Goal: Transaction & Acquisition: Purchase product/service

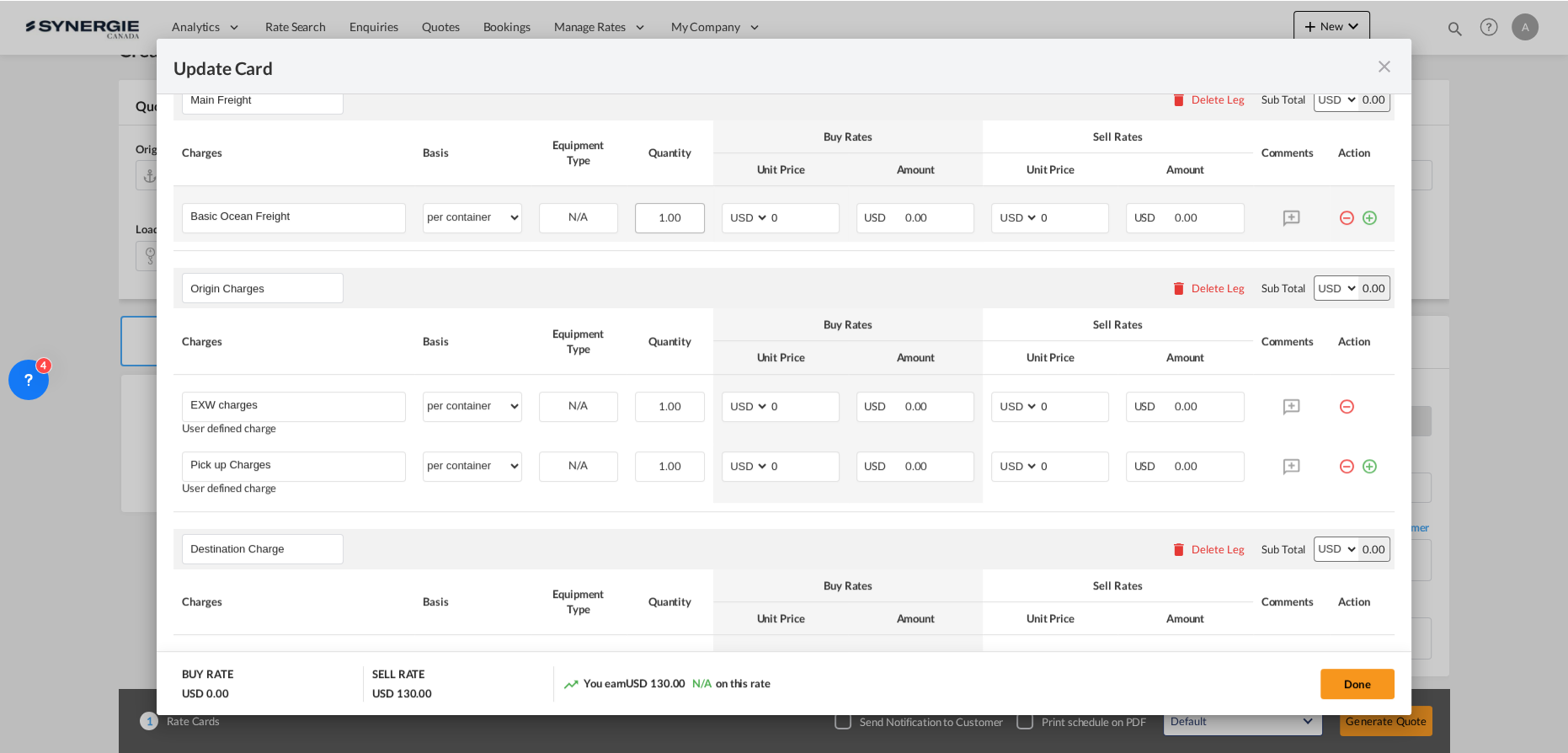
scroll to position [449, 0]
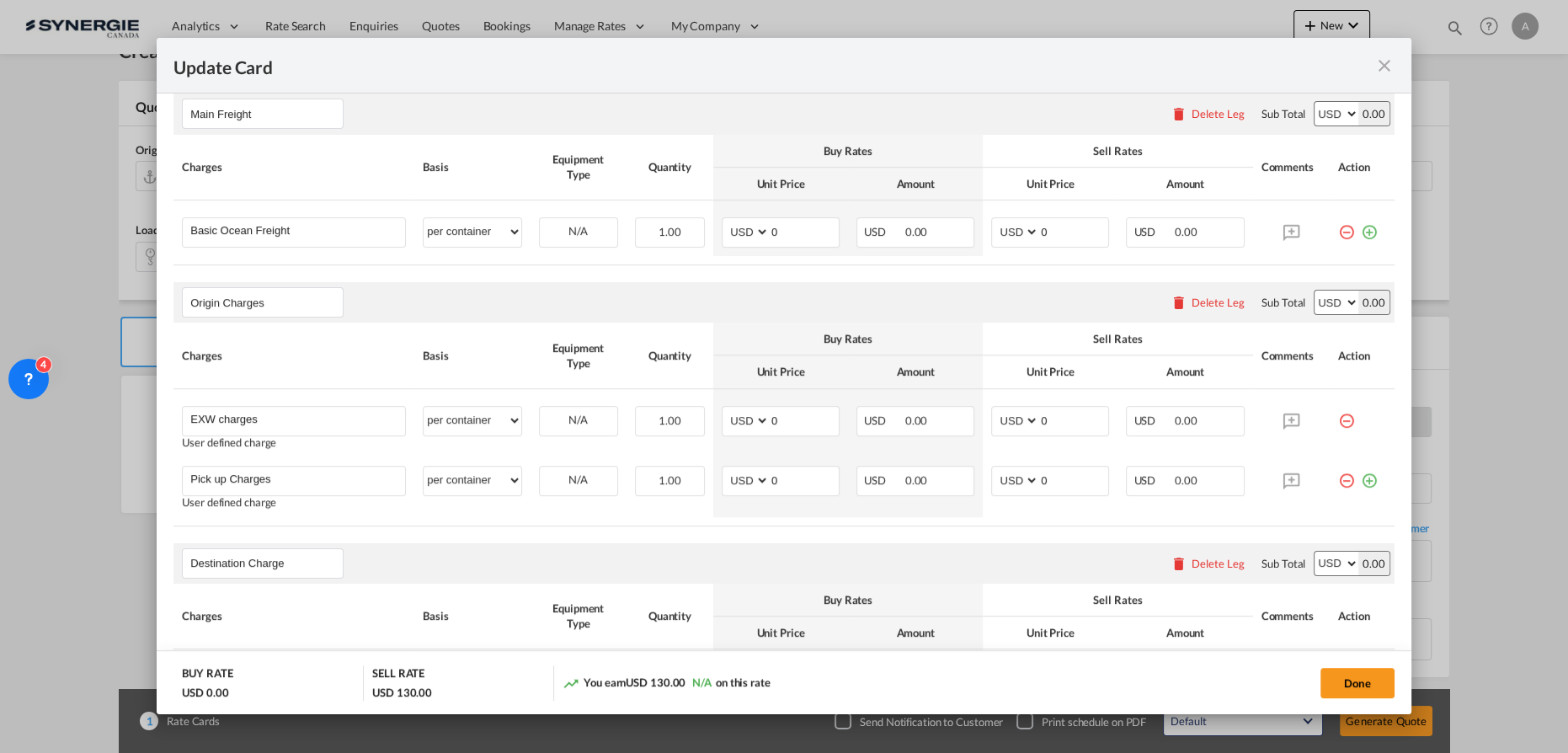
click at [1175, 300] on button "Delete Leg" at bounding box center [1207, 302] width 74 height 13
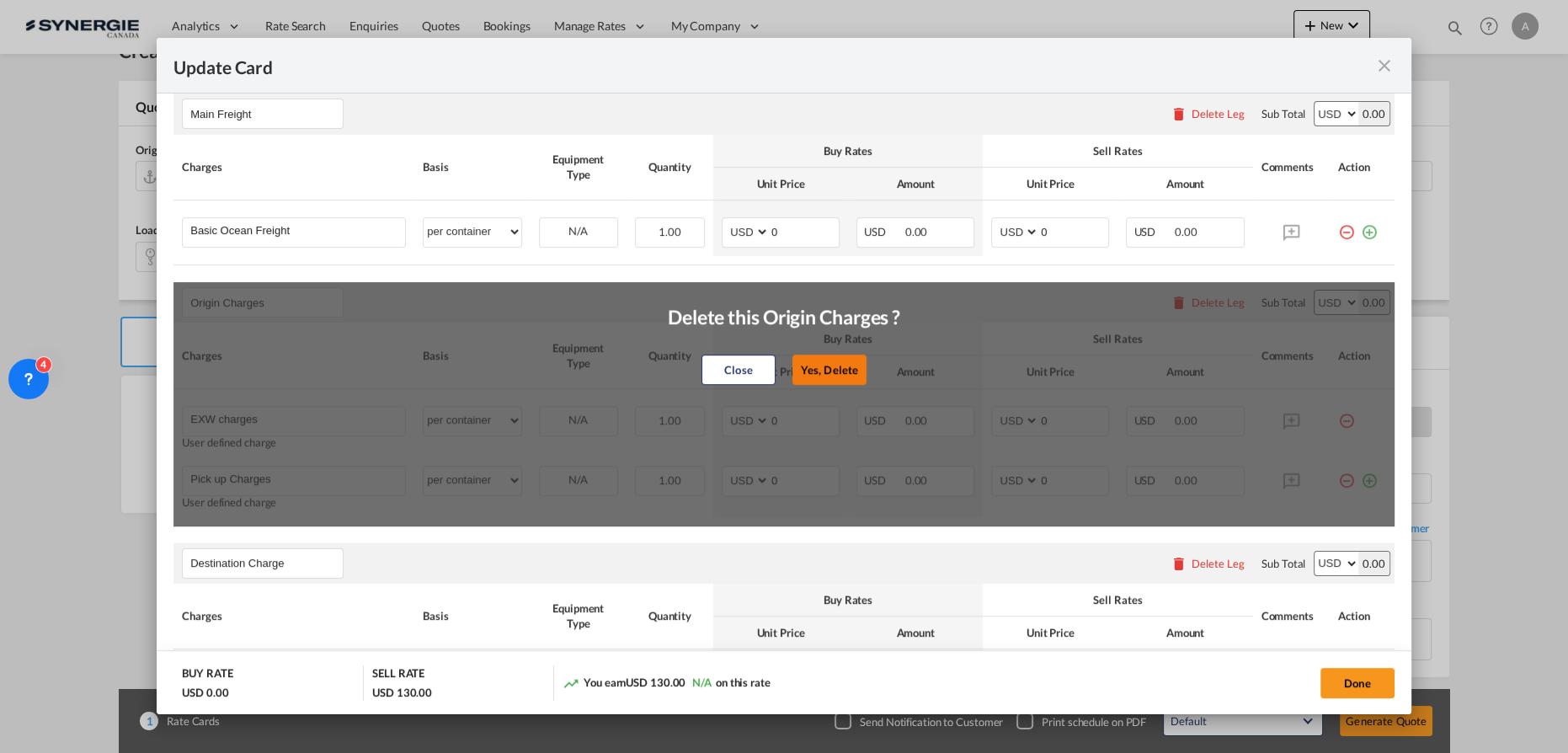
drag, startPoint x: 807, startPoint y: 372, endPoint x: 775, endPoint y: 381, distance: 33.2
click at [807, 372] on button "Yes, Delete" at bounding box center [829, 370] width 74 height 30
type input "Destination Charge"
type input "Port Fees"
type input "Drayage"
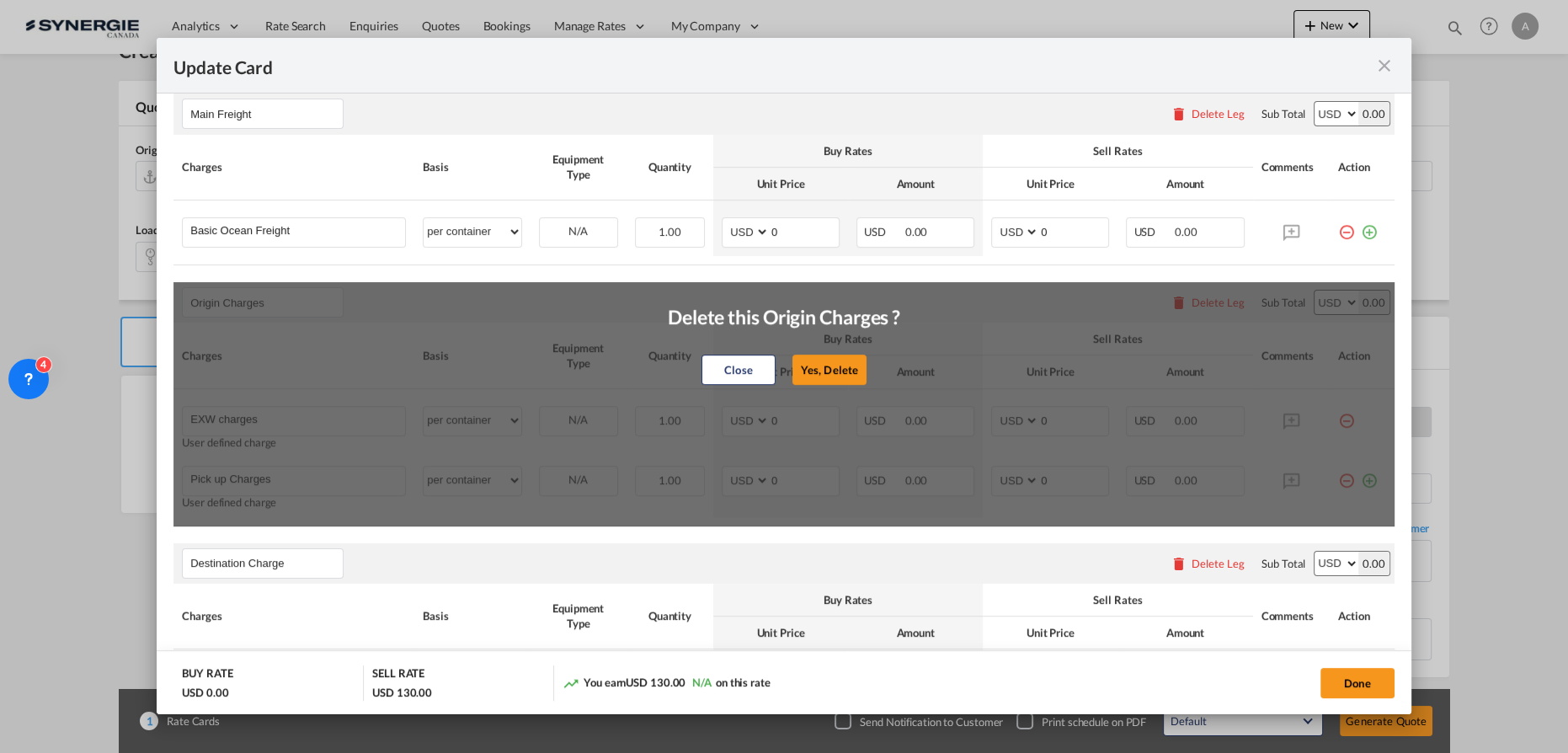
type input "Doc and Handling fees"
type input "E-manifest"
select select "per B/L"
type input "35"
type input "Doc fee"
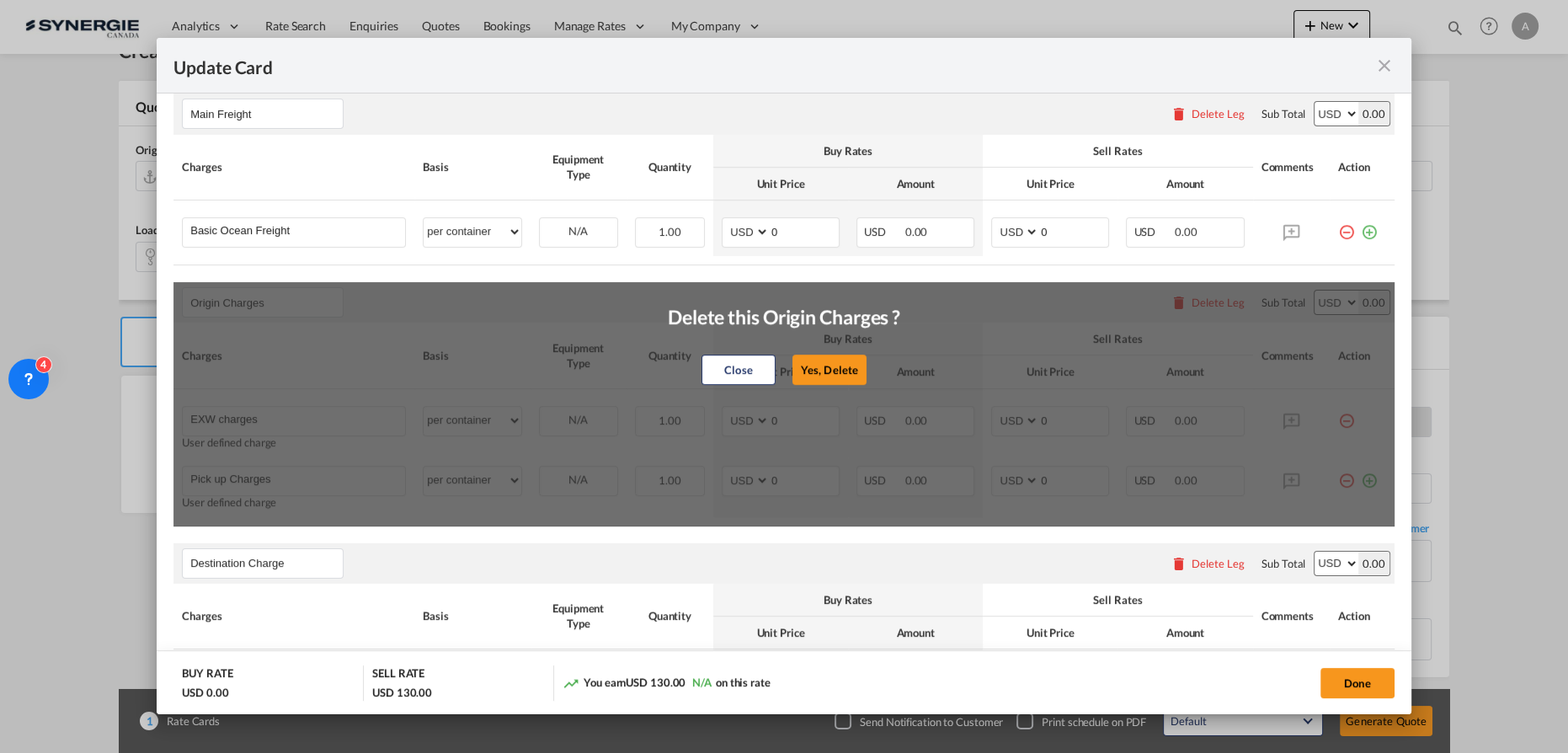
select select "per B/L"
type input "30"
type input "Handling fee"
select select "per B/L"
type input "65"
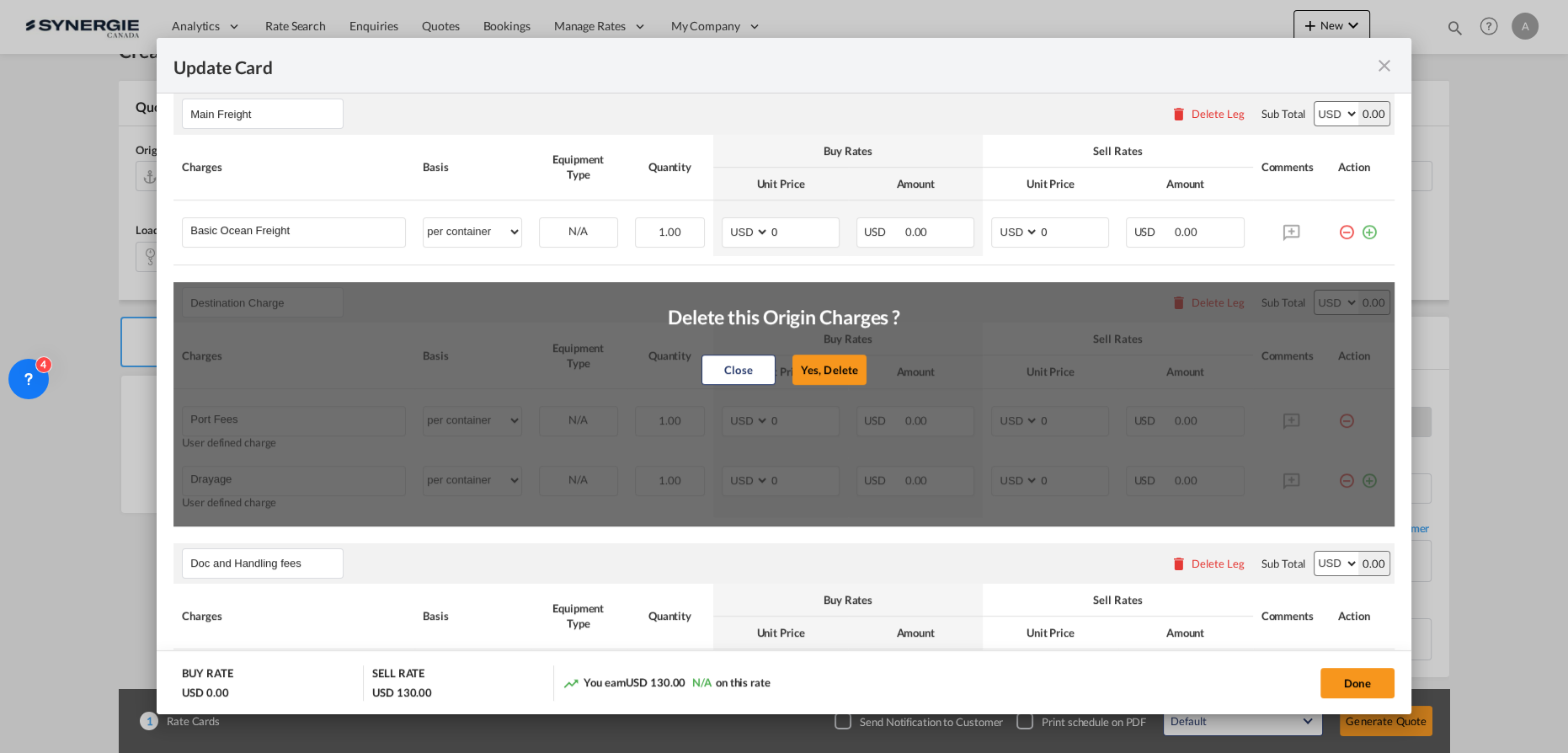
type input "Cargo Coverage"
type input "Cargo Coverage - Rate to be confirmed depending on commodity and value Min 50 U…"
select select "per shipment"
type input "0"
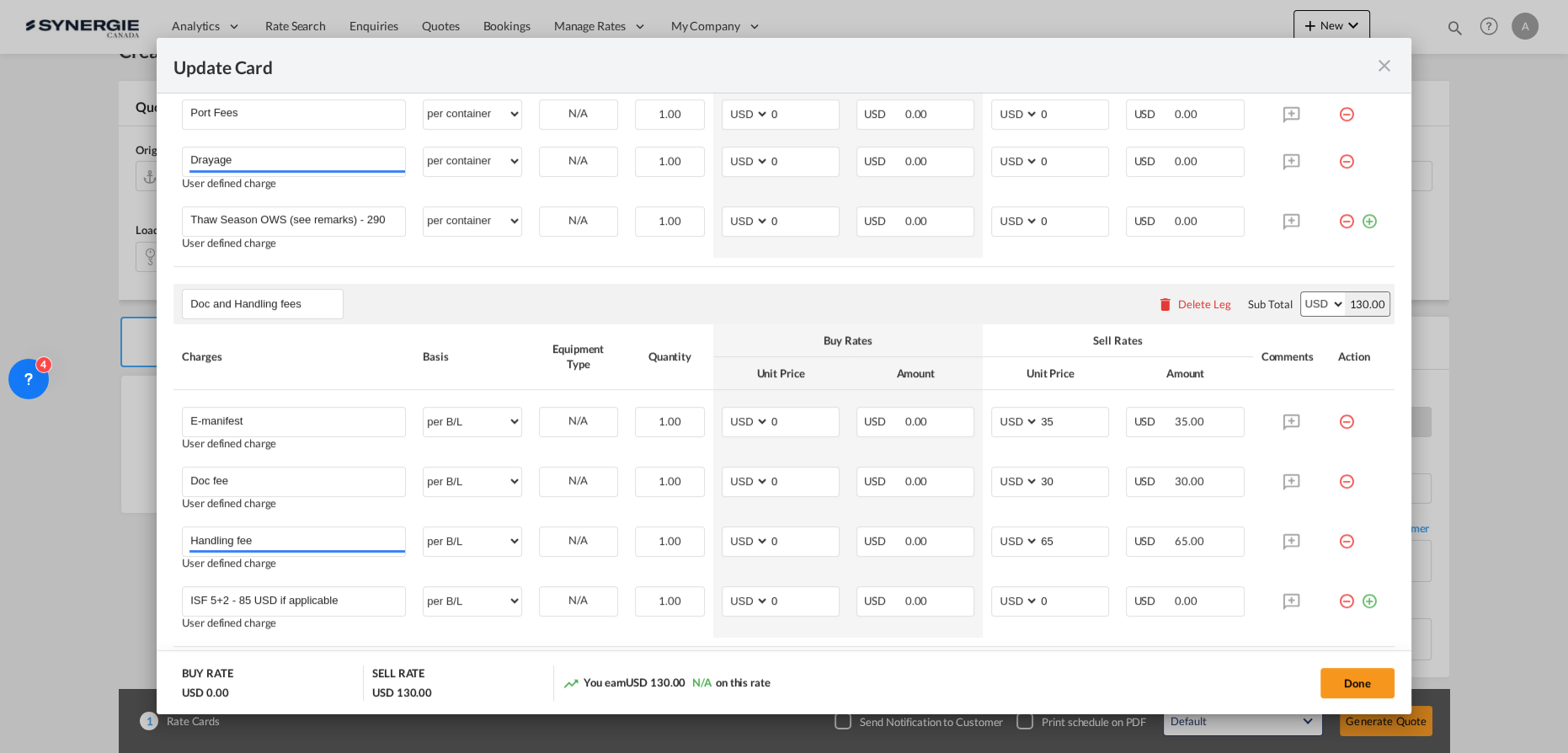
scroll to position [603, 0]
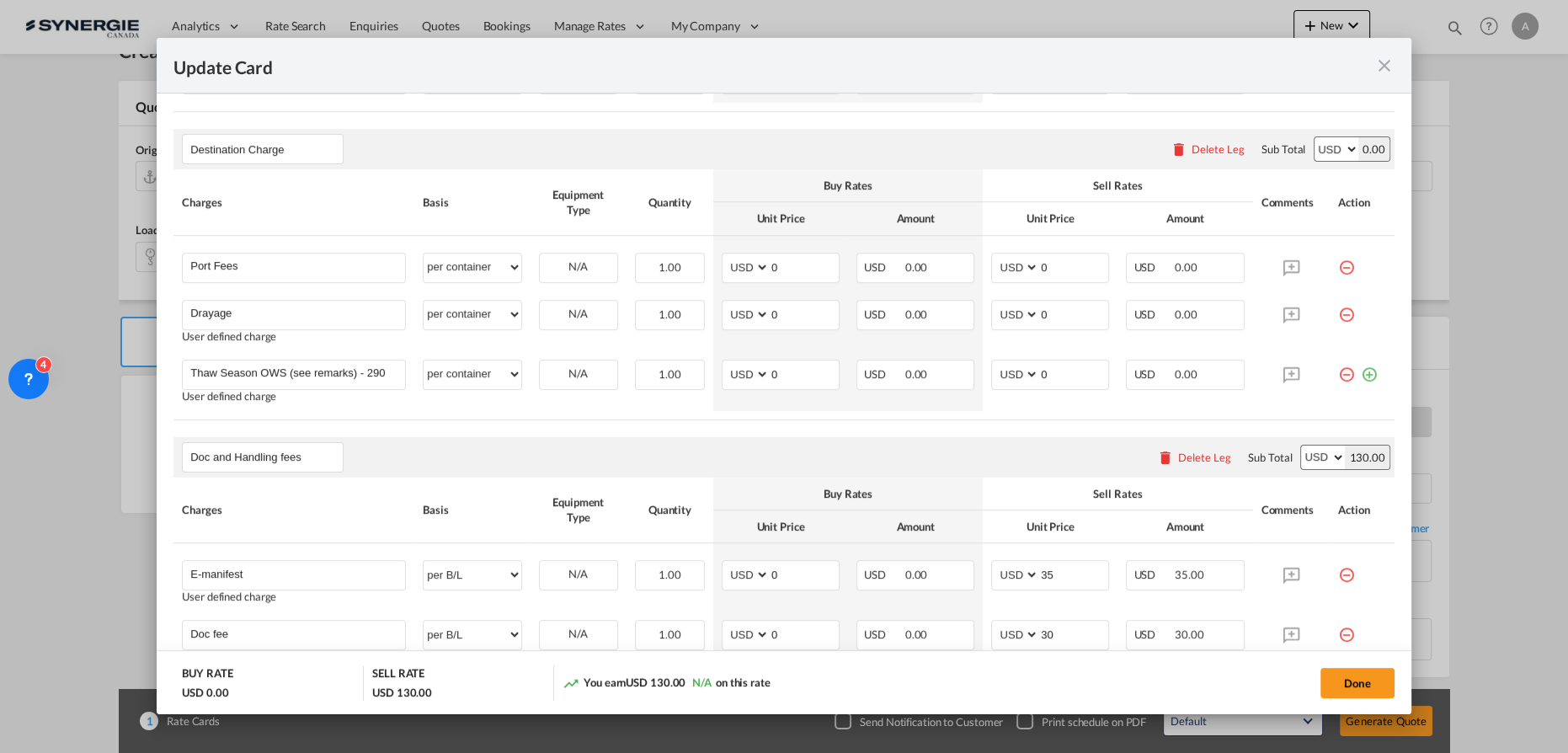
drag, startPoint x: 1342, startPoint y: 372, endPoint x: 1127, endPoint y: 349, distance: 216.2
click at [1175, 371] on md-icon "icon-minus-circle-outline red-400-fg" at bounding box center [1346, 368] width 17 height 17
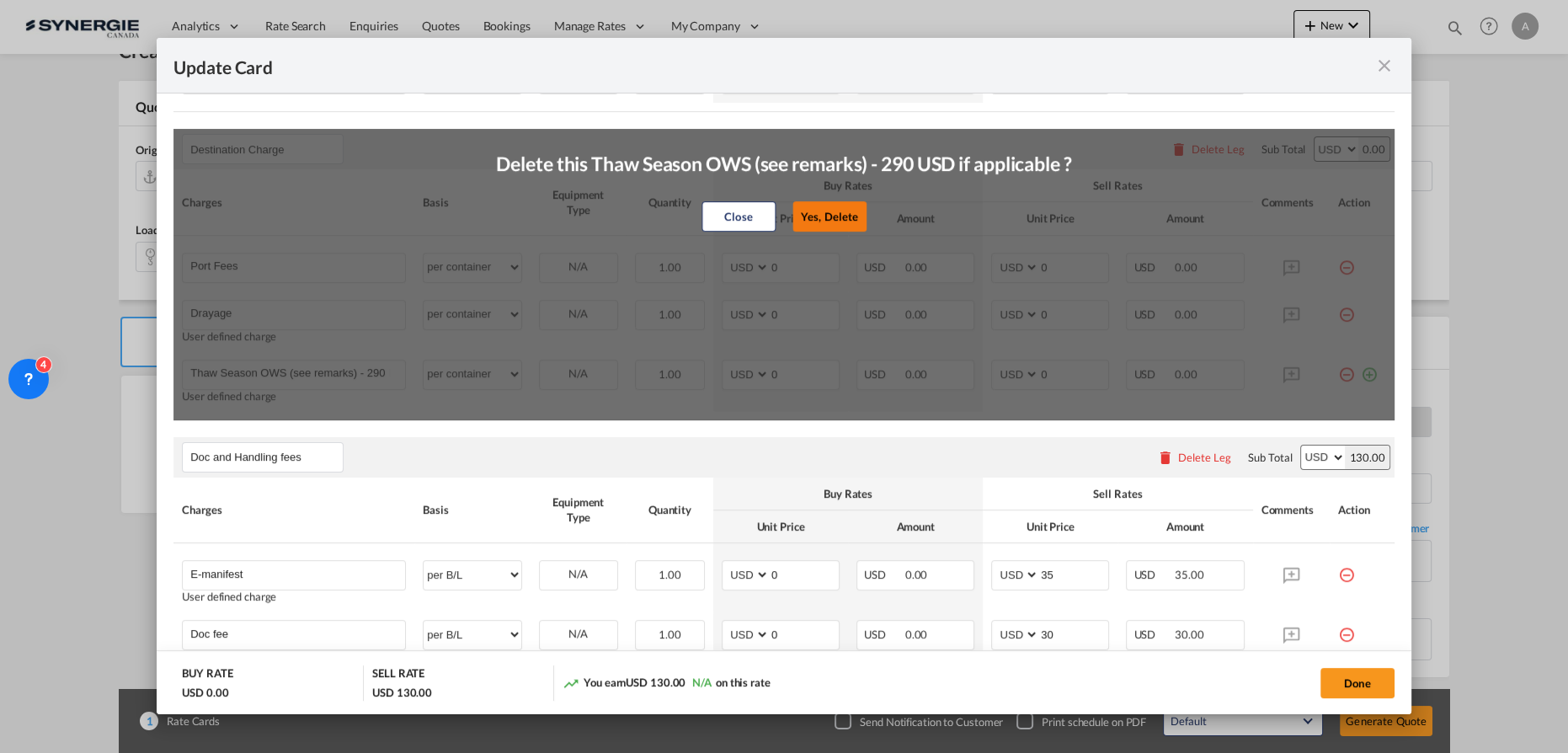
click at [851, 227] on button "Yes, Delete" at bounding box center [829, 217] width 74 height 30
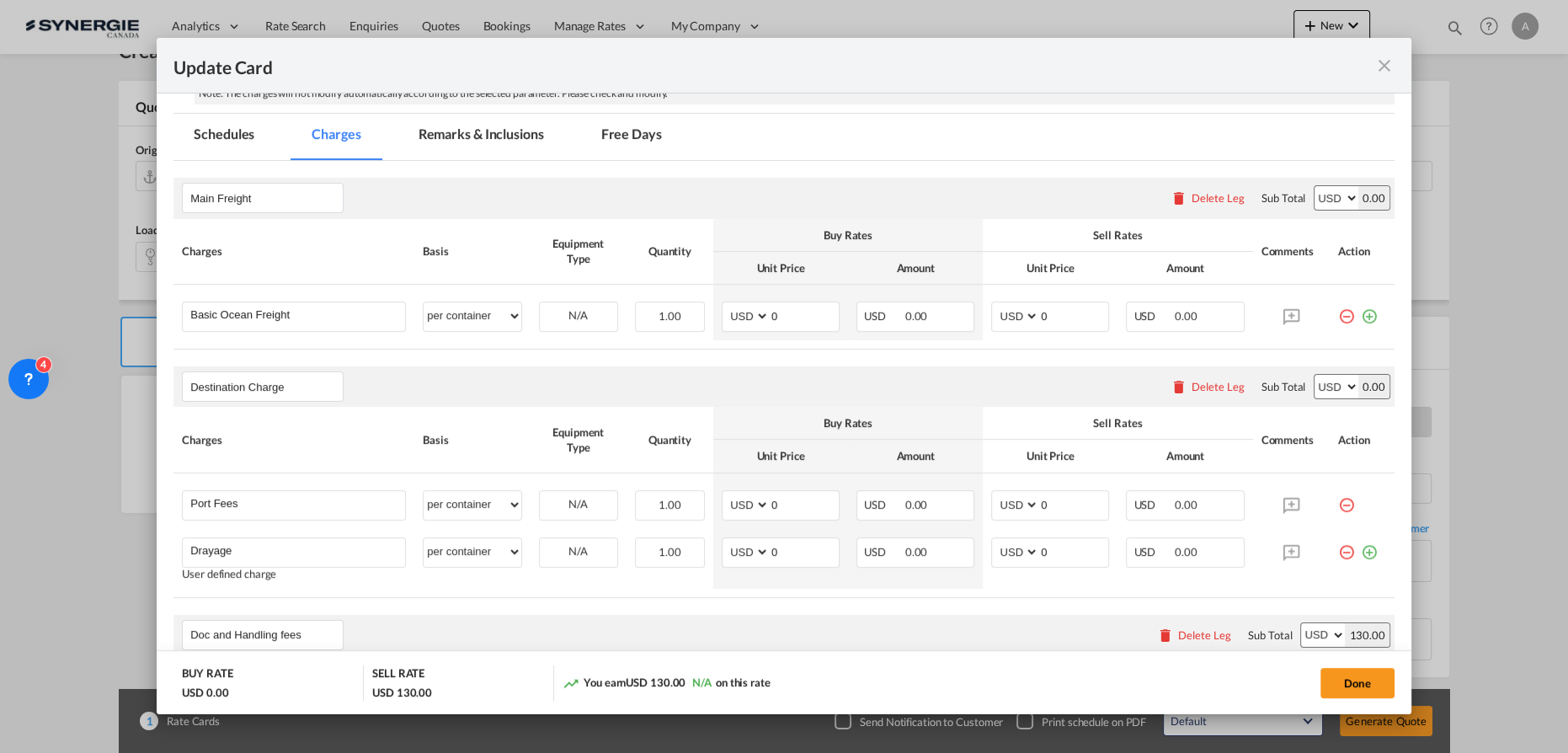
scroll to position [296, 0]
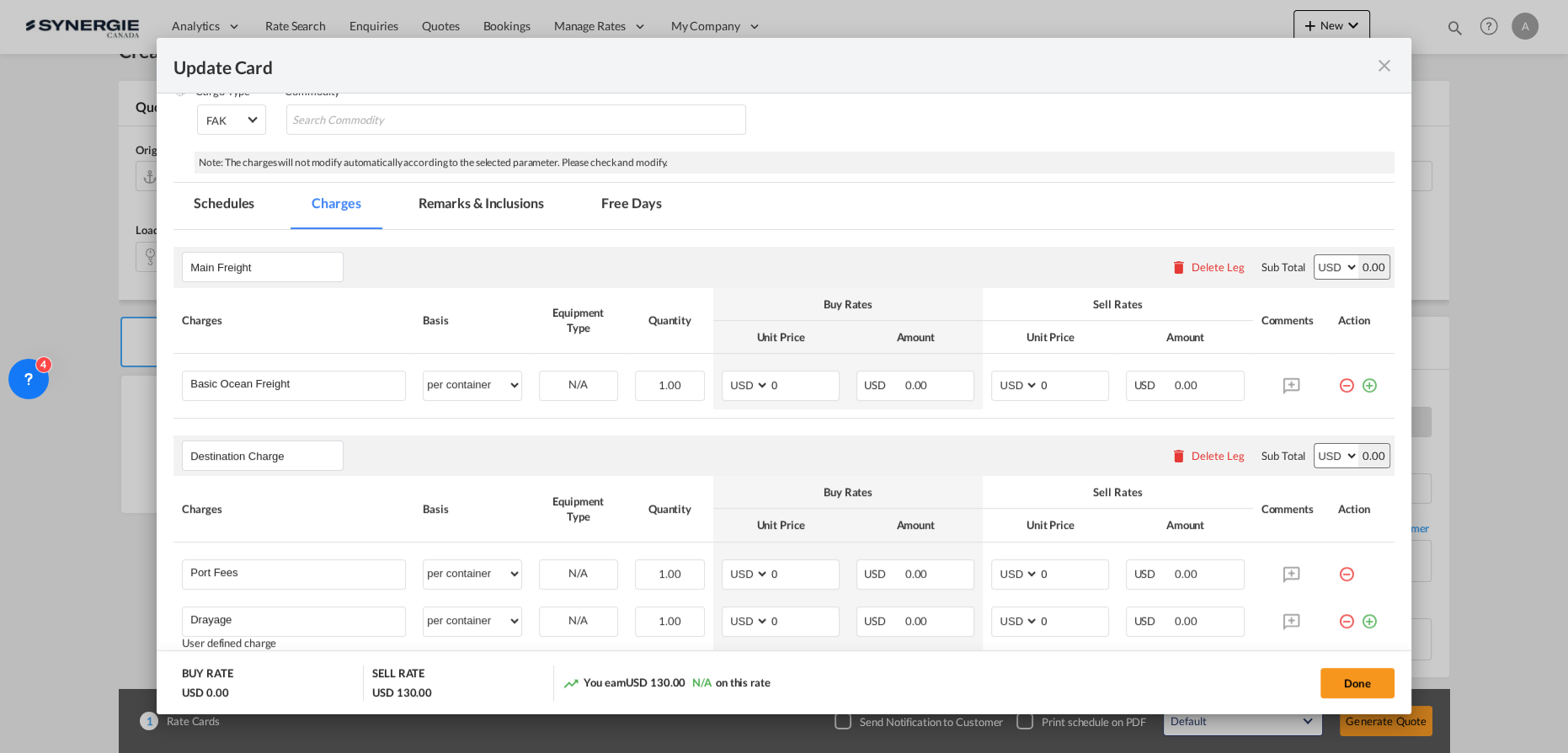
drag, startPoint x: 475, startPoint y: 206, endPoint x: 472, endPoint y: 348, distance: 142.0
click at [475, 206] on md-tab-item "Remarks & Inclusions" at bounding box center [481, 206] width 166 height 47
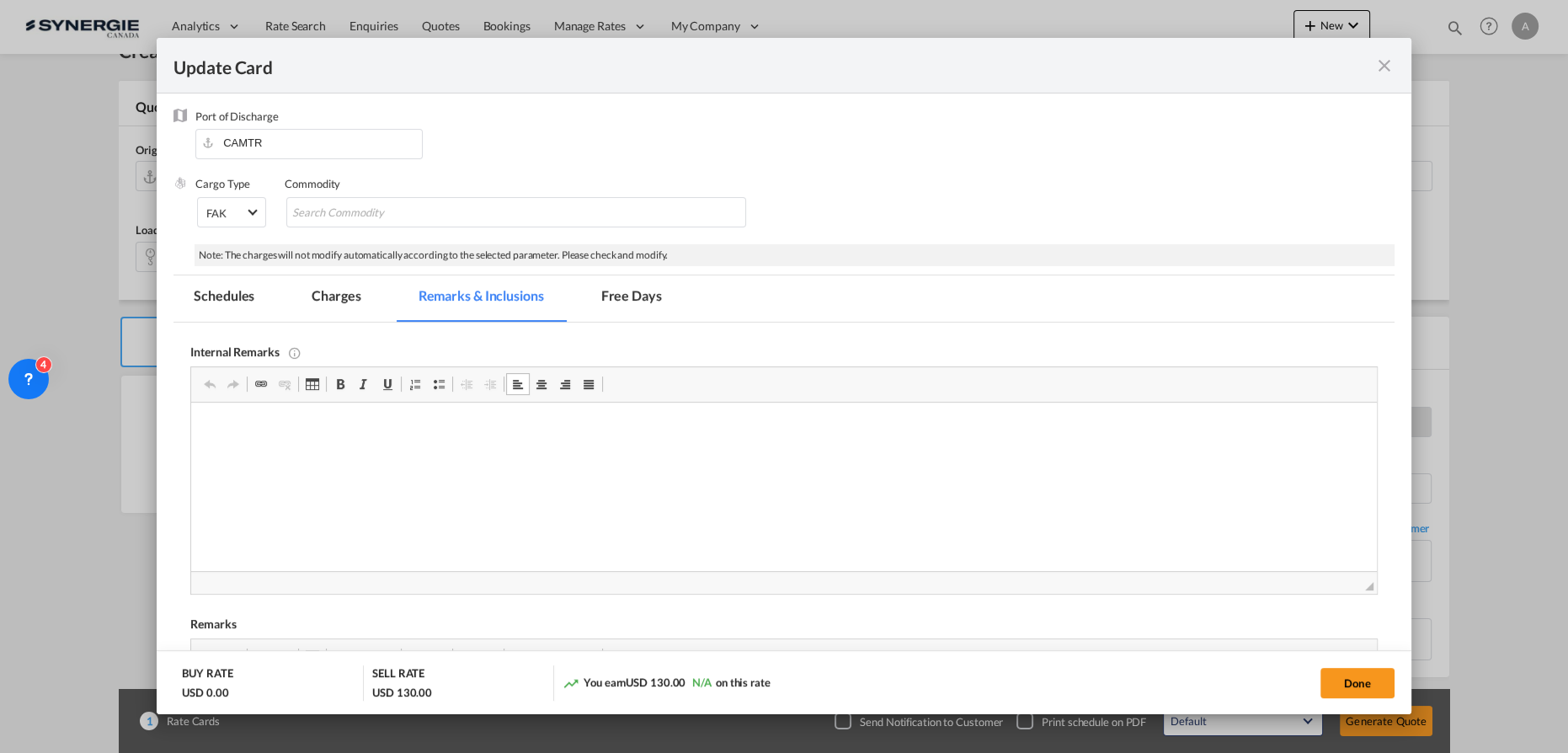
scroll to position [357, 0]
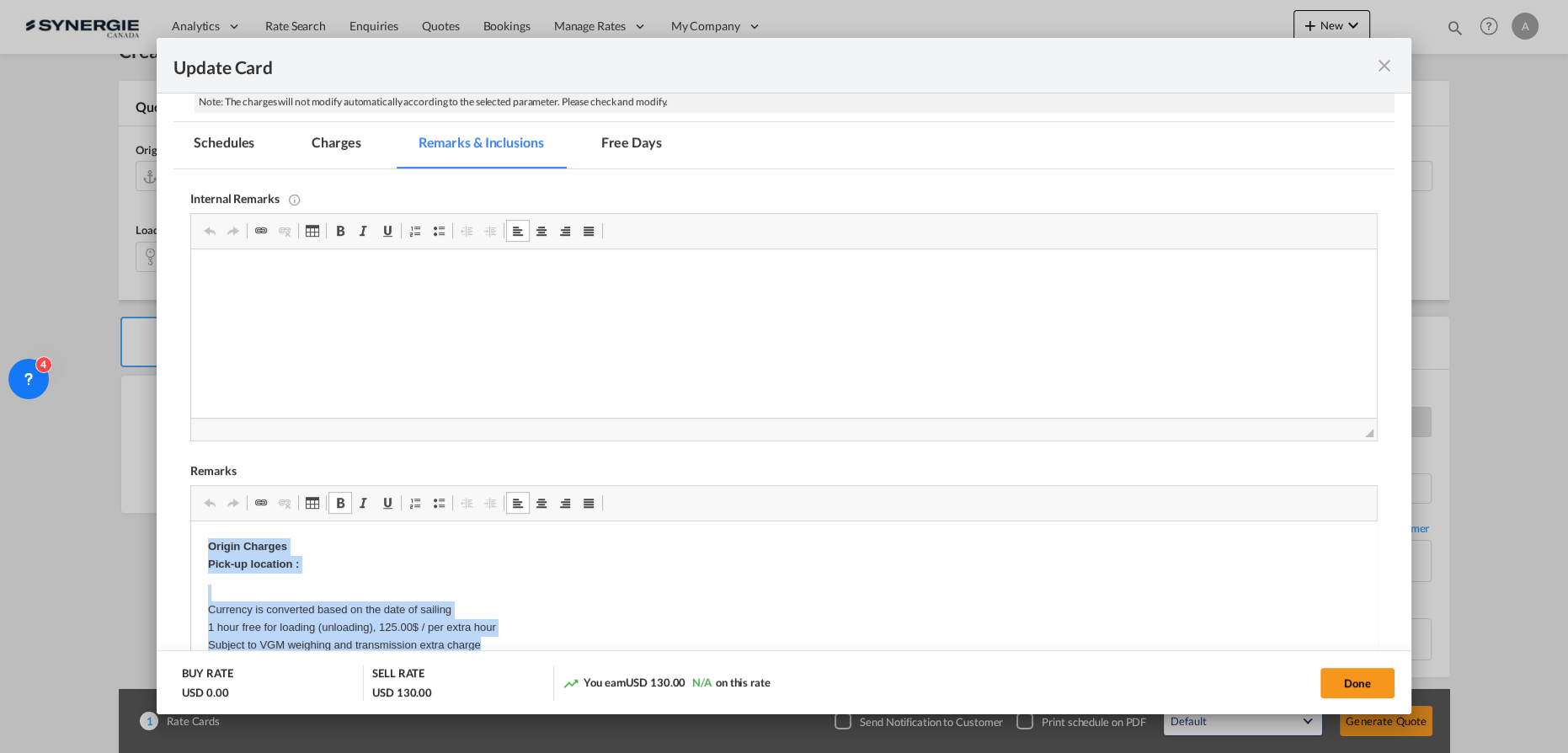
drag, startPoint x: 200, startPoint y: 546, endPoint x: 557, endPoint y: 650, distance: 371.8
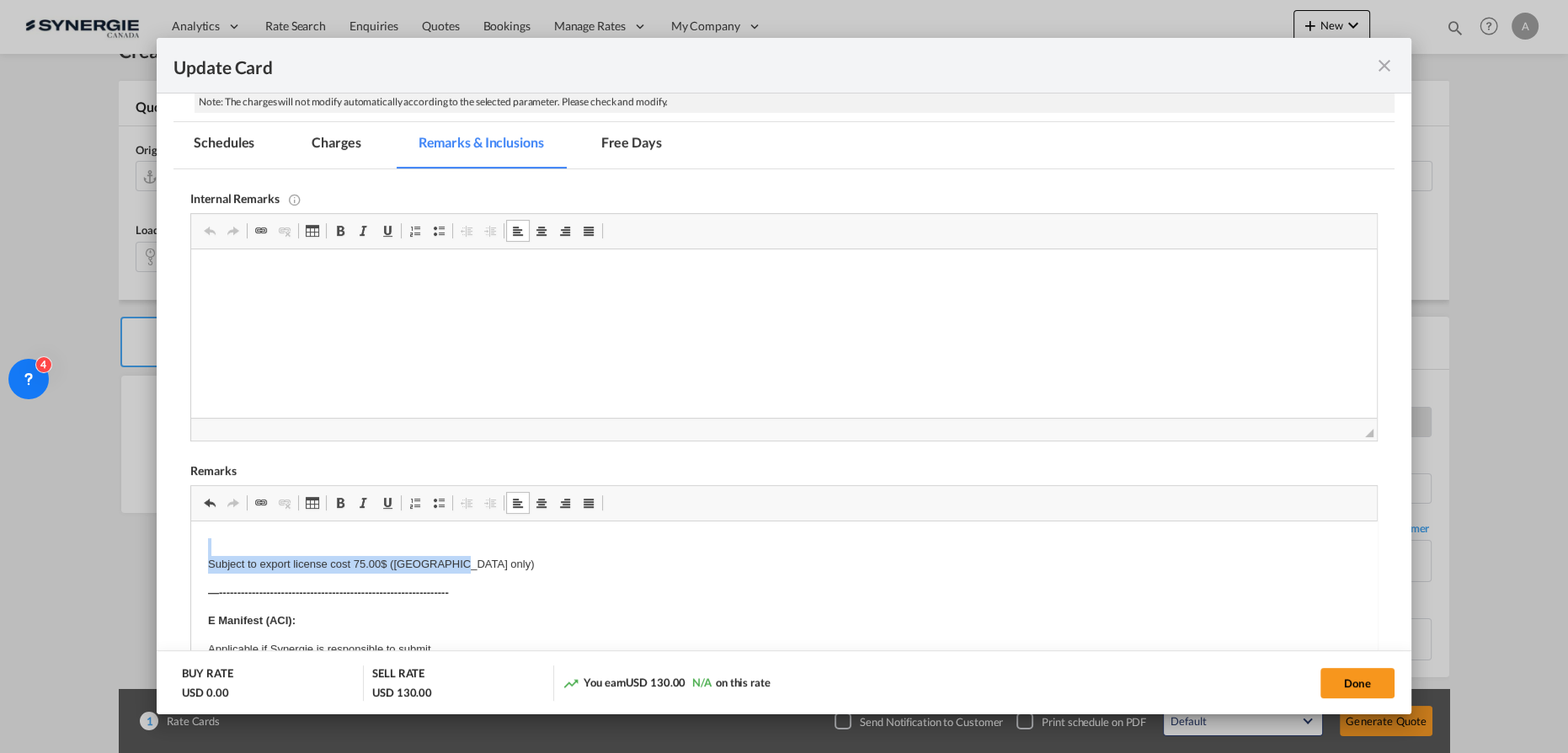
drag, startPoint x: 204, startPoint y: 540, endPoint x: 501, endPoint y: 565, distance: 298.1
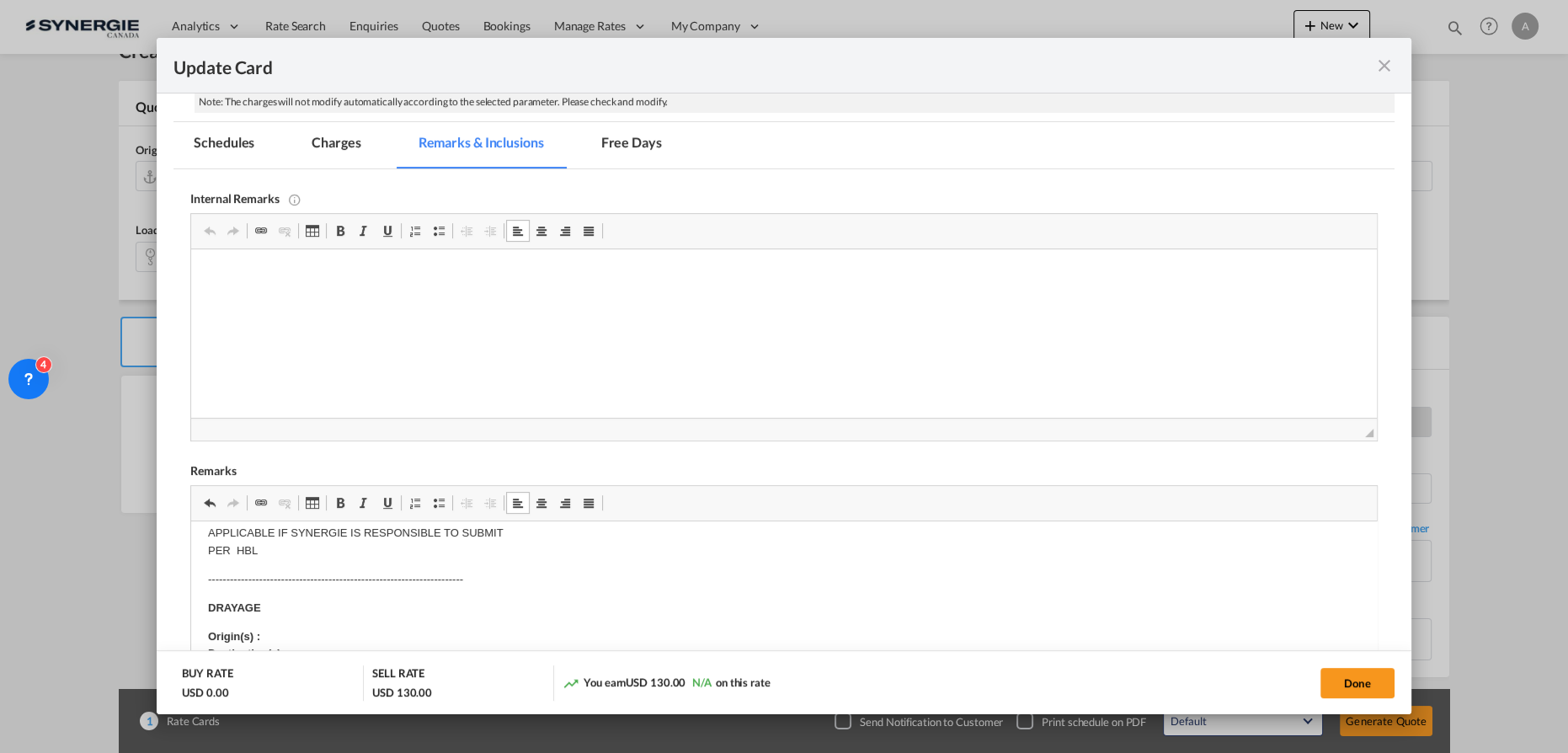
scroll to position [229, 0]
click at [320, 531] on p "Origin(s) : MONTREAL RAMP, QC Destination(s) :" at bounding box center [784, 624] width 1152 height 35
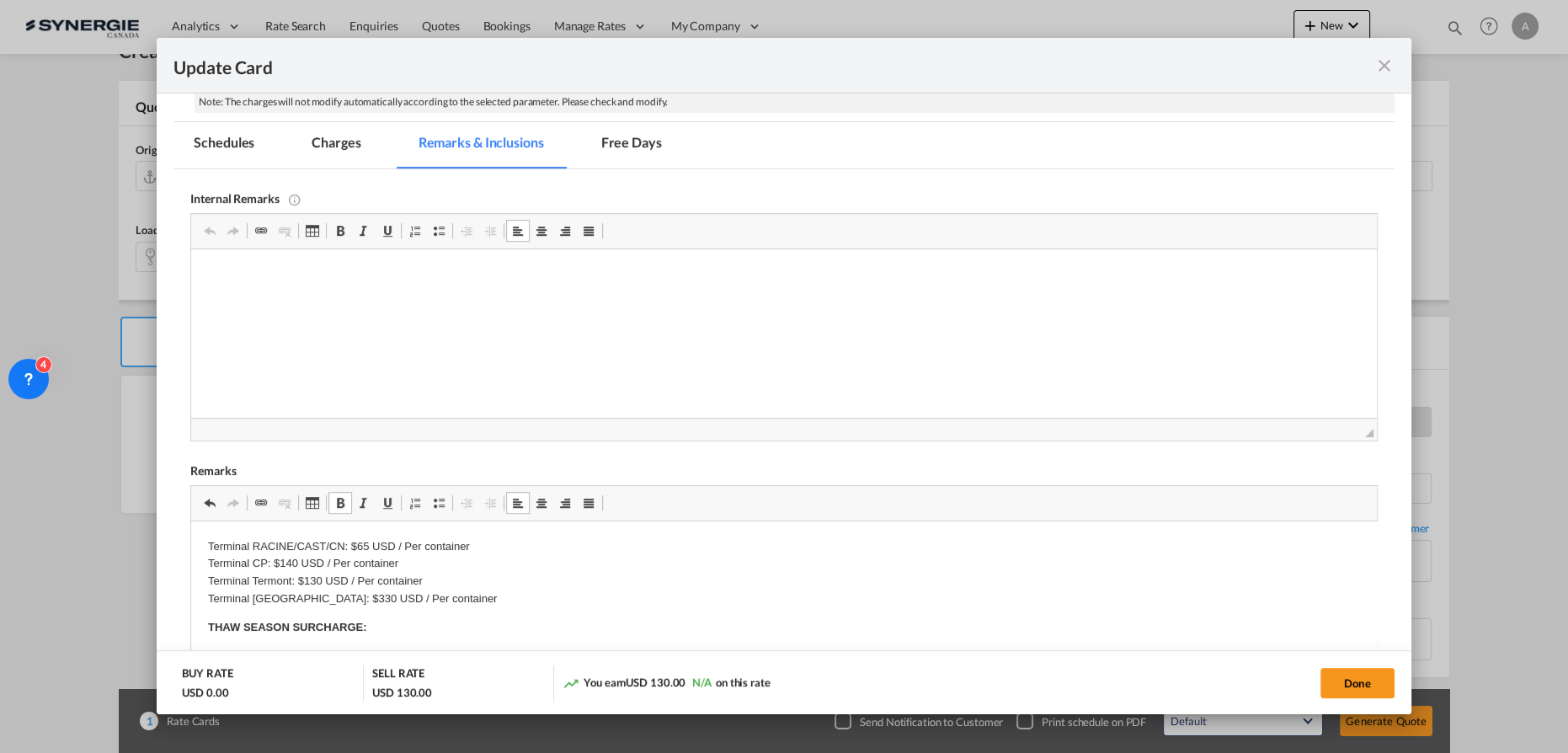
scroll to position [612, 0]
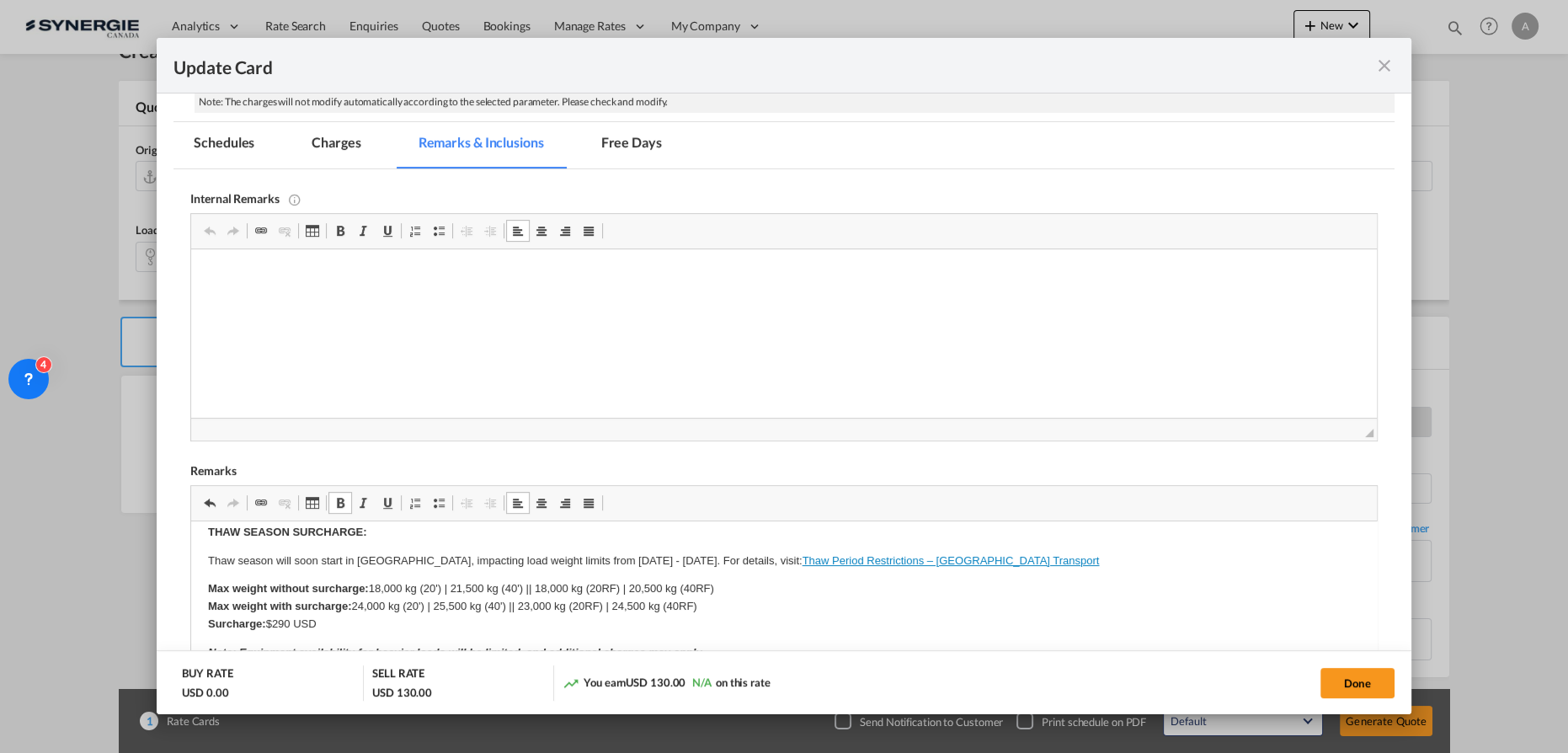
click at [350, 151] on md-tab-item "Charges" at bounding box center [336, 145] width 90 height 47
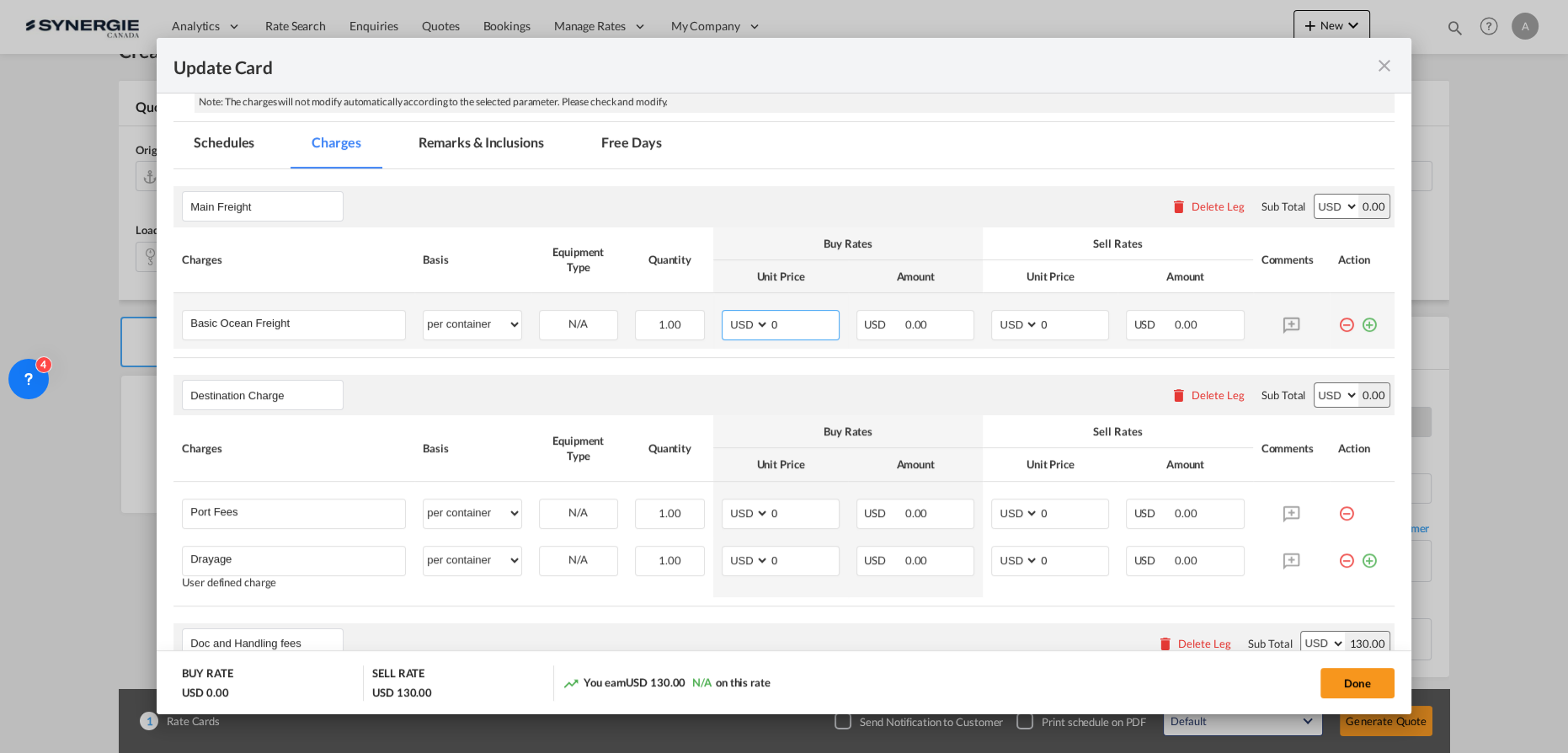
drag, startPoint x: 793, startPoint y: 329, endPoint x: 784, endPoint y: 322, distance: 11.4
click at [793, 329] on input "0" at bounding box center [804, 323] width 69 height 25
drag, startPoint x: 784, startPoint y: 322, endPoint x: 554, endPoint y: 312, distance: 230.2
click at [565, 316] on tr "Basic Ocean Freight Please Enter User Defined Charges Cannot Be Published per e…" at bounding box center [784, 321] width 1221 height 56
type input "3769"
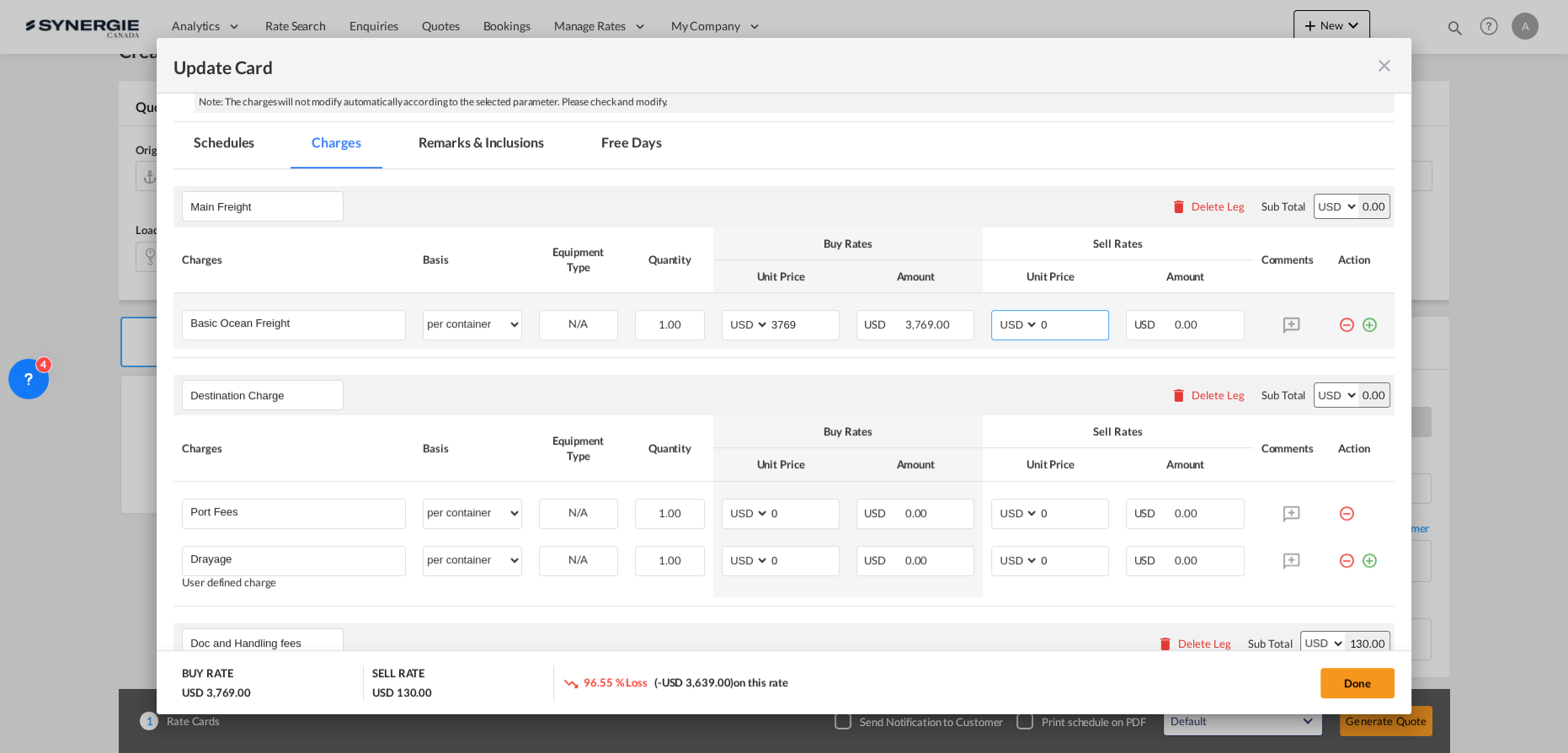
click at [1072, 312] on input "0" at bounding box center [1073, 323] width 69 height 25
click at [1072, 312] on input "0" at bounding box center [1073, 323] width 69 height 25
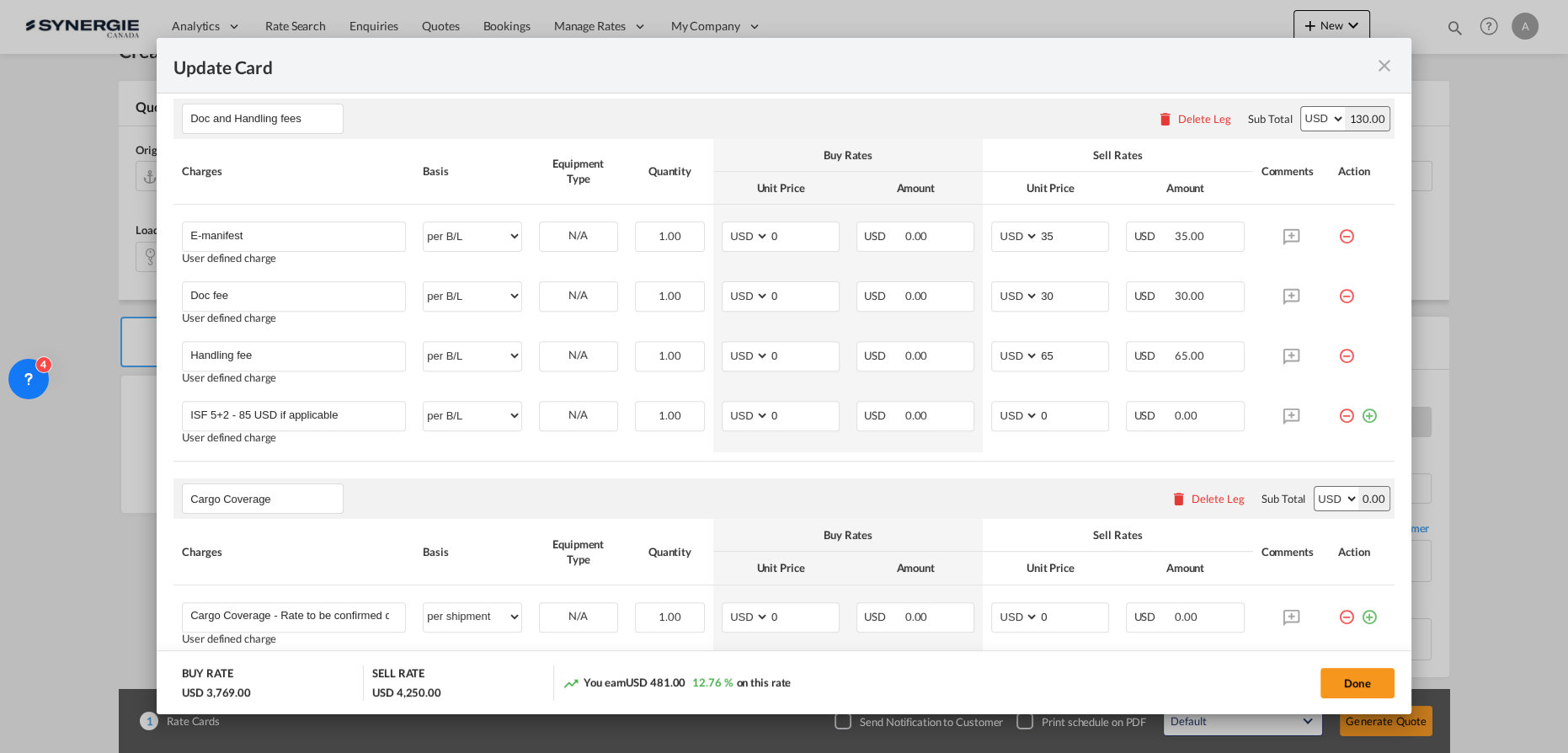
scroll to position [770, 0]
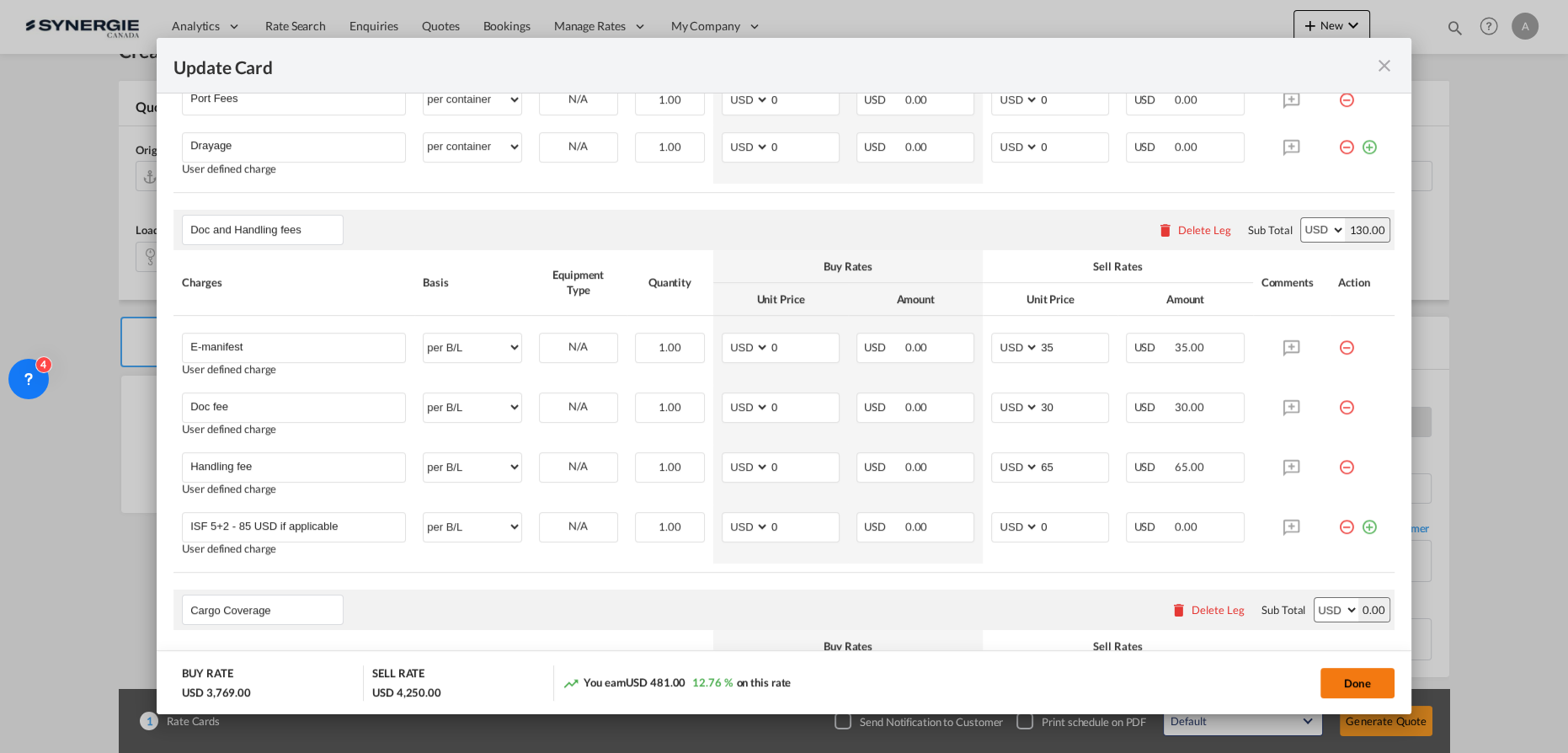
type input "4120"
drag, startPoint x: 1369, startPoint y: 693, endPoint x: 1368, endPoint y: 680, distance: 13.0
click at [1175, 531] on button "Done" at bounding box center [1358, 683] width 74 height 30
type input "10 Aug 2025"
type input "13 Aug 2025"
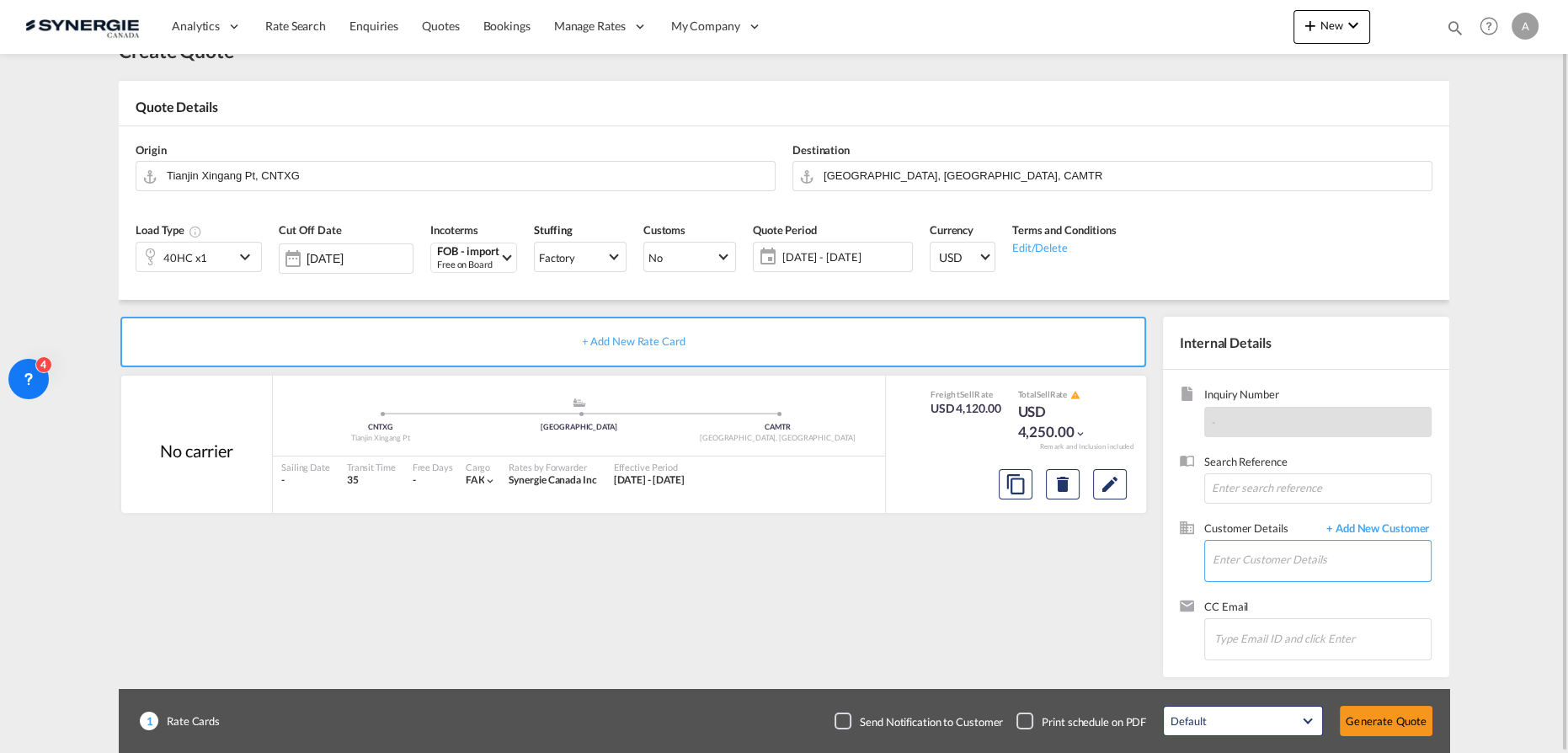
click at [1175, 531] on input "Enter Customer Details" at bounding box center [1322, 560] width 218 height 38
paste input "klencioni@espacebrio.com"
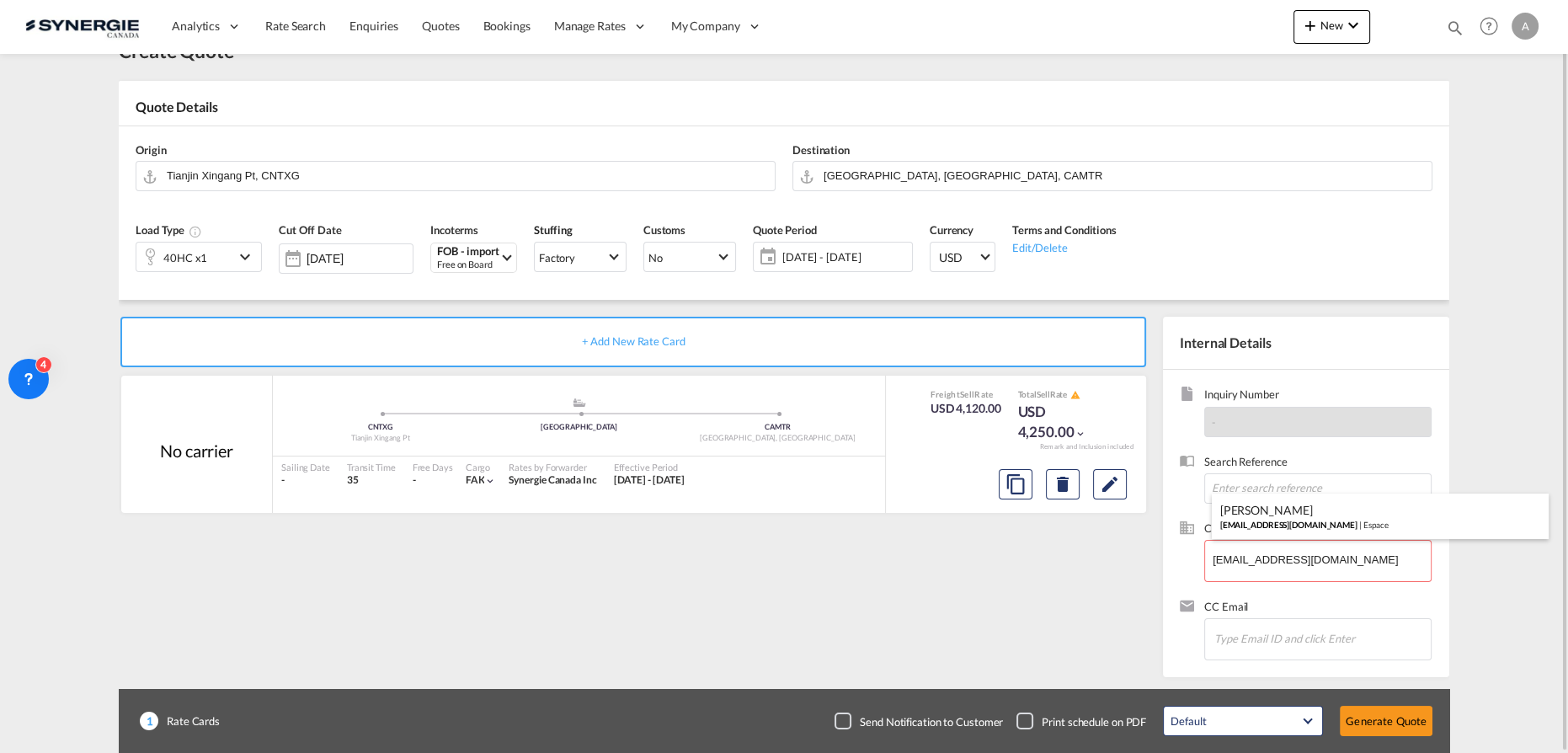
drag, startPoint x: 1321, startPoint y: 527, endPoint x: 1315, endPoint y: 537, distance: 11.7
click at [1175, 527] on div "Kevin Lencioni klencioni@espacebrio.com | Espace" at bounding box center [1380, 516] width 337 height 46
type input "Espace, Kevin Lencioni, klencioni@espacebrio.com"
click at [1175, 531] on button "Generate Quote" at bounding box center [1385, 721] width 92 height 30
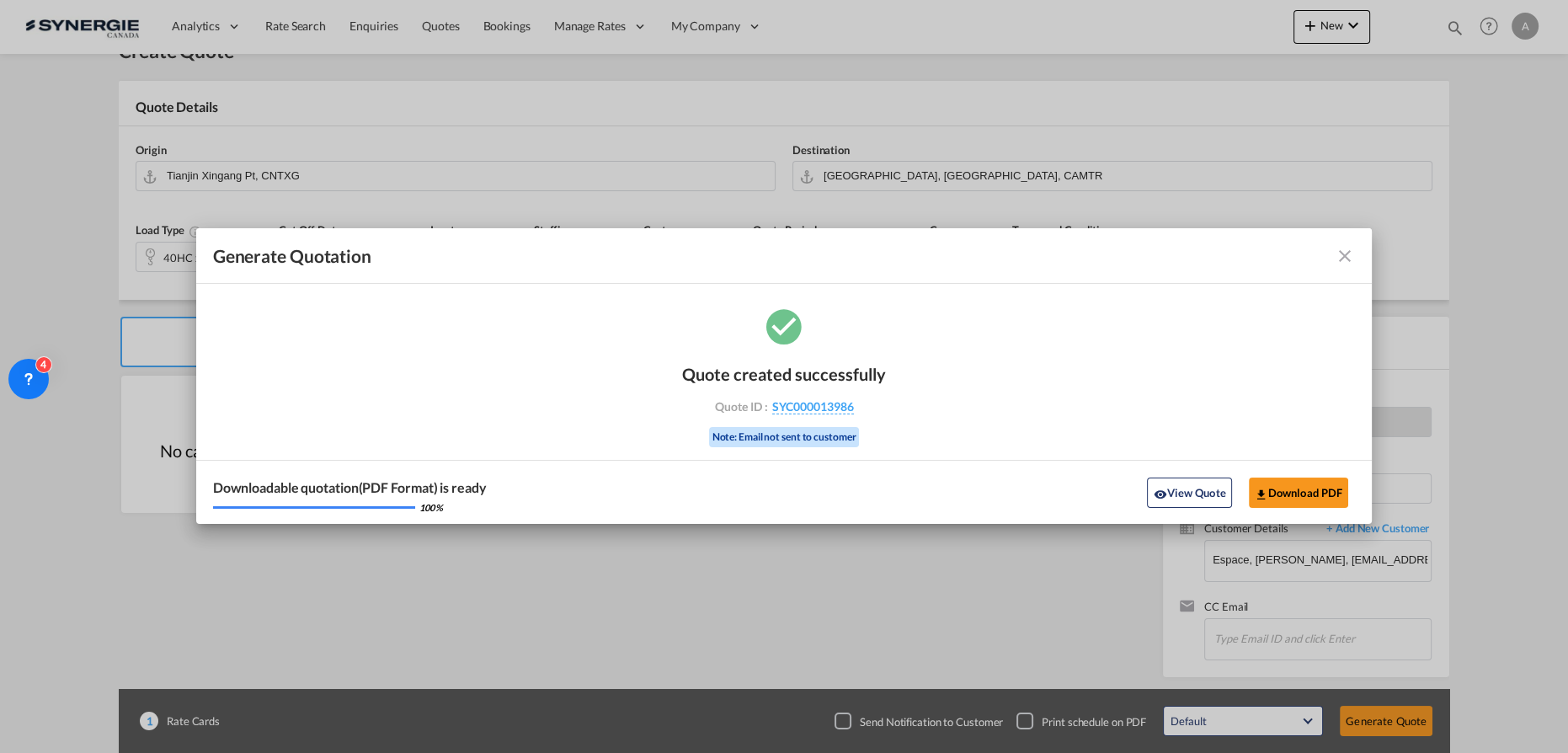
drag, startPoint x: 1179, startPoint y: 487, endPoint x: 1131, endPoint y: 340, distance: 154.6
click at [1175, 487] on button "View Quote" at bounding box center [1189, 492] width 84 height 30
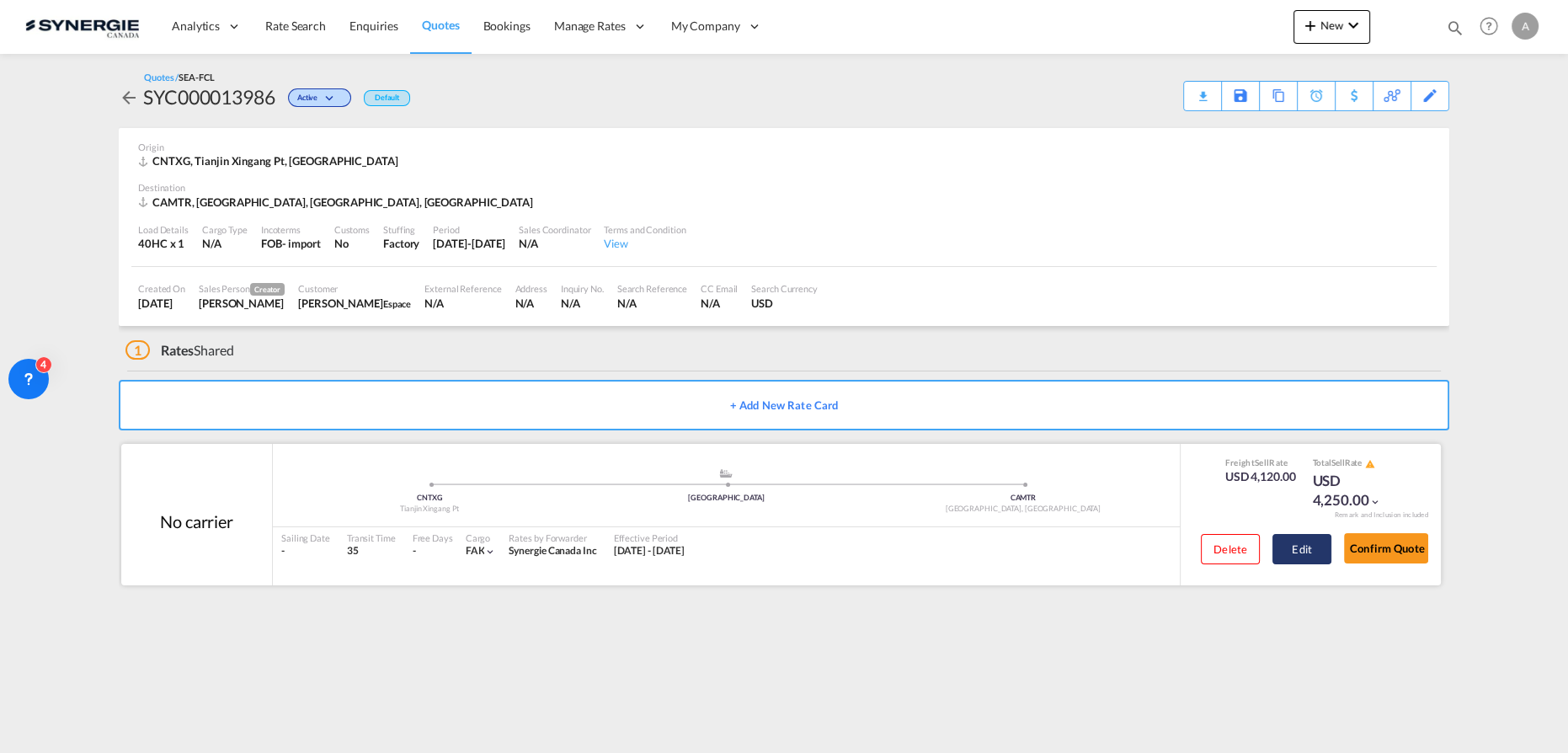
click at [1175, 531] on button "Edit" at bounding box center [1302, 549] width 59 height 30
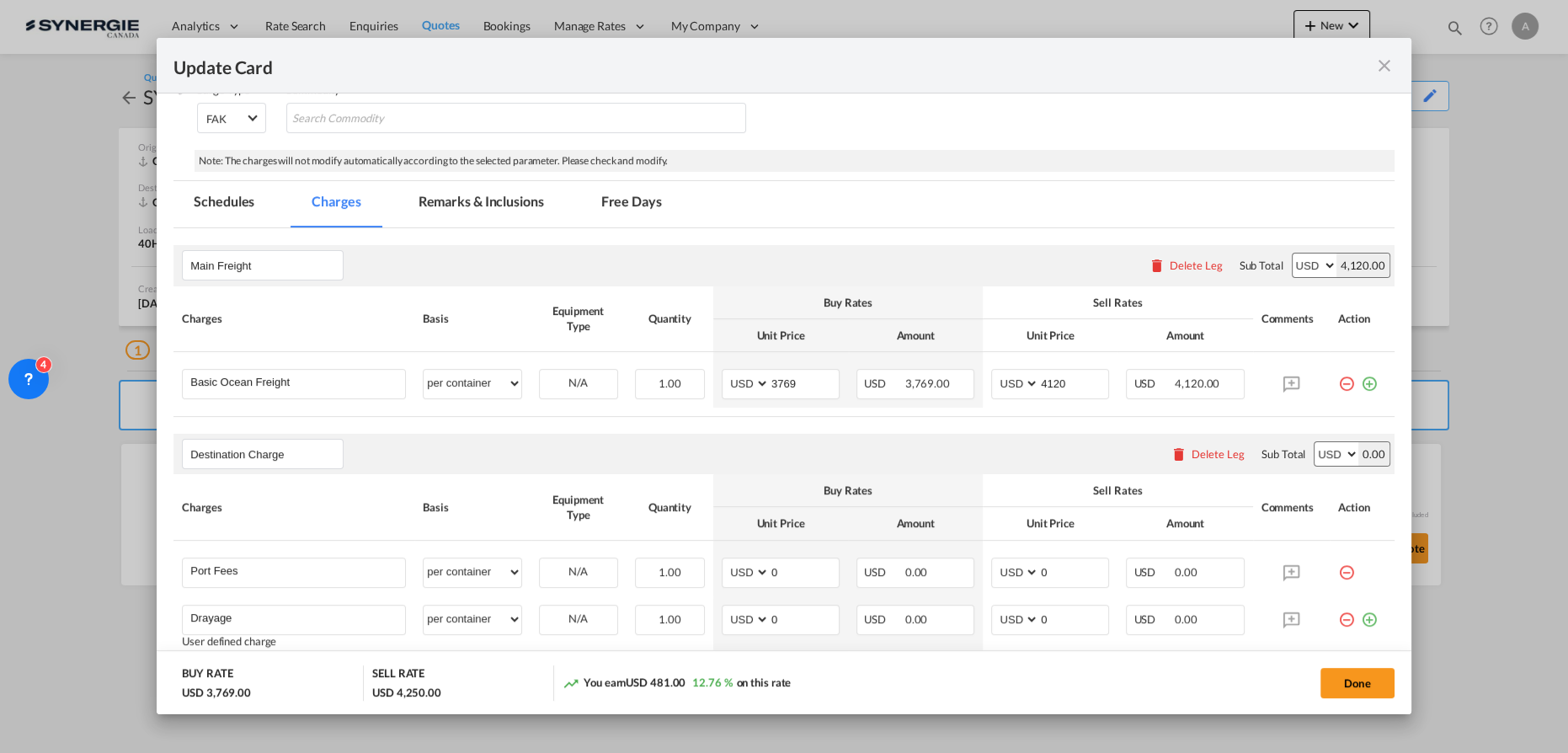
scroll to position [382, 0]
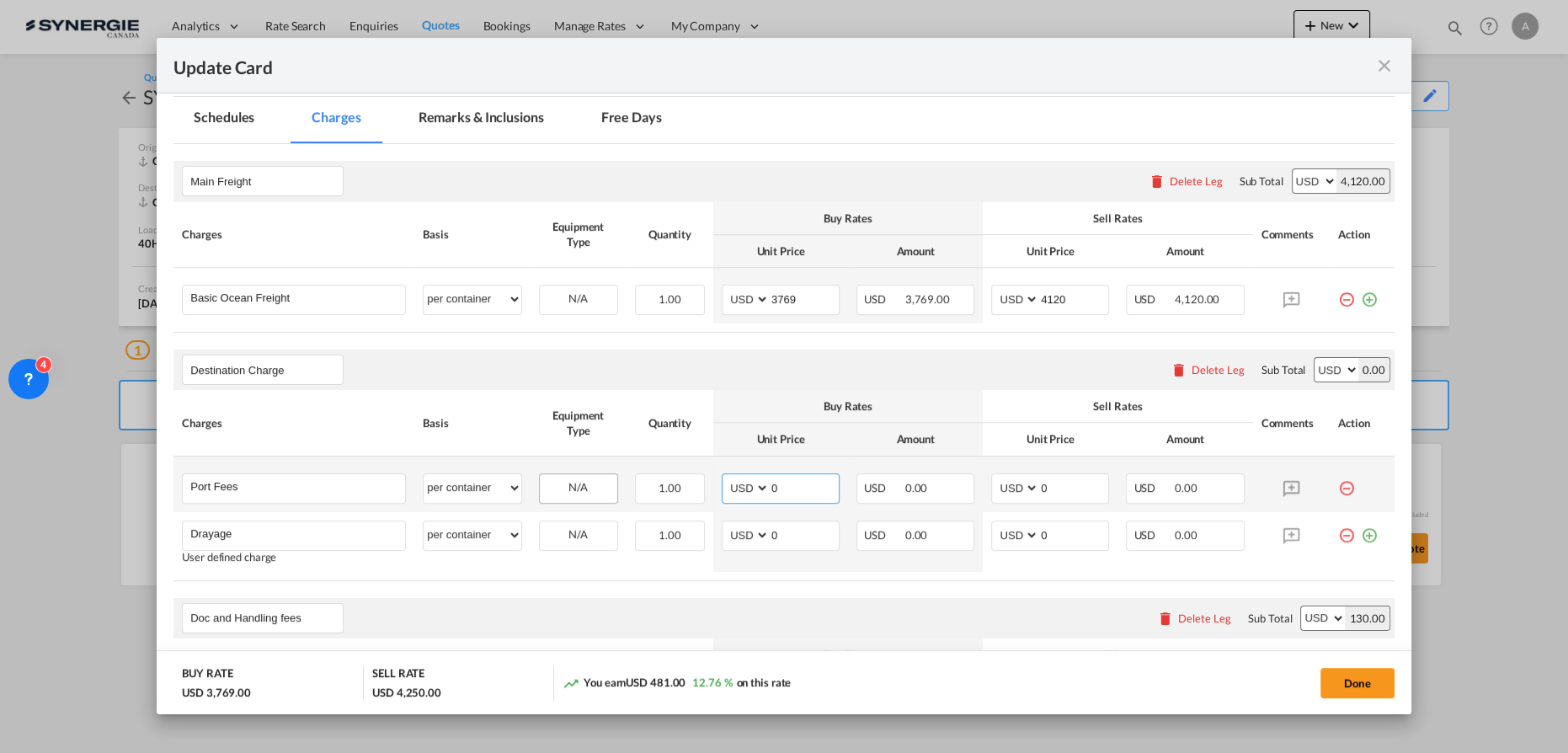
click at [657, 484] on tr "Port Fees Please Enter User Defined Charges Cannot Be Published per equipment p…" at bounding box center [784, 484] width 1221 height 56
type input "50"
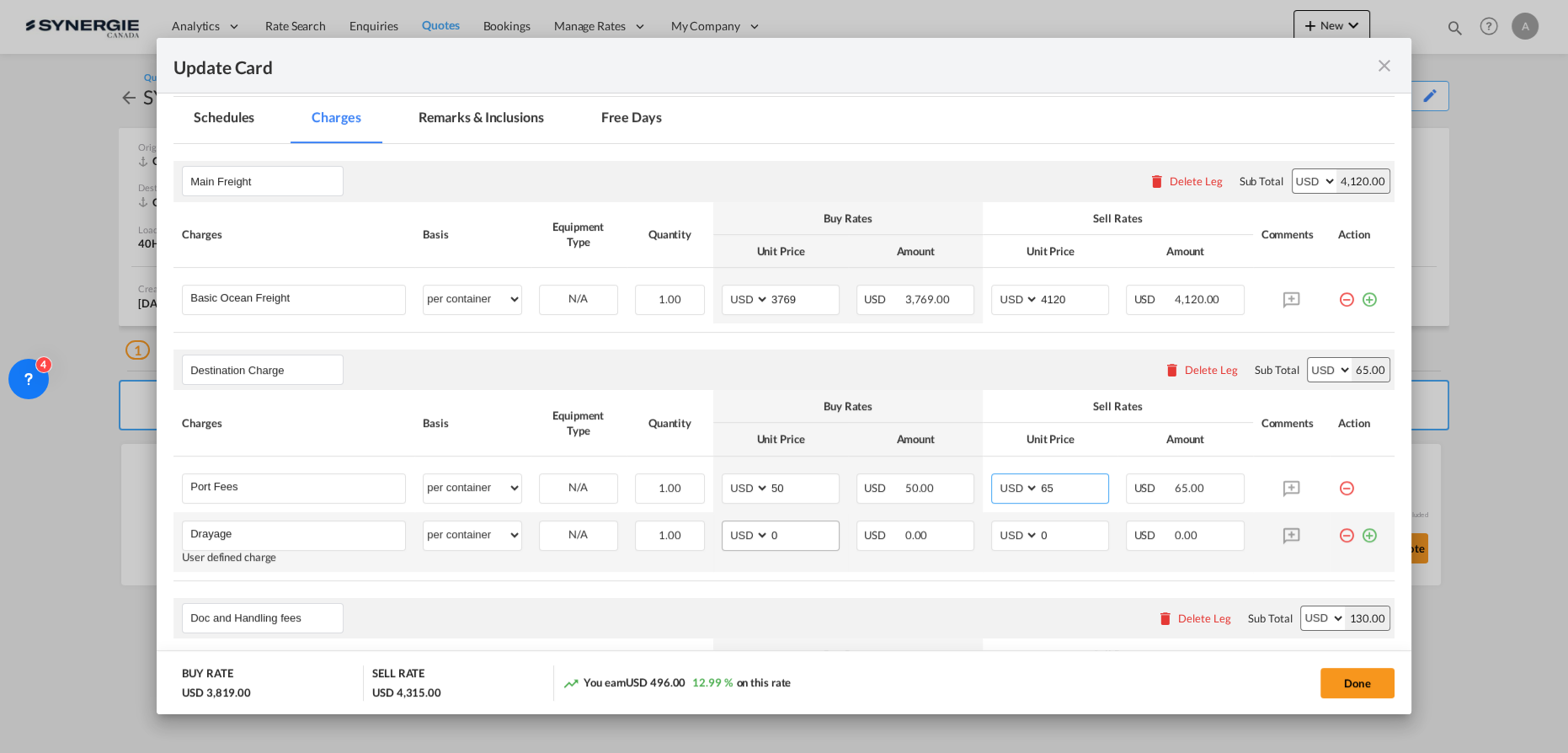
type input "65"
click at [734, 531] on select "AED AFN ALL AMD ANG AOA ARS AUD AWG AZN BAM BBD BDT BGN BHD BIF BMD BND BOB BRL…" at bounding box center [747, 535] width 44 height 22
select select "string:CAD"
click at [725, 524] on select "AED AFN ALL AMD ANG AOA ARS AUD AWG AZN BAM BBD BDT BGN BHD BIF BMD BND BOB BRL…" at bounding box center [747, 535] width 44 height 22
click at [999, 531] on select "AED AFN ALL AMD ANG AOA ARS AUD AWG AZN BAM BBD BDT BGN BHD BIF BMD BND BOB BRL…" at bounding box center [1016, 535] width 44 height 22
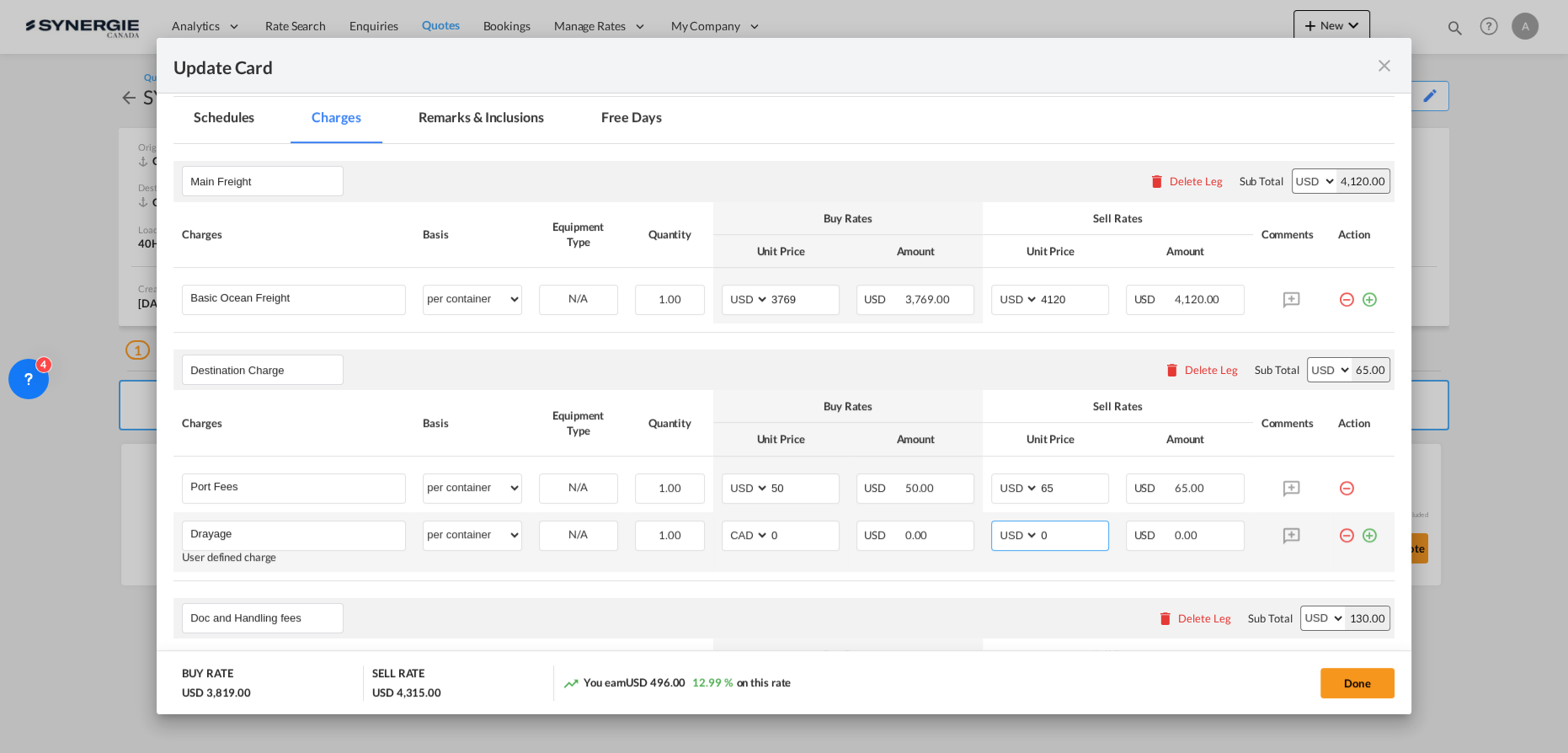
select select "string:CAD"
click at [1059, 531] on input "0" at bounding box center [1073, 534] width 69 height 25
drag, startPoint x: 1058, startPoint y: 534, endPoint x: 1032, endPoint y: 522, distance: 28.6
click at [1039, 525] on input "0" at bounding box center [1073, 534] width 69 height 25
drag, startPoint x: 1045, startPoint y: 535, endPoint x: 995, endPoint y: 534, distance: 50.0
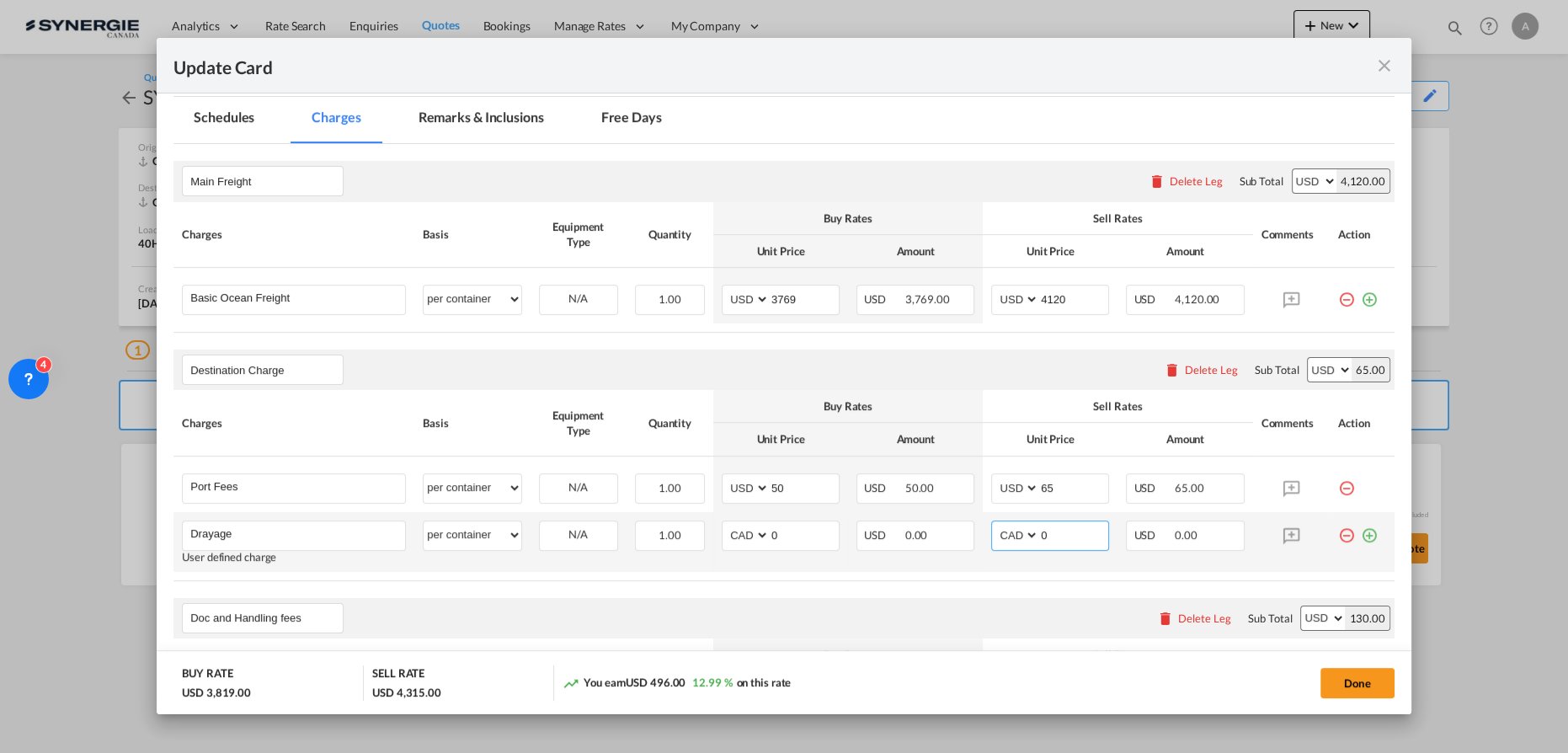
click at [1001, 531] on md-input-container "AED AFN ALL AMD ANG AOA ARS AUD AWG AZN BAM BBD BDT BGN BHD BIF BMD BND BOB BRL…" at bounding box center [1050, 535] width 118 height 30
type input "1255"
drag, startPoint x: 770, startPoint y: 530, endPoint x: 734, endPoint y: 529, distance: 36.0
click at [736, 529] on md-input-container "AED AFN ALL AMD ANG AOA ARS AUD AWG AZN BAM BBD BDT BGN BHD BIF BMD BND BOB BRL…" at bounding box center [781, 535] width 118 height 30
type input "1190.75"
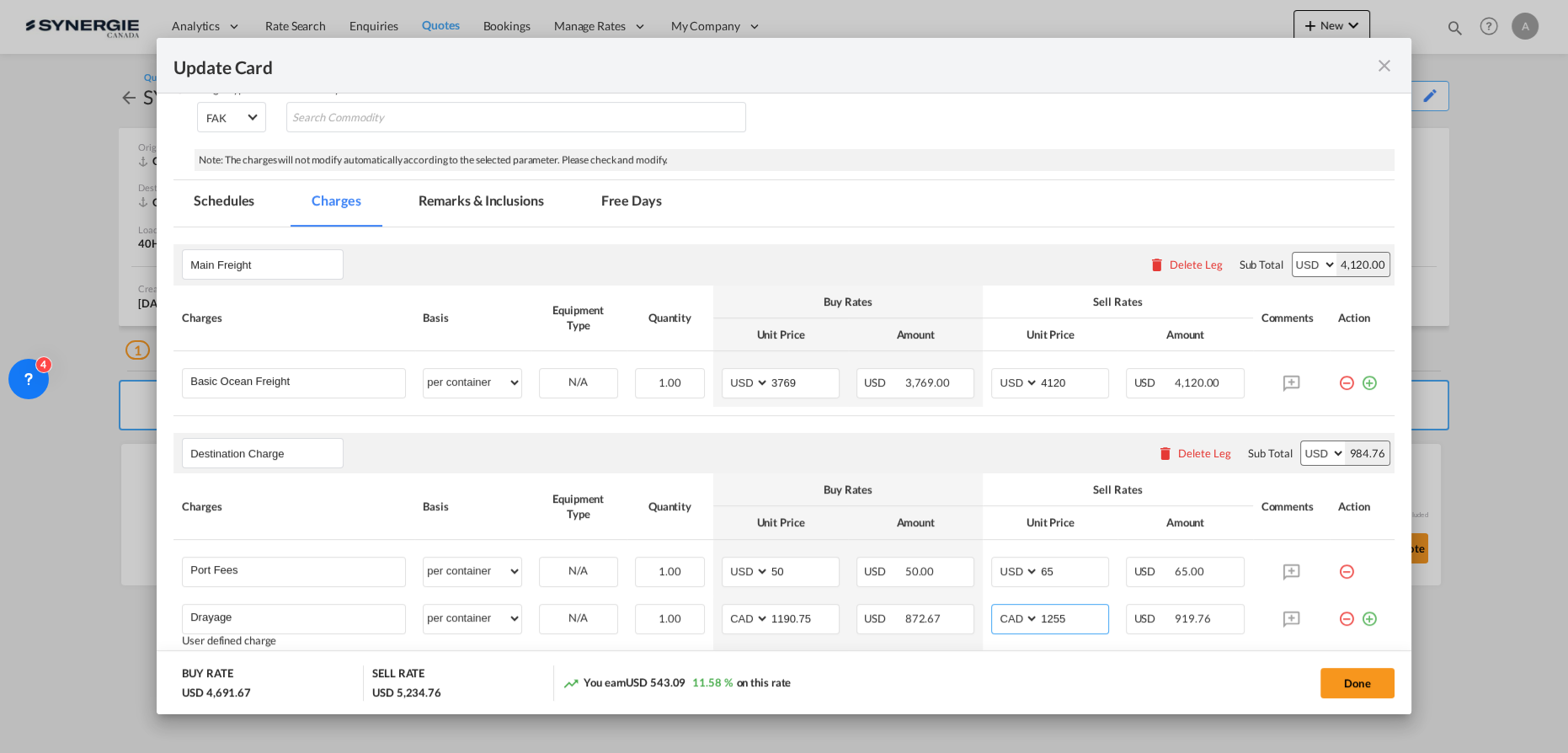
scroll to position [229, 0]
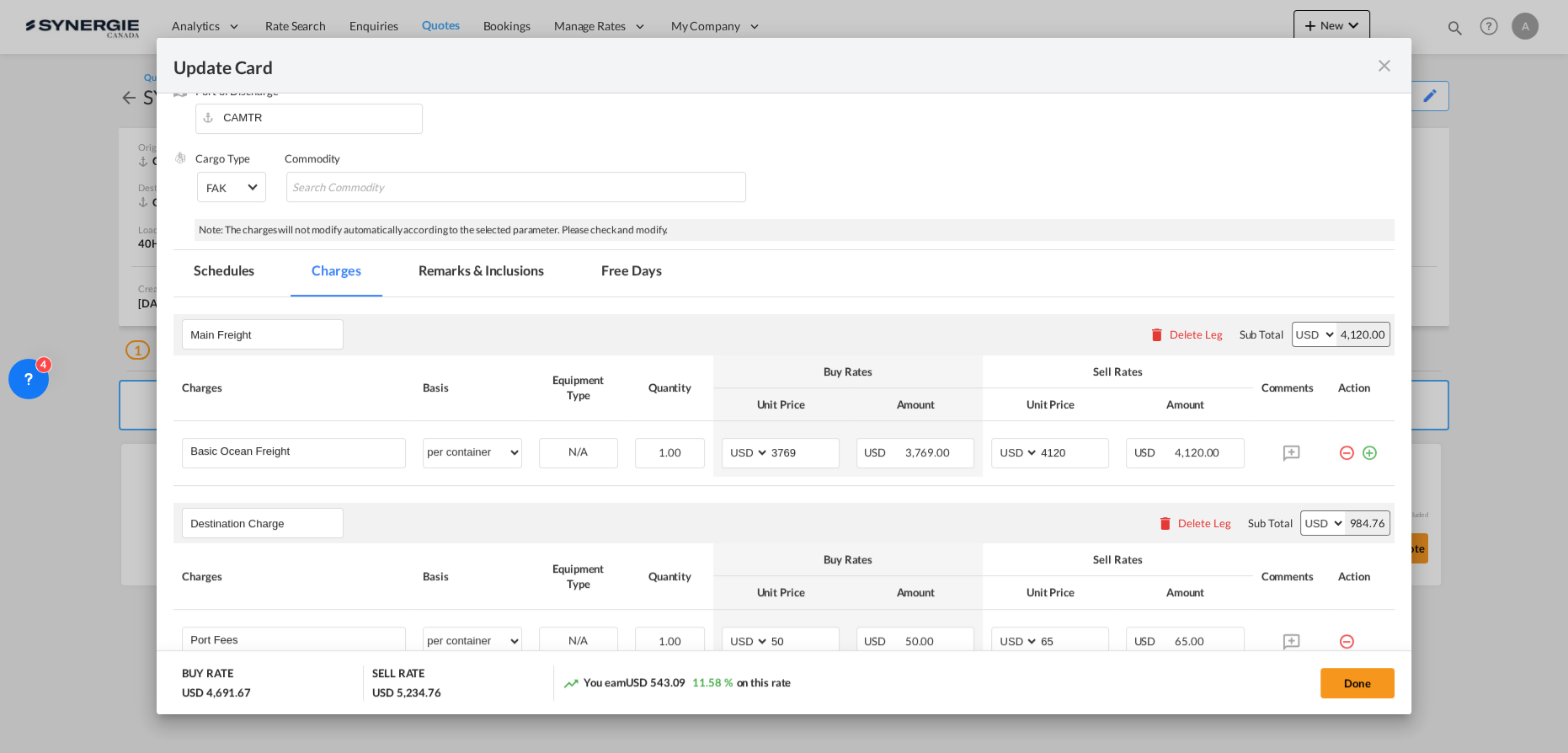
click at [507, 266] on md-tab-item "Remarks & Inclusions" at bounding box center [481, 273] width 166 height 47
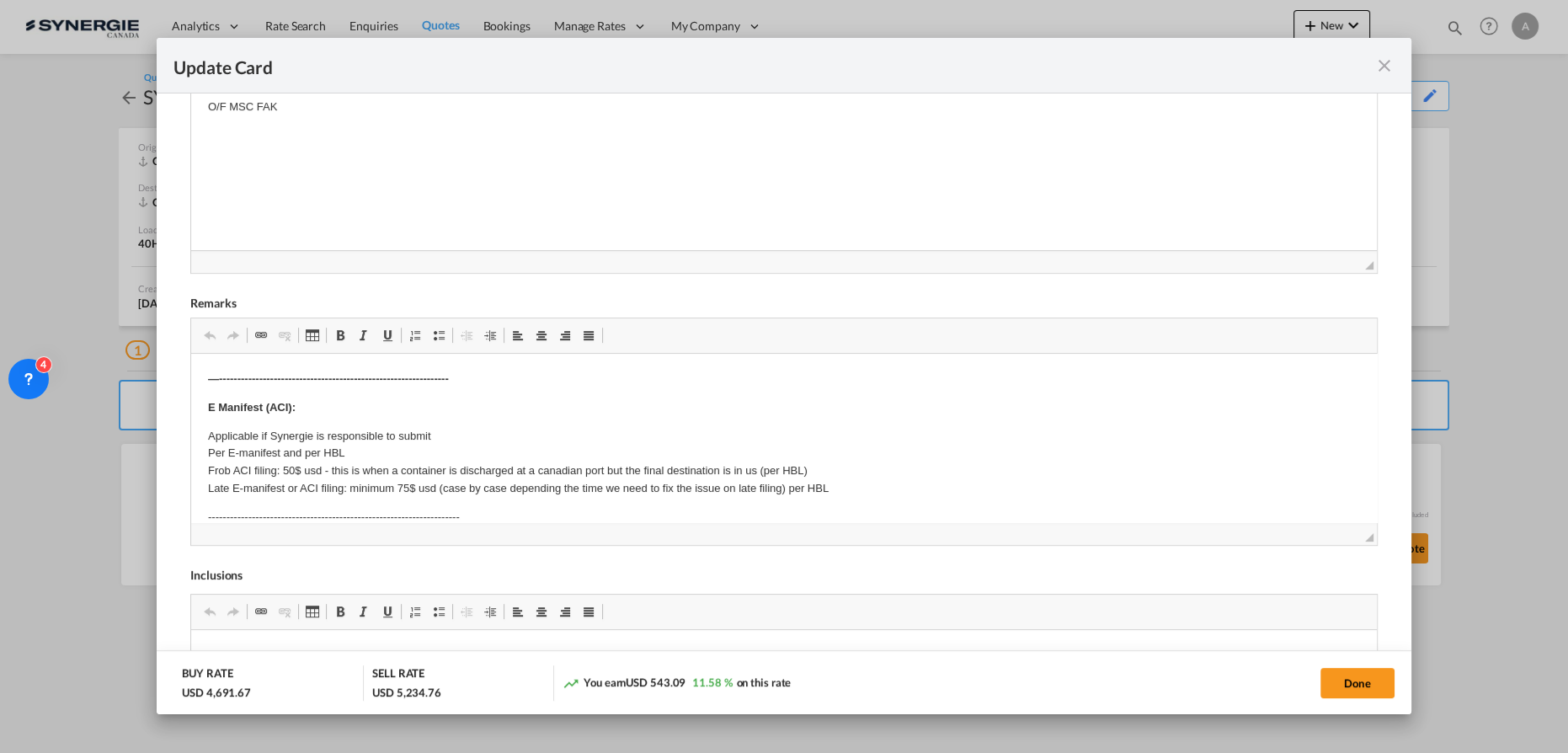
scroll to position [612, 0]
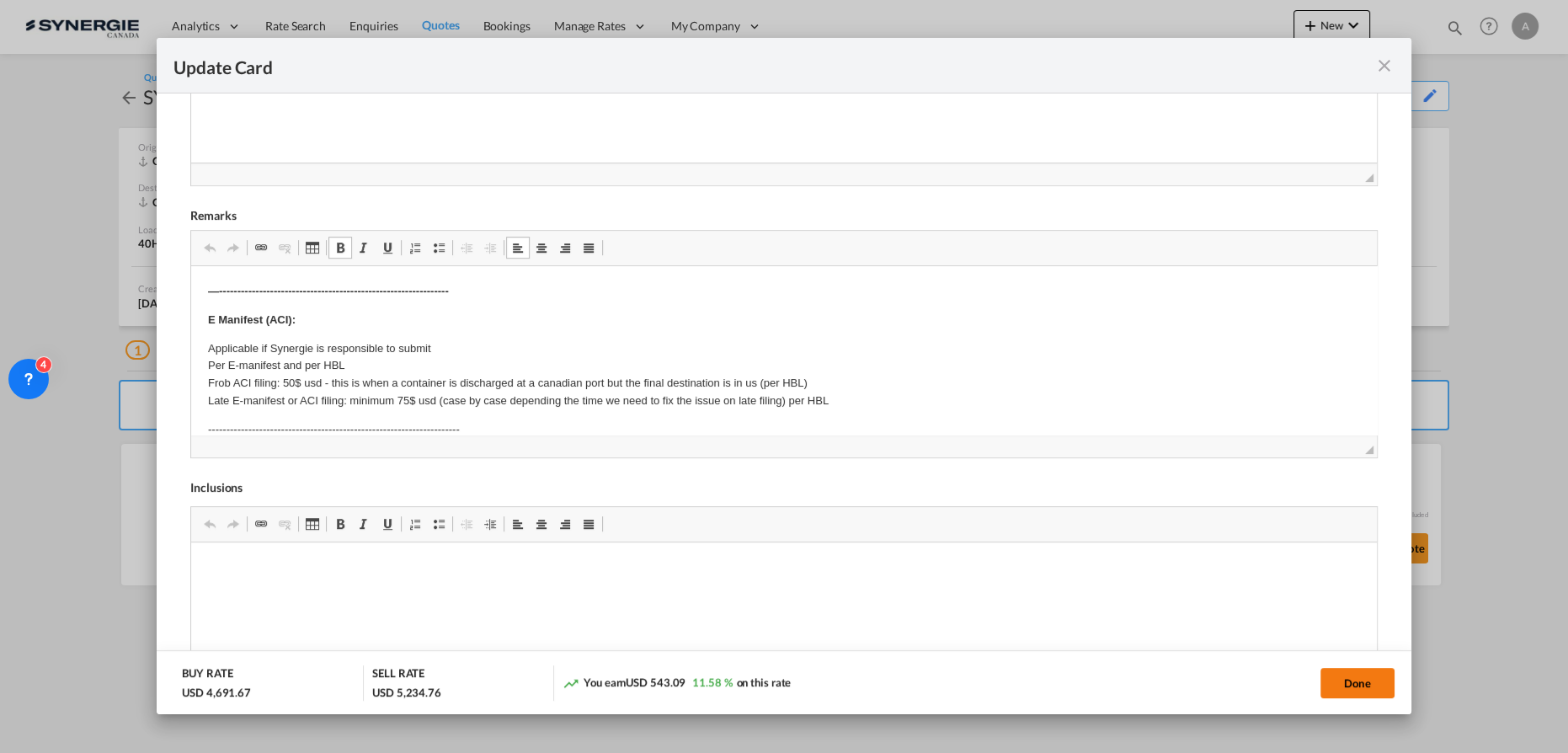
click at [1175, 531] on button "Done" at bounding box center [1358, 683] width 74 height 30
type input "10 Aug 2025"
type input "13 Aug 2025"
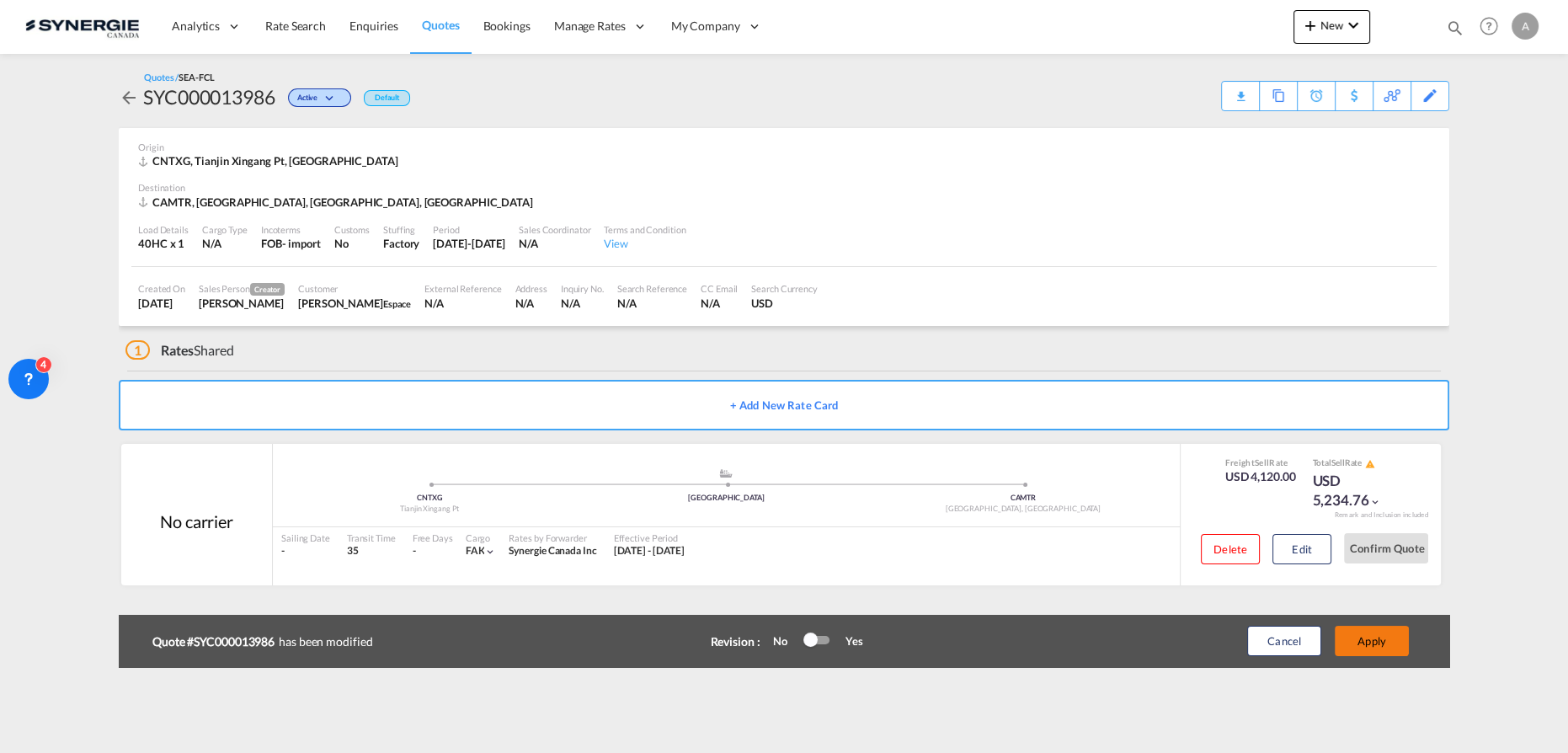
click at [1175, 531] on button "Apply" at bounding box center [1372, 641] width 74 height 30
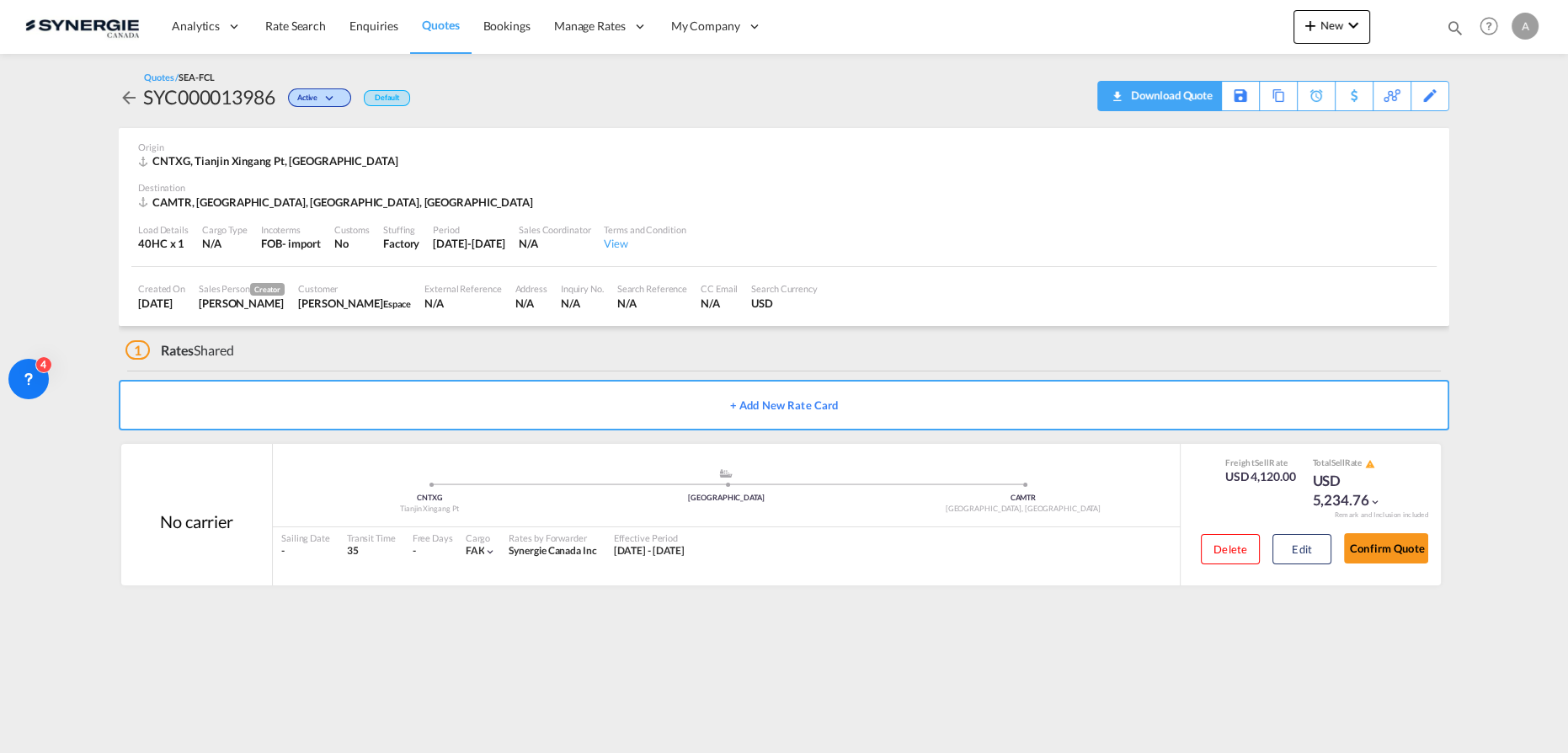
click at [1175, 90] on div "Download Quote" at bounding box center [1170, 95] width 86 height 27
click at [1175, 531] on button "Edit" at bounding box center [1302, 549] width 59 height 30
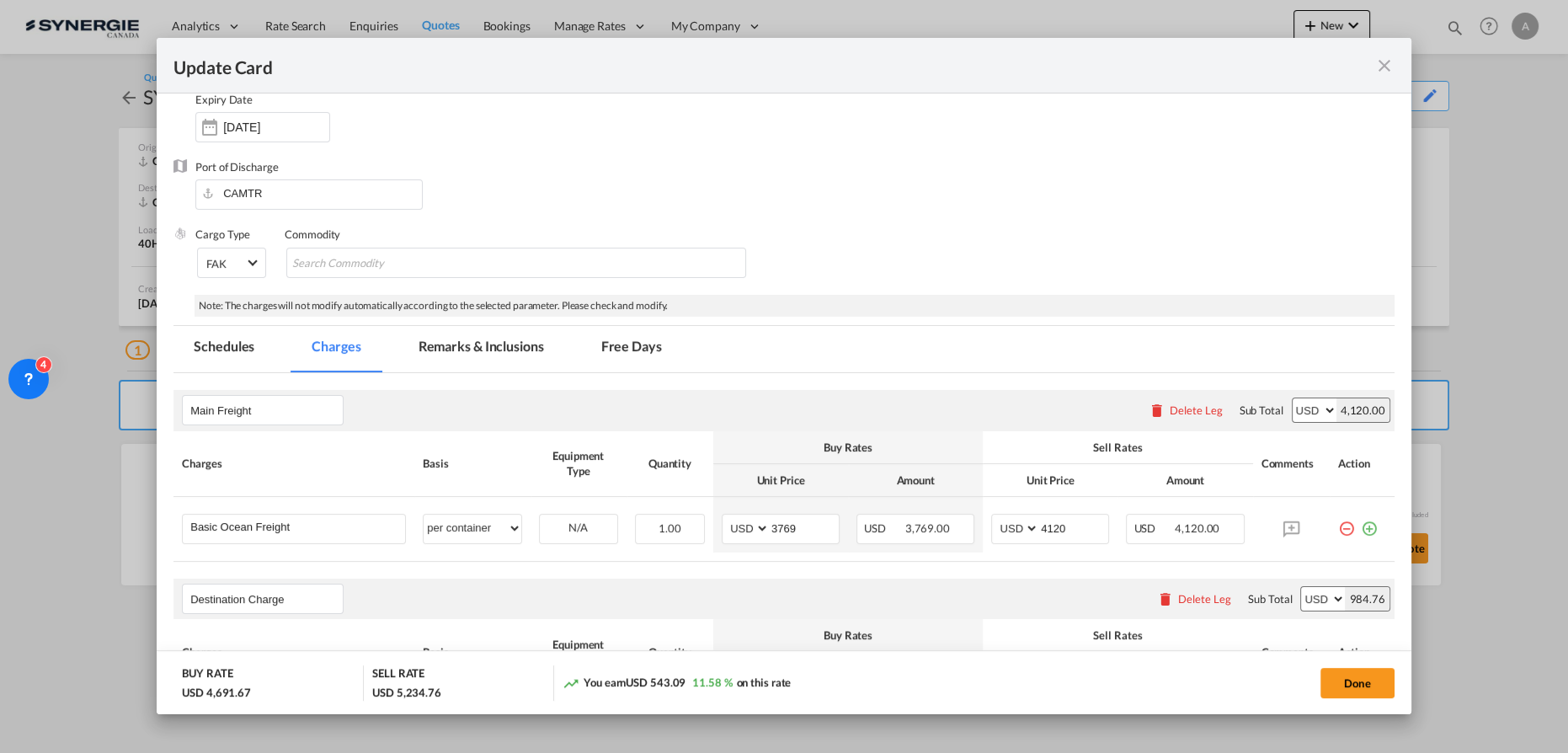
scroll to position [152, 0]
click at [1175, 531] on button "Done" at bounding box center [1358, 683] width 74 height 30
type input "10 Aug 2025"
type input "13 Aug 2025"
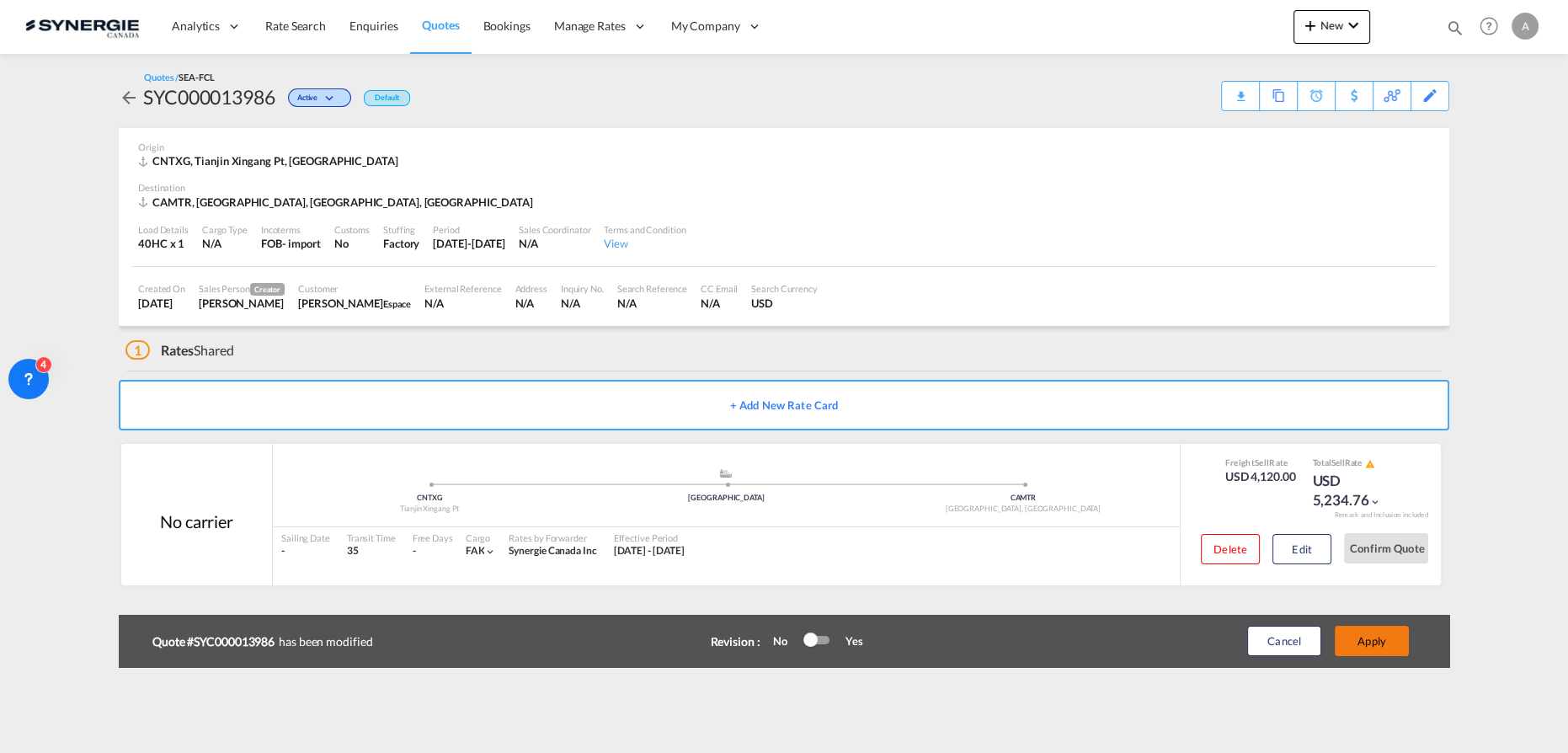
click at [1175, 531] on button "Apply" at bounding box center [1372, 641] width 74 height 30
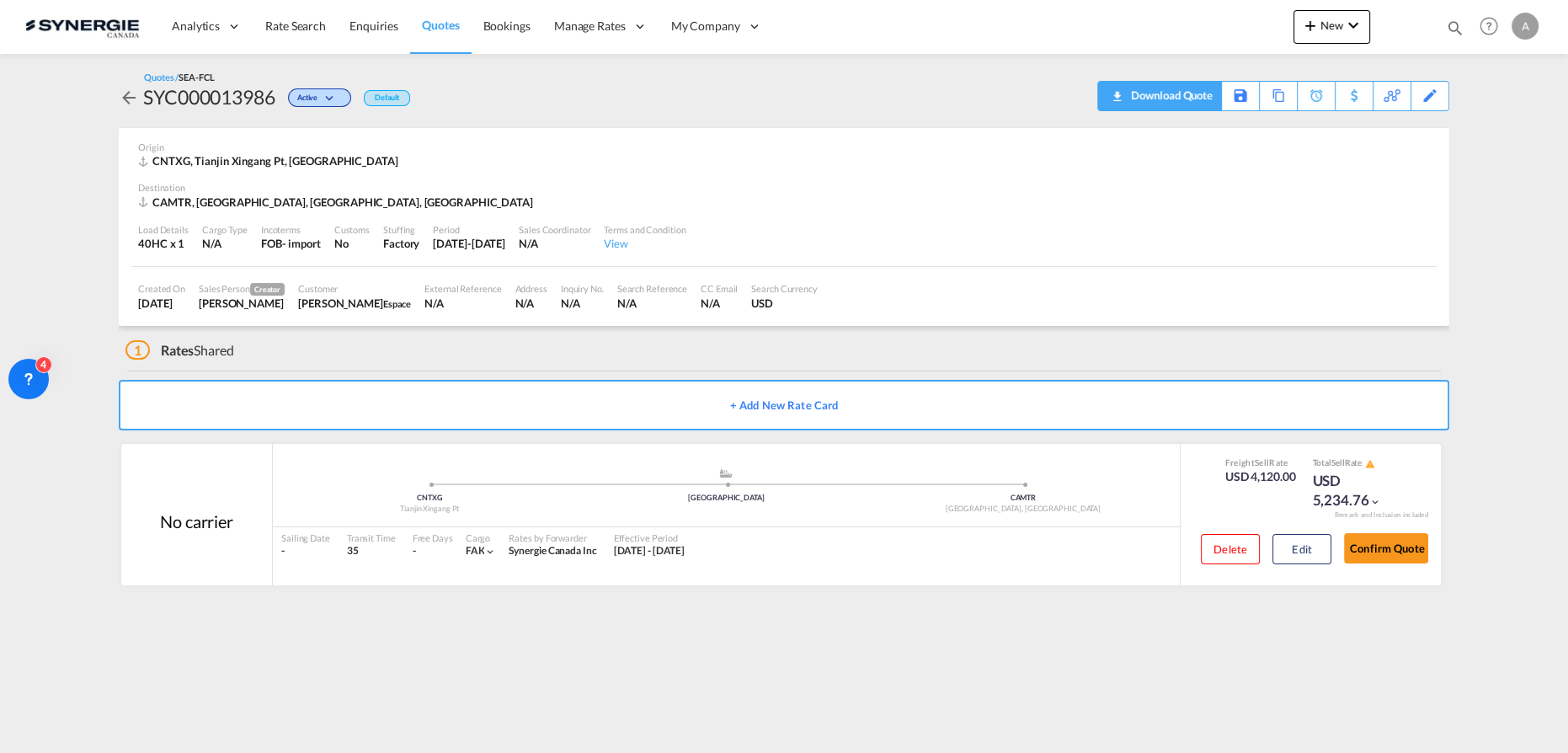
click at [1175, 93] on div "Download Quote" at bounding box center [1170, 95] width 86 height 27
click at [1175, 531] on button "Edit" at bounding box center [1302, 549] width 59 height 30
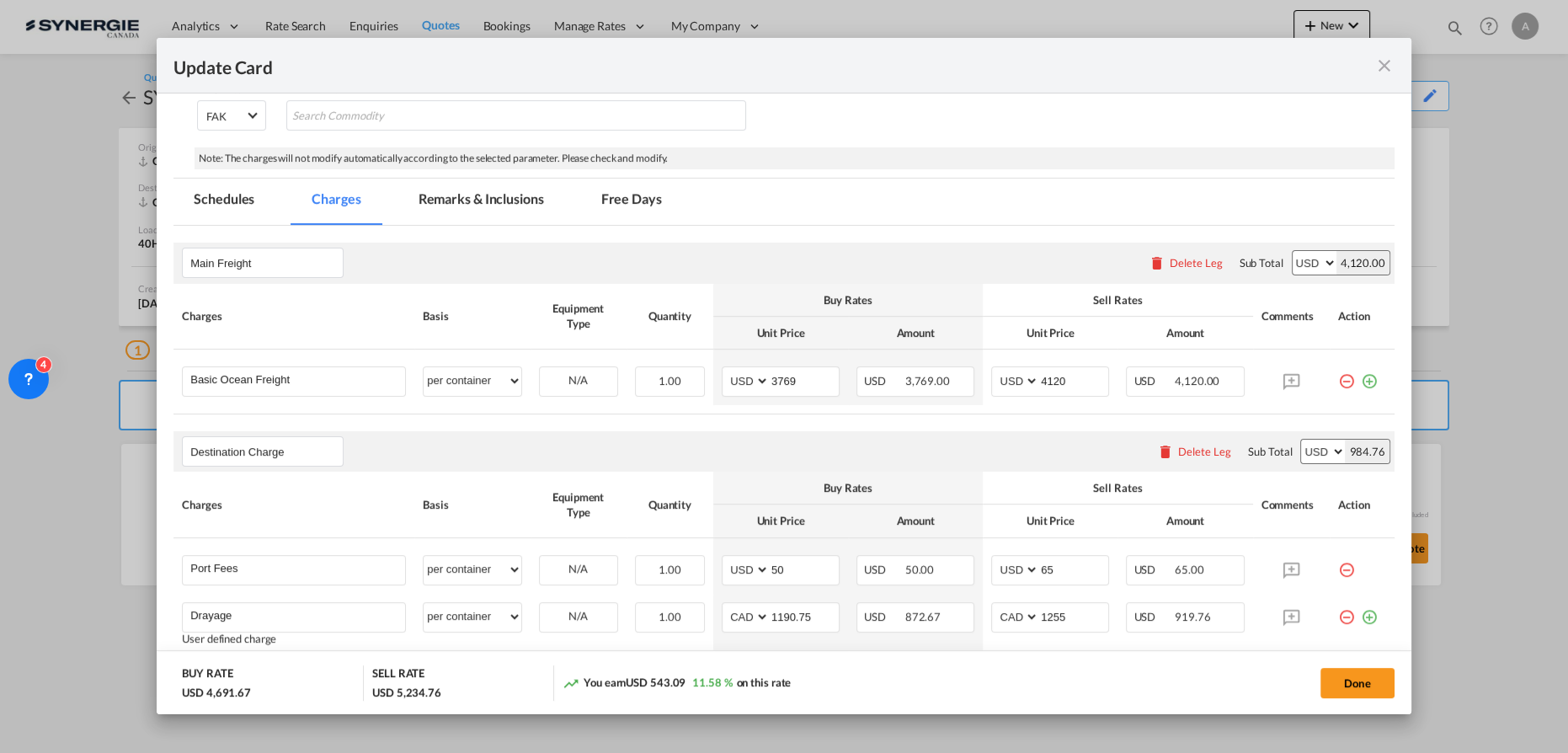
scroll to position [382, 0]
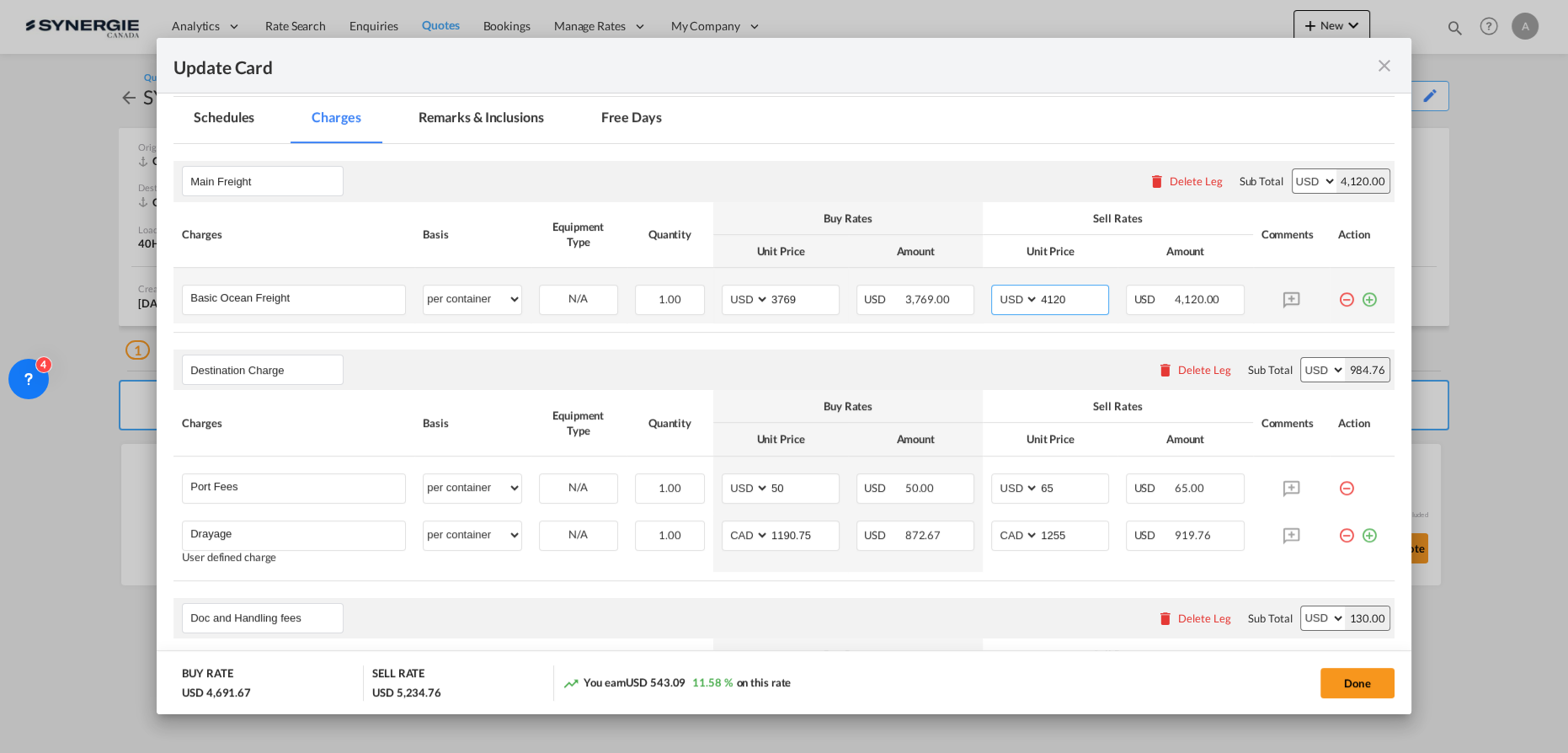
drag, startPoint x: 961, startPoint y: 282, endPoint x: 946, endPoint y: 273, distance: 17.5
click at [956, 280] on tr "Basic Ocean Freight Please Enter User Defined Charges Cannot Be Published per e…" at bounding box center [784, 295] width 1221 height 56
type input "4100"
select select "per container"
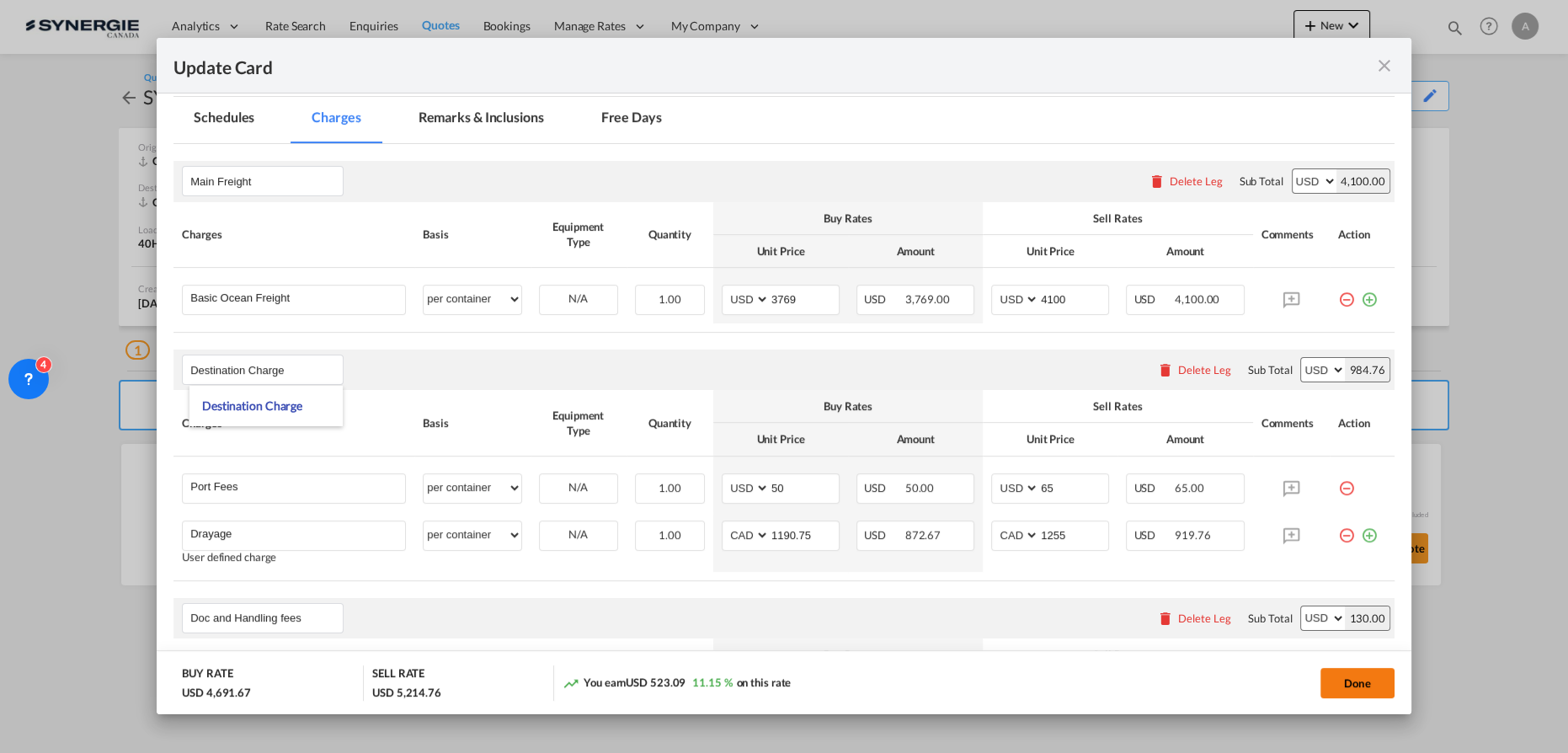
click at [1175, 531] on button "Done" at bounding box center [1358, 683] width 74 height 30
type input "10 Aug 2025"
type input "13 Aug 2025"
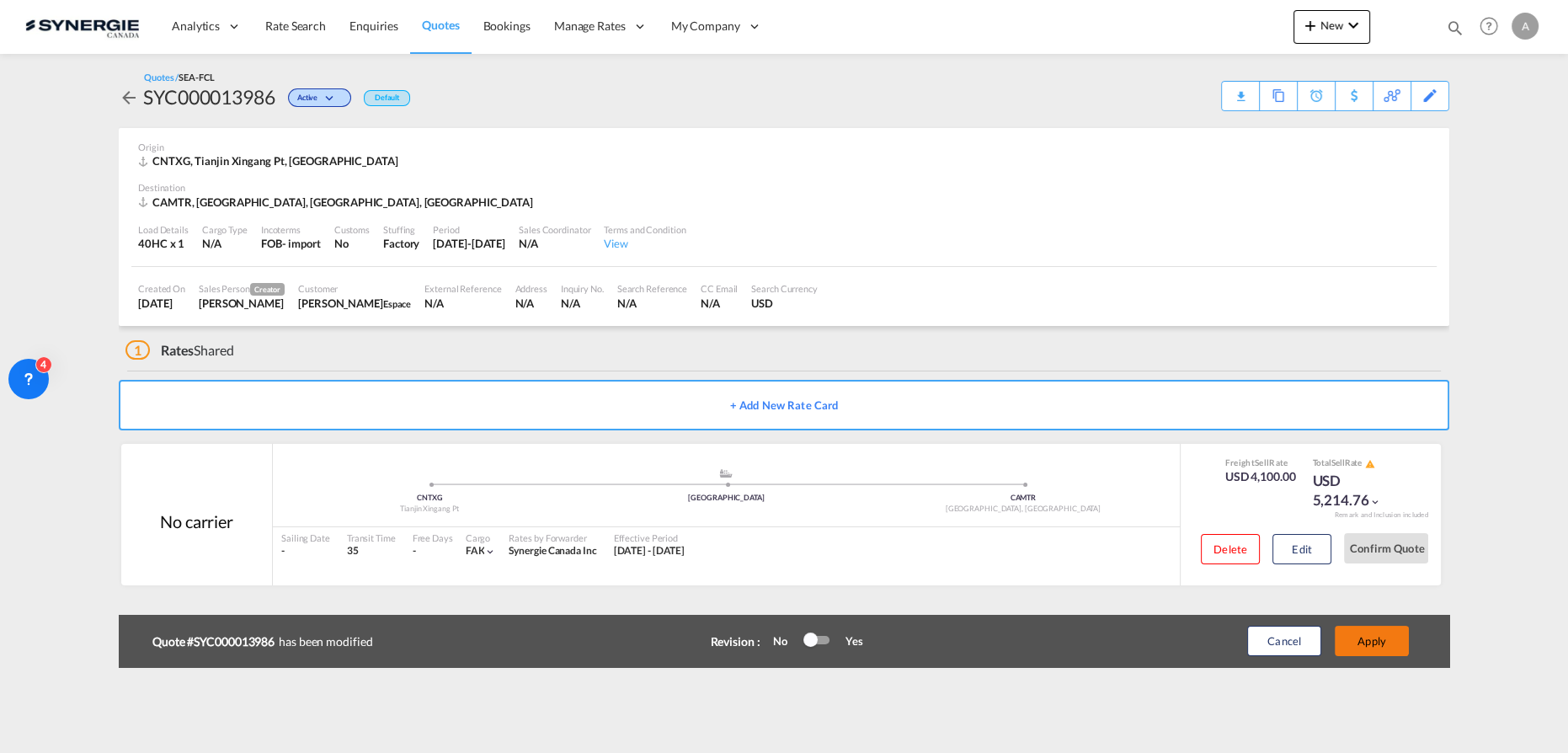
click at [1175, 531] on button "Apply" at bounding box center [1372, 641] width 74 height 30
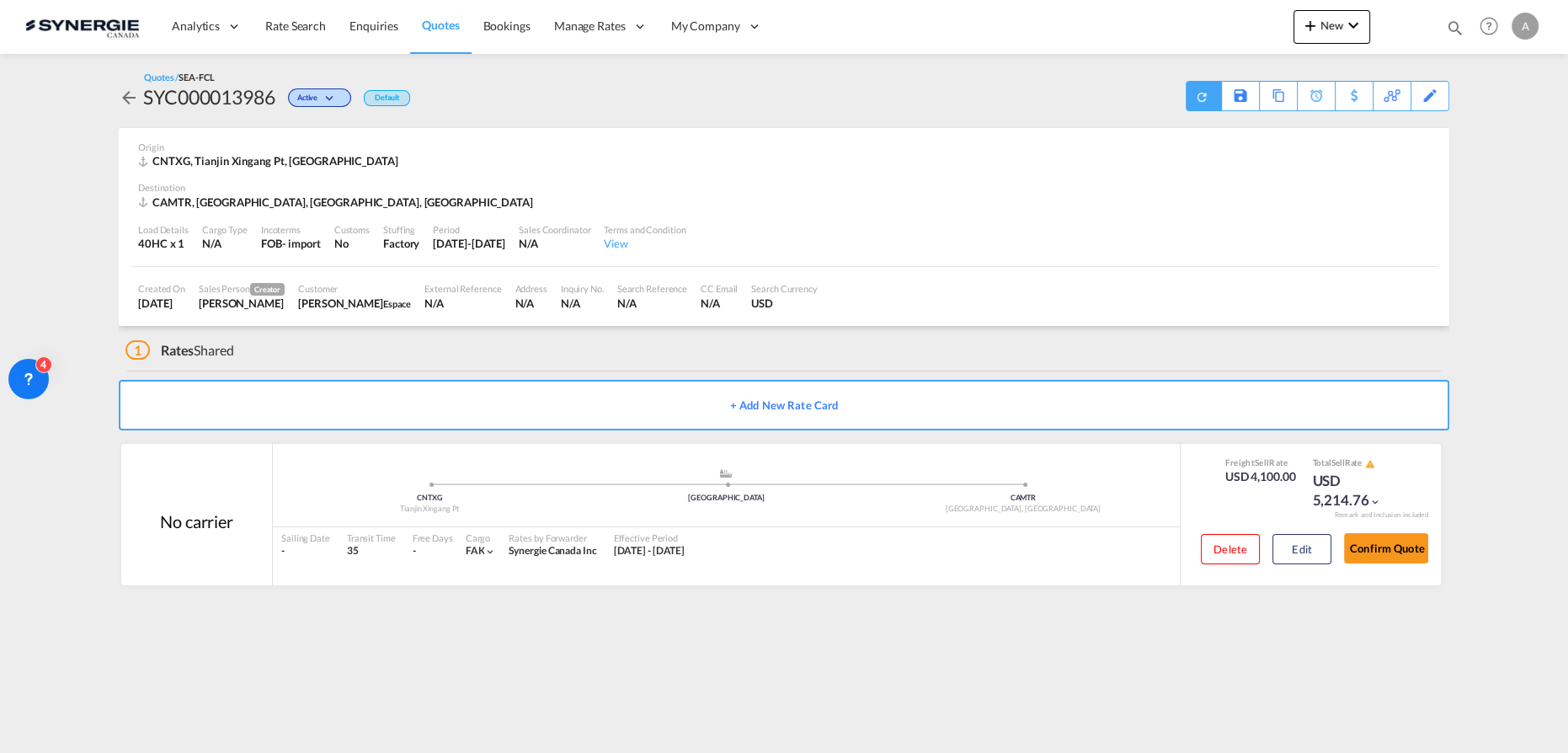
click at [1175, 105] on div at bounding box center [1203, 96] width 35 height 30
click at [1175, 91] on div "Download Quote" at bounding box center [1170, 95] width 86 height 27
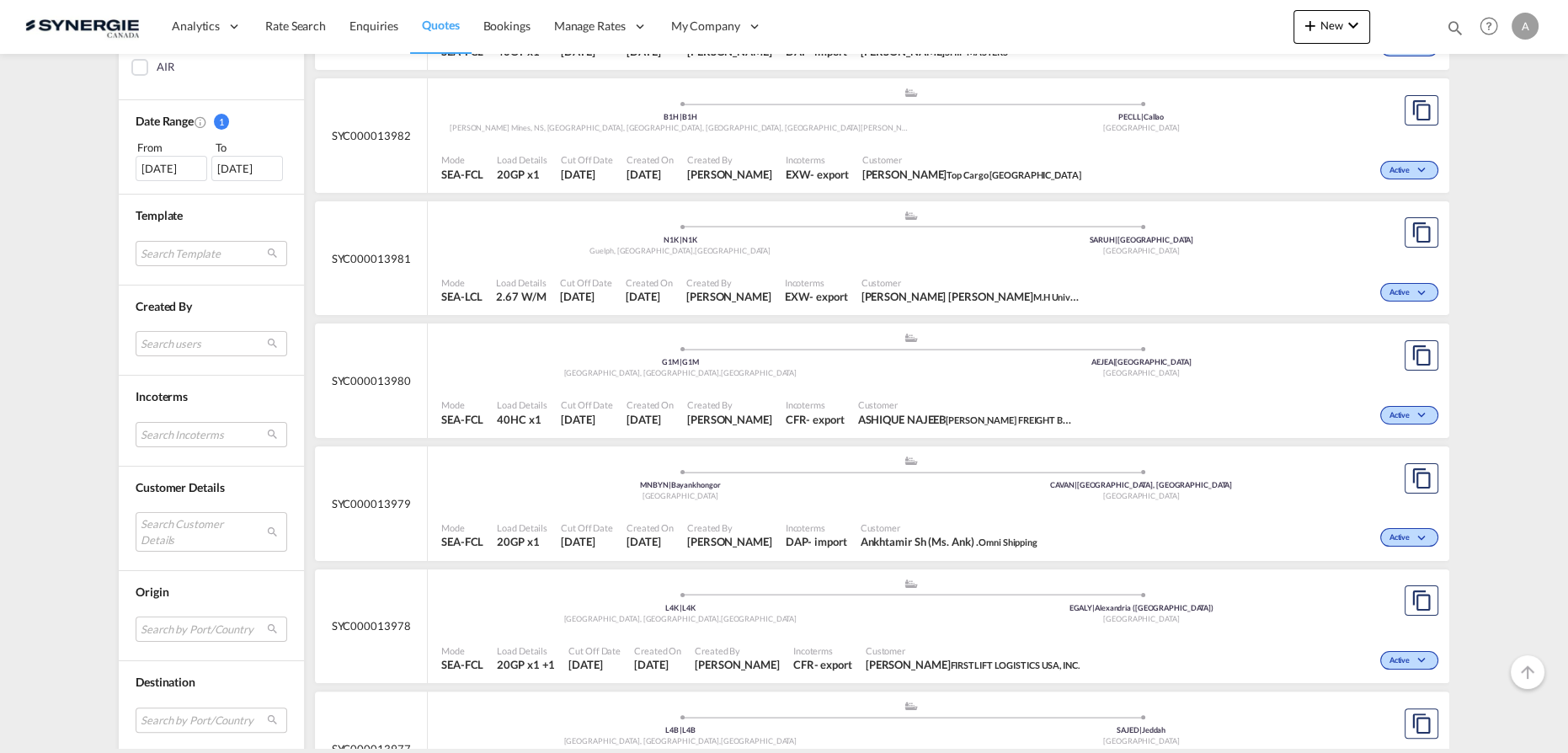
scroll to position [535, 0]
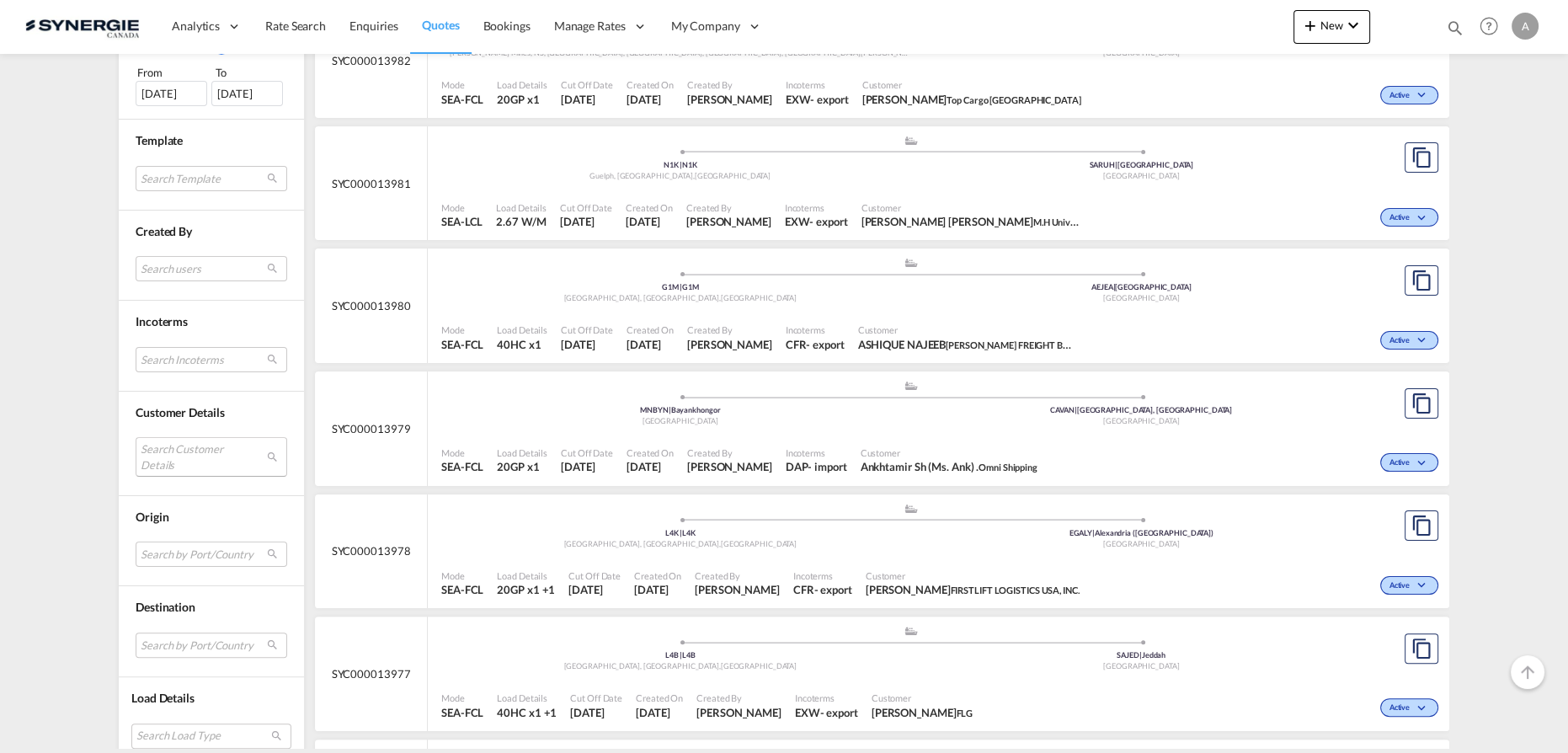
click at [173, 456] on md-select "Search Customer Details user name user [PERSON_NAME] [EMAIL_ADDRESS][PERSON_NAM…" at bounding box center [210, 456] width 151 height 39
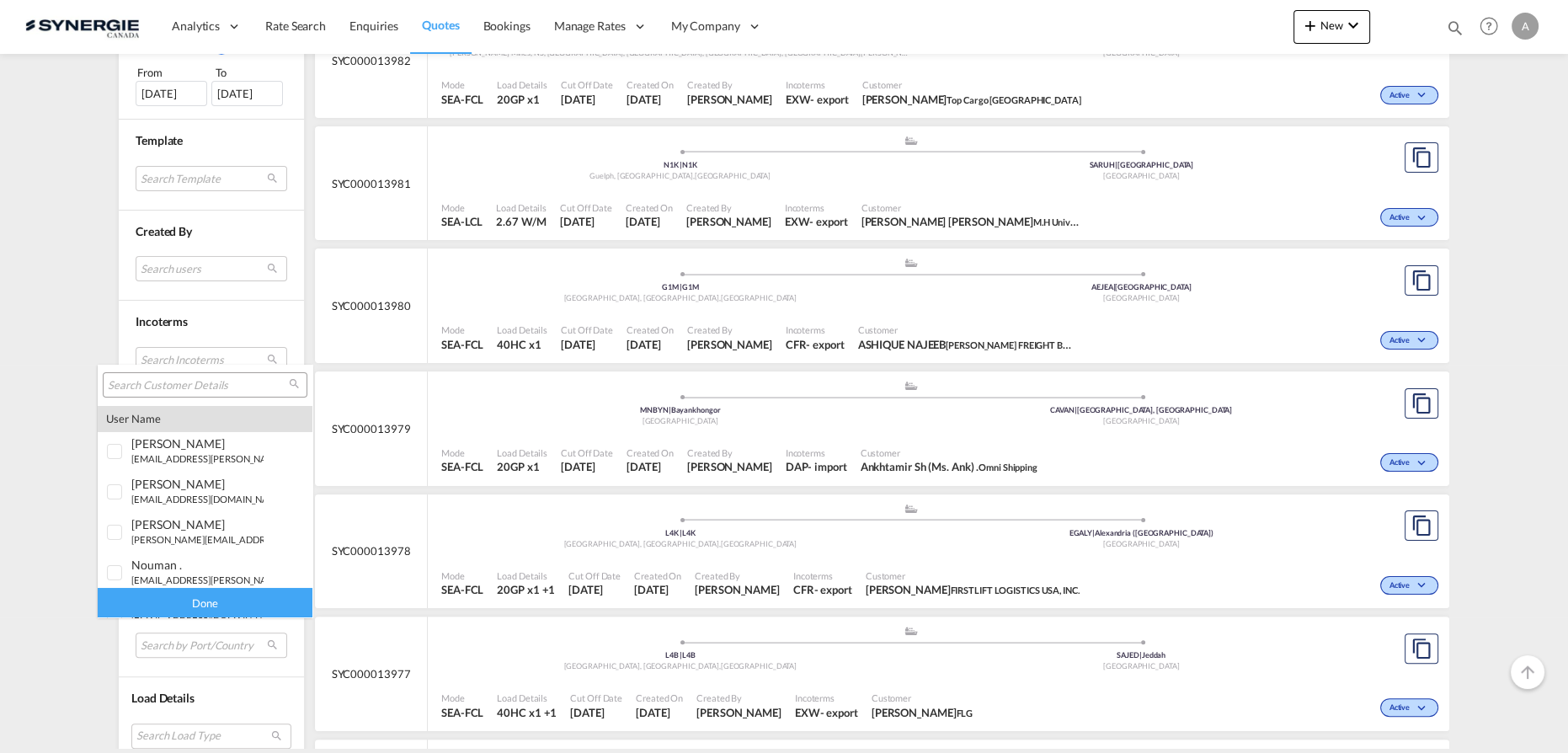
click at [192, 381] on input "search" at bounding box center [198, 385] width 181 height 15
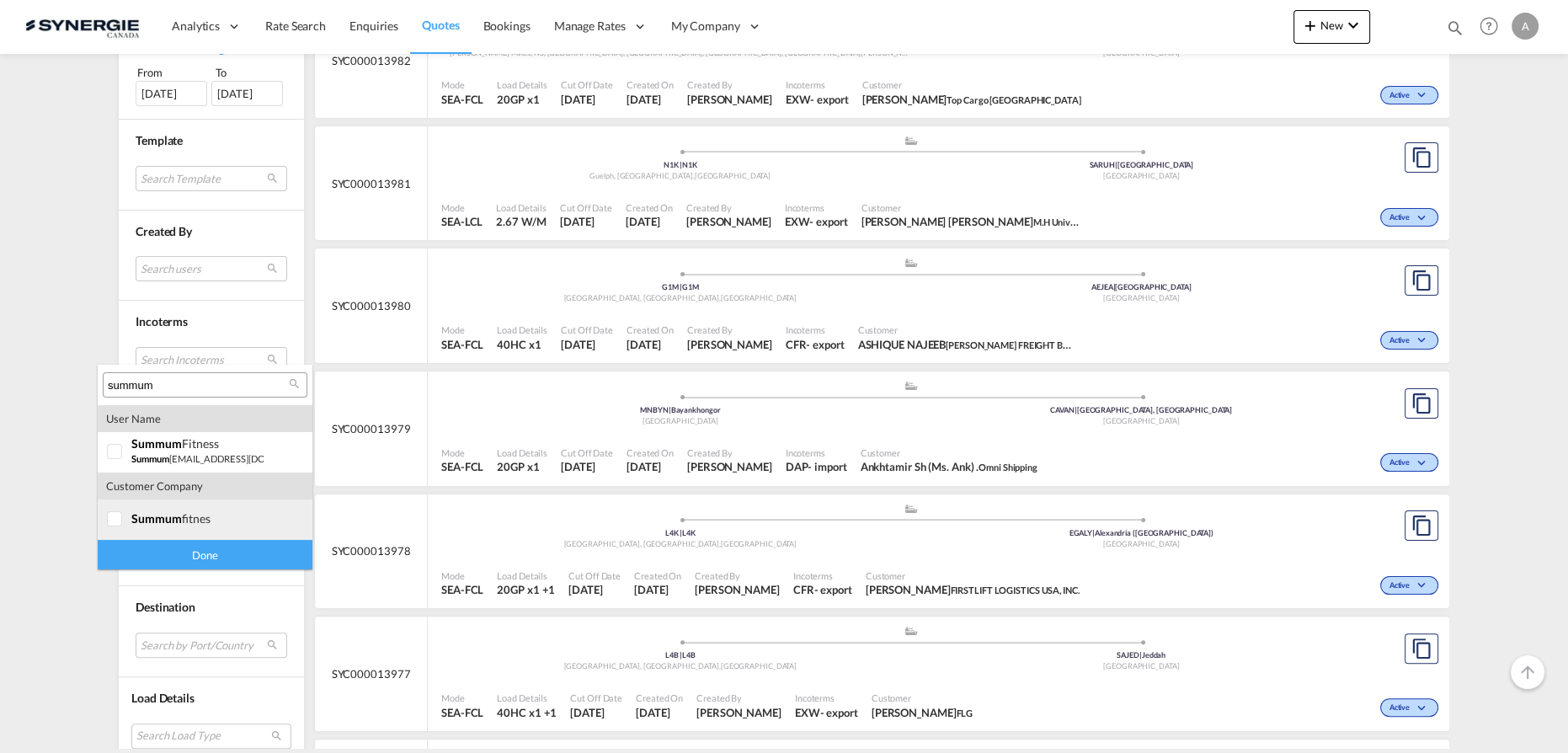
type input "summum"
click at [204, 527] on md-option "company summum fitnes" at bounding box center [205, 519] width 215 height 40
click at [191, 551] on div "Done" at bounding box center [205, 554] width 215 height 30
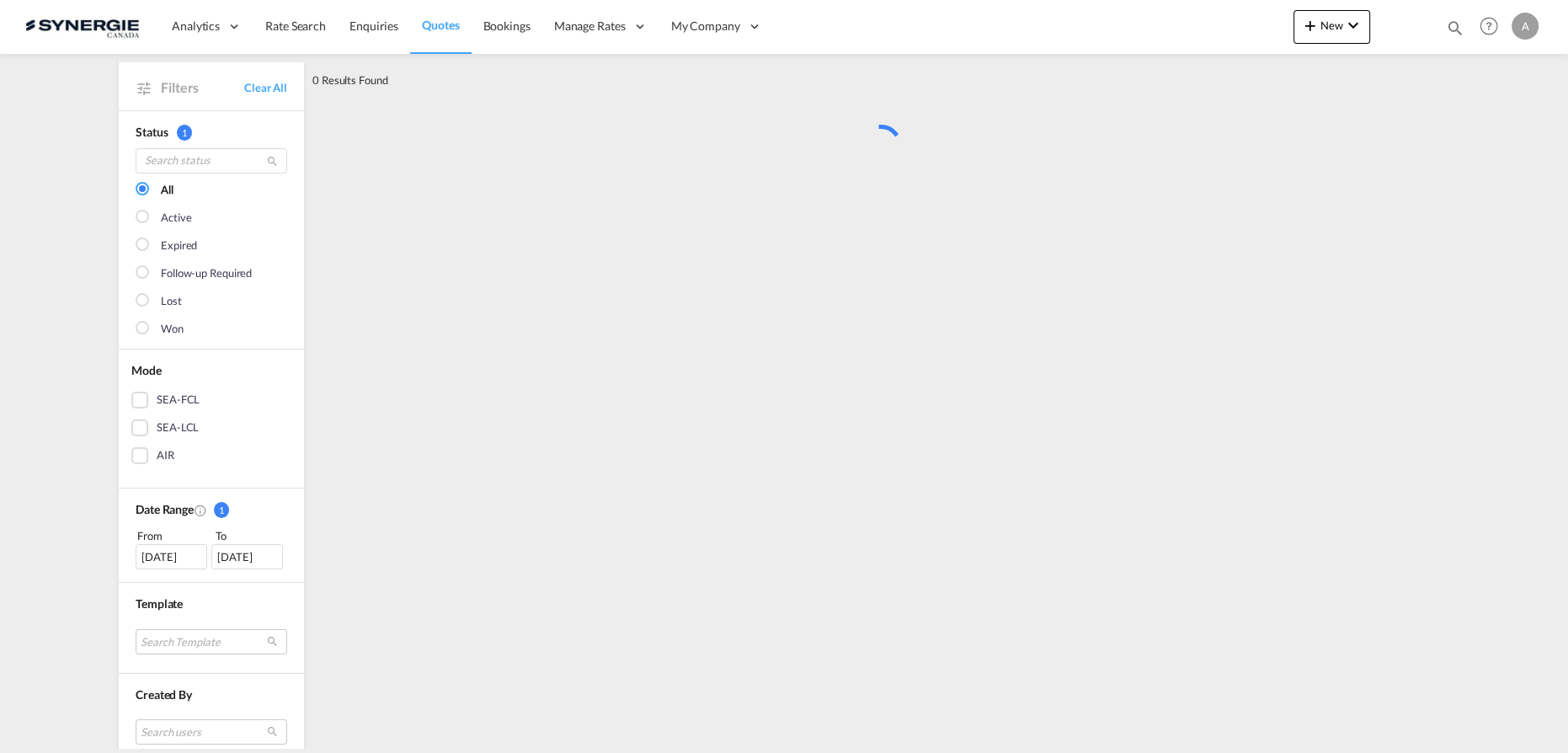
scroll to position [0, 0]
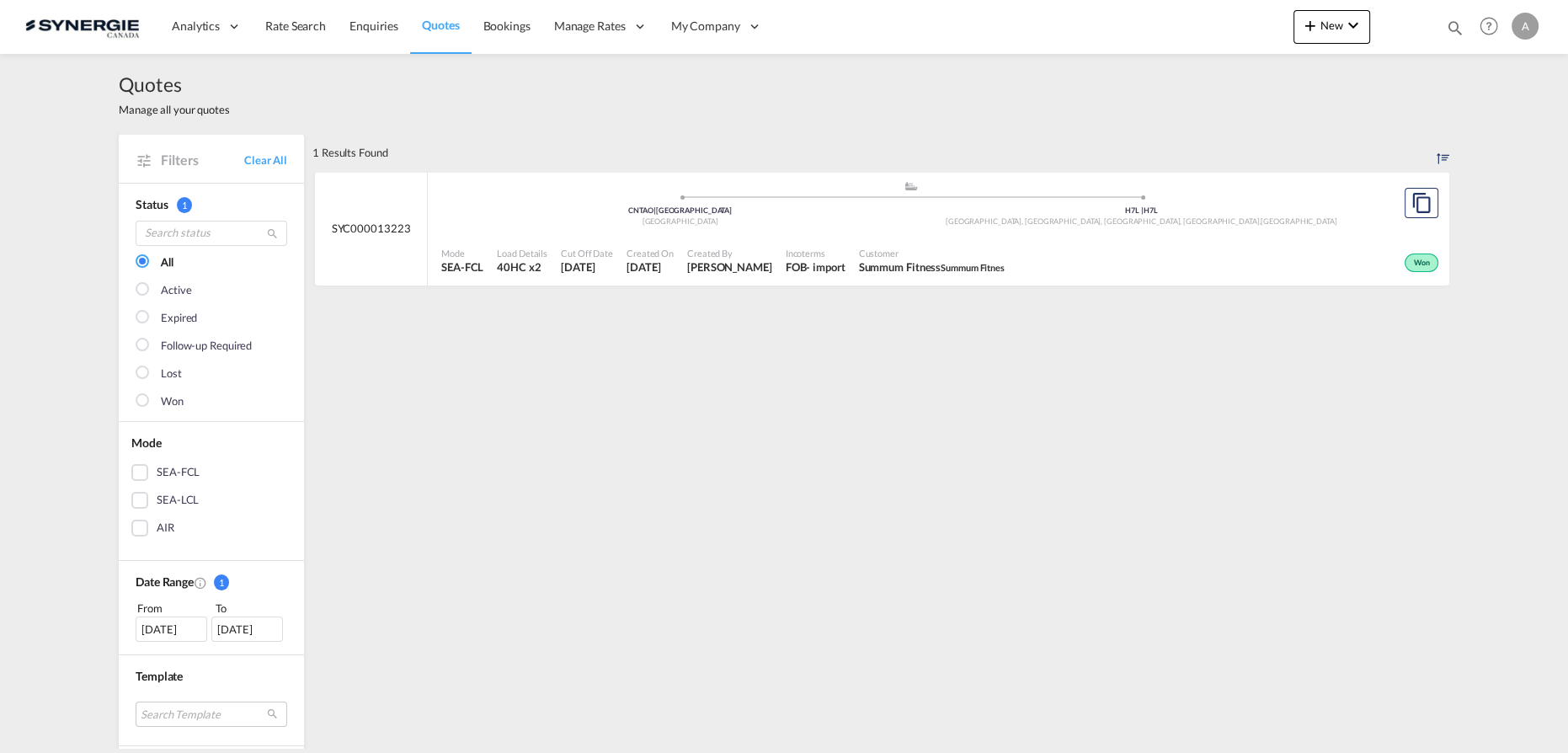
click at [176, 628] on div "[DATE]" at bounding box center [171, 629] width 72 height 25
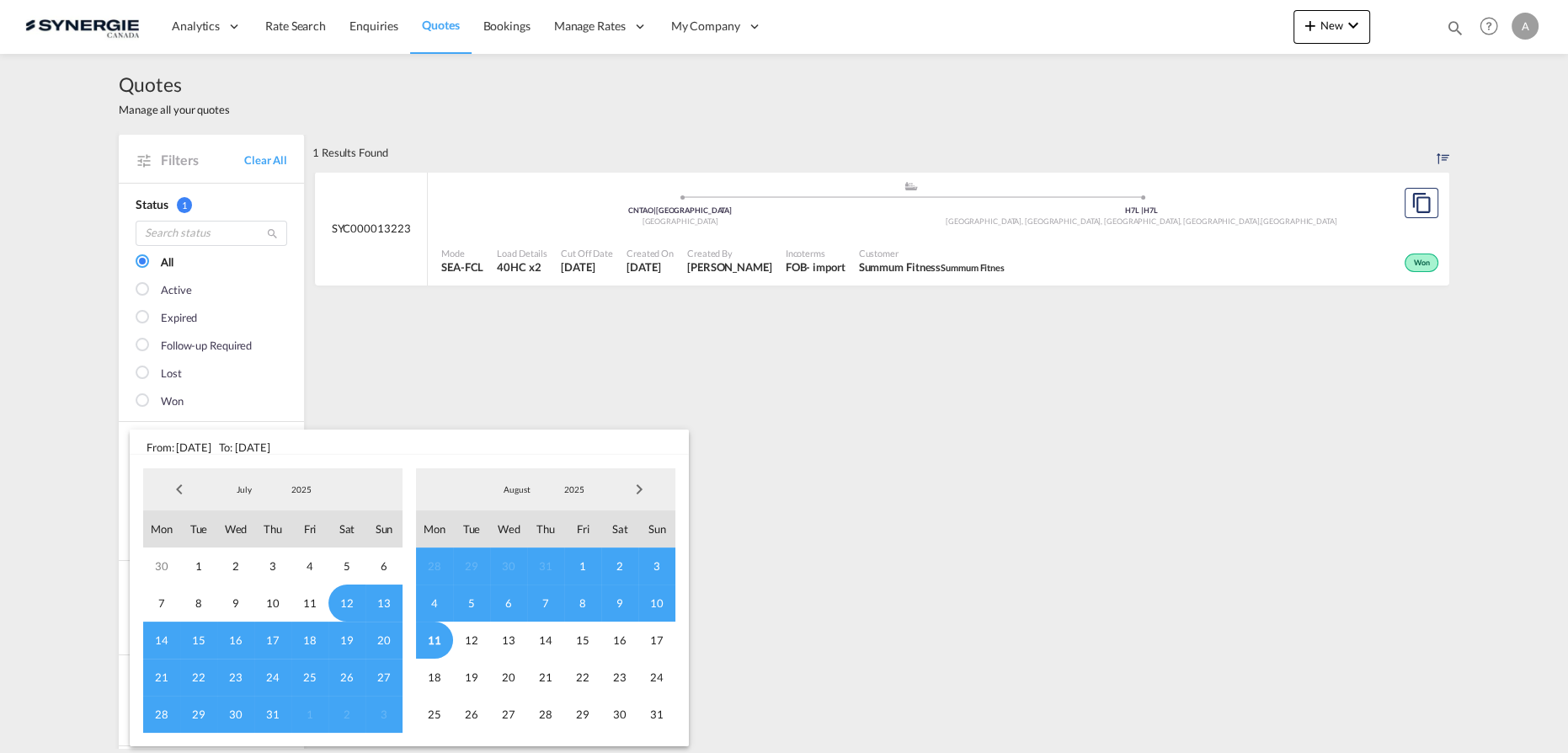
click at [304, 498] on md-select-value "2025" at bounding box center [302, 489] width 57 height 25
click at [296, 419] on md-option "2023" at bounding box center [319, 408] width 115 height 40
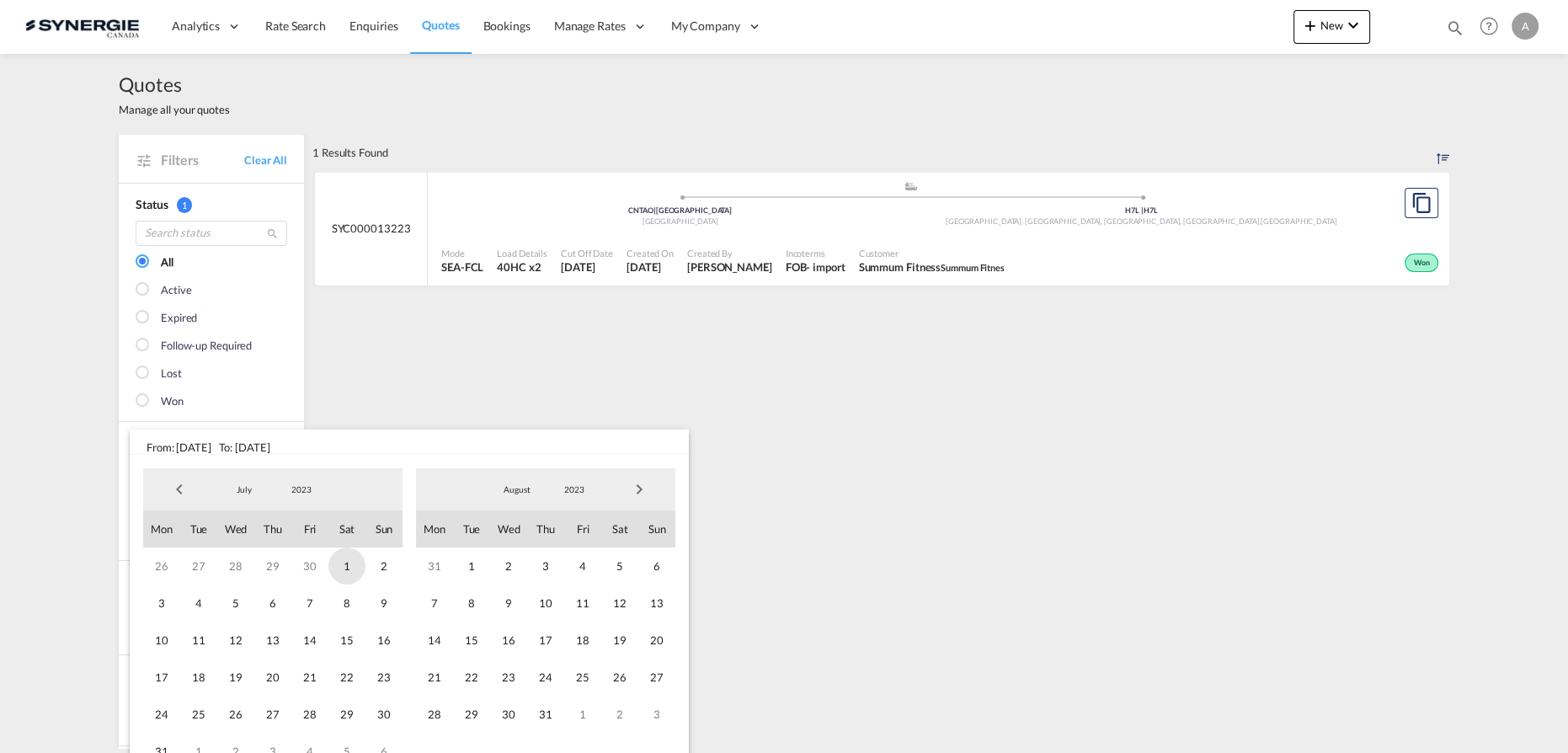
click at [339, 569] on span "1" at bounding box center [347, 565] width 37 height 37
click at [581, 486] on span "2023" at bounding box center [574, 489] width 54 height 12
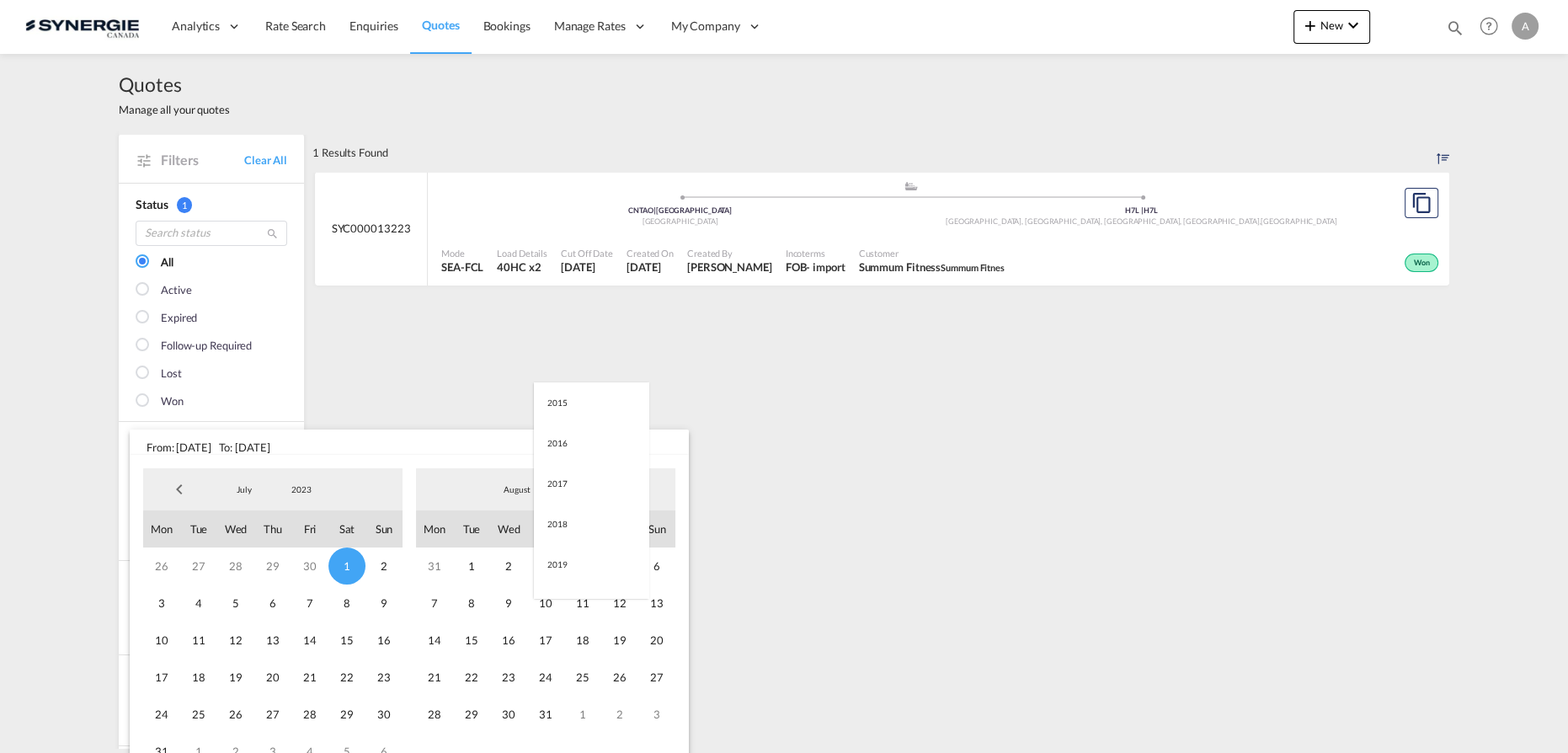
scroll to position [235, 0]
click at [567, 562] on md-option "2025" at bounding box center [591, 570] width 115 height 40
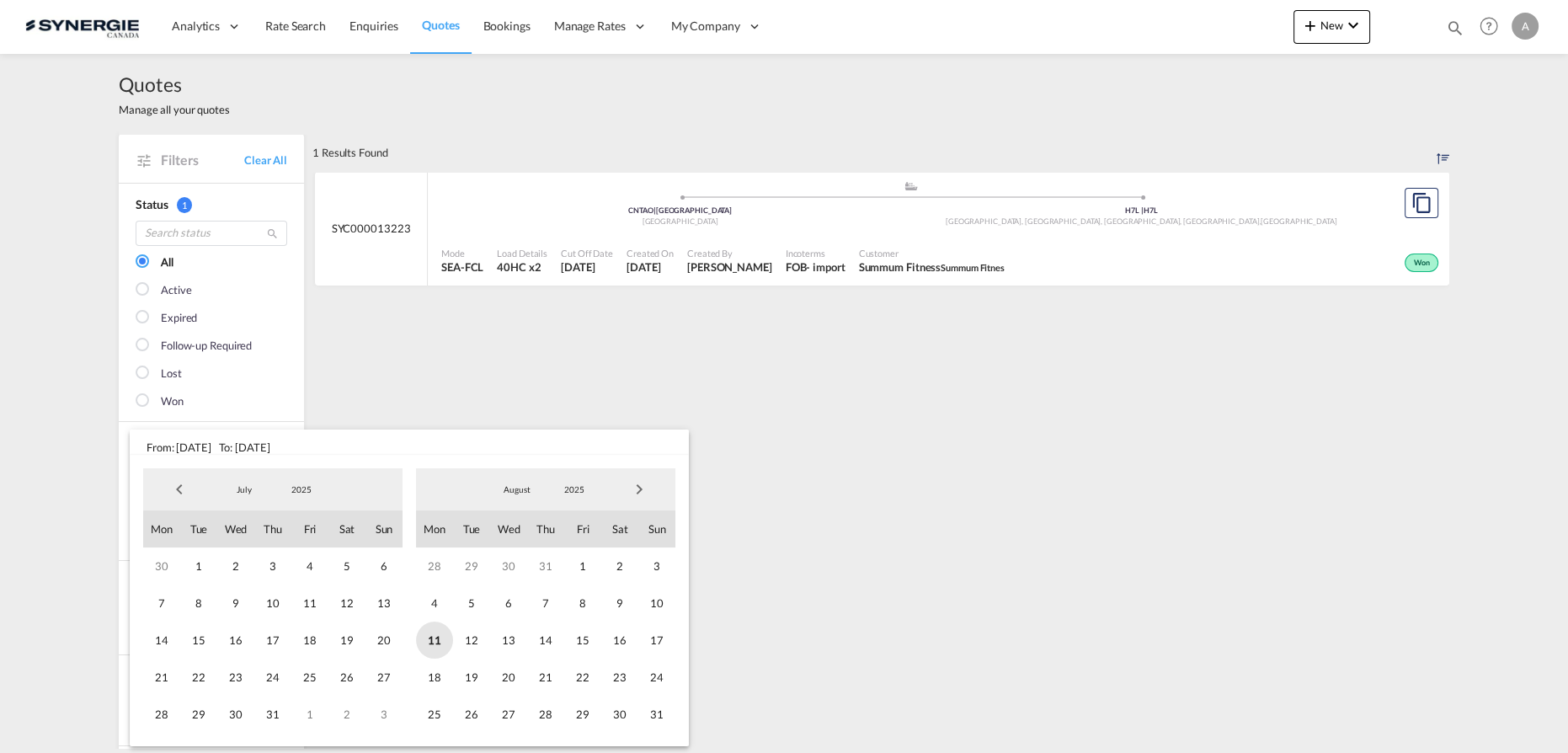
click at [431, 637] on span "11" at bounding box center [434, 639] width 37 height 37
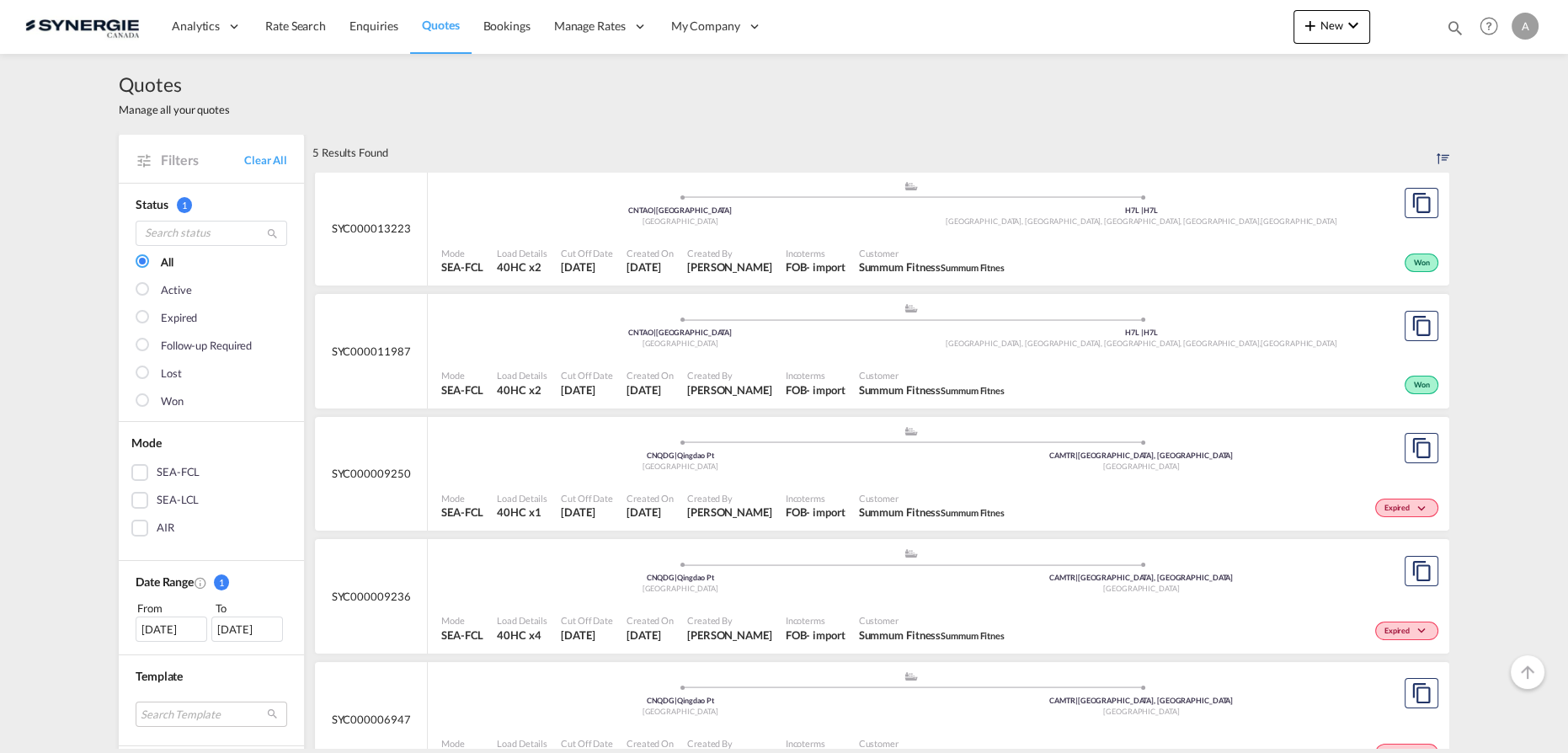
scroll to position [382, 0]
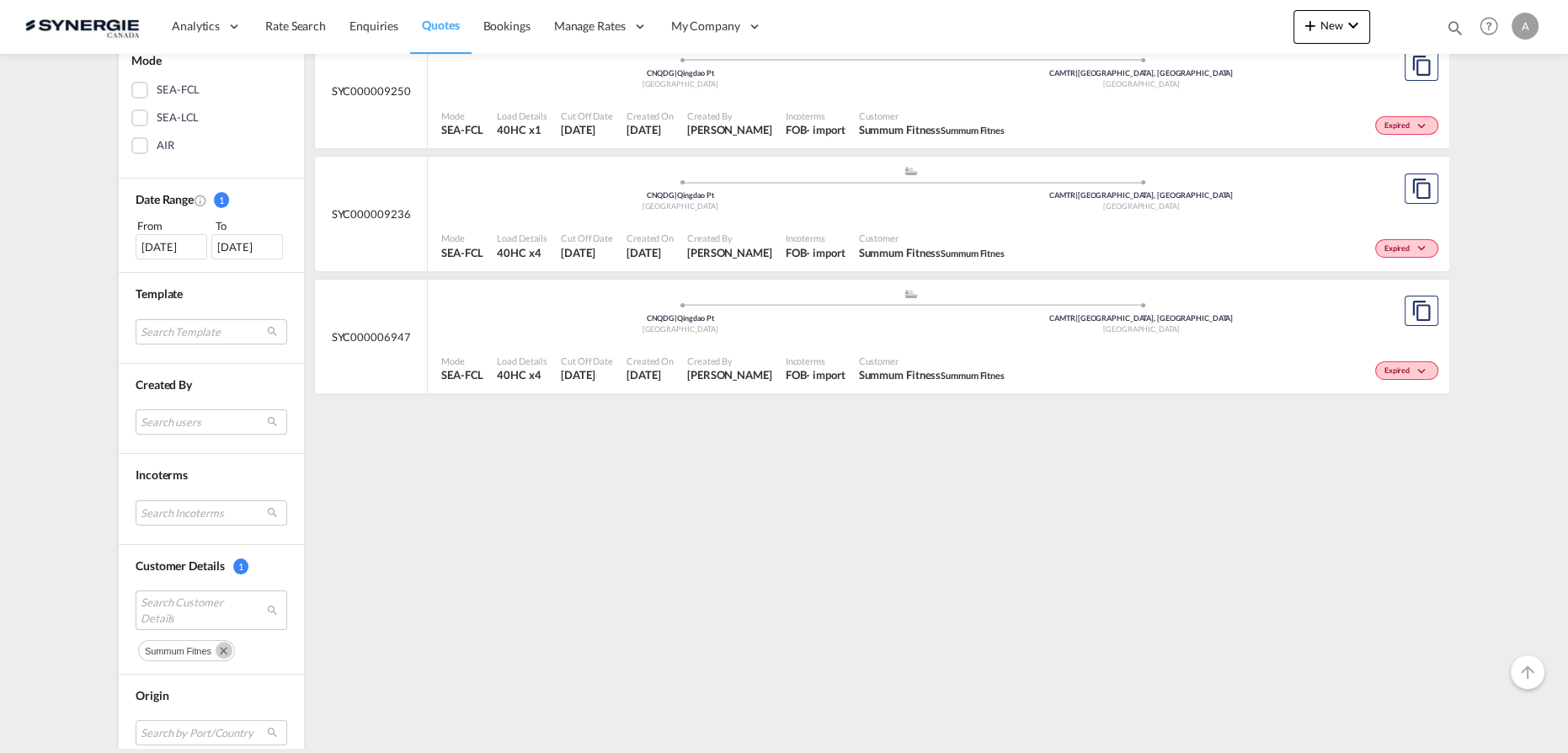
click at [218, 649] on md-icon "Remove" at bounding box center [224, 650] width 17 height 17
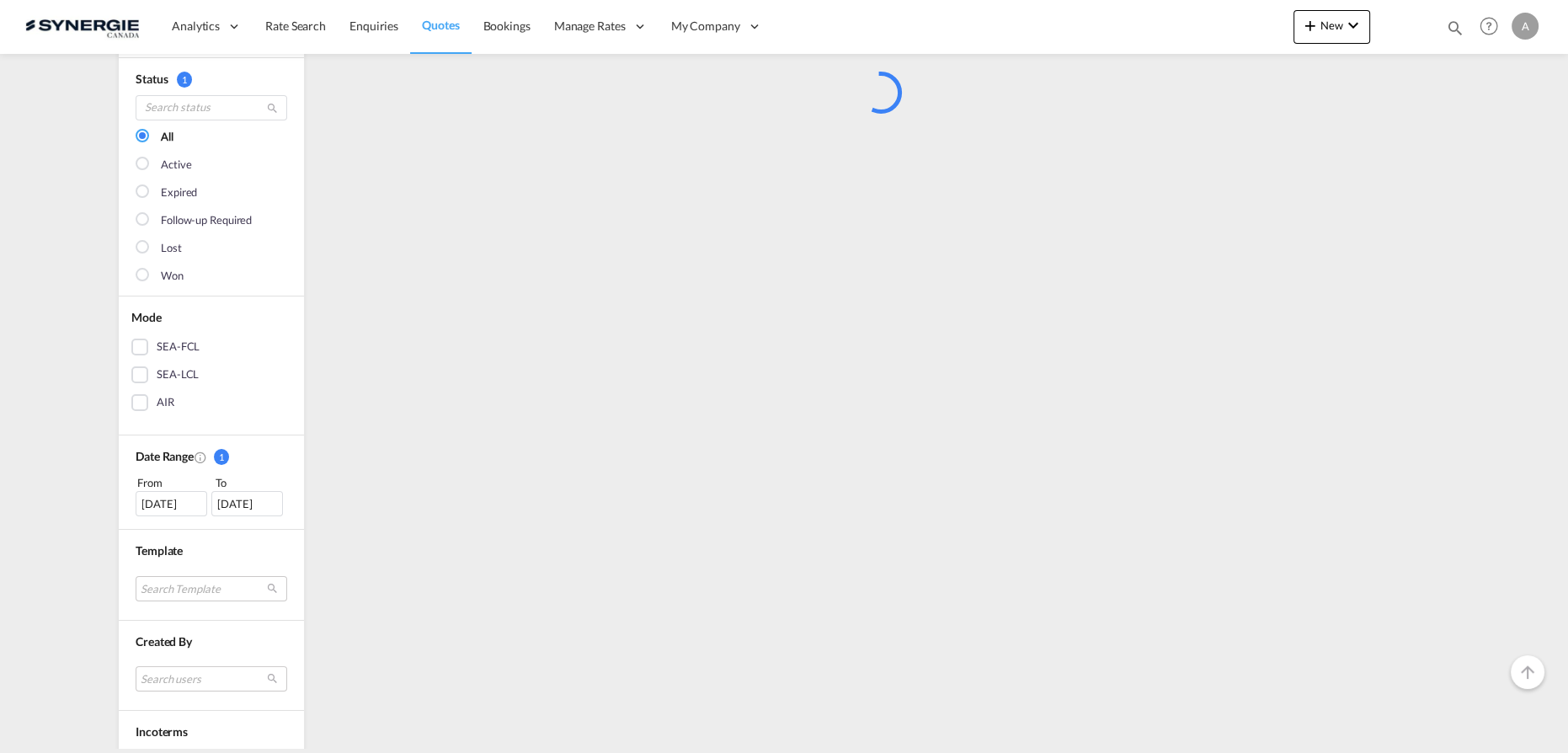
scroll to position [432, 0]
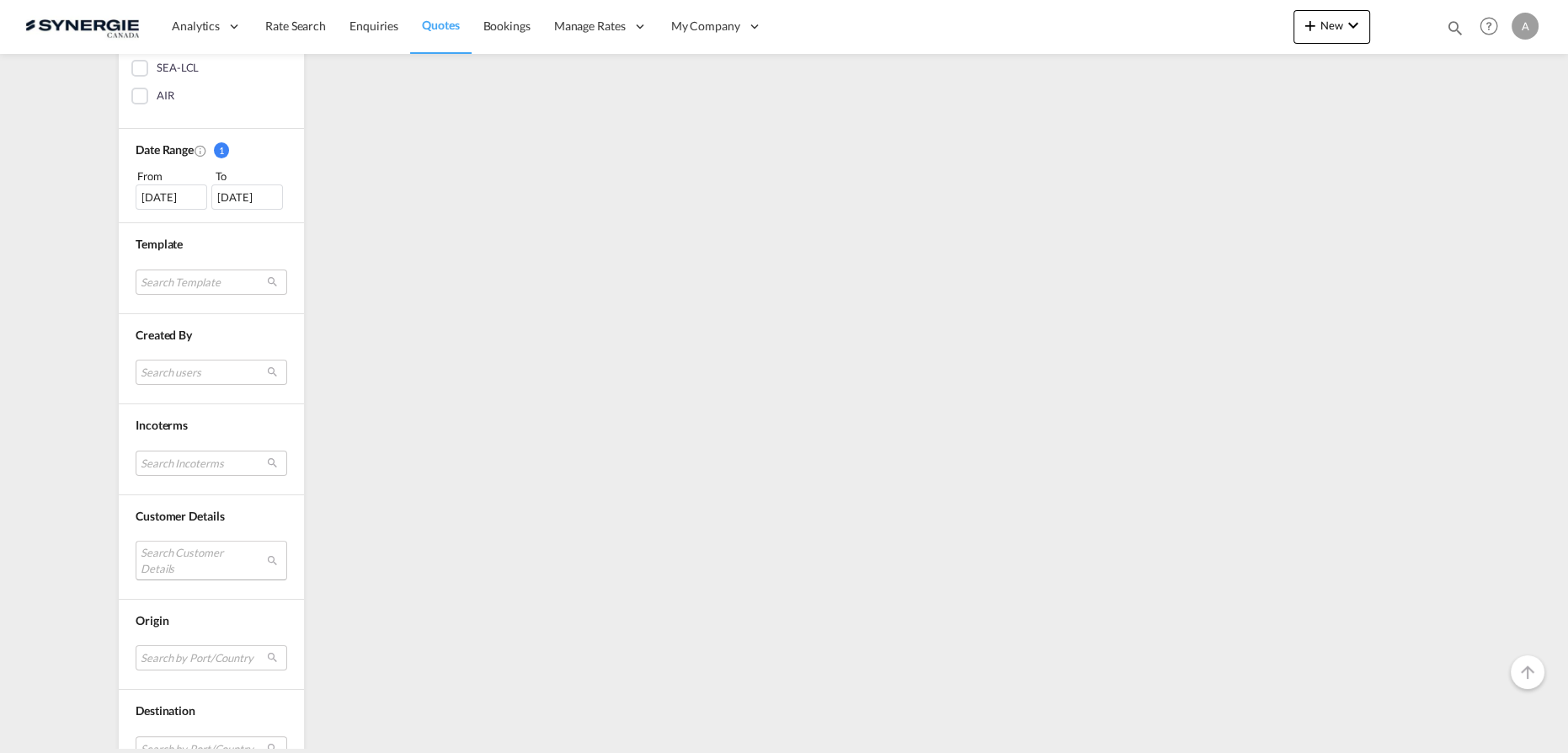
click at [176, 560] on md-select "Search Customer Details" at bounding box center [210, 560] width 151 height 39
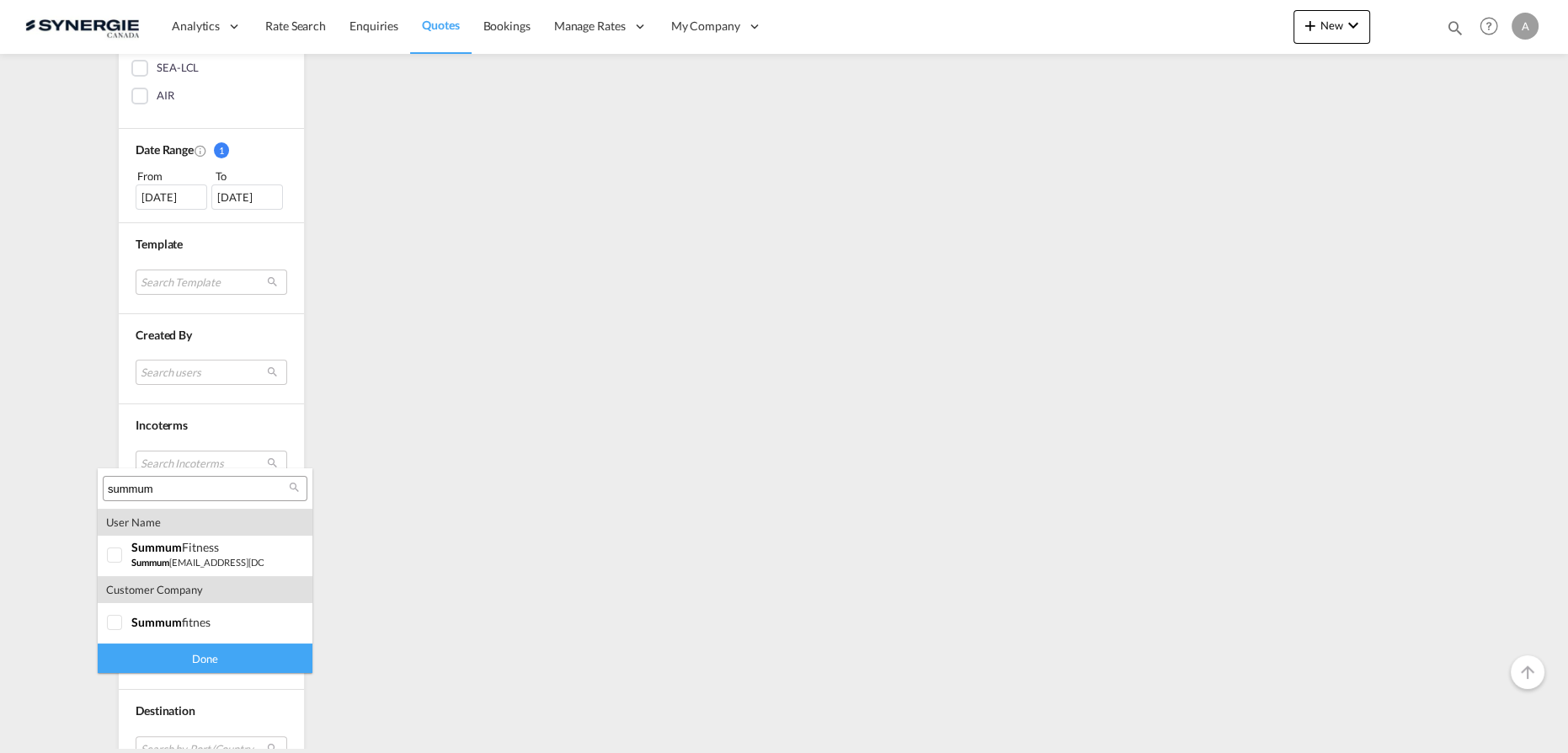
click at [172, 493] on input "summum" at bounding box center [198, 489] width 181 height 15
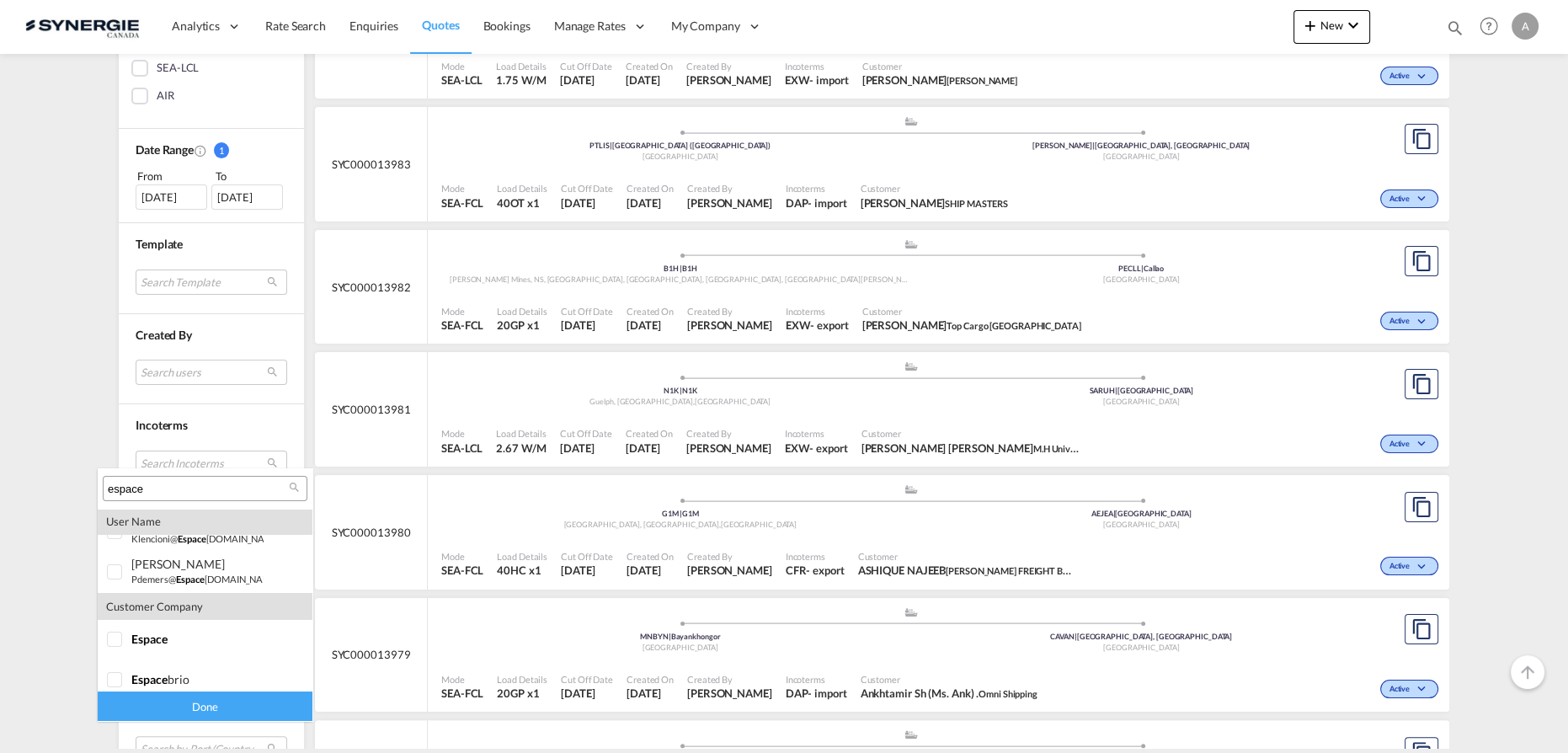
scroll to position [33, 0]
type input "espace"
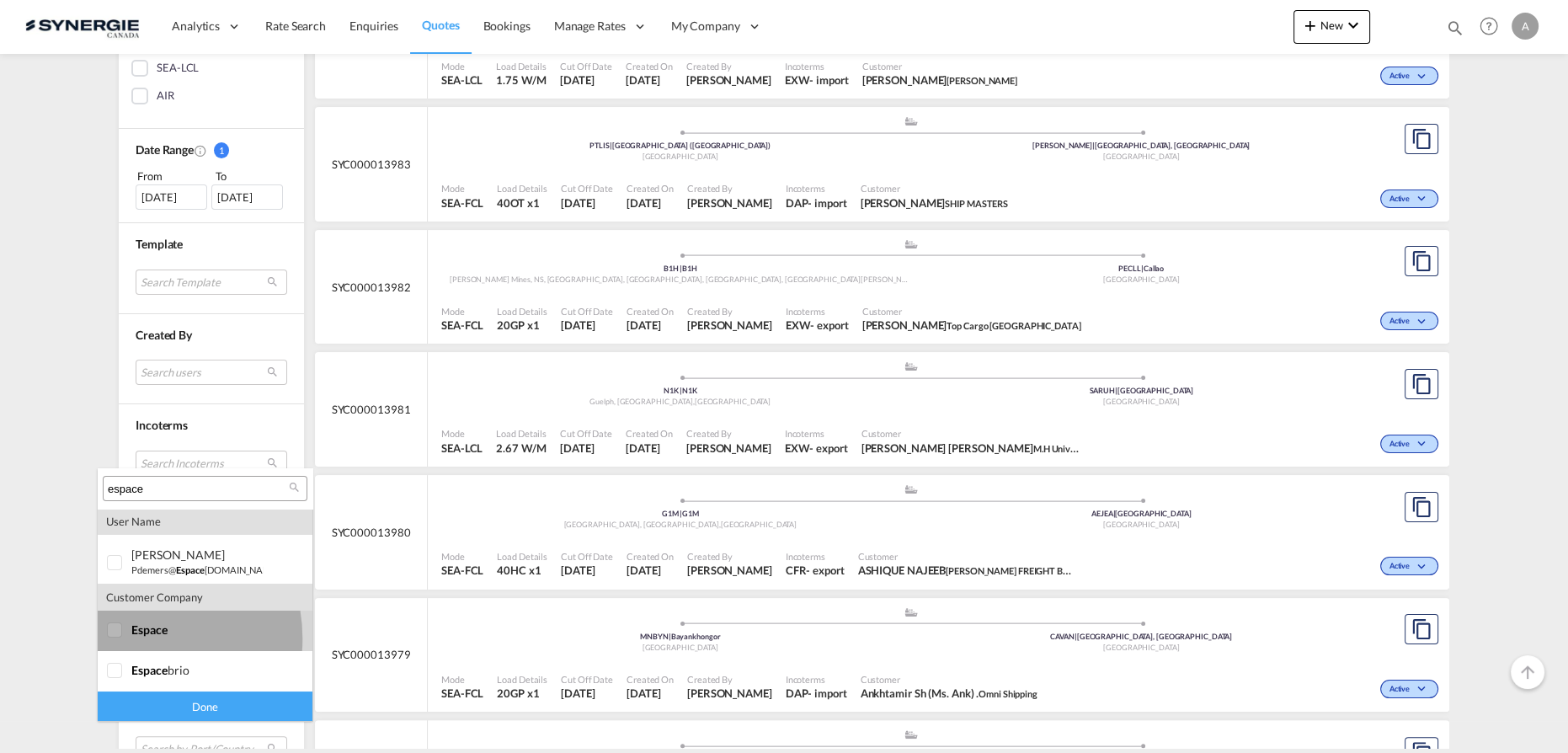
click at [133, 638] on md-option "company espace" at bounding box center [205, 630] width 215 height 40
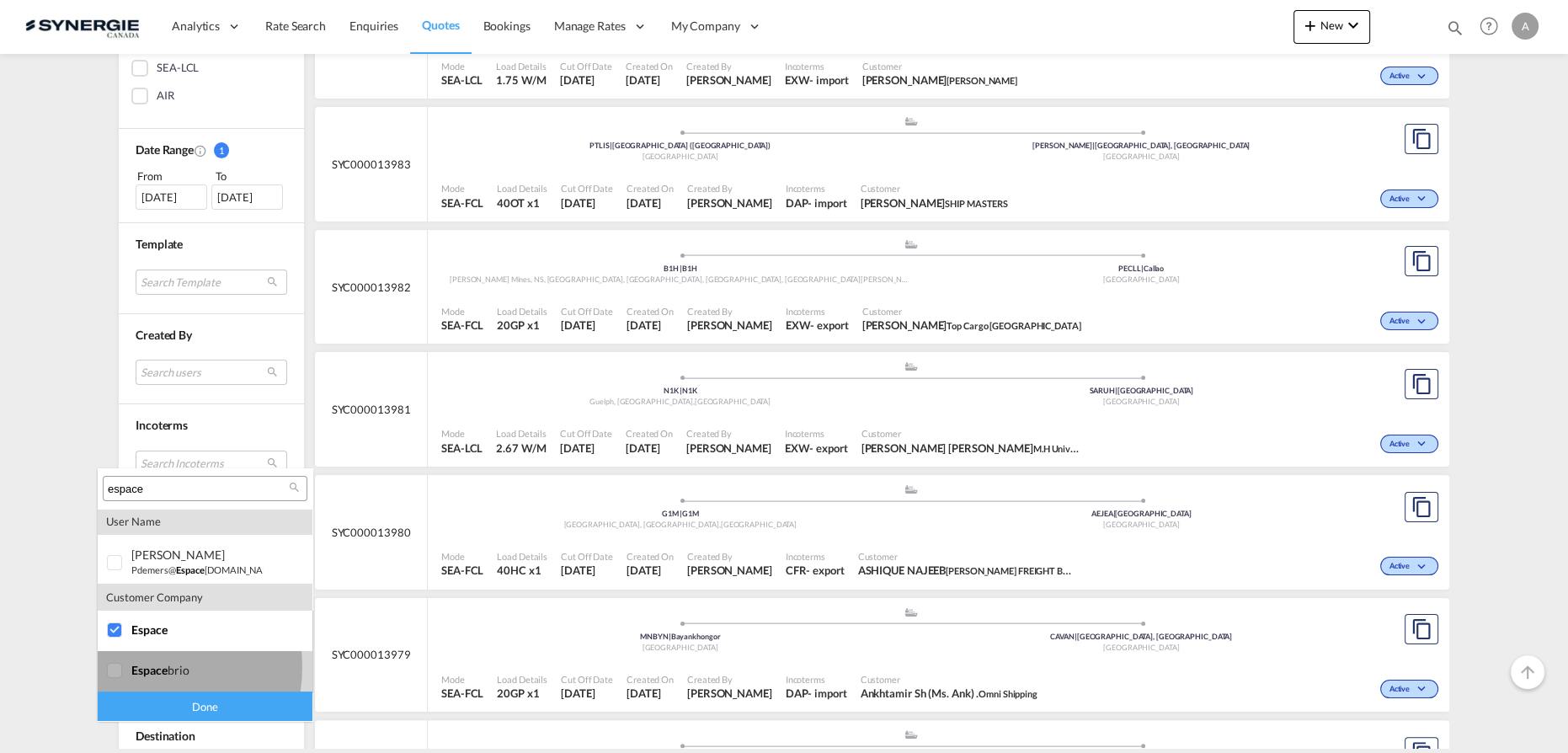
click at [133, 667] on span "espace" at bounding box center [150, 670] width 36 height 14
click at [144, 699] on div "Done" at bounding box center [205, 706] width 215 height 30
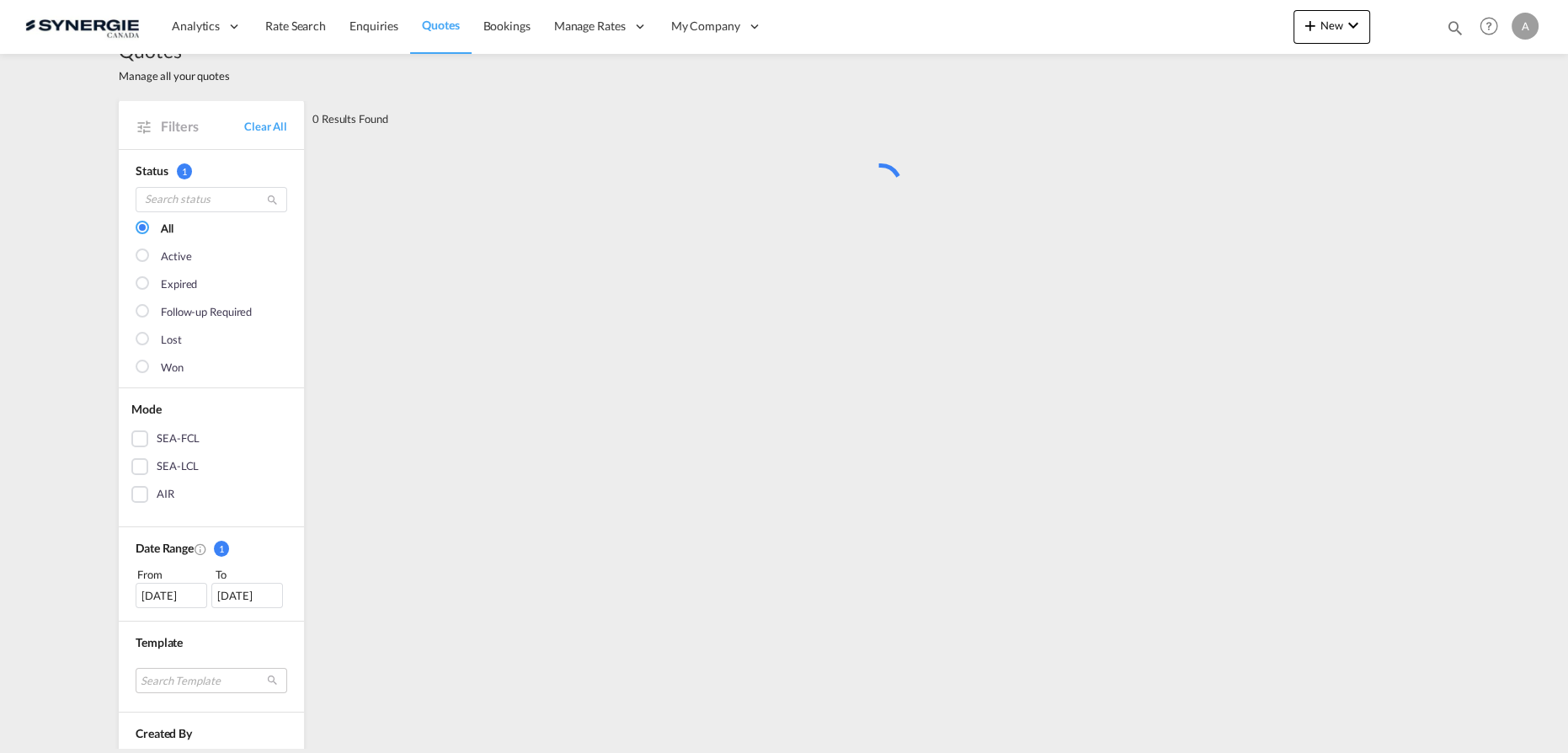
scroll to position [0, 0]
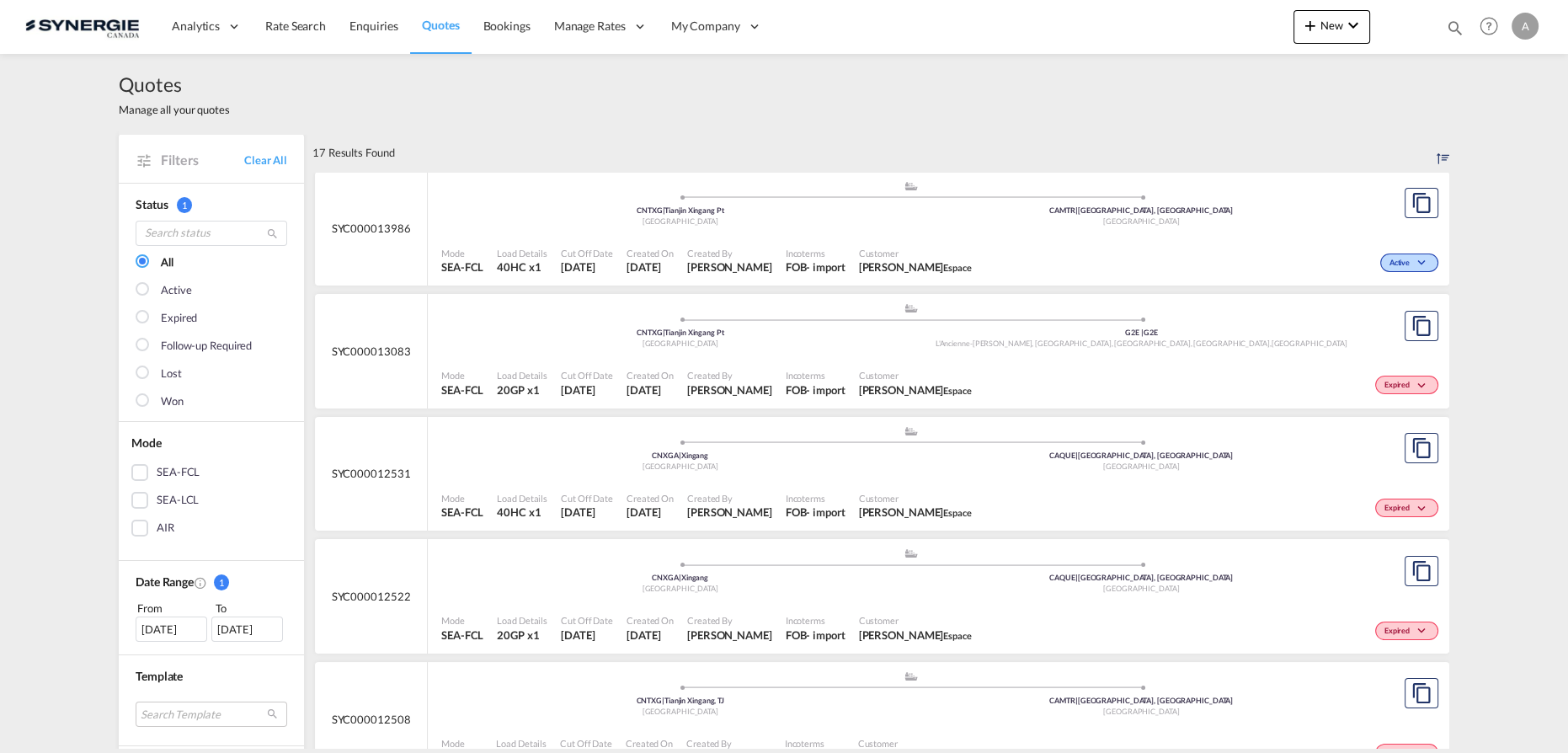
click at [910, 362] on div "Customer Kevin Lencioni Espace" at bounding box center [915, 382] width 126 height 42
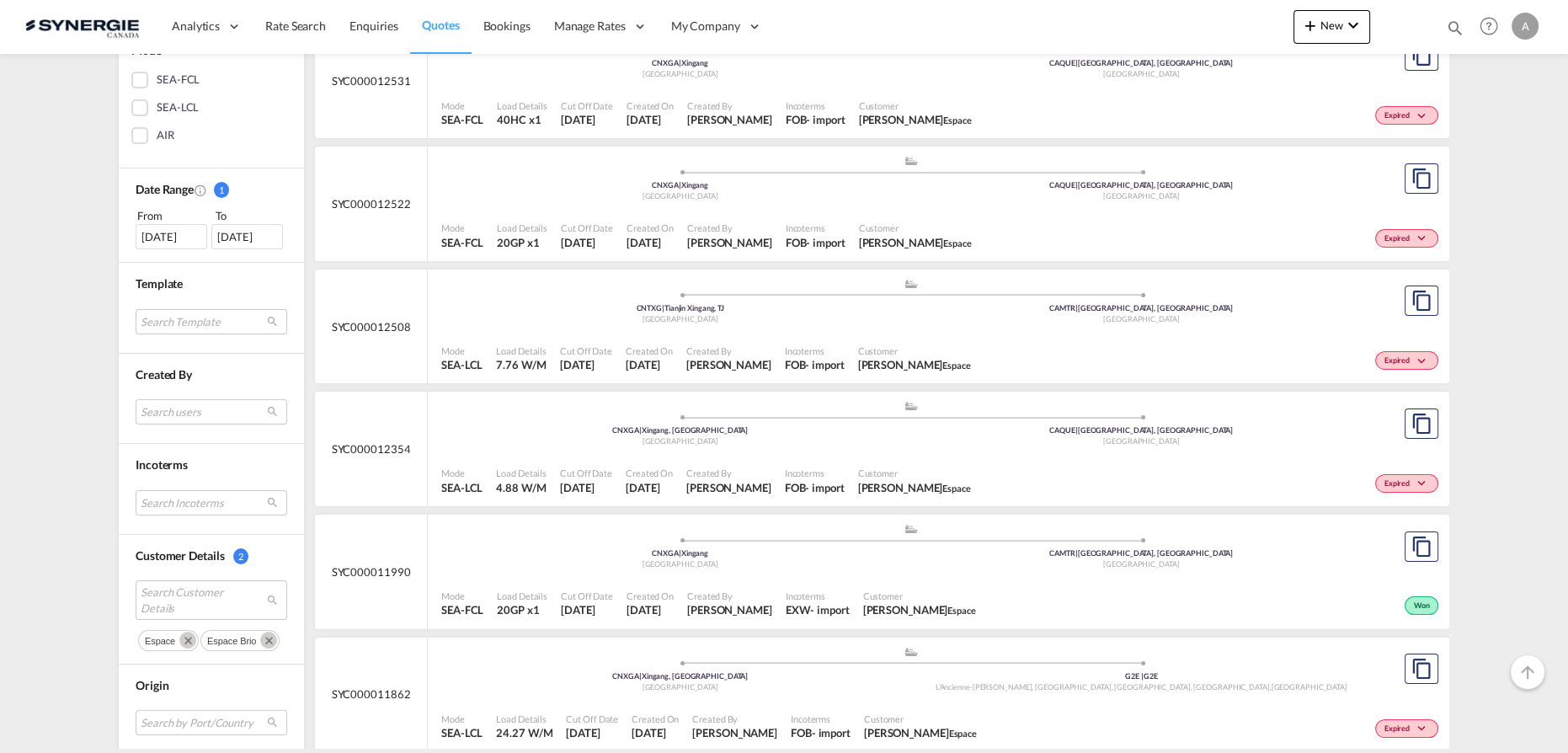
scroll to position [459, 0]
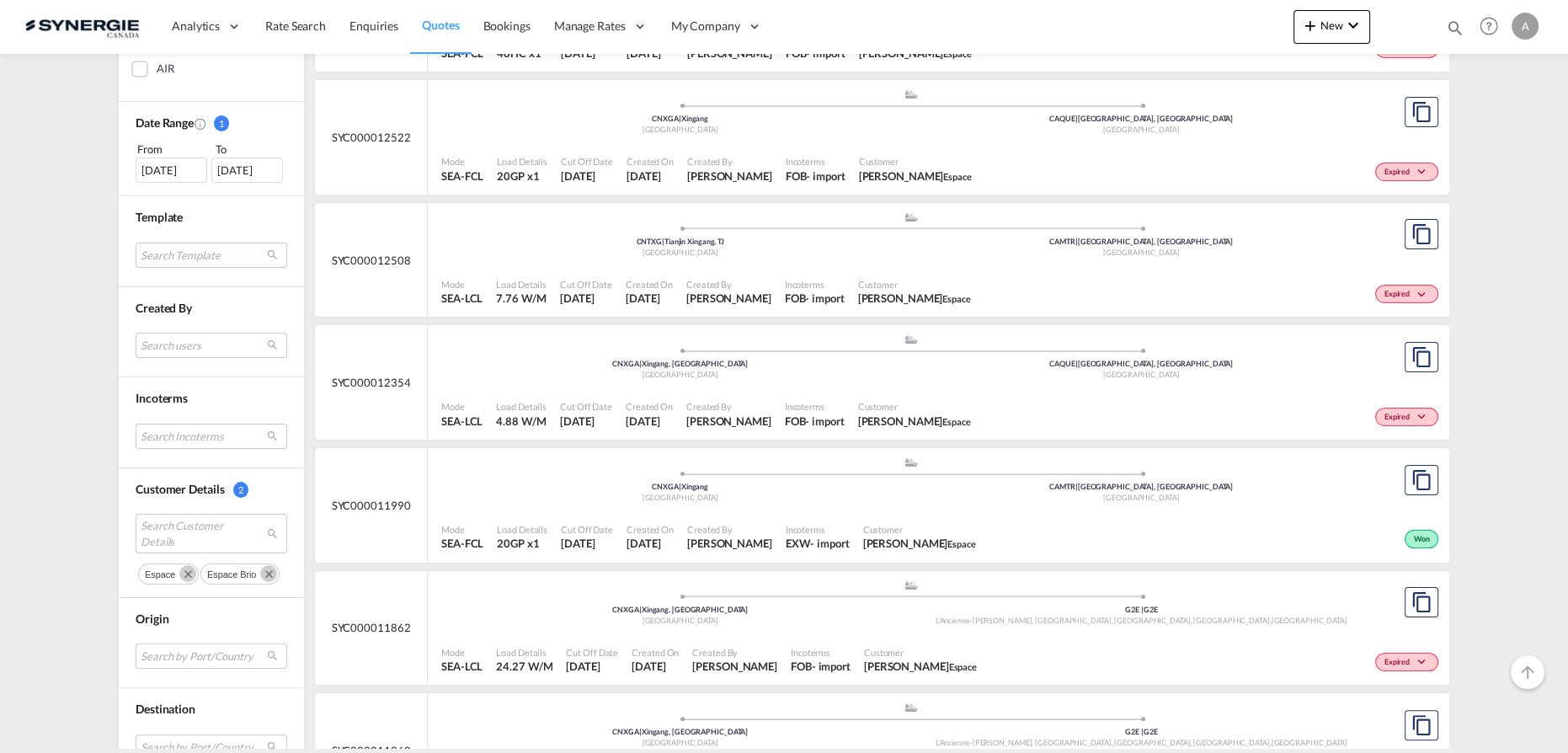
click at [264, 570] on md-icon "Remove" at bounding box center [269, 573] width 17 height 17
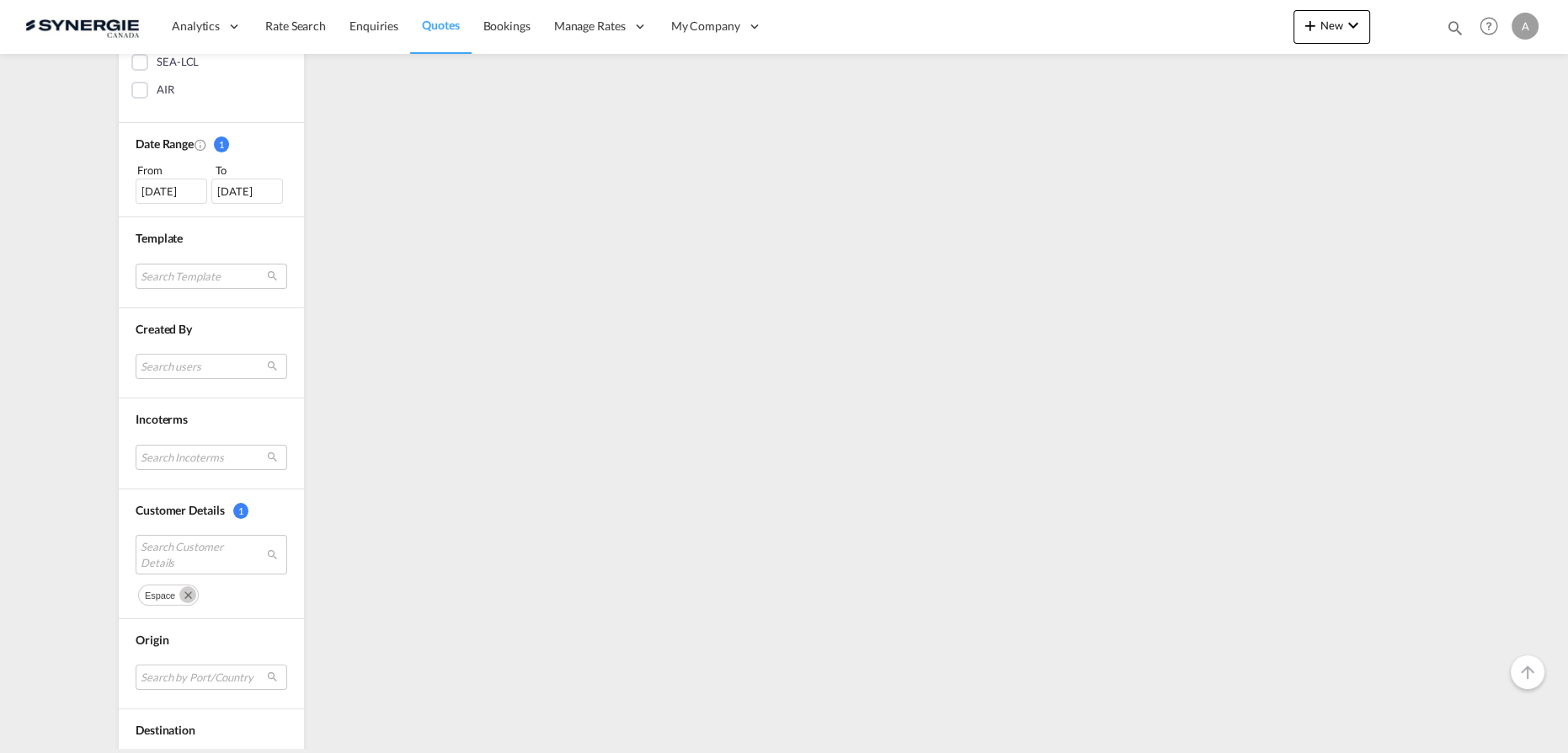
click at [173, 586] on button "Remove" at bounding box center [185, 594] width 25 height 17
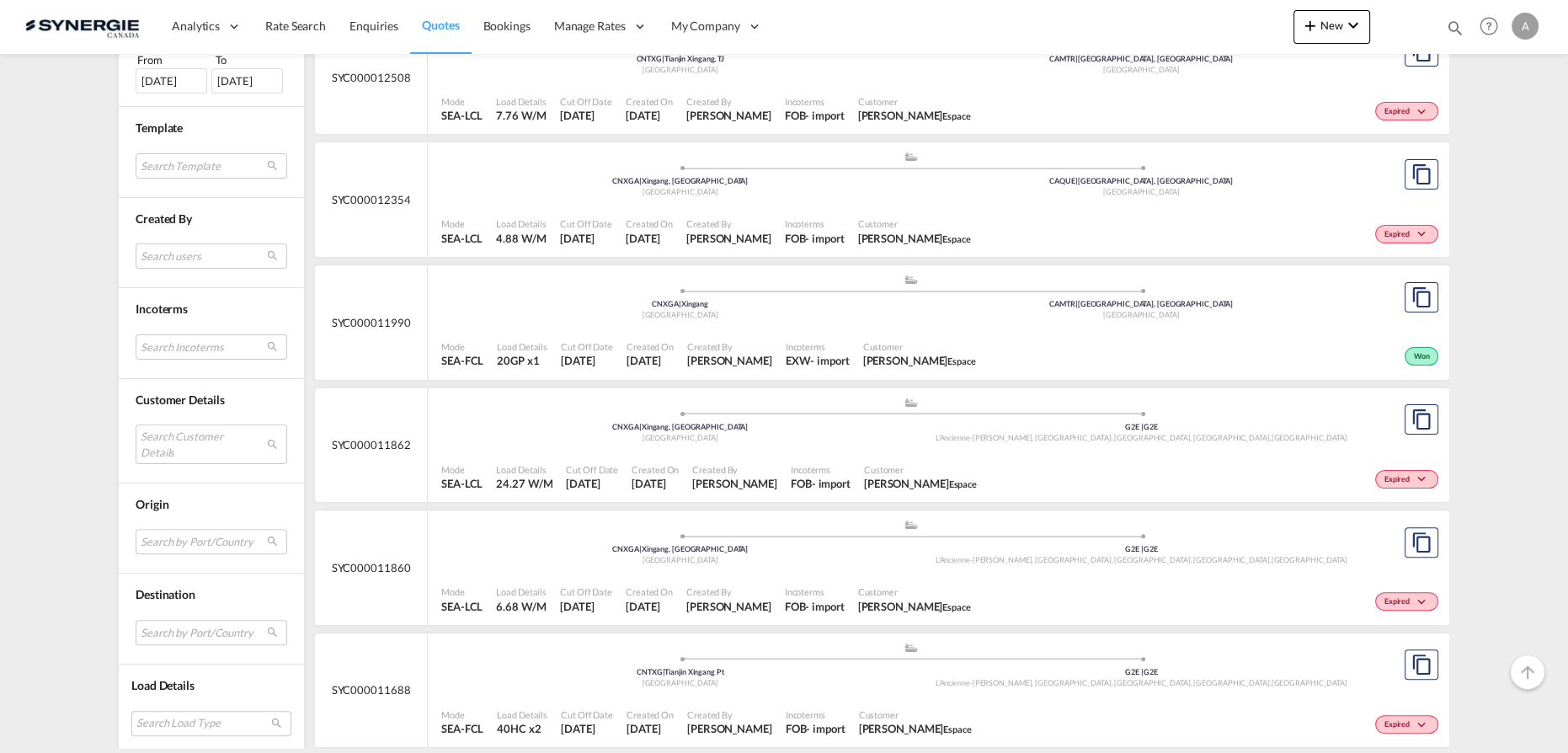
scroll to position [666, 0]
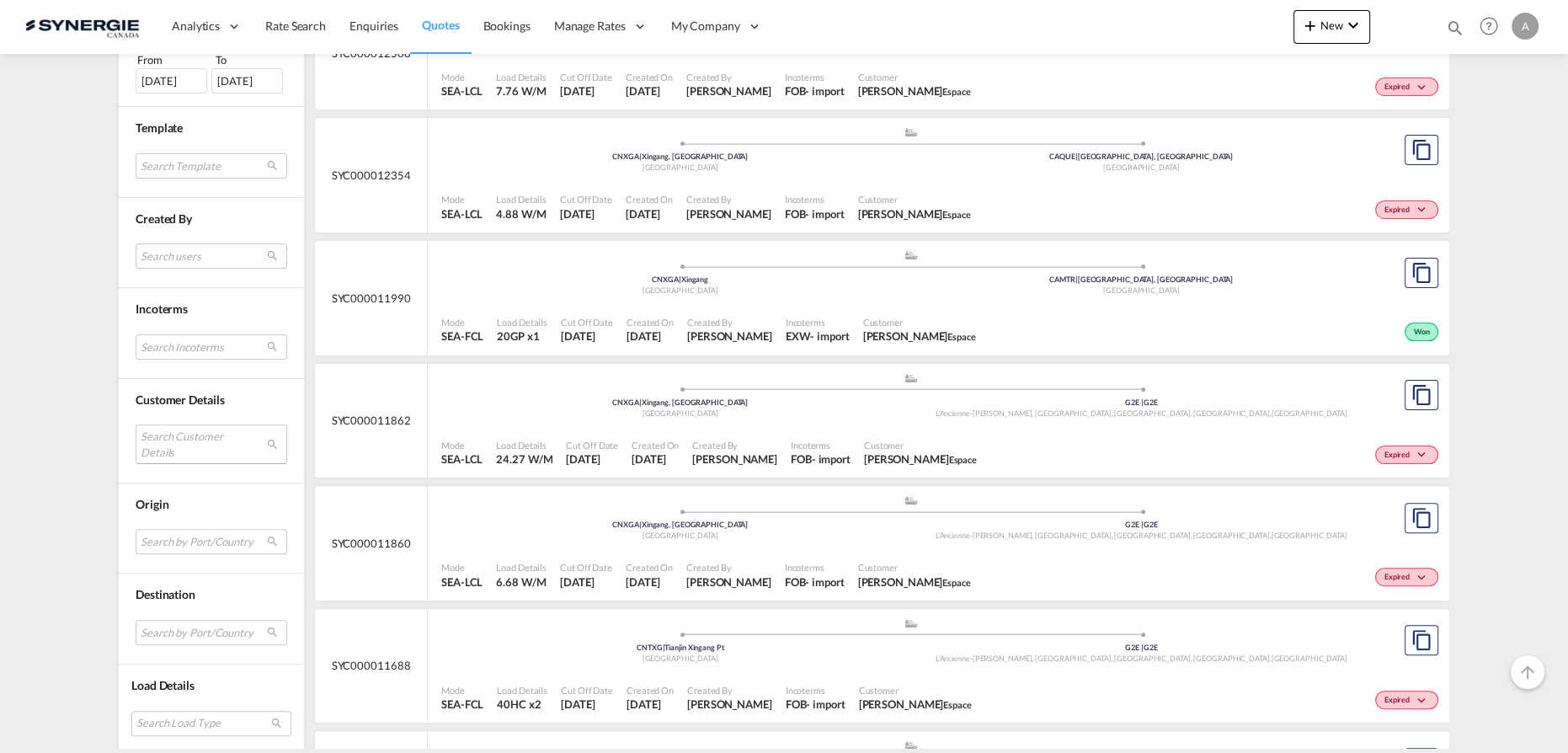
click at [198, 434] on md-select "Search Customer Details" at bounding box center [210, 443] width 151 height 39
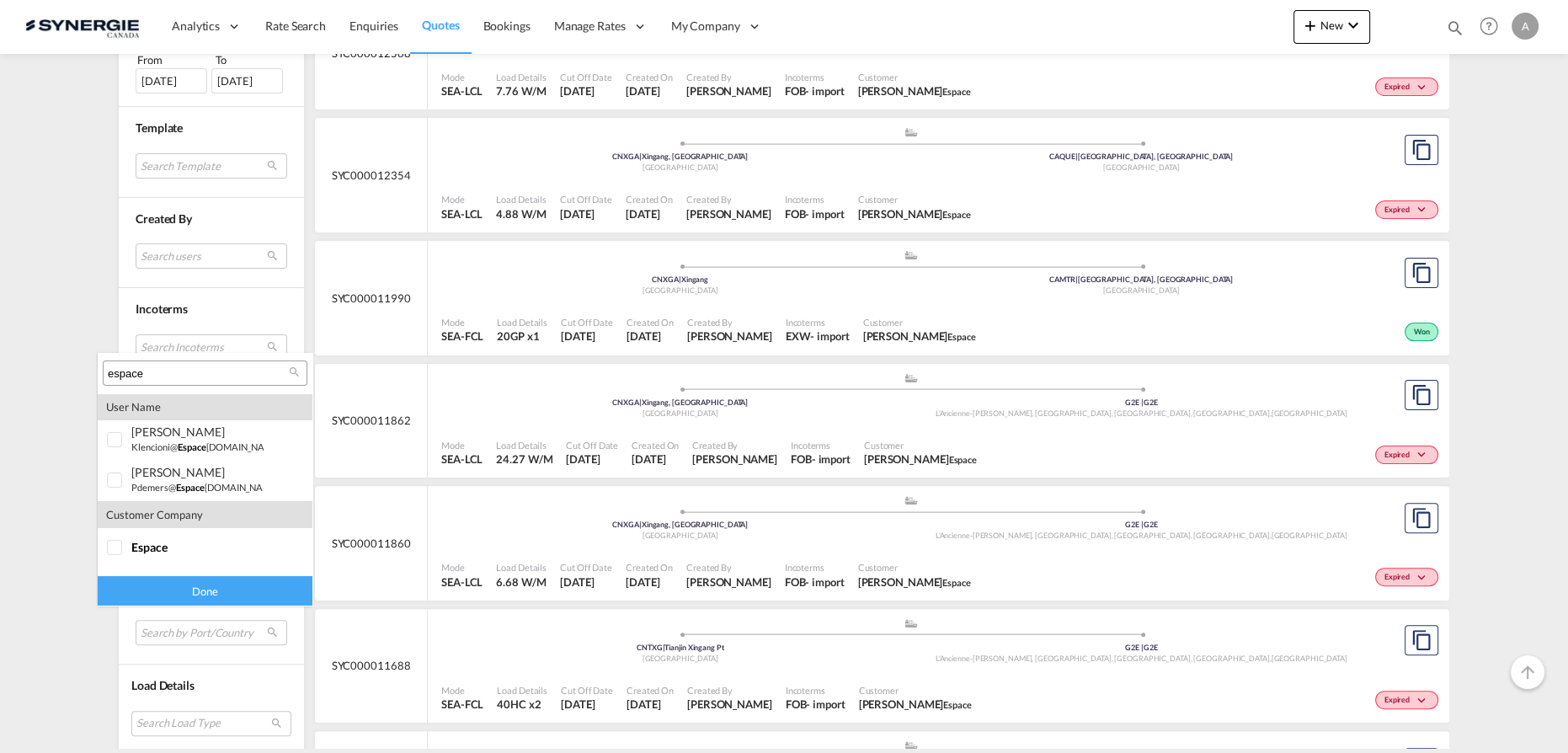
click at [201, 373] on input "espace" at bounding box center [198, 373] width 181 height 15
paste input "[EMAIL_ADDRESS][DOMAIN_NAME]"
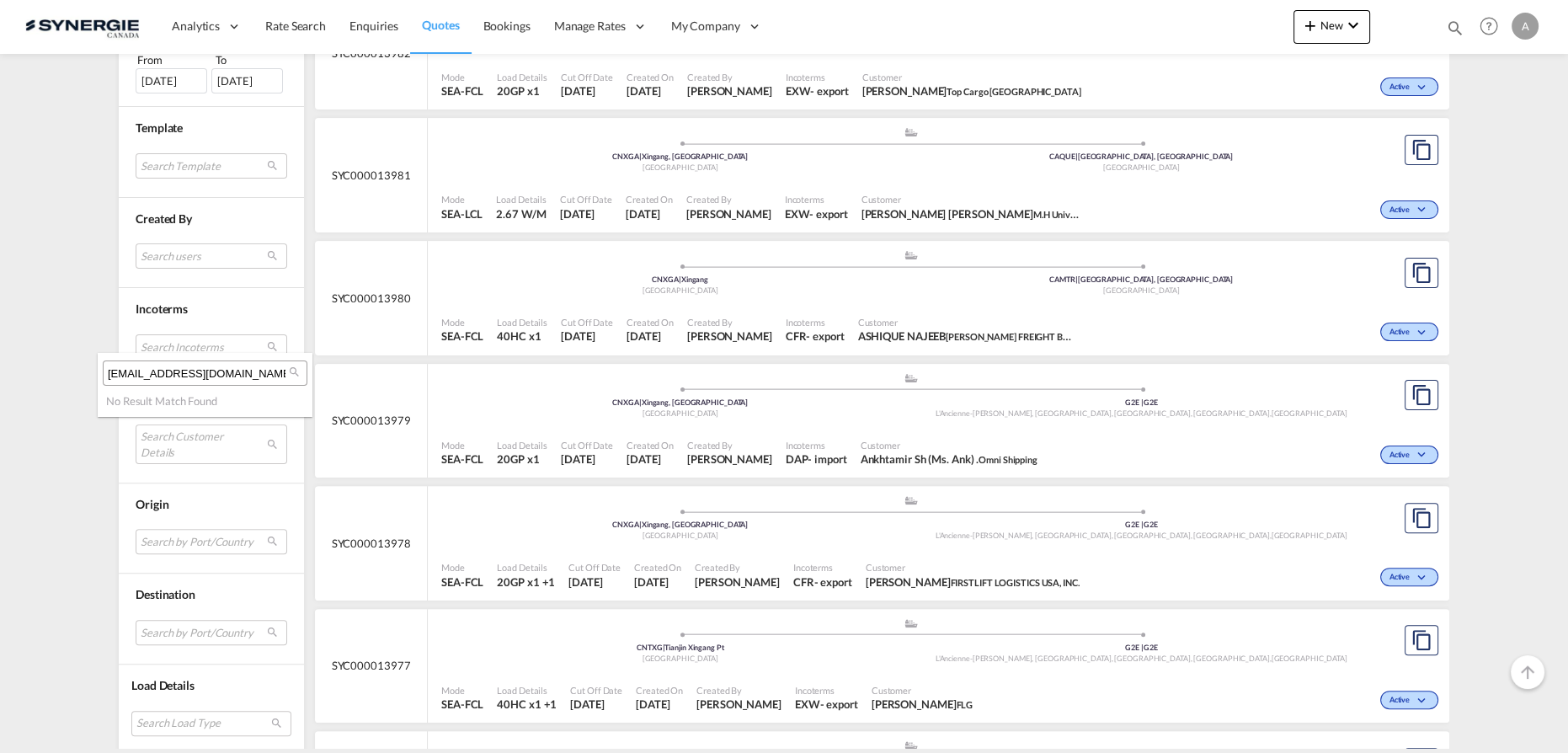
type input "[EMAIL_ADDRESS][DOMAIN_NAME]"
click at [1520, 261] on md-backdrop at bounding box center [784, 376] width 1568 height 753
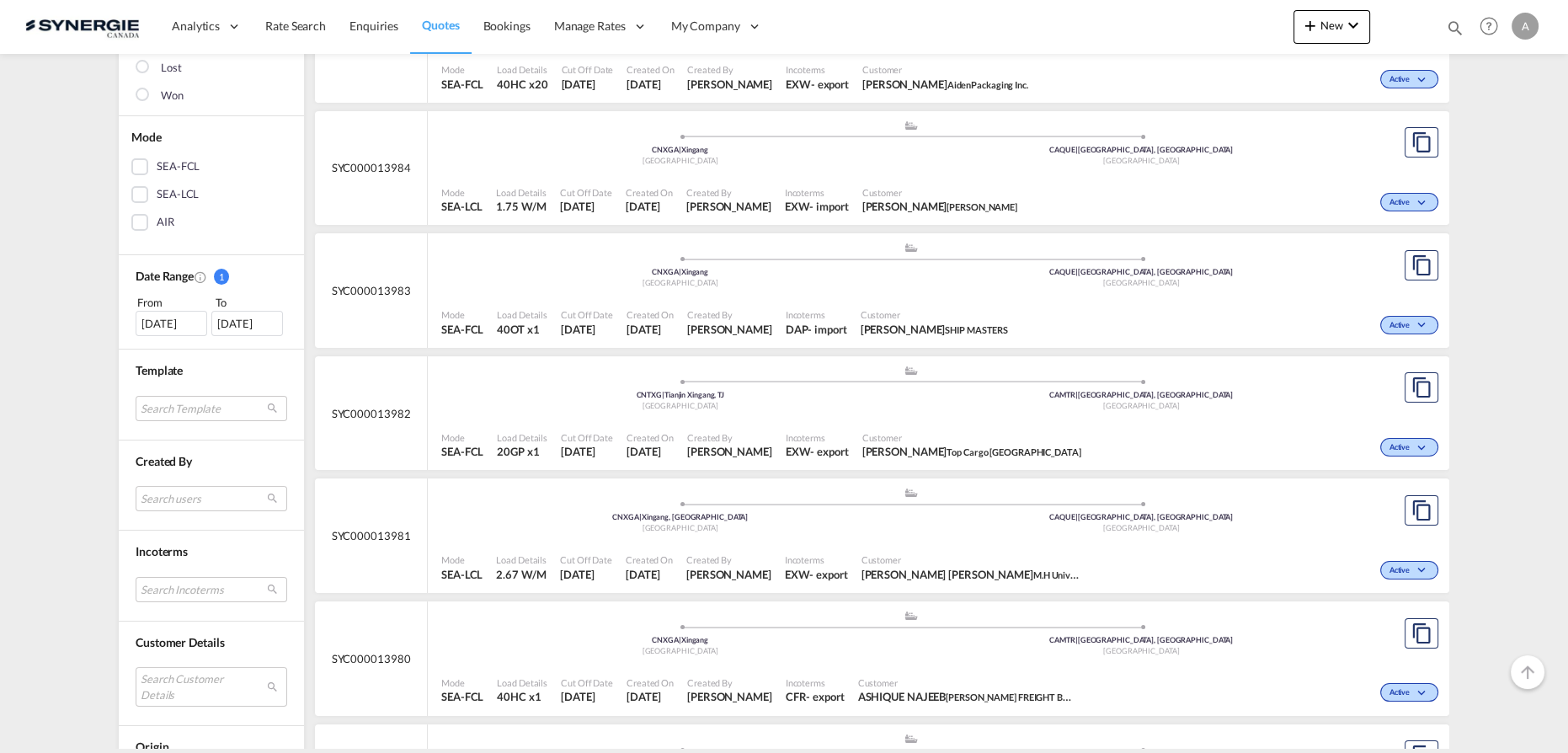
scroll to position [0, 0]
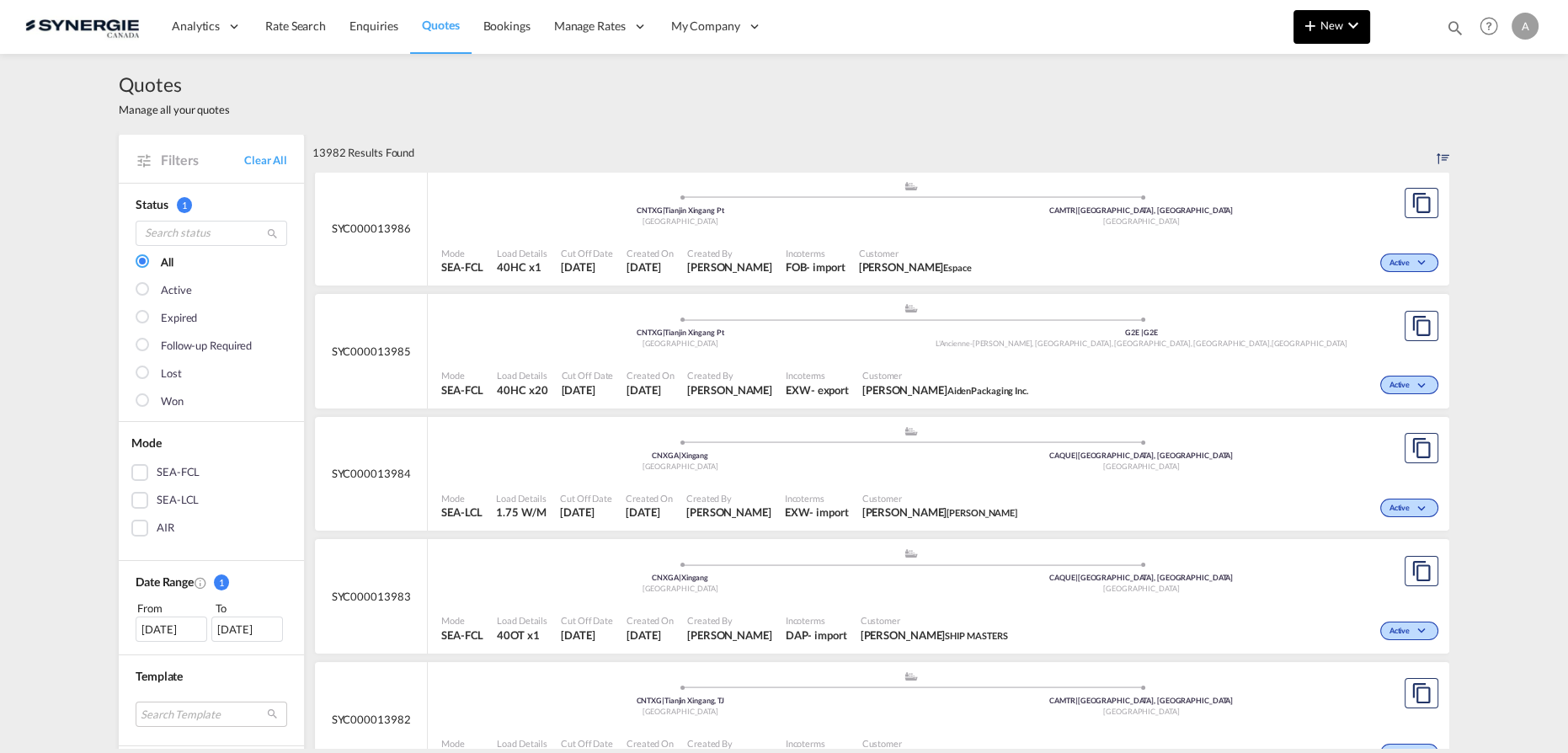
click at [1326, 27] on span "New" at bounding box center [1332, 25] width 64 height 13
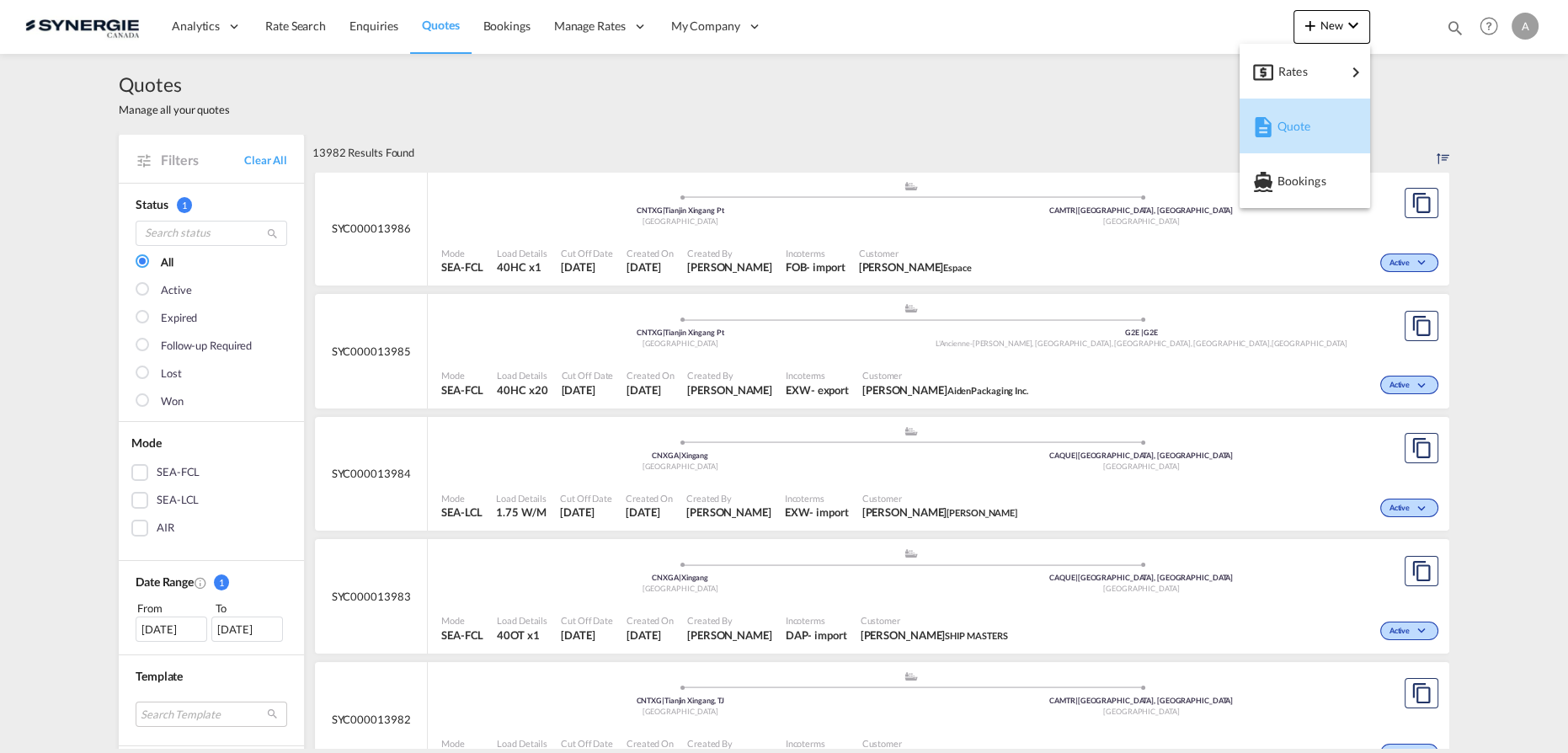
click at [1295, 135] on span "Quote" at bounding box center [1286, 126] width 19 height 34
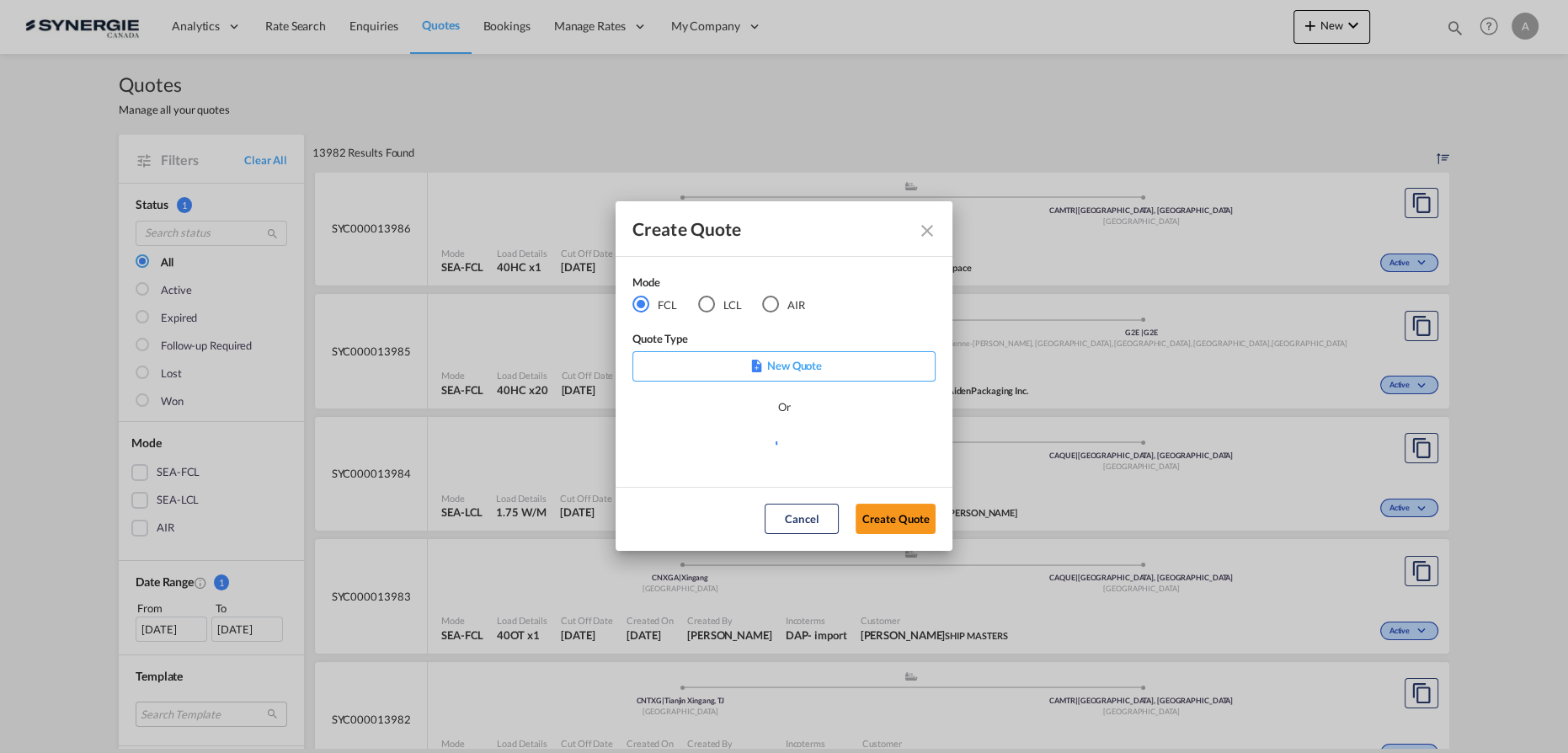
click at [715, 303] on md-radio-button "LCL" at bounding box center [720, 304] width 44 height 19
click at [729, 450] on md-select "Select template New DAP Import LCL Karen Mercier | 09 Jul 2025 BRAZIL LCL EXPOR…" at bounding box center [784, 449] width 304 height 34
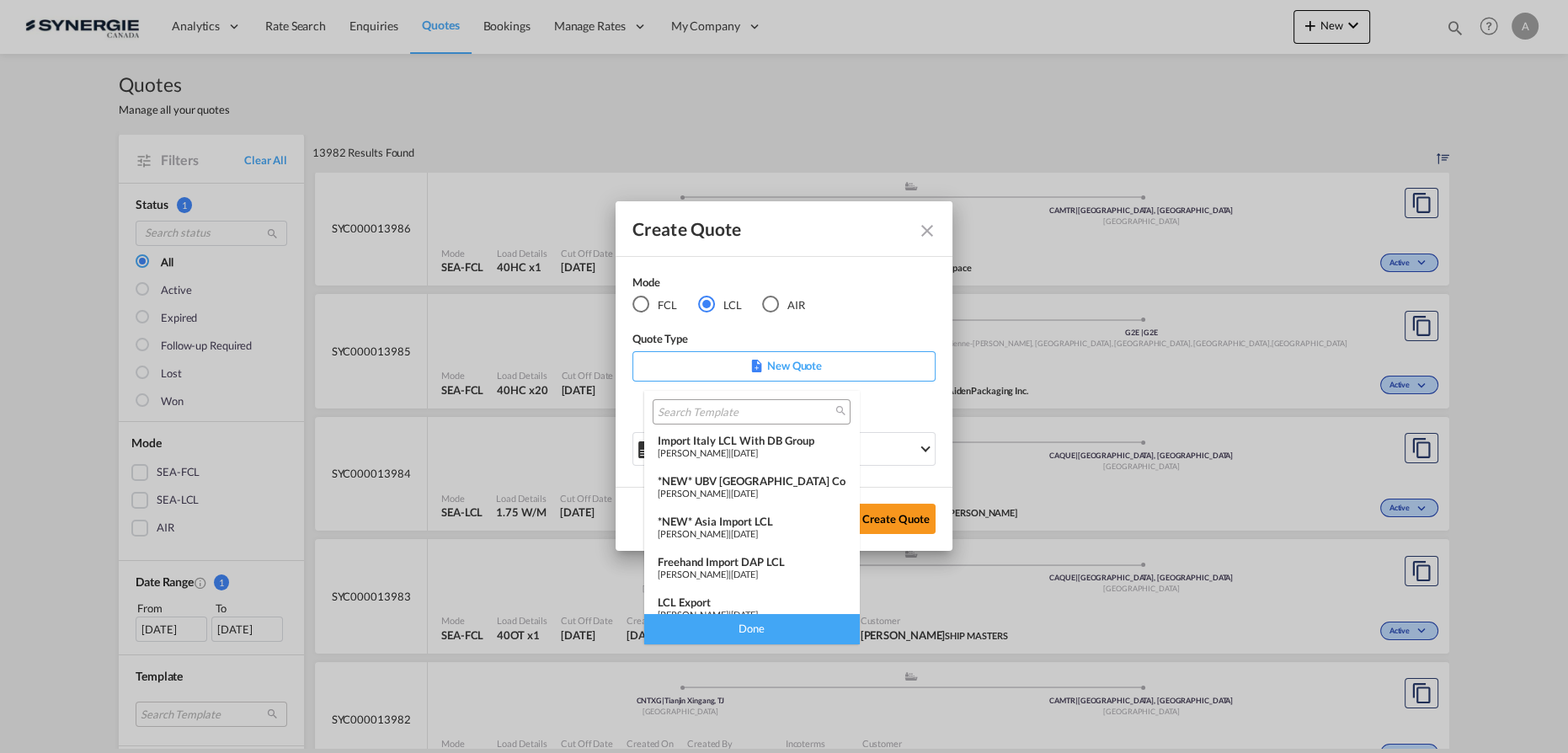
scroll to position [141, 0]
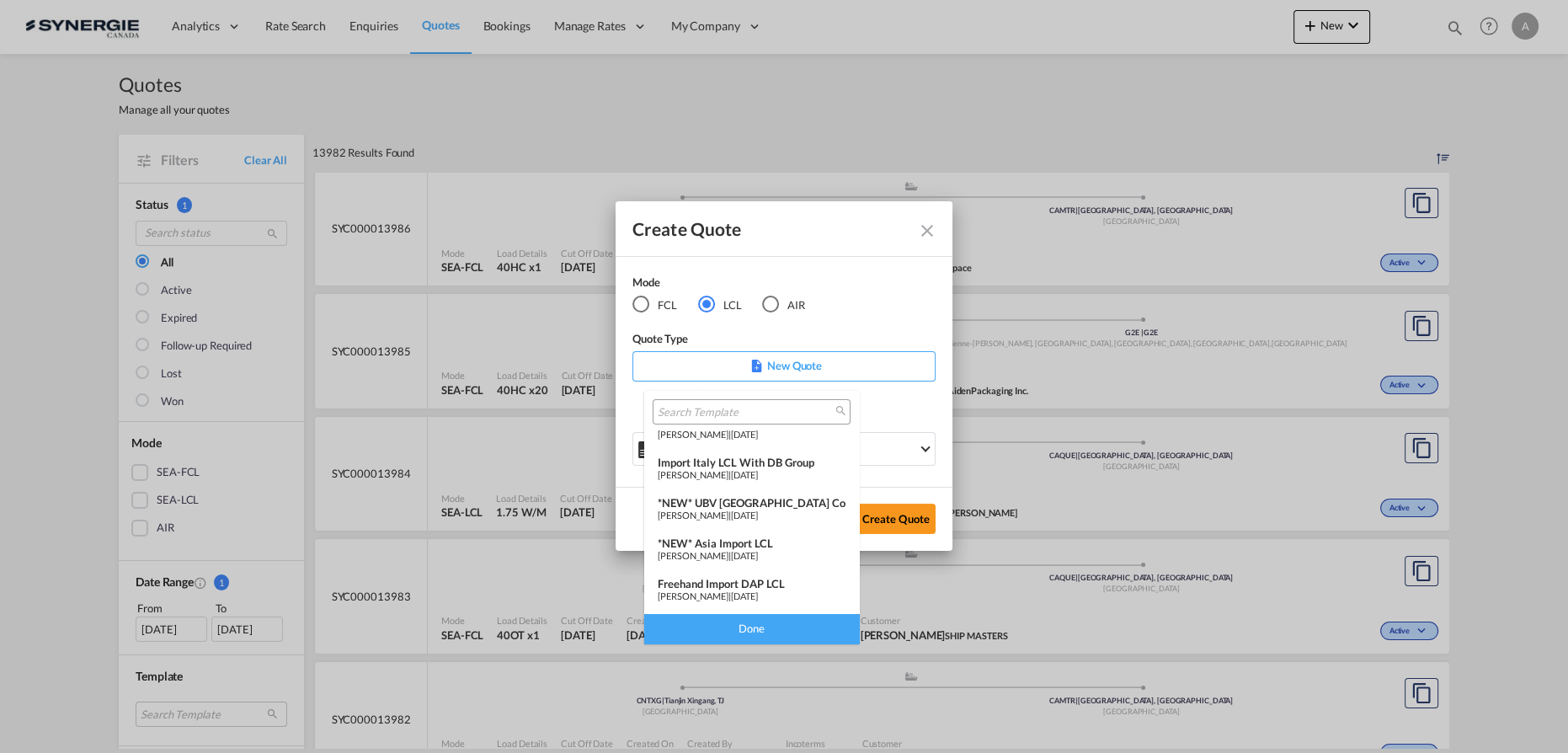
click at [763, 544] on div "*NEW* Asia Import LCL" at bounding box center [751, 543] width 188 height 13
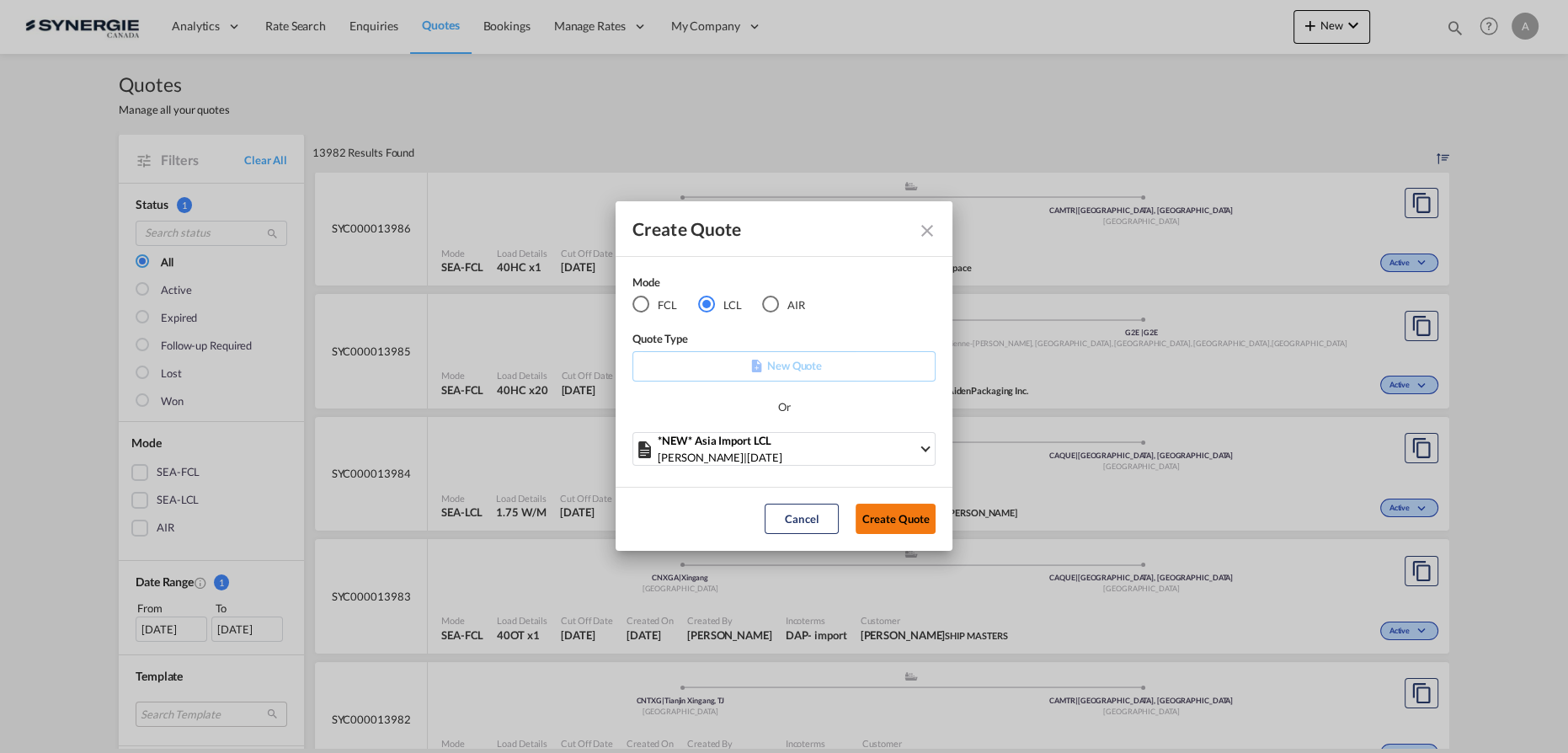
click at [913, 522] on button "Create Quote" at bounding box center [895, 518] width 80 height 30
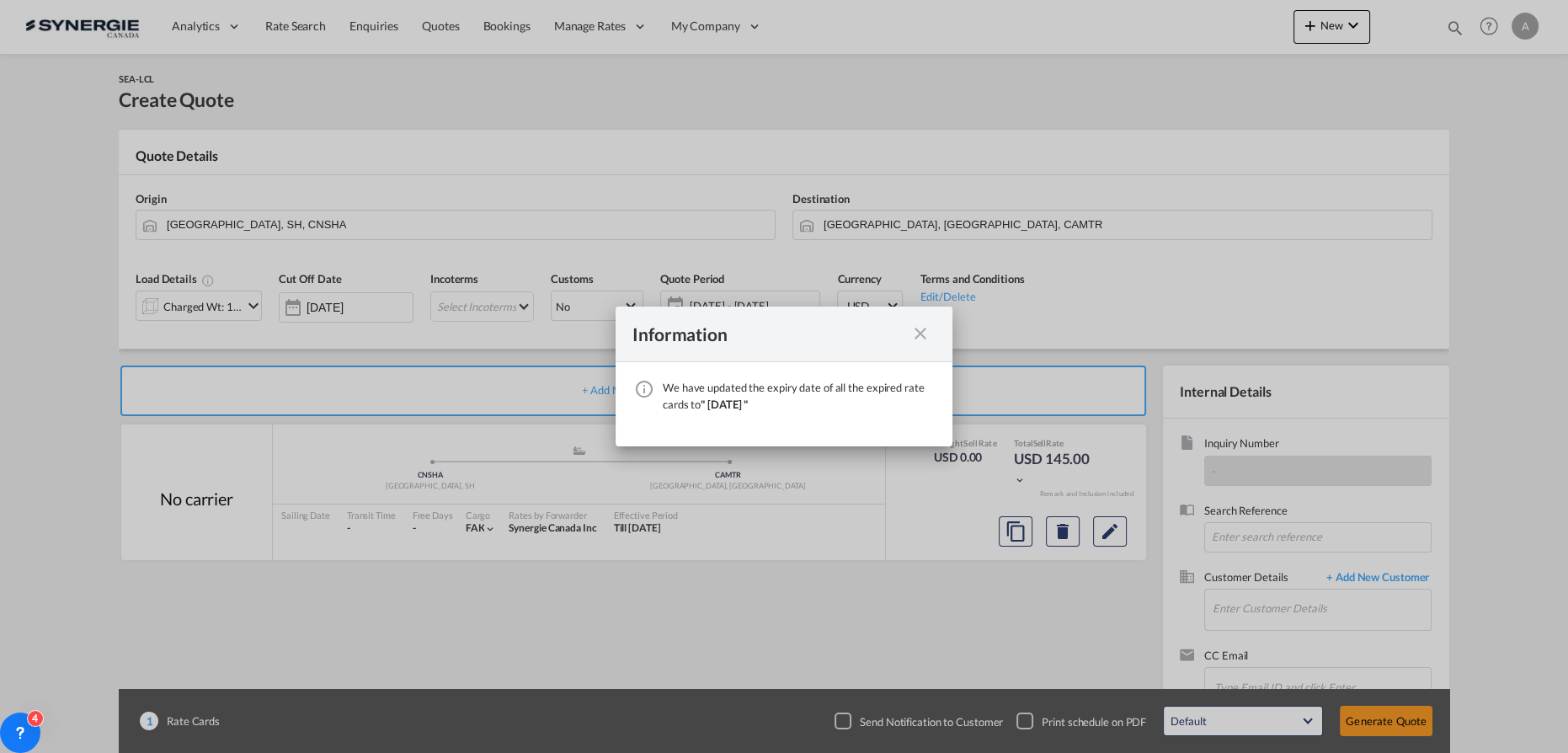
click at [918, 333] on md-icon "icon-close fg-AAA8AD cursor" at bounding box center [921, 333] width 21 height 21
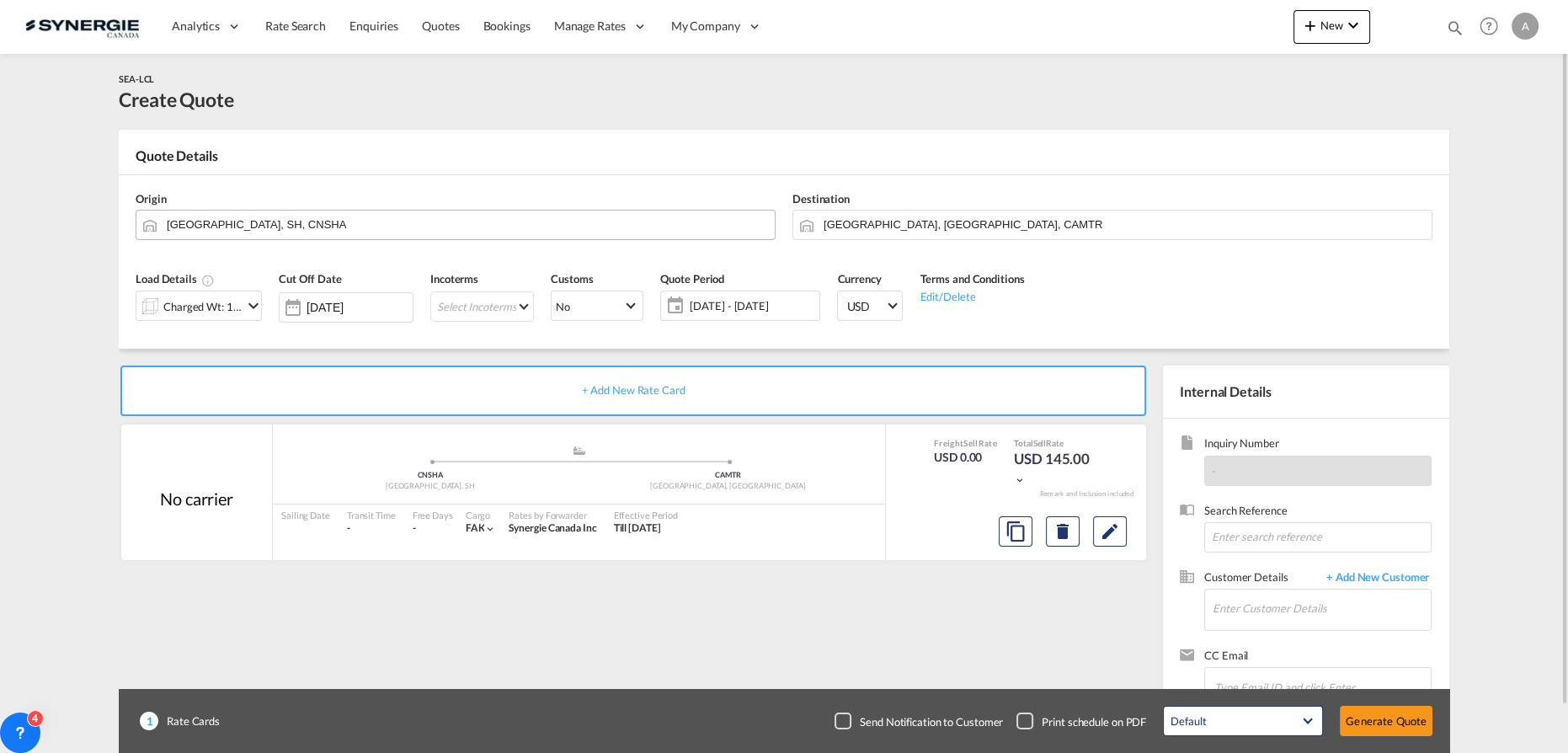
click at [385, 236] on md-autocomplete "Shanghai, SH, CNSHA" at bounding box center [466, 225] width 600 height 30
click at [176, 306] on div "Charged Wt: 1.44 W/M" at bounding box center [202, 306] width 79 height 23
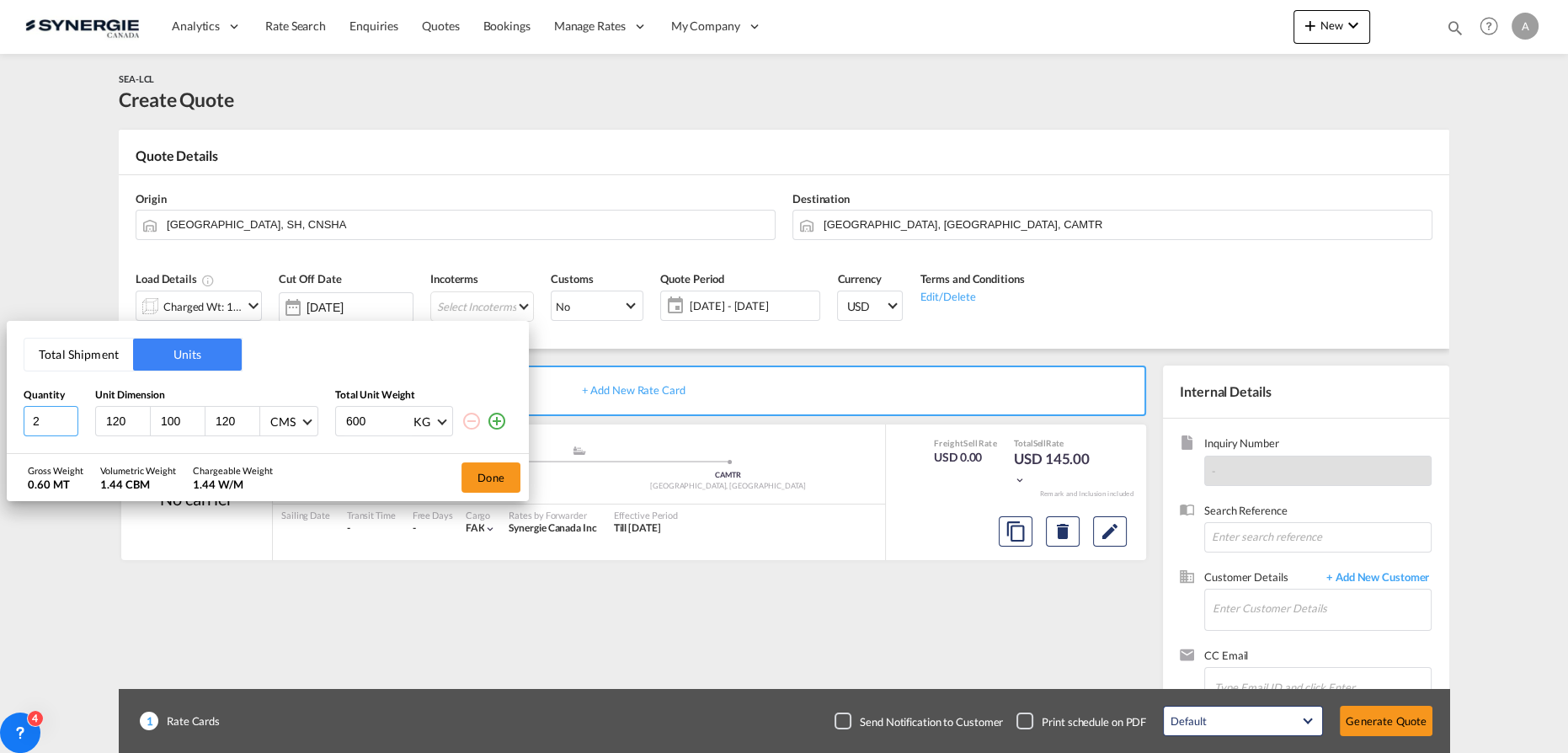
type input "2"
click at [23, 417] on input "2" at bounding box center [50, 421] width 55 height 30
type input "14"
type input "64"
type input "33"
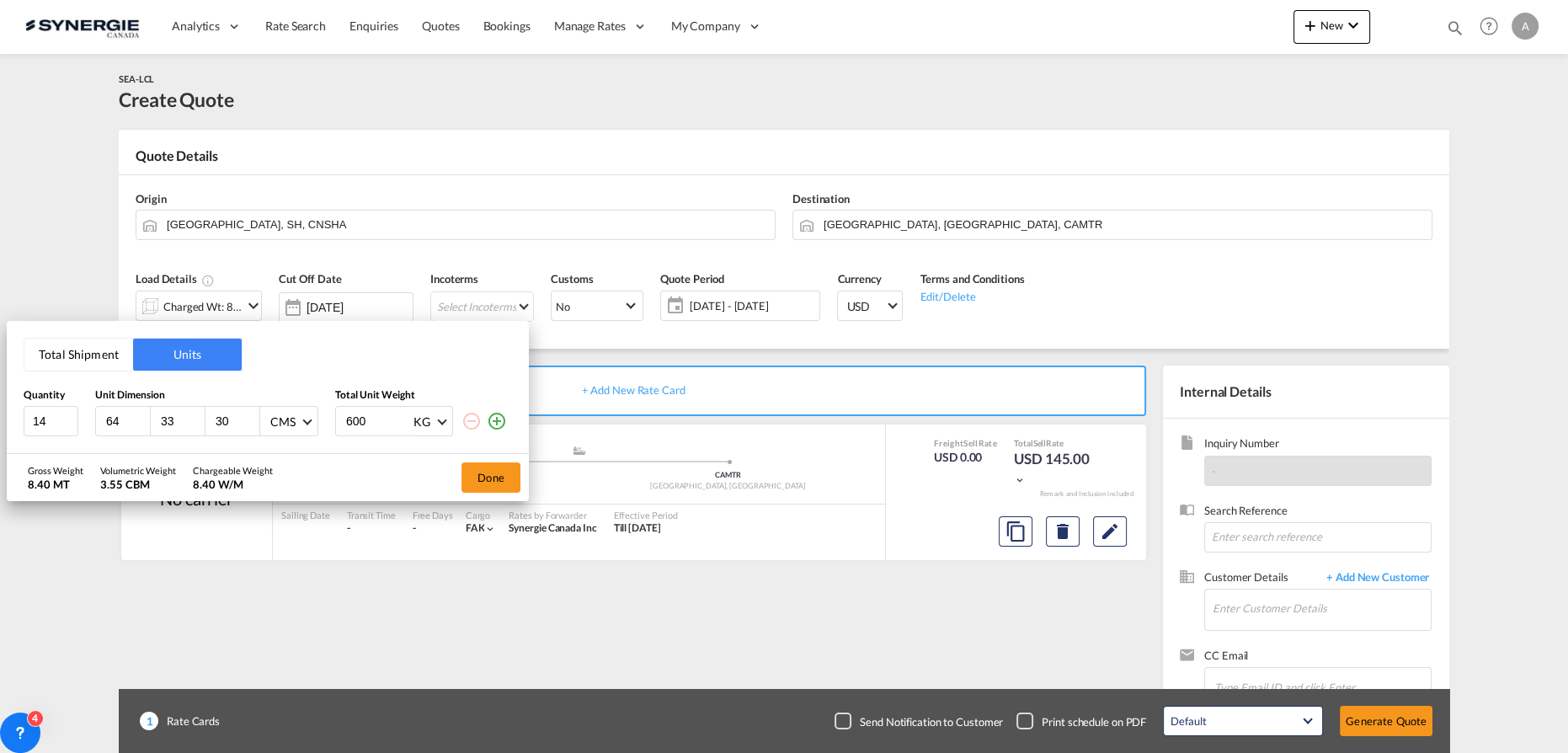
type input "30"
click at [358, 415] on input "600" at bounding box center [378, 421] width 67 height 29
type input "10.78"
click at [501, 484] on button "Done" at bounding box center [491, 477] width 59 height 30
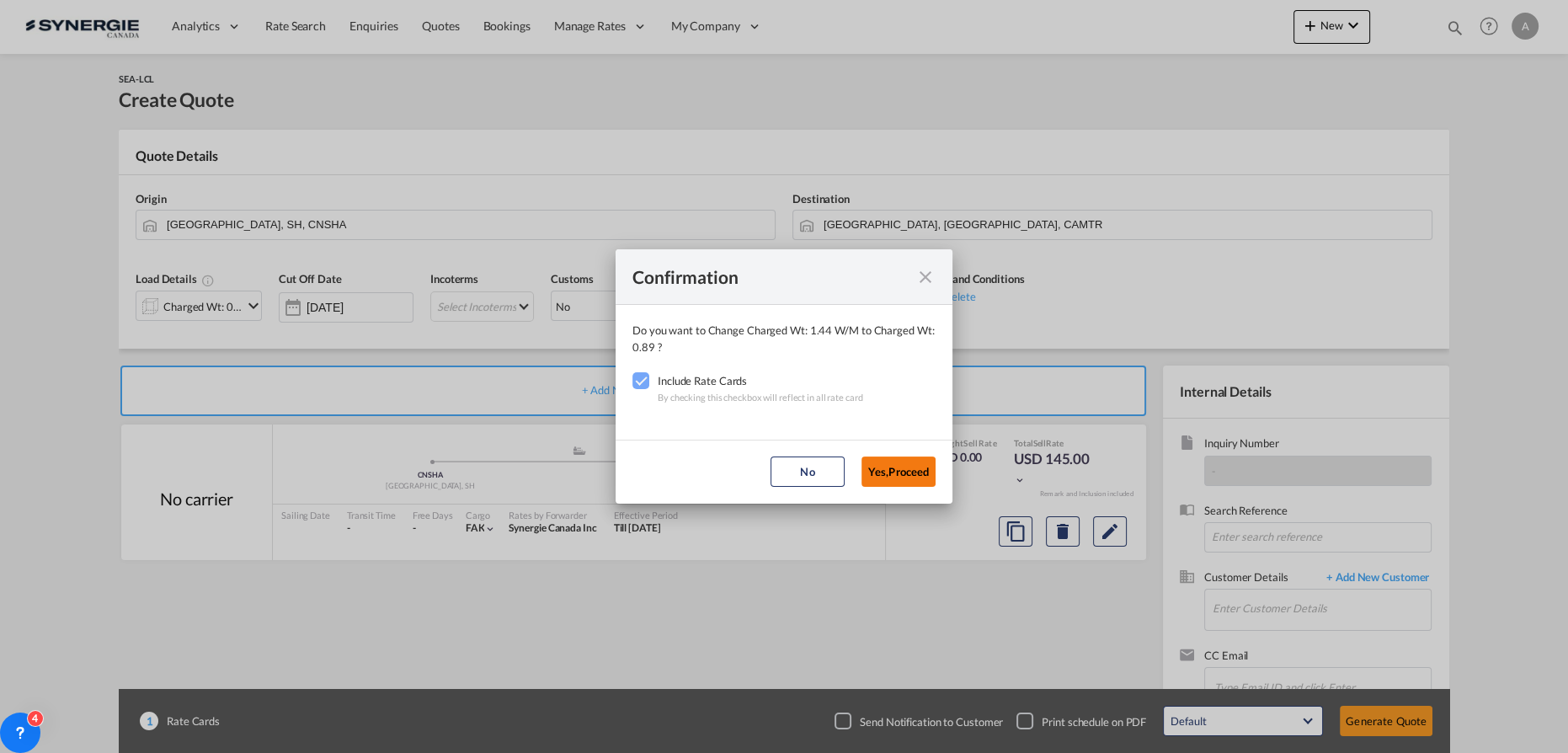
click at [907, 470] on button "Yes,Proceed" at bounding box center [898, 472] width 74 height 30
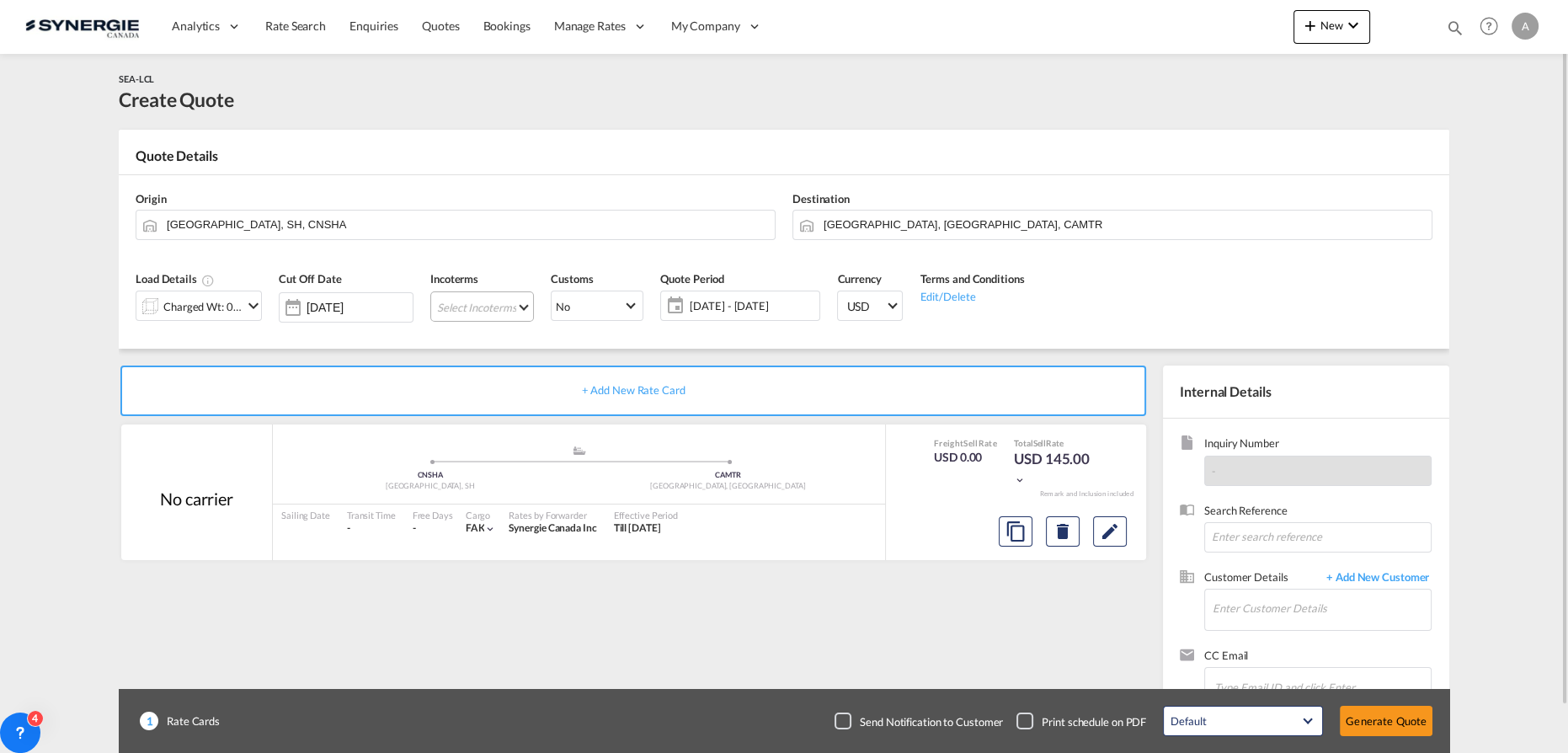
click at [500, 307] on md-select "Select Incoterms DAP - import Delivered at Place CIP - export Carriage and Insu…" at bounding box center [483, 306] width 104 height 30
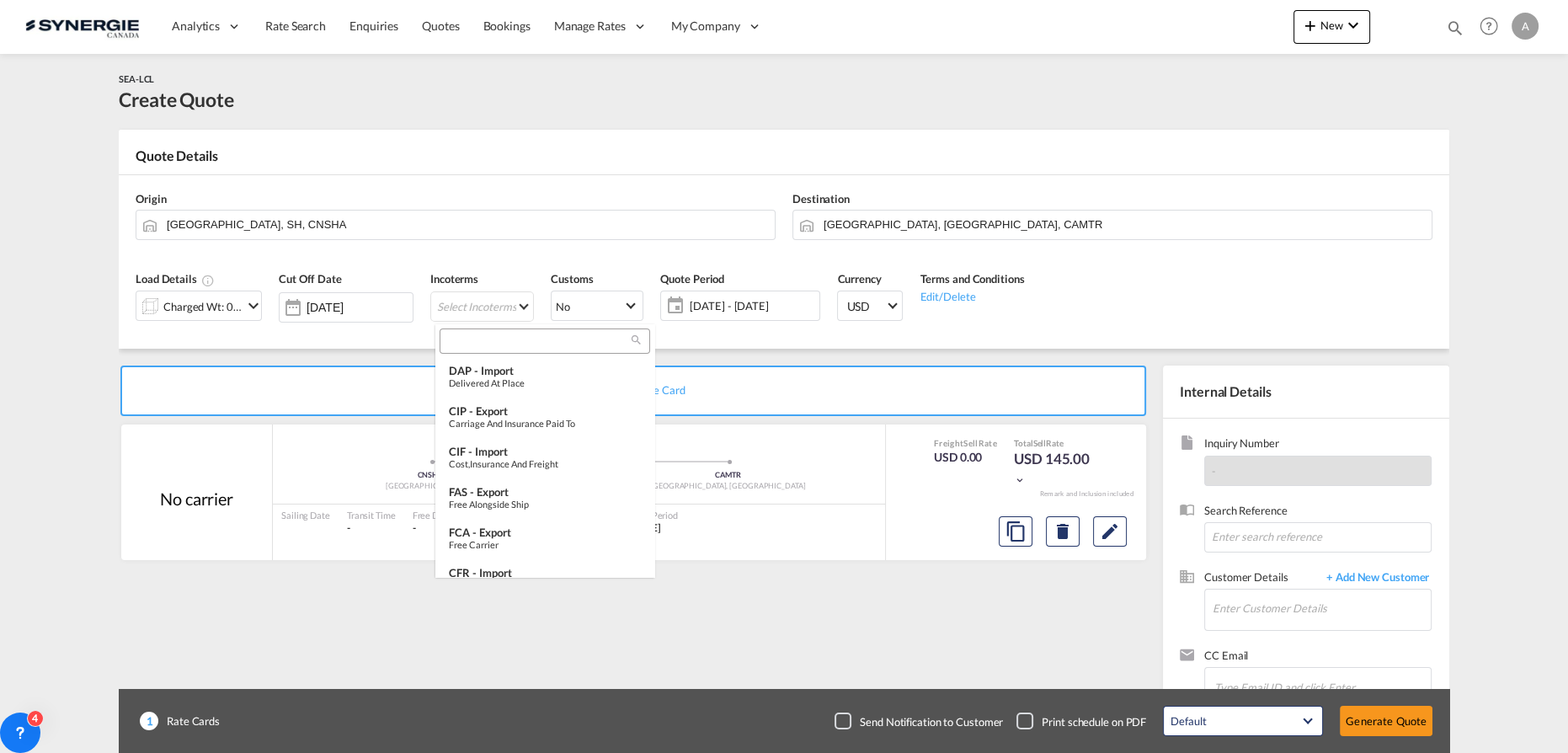
click at [568, 349] on div at bounding box center [544, 341] width 210 height 25
click at [564, 345] on input "search" at bounding box center [538, 340] width 187 height 15
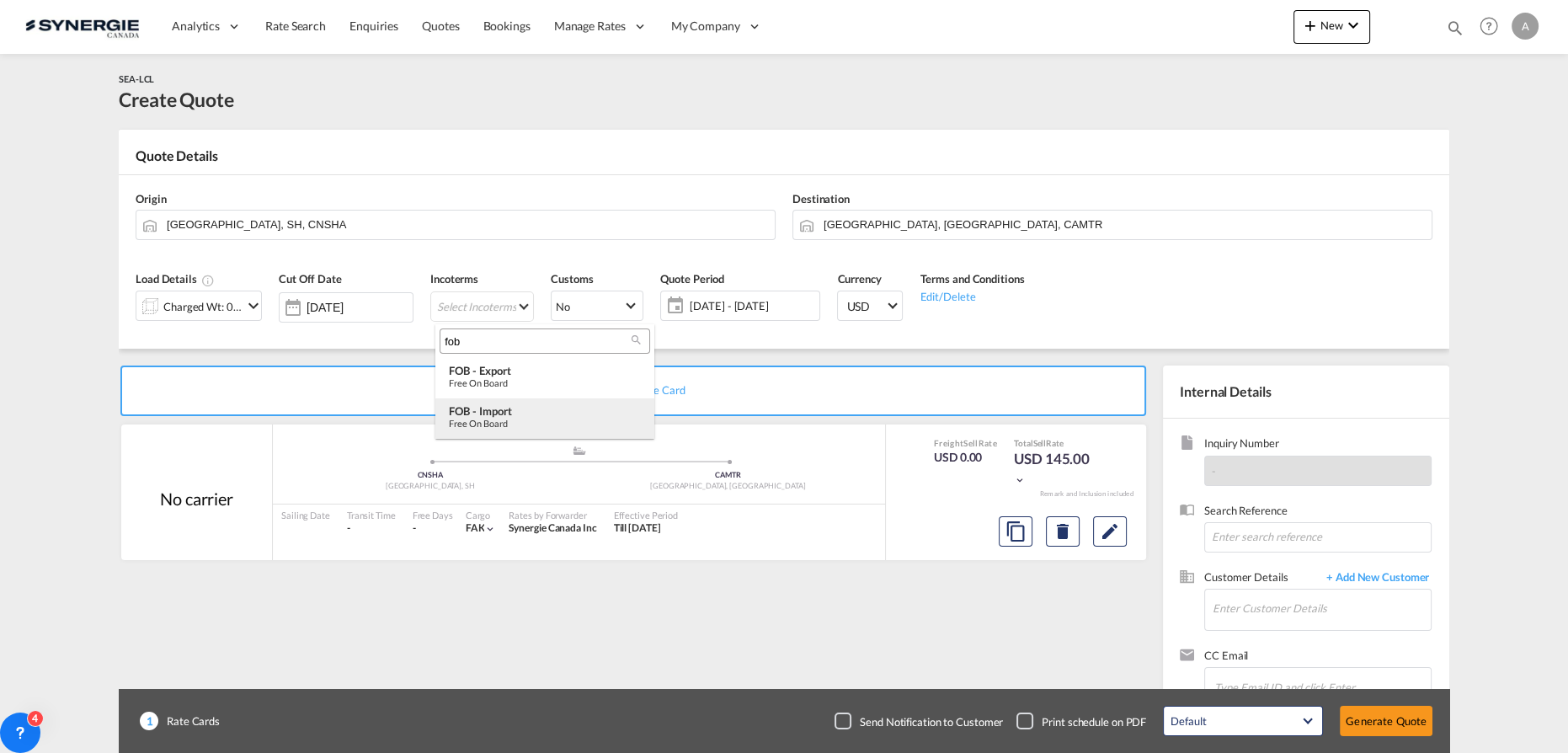
type input "fob"
click at [544, 413] on div "FOB - import" at bounding box center [544, 410] width 192 height 13
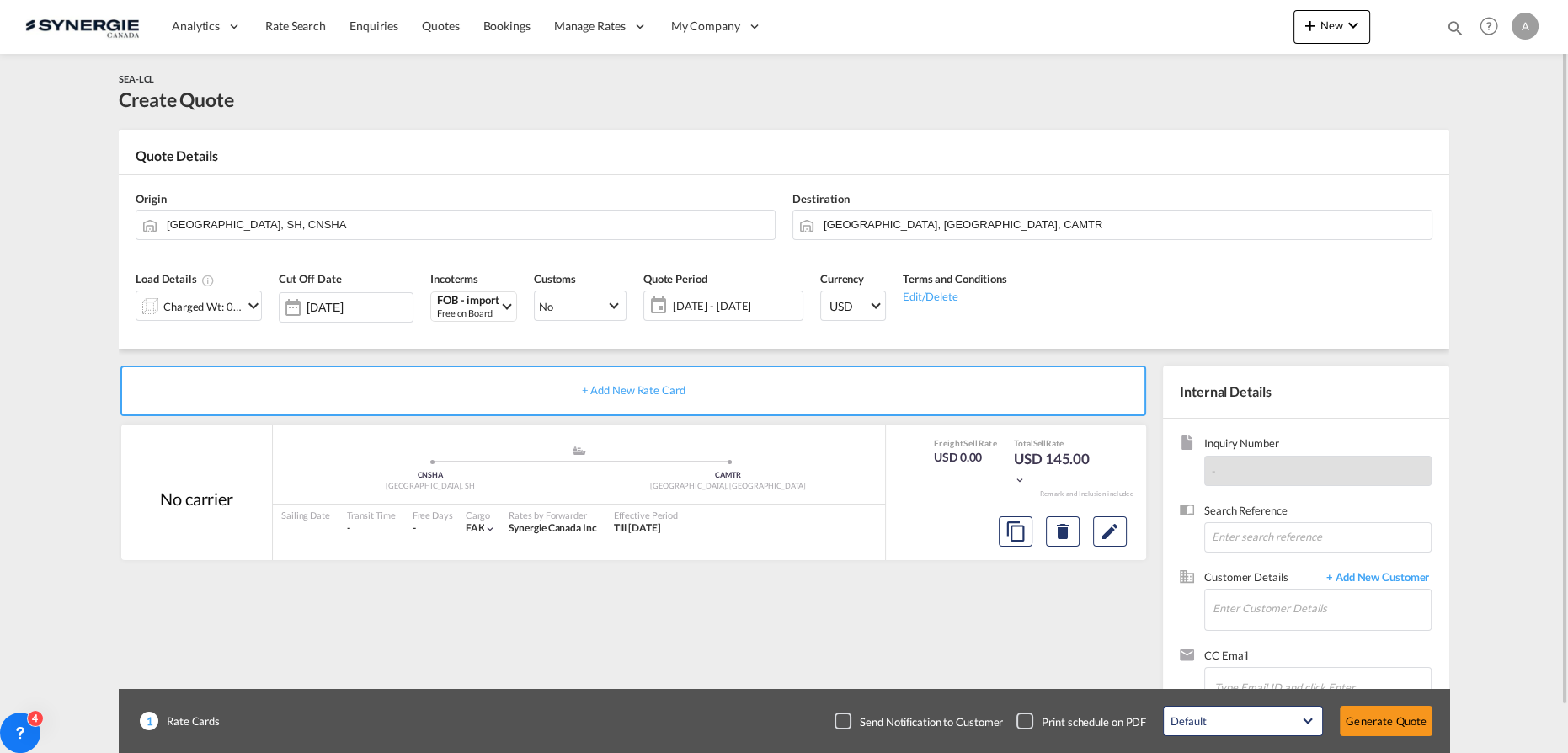
click at [722, 309] on span "[DATE] - [DATE]" at bounding box center [735, 305] width 125 height 15
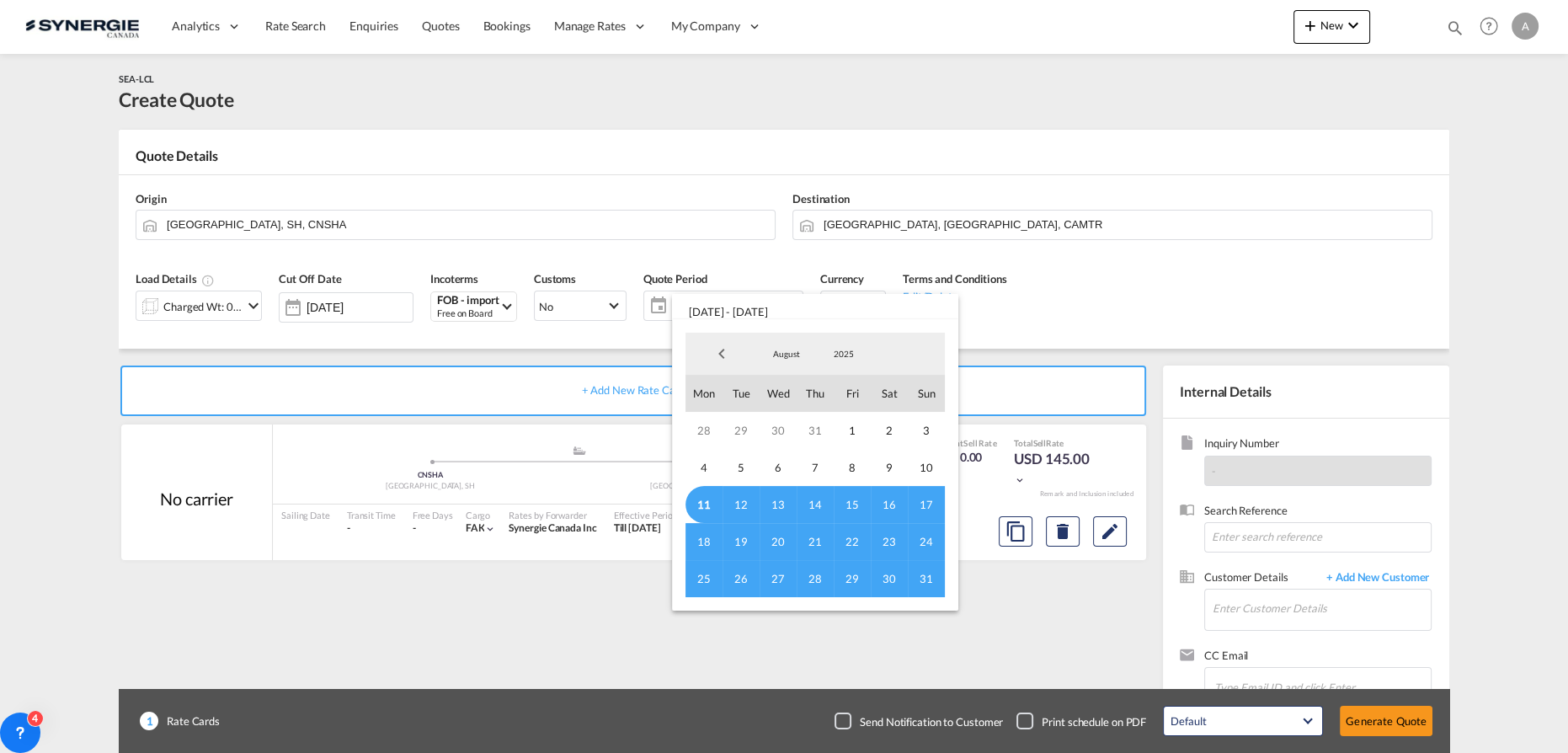
click at [701, 495] on span "11" at bounding box center [703, 504] width 37 height 37
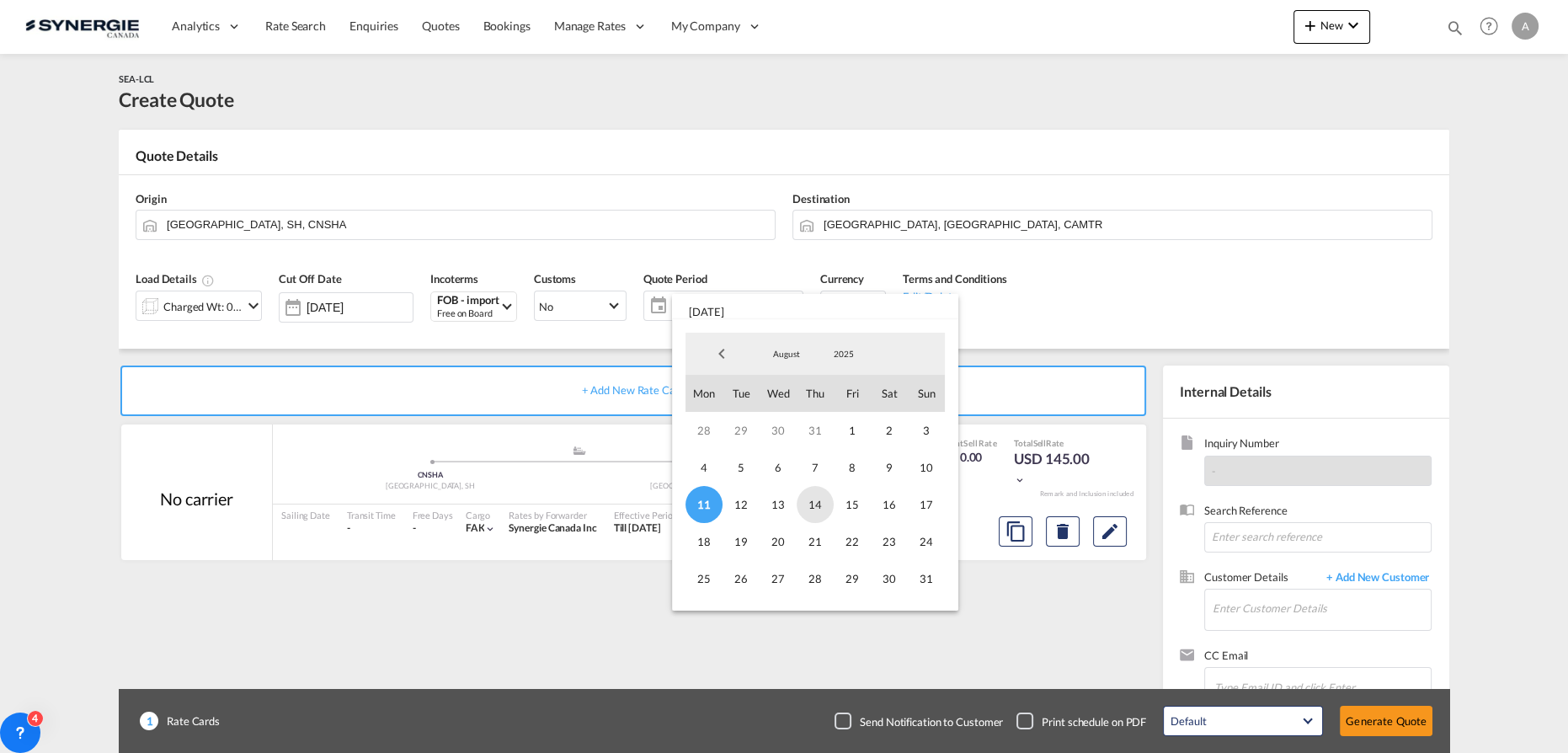
click at [816, 508] on span "14" at bounding box center [815, 504] width 37 height 37
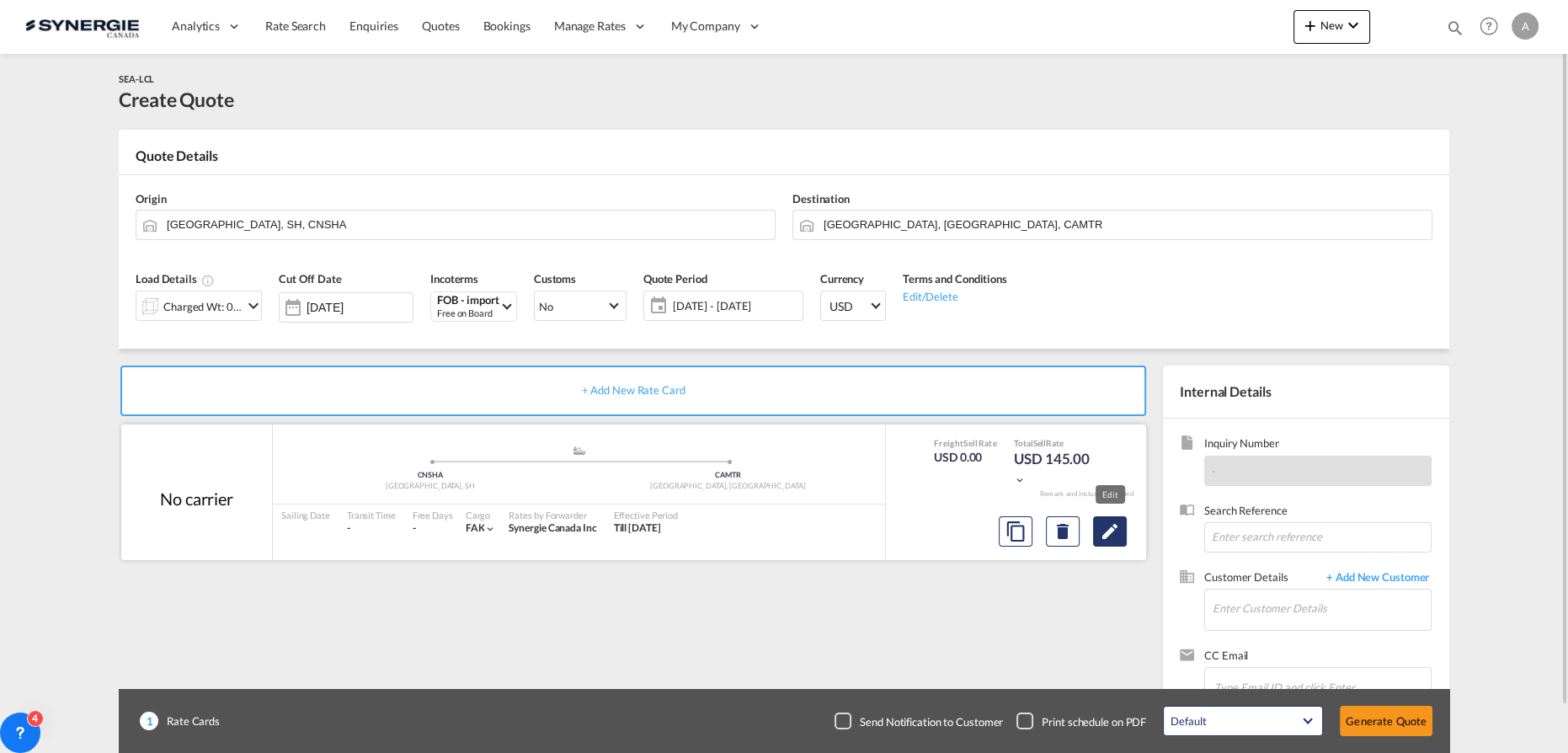
click at [1113, 533] on md-icon "Edit" at bounding box center [1110, 531] width 21 height 21
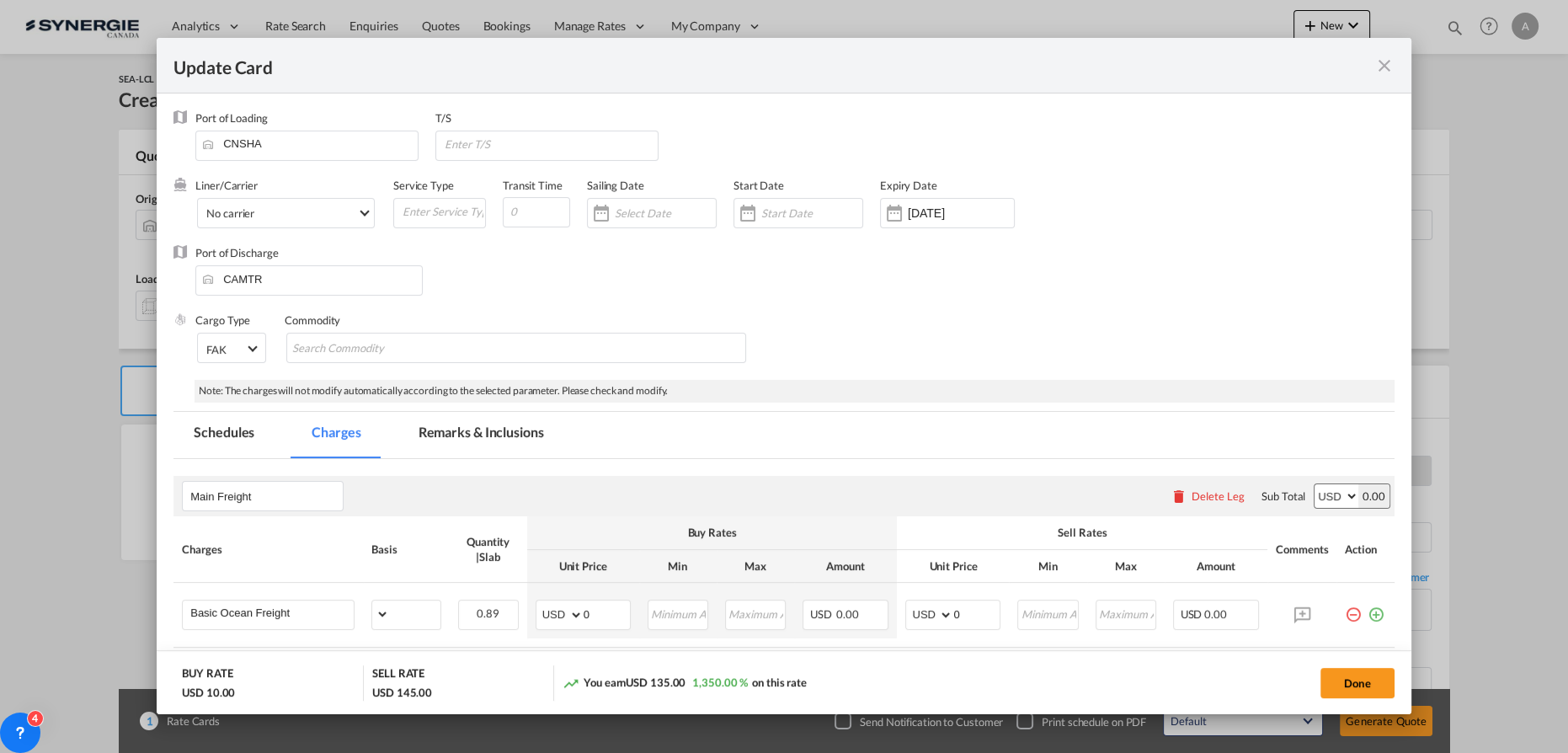
select select "per_w/m"
select select "flat"
select select "per_hbl"
select select "per_w/m"
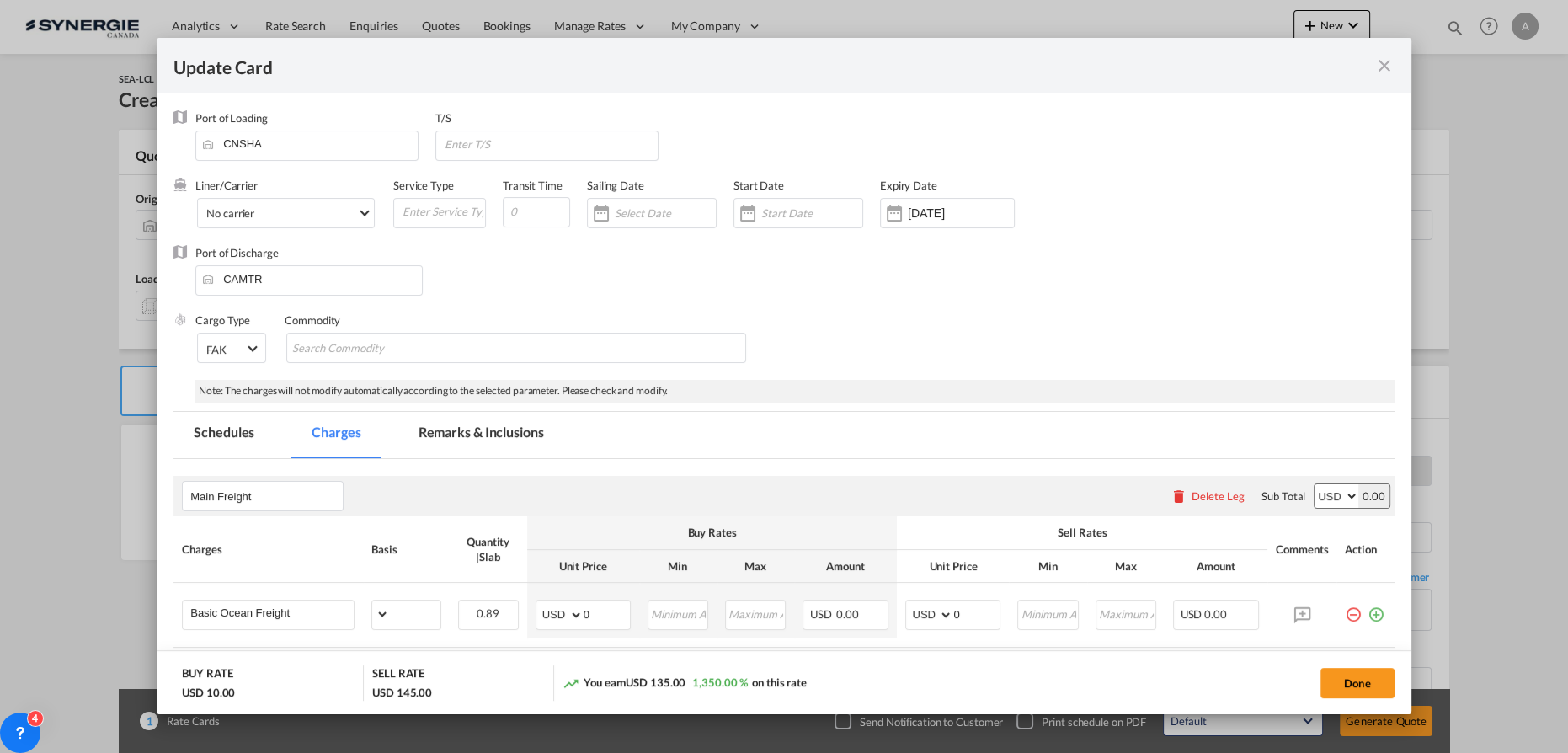
select select "per_bl"
select select "flat"
select select "per_bl"
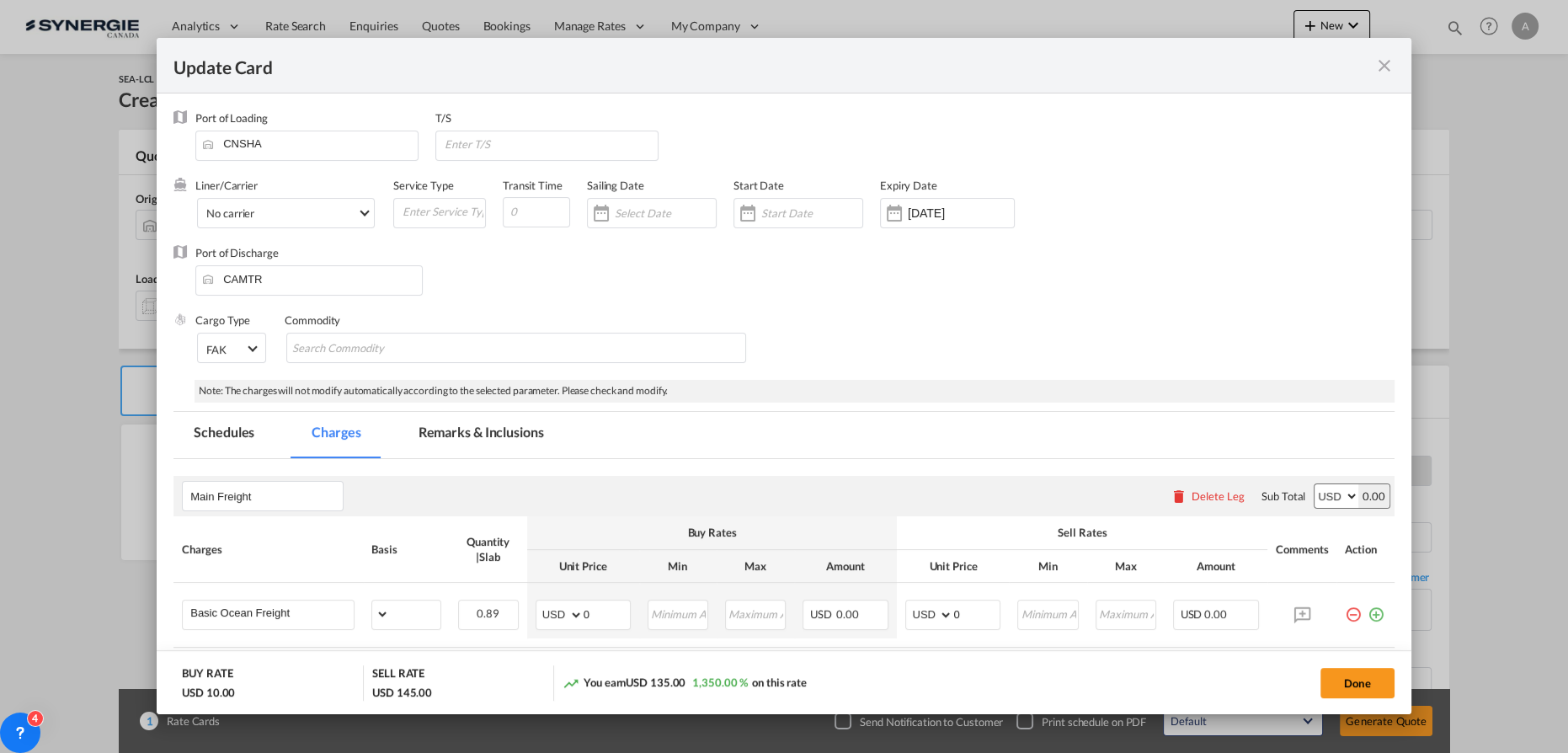
select select "per_bl"
select select "per_shipment"
click at [520, 212] on input "Update CardPort of ..." at bounding box center [536, 212] width 67 height 30
type input "35"
click at [527, 142] on input "Update CardPort of ..." at bounding box center [551, 144] width 215 height 25
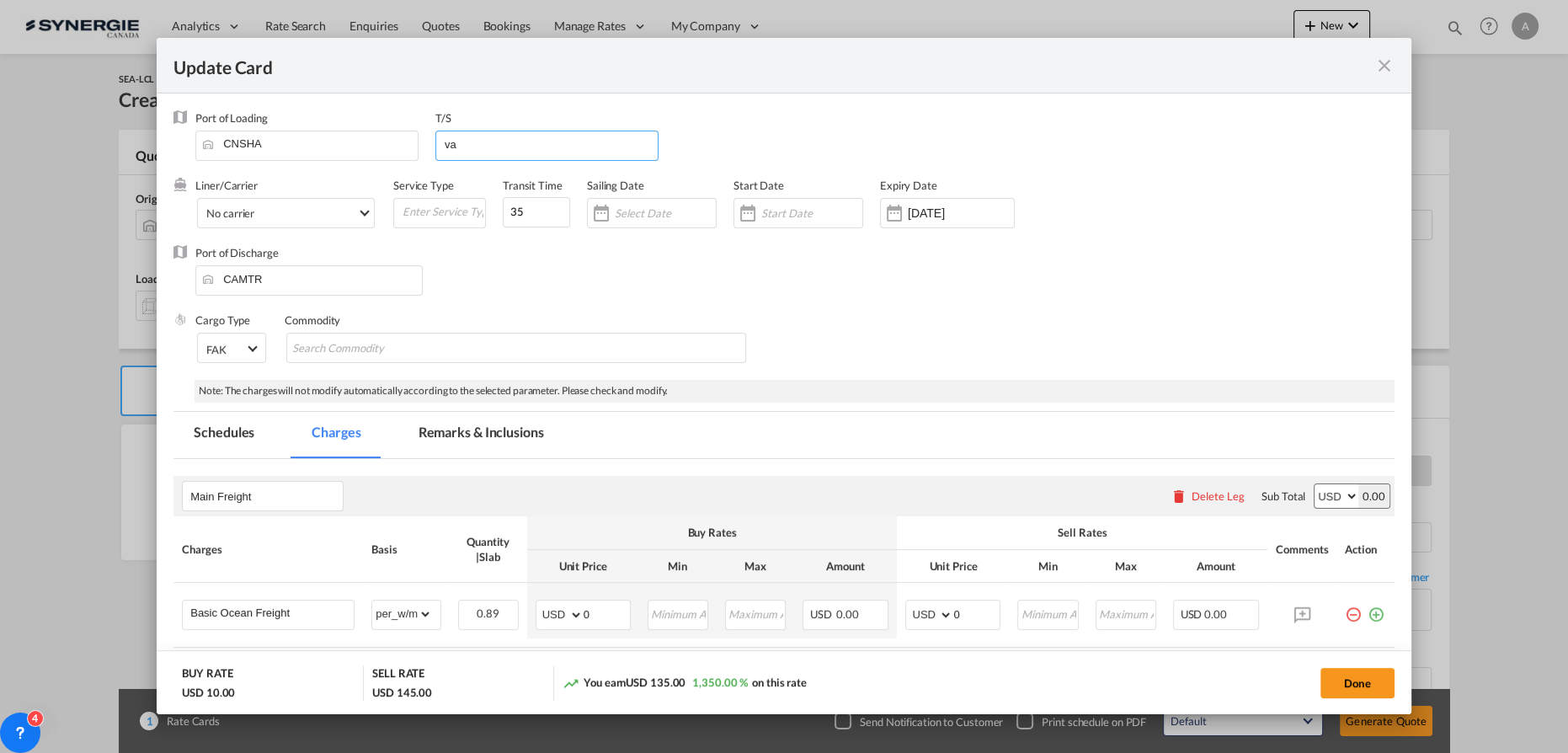
type input "v"
type input "VANCOUVER"
click at [773, 218] on input "Update CardPort of ..." at bounding box center [811, 212] width 101 height 13
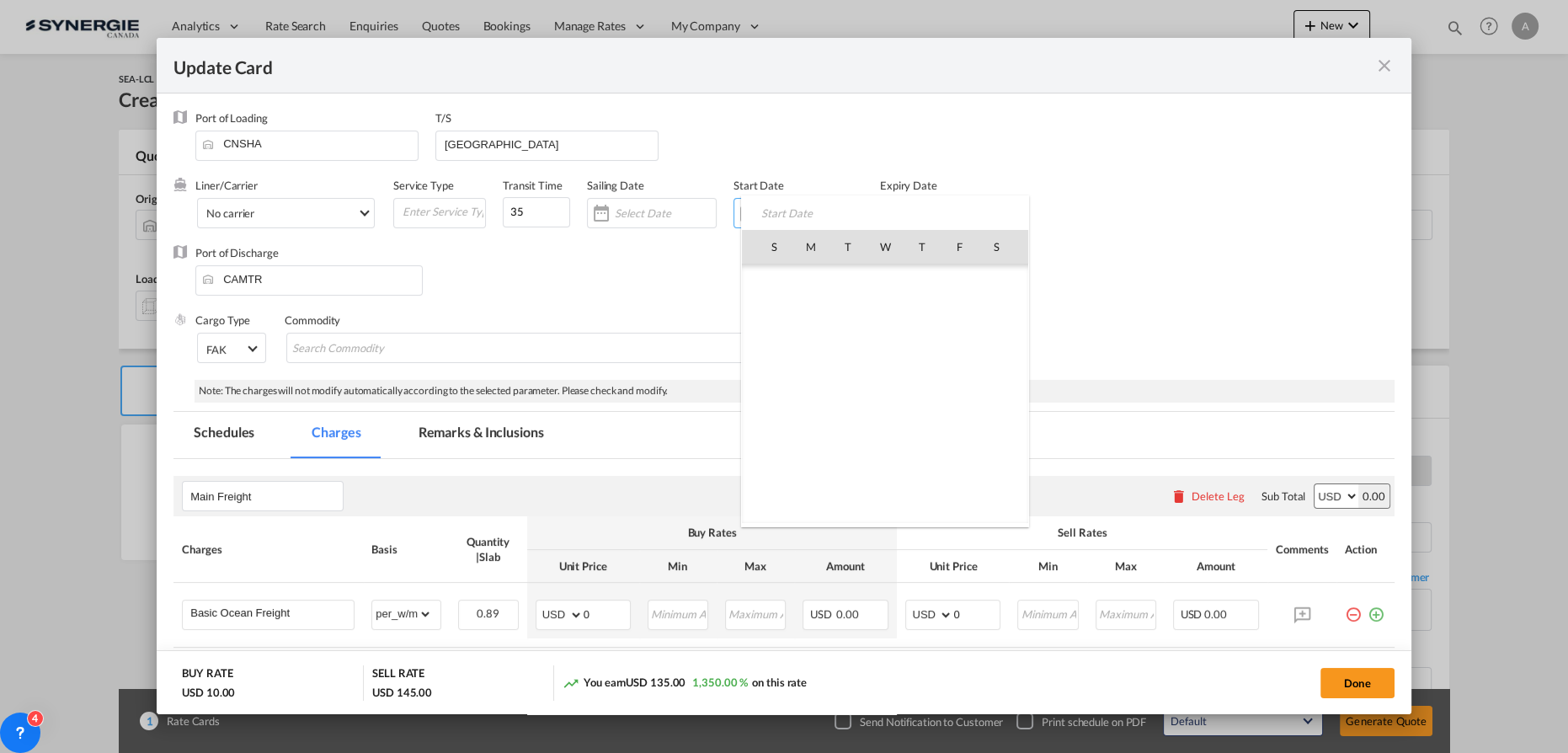
scroll to position [389802, 0]
click at [808, 359] on span "11" at bounding box center [810, 357] width 35 height 35
type input "[DATE]"
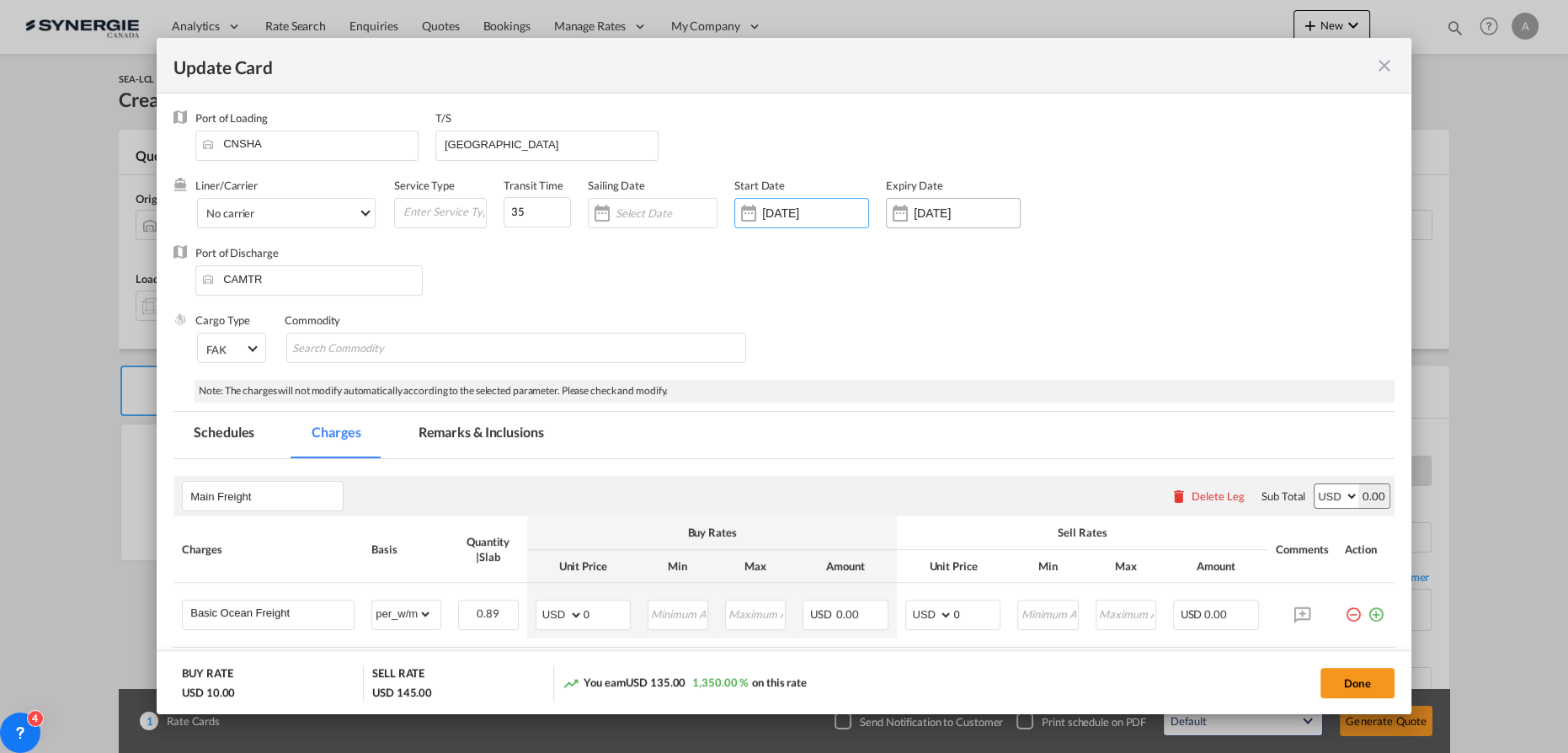
drag, startPoint x: 943, startPoint y: 228, endPoint x: 954, endPoint y: 224, distance: 11.7
click at [945, 231] on div "Expiry Date 10 Sep 2025" at bounding box center [961, 210] width 151 height 67
click at [962, 208] on input "[DATE]" at bounding box center [966, 212] width 106 height 13
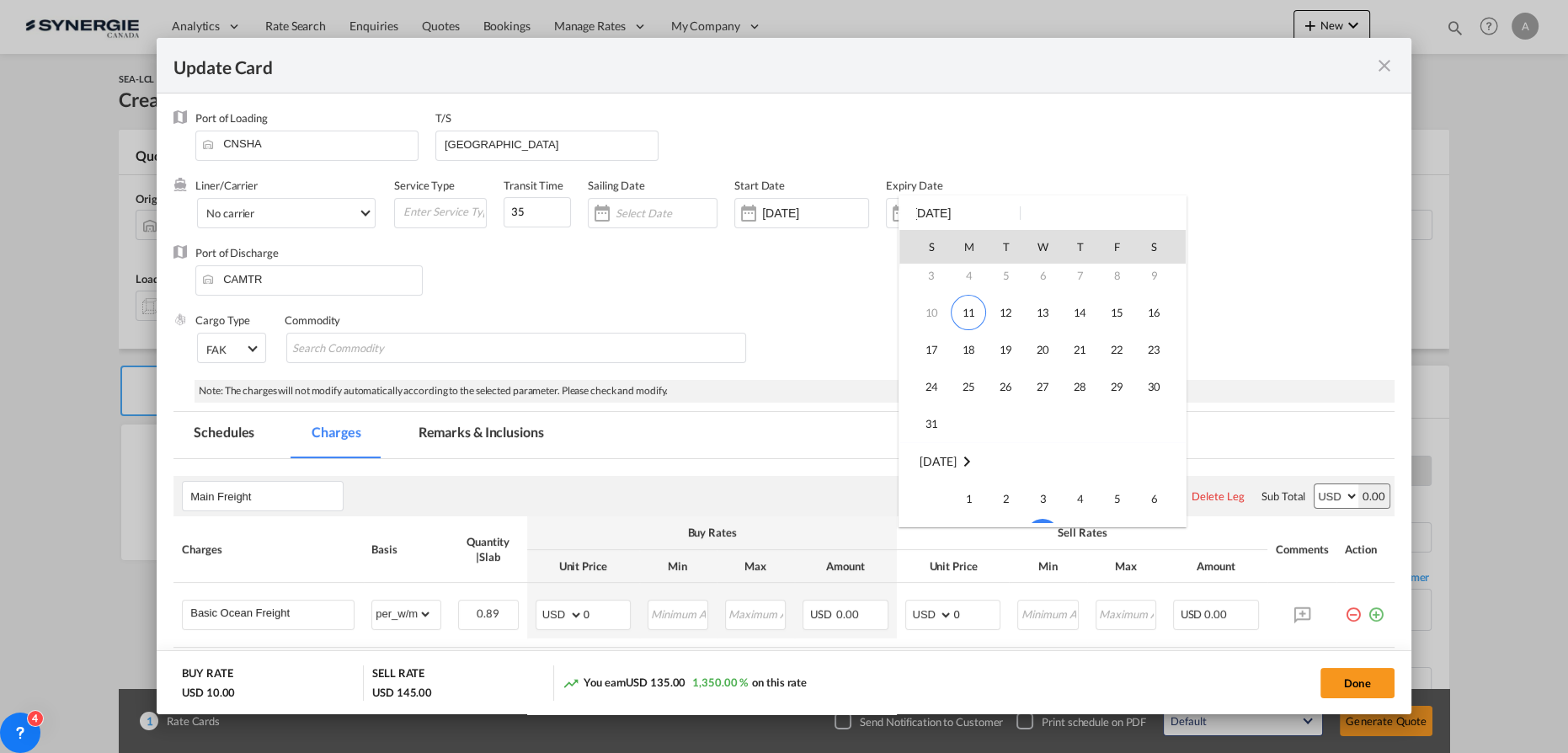
scroll to position [0, 0]
click at [1079, 360] on span "14" at bounding box center [1080, 357] width 34 height 34
type input "14 Aug 2025"
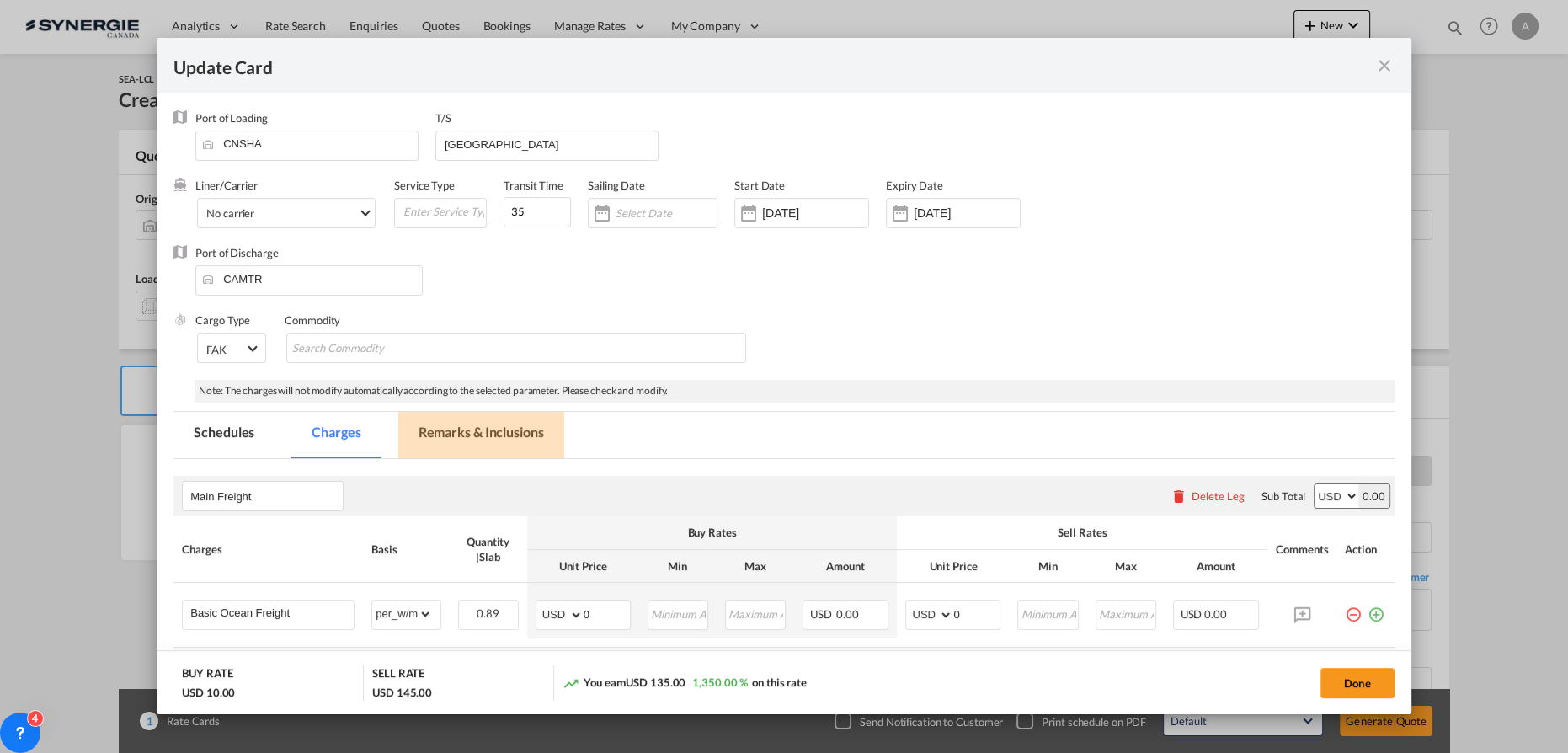
click at [496, 431] on md-tab-item "Remarks & Inclusions" at bounding box center [481, 435] width 166 height 47
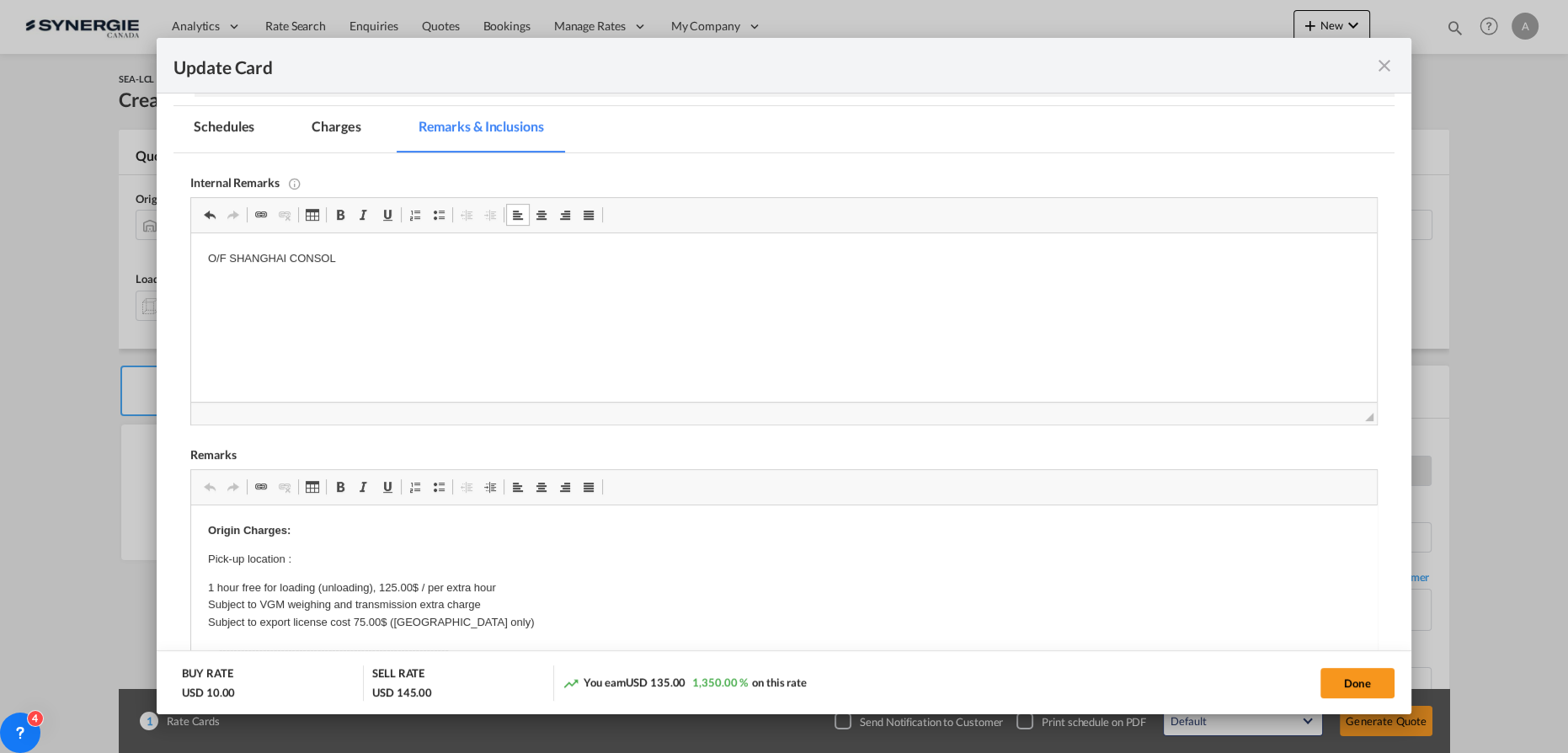
scroll to position [459, 0]
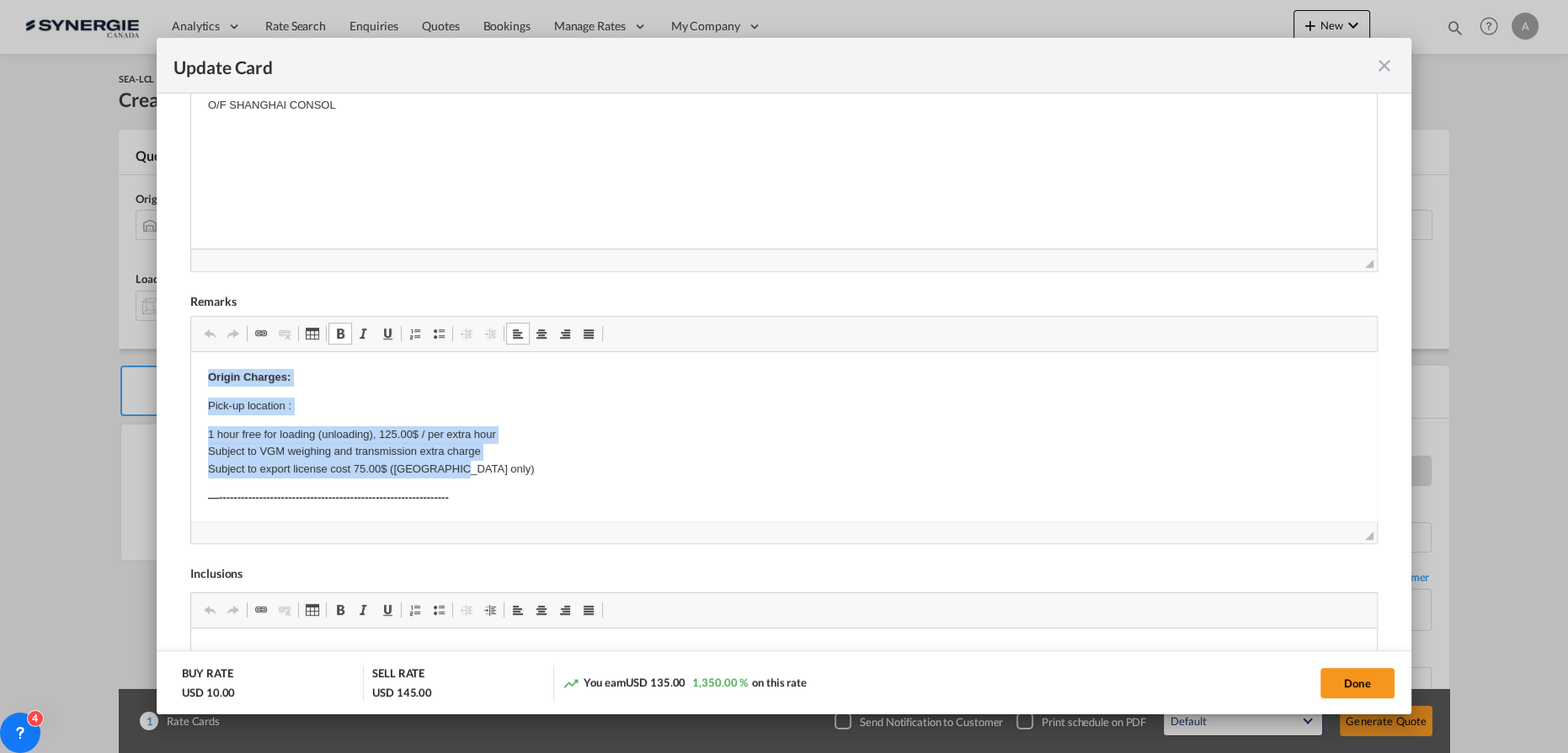
drag, startPoint x: 314, startPoint y: 420, endPoint x: 501, endPoint y: 451, distance: 189.6
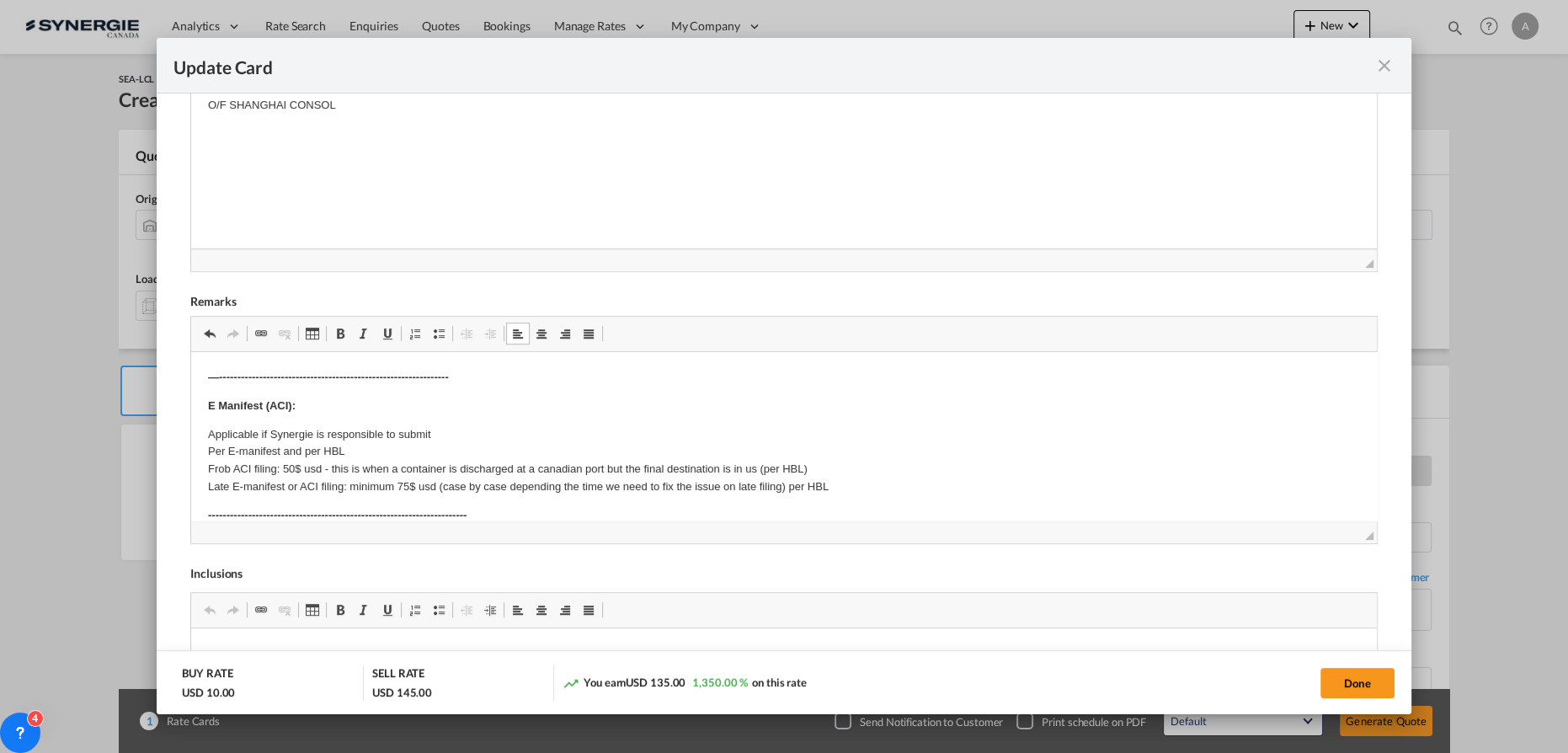
click at [512, 453] on p "Applicable if Synergie is responsible to submit Per E-manifest and per HBL Frob…" at bounding box center [784, 461] width 1152 height 70
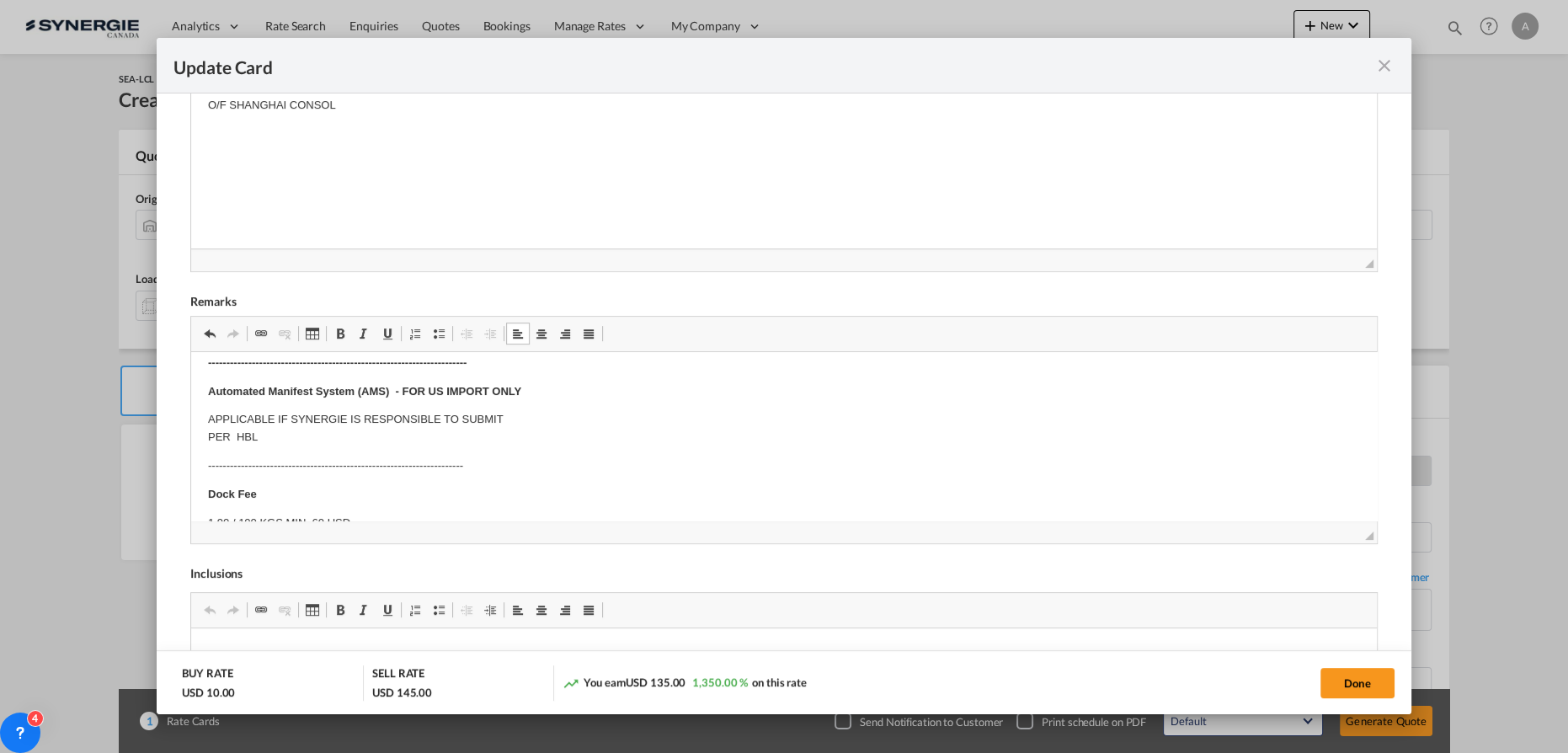
scroll to position [305, 0]
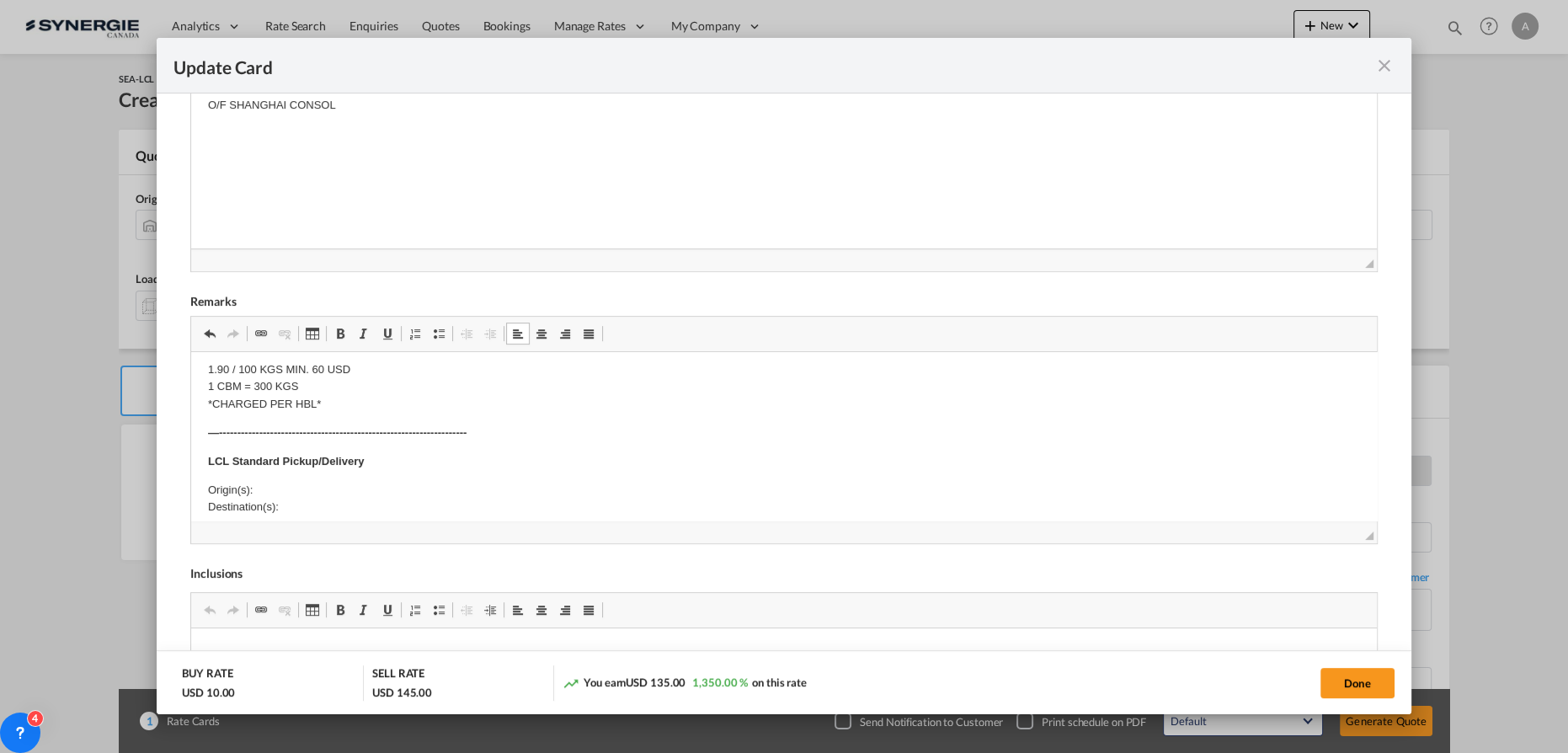
click at [276, 473] on body "​​​​​​​ —--------------------------------------------------------------- E Mani…" at bounding box center [784, 534] width 1152 height 941
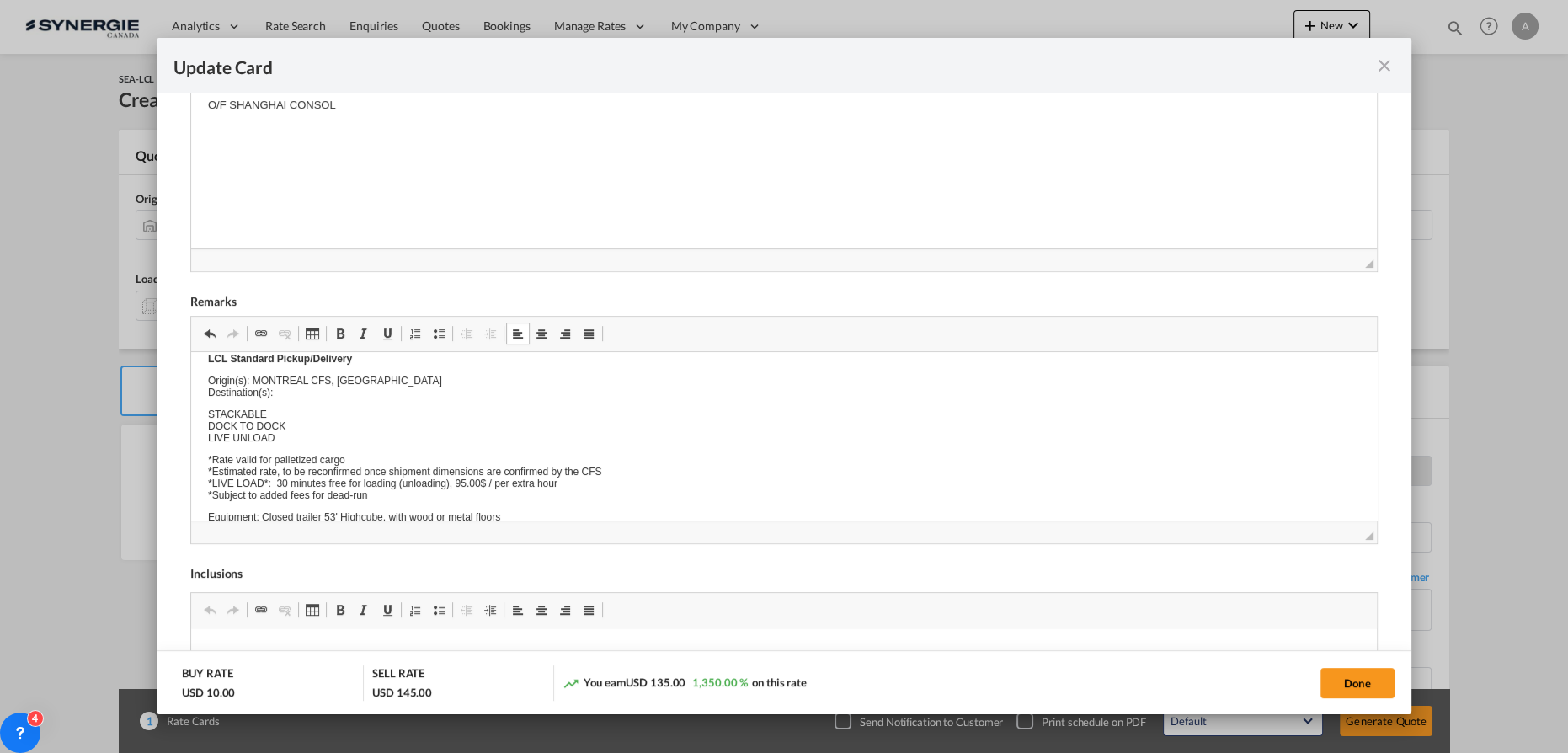
scroll to position [0, 0]
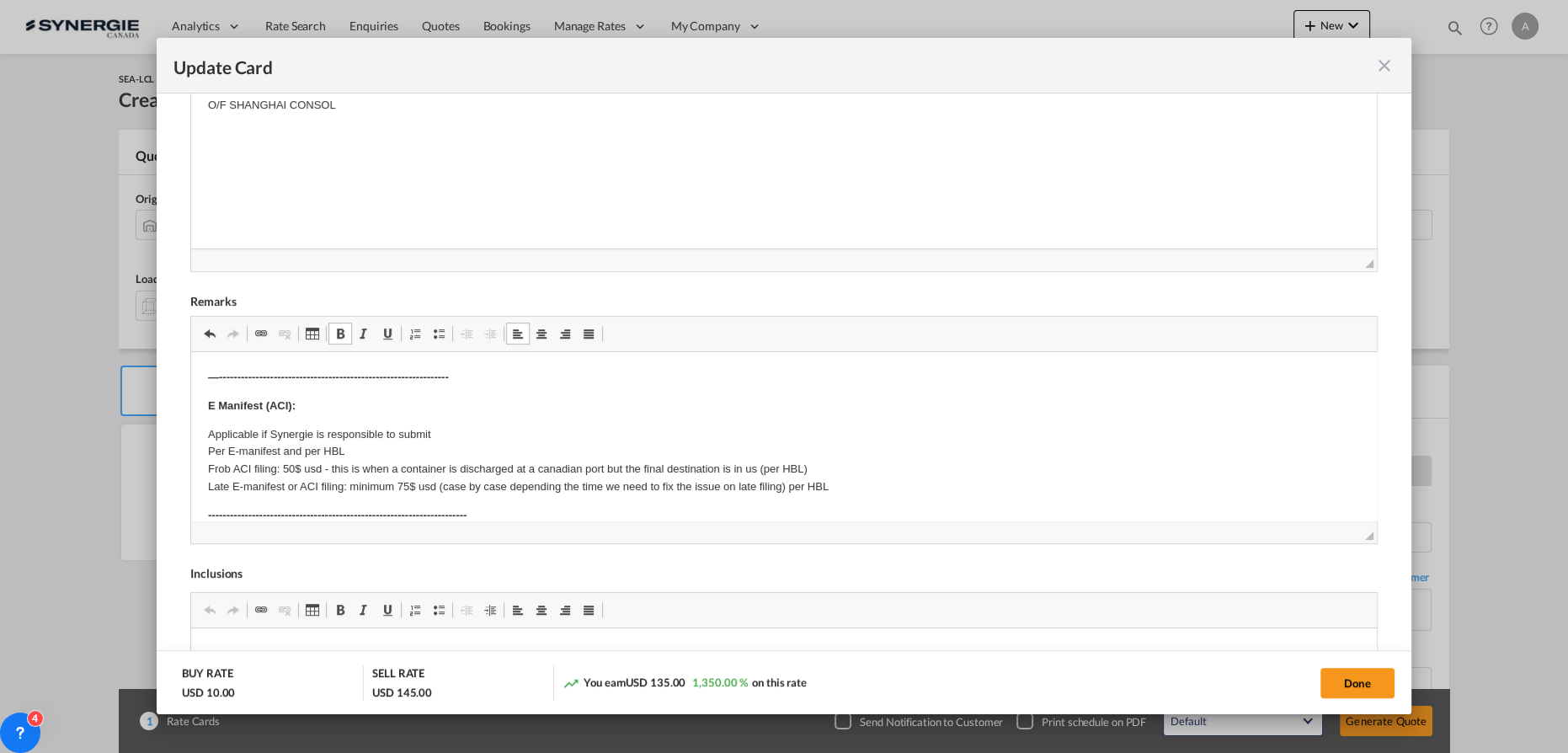
click at [332, 445] on p "Applicable if Synergie is responsible to submit Per E-manifest and per HBL Frob…" at bounding box center [784, 461] width 1152 height 70
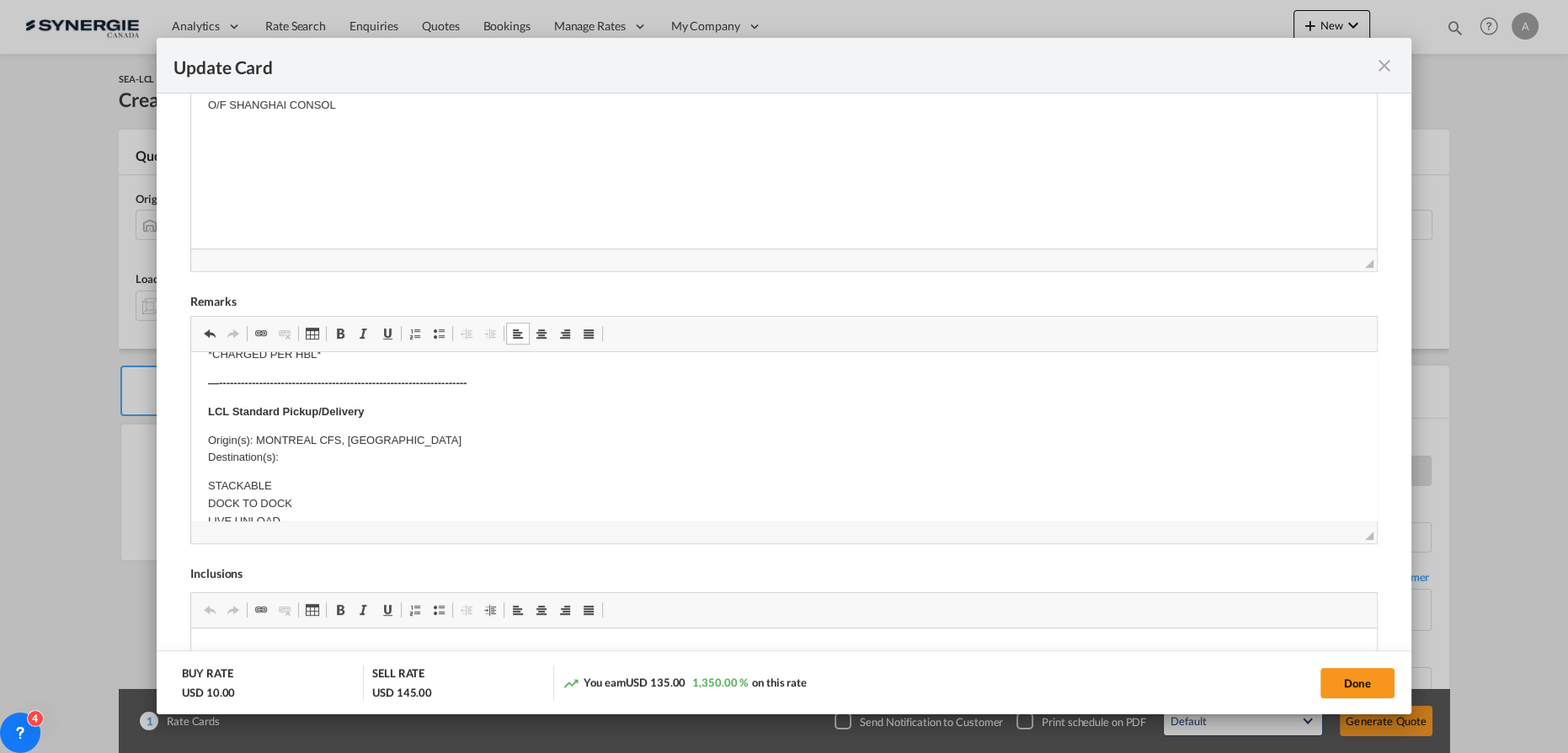
scroll to position [382, 0]
click at [384, 441] on body "—--------------------------------------------------------------- E Manifest (AC…" at bounding box center [784, 457] width 1152 height 941
click at [383, 432] on p "Origin(s): MONTREAL CFS, QC Destination(s):" at bounding box center [784, 422] width 1152 height 35
click at [289, 440] on body "—--------------------------------------------------------------- E Manifest (AC…" at bounding box center [784, 457] width 1152 height 941
click at [289, 432] on p "Origin(s): MONTREAL CFS, QC Destination(s): ADD:1045 rang sainte henriette,appa…" at bounding box center [784, 422] width 1152 height 35
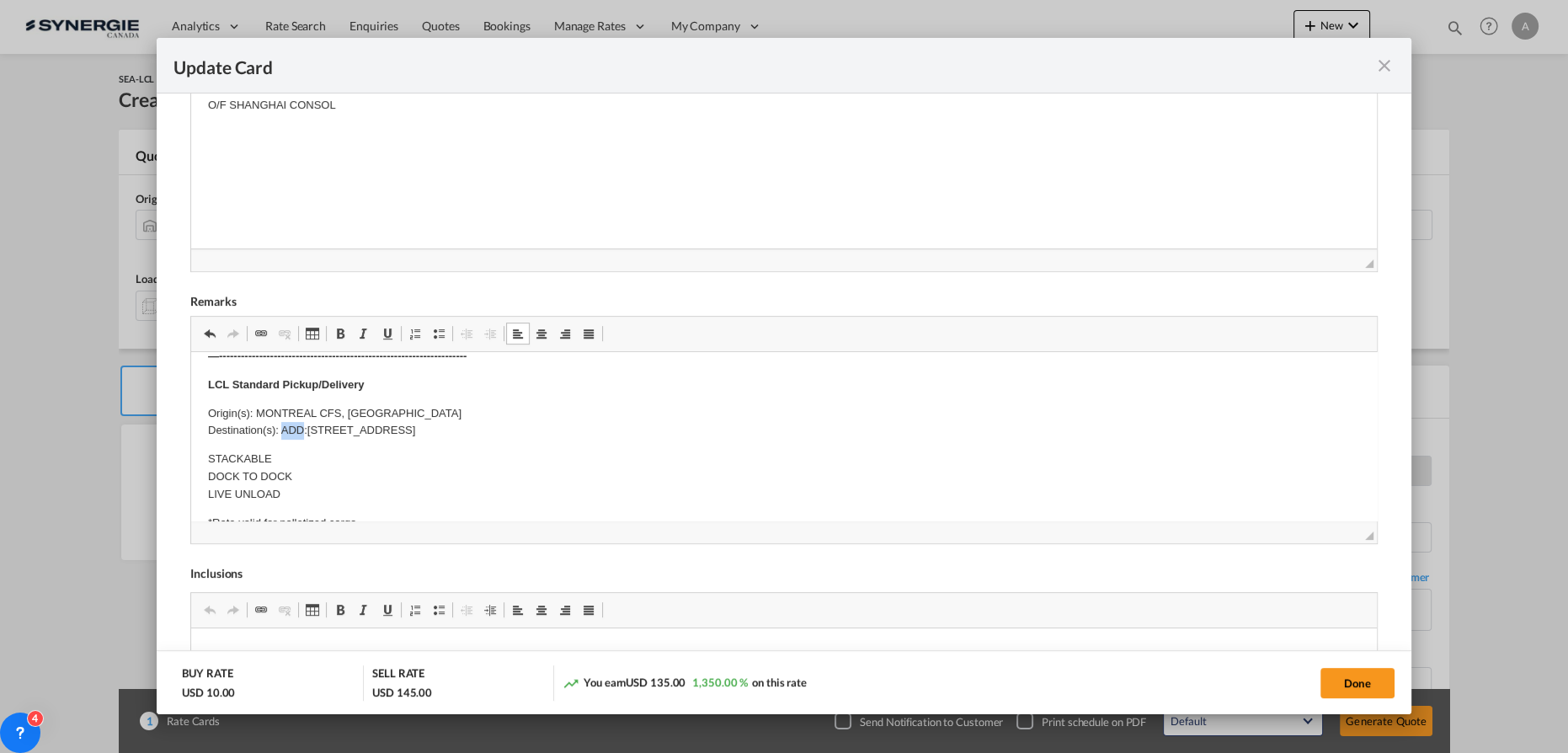
click at [289, 432] on p "Origin(s): MONTREAL CFS, QC Destination(s): ADD:1045 rang sainte henriette,appa…" at bounding box center [784, 422] width 1152 height 35
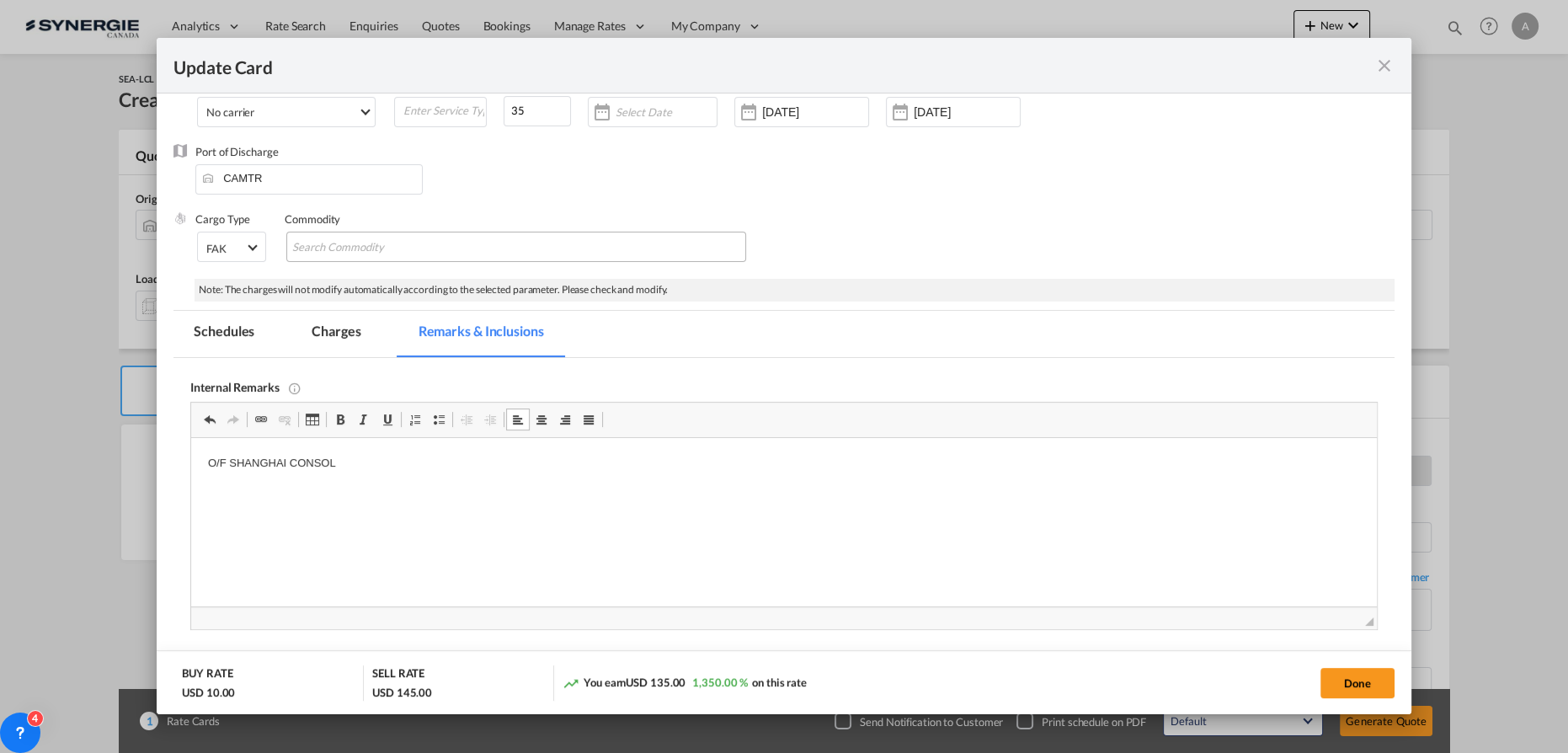
scroll to position [76, 0]
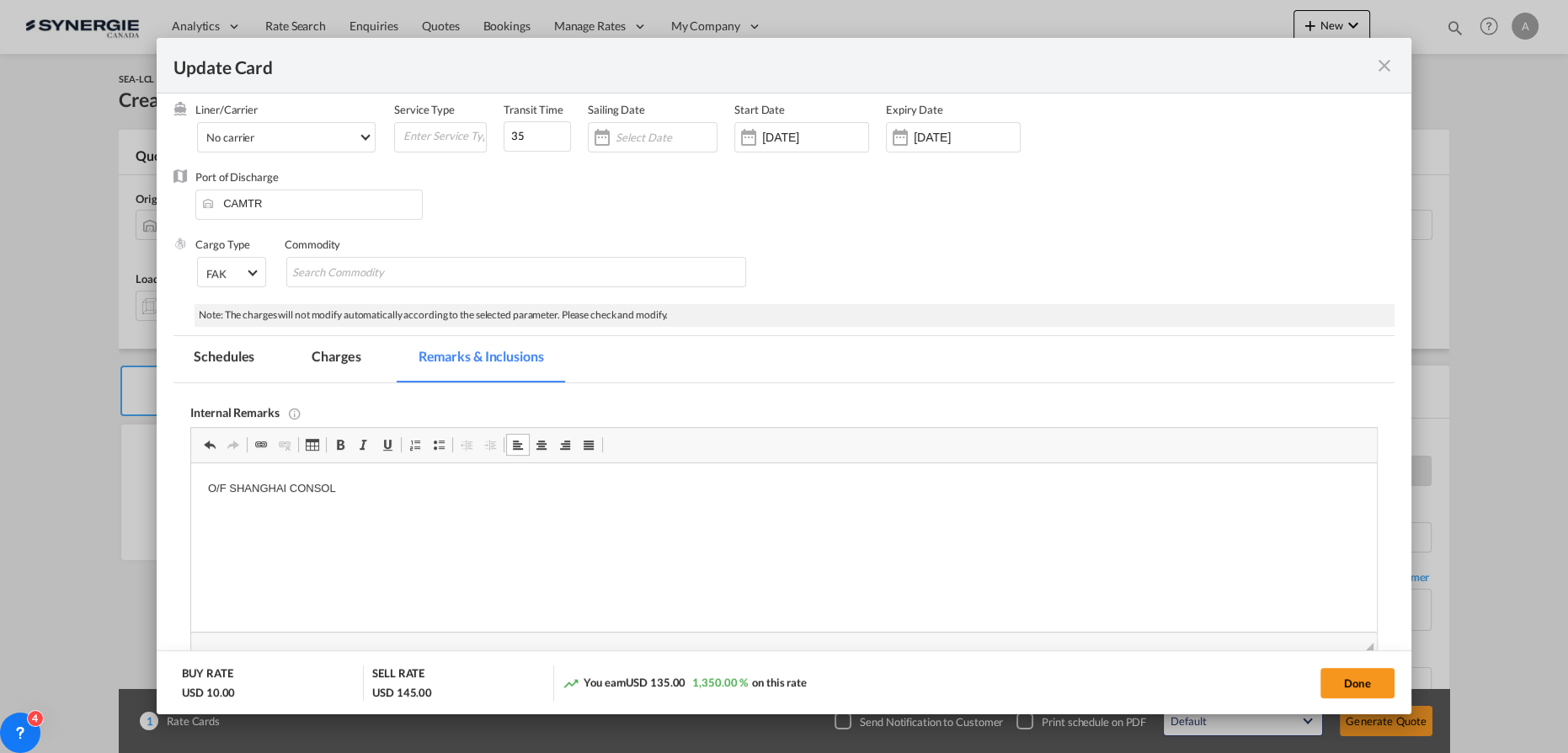
click at [332, 352] on md-tab-item "Charges" at bounding box center [336, 359] width 90 height 47
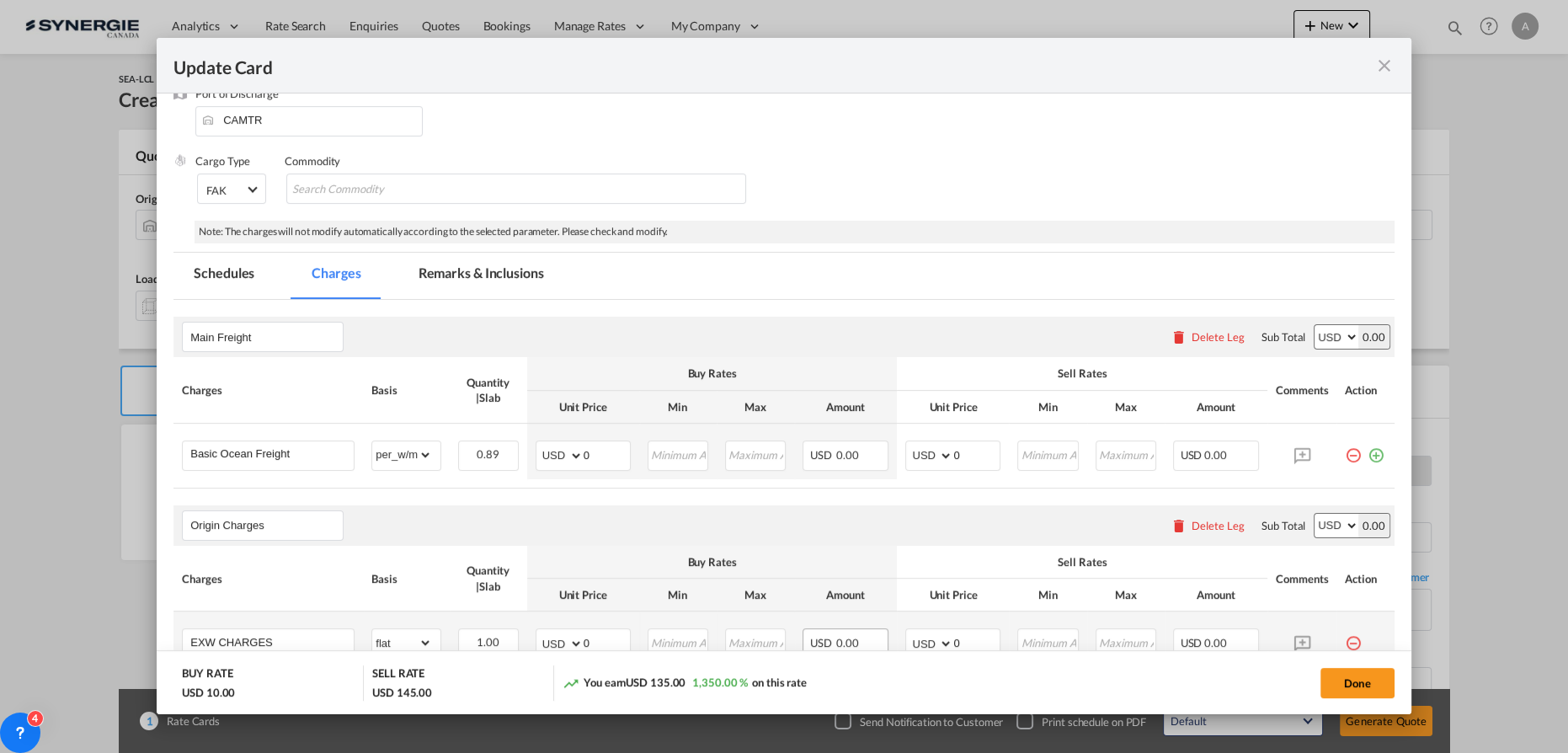
scroll to position [229, 0]
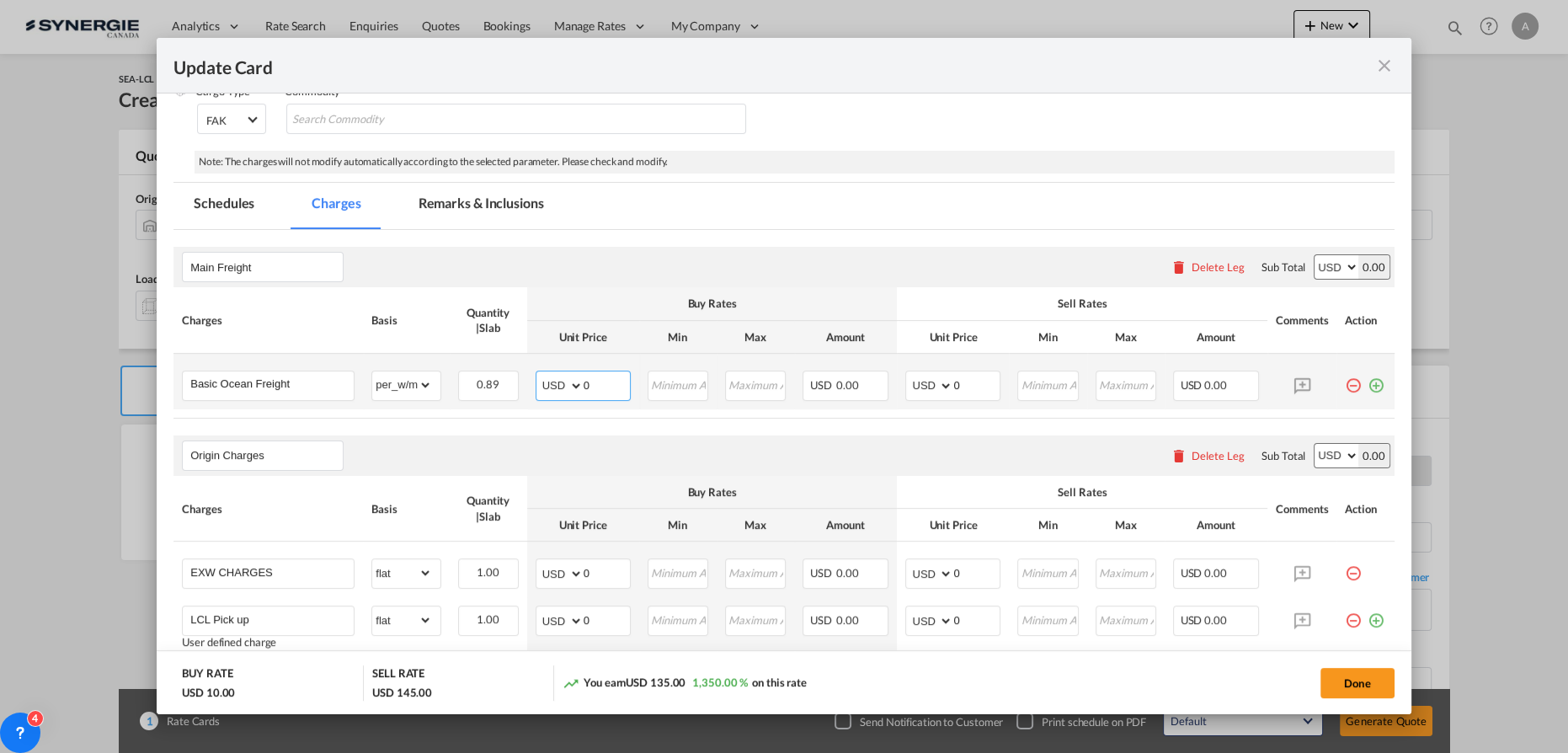
drag, startPoint x: 587, startPoint y: 381, endPoint x: 553, endPoint y: 376, distance: 34.4
click at [557, 376] on md-input-container "AED AFN ALL AMD ANG AOA ARS AUD AWG AZN BAM BBD BDT BGN BHD BIF BMD BND BOB BRL…" at bounding box center [583, 386] width 95 height 30
type input "68"
type input "85"
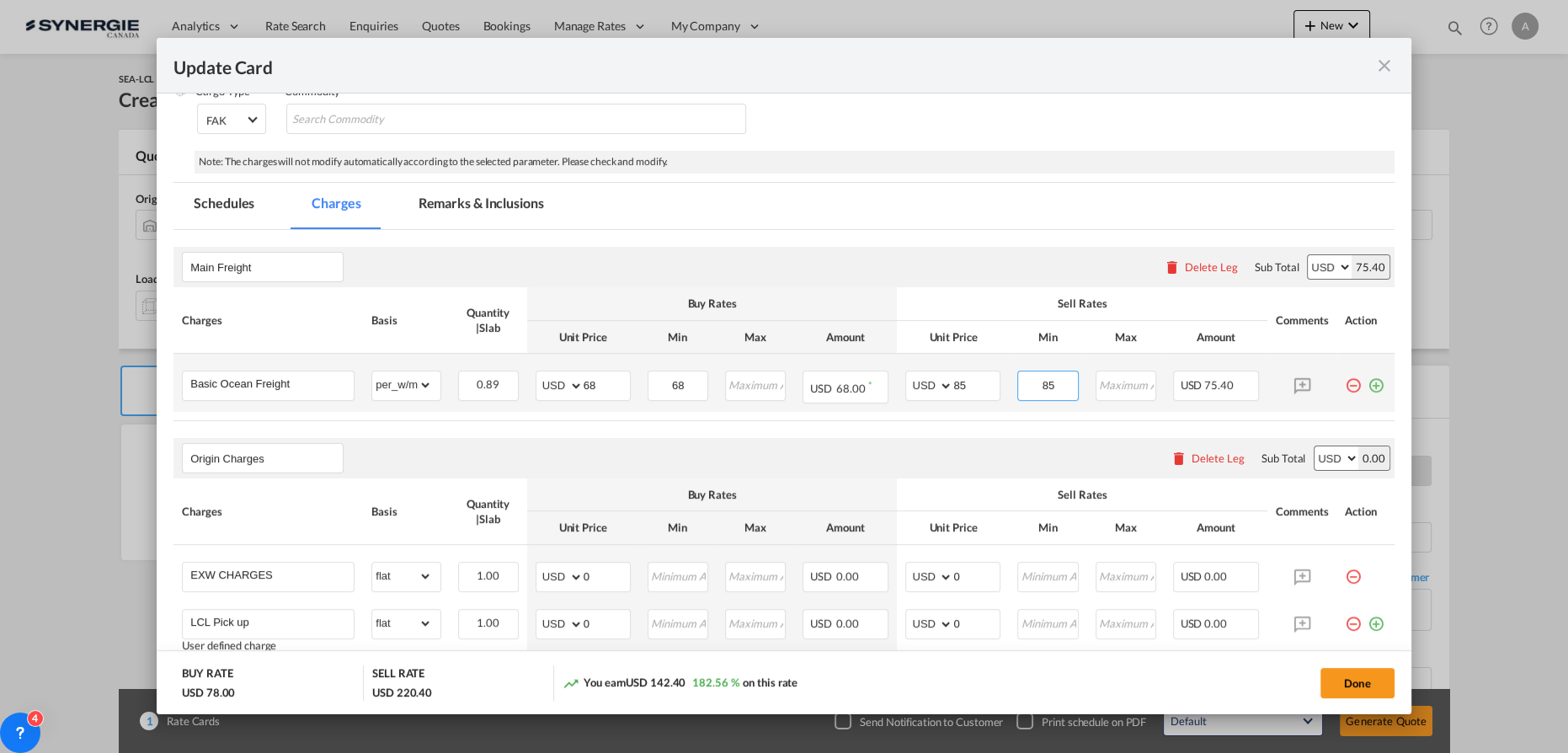
type input "85"
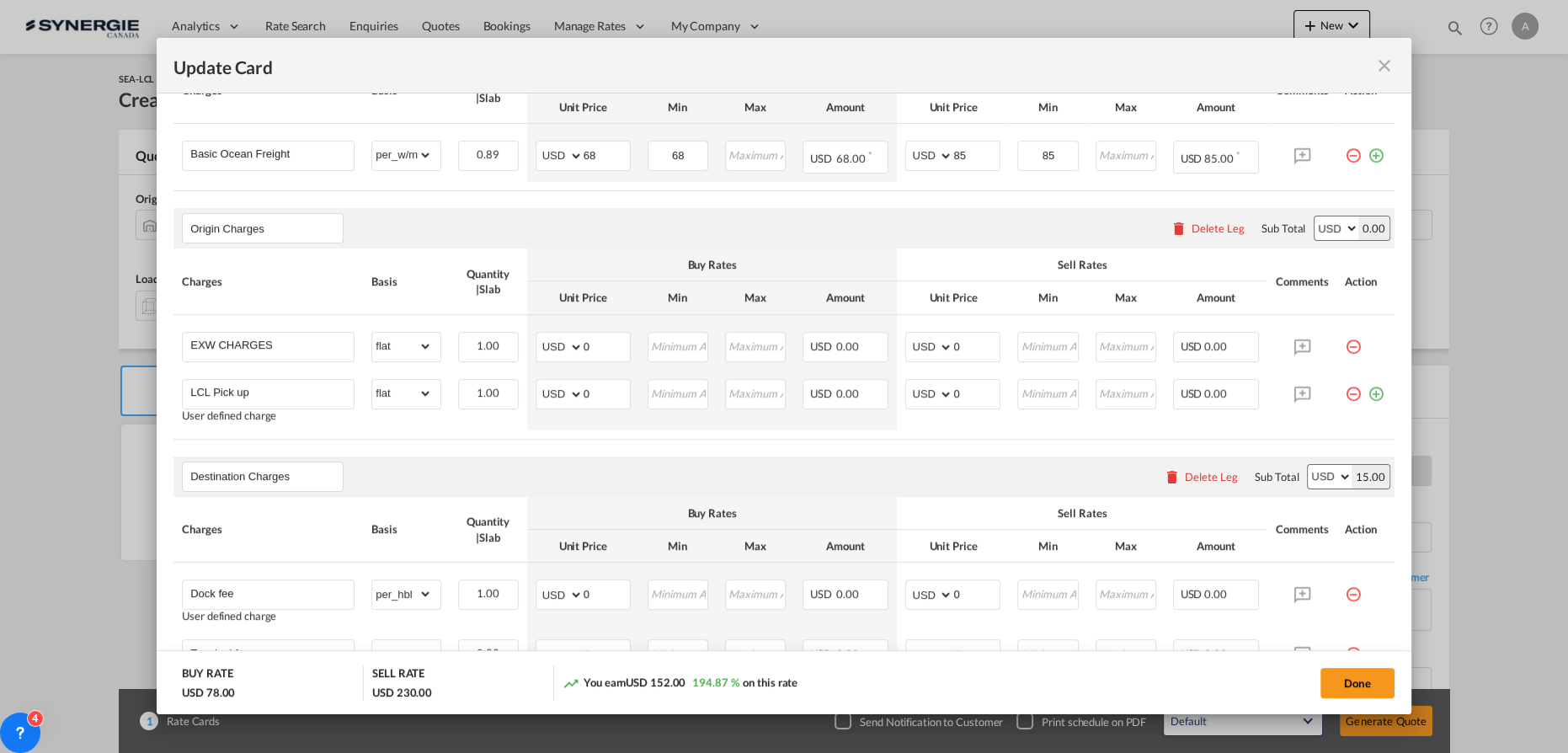
click at [1192, 227] on div "Delete Leg" at bounding box center [1218, 227] width 53 height 13
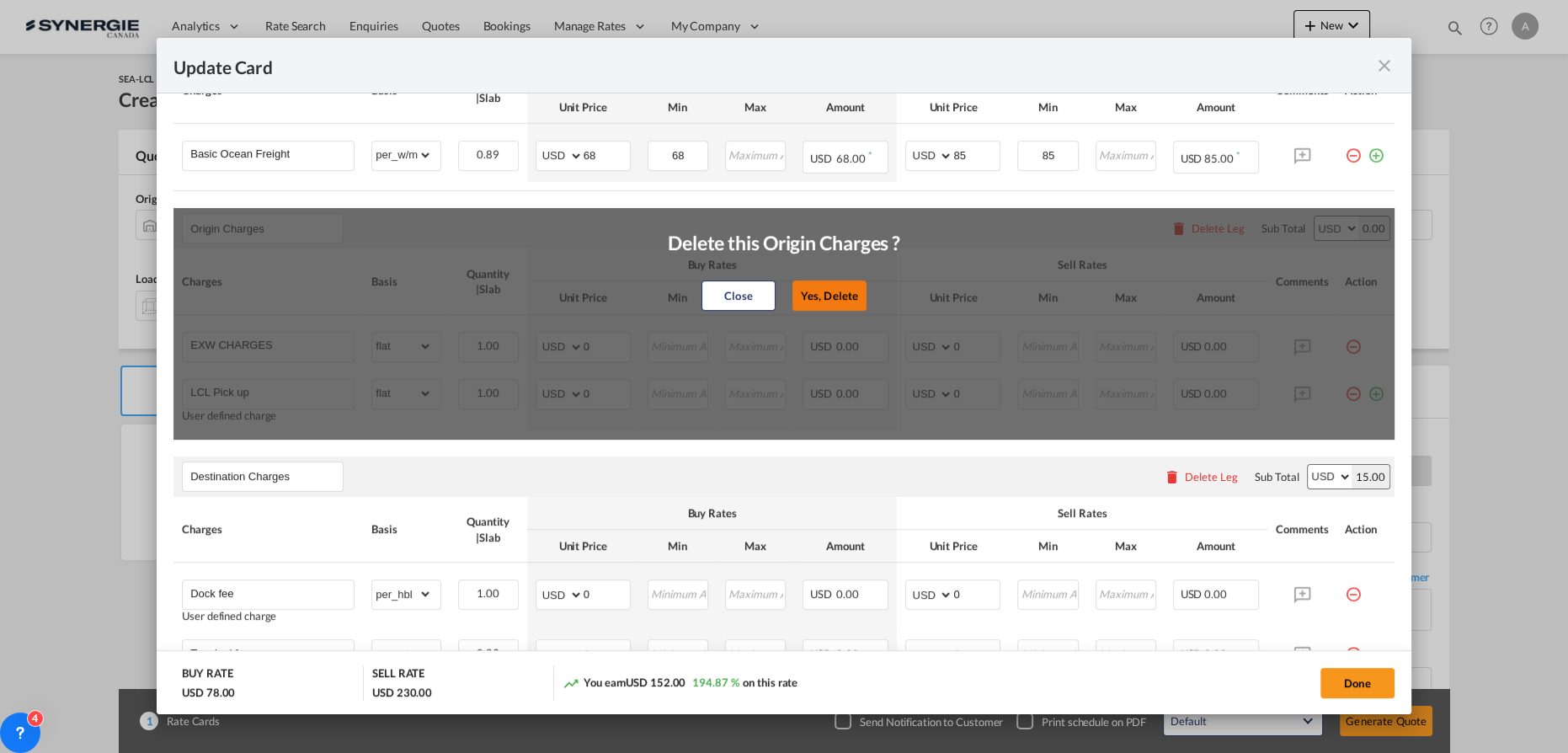
click at [827, 287] on button "Yes, Delete" at bounding box center [829, 295] width 74 height 30
type input "Destination Charges"
type input "Dock fee"
select select "per_hbl"
type input "Terminal fee"
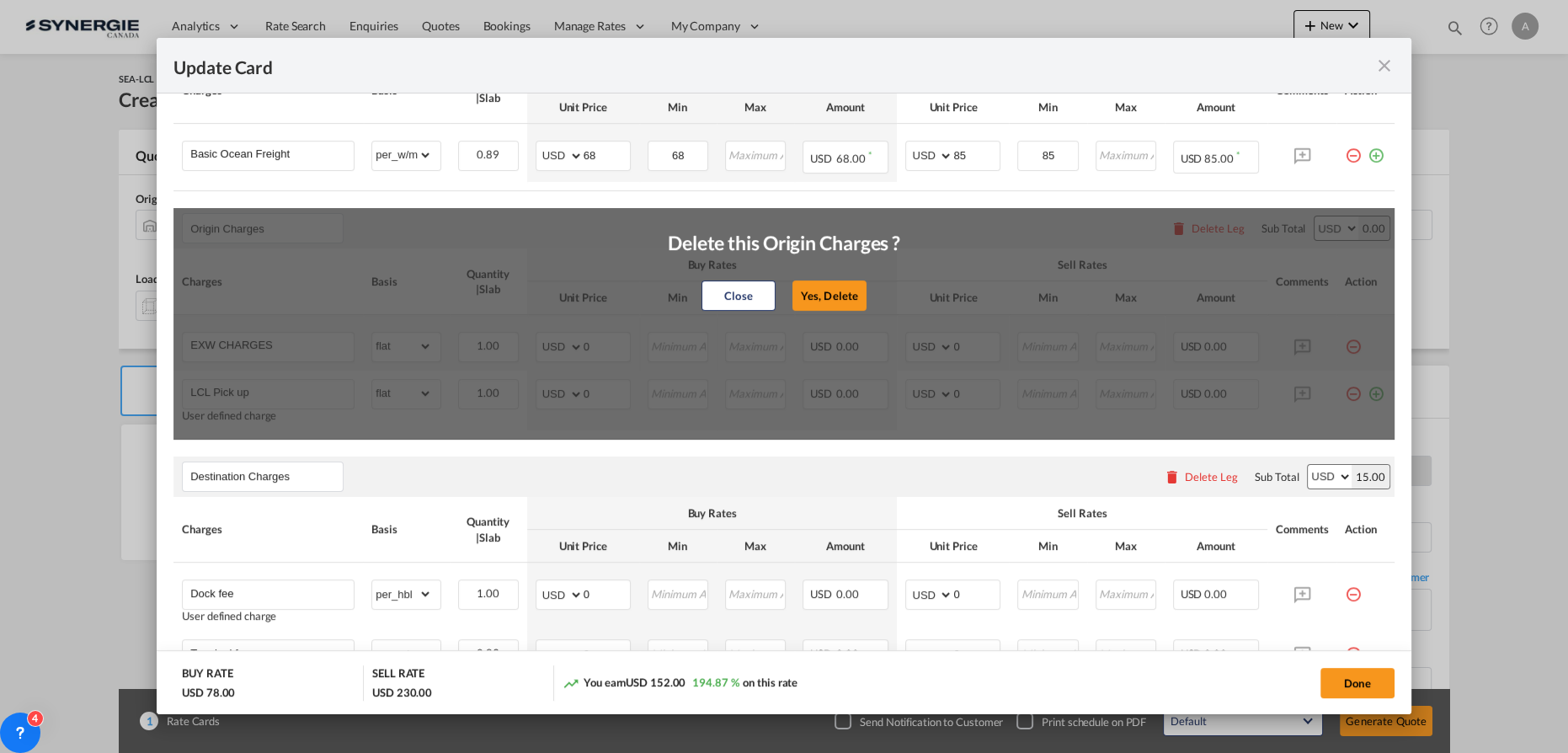
select select "per_w/m"
type input "Doc and Handling fee"
type input "E-manifest"
select select "per_bl"
type input "35"
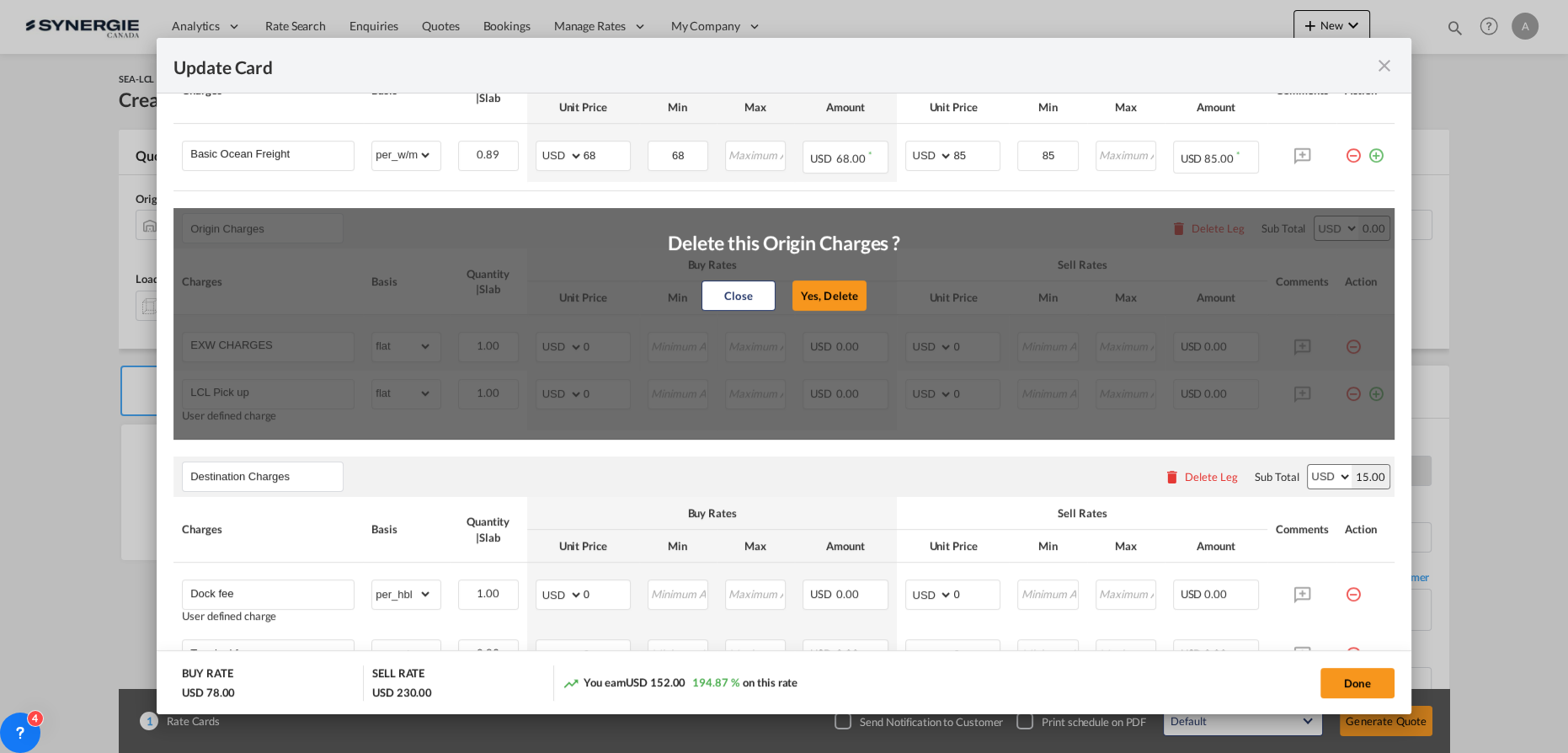
type input "Doc Fee"
select select "per_bl"
type input "30"
type input "Handling fee"
type input "0"
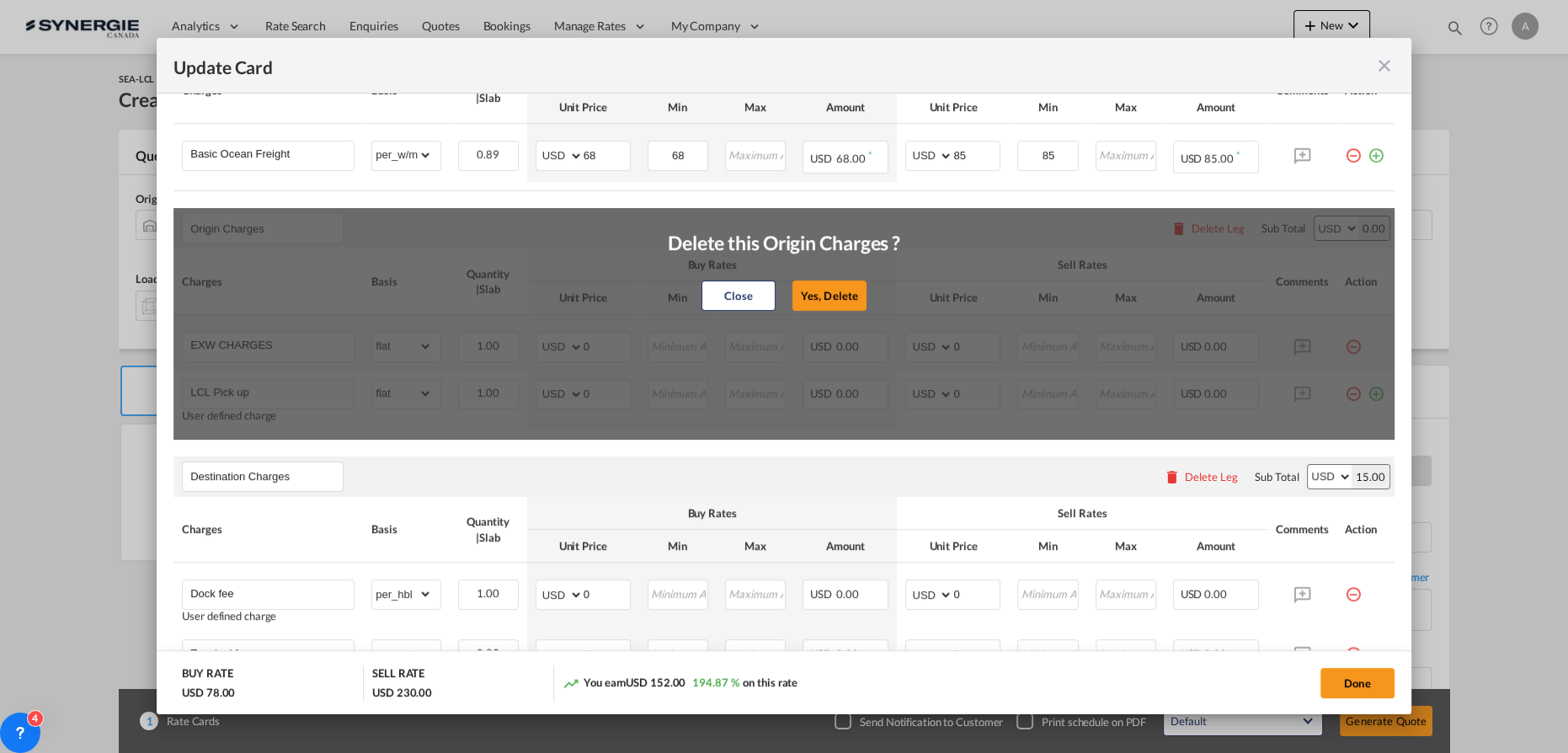
type input "65"
type input "ISF 5+2 - 85 USD if applicable"
select select "per_bl"
type input "Cargo Coverage"
type input "Cargo Coverage - Rate to be confirmed depending on commodity and value Min 50 U…"
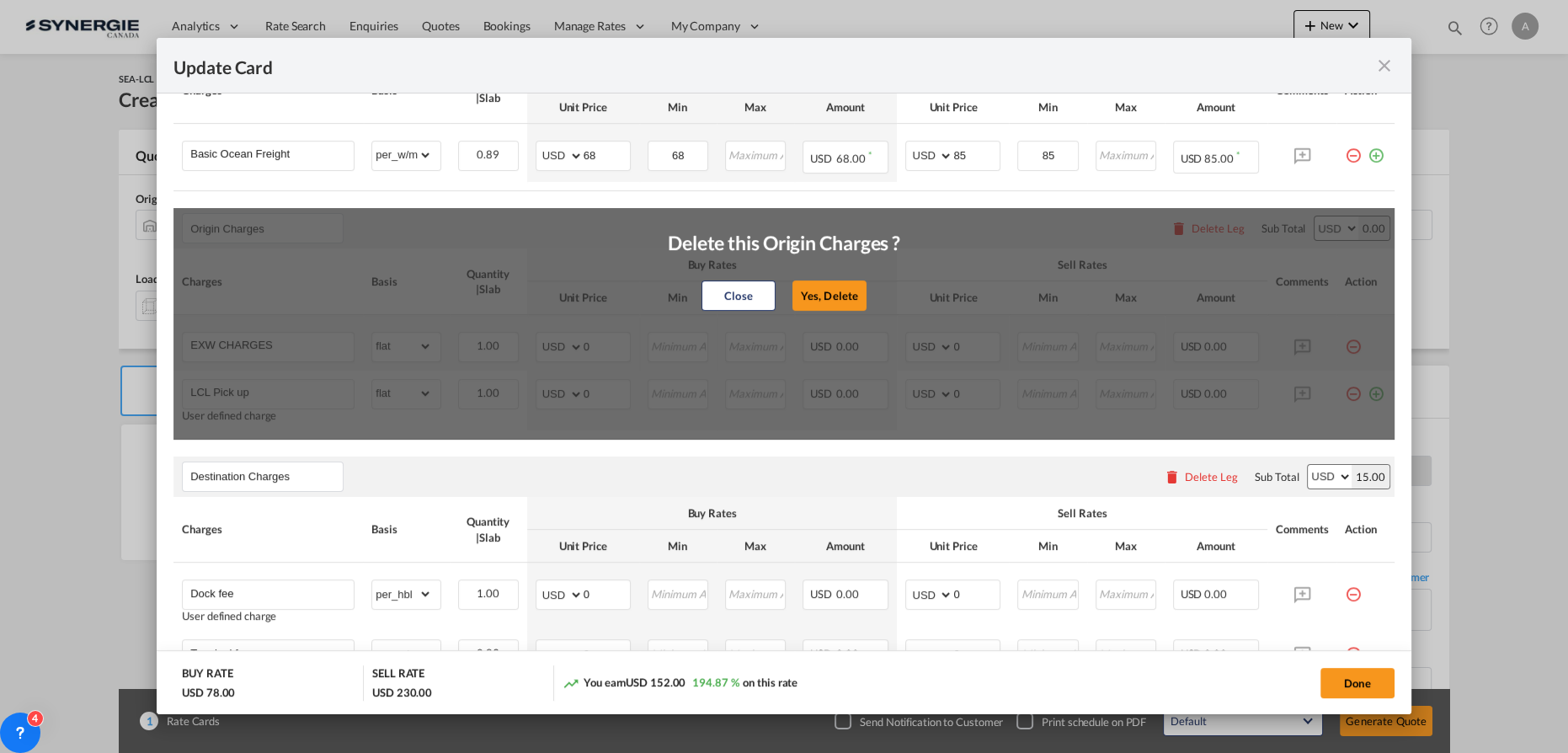
select select "per_shipment"
type input "0"
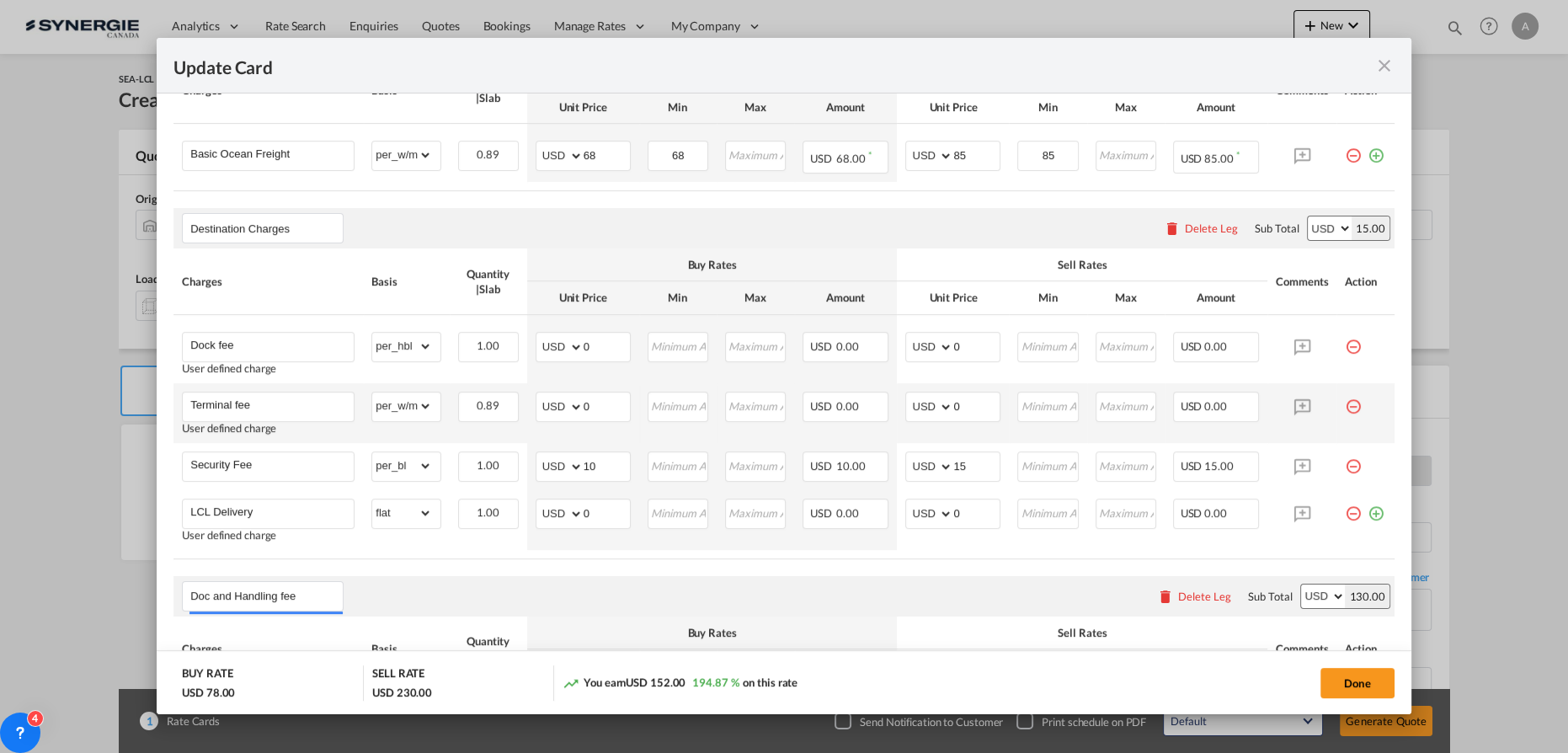
click at [1345, 401] on md-icon "icon-minus-circle-outline red-400-fg pt-7" at bounding box center [1353, 399] width 17 height 17
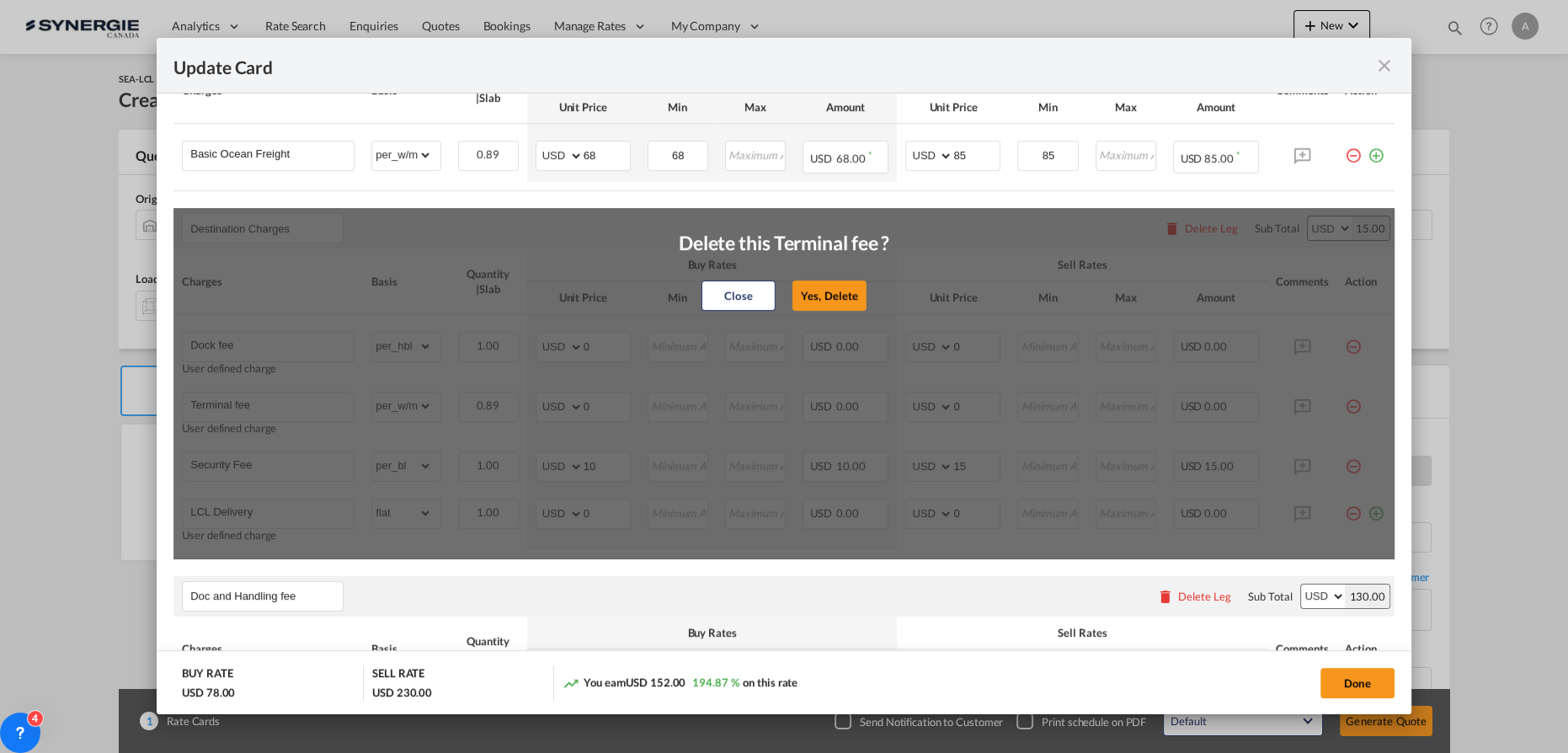
click at [848, 289] on button "Yes, Delete" at bounding box center [829, 295] width 74 height 30
type input "Security Fee"
select select "per_bl"
type input "10"
type input "15"
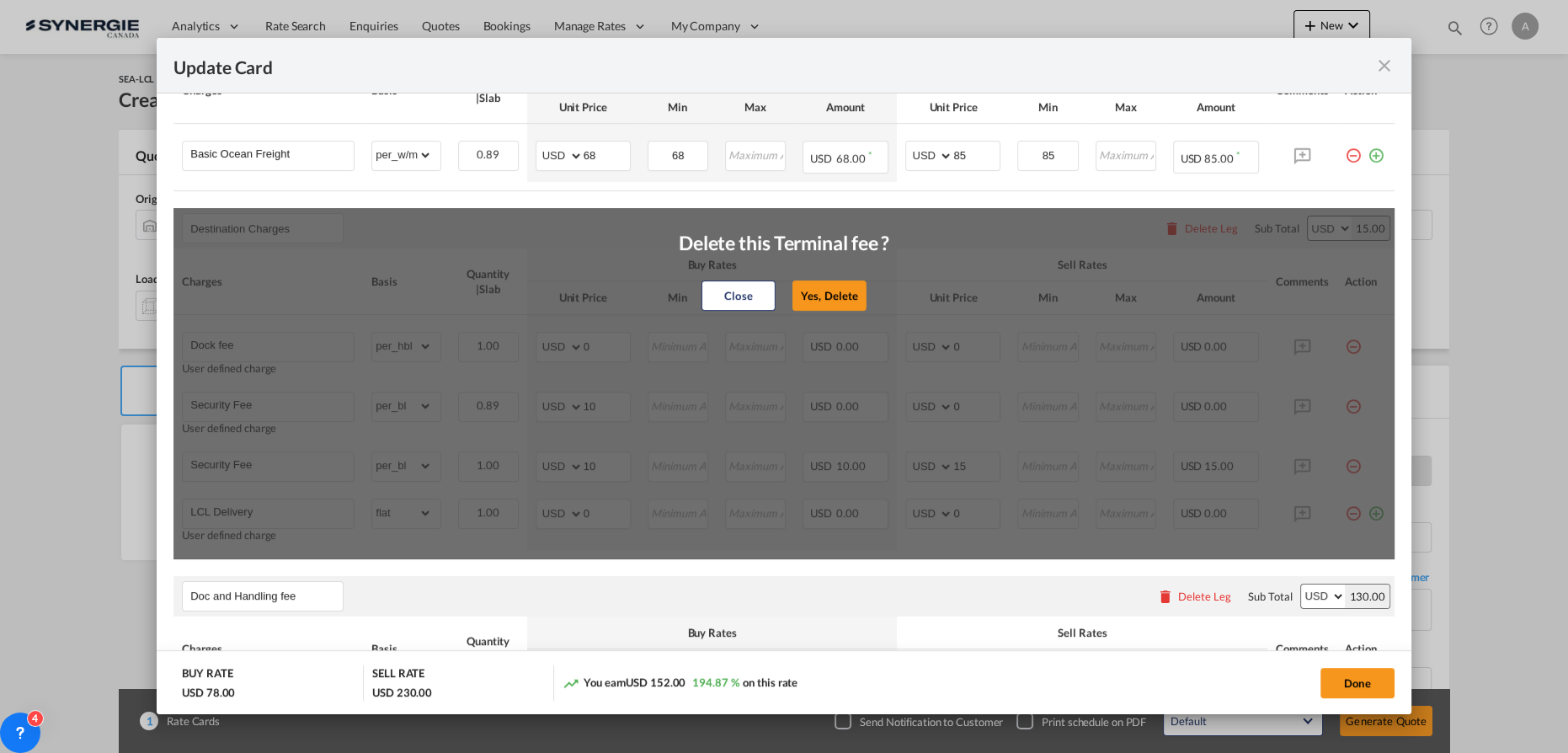
type input "LCL Delivery"
select select "flat"
type input "0"
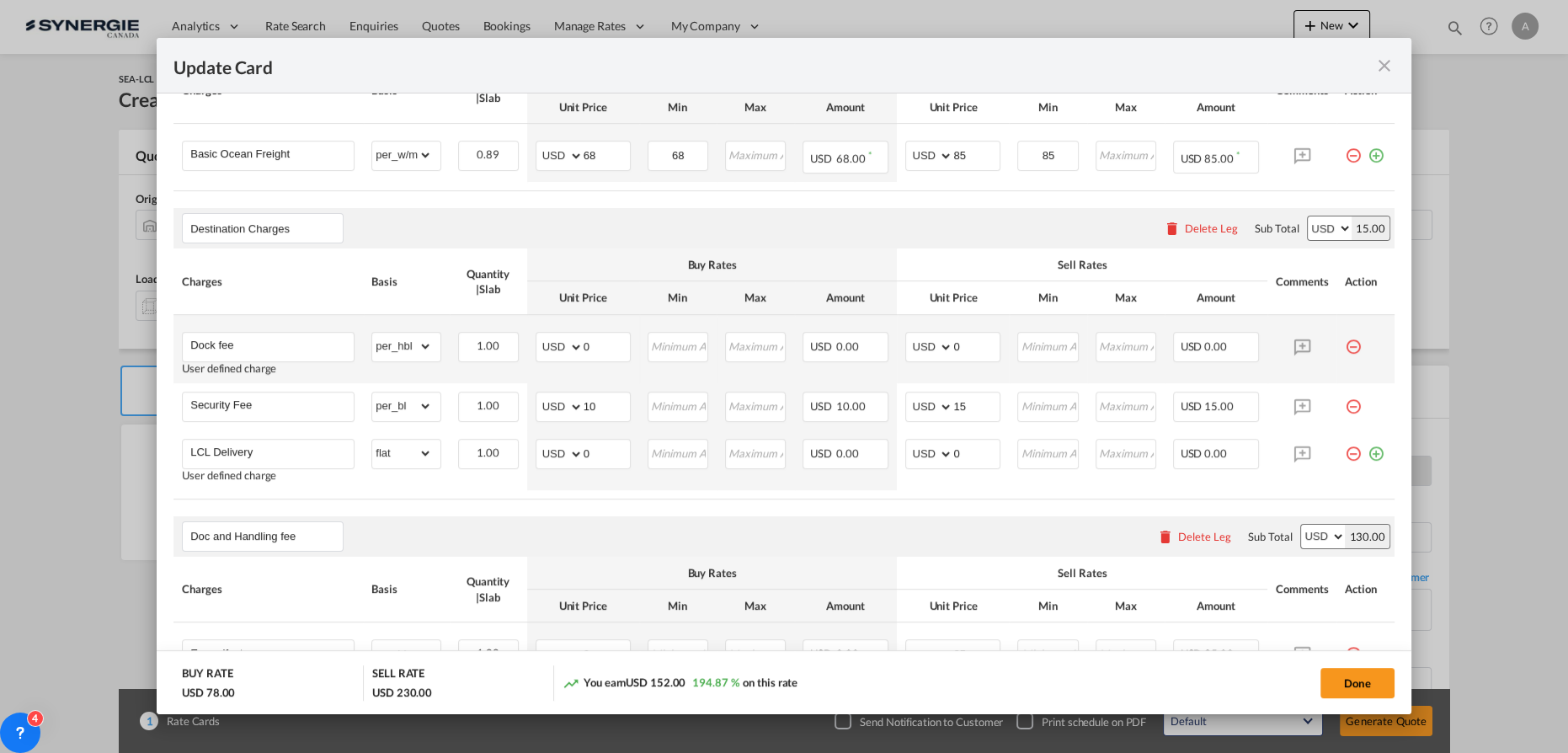
scroll to position [535, 0]
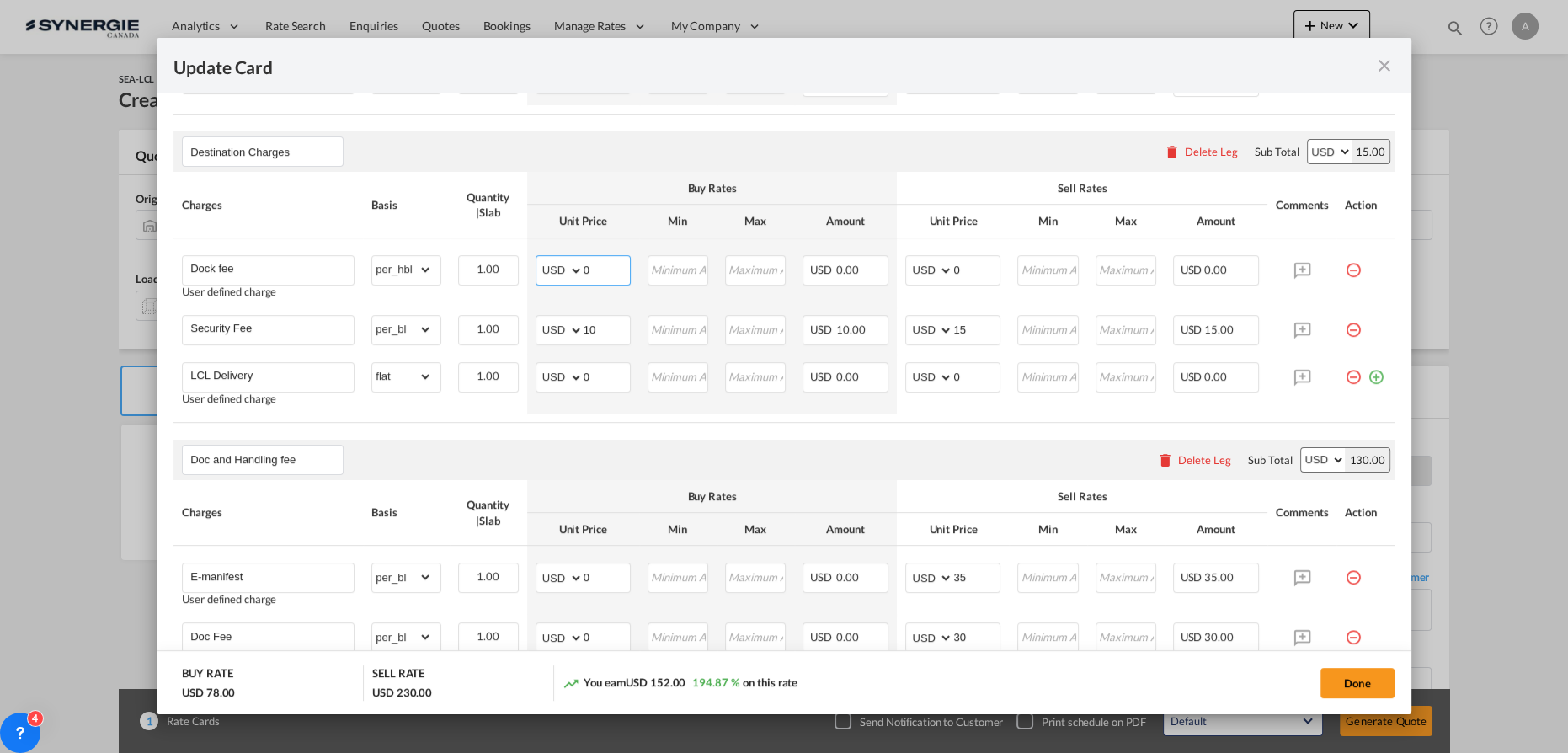
drag, startPoint x: 600, startPoint y: 264, endPoint x: 456, endPoint y: 223, distance: 149.7
click at [518, 260] on tr "Dock fee User defined charge Please Enter Already Exists gross_weight volumetri…" at bounding box center [784, 272] width 1221 height 68
type input "55"
type input "70"
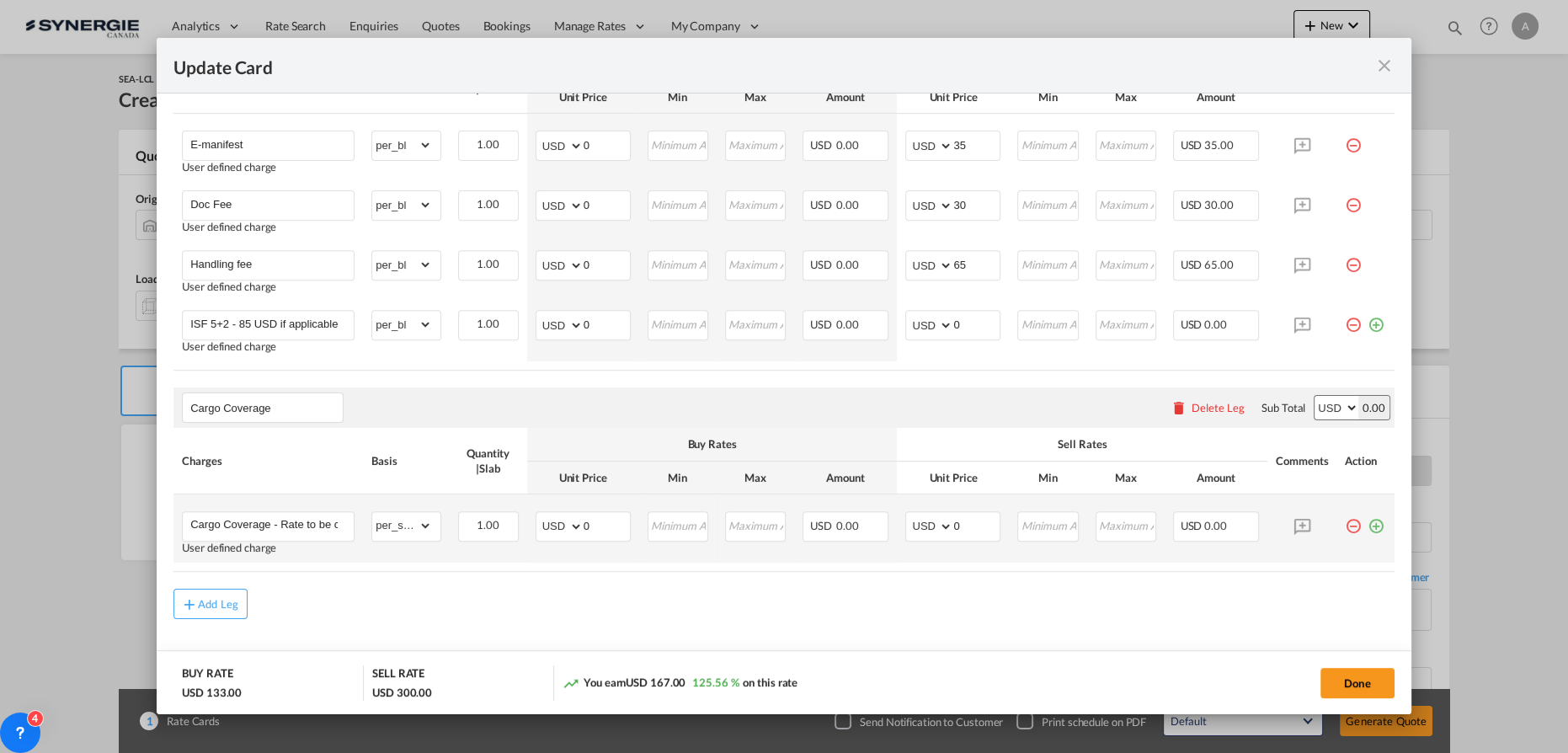
scroll to position [995, 0]
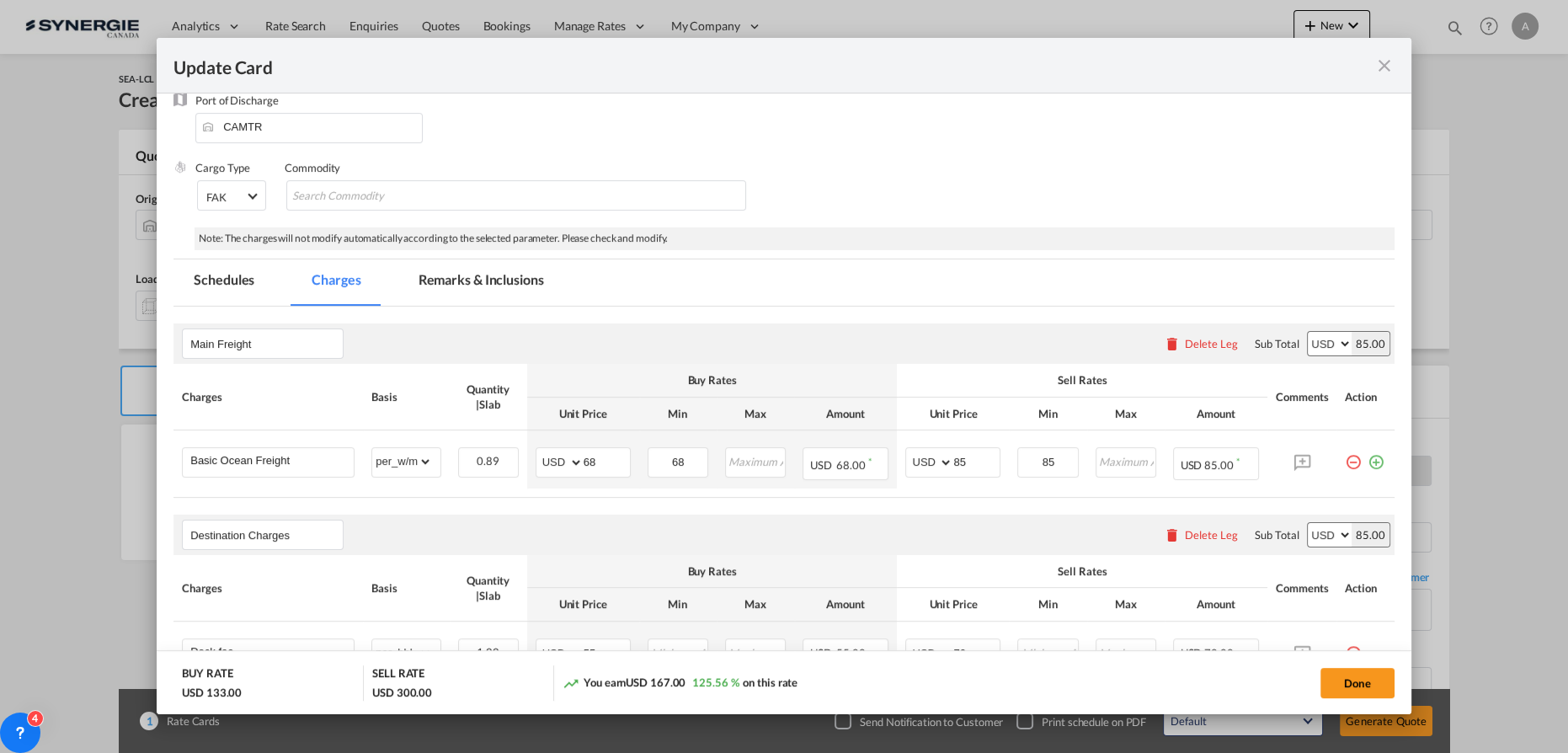
click at [469, 281] on md-tab-item "Remarks & Inclusions" at bounding box center [481, 283] width 166 height 47
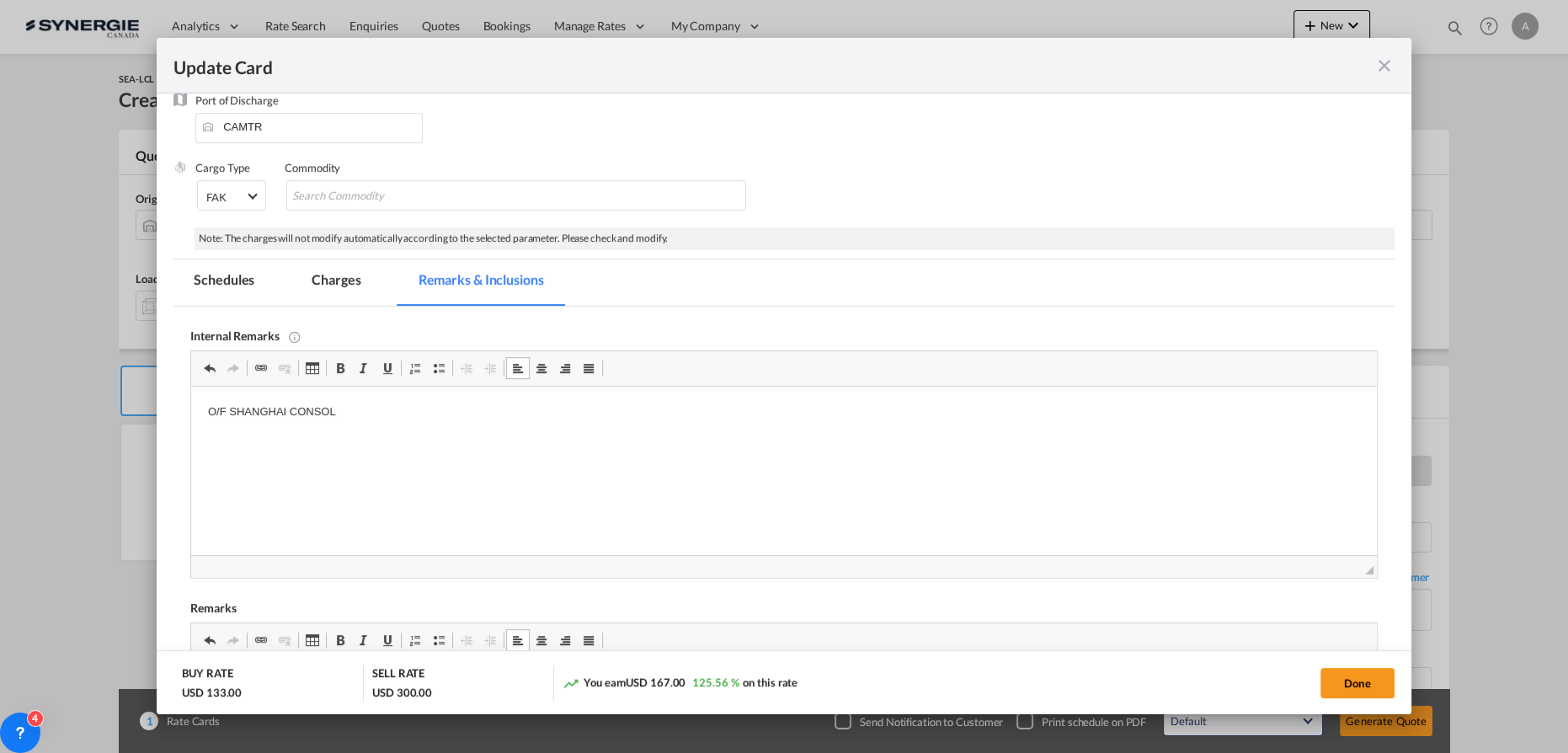
scroll to position [381, 0]
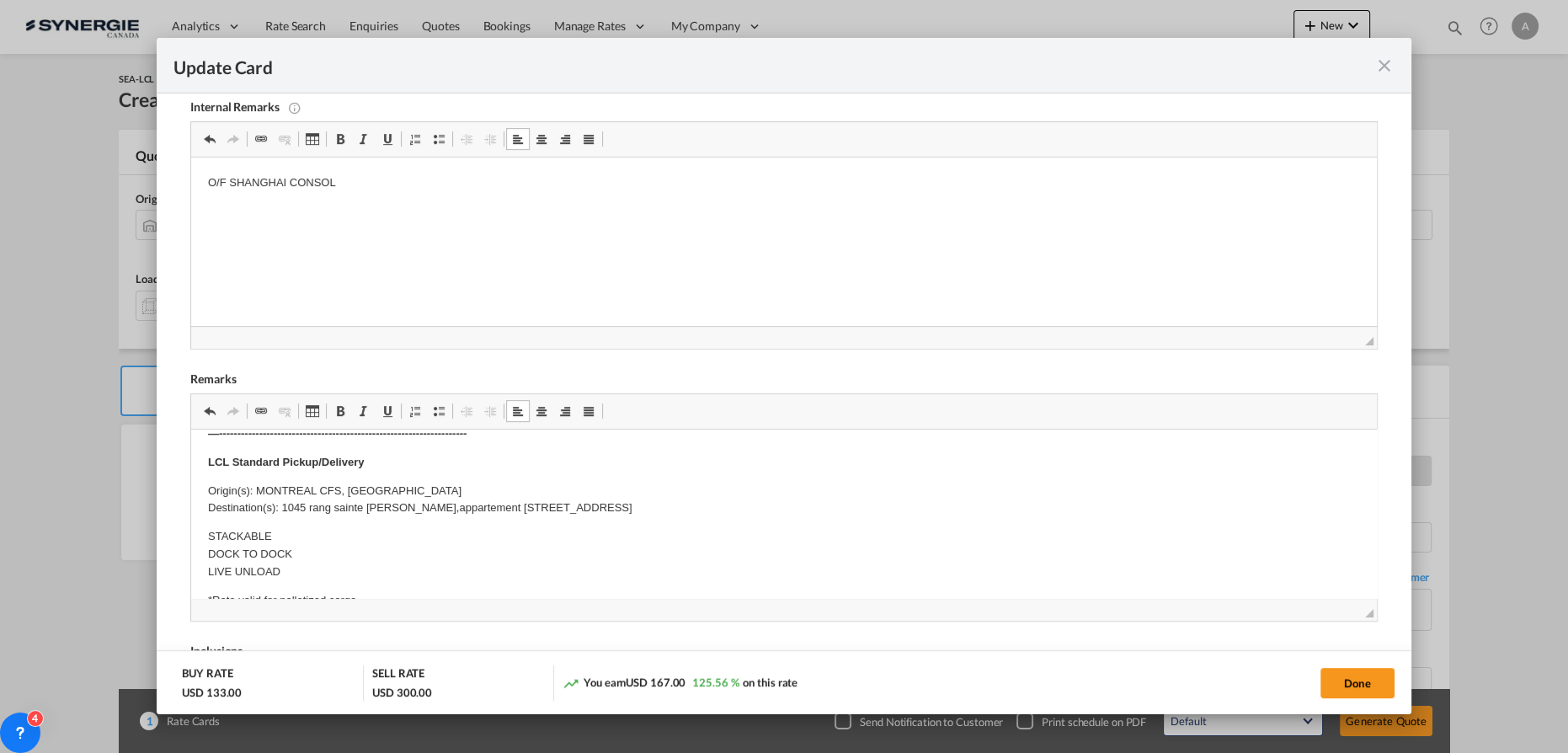
click at [435, 190] on p "O/F SHANGHAI CONSOL" at bounding box center [784, 184] width 1152 height 18
click at [442, 258] on body "O/F SHANGHAI CONSOL Delivery Bourret Soumission rapide - 8306412" at bounding box center [784, 226] width 1152 height 103
click at [336, 303] on p "Montant :" at bounding box center [784, 297] width 1152 height 18
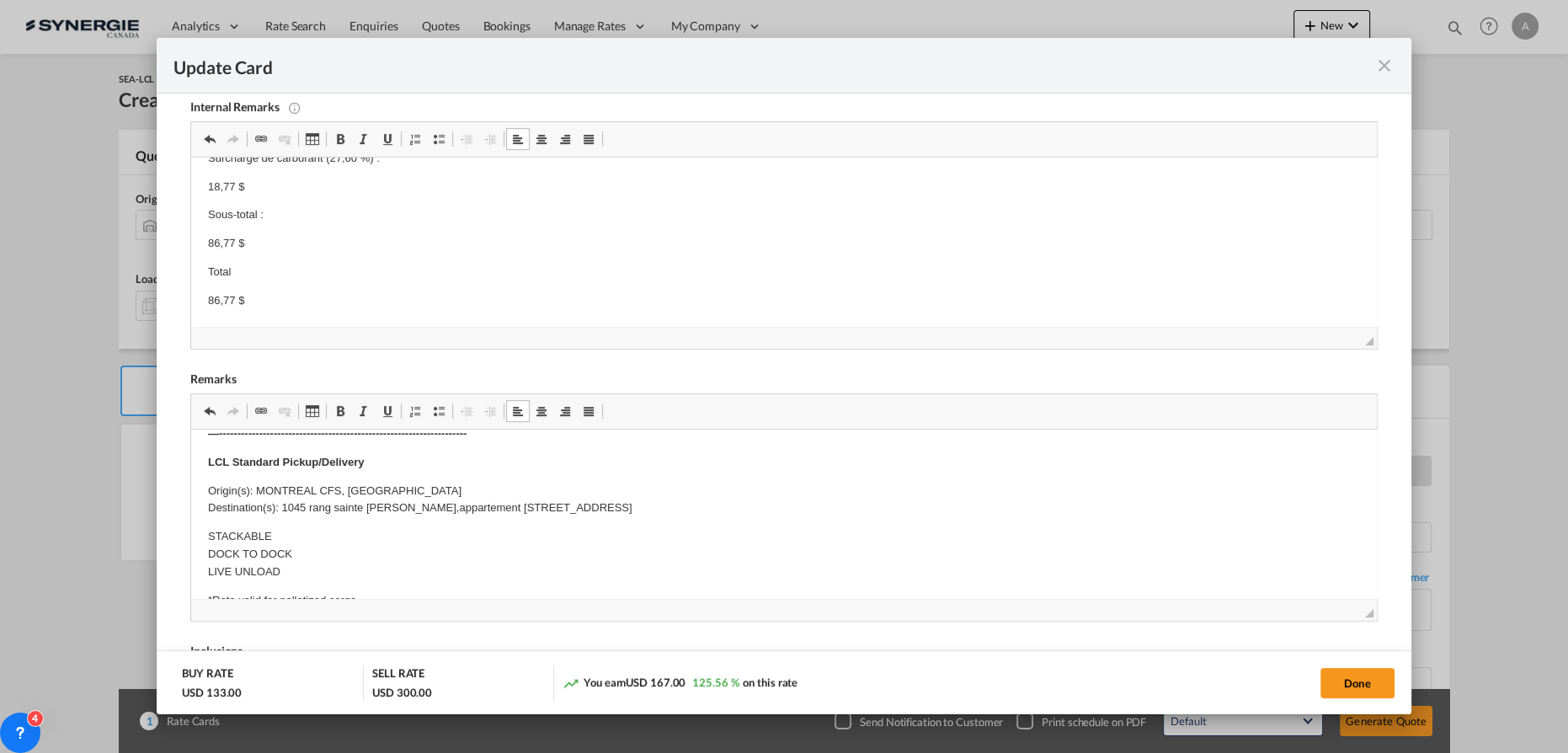
click at [278, 296] on p "86,77 $" at bounding box center [784, 301] width 1152 height 18
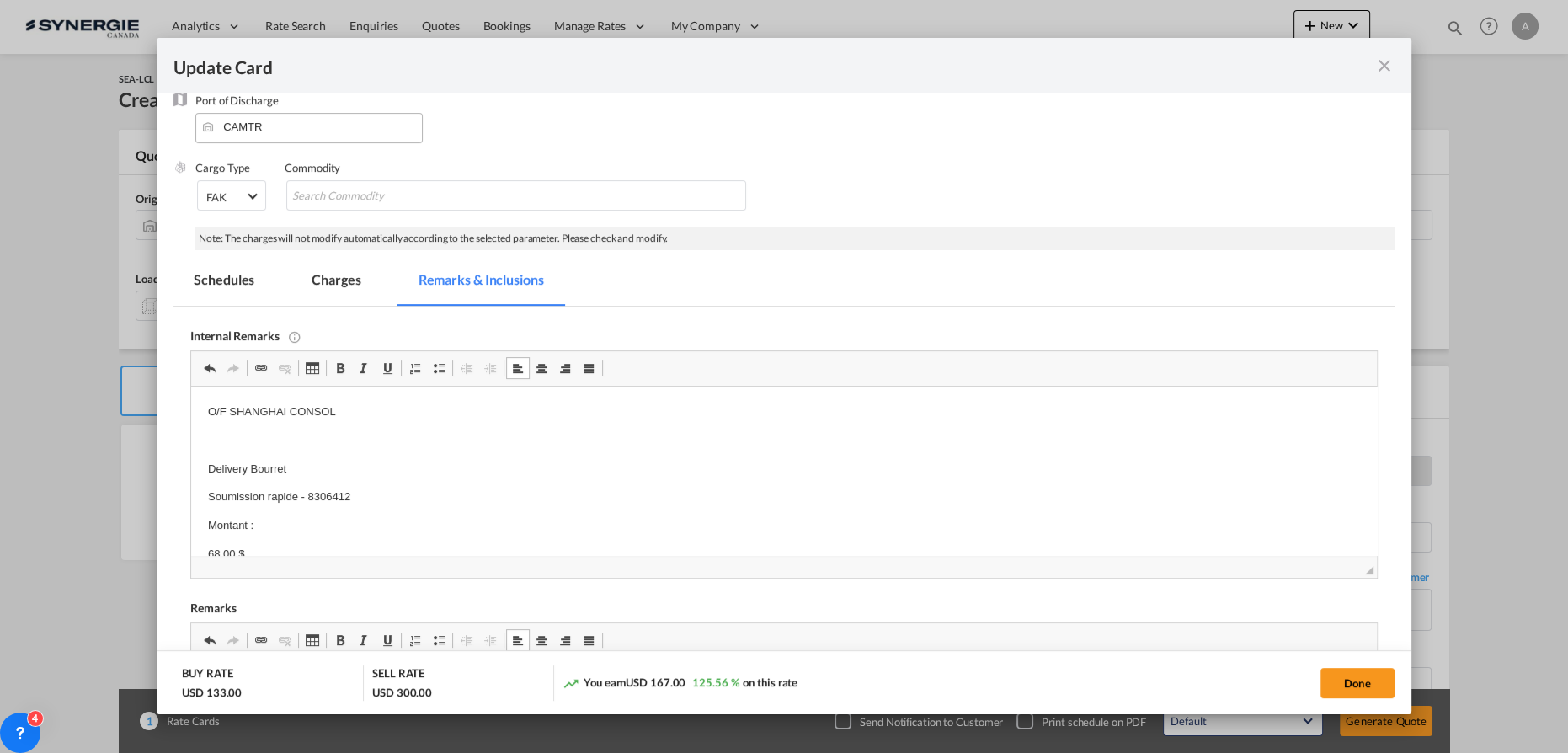
scroll to position [0, 0]
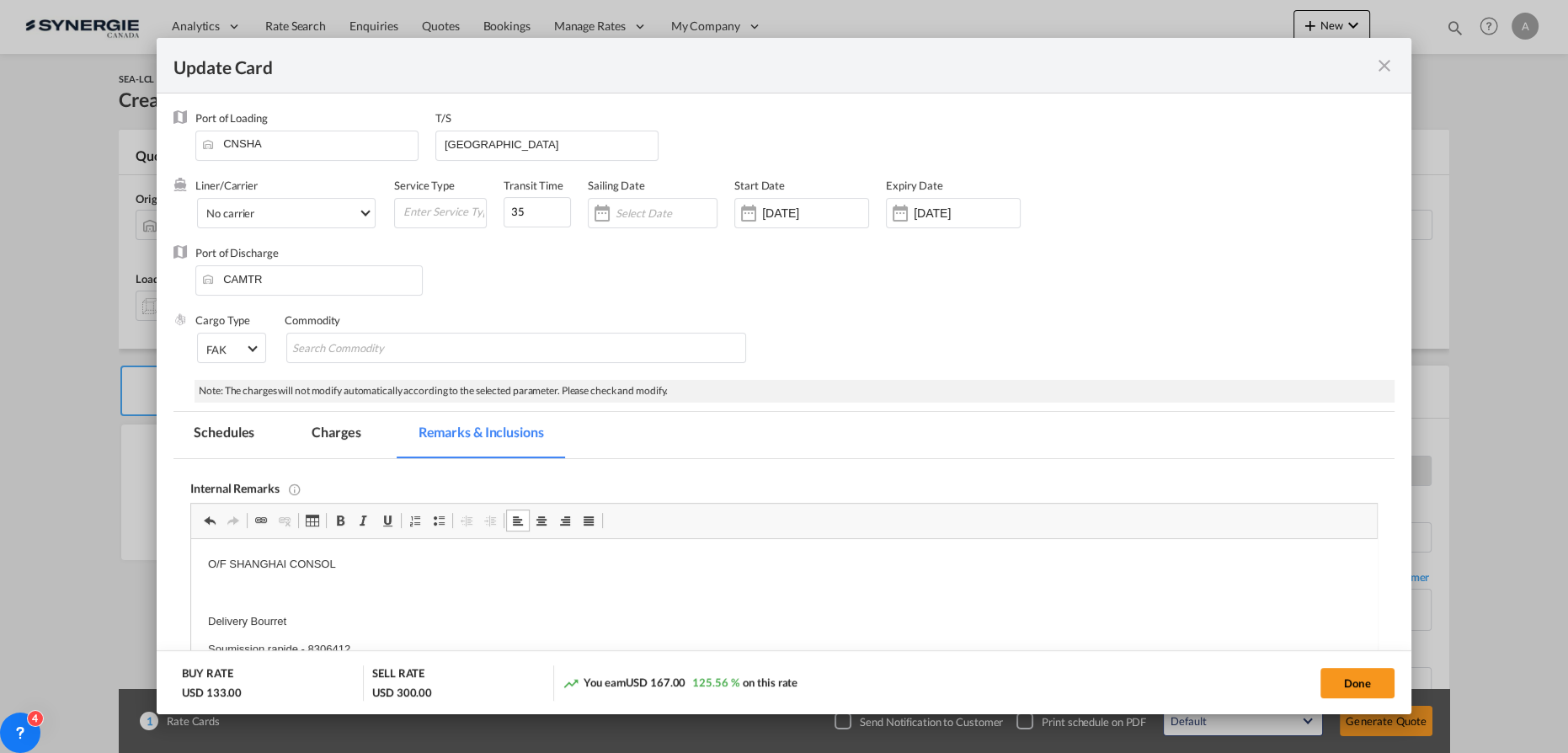
click at [335, 453] on md-tab-item "Charges" at bounding box center [336, 435] width 90 height 47
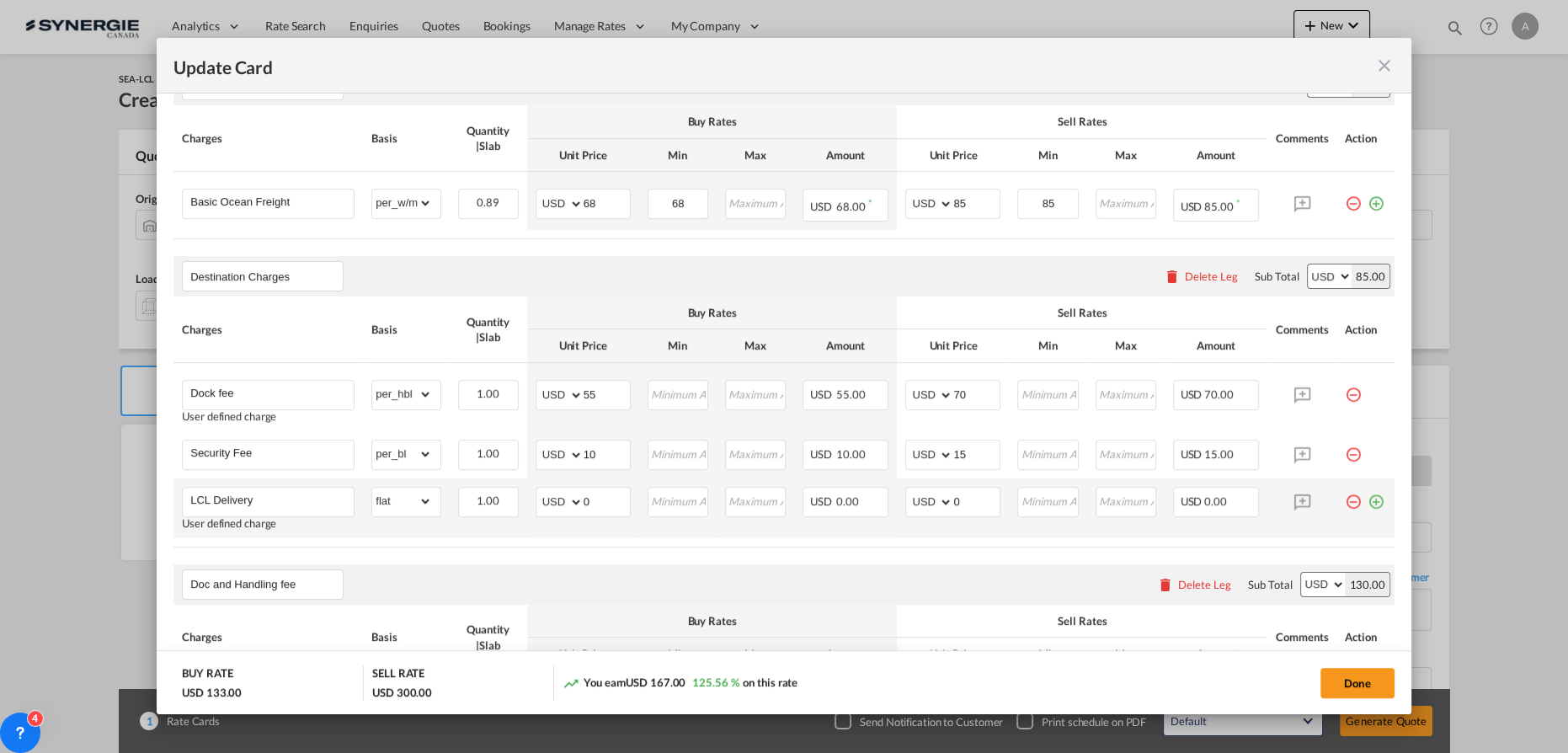
scroll to position [612, 0]
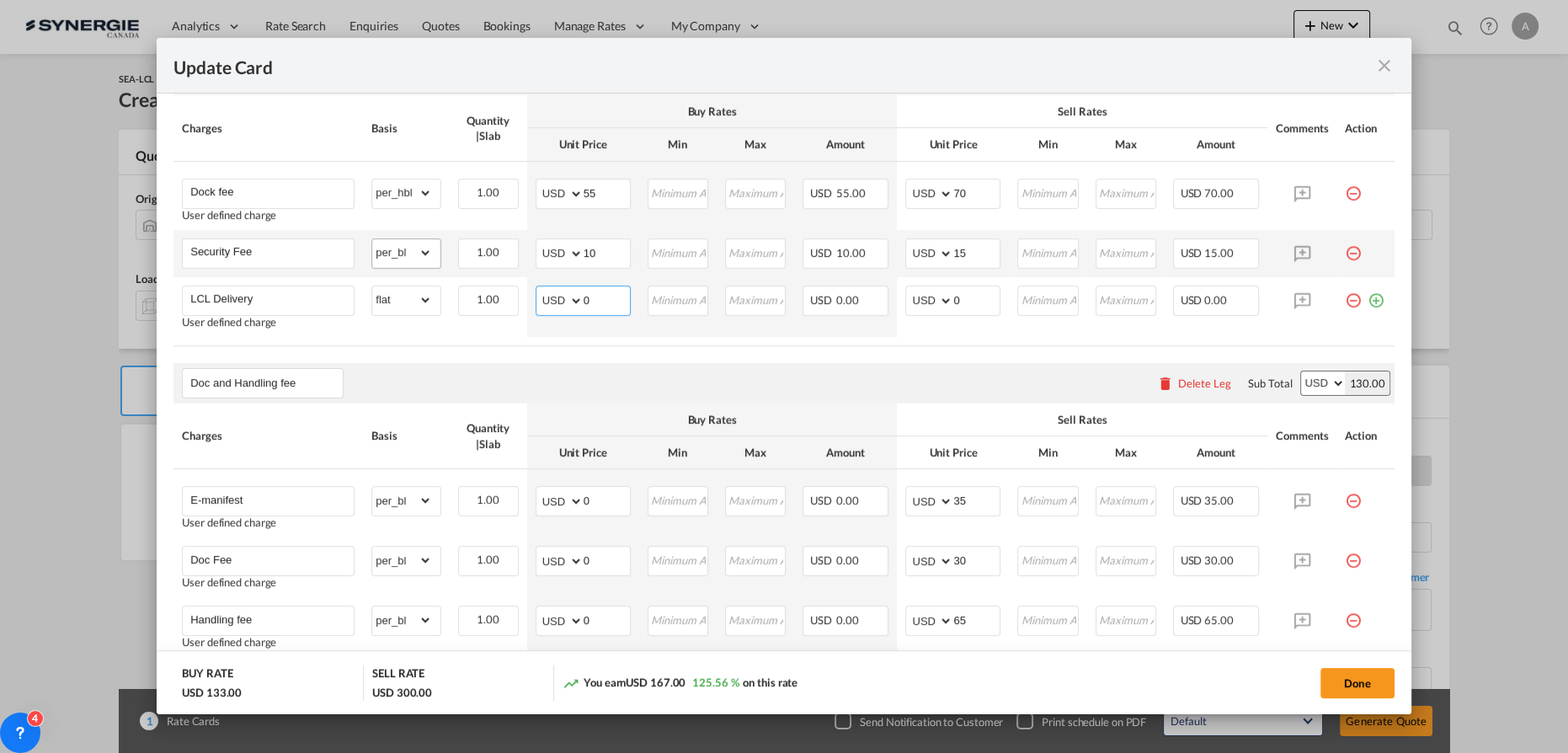
drag, startPoint x: 554, startPoint y: 291, endPoint x: 391, endPoint y: 261, distance: 165.7
click at [452, 282] on tr "LCL Delivery User defined charge Please Enter Already Exists gross_weight volum…" at bounding box center [784, 306] width 1221 height 60
type input "66"
type input "120"
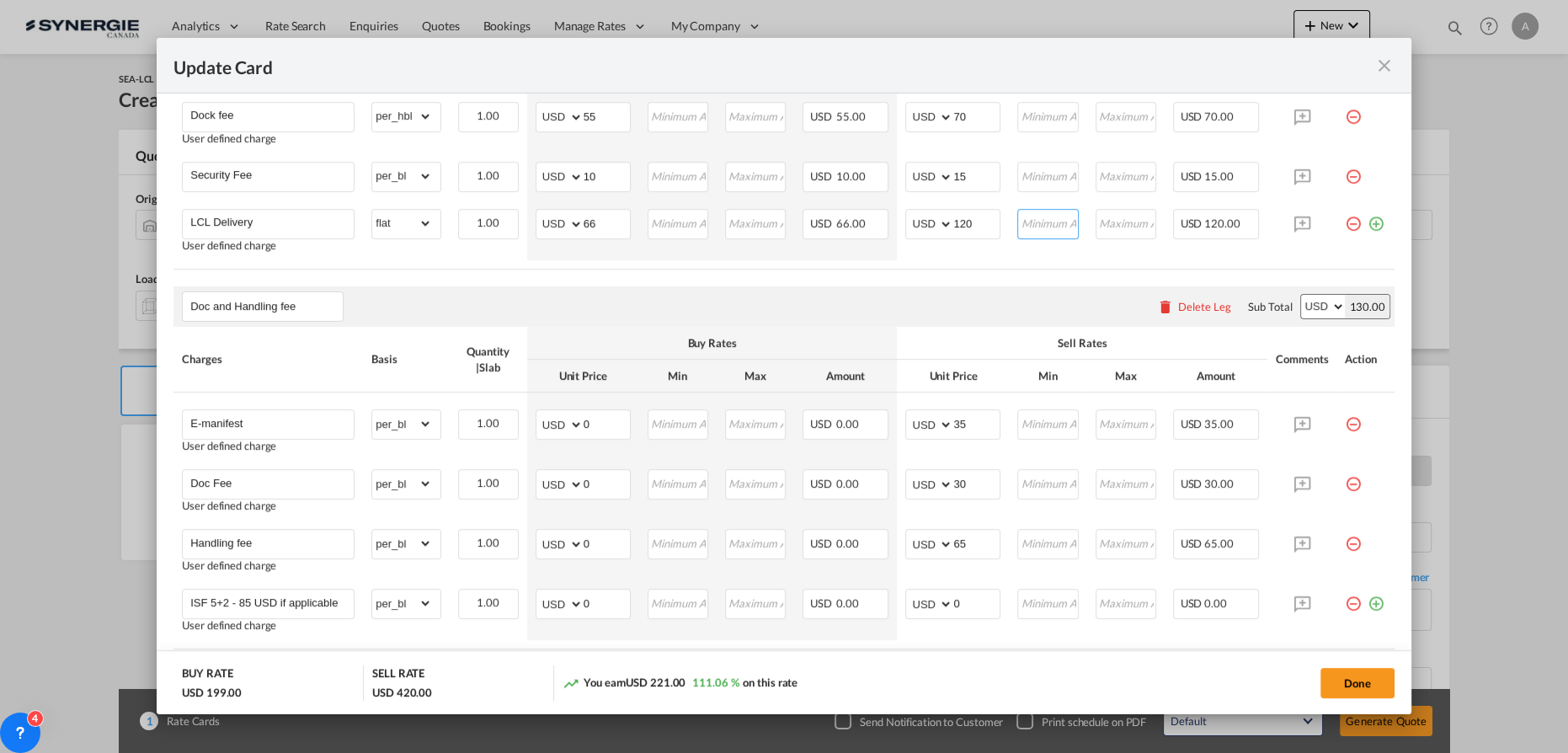
scroll to position [995, 0]
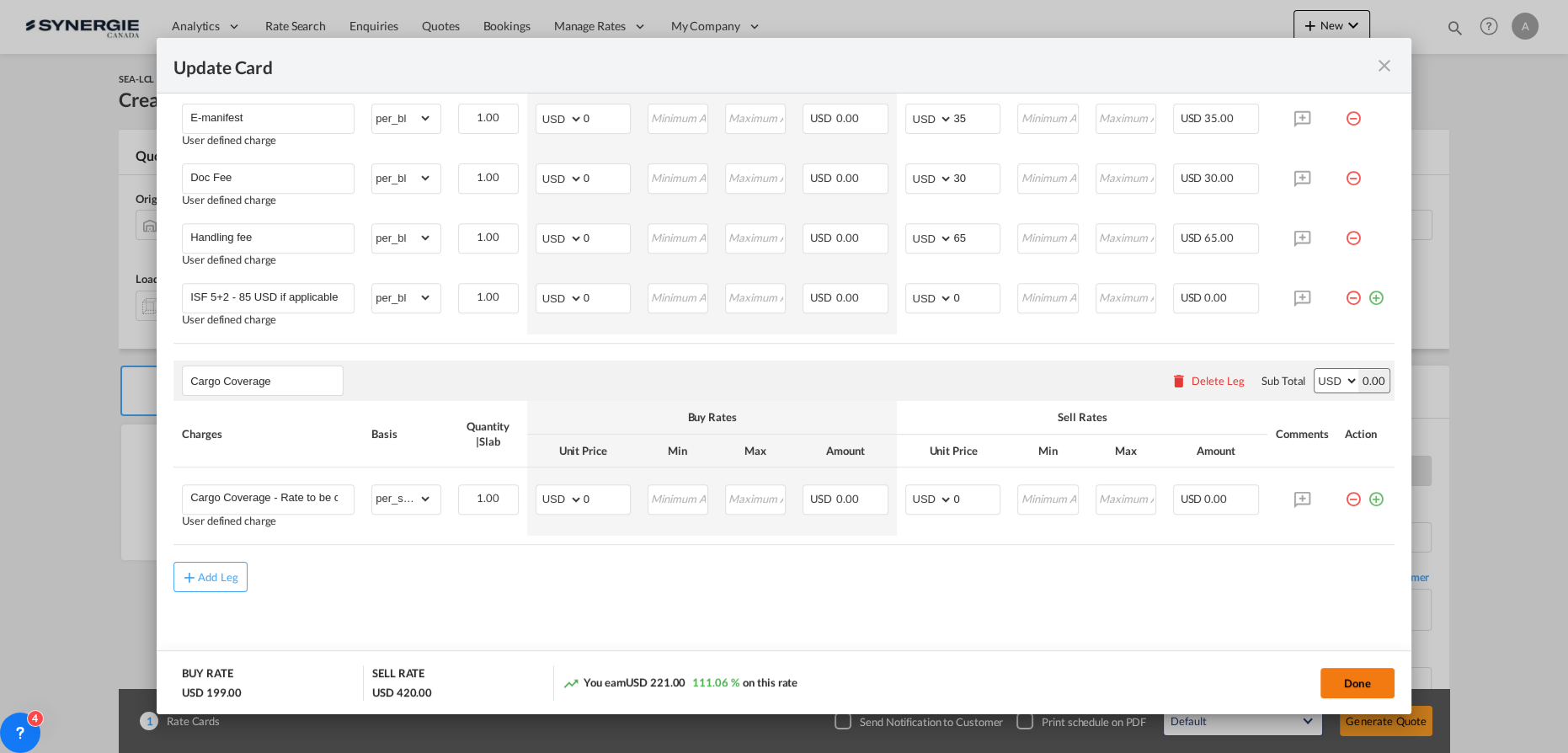
click at [1347, 679] on button "Done" at bounding box center [1358, 683] width 74 height 30
type input "10 Aug 2025"
type input "13 Aug 2025"
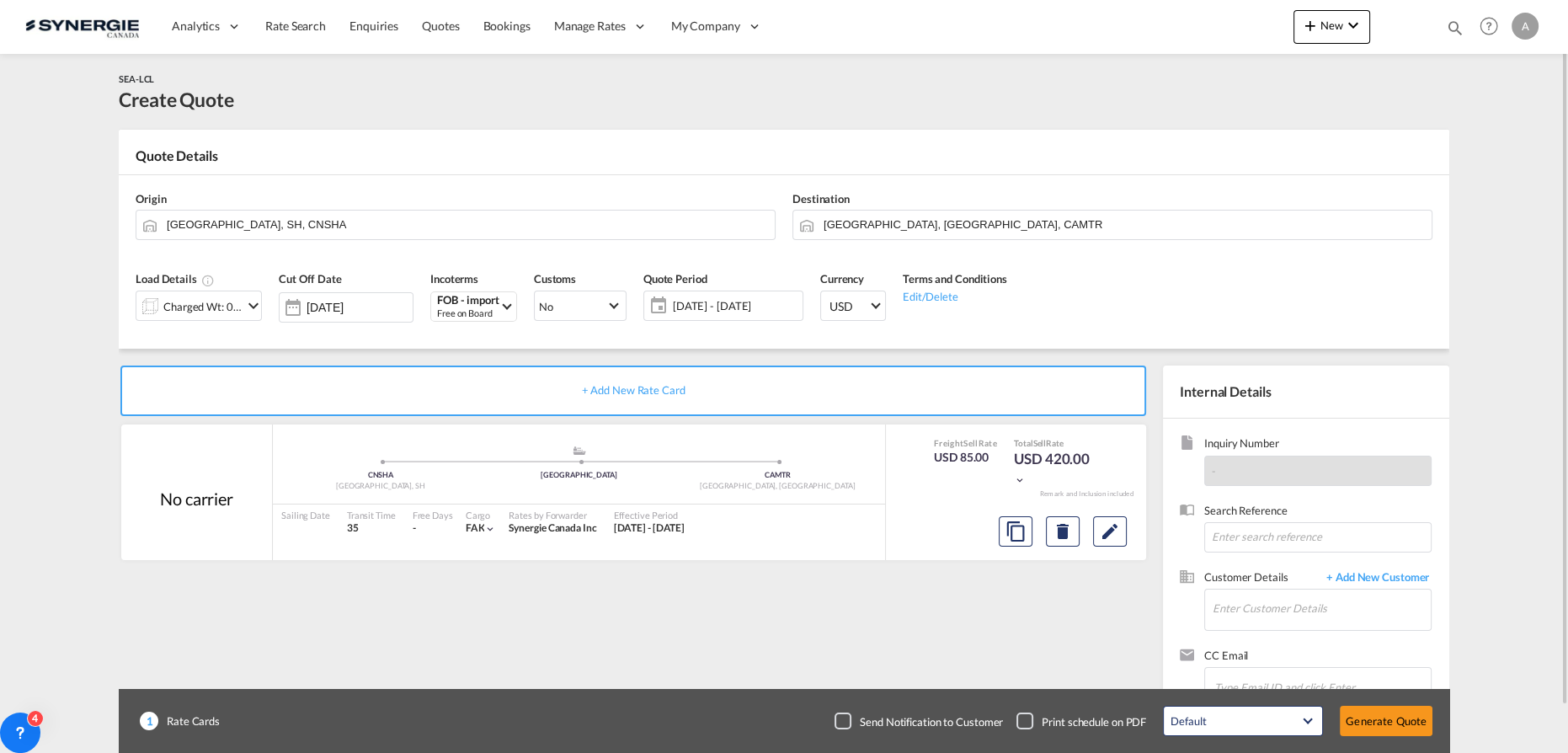
click at [1337, 567] on div "Search Reference" at bounding box center [1306, 535] width 253 height 66
click at [1344, 569] on span "+ Add New Customer" at bounding box center [1375, 579] width 114 height 20
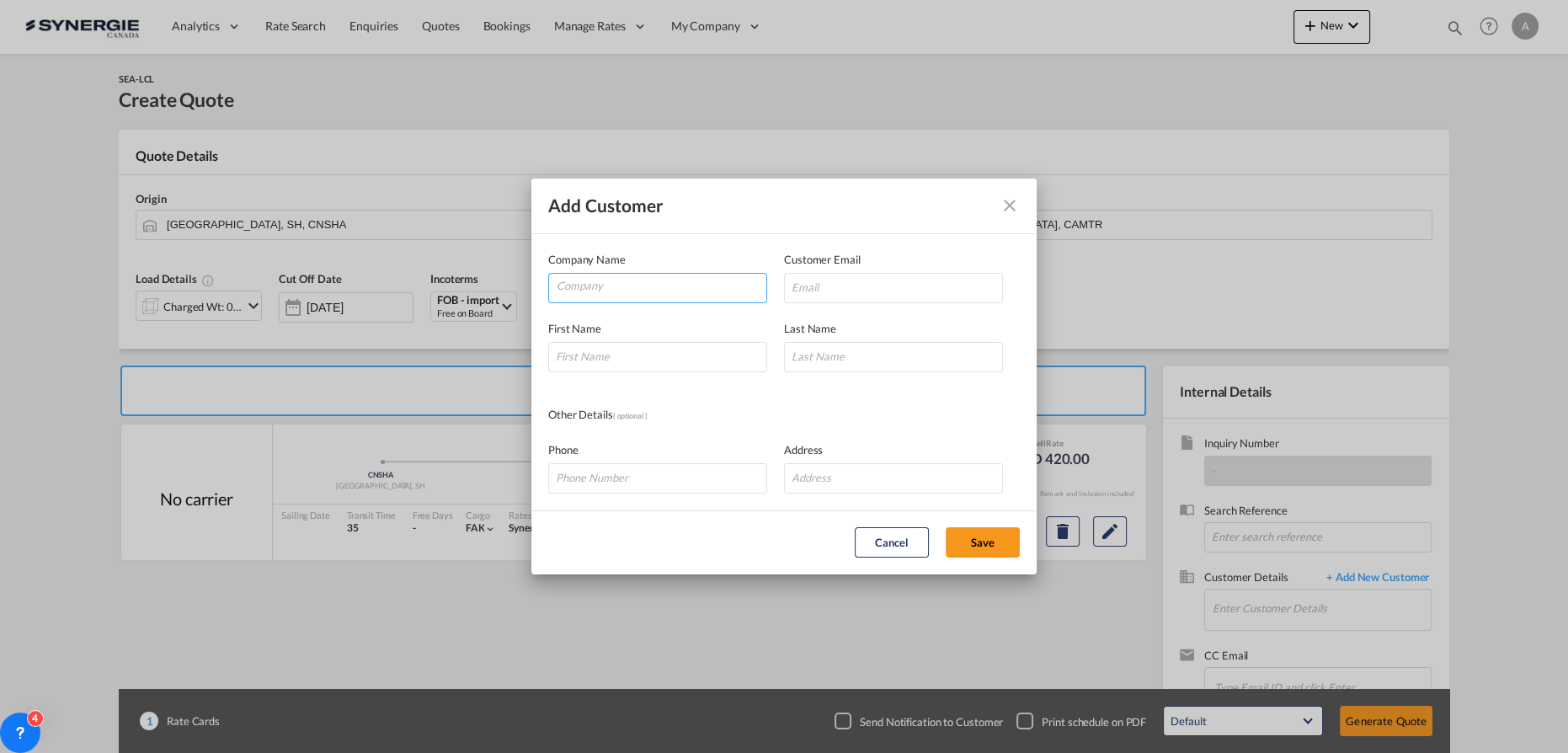
click at [690, 283] on input "Company" at bounding box center [662, 287] width 210 height 25
type input "JAMY PEINTURE AMOS"
paste input "team@builtforpaint.com"
type input "team@builtforpaint.com"
click at [662, 359] on input "Add Customer Company ..." at bounding box center [657, 357] width 219 height 30
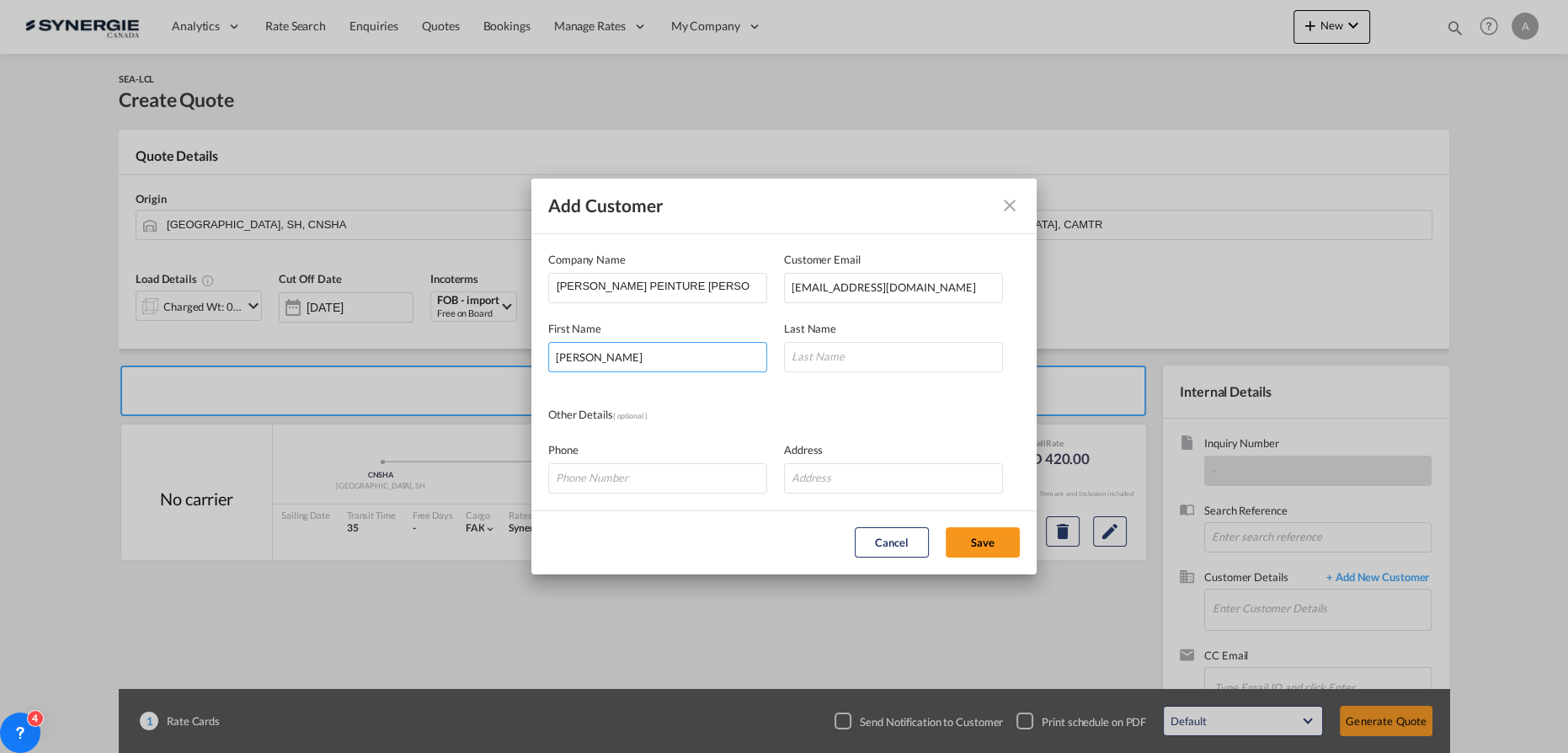
type input "JAMY"
type input "PEINTURE"
click at [992, 541] on button "Save" at bounding box center [982, 543] width 74 height 30
type input "JAMY PEINTURE AMOS, JAMY PEINTURE, team@builtforpaint.com"
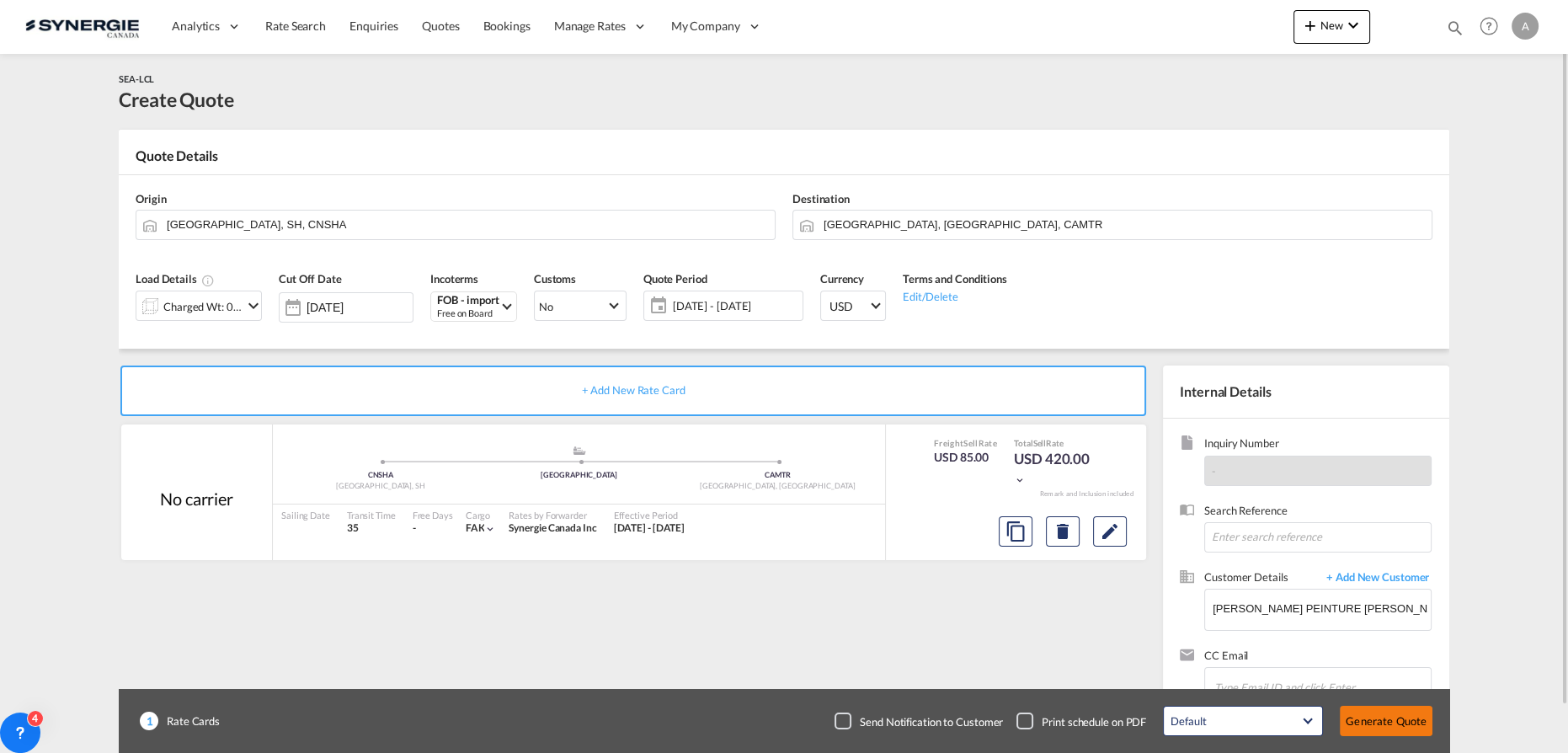
click at [1388, 727] on button "Generate Quote" at bounding box center [1385, 721] width 92 height 30
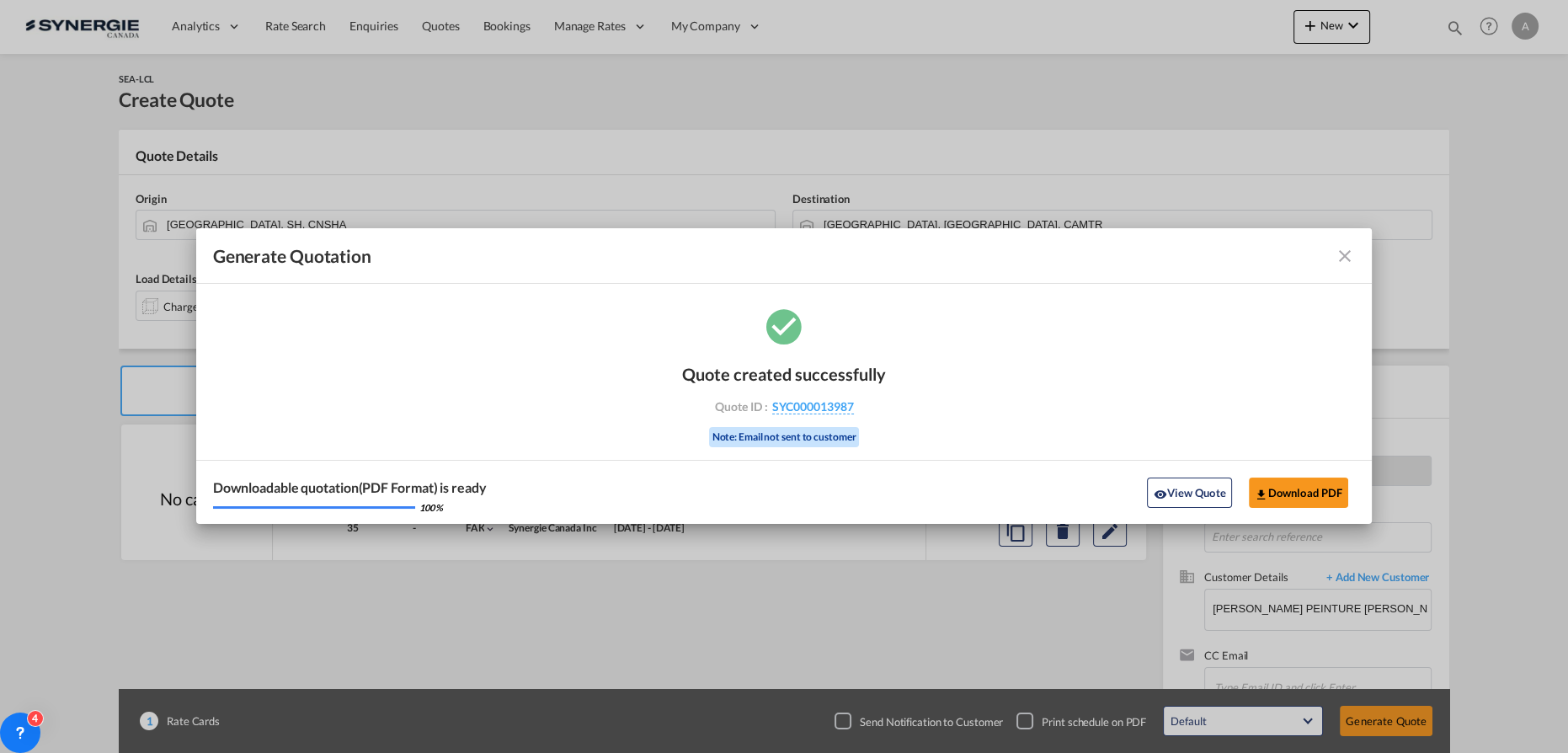
drag, startPoint x: 1181, startPoint y: 495, endPoint x: 1302, endPoint y: 455, distance: 127.4
click at [1184, 492] on button "View Quote" at bounding box center [1189, 492] width 84 height 30
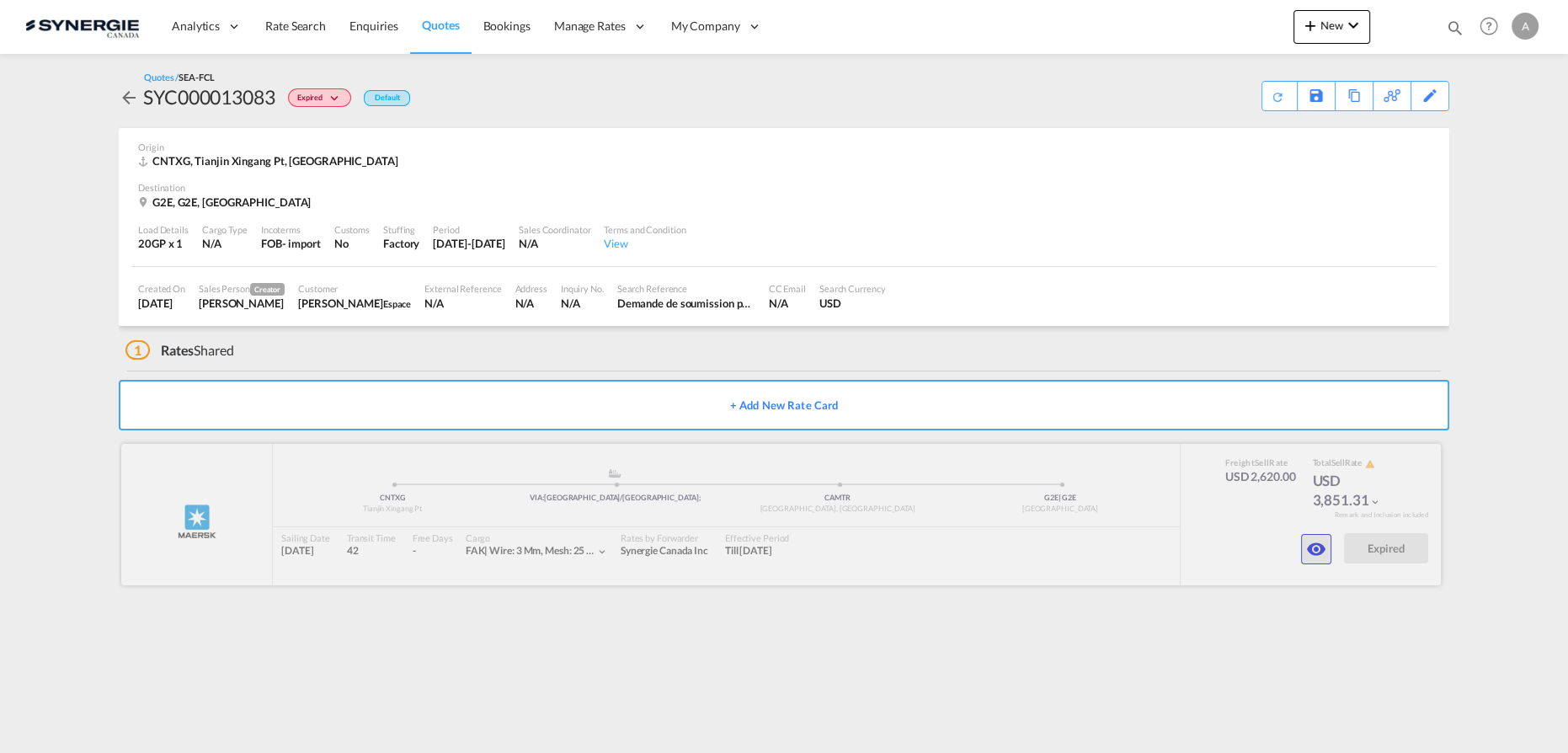
click at [1314, 543] on md-icon "icon-eye" at bounding box center [1316, 549] width 21 height 21
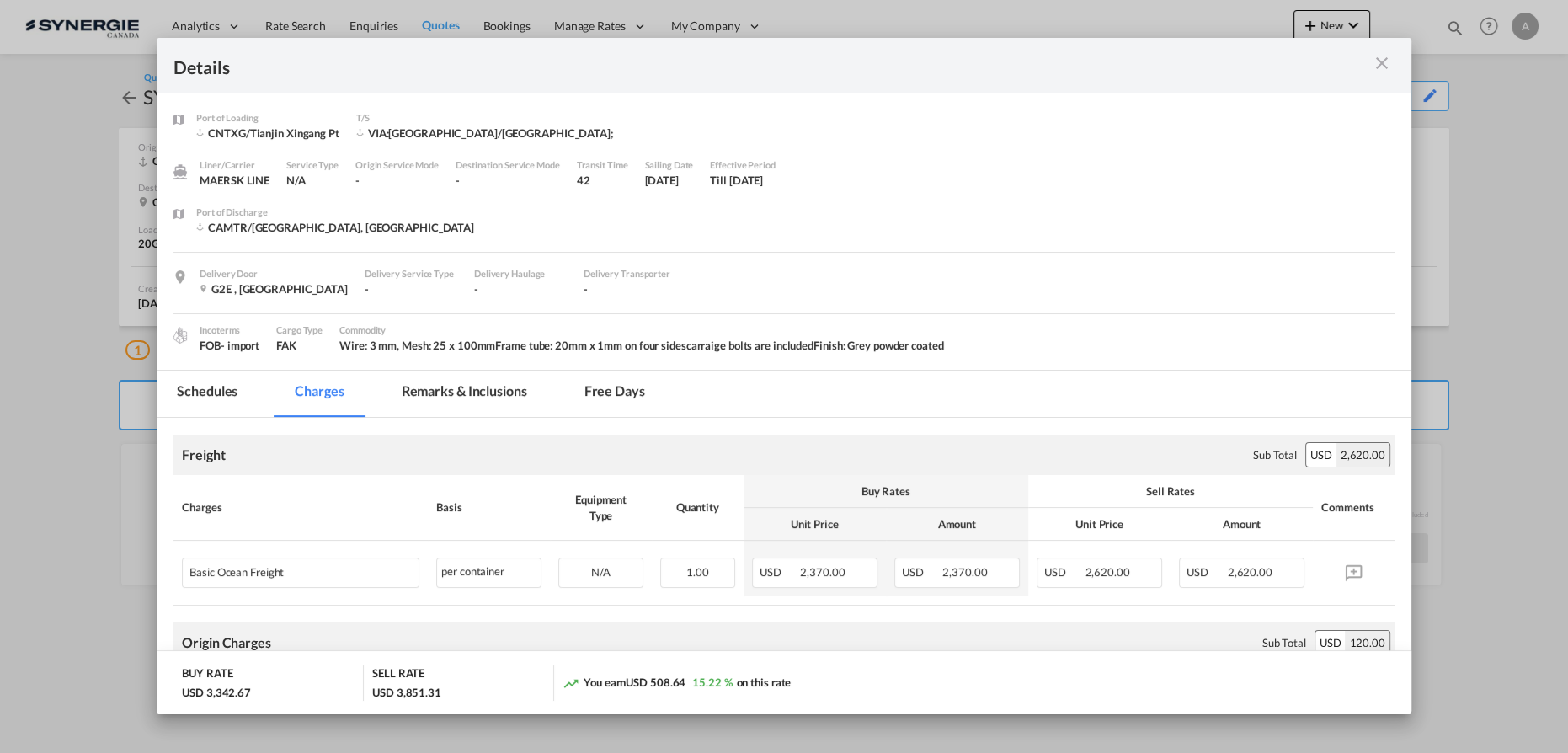
click at [495, 389] on md-tab-item "Remarks & Inclusions" at bounding box center [464, 394] width 166 height 47
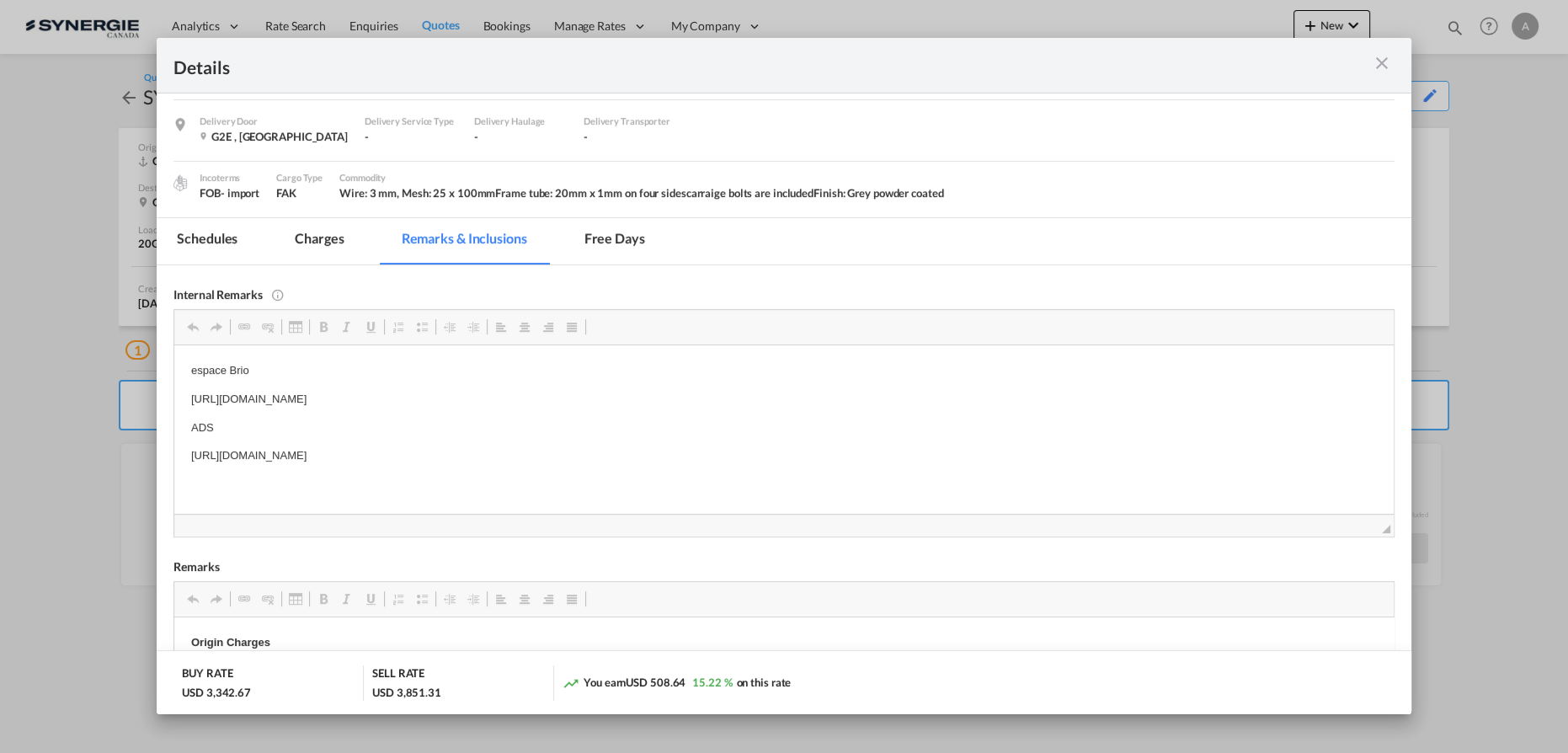
scroll to position [382, 0]
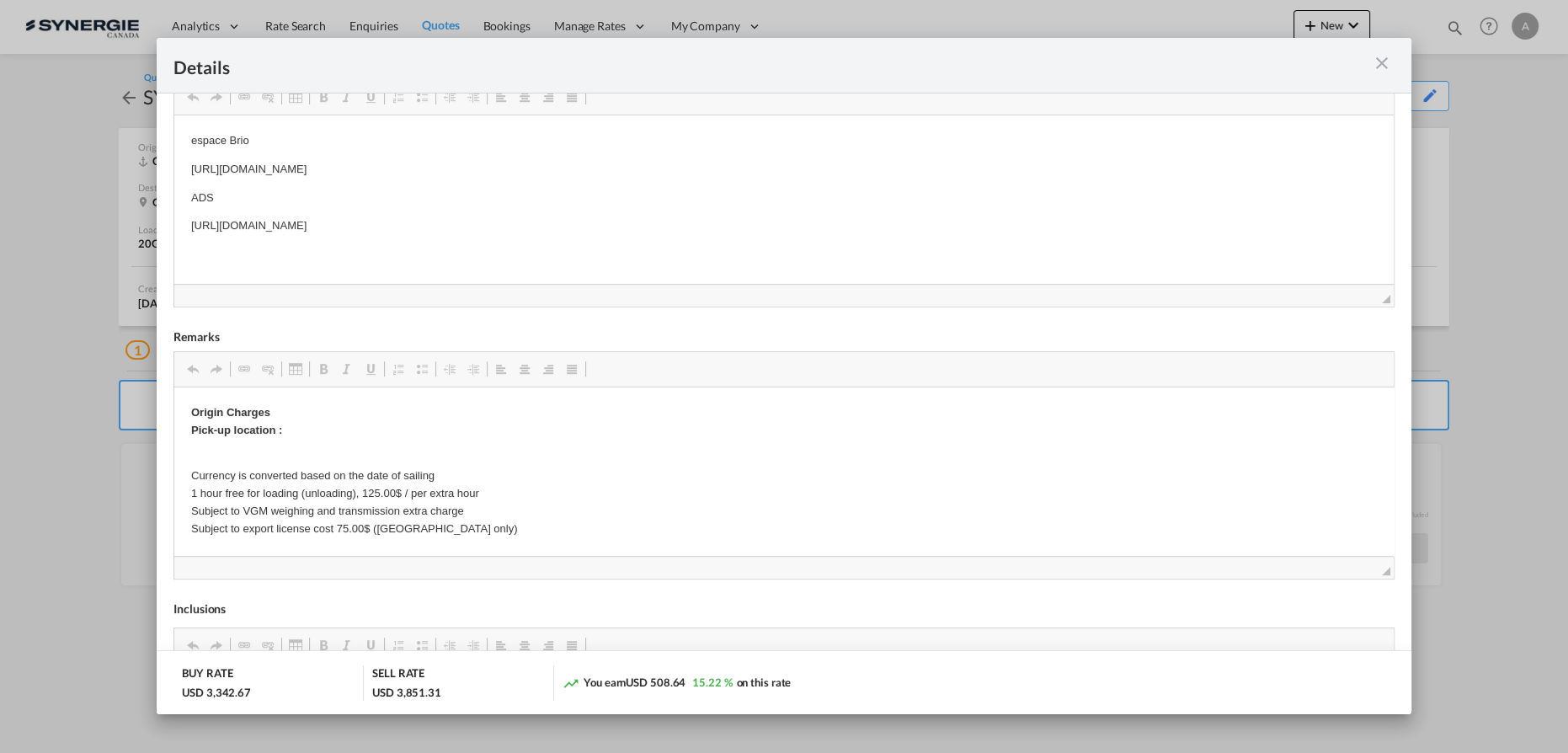
drag, startPoint x: 653, startPoint y: 227, endPoint x: 343, endPoint y: 371, distance: 341.8
click at [175, 251] on html "espace Brio https://app.frontapp.com/open/msg_1g6t09n3?key=x-zbm50IFK_Spj0xsMgz…" at bounding box center [784, 183] width 1220 height 136
copy p "https://app.frontapp.com/open/msg_1g7t0gen?key=ZIR_ni6Loh7sB-R0QUmzf9SgHQ4yQLLS"
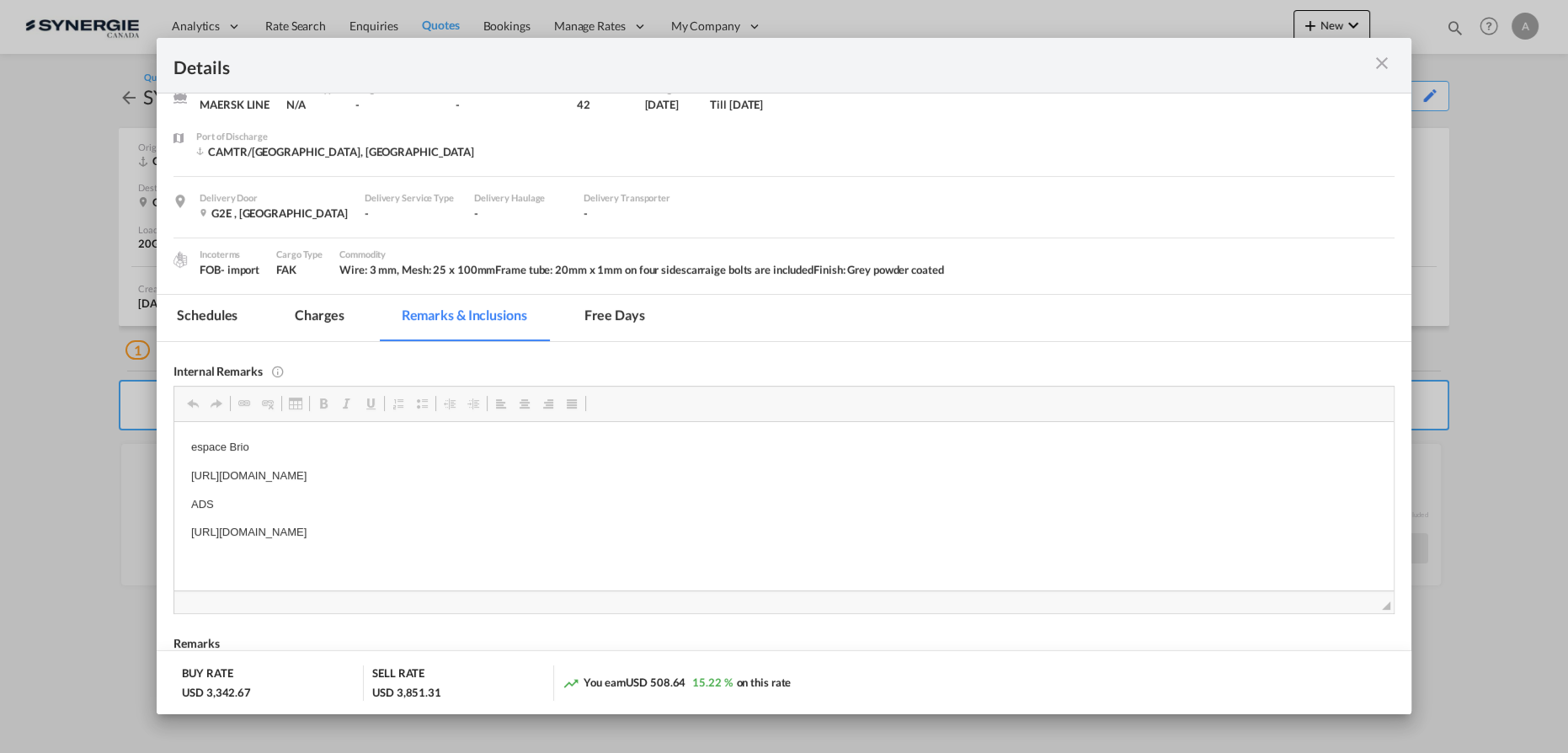
click at [318, 320] on md-tab-item "Charges" at bounding box center [320, 318] width 90 height 47
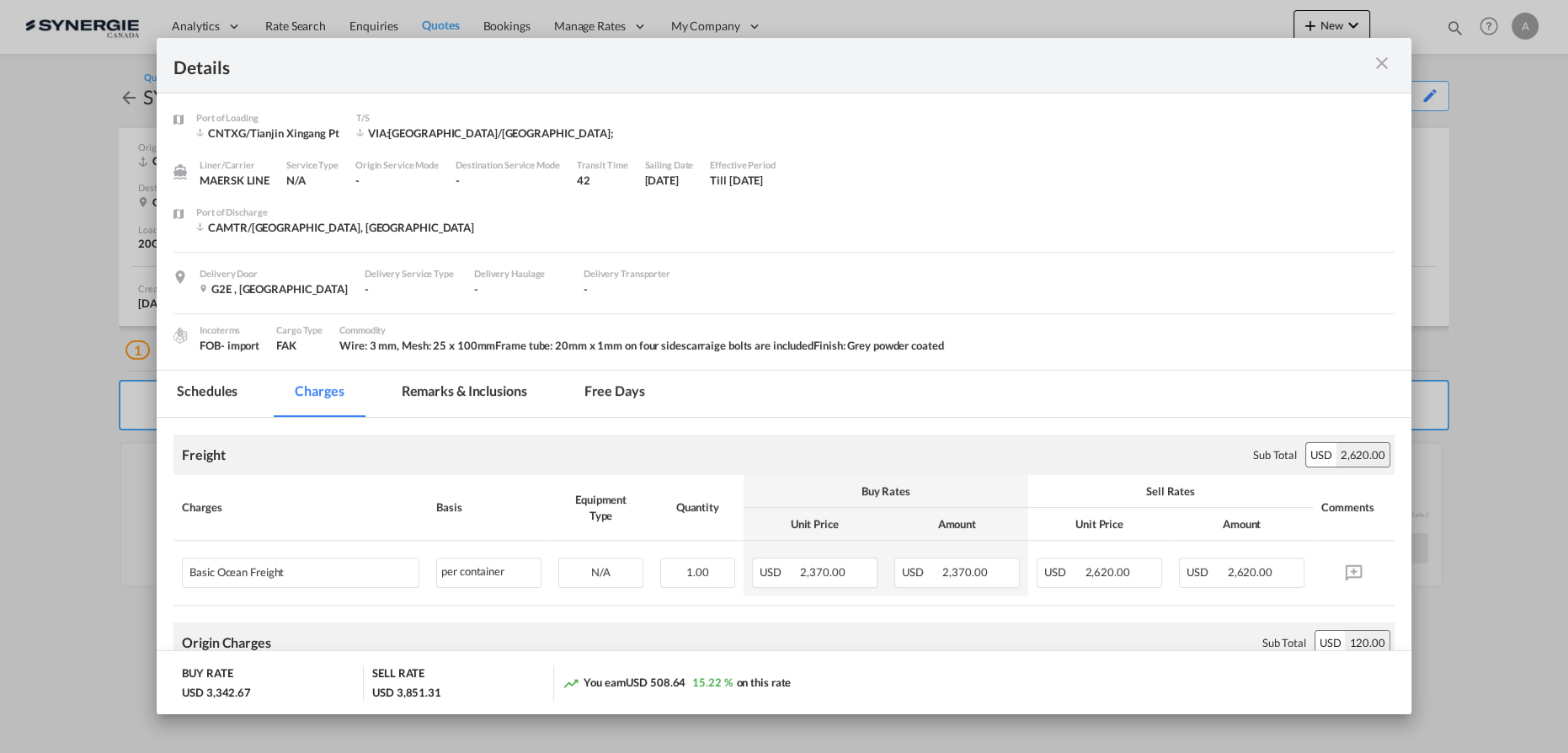
scroll to position [152, 0]
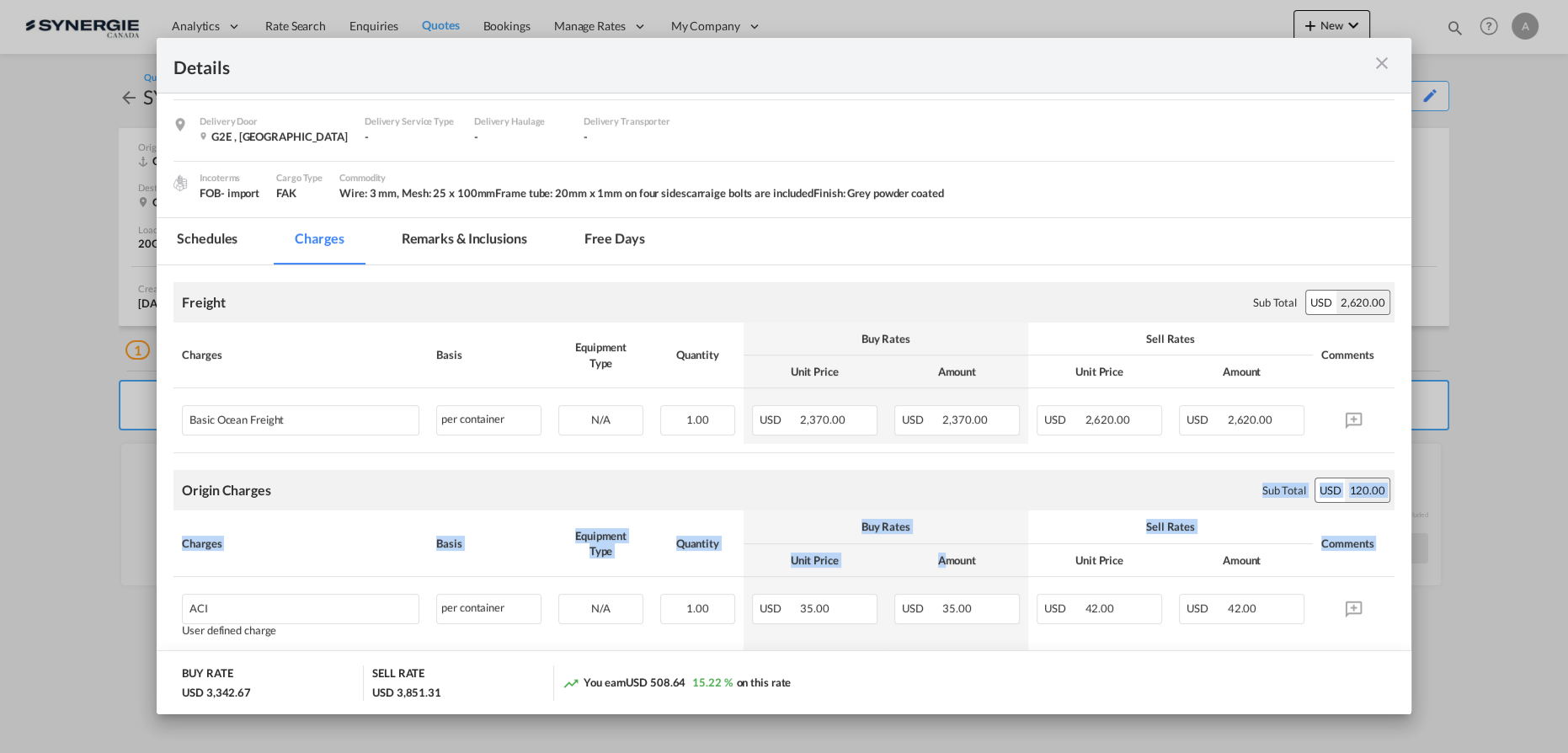
click at [937, 553] on div "Origin Charges Please enter leg name Leg Name Already Exists Sub Total USD 120.…" at bounding box center [784, 592] width 1221 height 244
click at [965, 495] on div "Origin Charges Please enter leg name Leg Name Already Exists Sub Total USD 120.…" at bounding box center [784, 490] width 1221 height 40
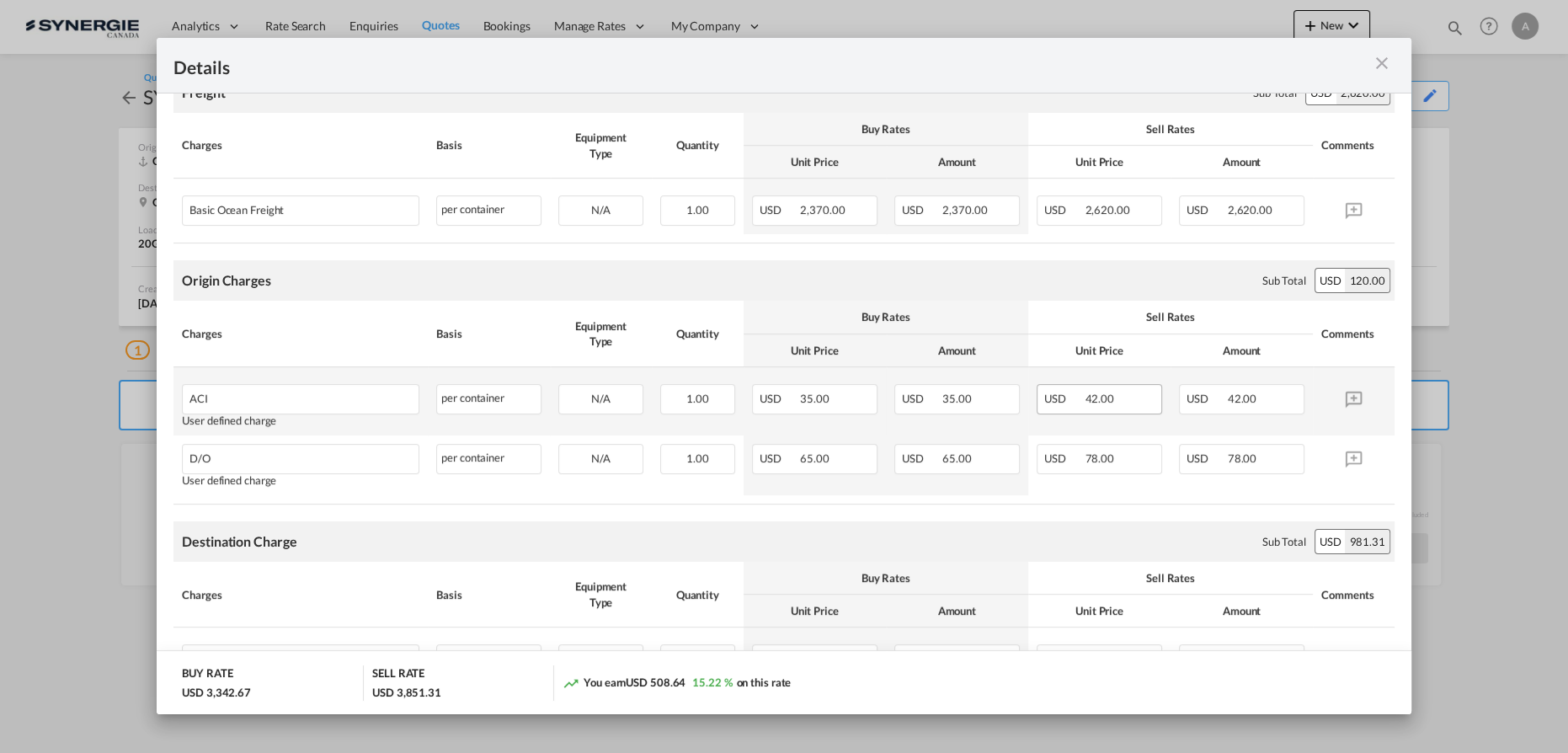
scroll to position [306, 0]
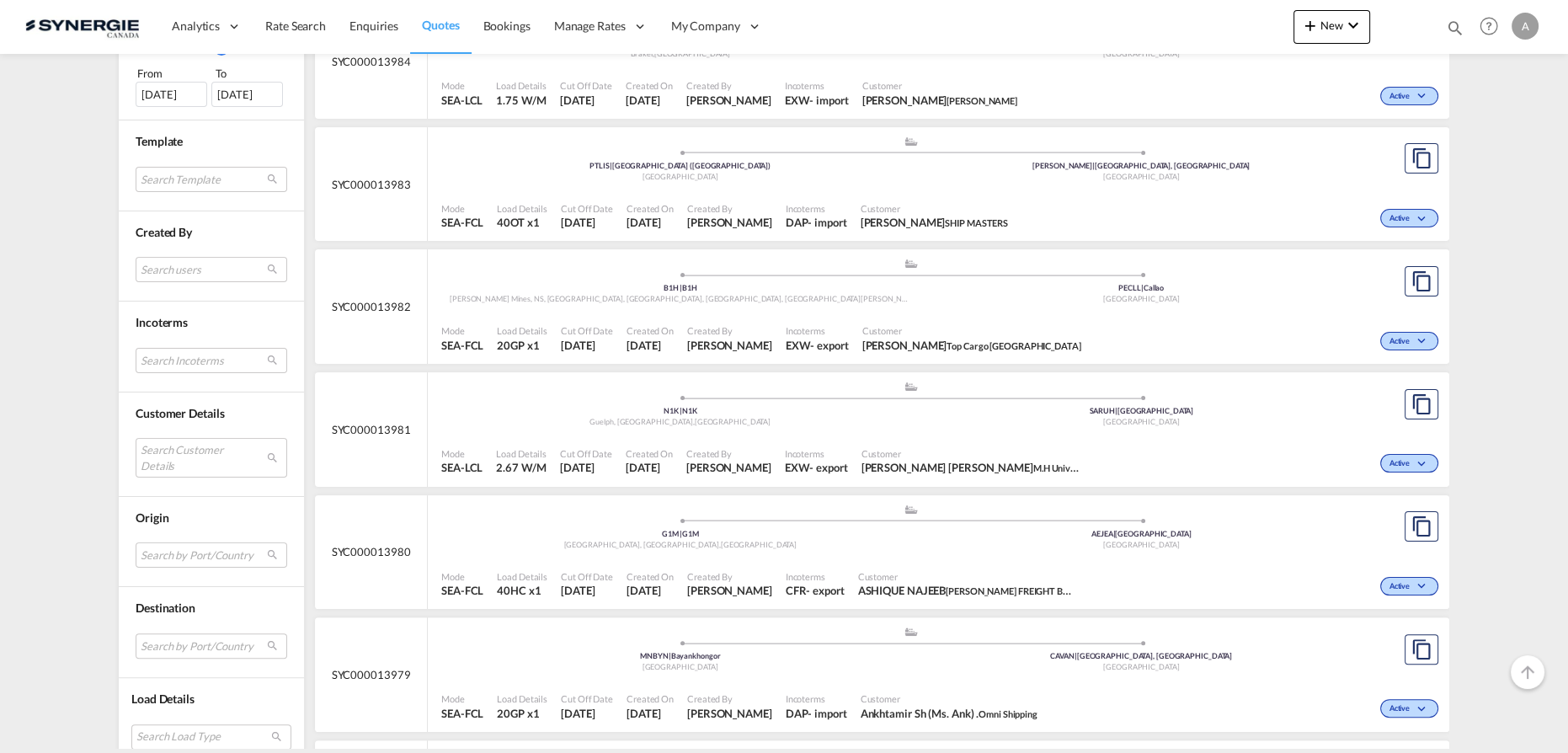
scroll to position [535, 0]
click at [186, 447] on md-select "Search Customer Details user name user jamy PEINTURE team@builtforpaint.com | j…" at bounding box center [210, 456] width 151 height 39
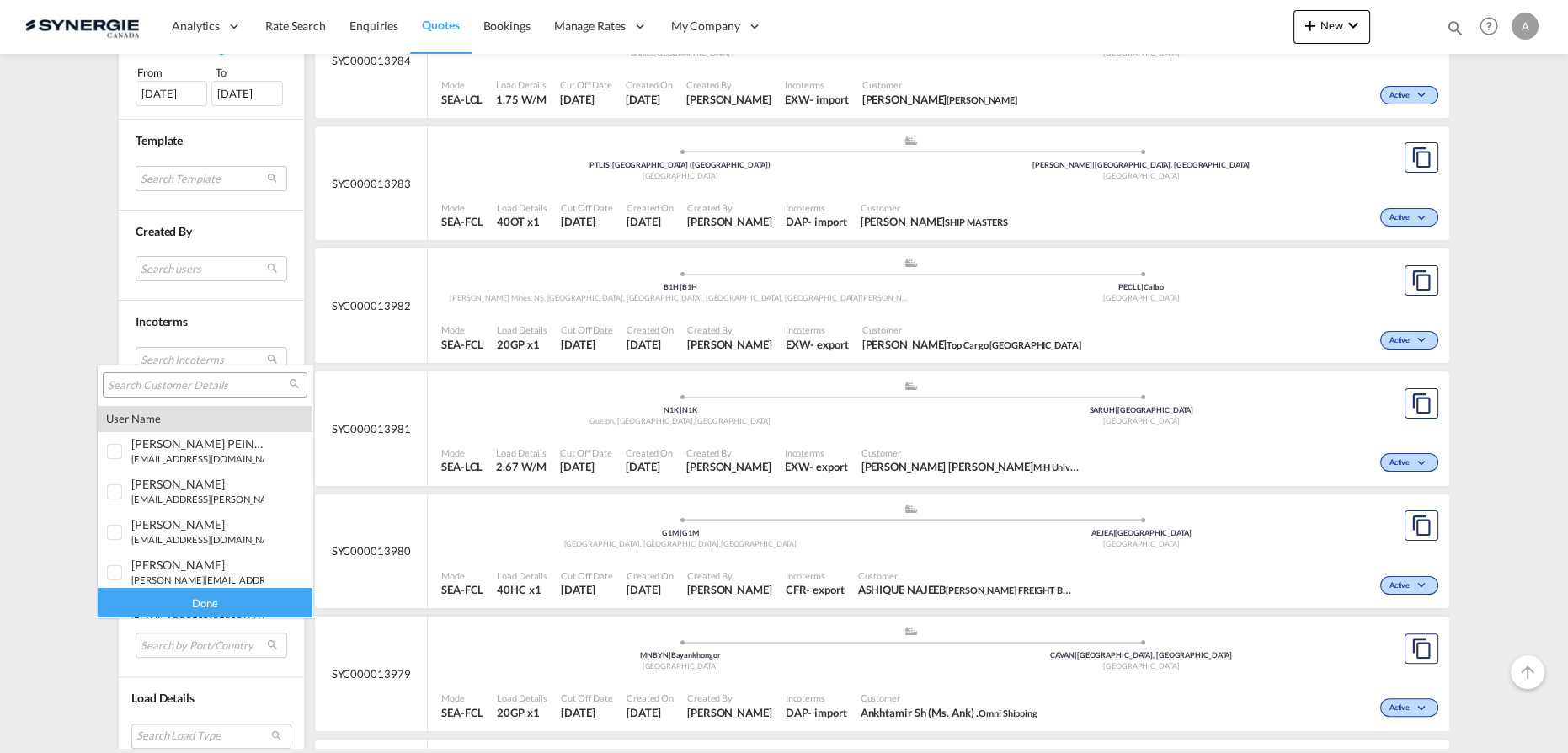
click at [191, 387] on input "search" at bounding box center [198, 385] width 181 height 15
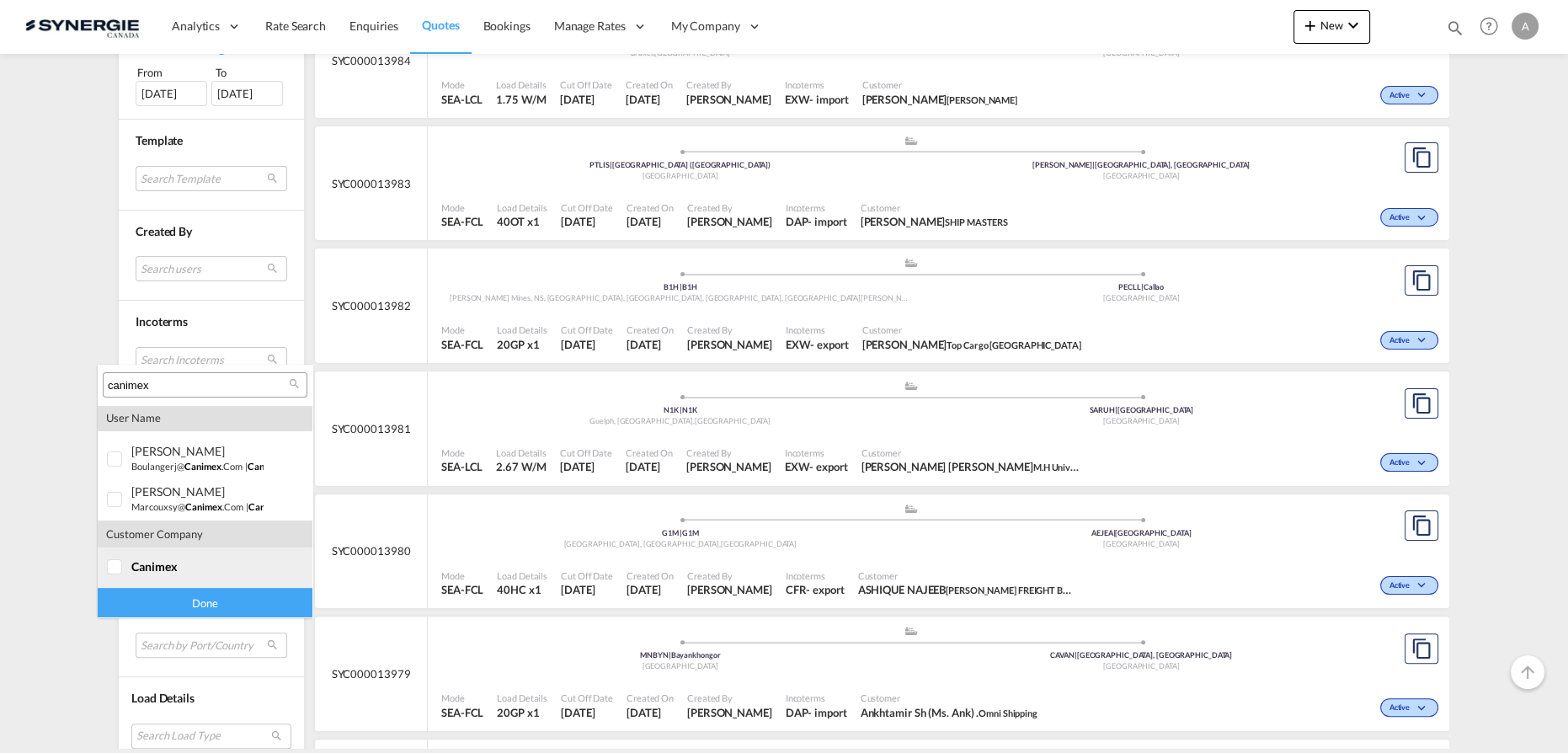
type input "canimex"
drag, startPoint x: 145, startPoint y: 560, endPoint x: 150, endPoint y: 599, distance: 39.3
click at [144, 560] on span "canimex" at bounding box center [155, 566] width 47 height 14
click at [156, 605] on div "Done" at bounding box center [205, 602] width 215 height 30
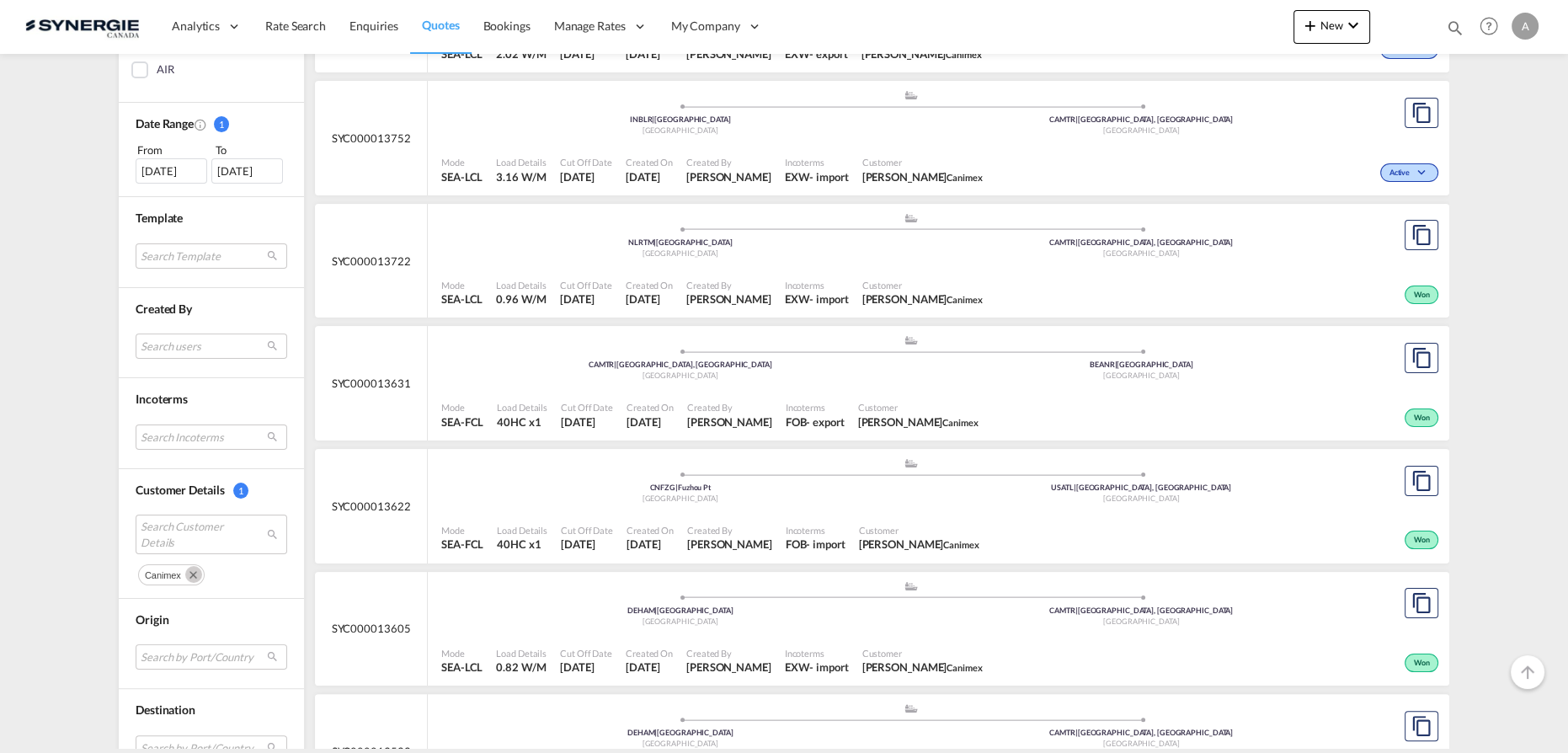
scroll to position [459, 0]
click at [809, 492] on div "China" at bounding box center [680, 498] width 461 height 11
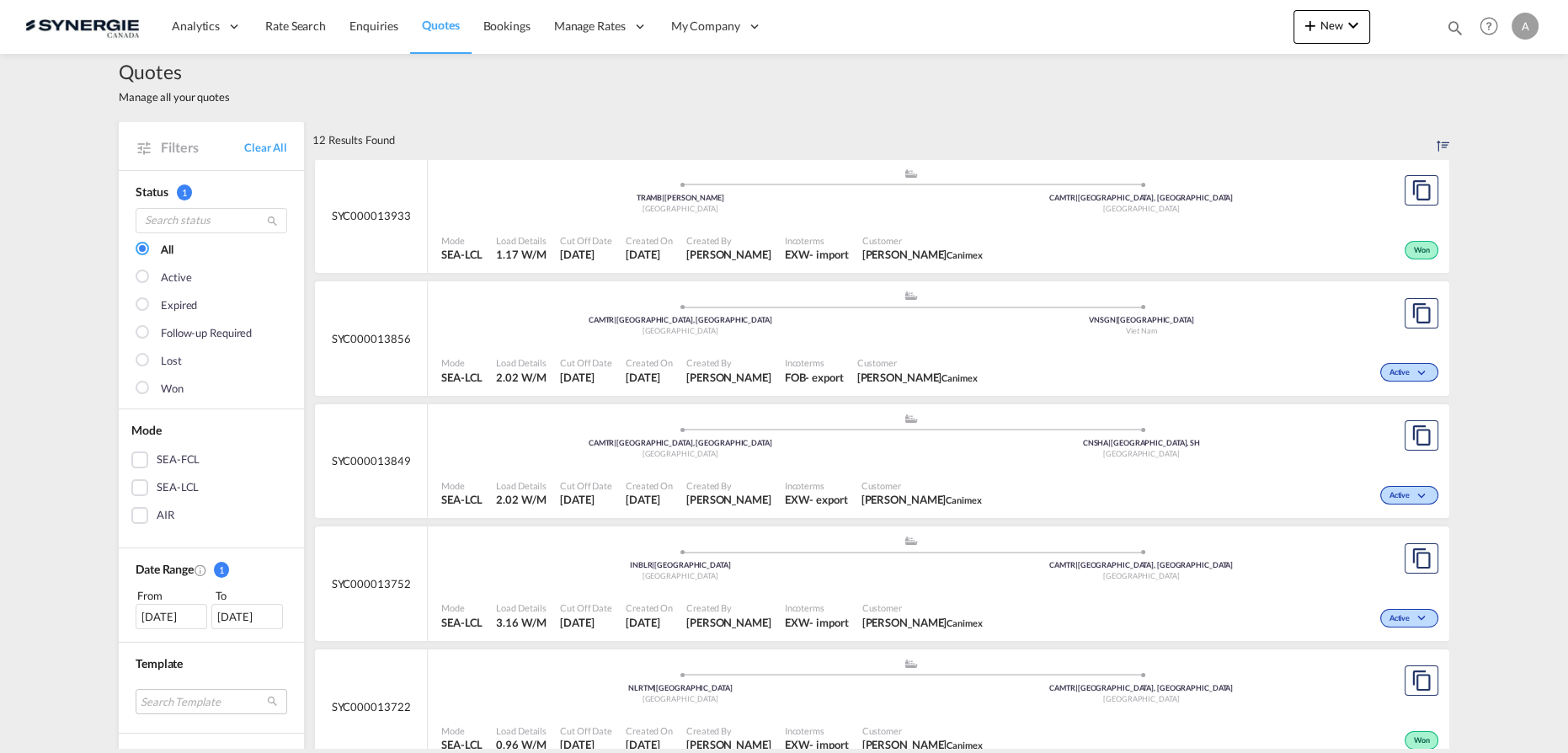
scroll to position [0, 0]
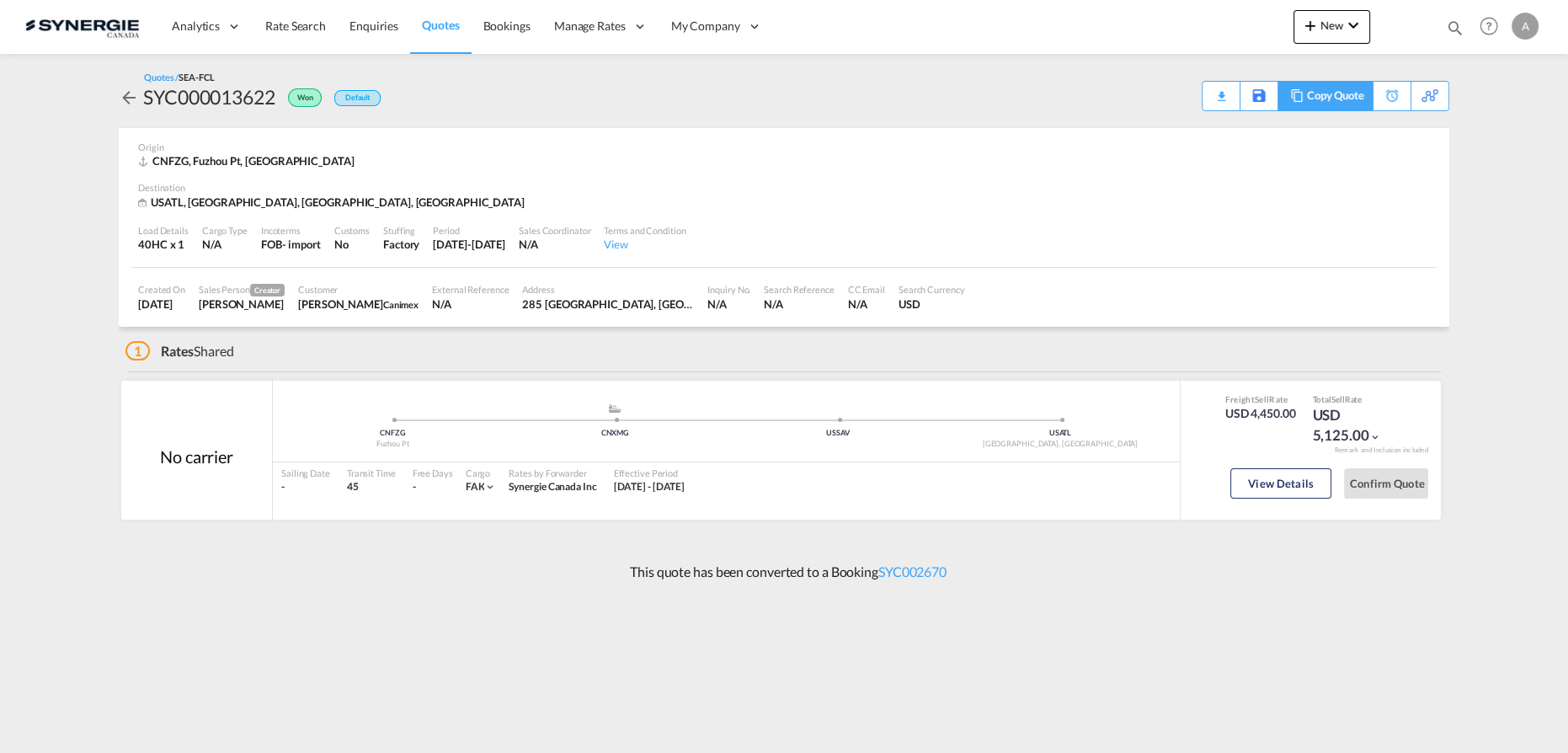
click at [1353, 100] on div "Copy Quote" at bounding box center [1335, 96] width 57 height 29
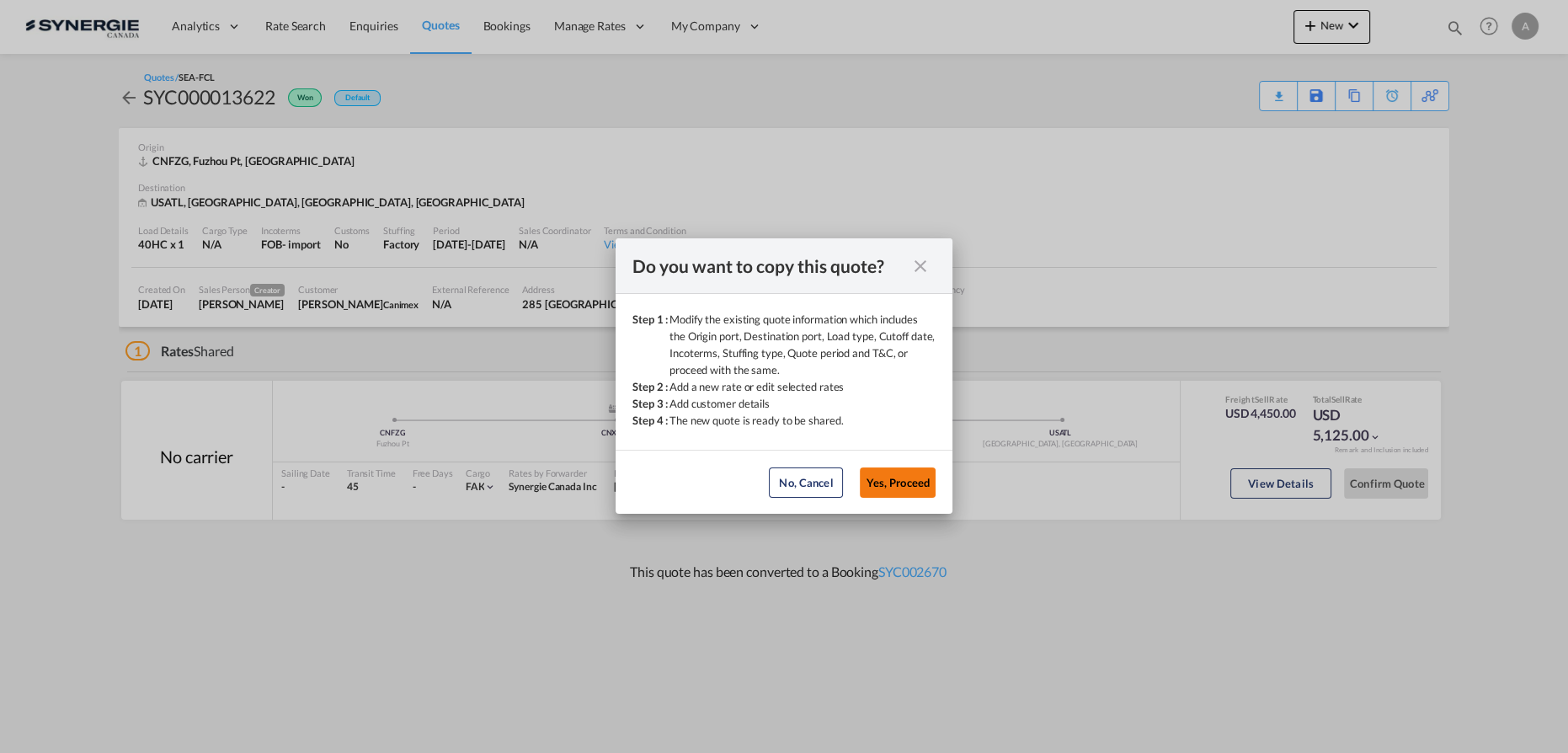
click at [882, 482] on button "Yes, Proceed" at bounding box center [897, 483] width 76 height 30
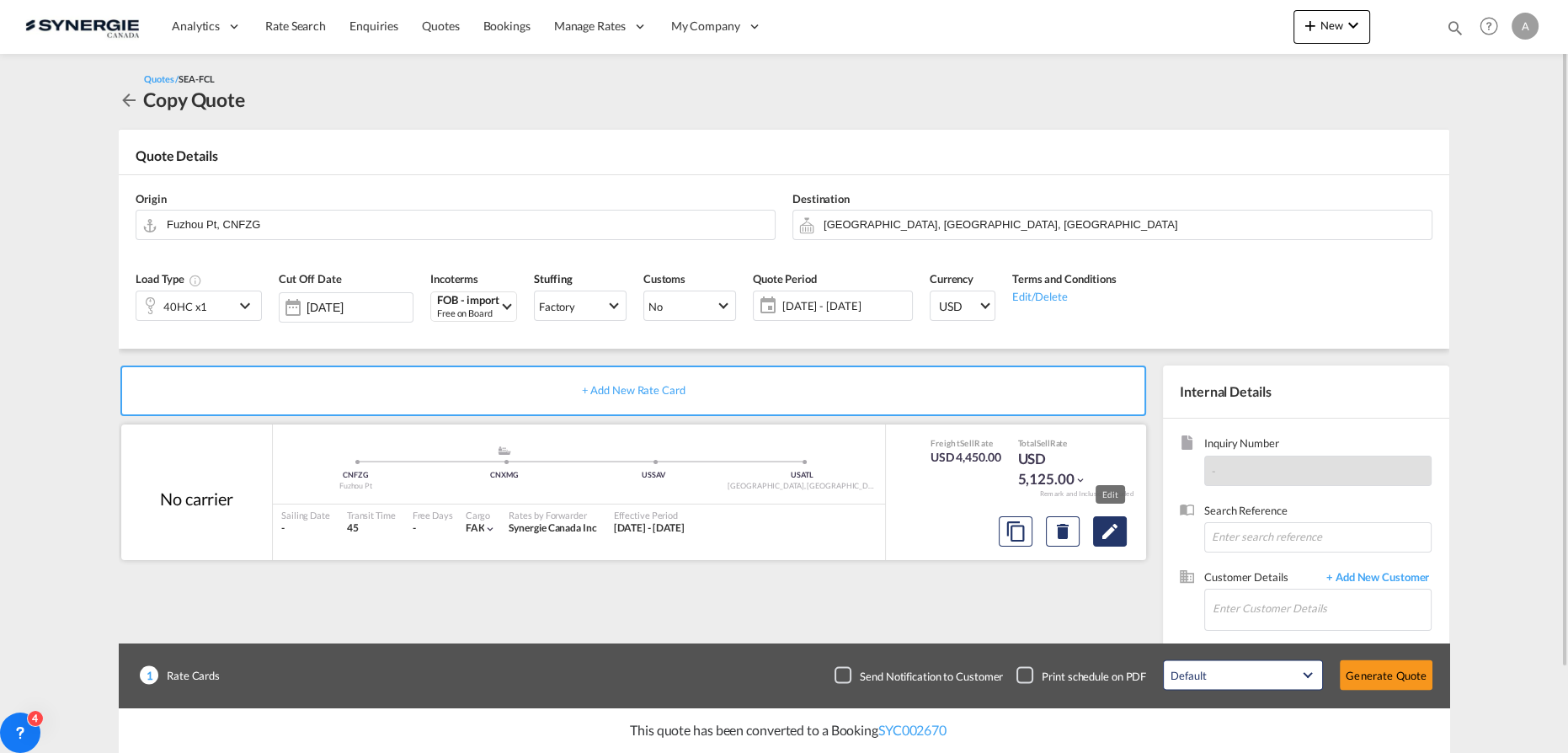
click at [1106, 530] on md-icon "Edit" at bounding box center [1110, 531] width 21 height 21
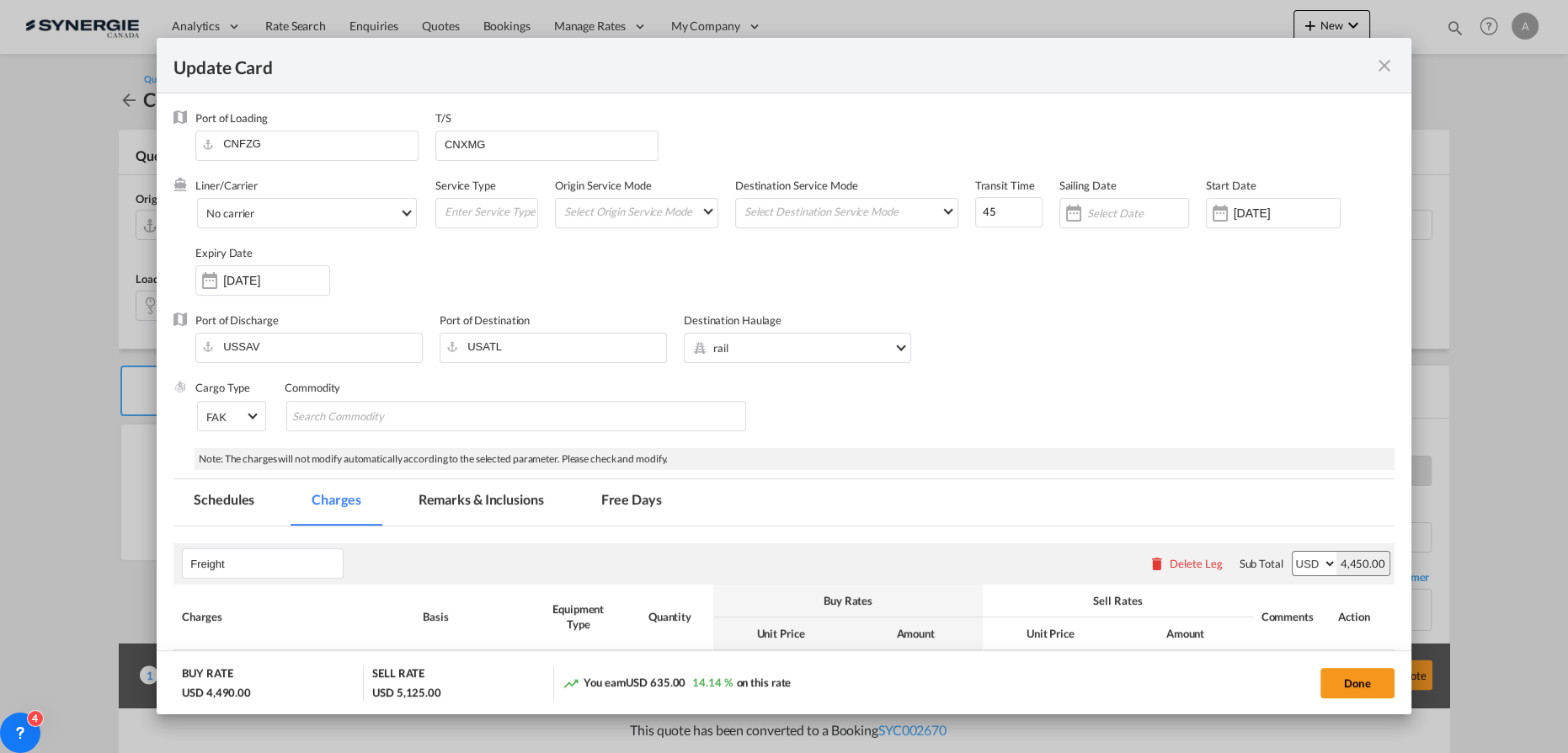
select select "per equipment"
select select "per B/L"
select select "per shipment"
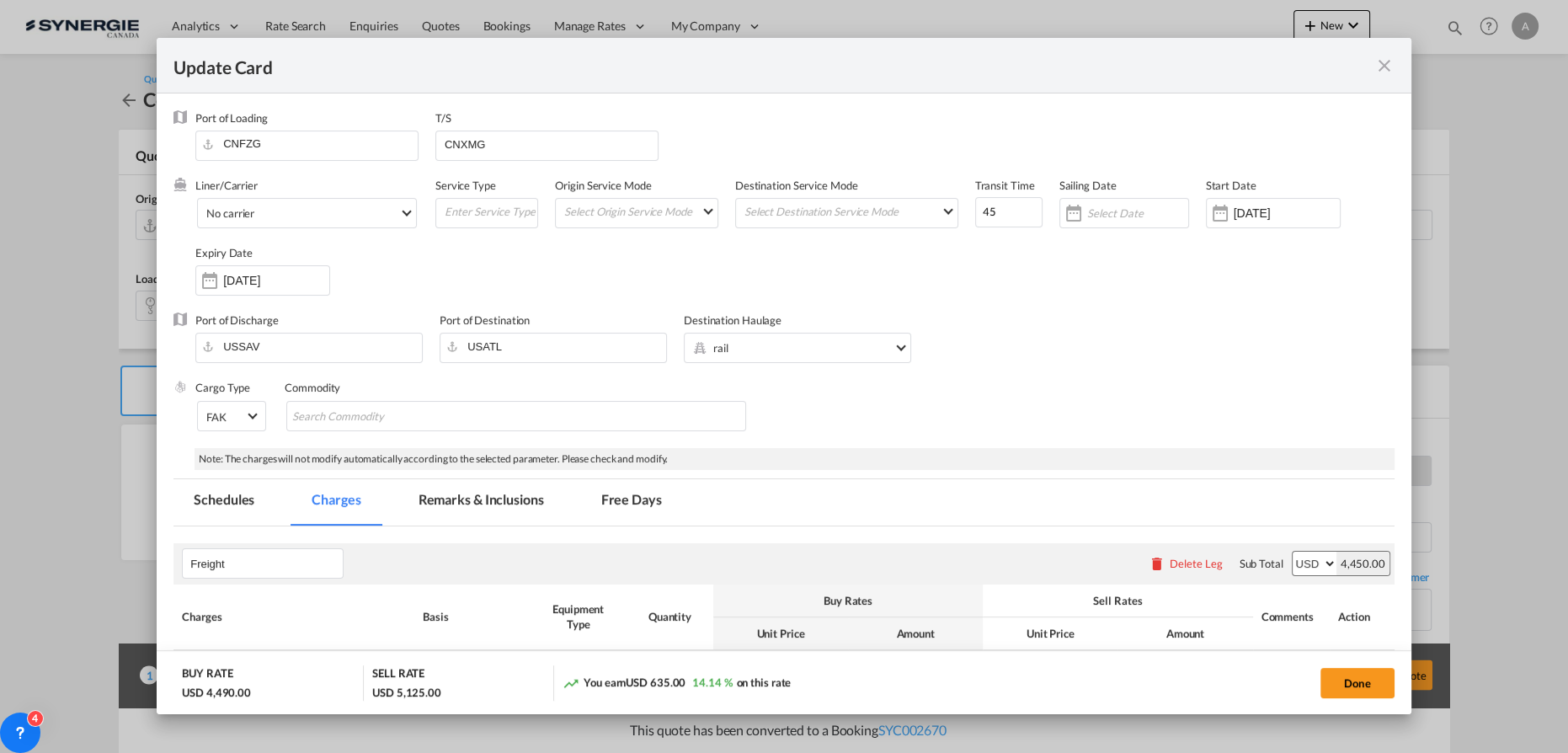
select select "per container"
drag, startPoint x: 1335, startPoint y: 675, endPoint x: 973, endPoint y: 557, distance: 380.7
click at [1335, 674] on button "Done" at bounding box center [1358, 683] width 74 height 30
type input "28 Jul 2025"
type input "13 Aug 2025"
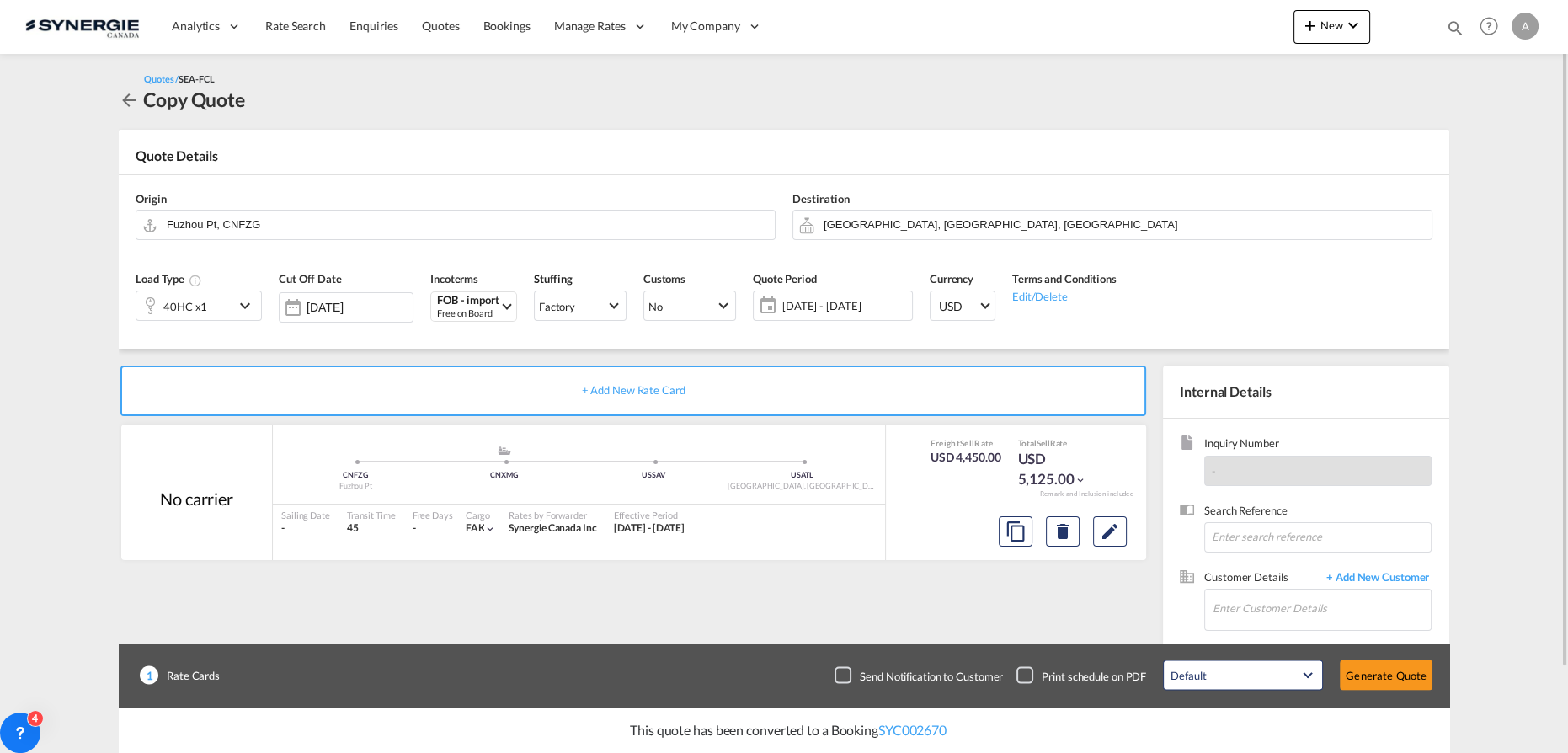
click at [216, 305] on div "40HC x1" at bounding box center [184, 305] width 98 height 29
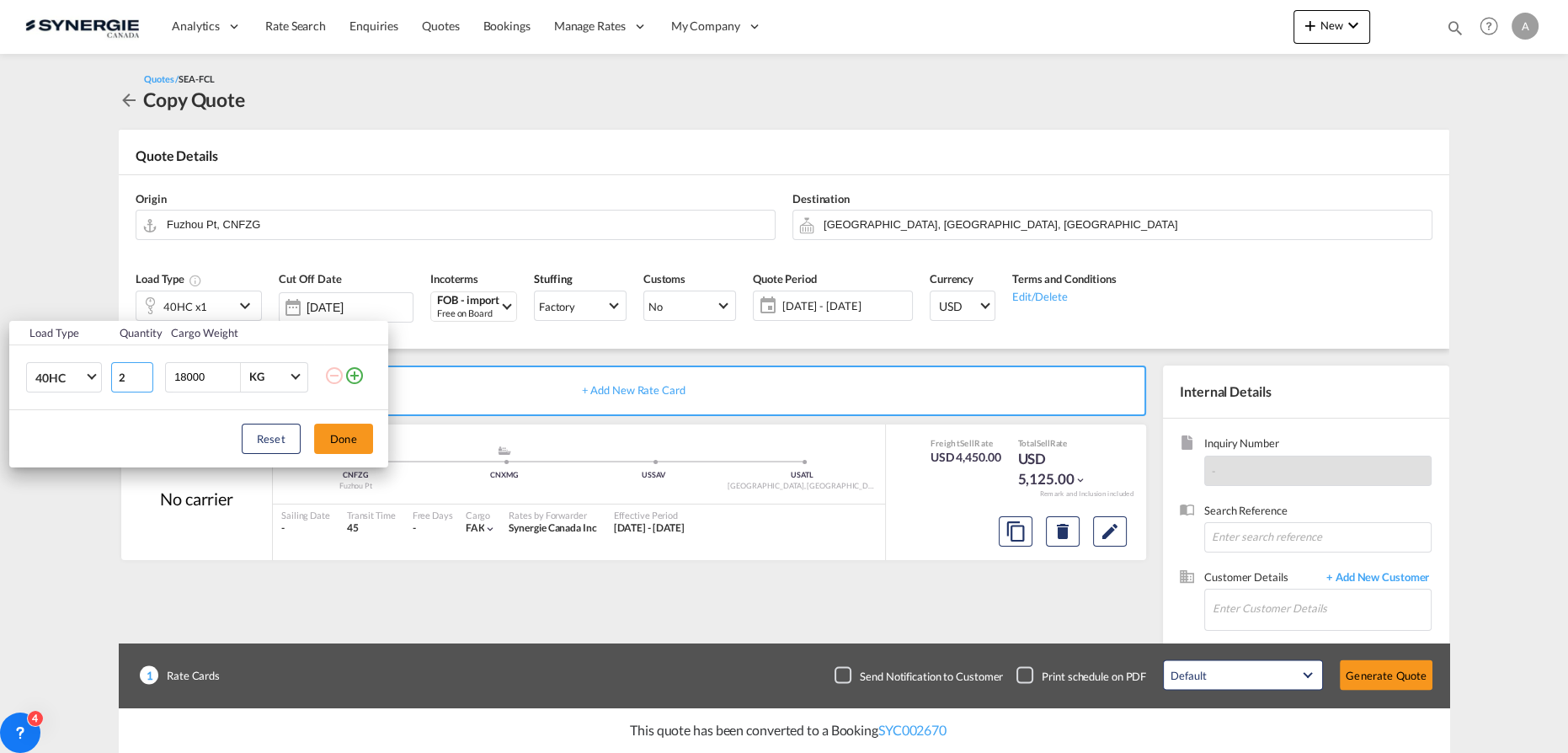
type input "2"
click at [144, 373] on input "2" at bounding box center [132, 377] width 42 height 30
click at [338, 438] on button "Done" at bounding box center [344, 439] width 59 height 30
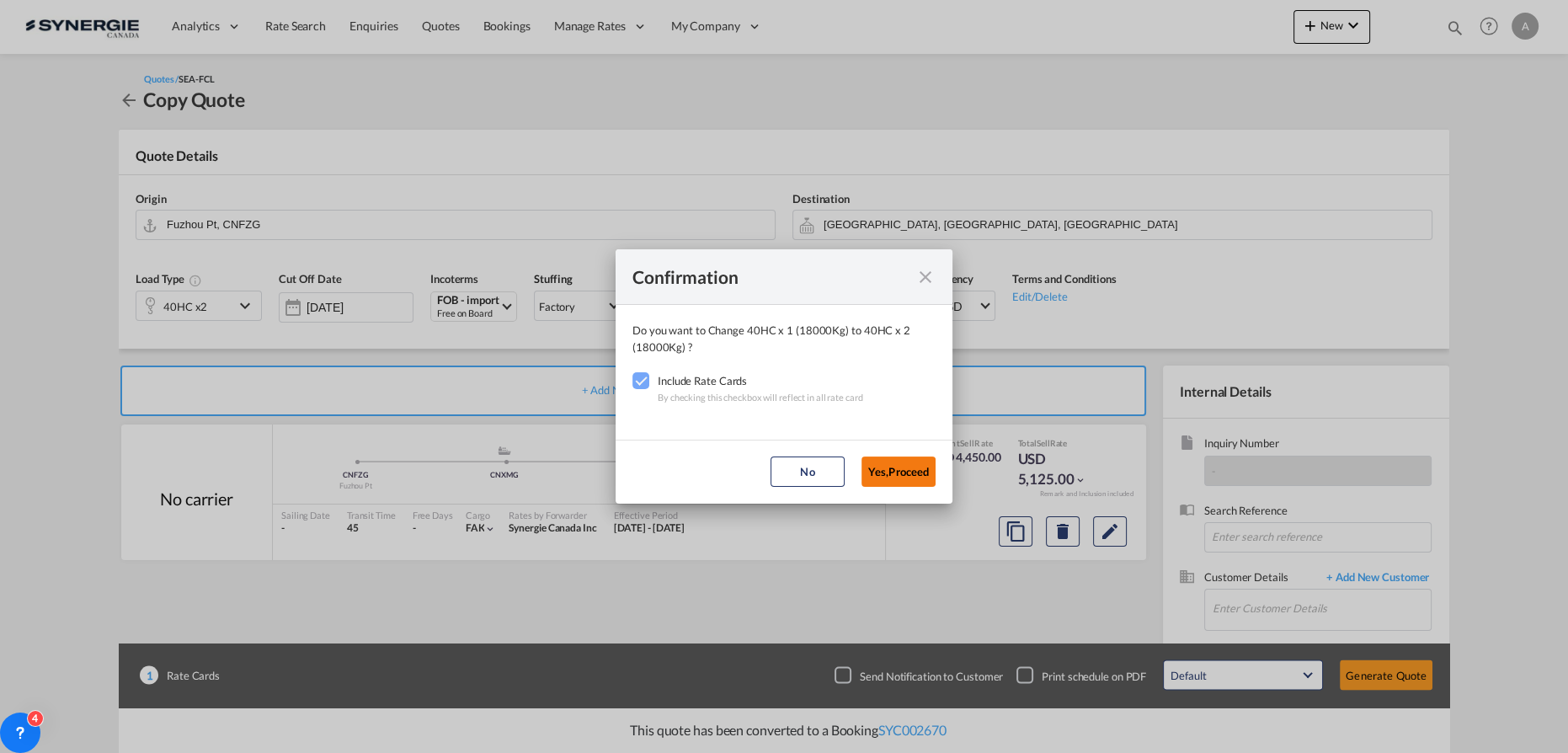
click at [887, 475] on button "Yes,Proceed" at bounding box center [898, 472] width 74 height 30
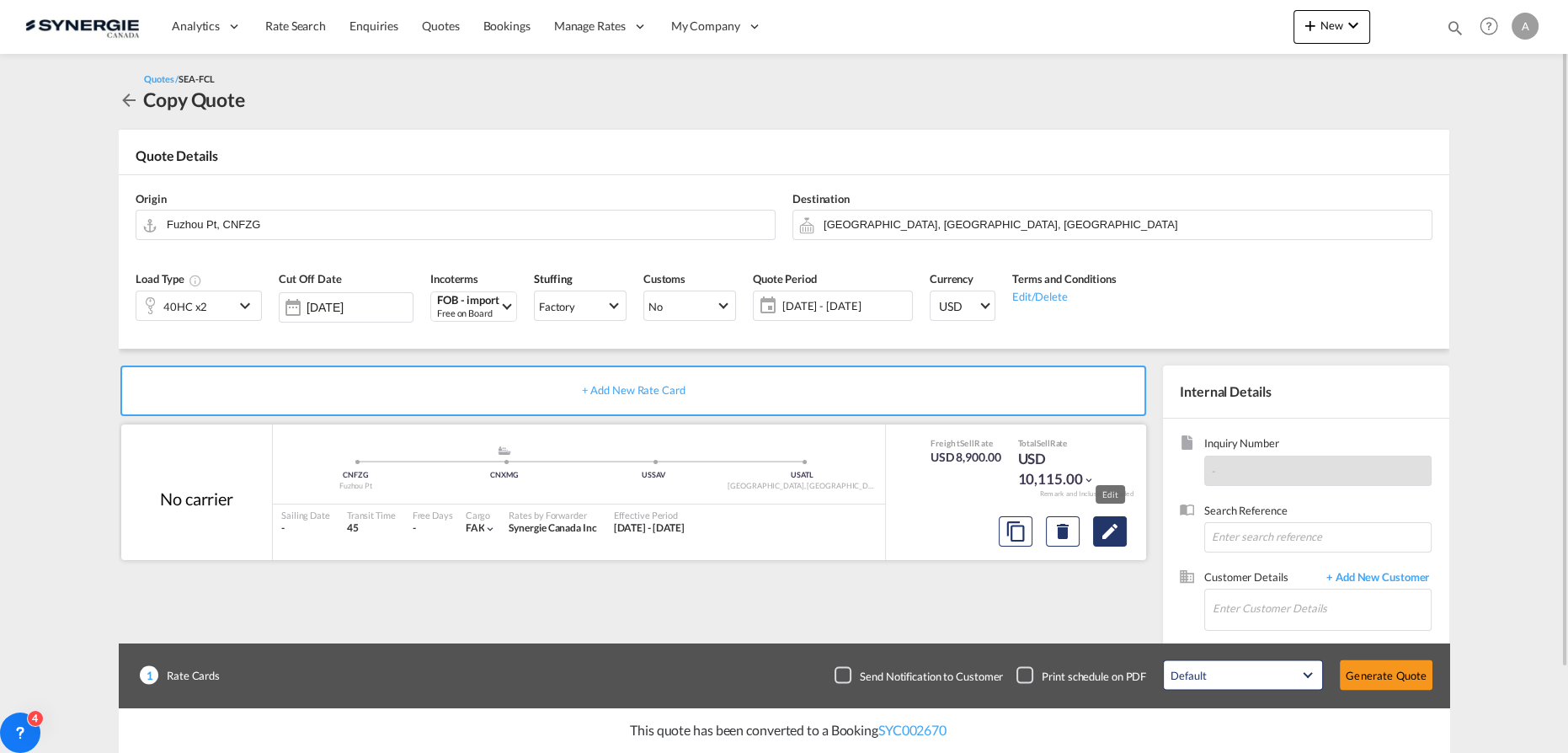
click at [1109, 530] on md-icon "Edit" at bounding box center [1110, 531] width 21 height 21
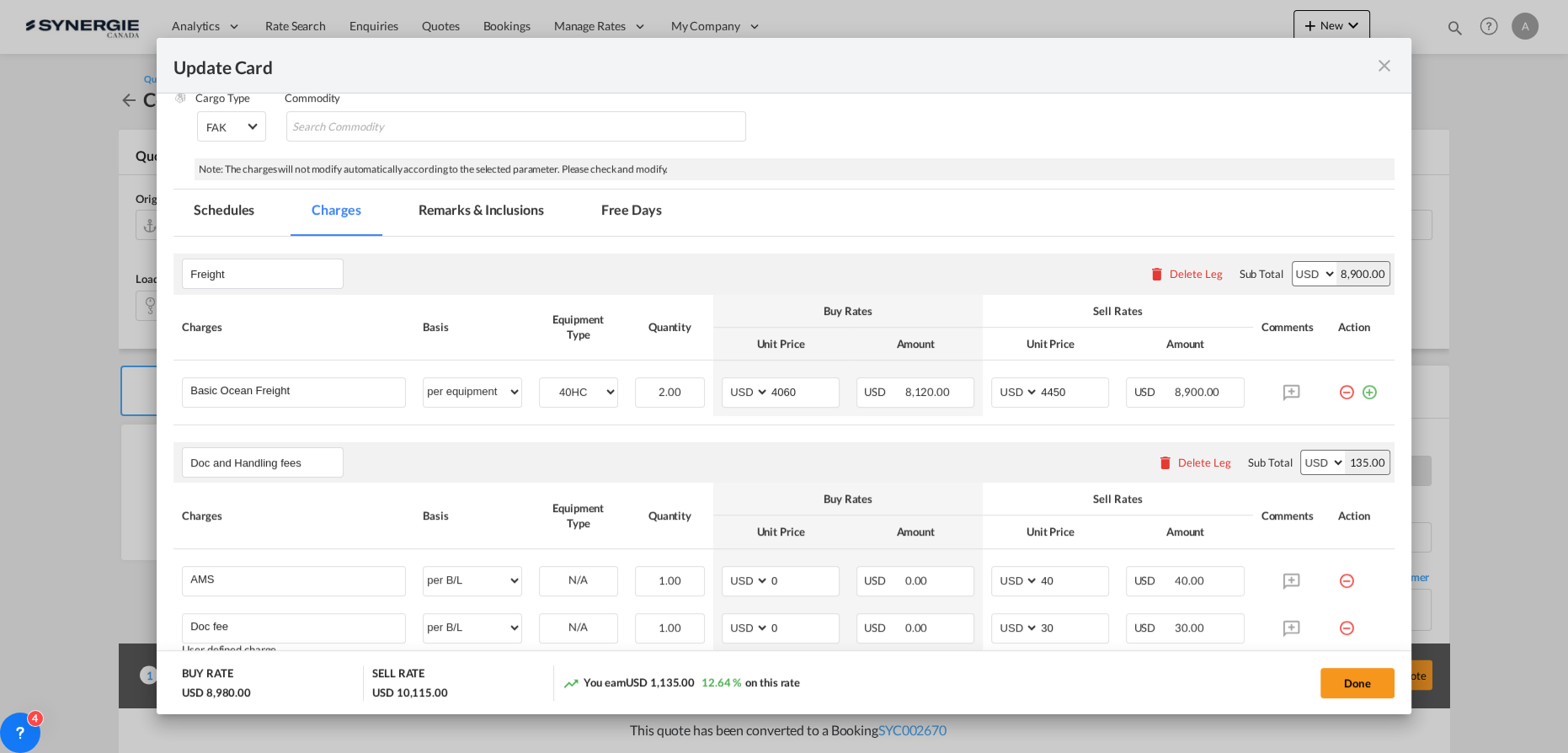
scroll to position [382, 0]
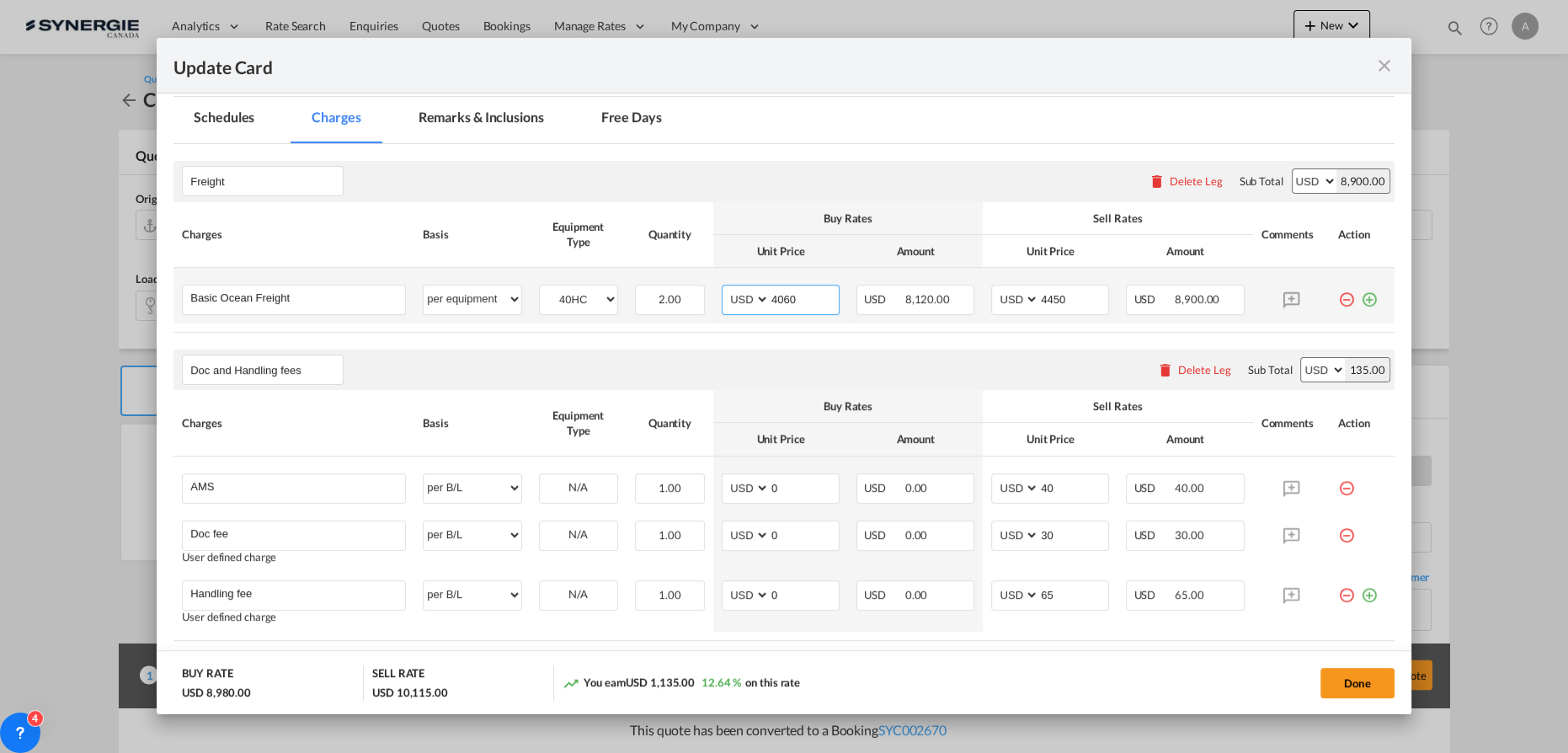
click at [787, 293] on input "4060" at bounding box center [804, 298] width 69 height 25
drag, startPoint x: 799, startPoint y: 293, endPoint x: 649, endPoint y: 295, distance: 150.0
click at [664, 294] on tr "Basic Ocean Freight Please Enter User Defined Charges Cannot Be Published per e…" at bounding box center [784, 295] width 1221 height 56
type input "4140"
type input "4540"
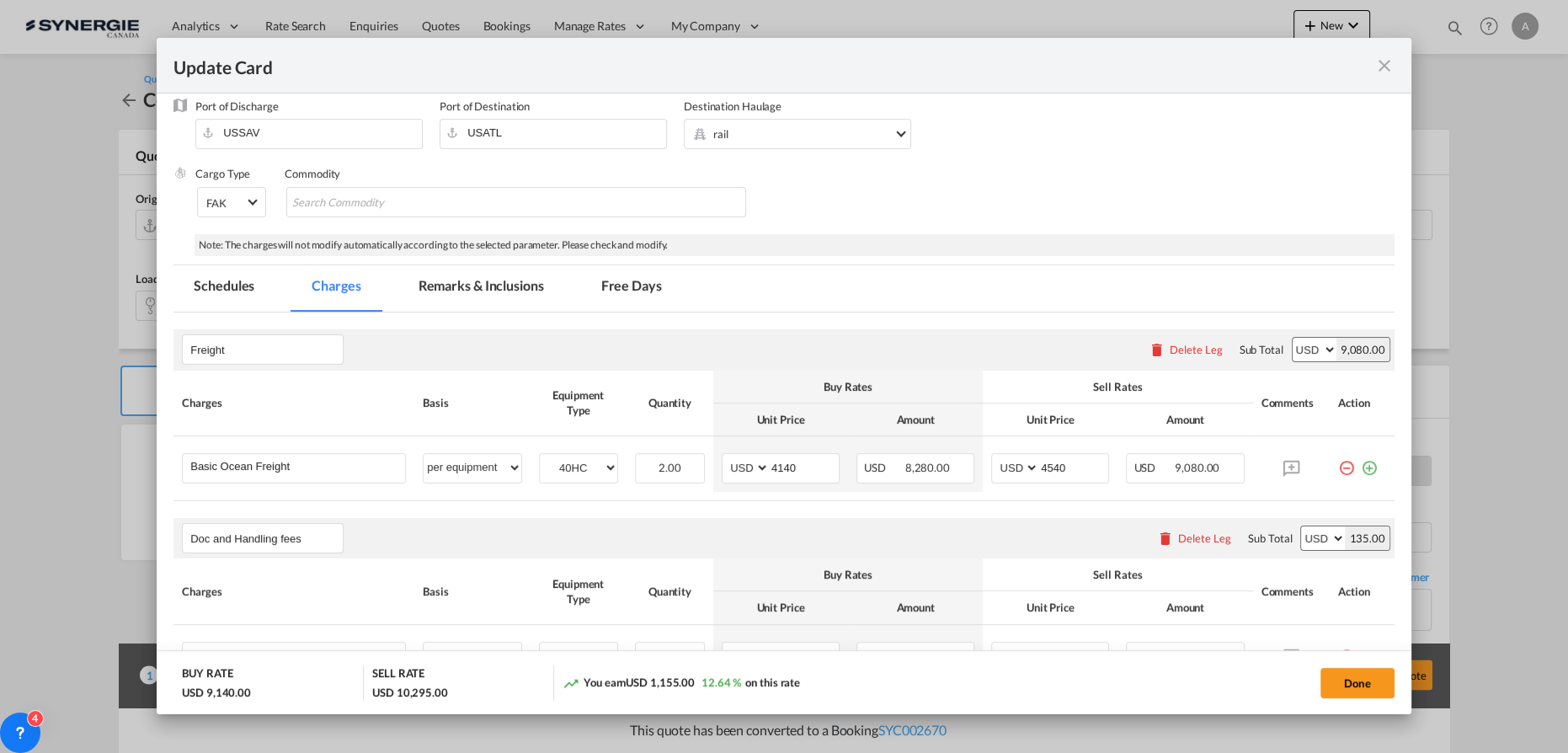
scroll to position [192, 0]
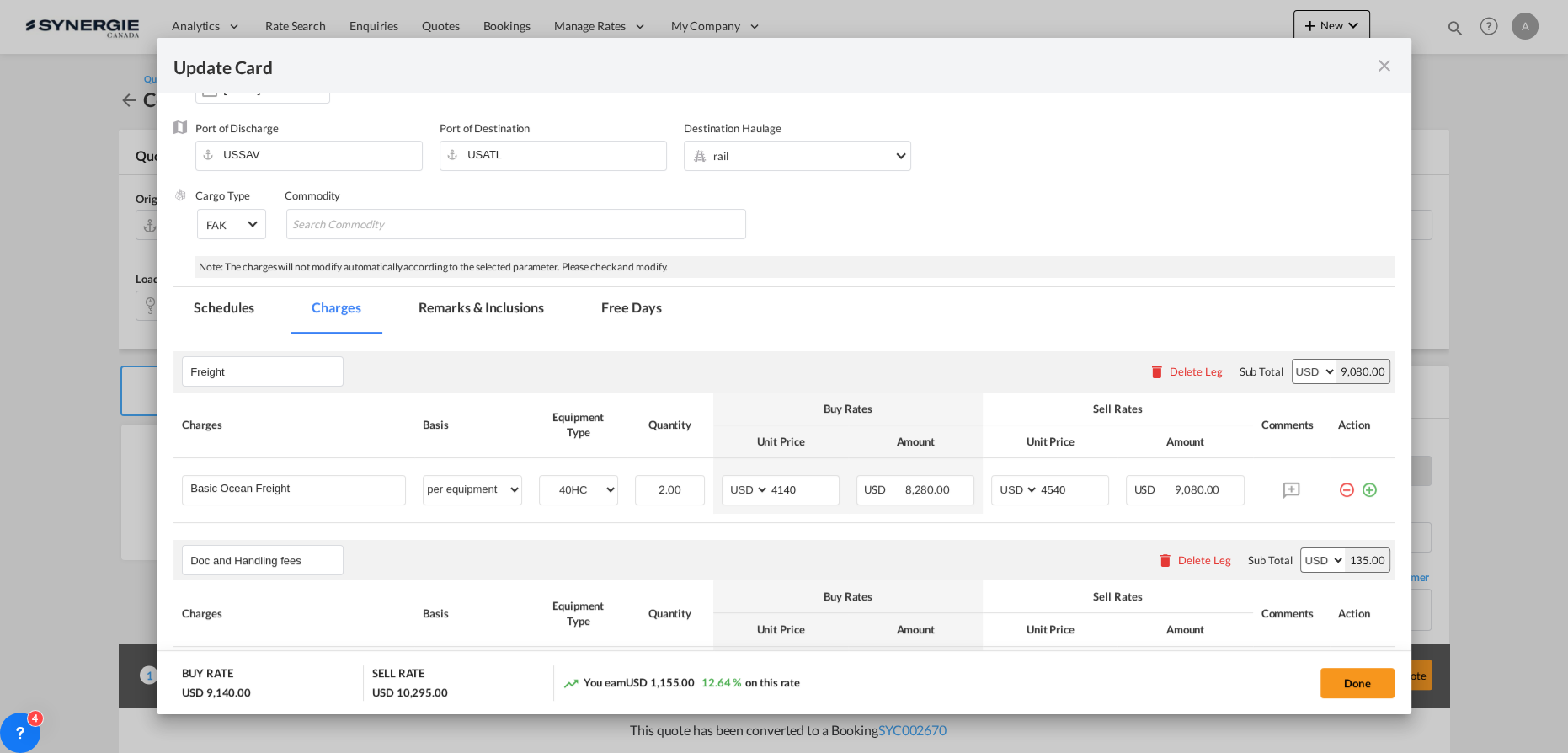
click at [516, 302] on md-tab-item "Remarks & Inclusions" at bounding box center [481, 311] width 166 height 47
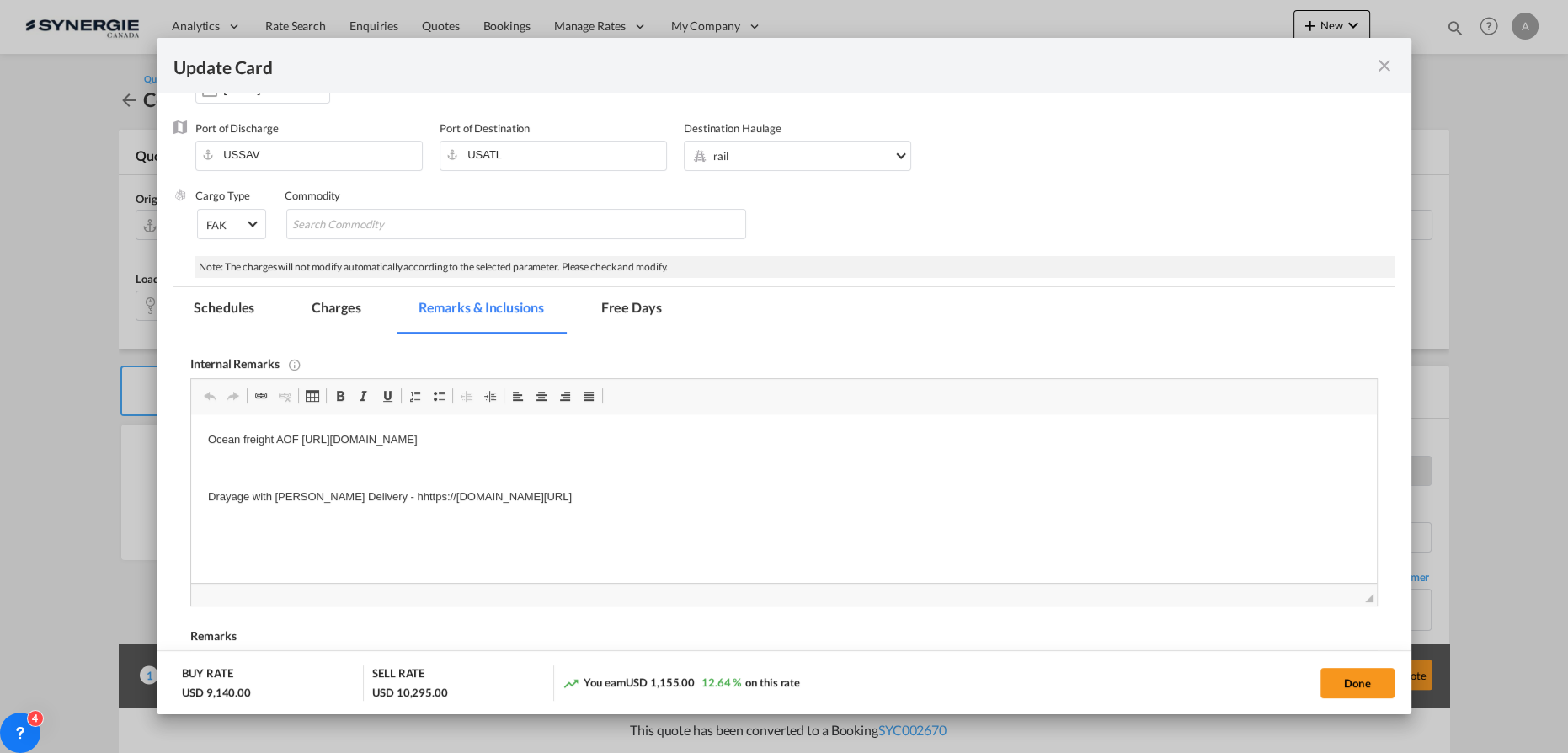
scroll to position [0, 0]
click at [722, 431] on p "Ocean freight AOF https://app.frontapp.com/open/cnv_pv4o13j?key=48D5djDNwlfAEbA…" at bounding box center [784, 440] width 1152 height 18
drag, startPoint x: 703, startPoint y: 439, endPoint x: 301, endPoint y: 441, distance: 402.0
click at [301, 441] on p "Ocean freight AOF https://app.frontapp.com/open/cnv_pv4o13j?key=48D5djDNwlfAEbA…" at bounding box center [784, 440] width 1152 height 18
click at [357, 312] on md-tab-item "Charges" at bounding box center [336, 311] width 90 height 47
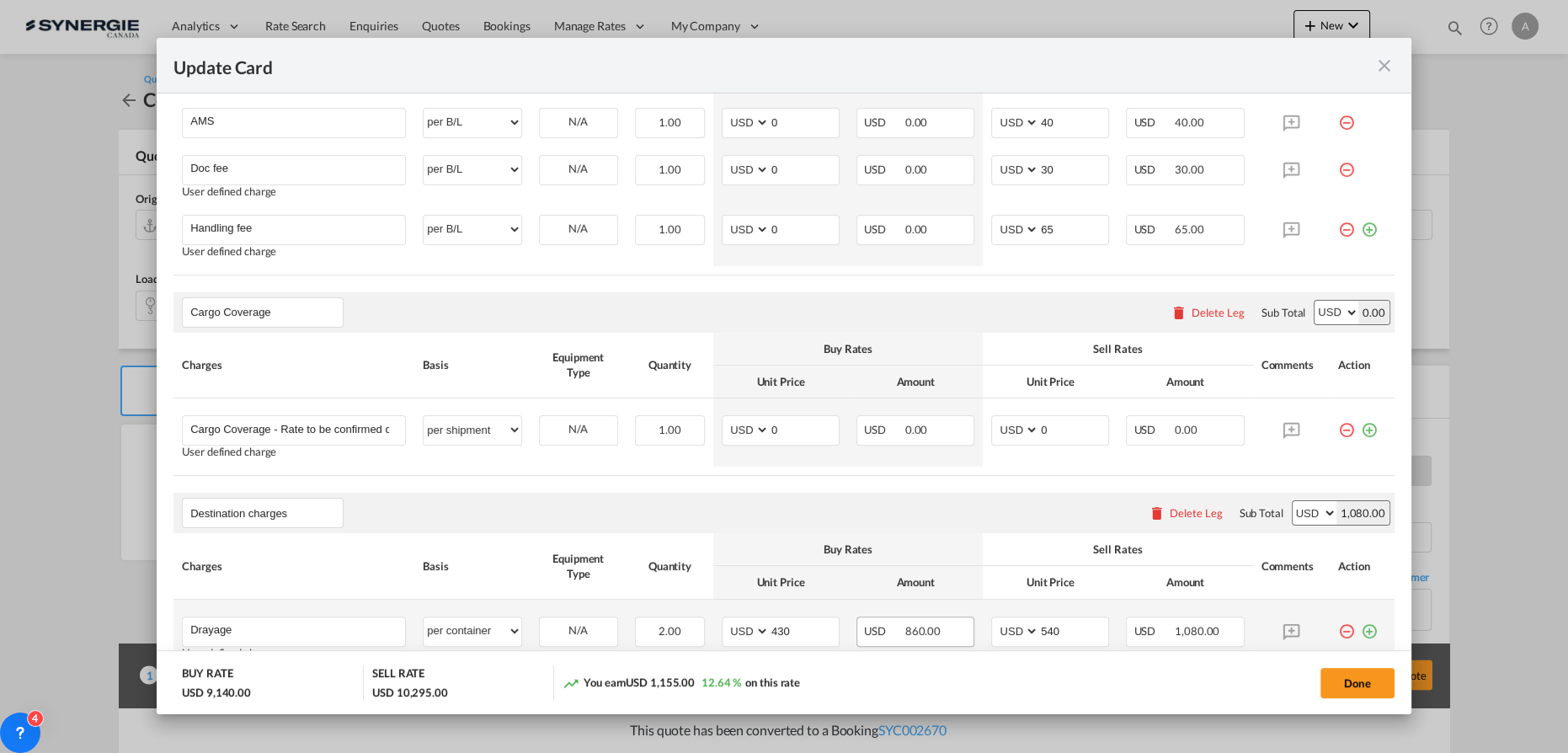
scroll to position [881, 0]
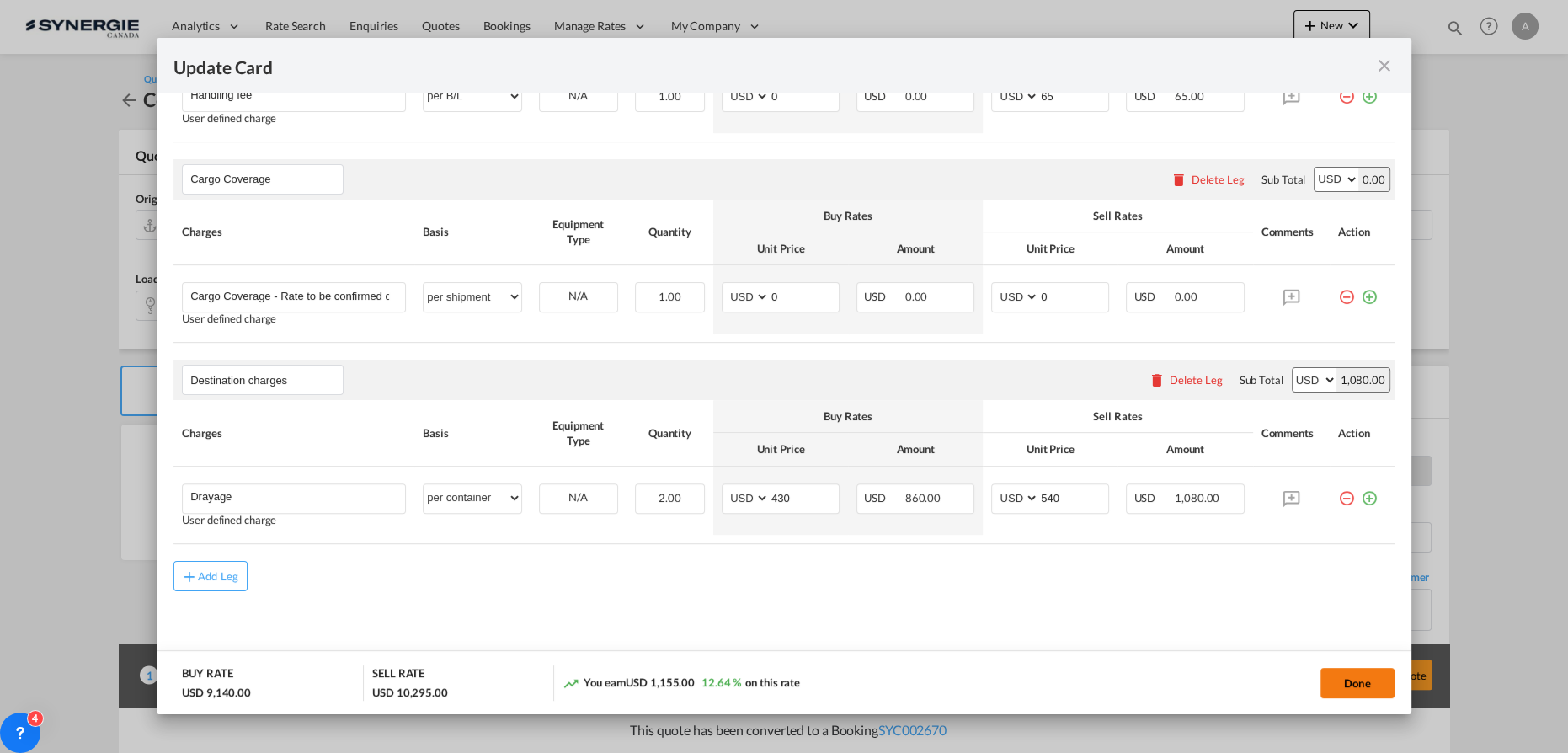
click at [1359, 678] on button "Done" at bounding box center [1358, 683] width 74 height 30
type input "28 Jul 2025"
type input "13 Aug 2025"
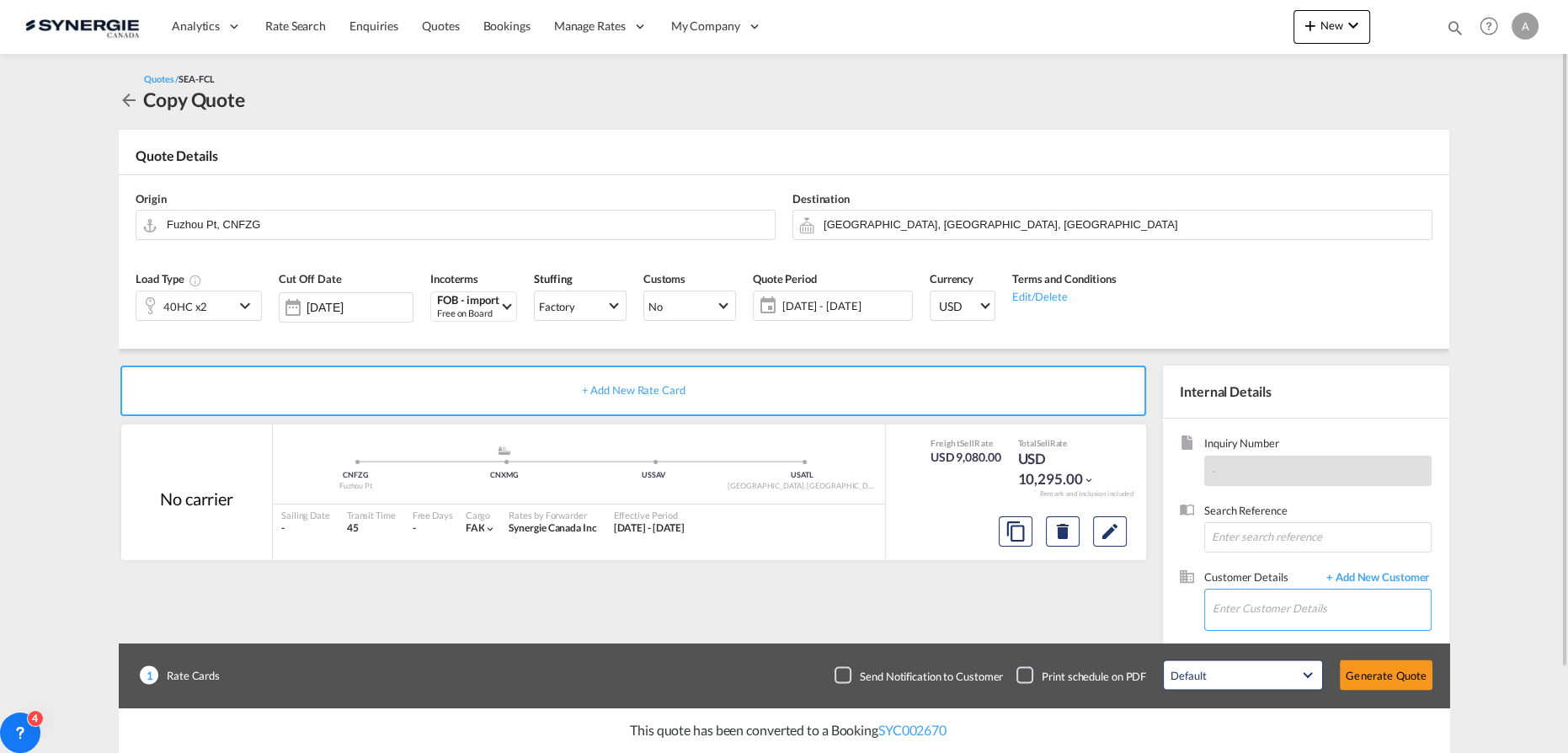
click at [1239, 600] on input "Enter Customer Details" at bounding box center [1322, 608] width 218 height 38
click at [1285, 559] on div "JOSEE LEMAIRE lemairej @canimex.com | Canimex" at bounding box center [1321, 566] width 219 height 46
type input "Canimex, JOSEE LEMAIRE, lemairej@canimex.com"
click at [1109, 527] on md-icon "Edit" at bounding box center [1110, 531] width 21 height 21
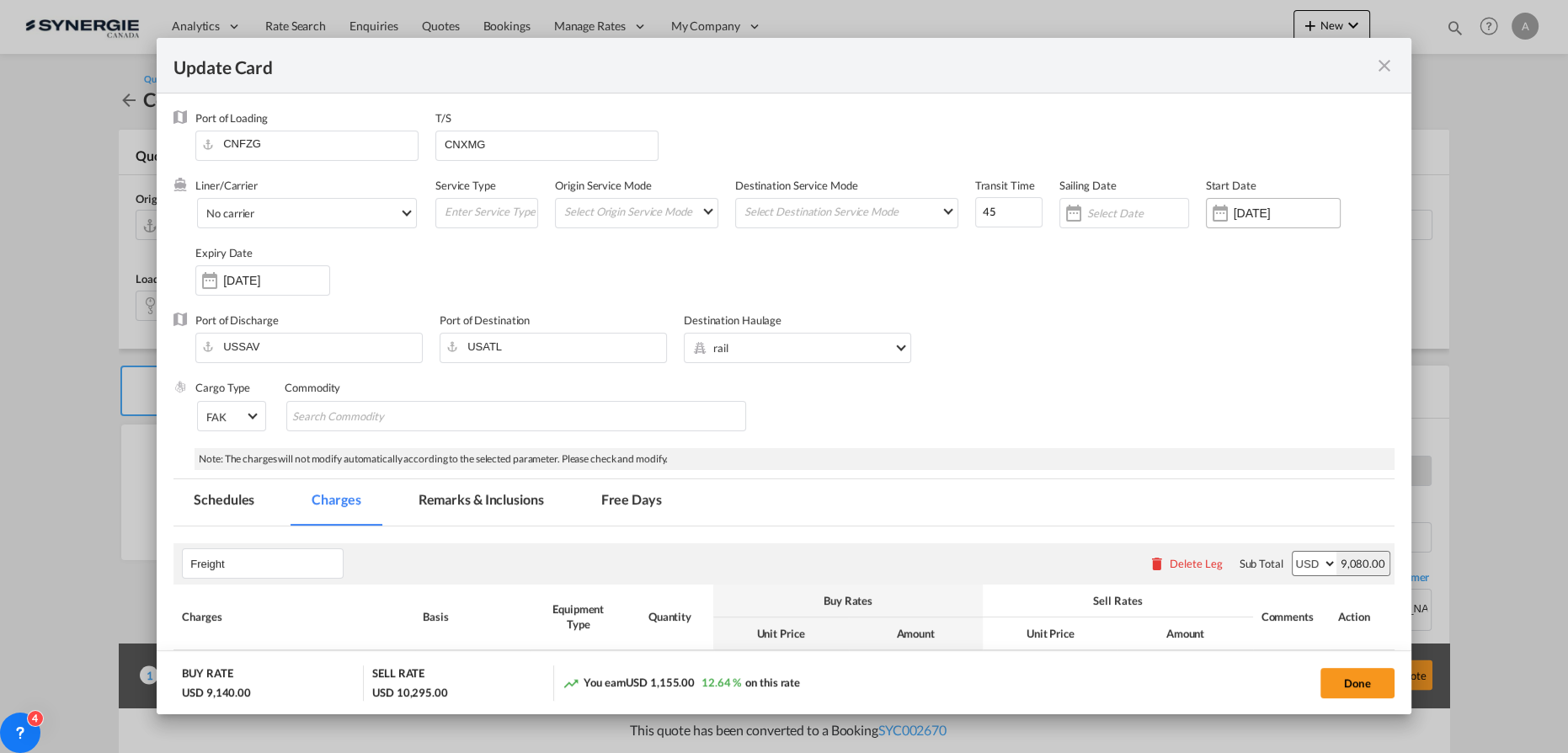
click at [1248, 217] on input "29 Jul 2025" at bounding box center [1287, 212] width 106 height 13
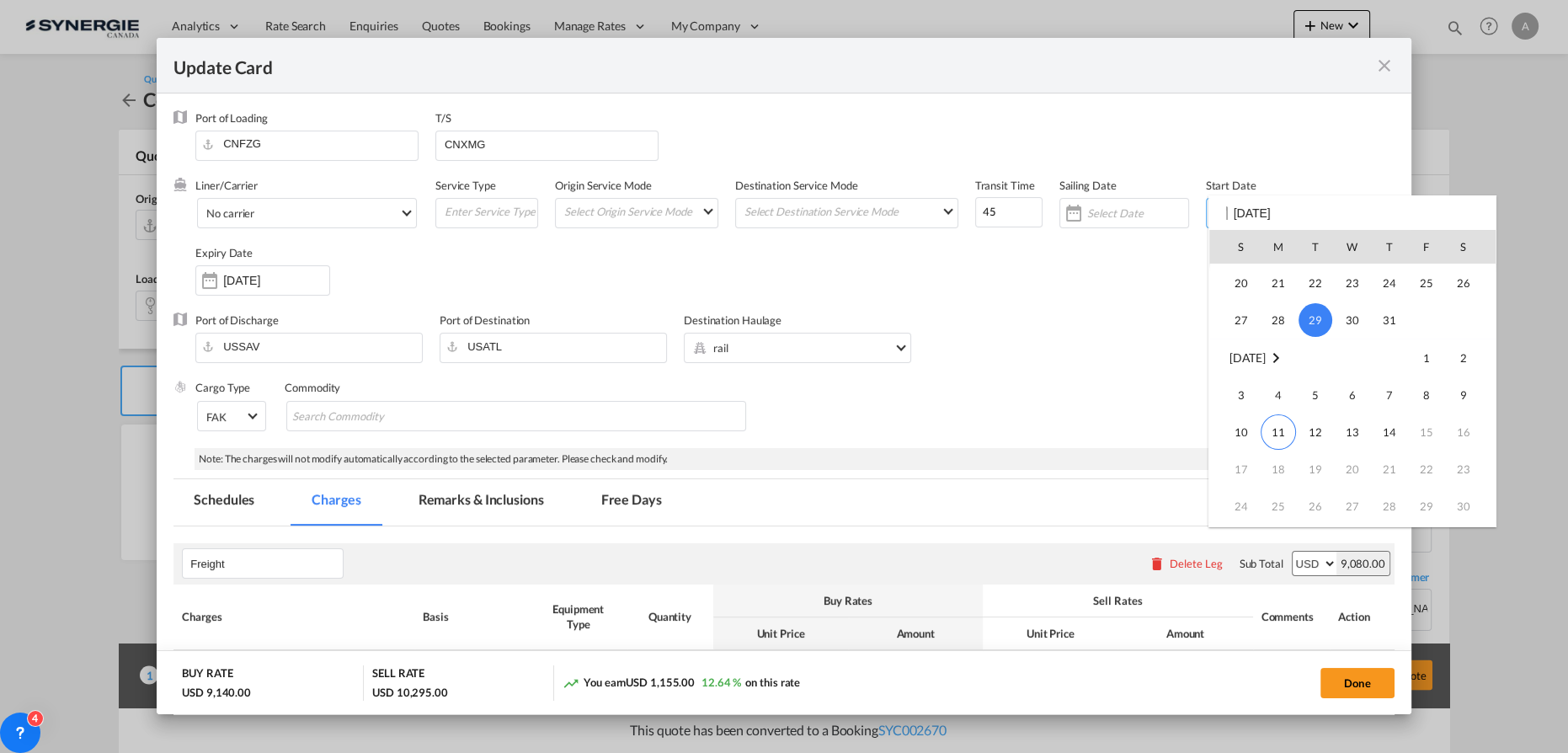
scroll to position [389803, 0]
click at [1264, 359] on span "11" at bounding box center [1278, 355] width 35 height 35
type input "[DATE]"
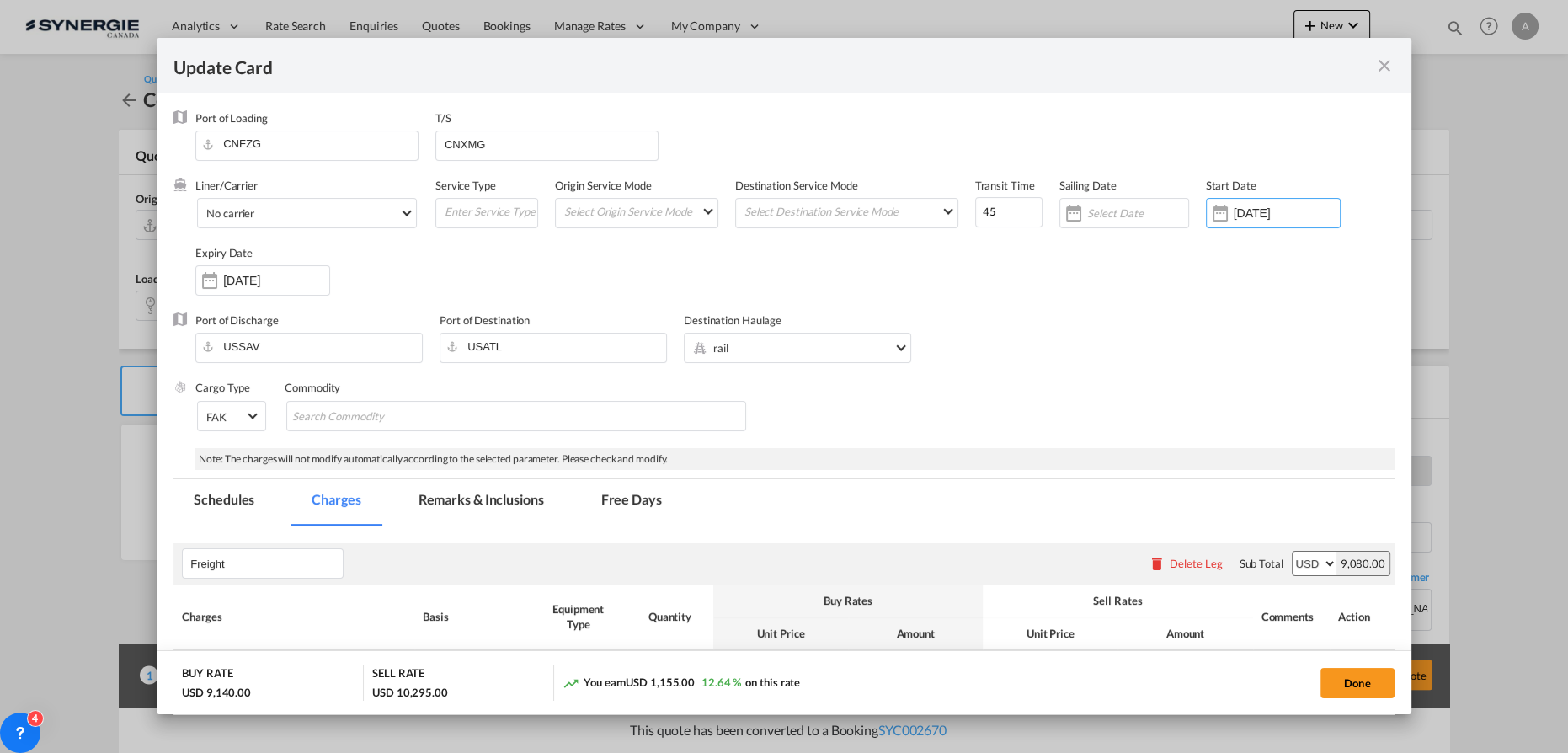
click at [200, 304] on div "Expiry Date 14 Aug 2025" at bounding box center [270, 278] width 151 height 67
click at [217, 280] on div "Update Card Port ..." at bounding box center [210, 280] width 27 height 34
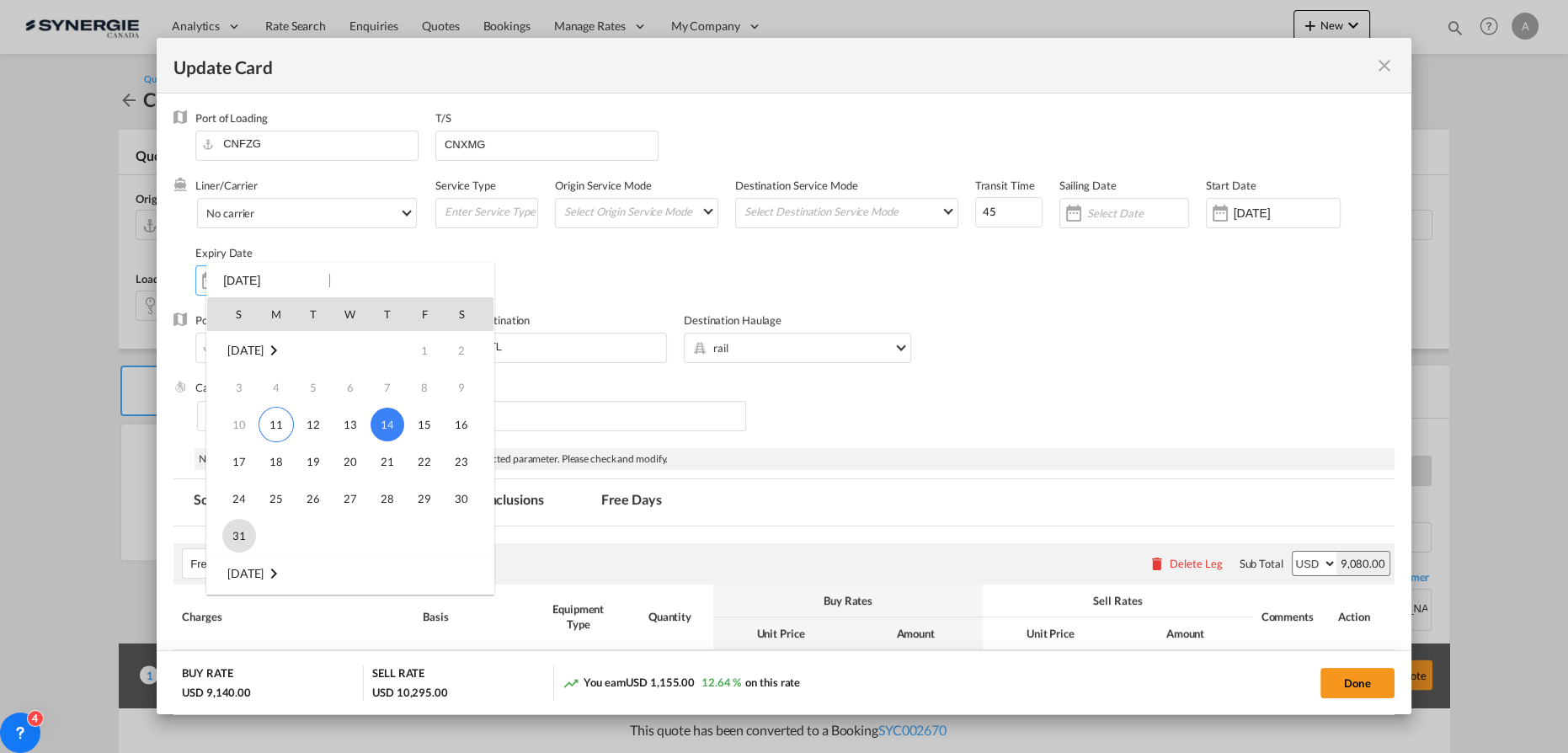
click at [244, 538] on span "31" at bounding box center [239, 535] width 34 height 34
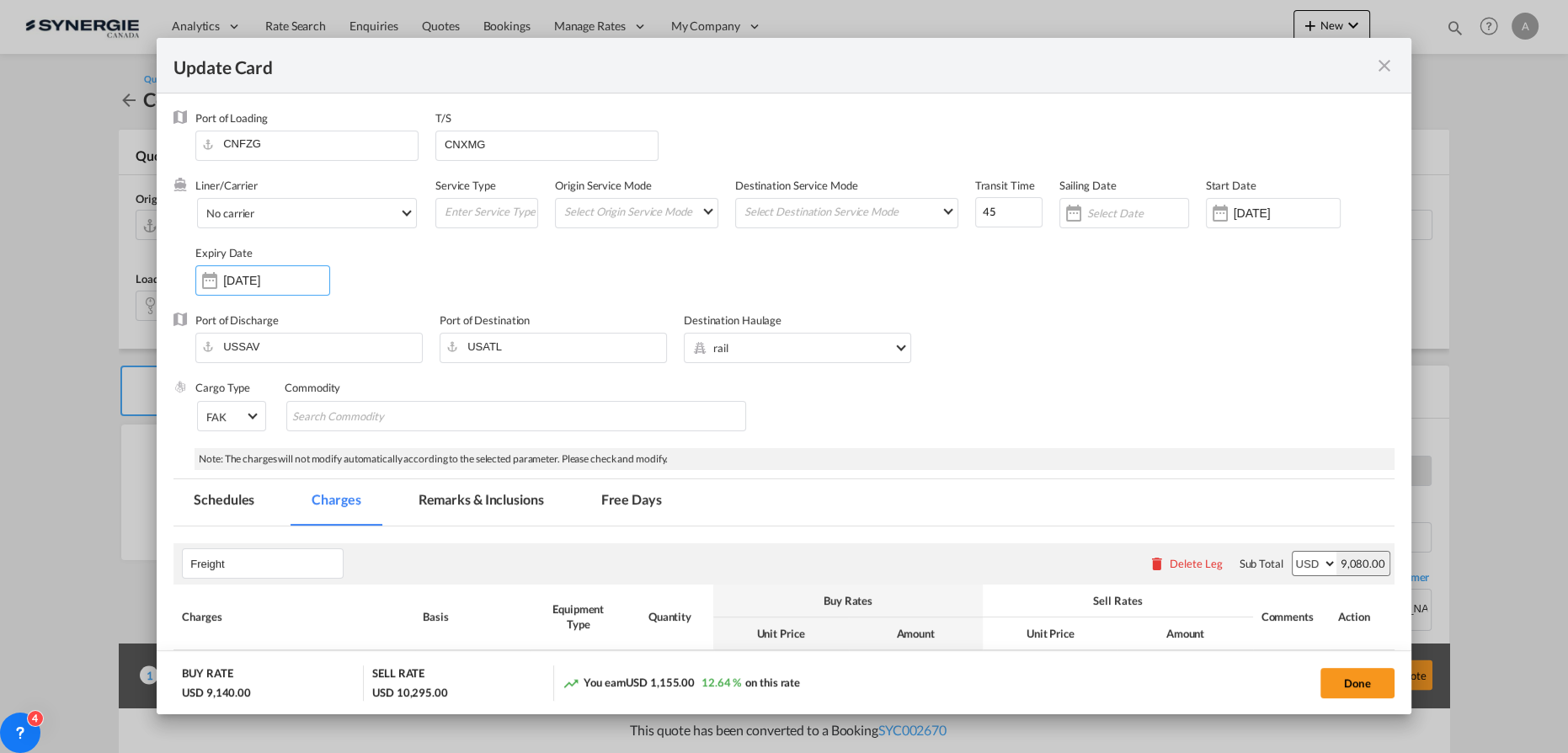
type input "31 Aug 2025"
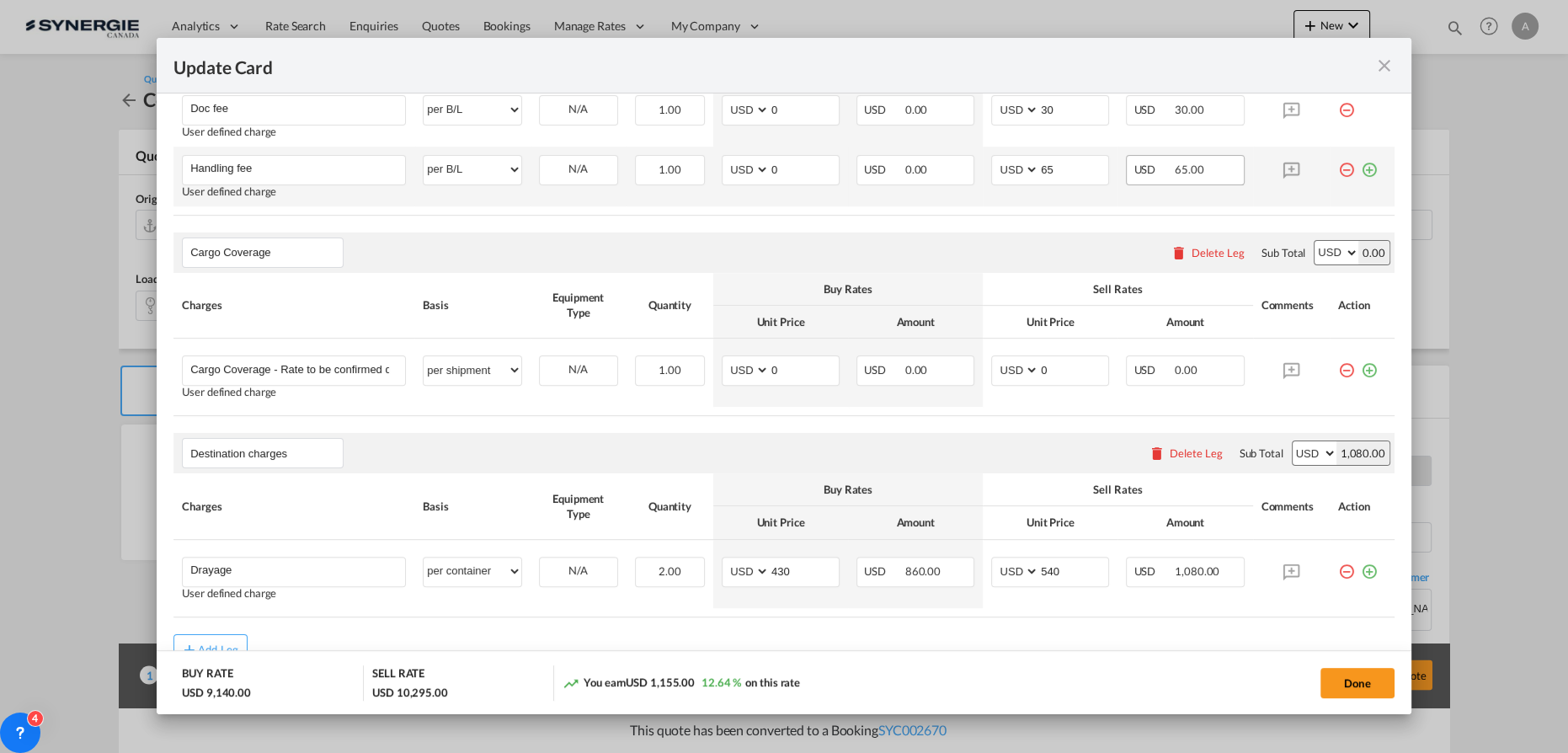
scroll to position [842, 0]
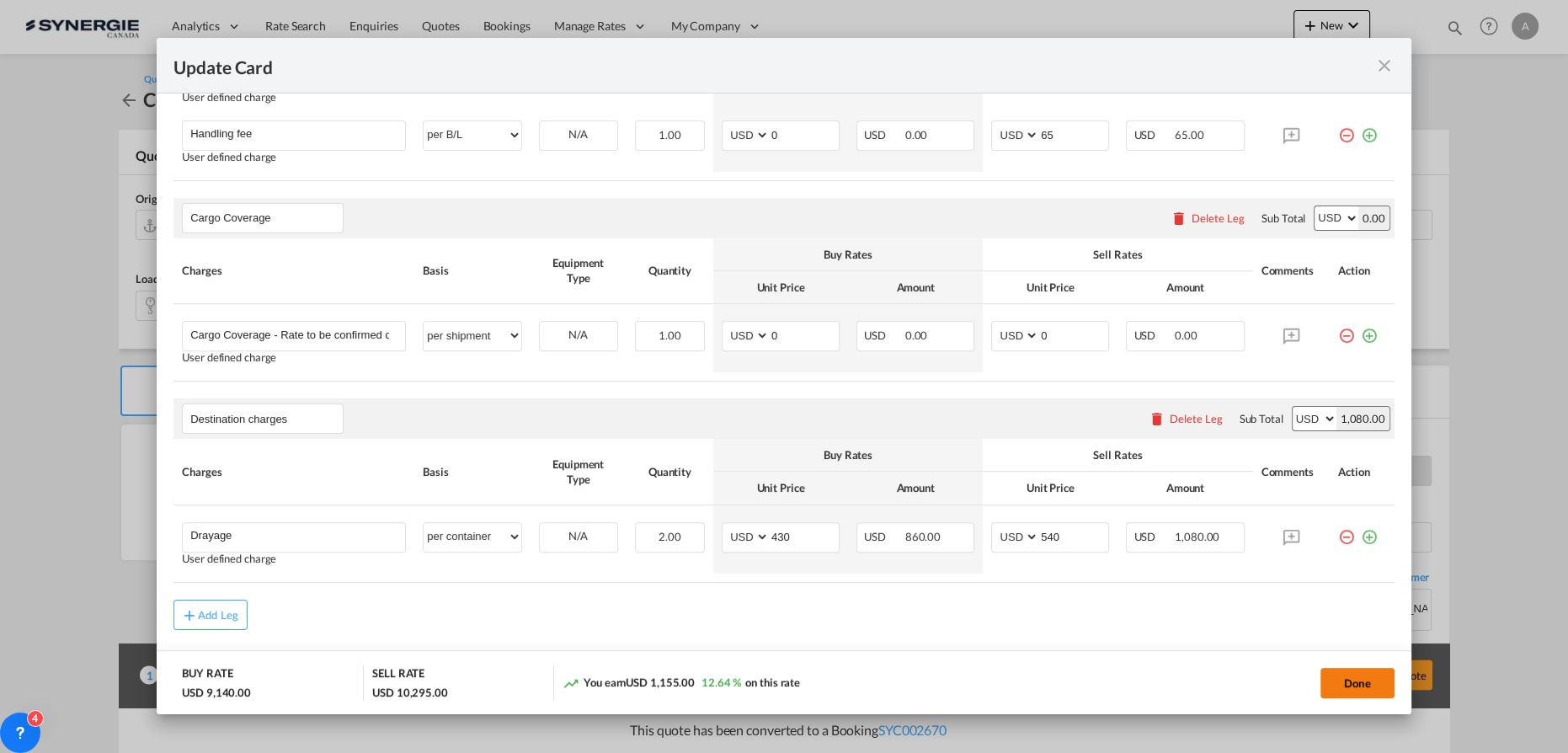
click at [1343, 679] on button "Done" at bounding box center [1358, 683] width 74 height 30
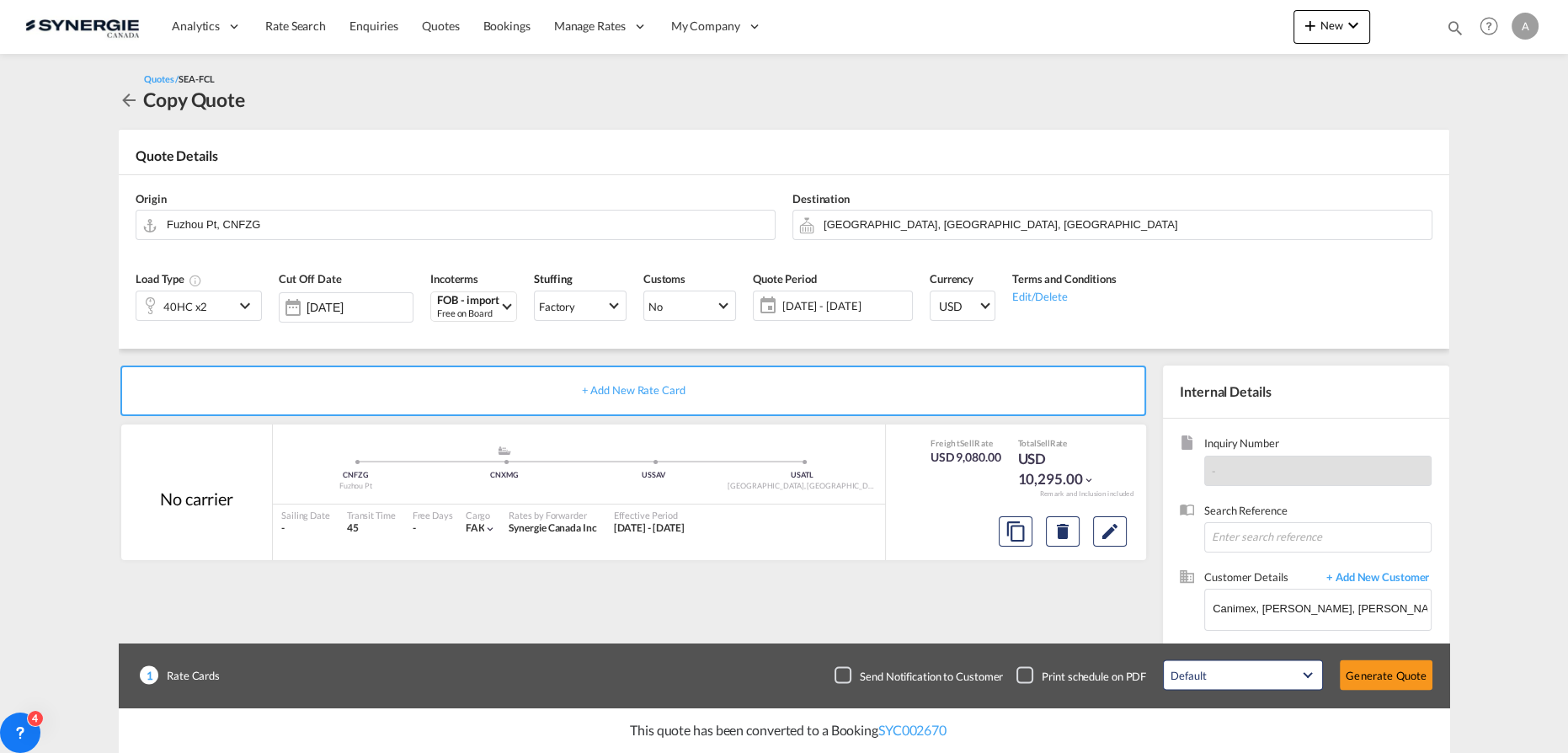
type input "10 Aug 2025"
type input "30 Aug 2025"
click at [884, 309] on span "29 Jul - 14 Aug 2025" at bounding box center [845, 305] width 125 height 15
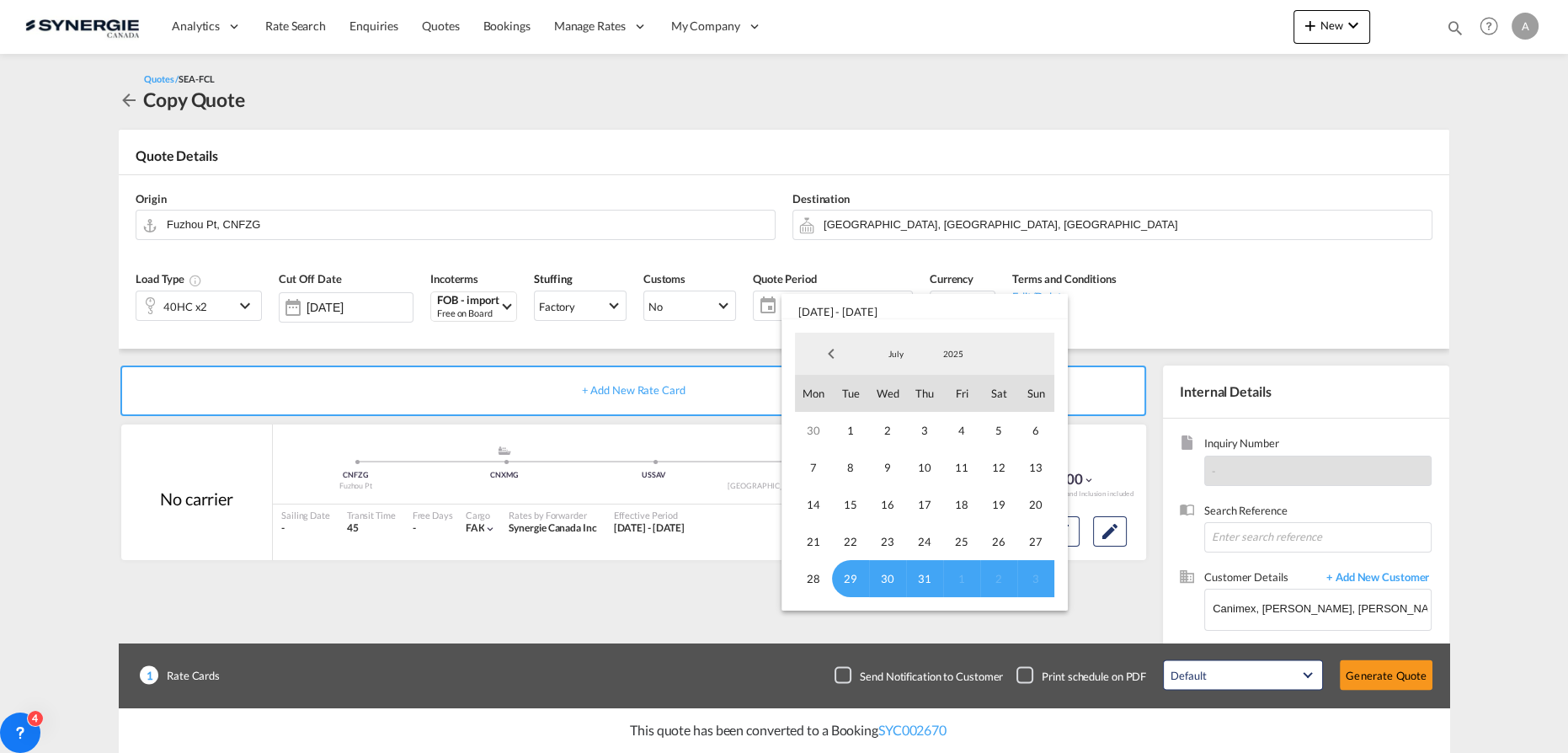
click at [893, 363] on md-select-value "July" at bounding box center [896, 354] width 57 height 25
click at [897, 389] on md-option "August" at bounding box center [913, 394] width 115 height 40
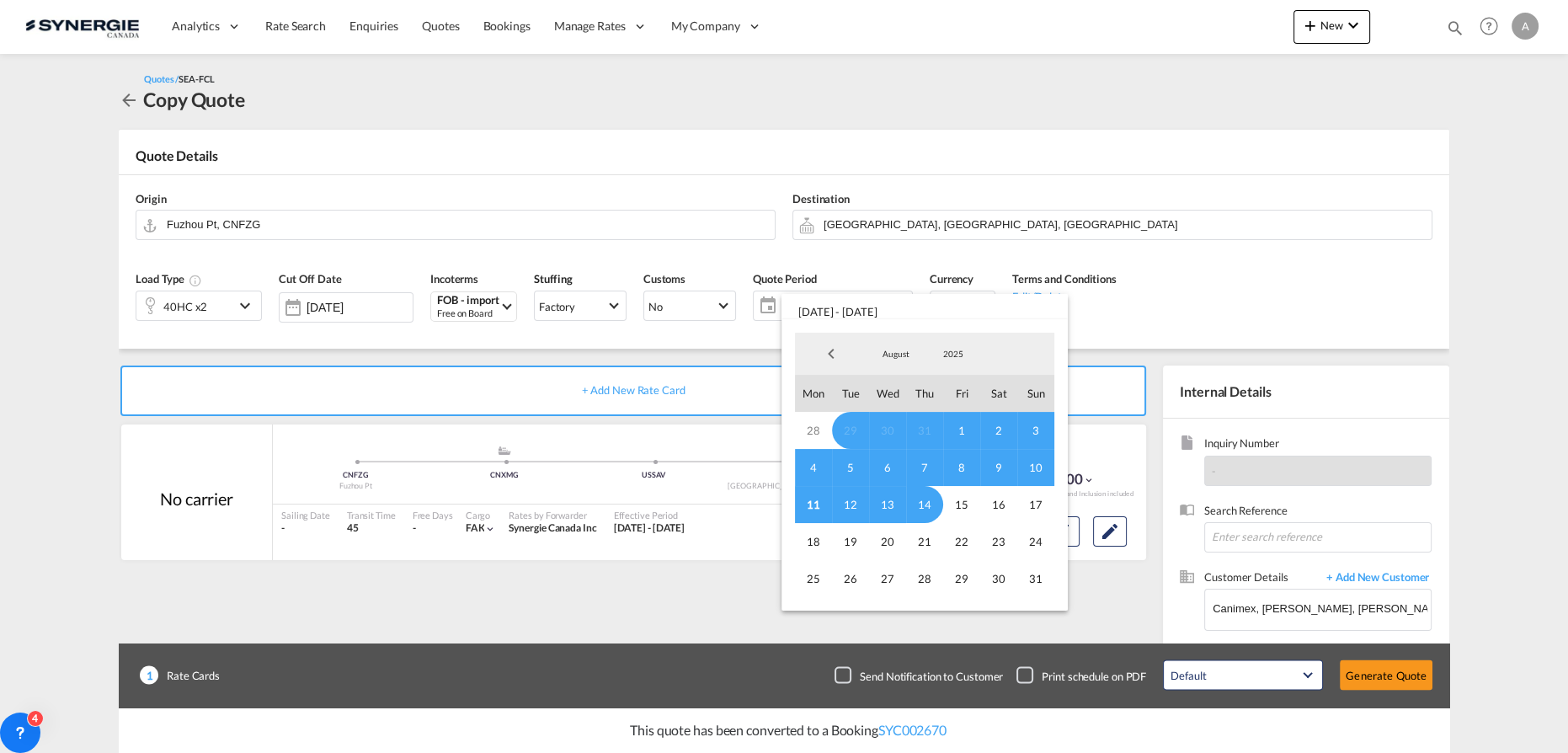
click at [818, 507] on span "11" at bounding box center [813, 504] width 37 height 37
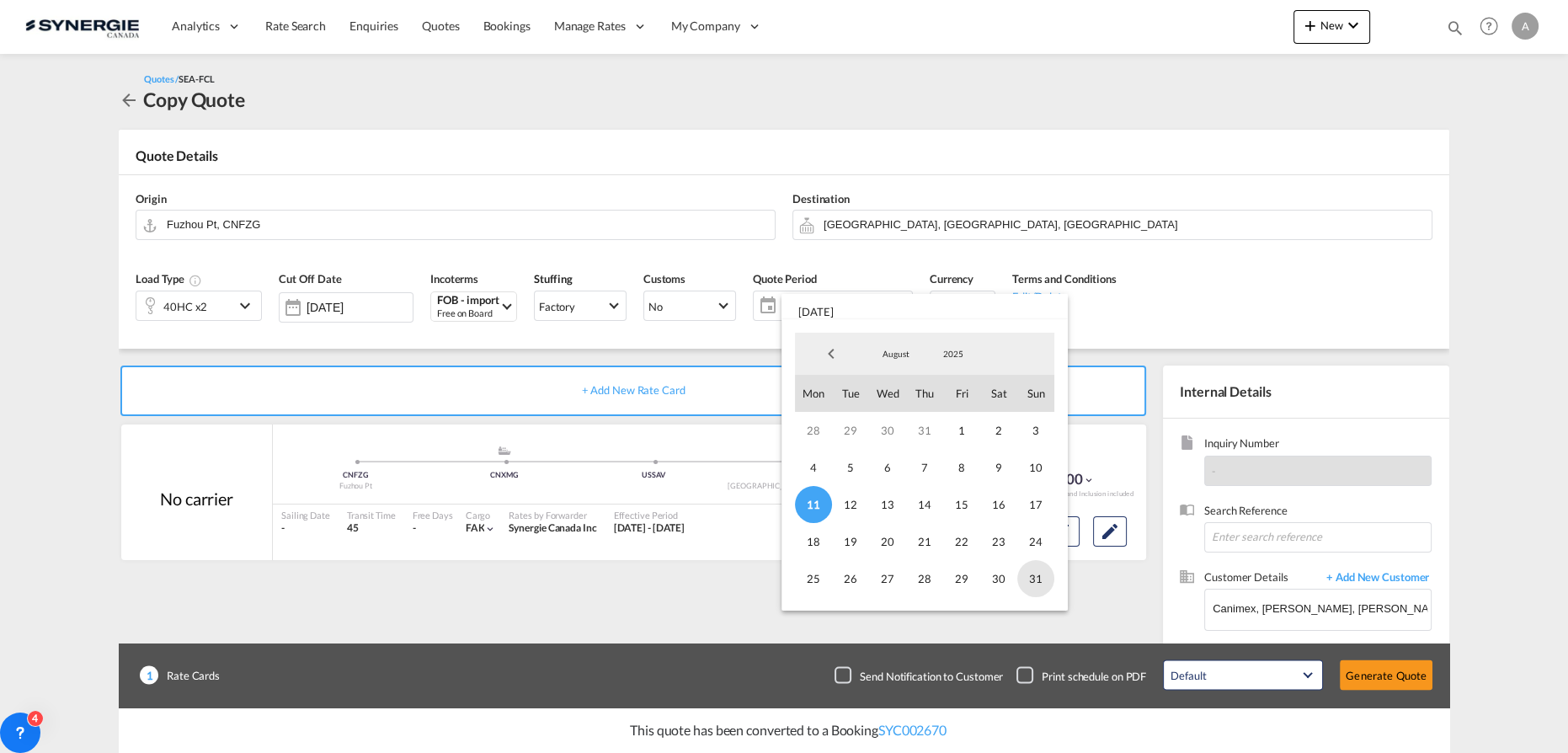
click at [1051, 578] on span "31" at bounding box center [1035, 578] width 37 height 37
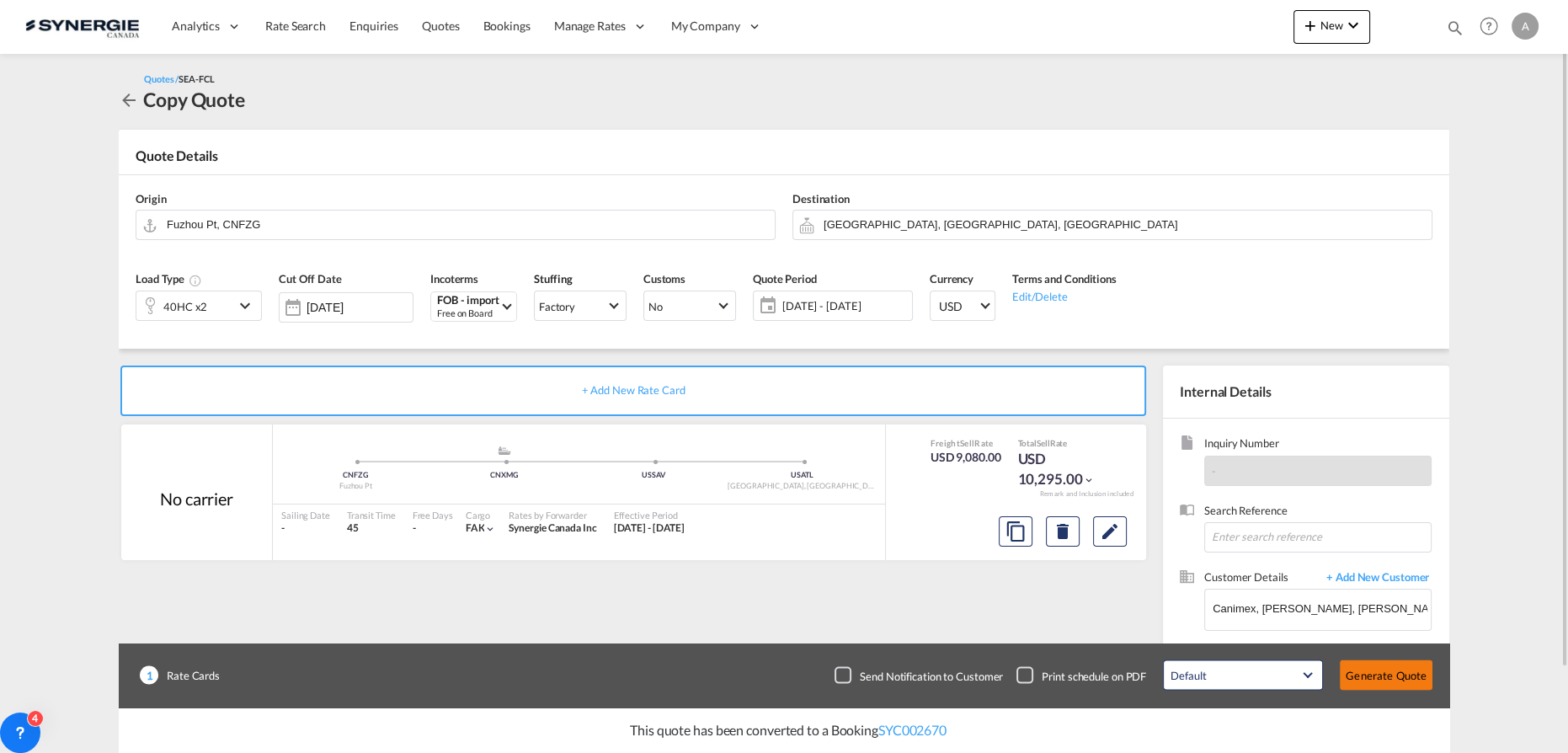
click at [1358, 667] on button "Generate Quote" at bounding box center [1385, 675] width 92 height 30
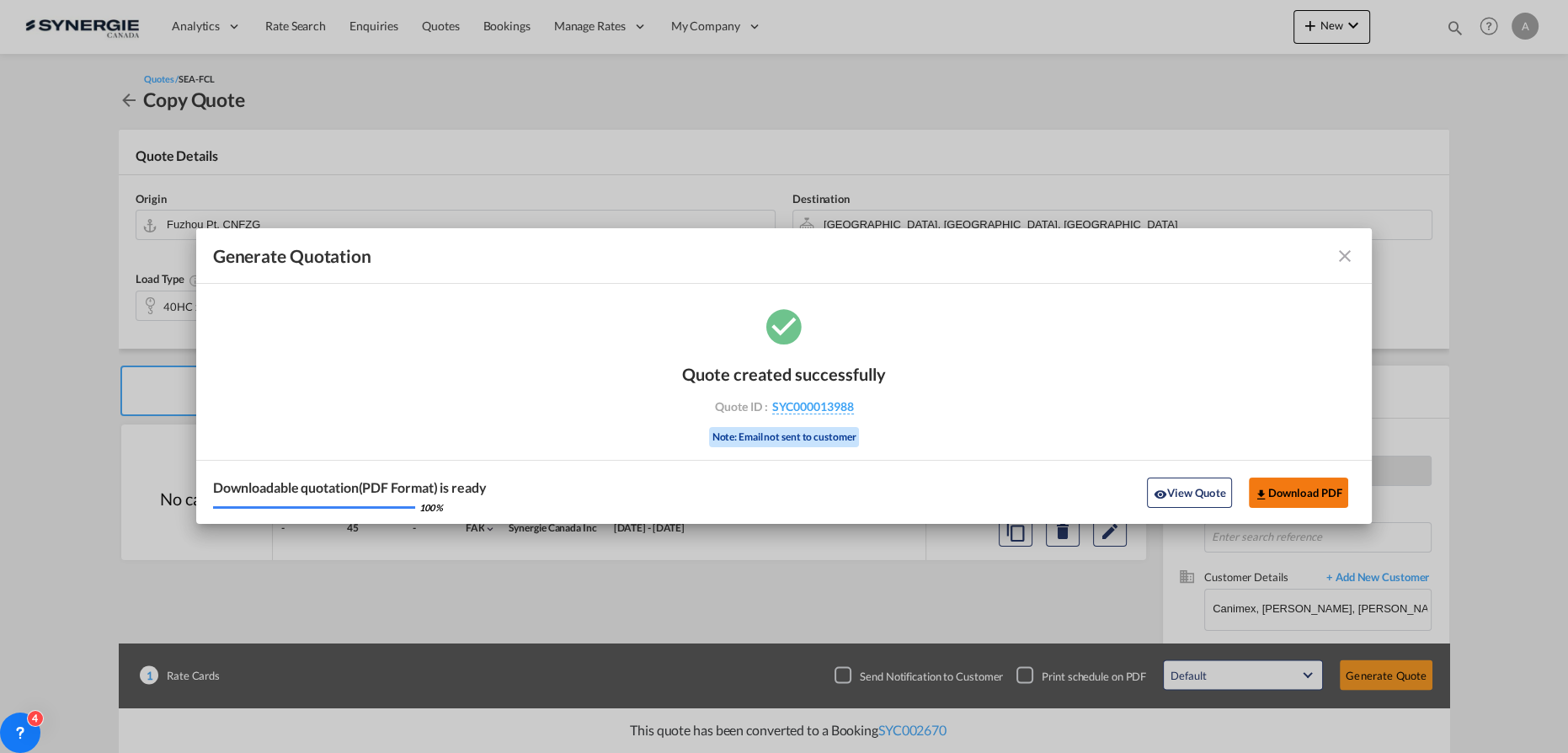
click at [1327, 492] on button "Download PDF" at bounding box center [1299, 492] width 100 height 30
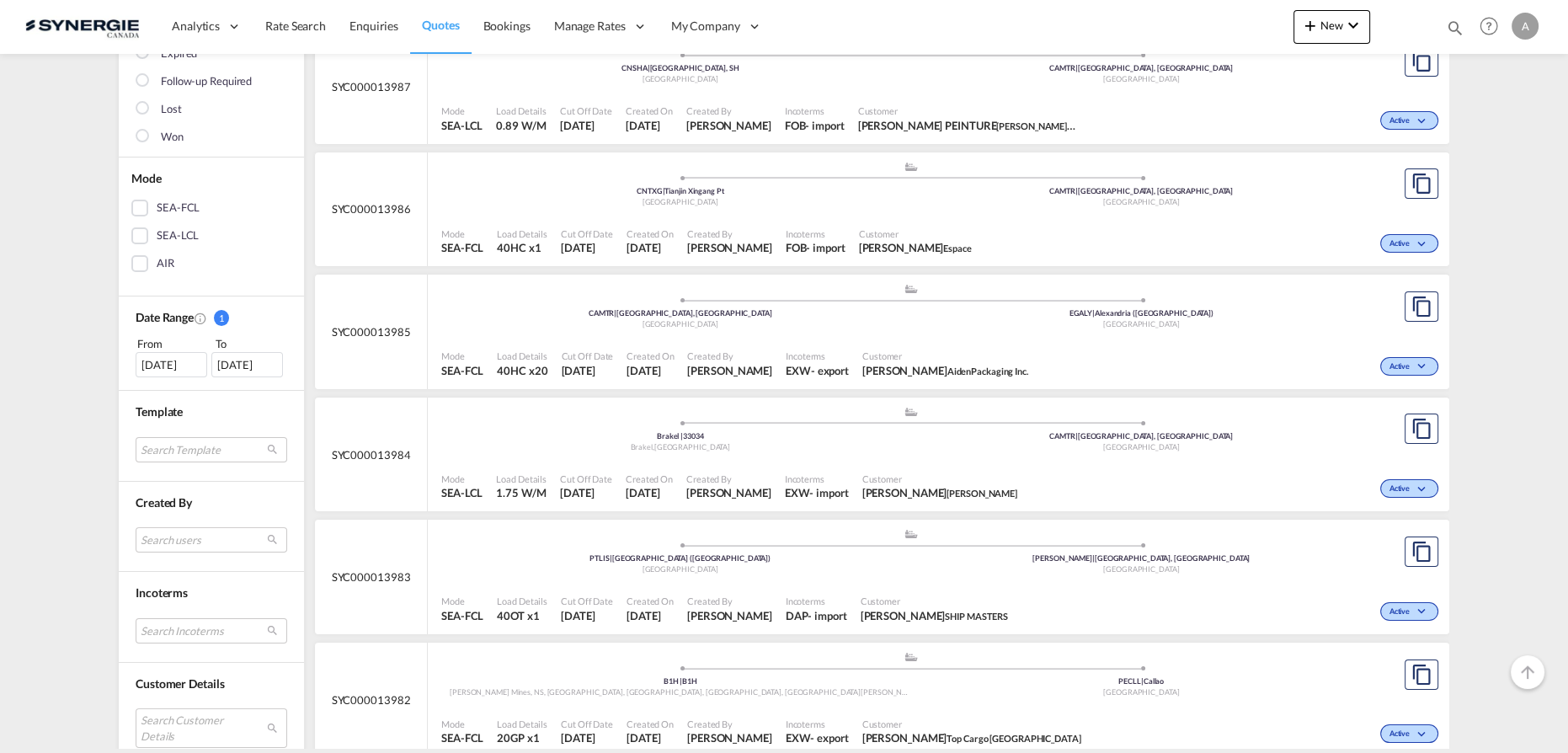
scroll to position [382, 0]
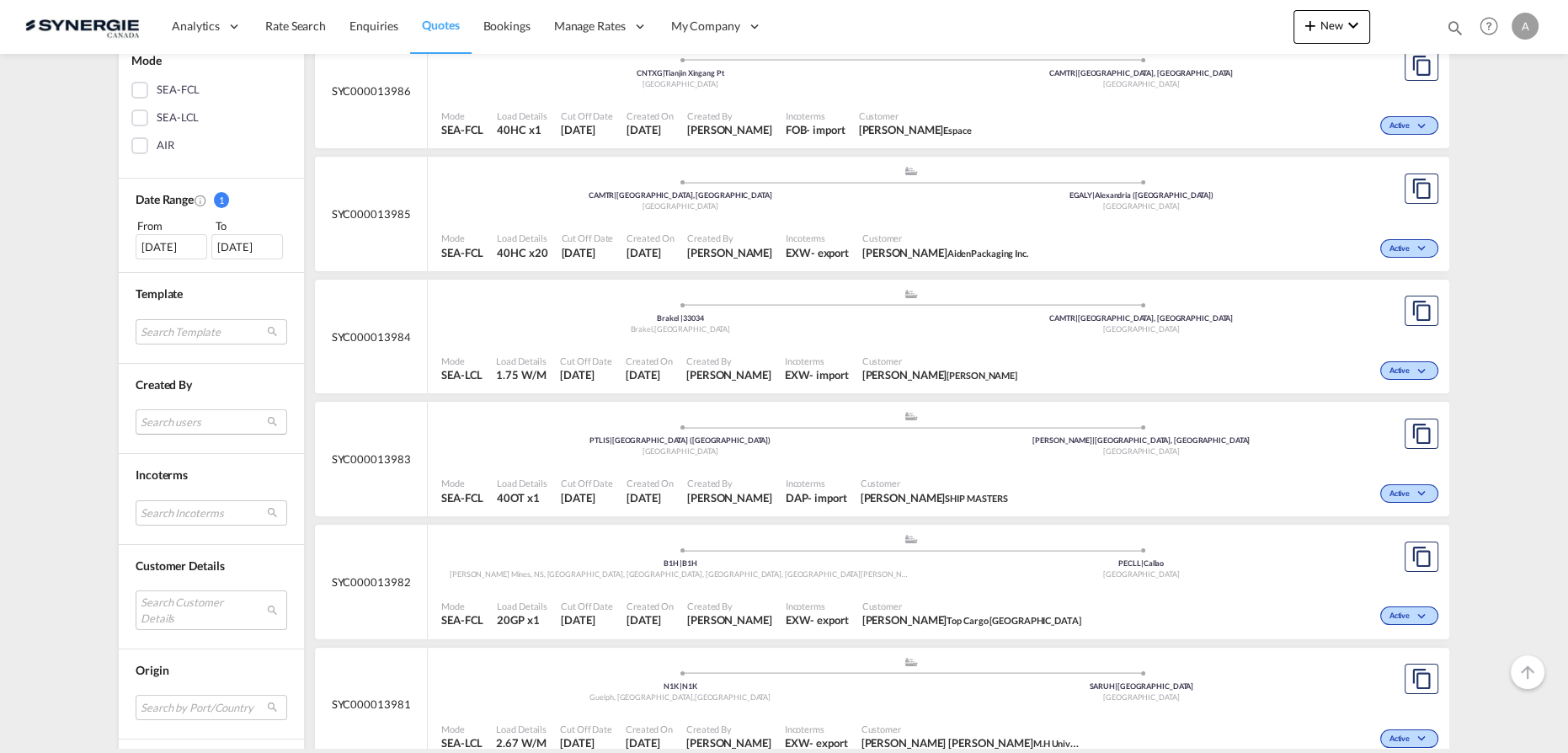
click at [199, 418] on md-select "Search users [PERSON_NAME] [PERSON_NAME][EMAIL_ADDRESS][DOMAIN_NAME] [PERSON_NA…" at bounding box center [210, 422] width 151 height 25
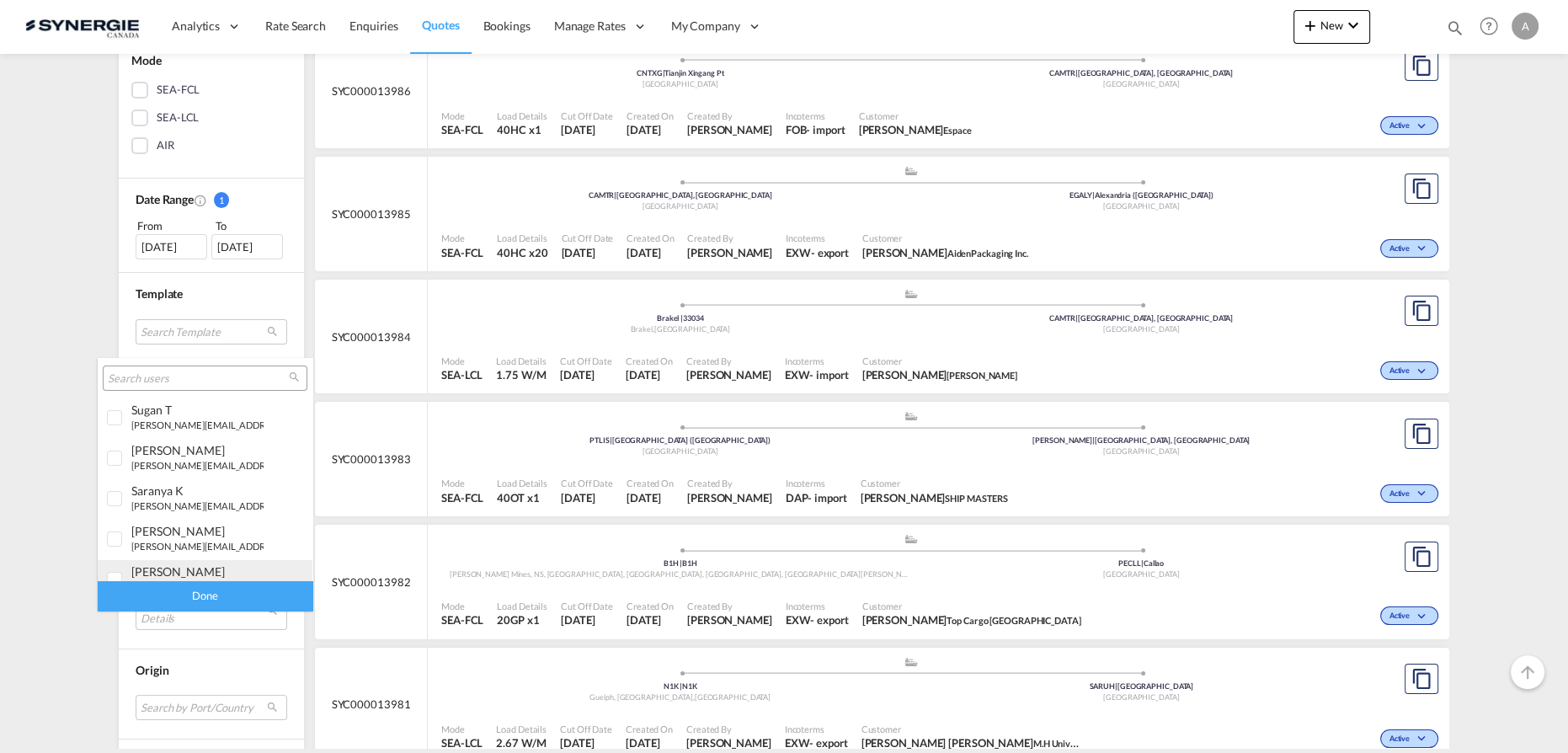
click at [163, 578] on div "[PERSON_NAME] [EMAIL_ADDRESS][DOMAIN_NAME]" at bounding box center [198, 578] width 133 height 29
click at [207, 600] on div "Done" at bounding box center [205, 595] width 215 height 30
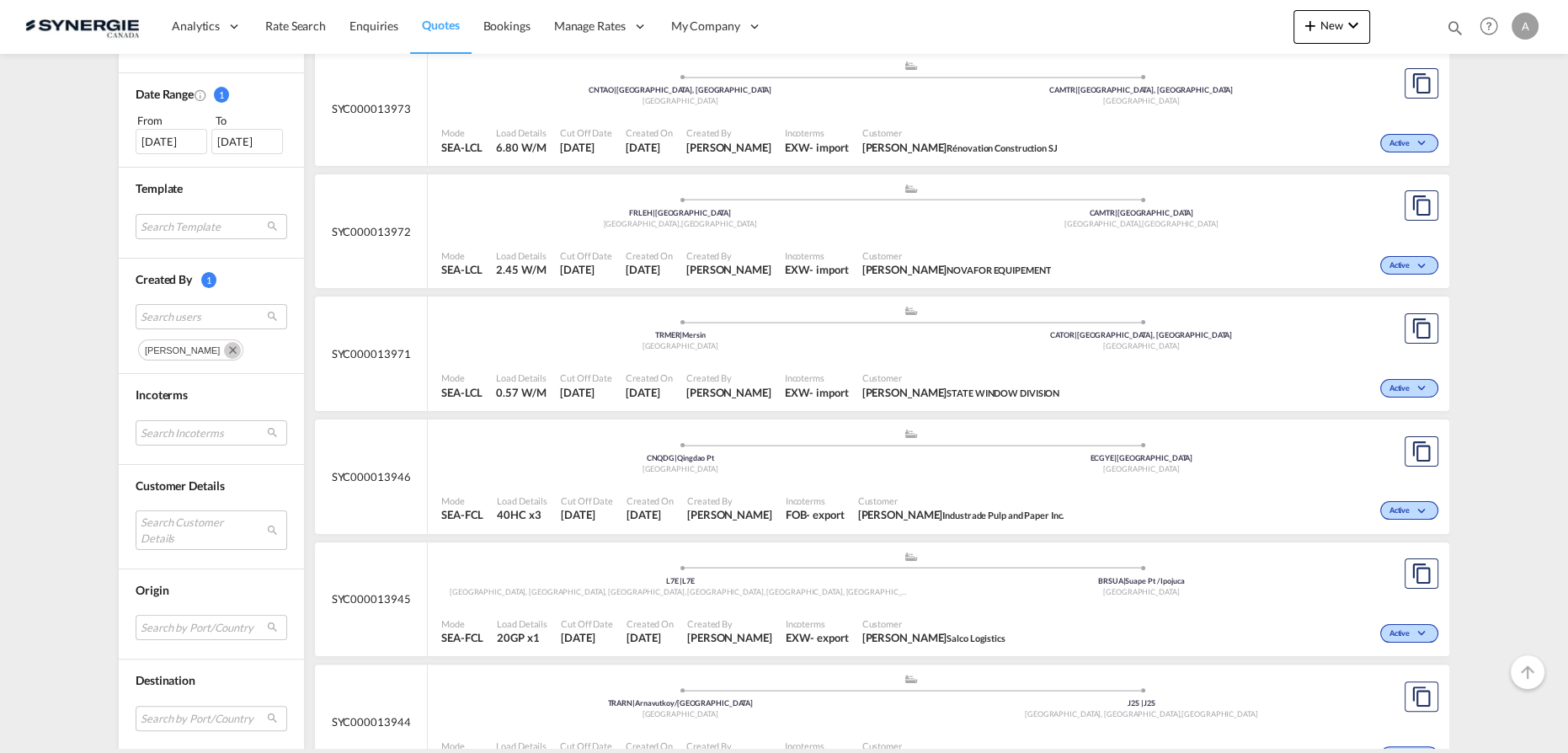
scroll to position [535, 0]
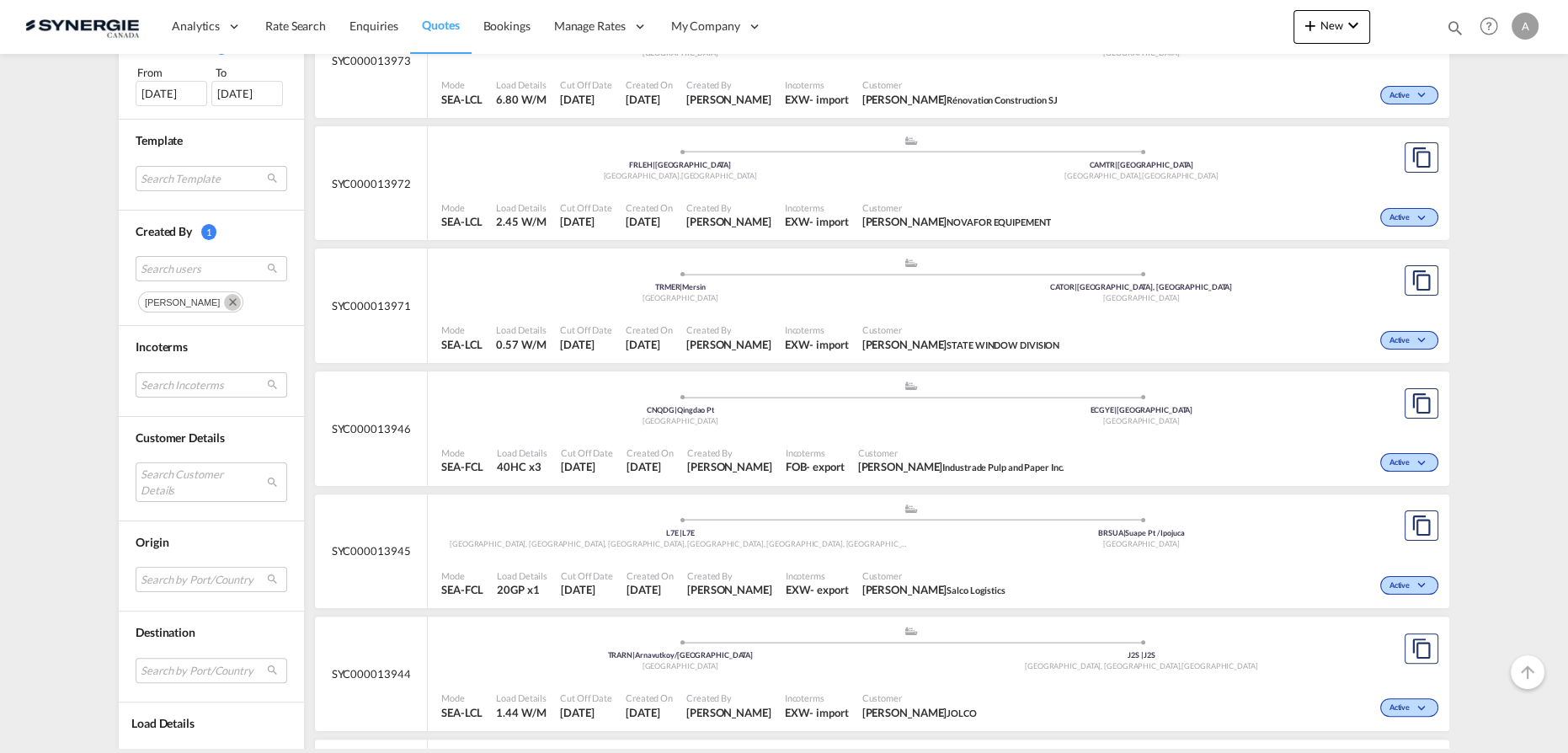
click at [224, 299] on md-icon "Remove" at bounding box center [232, 302] width 17 height 17
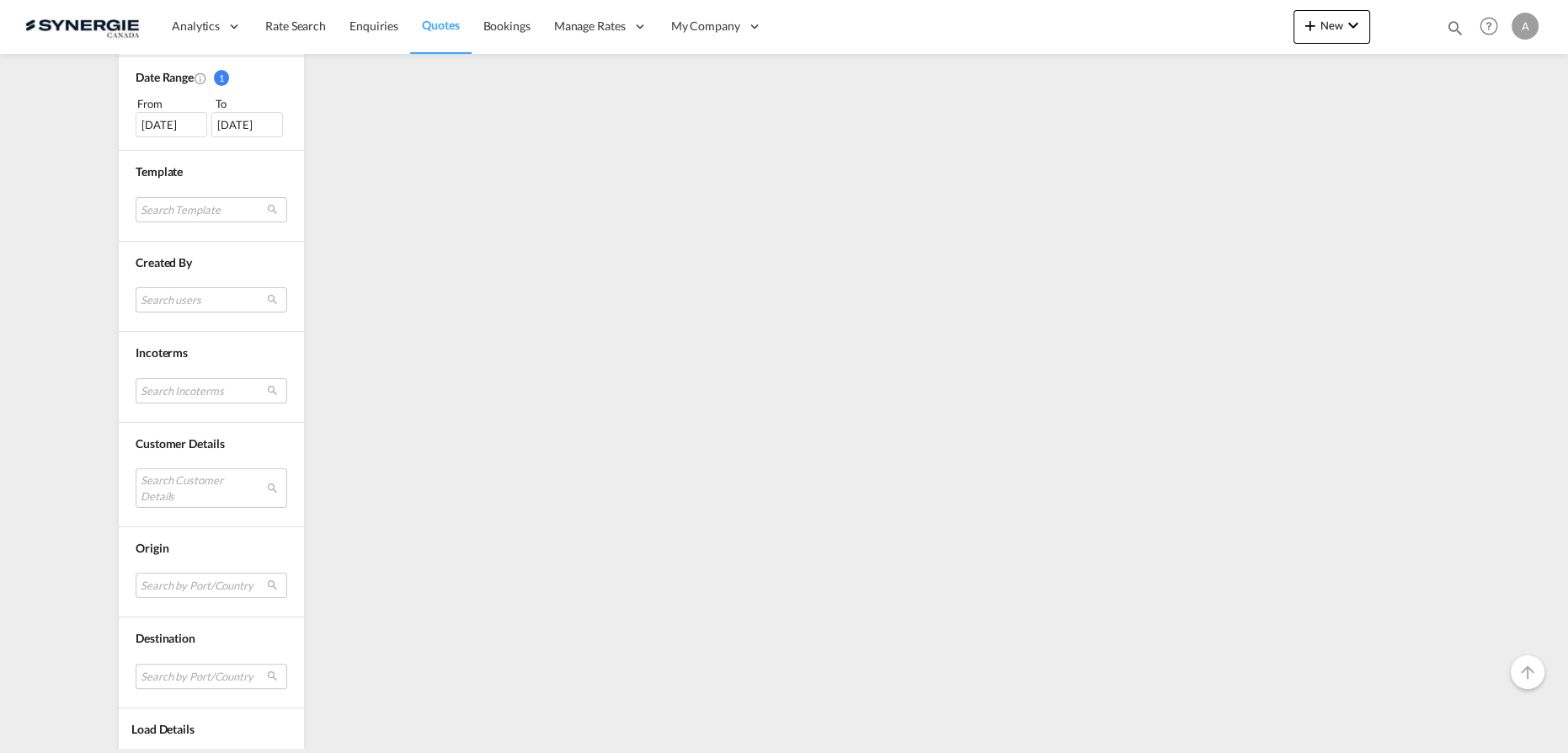
scroll to position [547, 0]
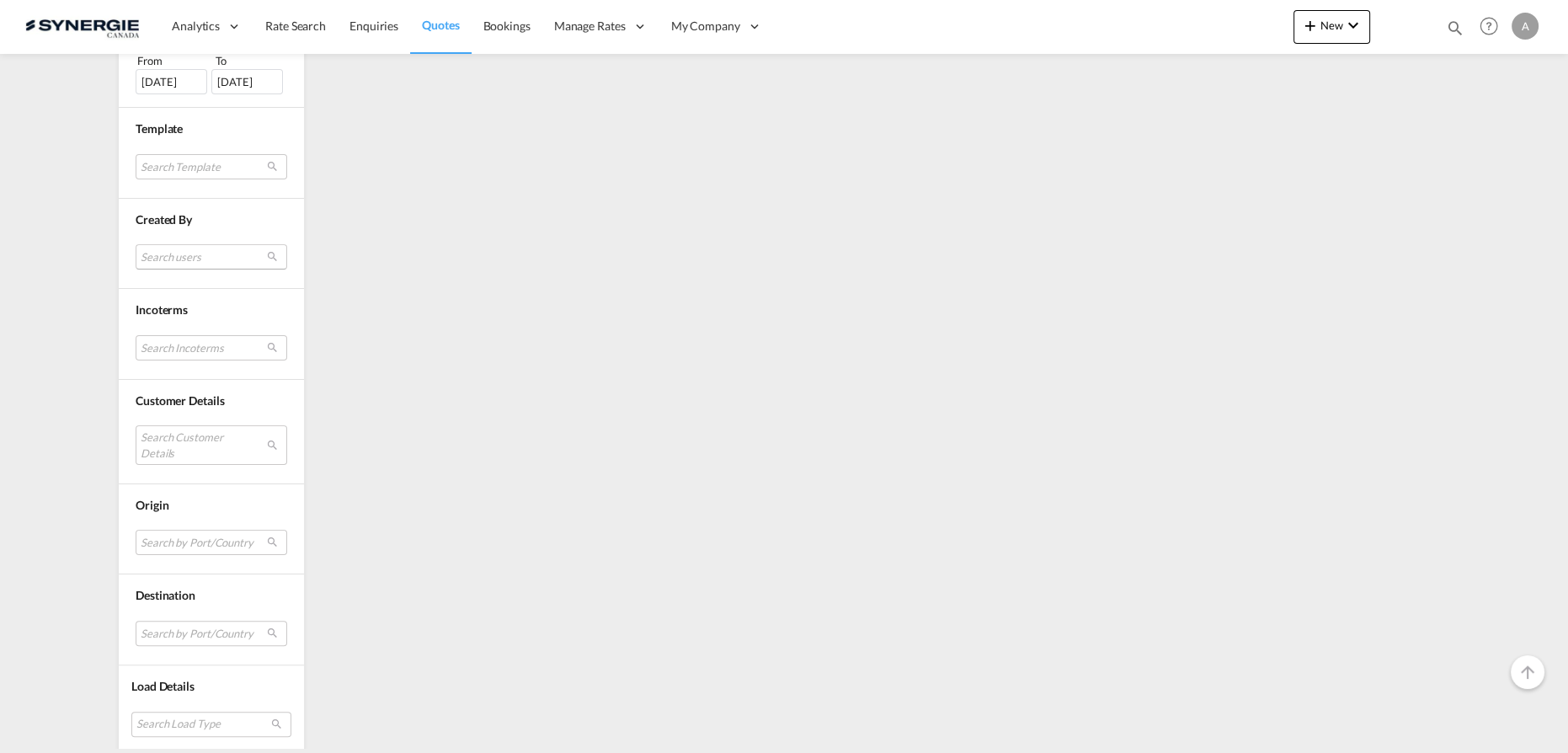
click at [161, 251] on md-select "Search users" at bounding box center [210, 257] width 151 height 25
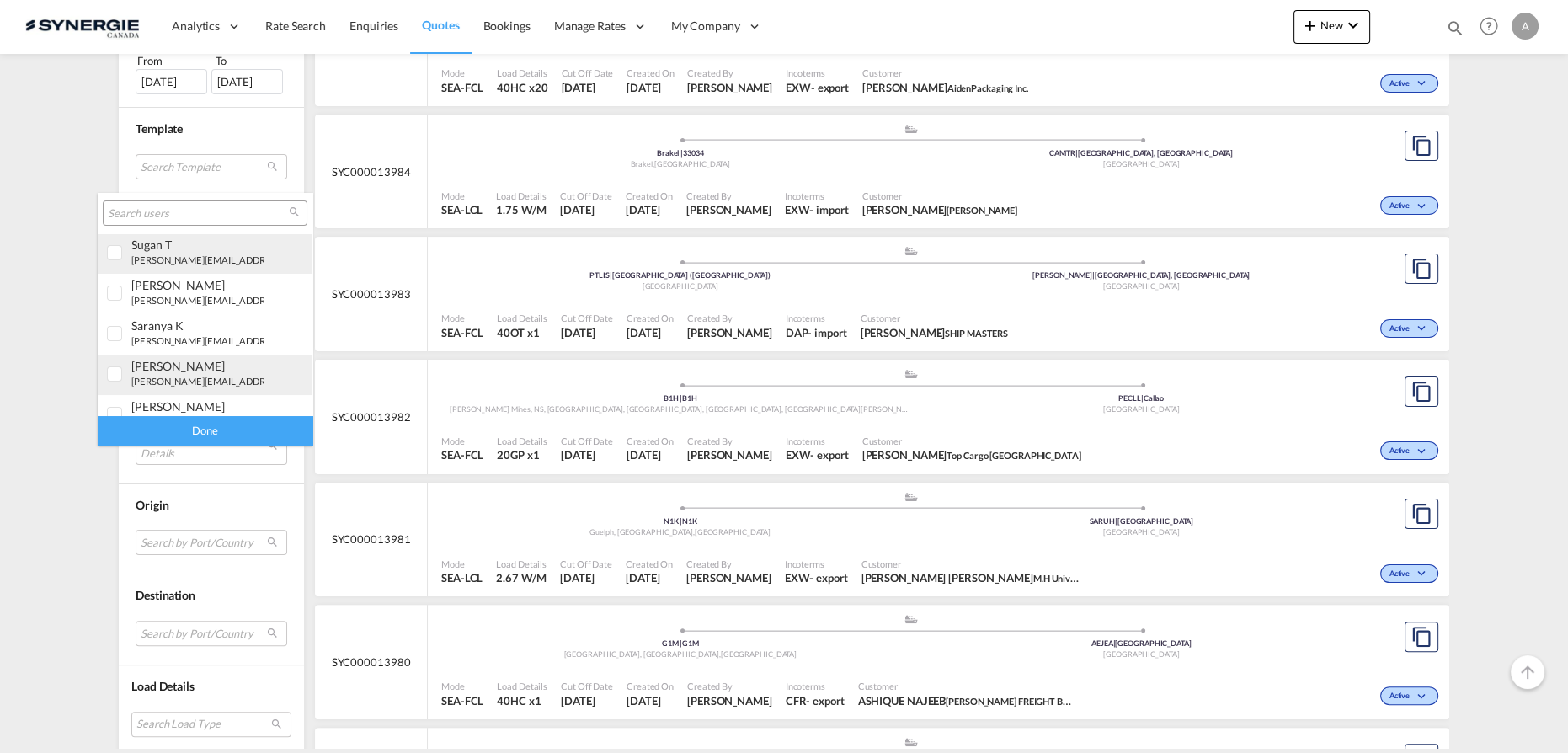
scroll to position [305, 0]
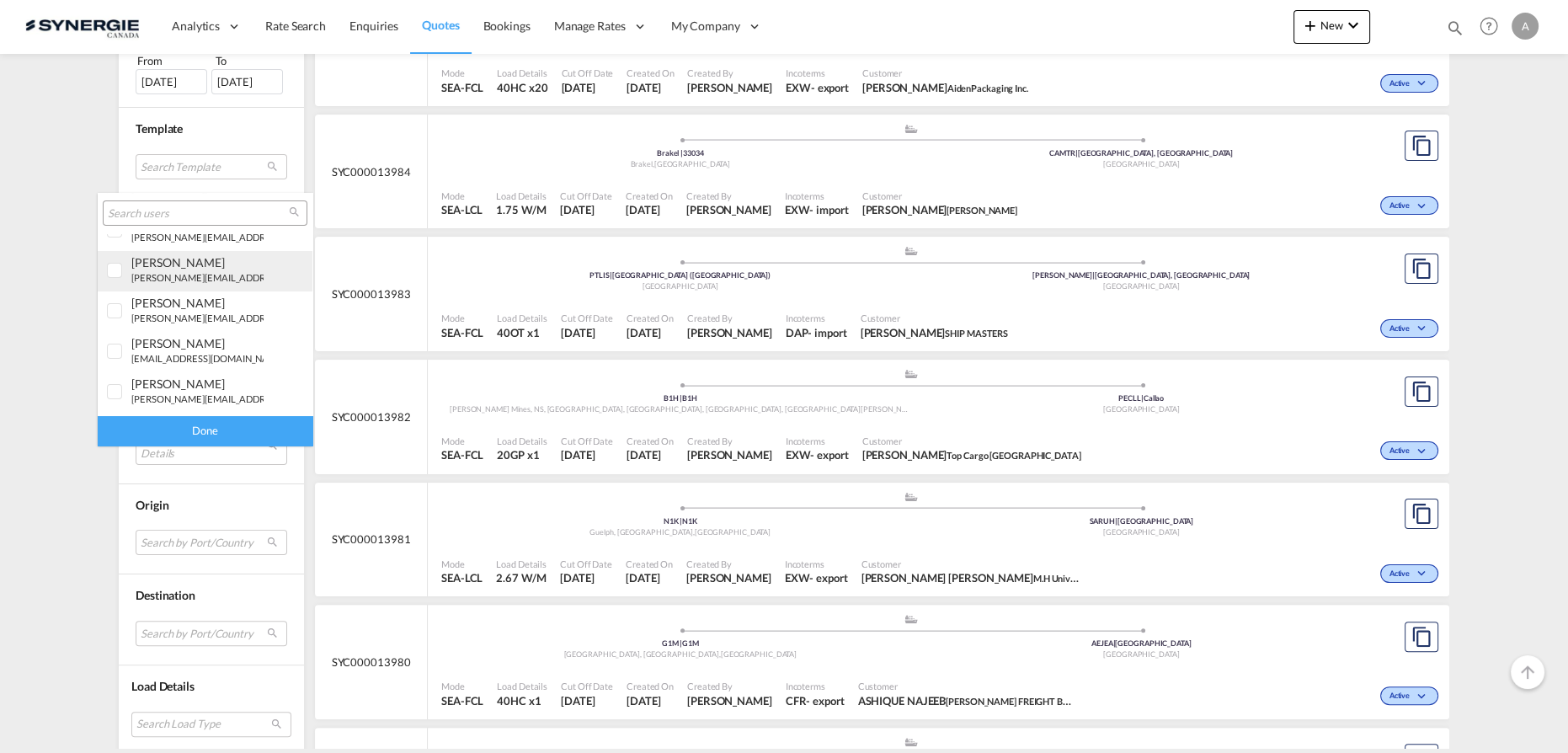
click at [174, 272] on small "[PERSON_NAME][EMAIL_ADDRESS][DOMAIN_NAME]" at bounding box center [245, 278] width 227 height 11
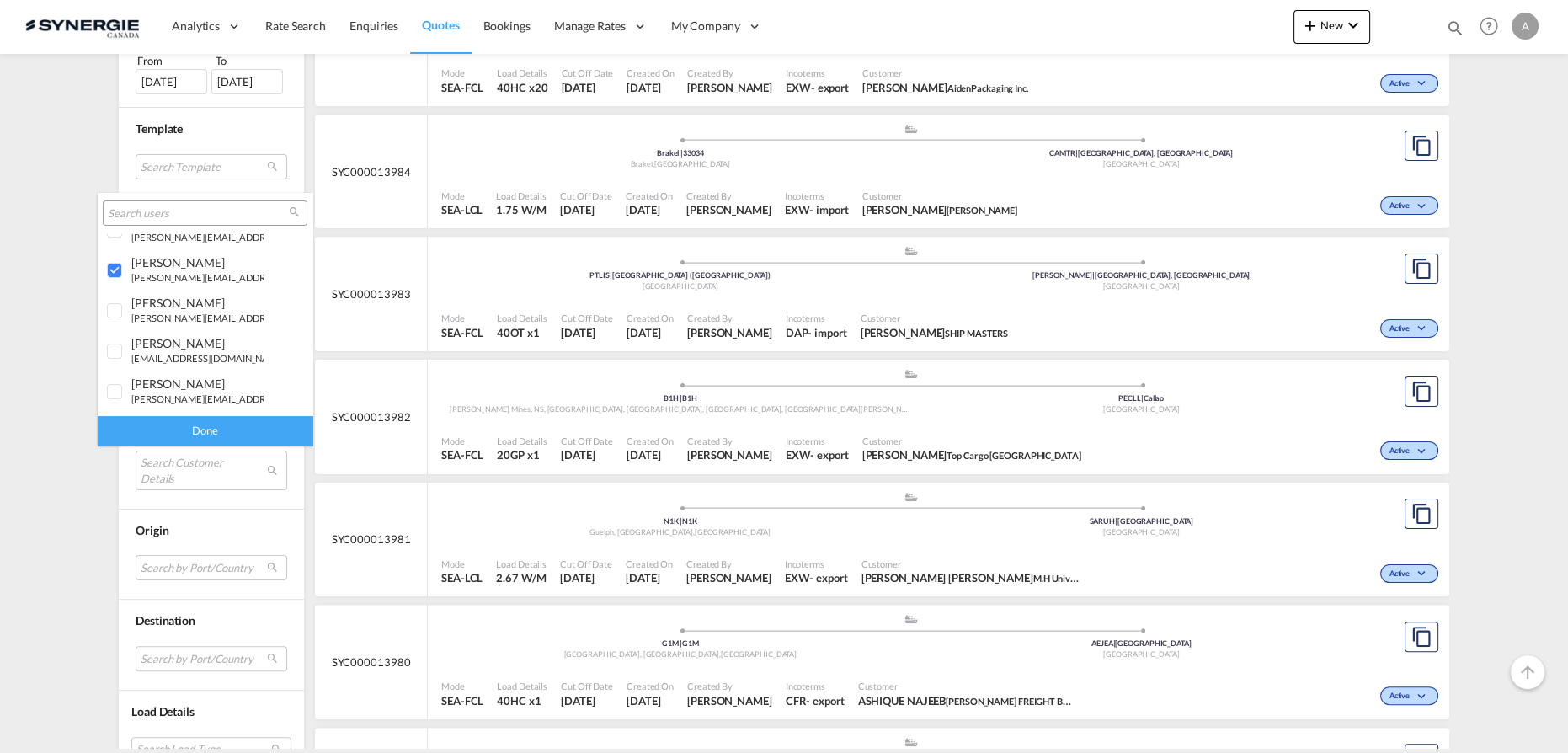
drag, startPoint x: 188, startPoint y: 424, endPoint x: 203, endPoint y: 426, distance: 15.1
click at [188, 424] on div "Done" at bounding box center [205, 431] width 215 height 30
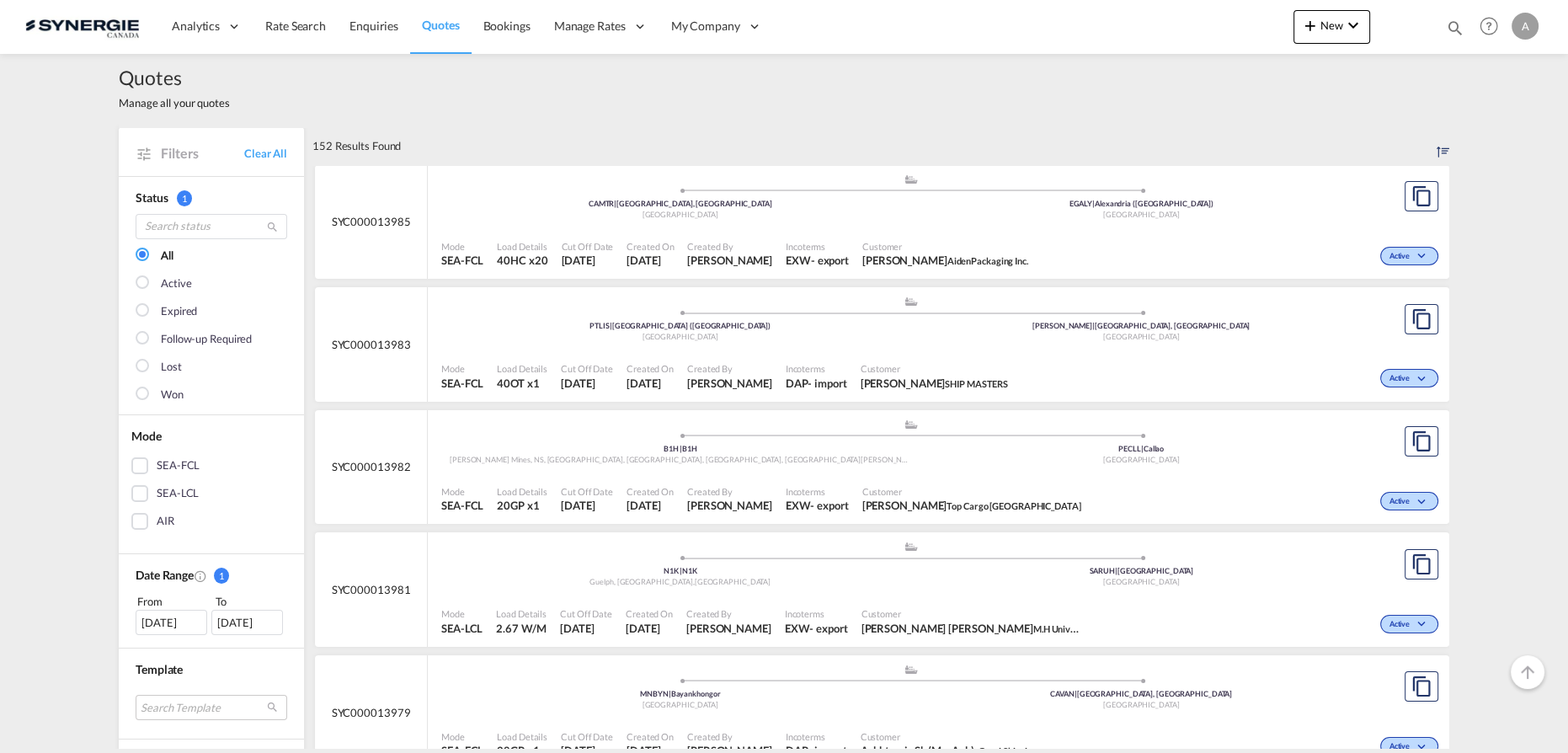
scroll to position [312, 0]
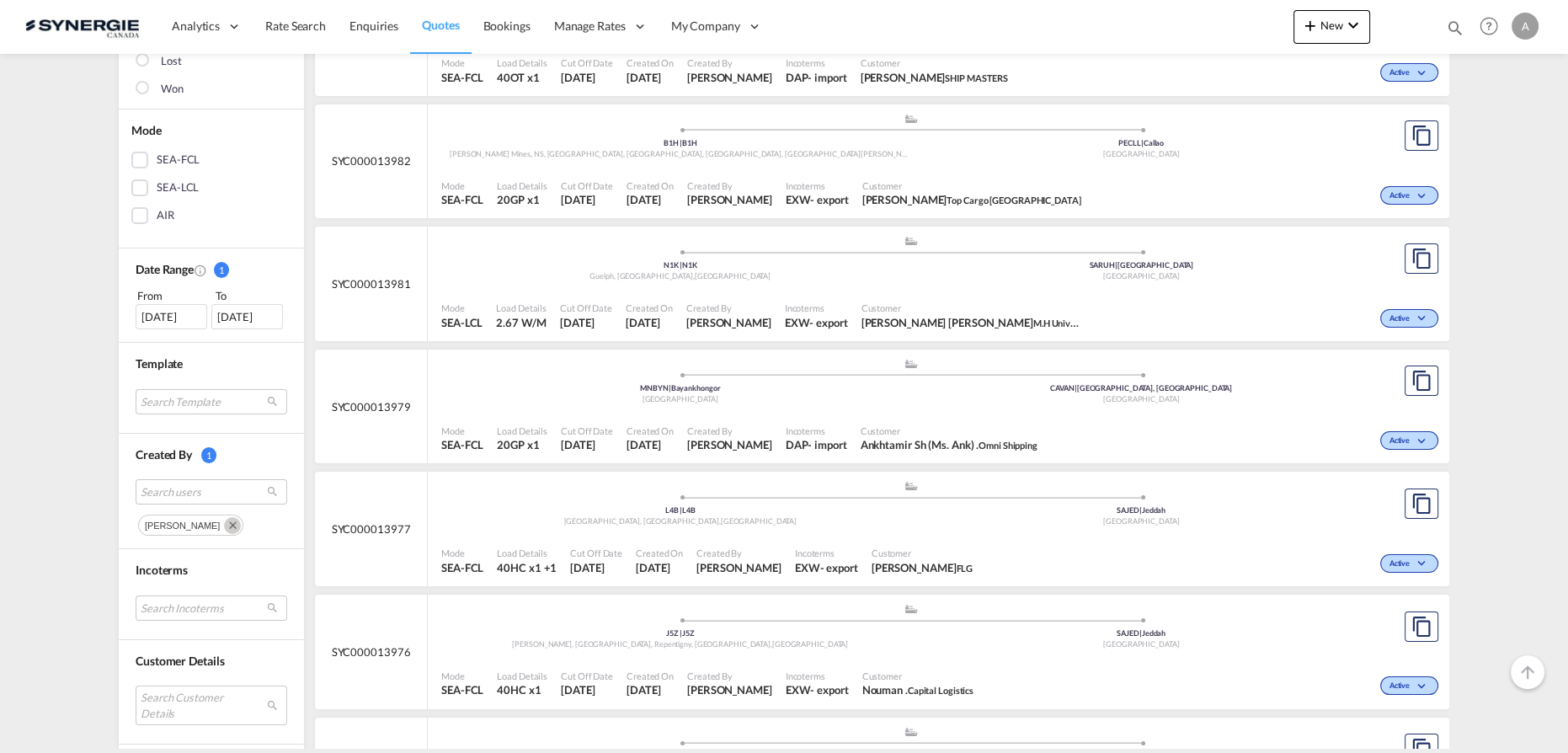
click at [224, 522] on md-icon "Remove" at bounding box center [232, 525] width 17 height 17
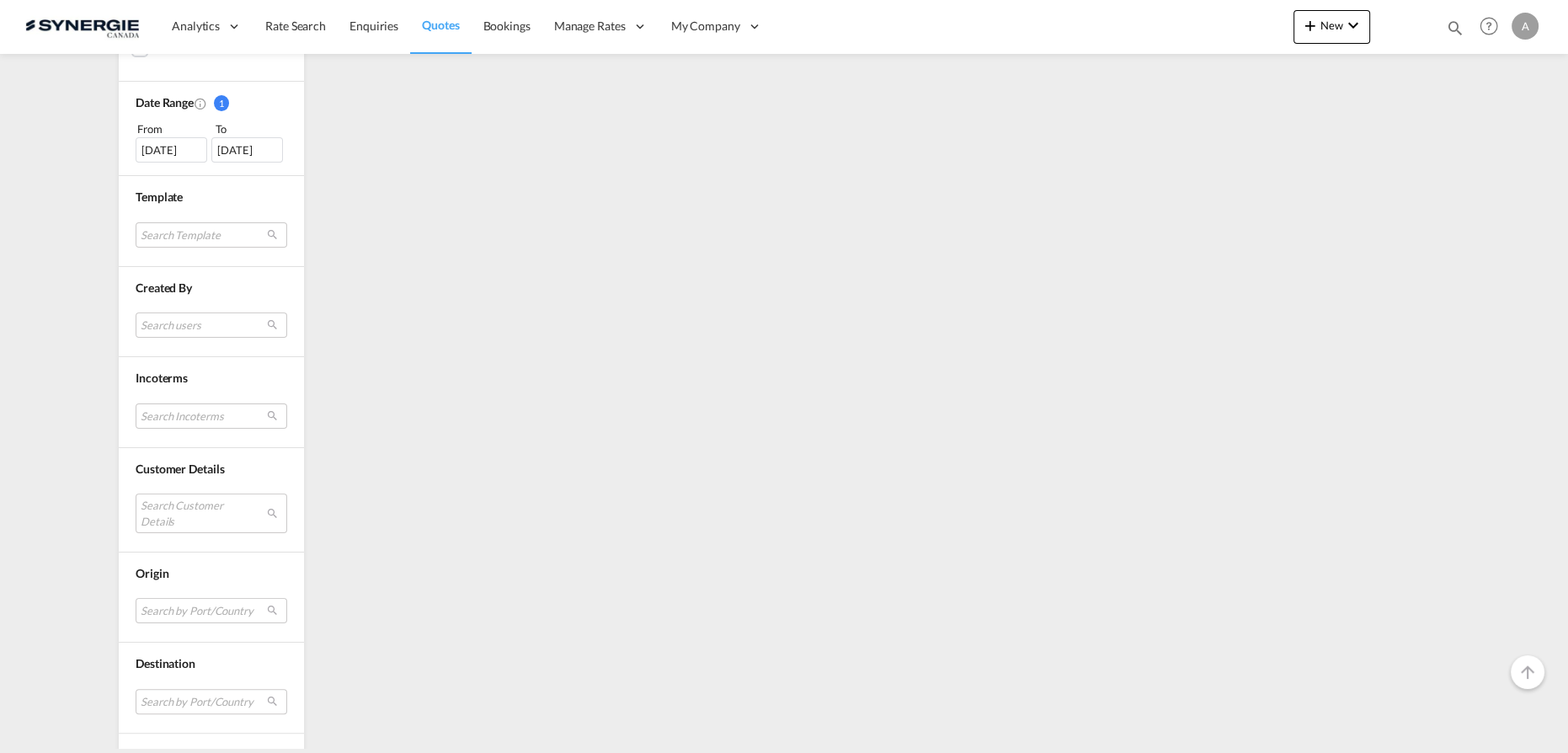
scroll to position [547, 0]
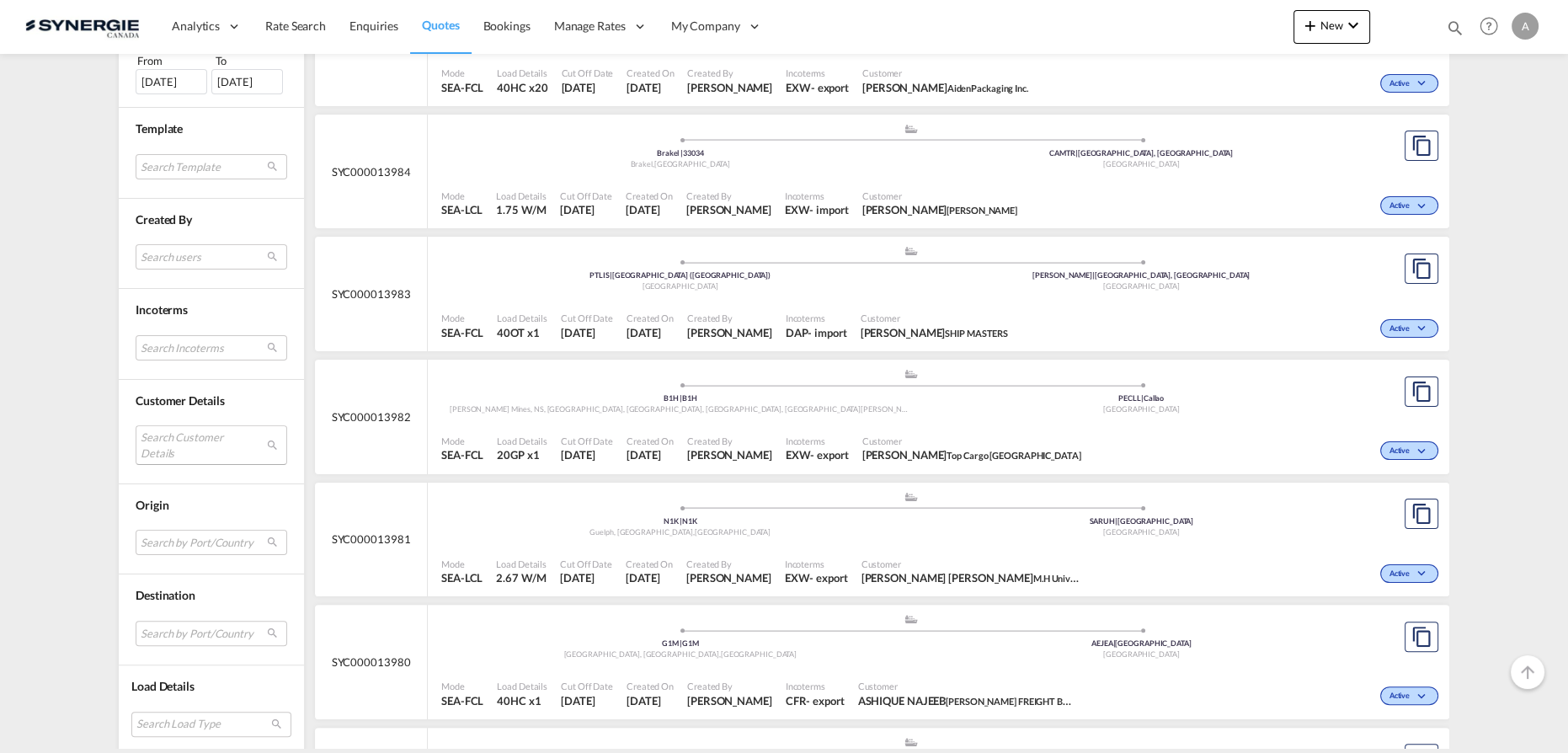
click at [186, 438] on md-select "Search Customer Details user name user [PERSON_NAME] PEINTURE [EMAIL_ADDRESS][D…" at bounding box center [210, 444] width 151 height 39
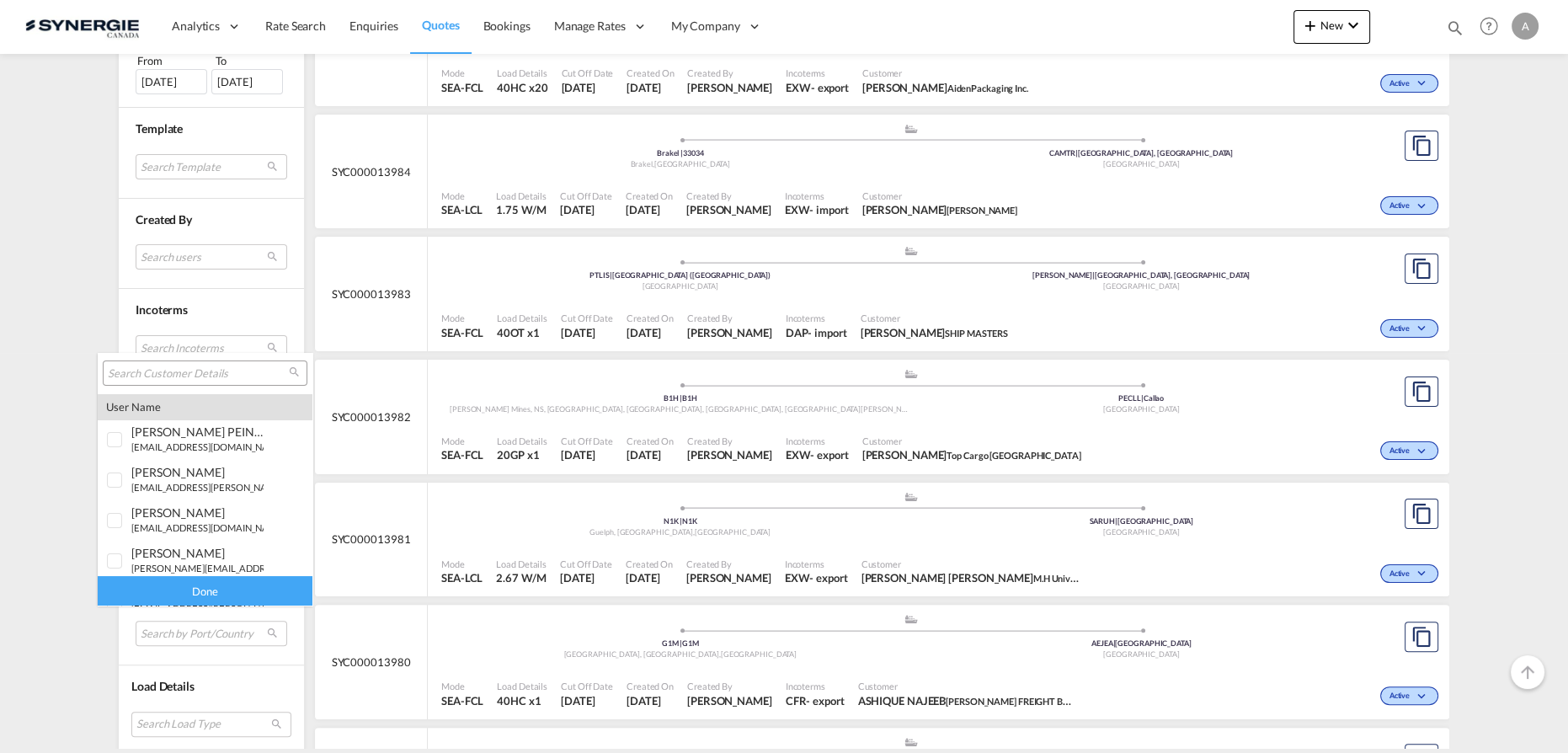
click at [196, 373] on input "search" at bounding box center [198, 373] width 181 height 15
paste input "[EMAIL_ADDRESS][DOMAIN_NAME]"
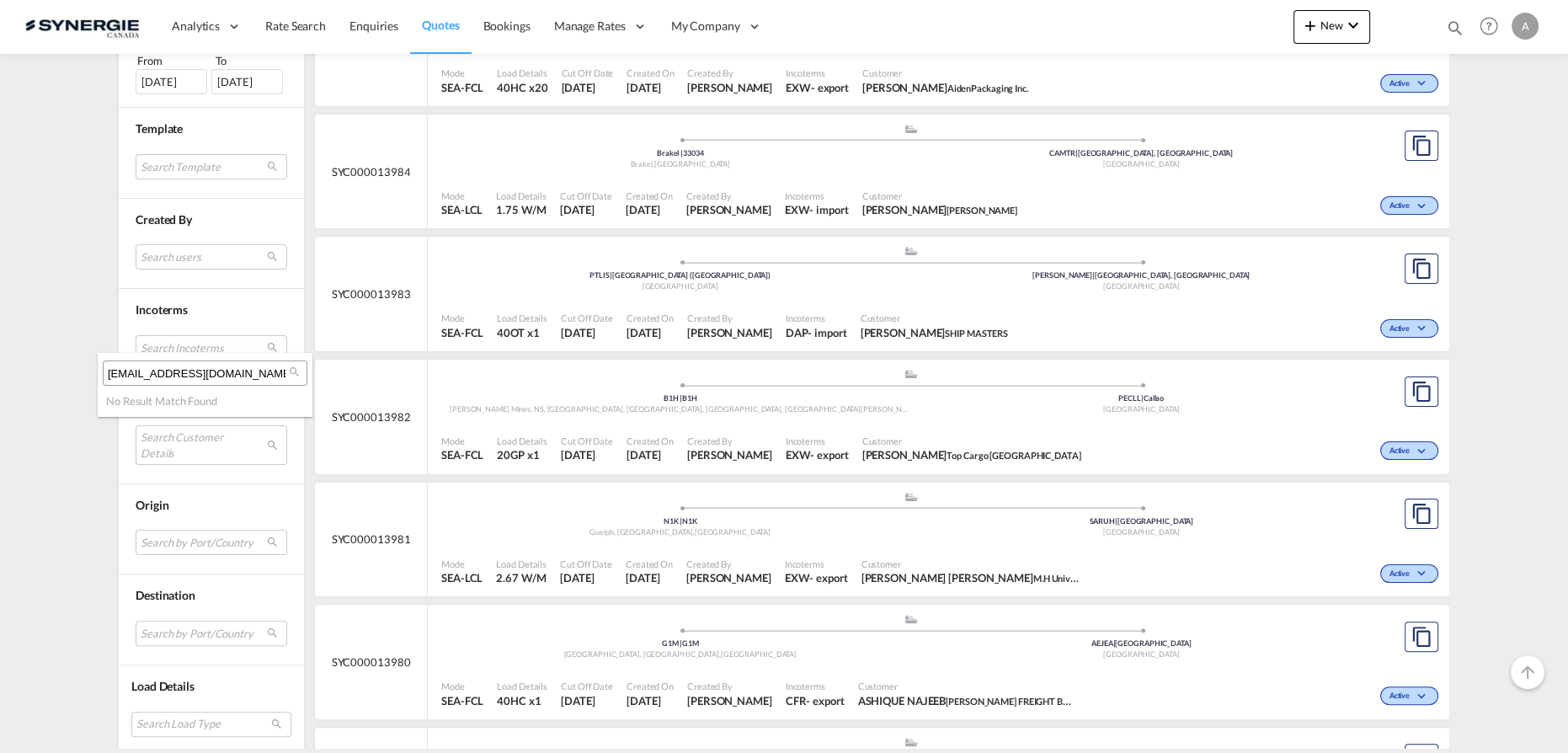
click at [249, 378] on input "[EMAIL_ADDRESS][DOMAIN_NAME]" at bounding box center [198, 373] width 181 height 15
drag, startPoint x: 256, startPoint y: 372, endPoint x: -301, endPoint y: 370, distance: 557.0
click at [0, 370] on html "Analytics Reports Dashboard Rate Search Enquiries Quotes" at bounding box center [784, 376] width 1568 height 753
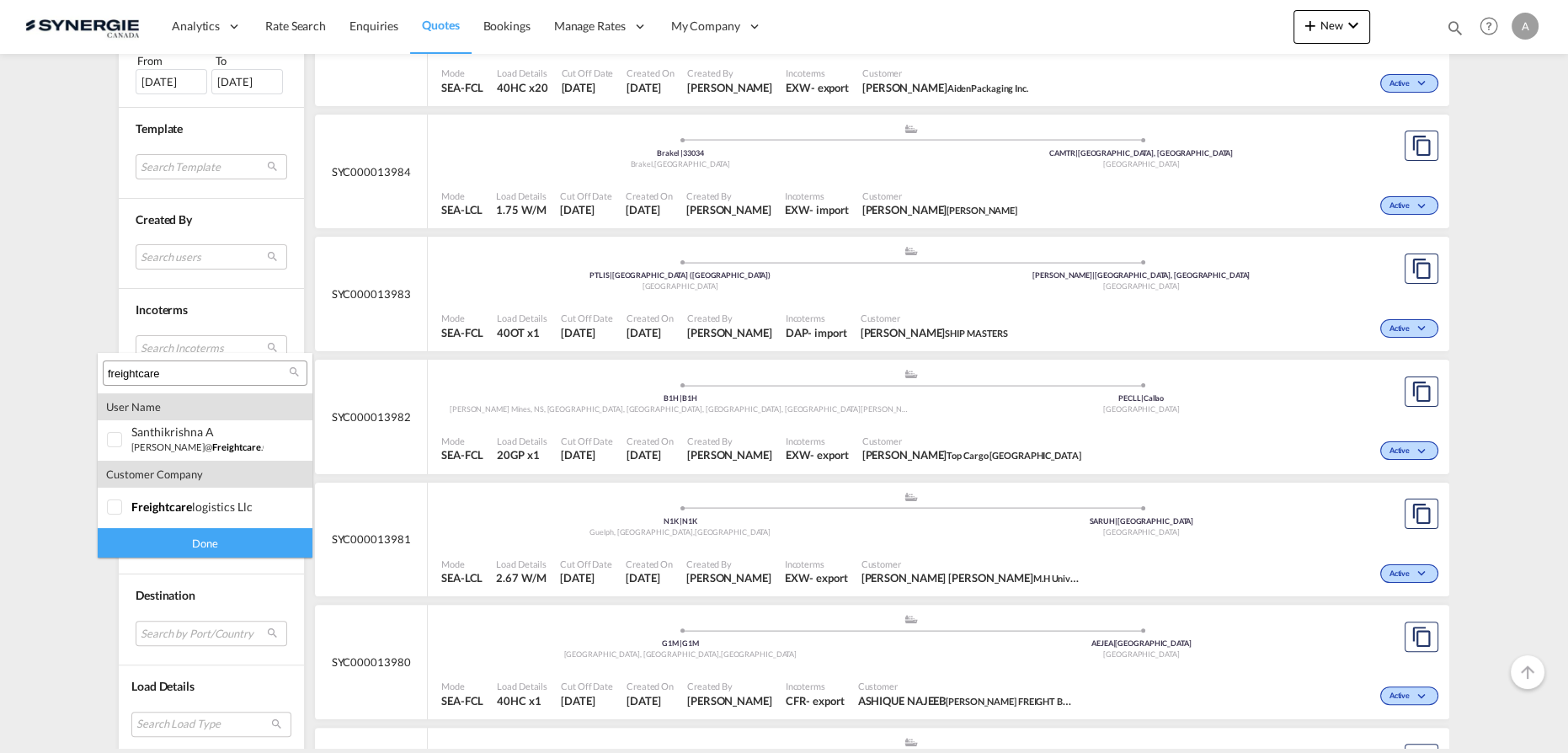
type input "freightcare"
click at [96, 507] on md-backdrop at bounding box center [784, 376] width 1568 height 753
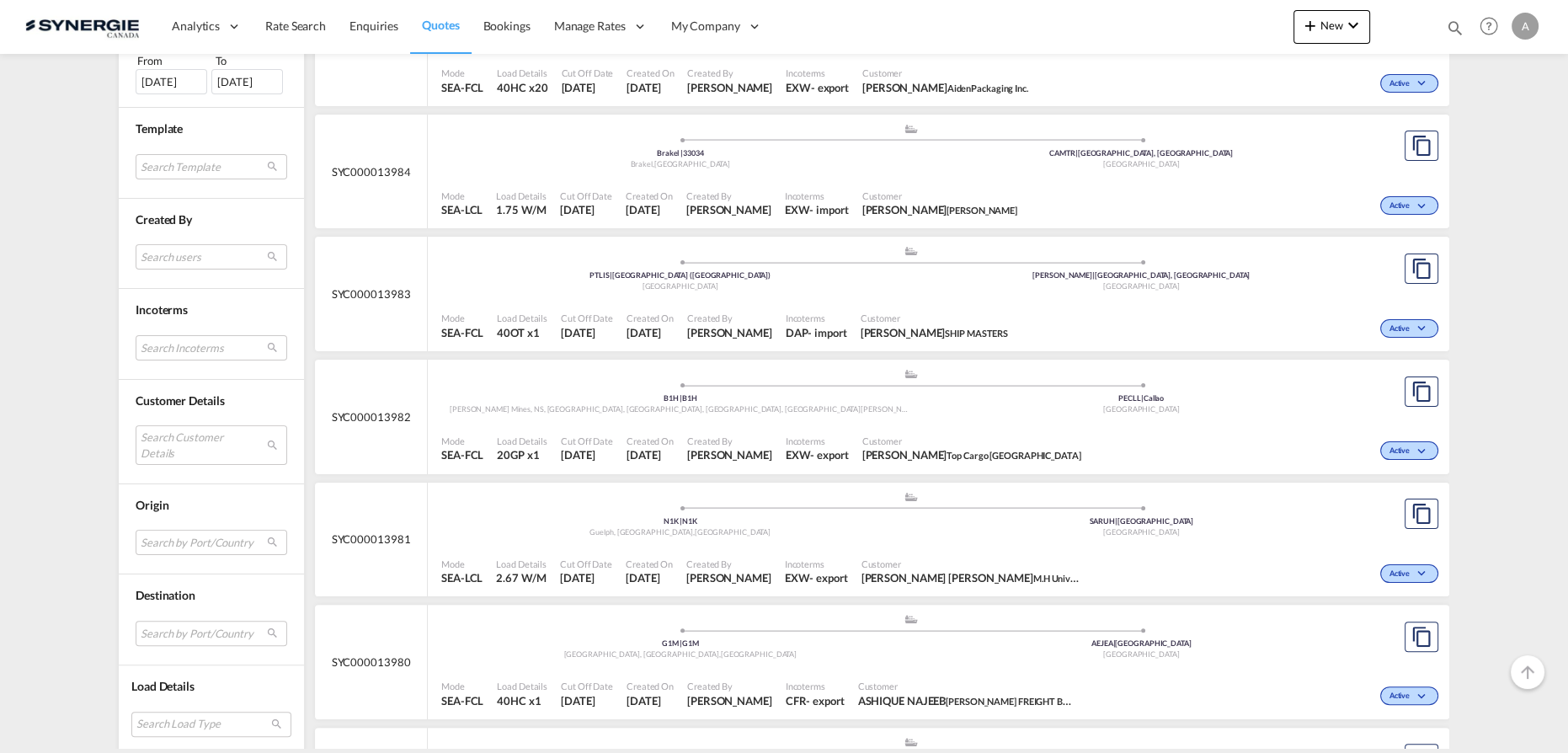
scroll to position [854, 0]
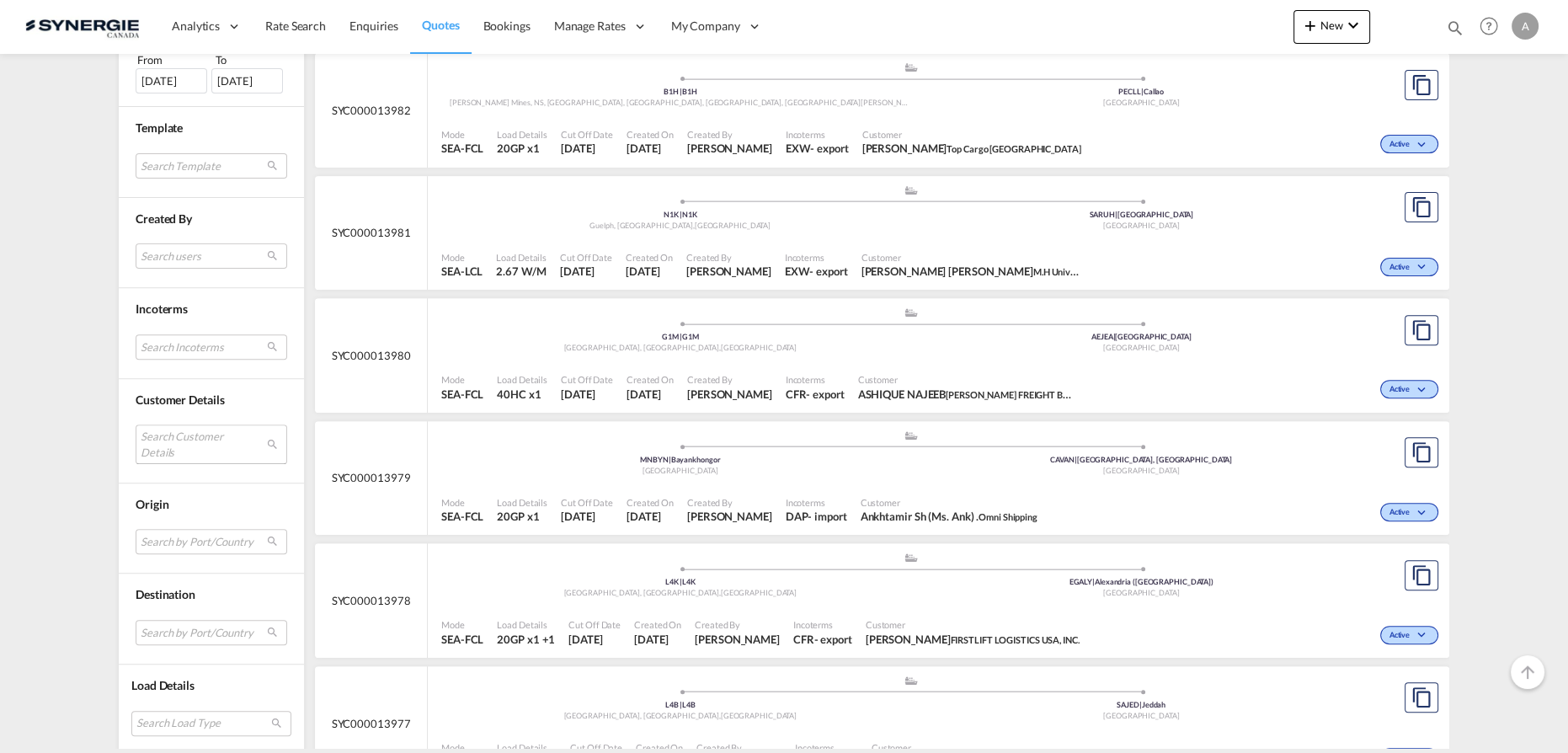
click at [175, 445] on md-select "Search Customer Details" at bounding box center [210, 443] width 151 height 39
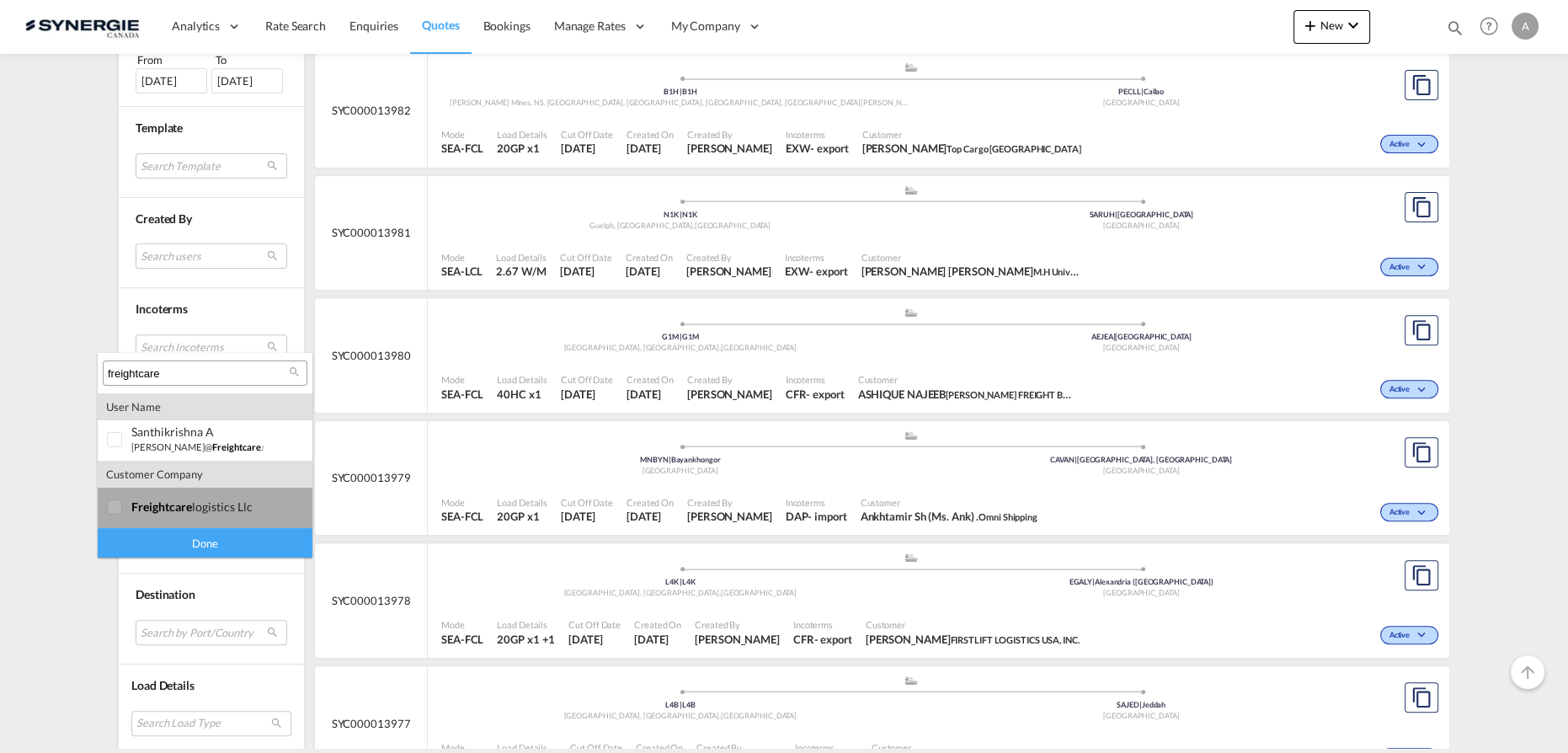
click at [118, 516] on div at bounding box center [115, 508] width 17 height 17
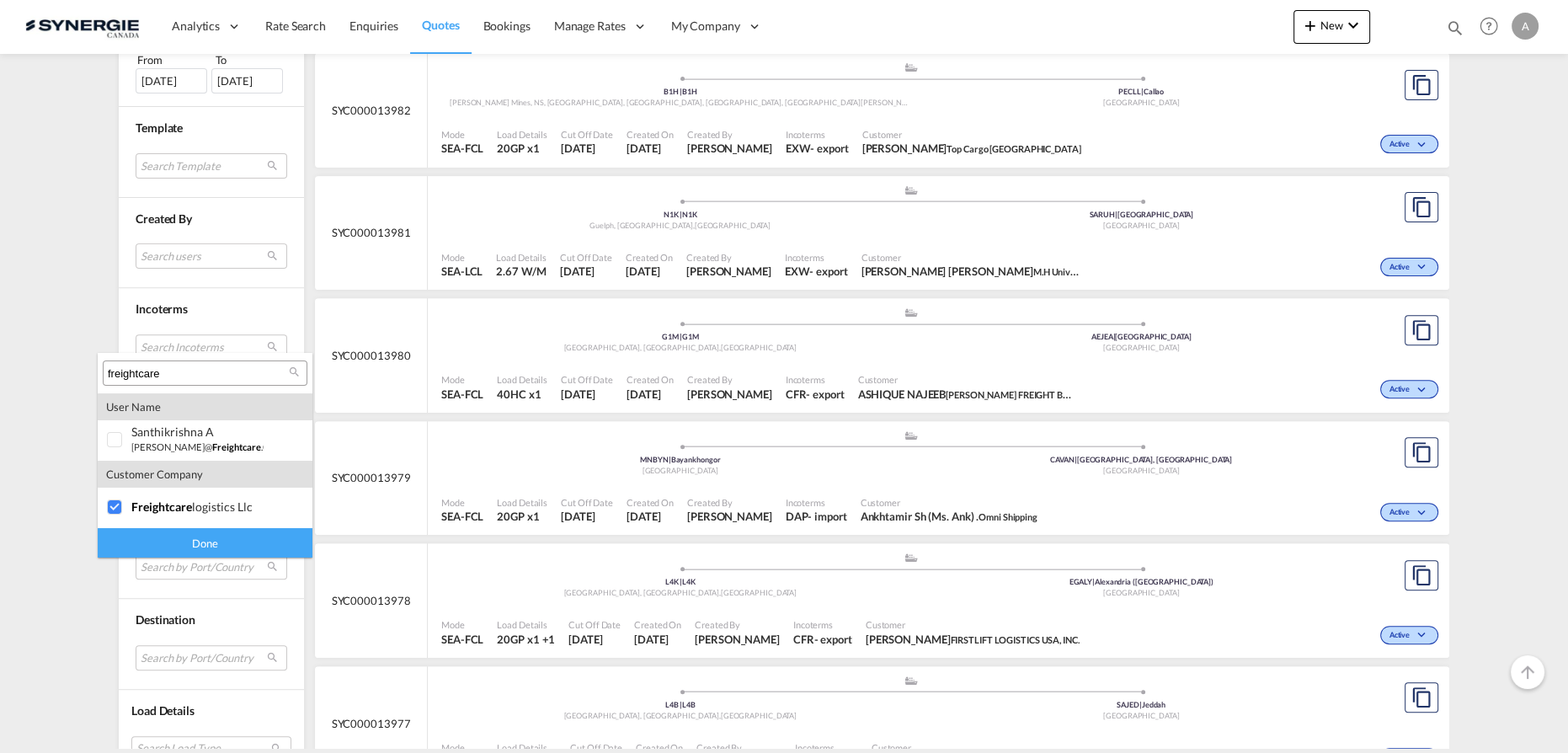
drag, startPoint x: 142, startPoint y: 543, endPoint x: 176, endPoint y: 538, distance: 34.4
click at [144, 543] on div "Done" at bounding box center [205, 543] width 215 height 30
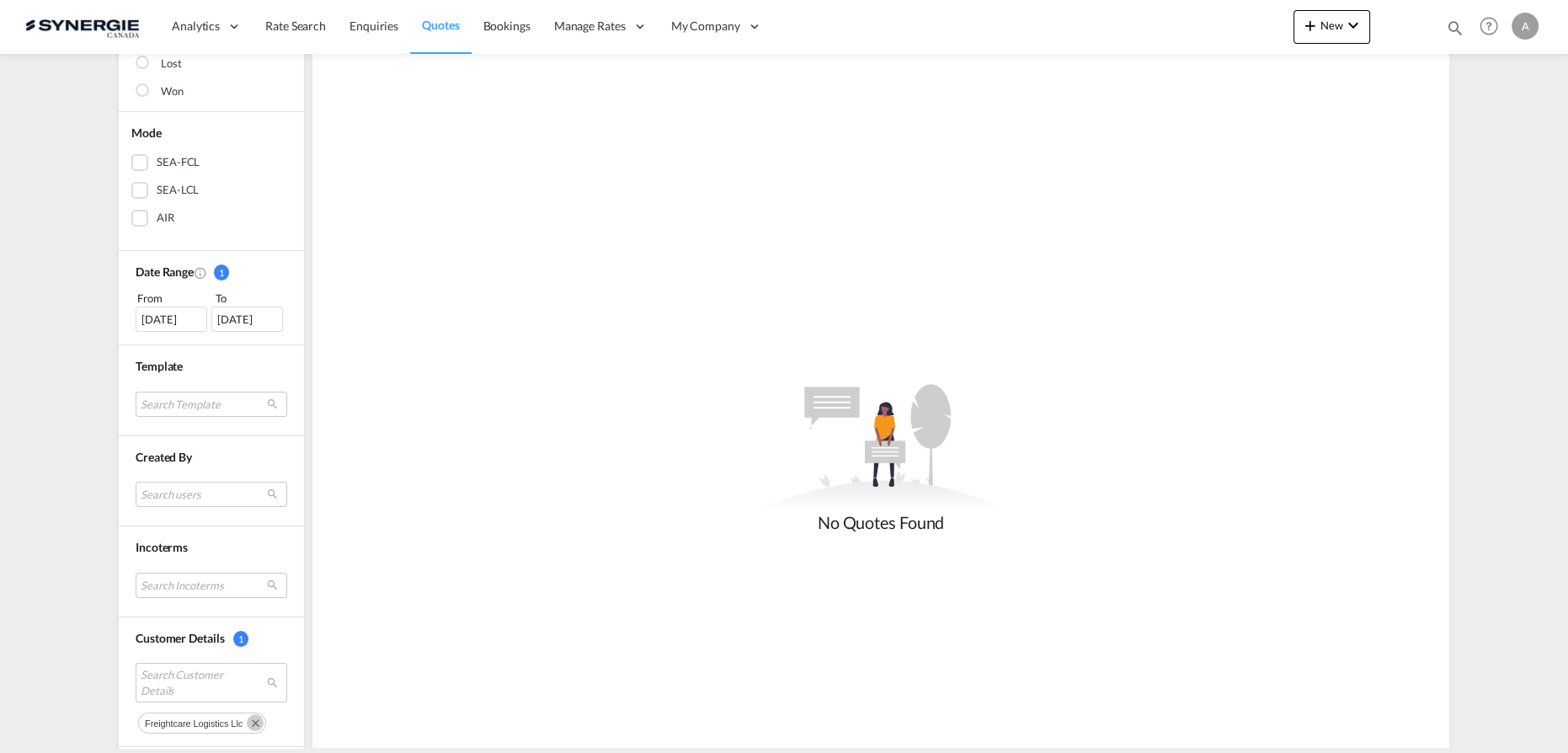
scroll to position [382, 0]
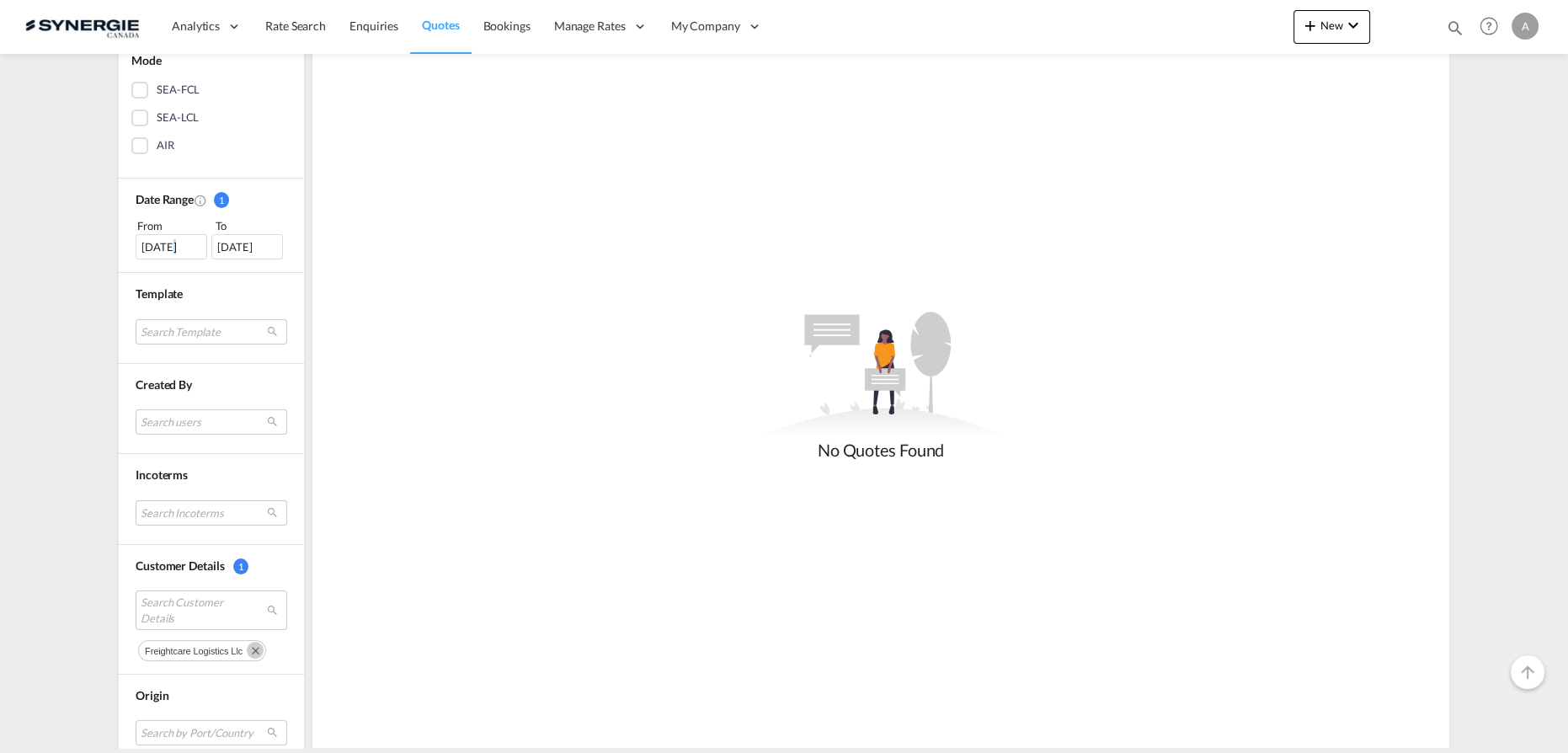
click at [162, 245] on div "[DATE]" at bounding box center [171, 246] width 72 height 25
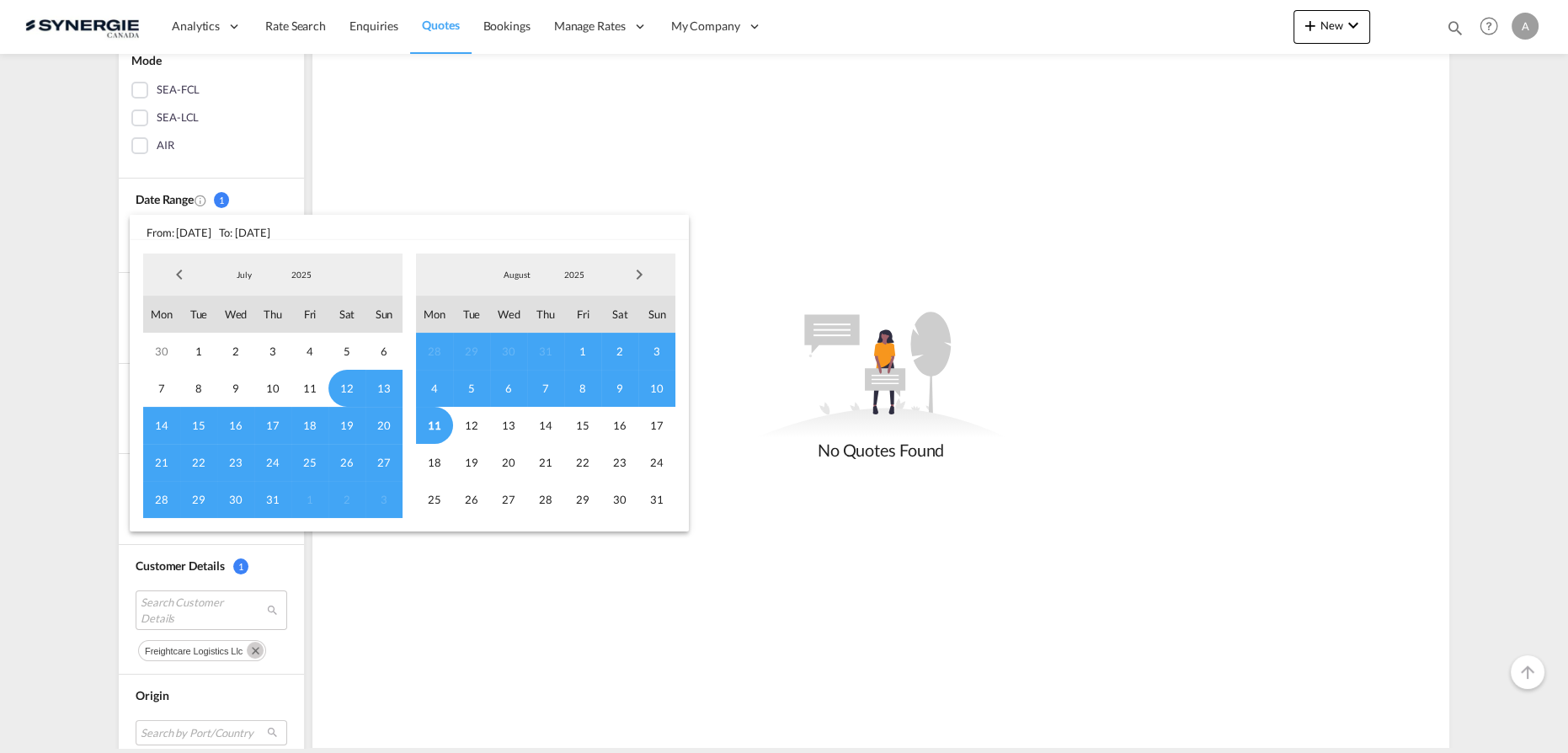
click at [304, 276] on span "2025" at bounding box center [302, 274] width 54 height 12
click at [298, 188] on md-option "2023" at bounding box center [319, 194] width 115 height 40
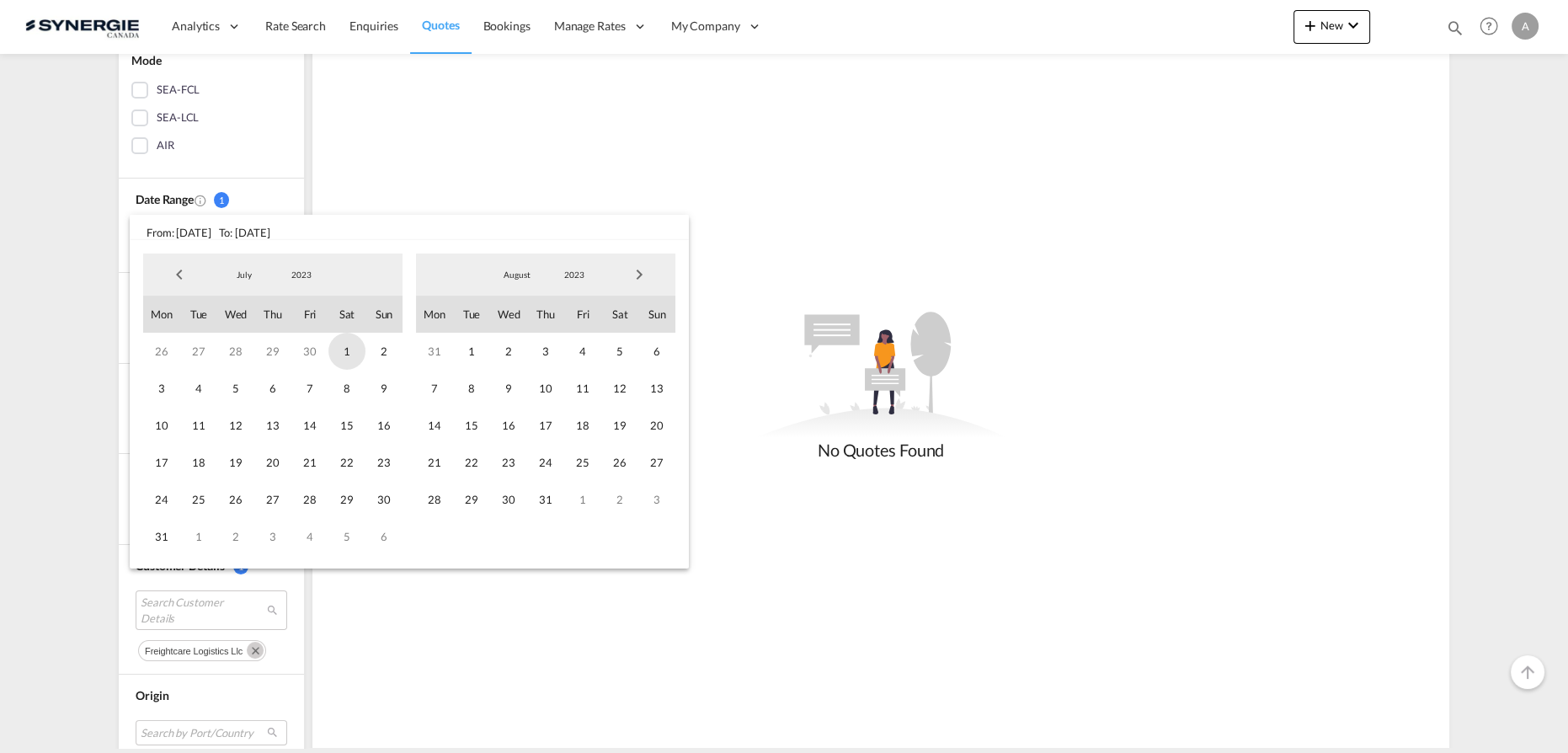
click at [348, 348] on span "1" at bounding box center [347, 350] width 37 height 37
click at [600, 269] on span "2023" at bounding box center [574, 274] width 54 height 12
click at [566, 363] on md-option "2025" at bounding box center [591, 355] width 115 height 40
click at [424, 431] on span "11" at bounding box center [434, 424] width 37 height 37
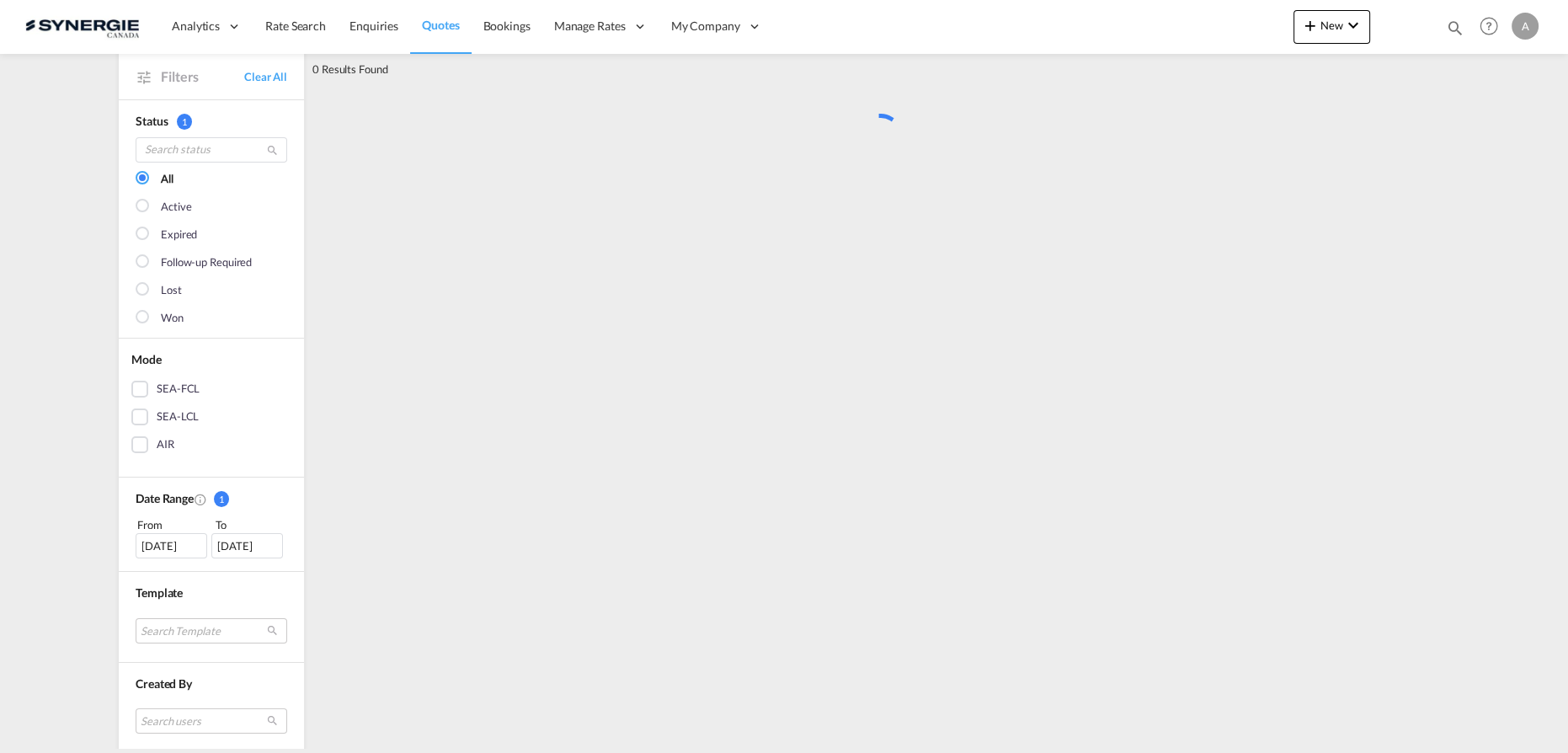
scroll to position [0, 0]
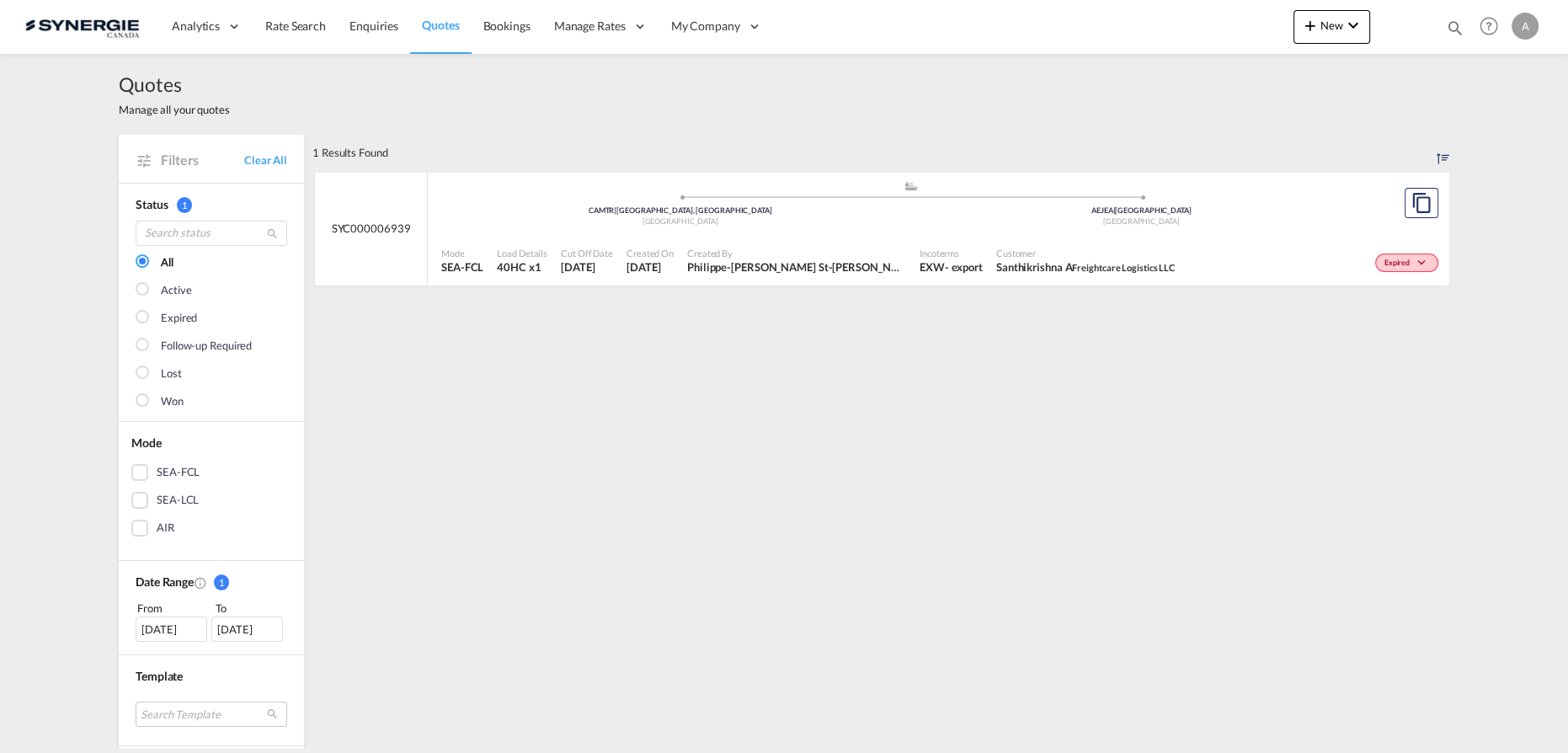
click at [930, 233] on div ".a{fill:#aaa8ad;} .a{fill:#aaa8ad;} CAMTR | [GEOGRAPHIC_DATA], [GEOGRAPHIC_DATA…" at bounding box center [911, 207] width 939 height 55
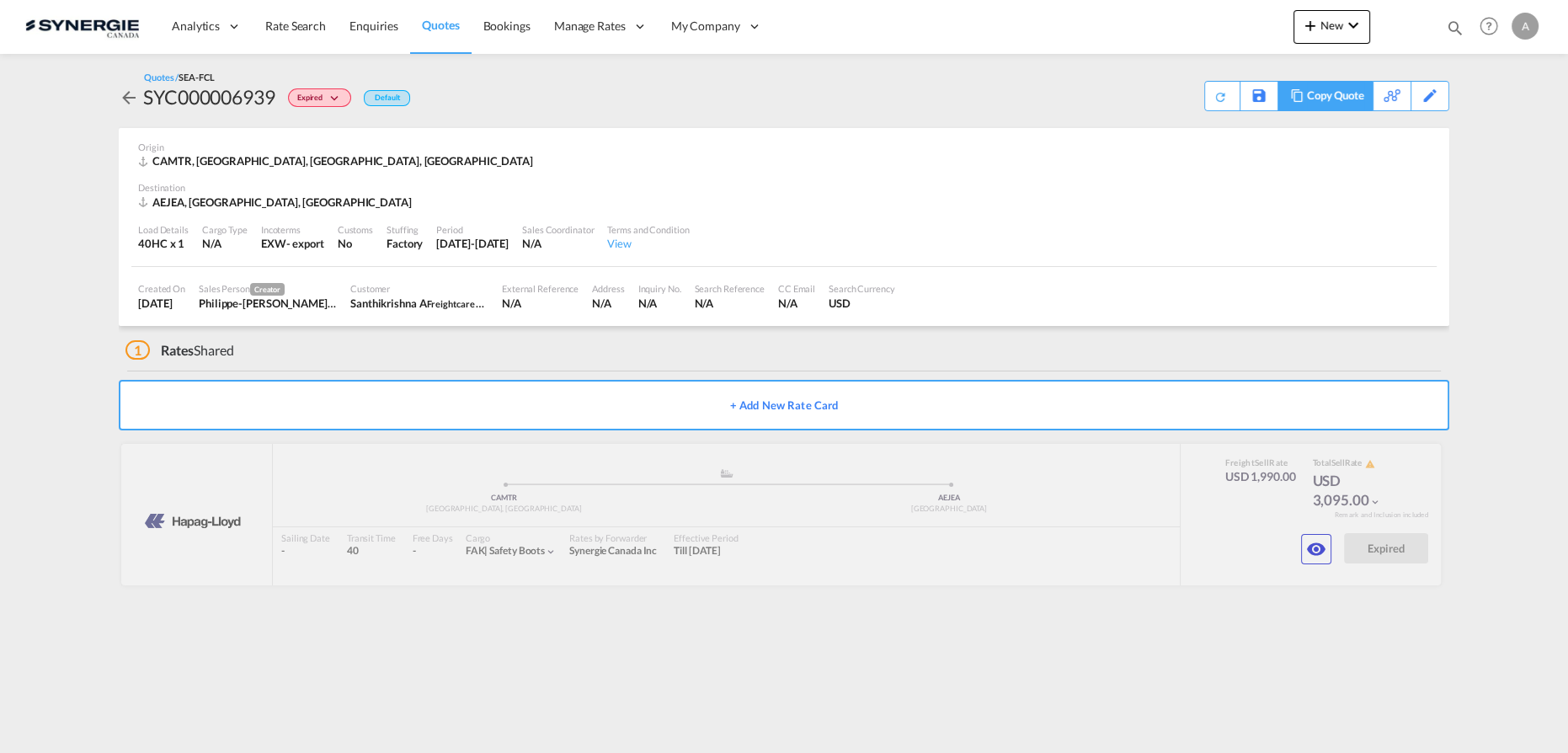
click at [1350, 93] on div "Copy Quote" at bounding box center [1335, 96] width 57 height 29
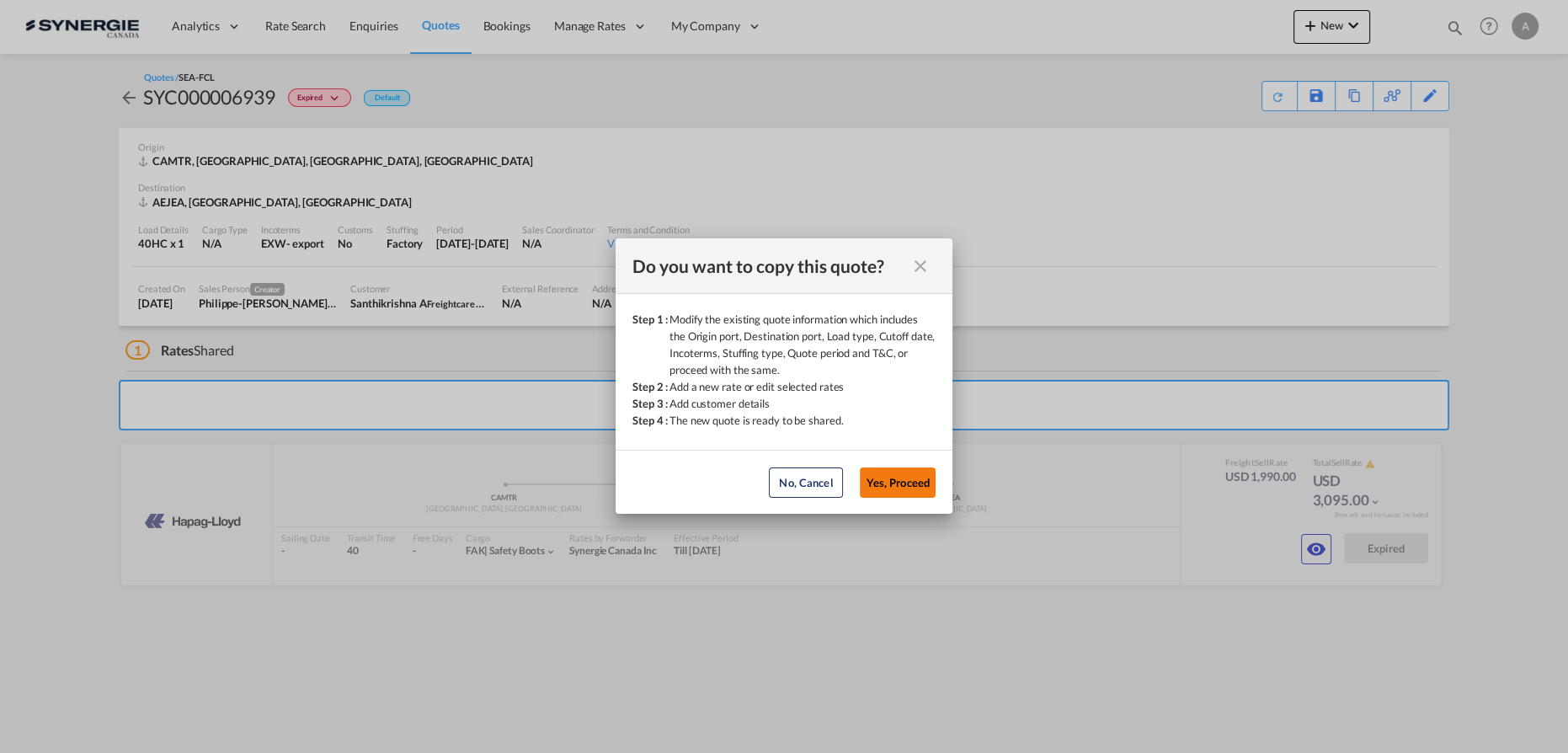
click at [913, 483] on button "Yes, Proceed" at bounding box center [897, 483] width 76 height 30
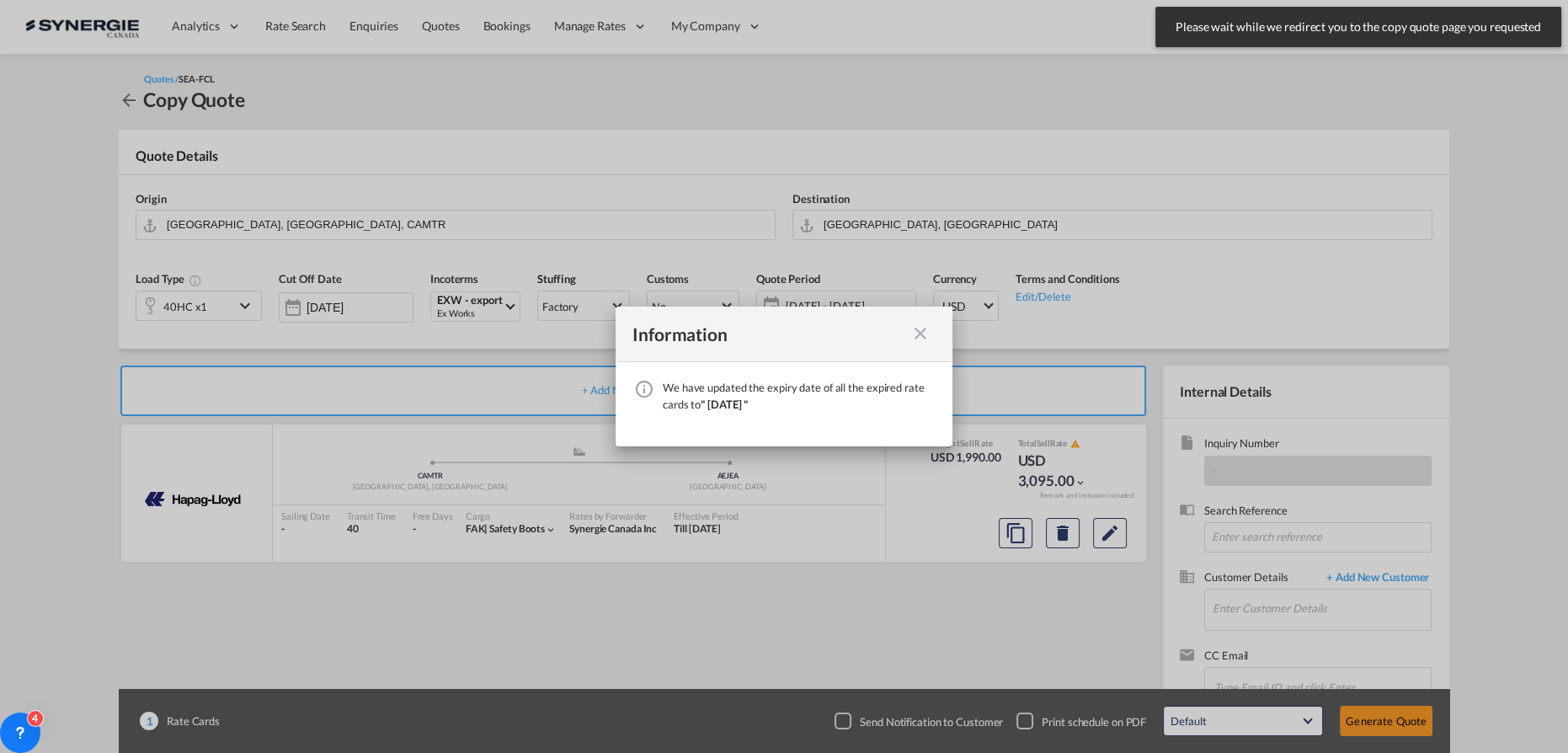
drag, startPoint x: 923, startPoint y: 336, endPoint x: 322, endPoint y: 249, distance: 607.3
click at [923, 335] on md-icon "icon-close fg-AAA8AD cursor" at bounding box center [921, 333] width 21 height 21
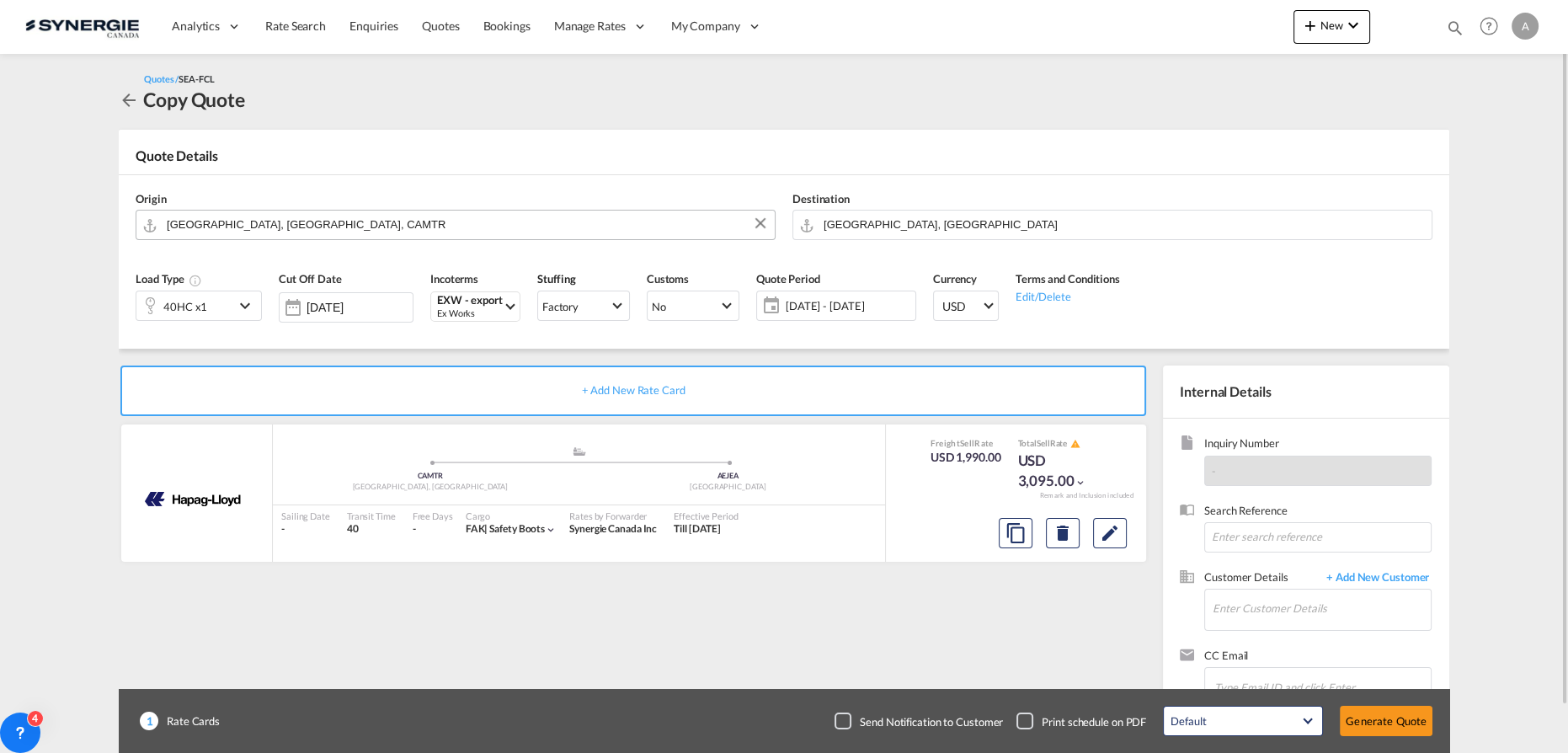
click at [304, 229] on input "[GEOGRAPHIC_DATA], [GEOGRAPHIC_DATA], CAMTR" at bounding box center [467, 224] width 600 height 30
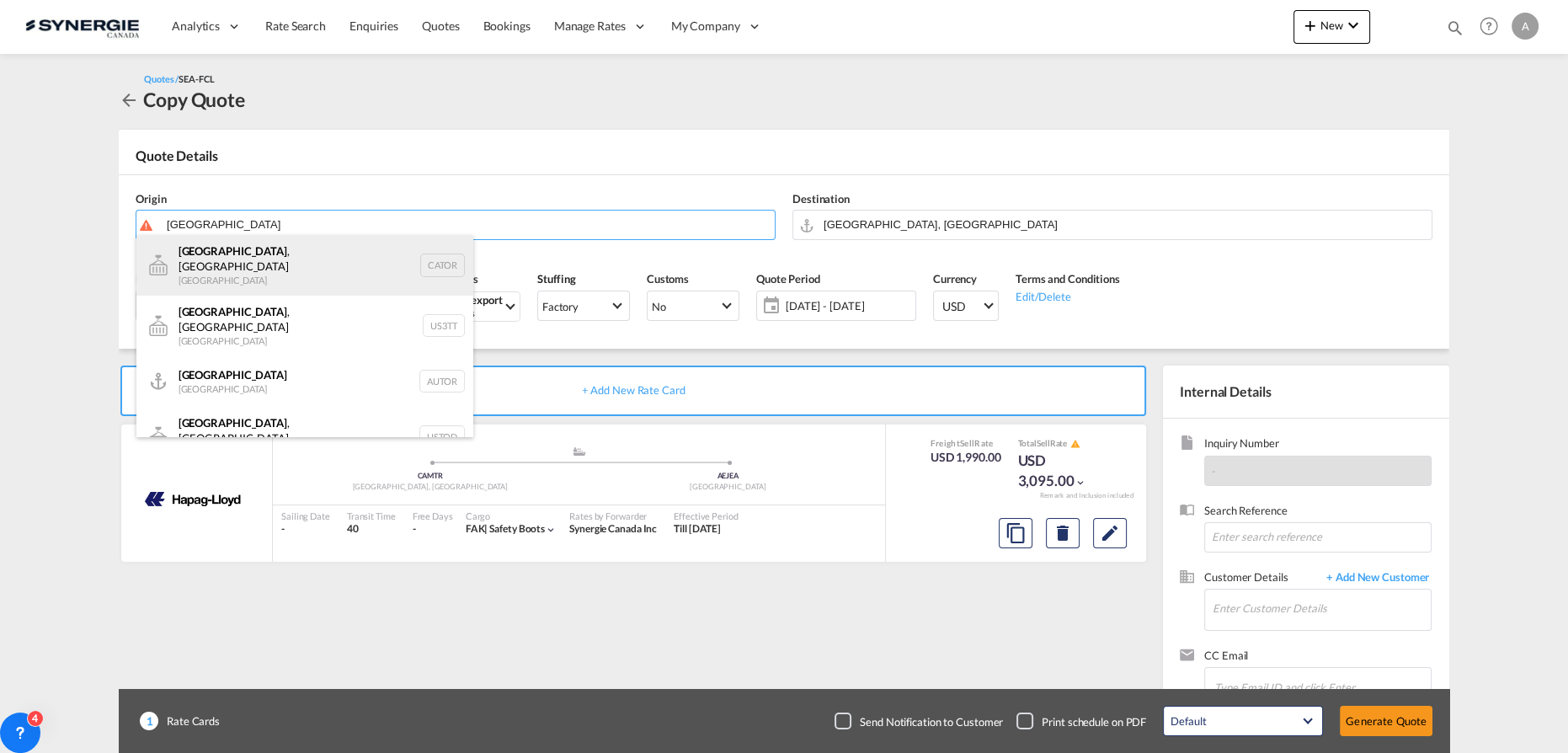
drag, startPoint x: 231, startPoint y: 259, endPoint x: 264, endPoint y: 258, distance: 33.0
click at [232, 258] on div "[GEOGRAPHIC_DATA] , ON [GEOGRAPHIC_DATA] CATOR" at bounding box center [304, 265] width 337 height 61
type input "[GEOGRAPHIC_DATA], [GEOGRAPHIC_DATA], CATOR"
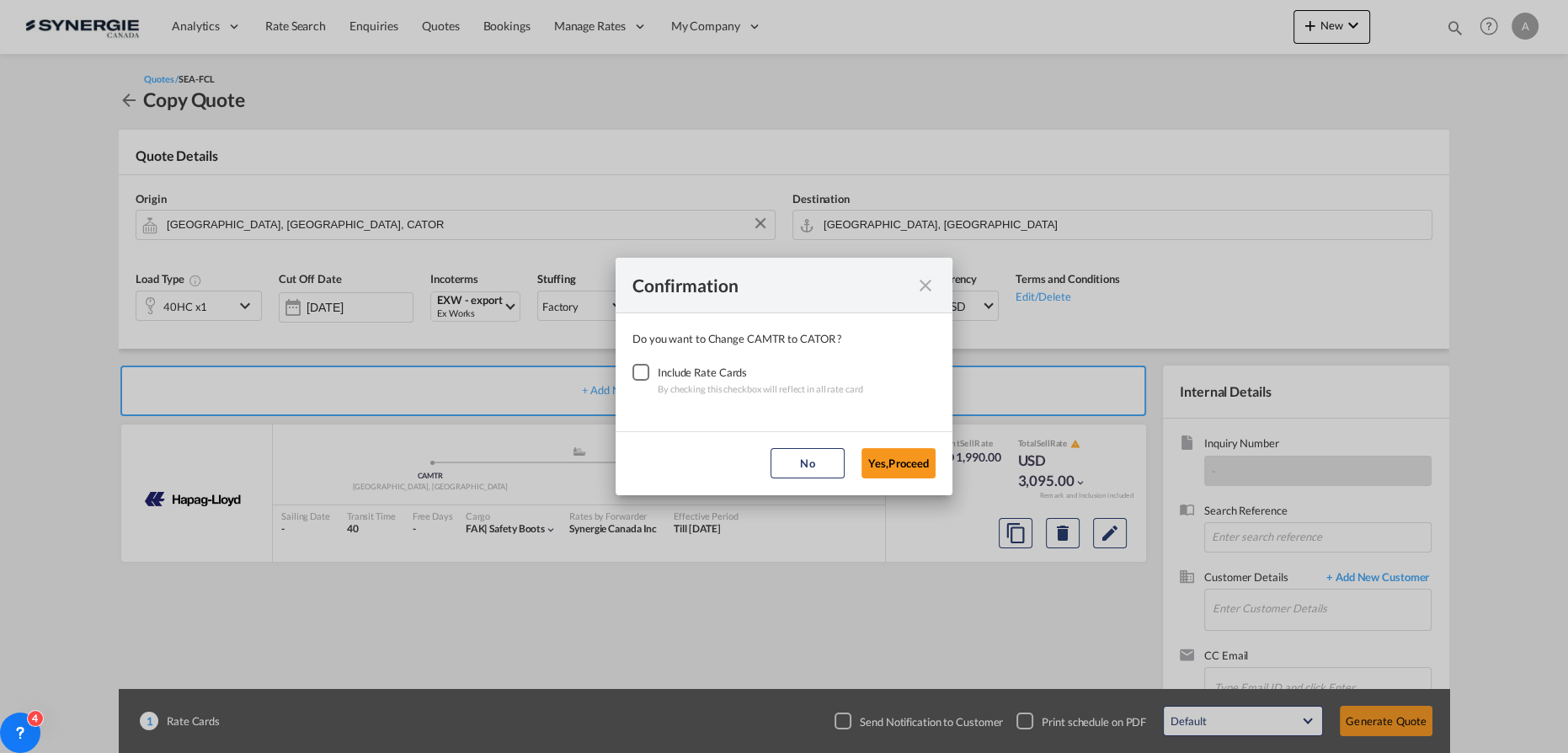
click at [646, 368] on div "Checkbox No Ink" at bounding box center [640, 372] width 17 height 17
click at [892, 458] on button "Yes,Proceed" at bounding box center [898, 463] width 74 height 30
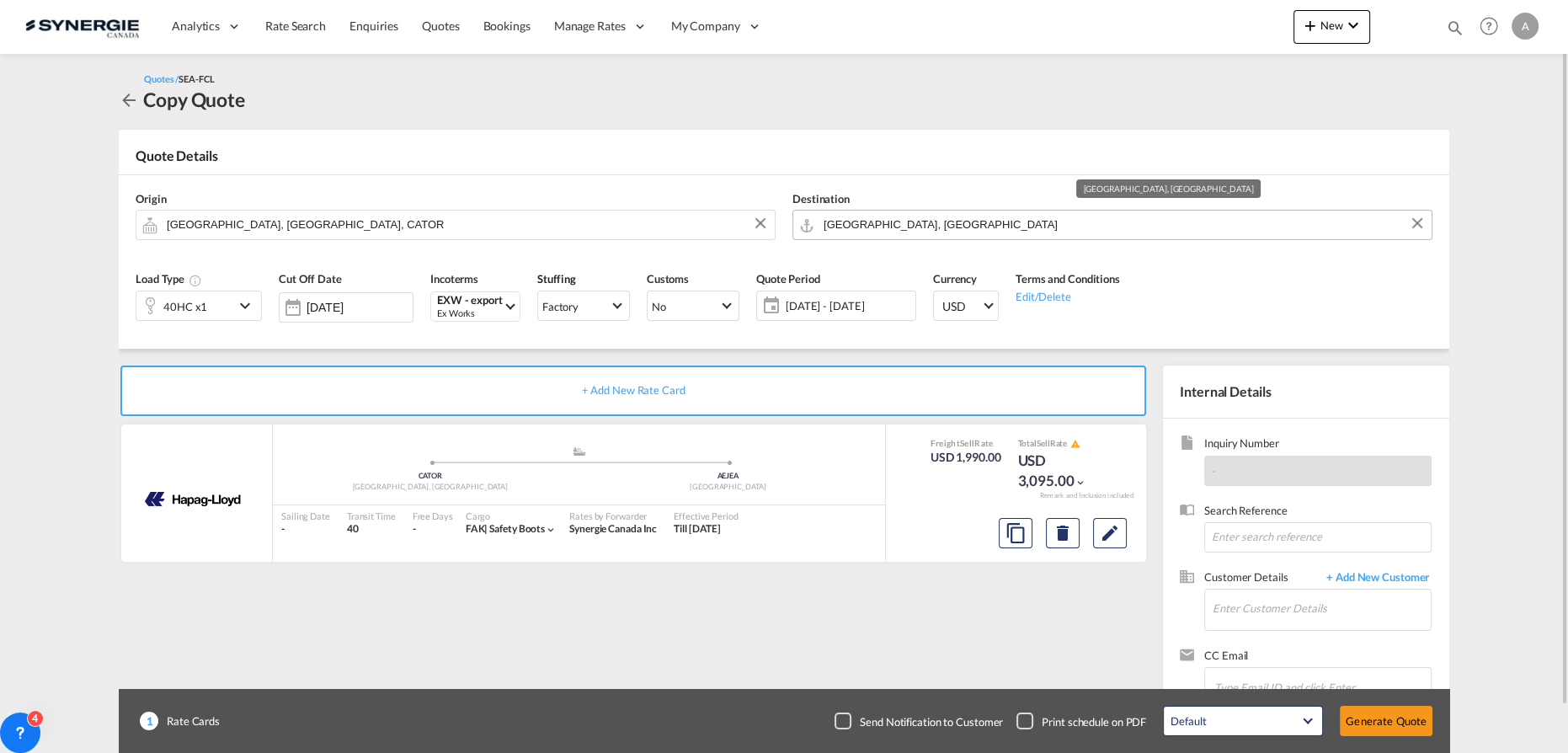
click at [895, 214] on input "[GEOGRAPHIC_DATA], [GEOGRAPHIC_DATA]" at bounding box center [1124, 224] width 600 height 30
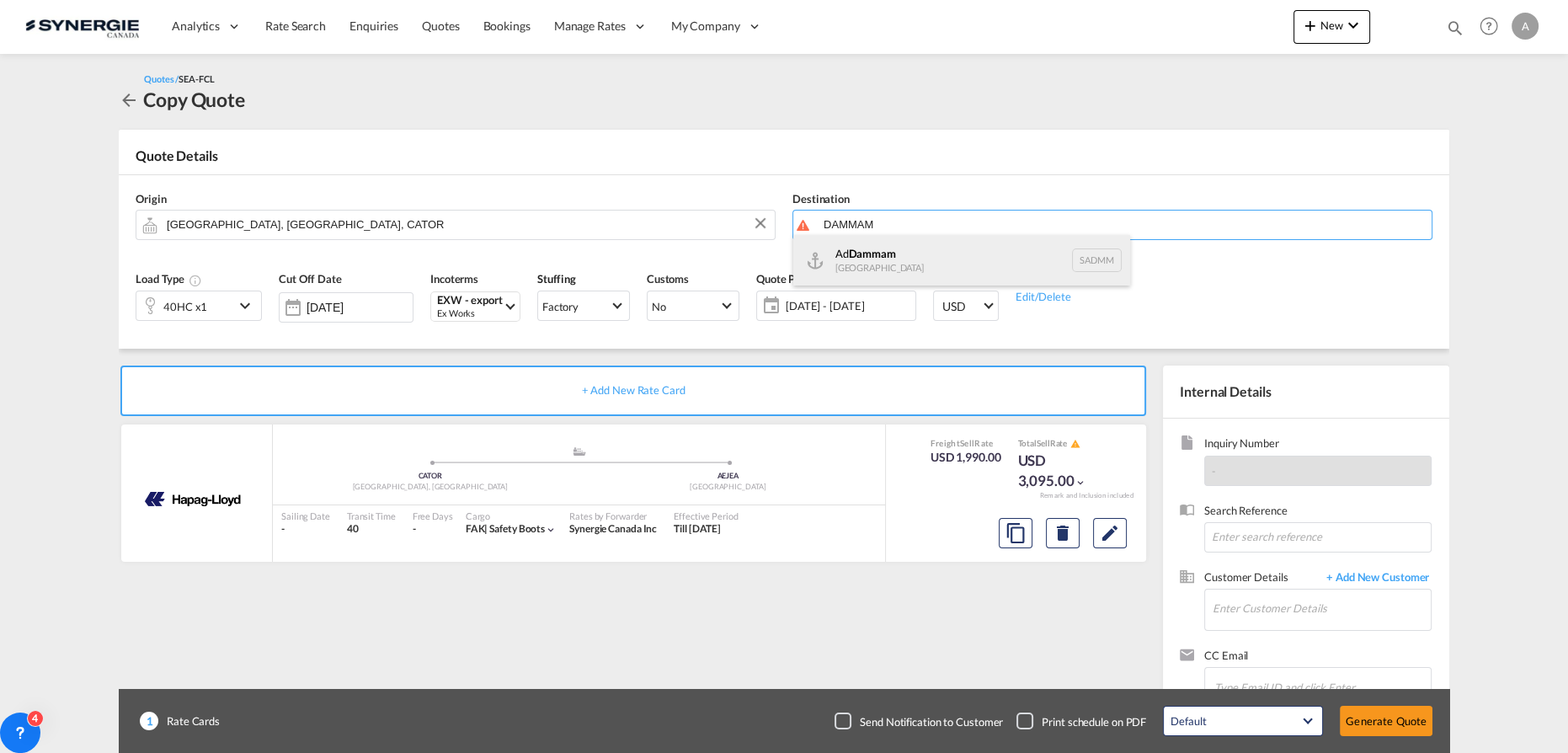
click at [852, 267] on div "Ad Dammam [GEOGRAPHIC_DATA] [GEOGRAPHIC_DATA]" at bounding box center [962, 260] width 337 height 50
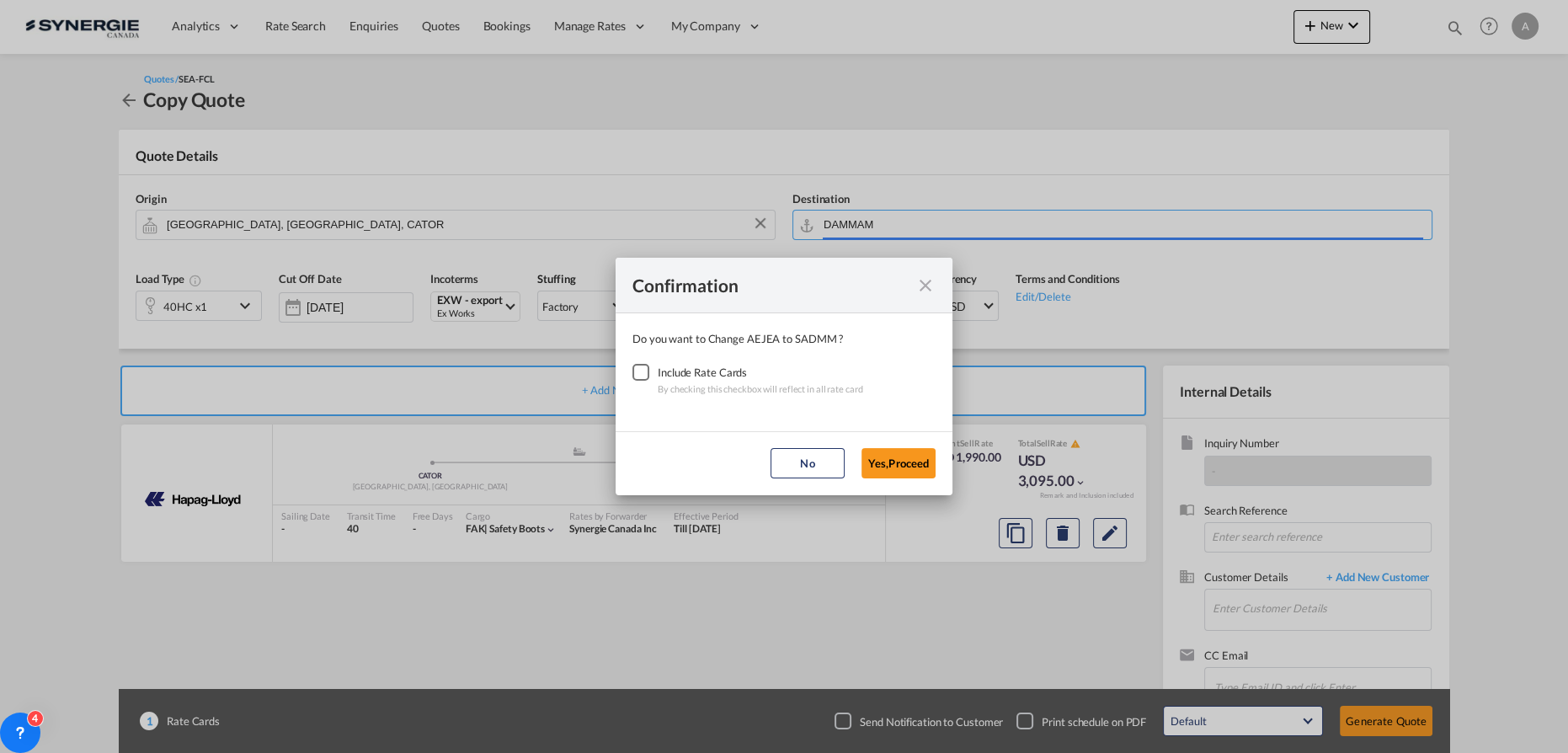
type input "Ad Dammam, SADMM"
drag, startPoint x: 638, startPoint y: 367, endPoint x: 856, endPoint y: 440, distance: 229.9
click at [642, 367] on div "Checkbox No Ink" at bounding box center [640, 372] width 17 height 17
click at [895, 458] on button "Yes,Proceed" at bounding box center [898, 463] width 74 height 30
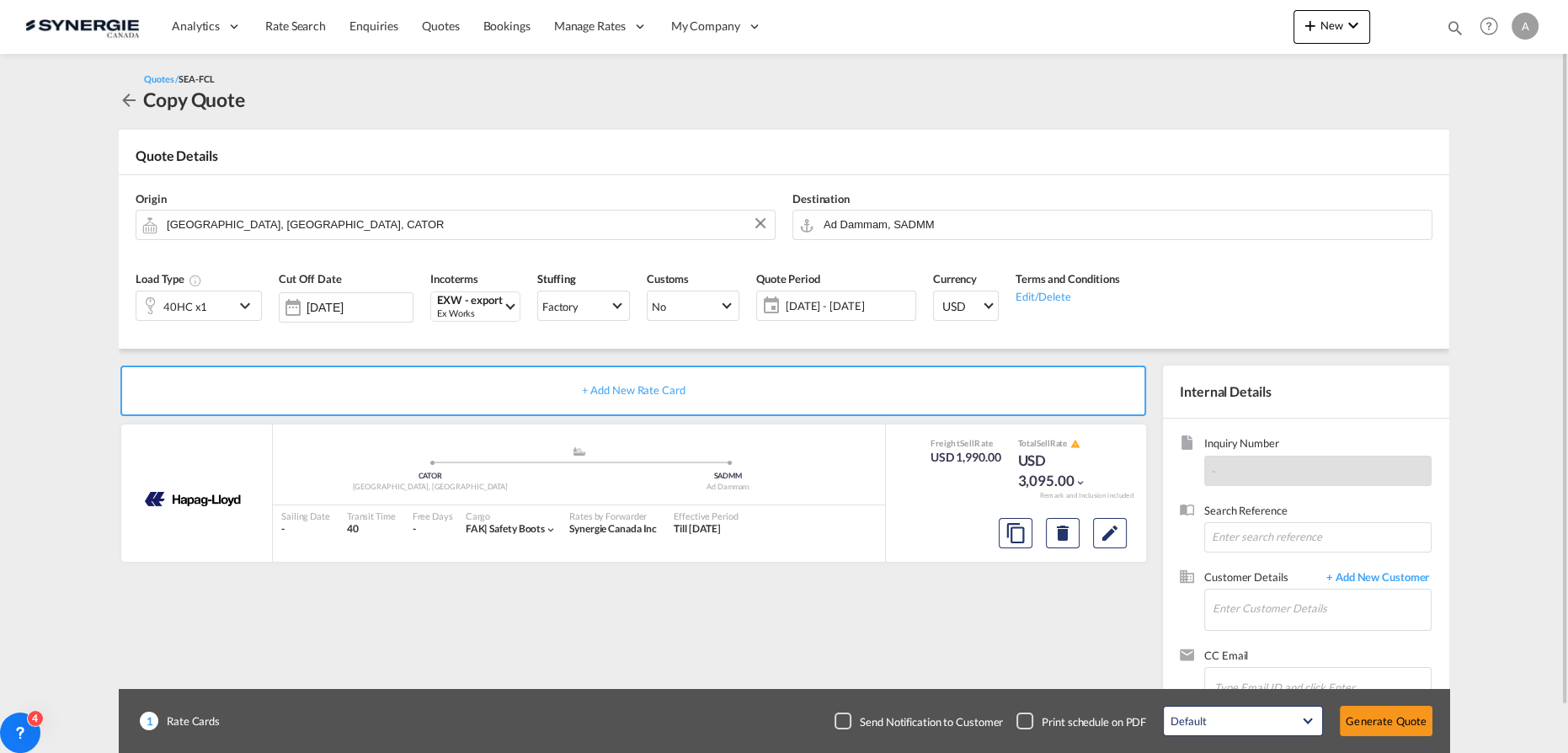
click at [202, 295] on div "40HC x1" at bounding box center [184, 306] width 44 height 23
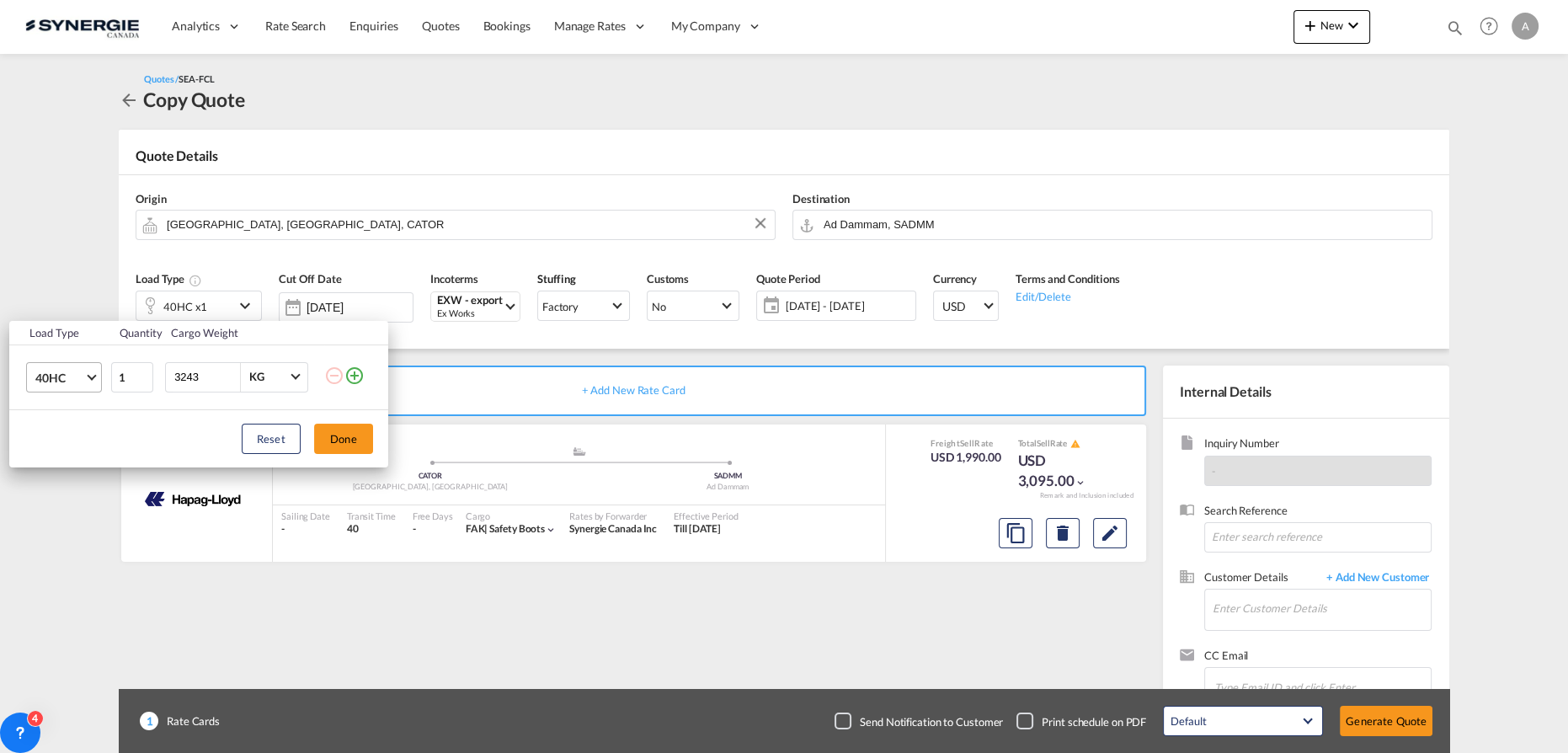
click at [65, 376] on span "40HC" at bounding box center [59, 378] width 49 height 17
drag, startPoint x: 51, startPoint y: 299, endPoint x: 158, endPoint y: 342, distance: 115.3
click at [51, 298] on div "20GP" at bounding box center [49, 296] width 30 height 17
drag, startPoint x: 210, startPoint y: 372, endPoint x: 56, endPoint y: 394, distance: 155.6
click at [86, 392] on tr "20GP 1 3243 KG KG" at bounding box center [198, 377] width 379 height 64
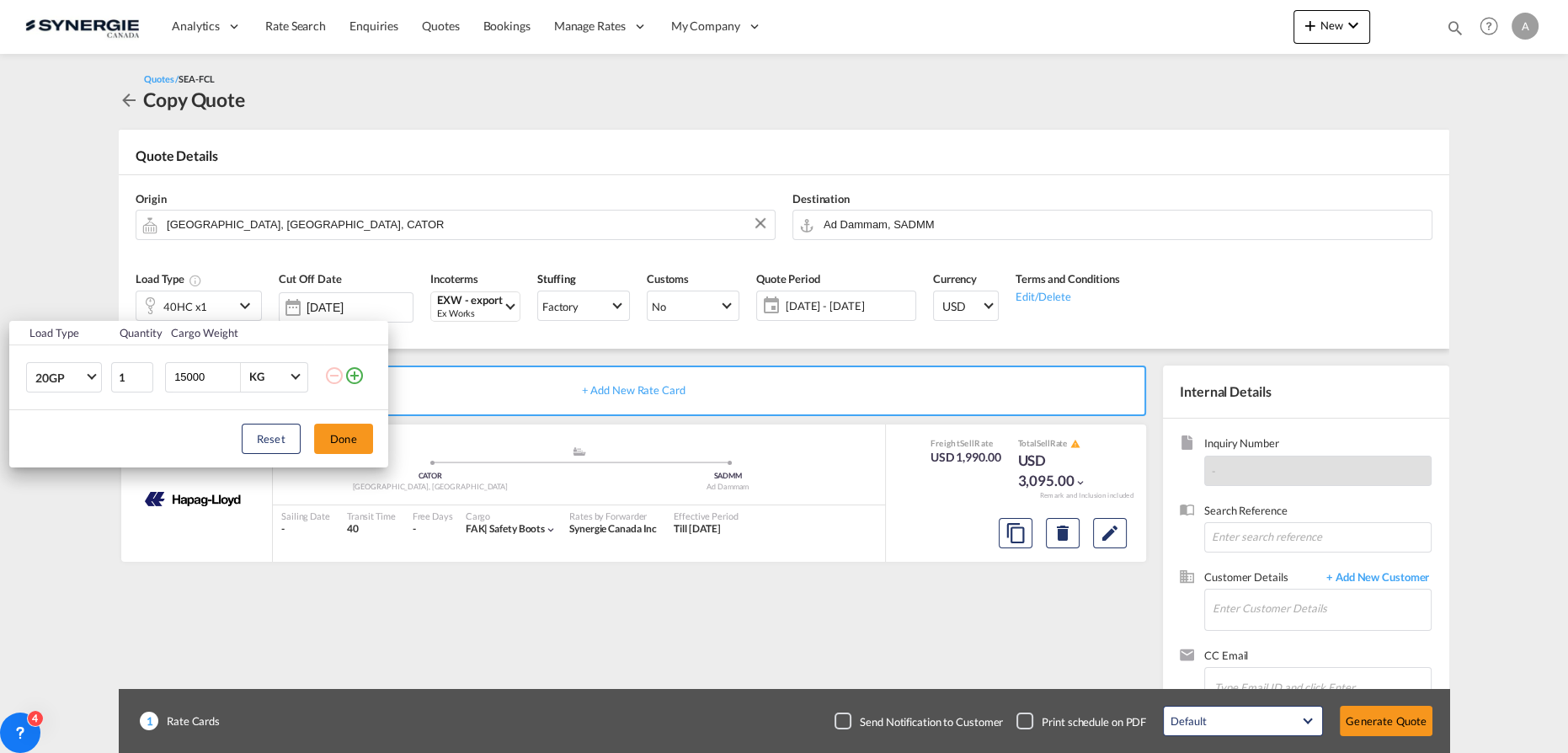
click at [195, 379] on input "15000" at bounding box center [206, 377] width 67 height 29
type input "1500"
click at [350, 443] on button "Done" at bounding box center [344, 439] width 59 height 30
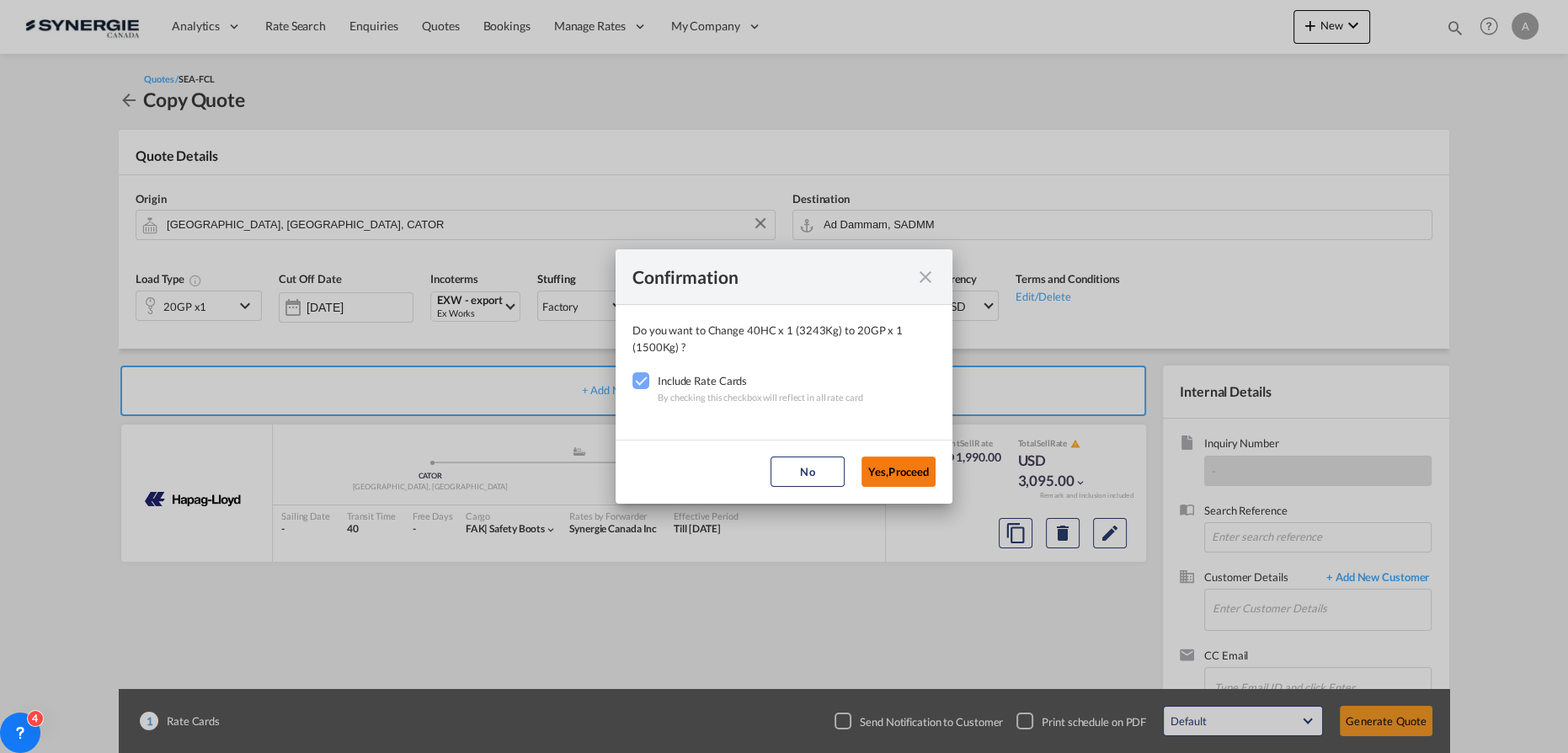
click at [886, 466] on button "Yes,Proceed" at bounding box center [898, 472] width 74 height 30
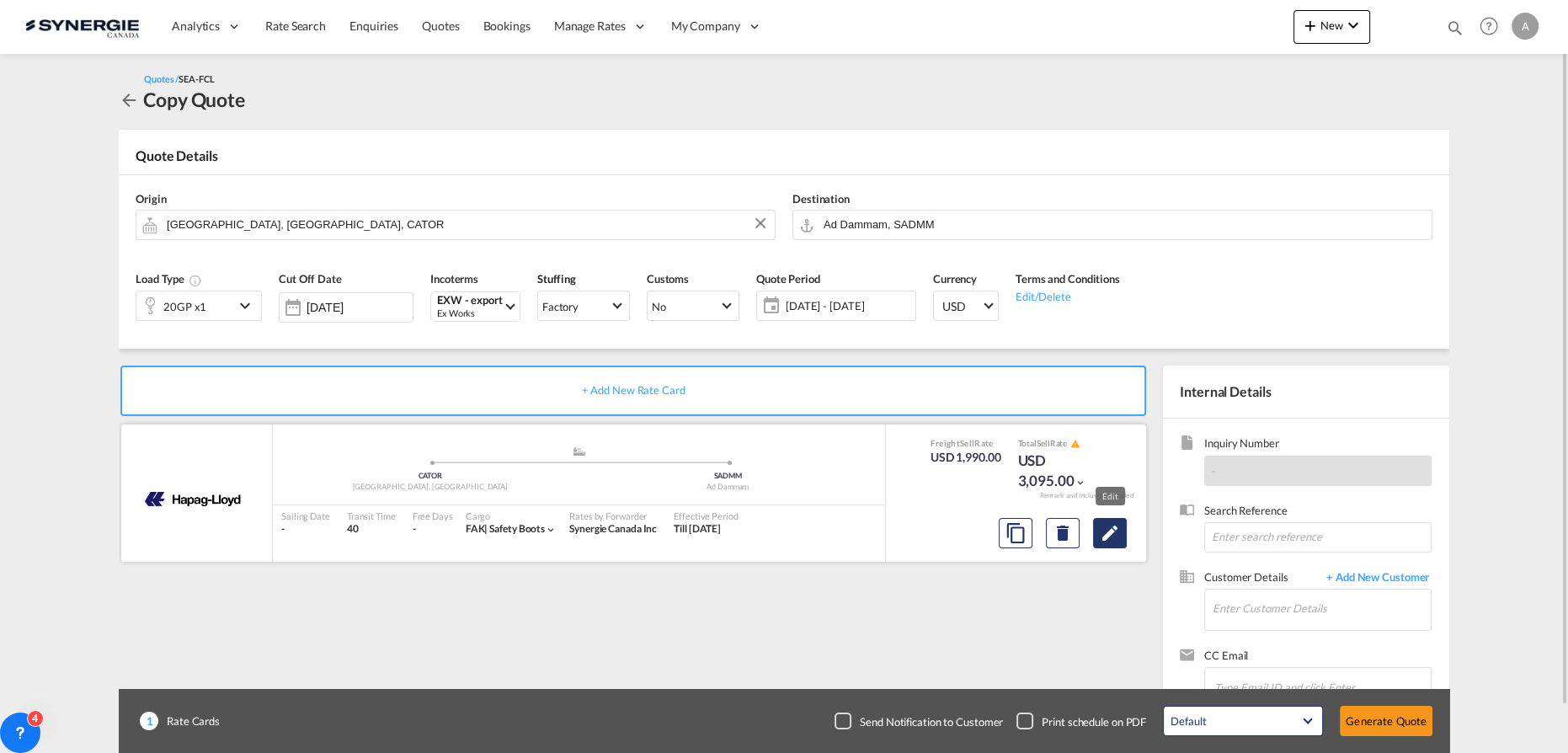
click at [1113, 535] on md-icon "Edit" at bounding box center [1110, 533] width 21 height 21
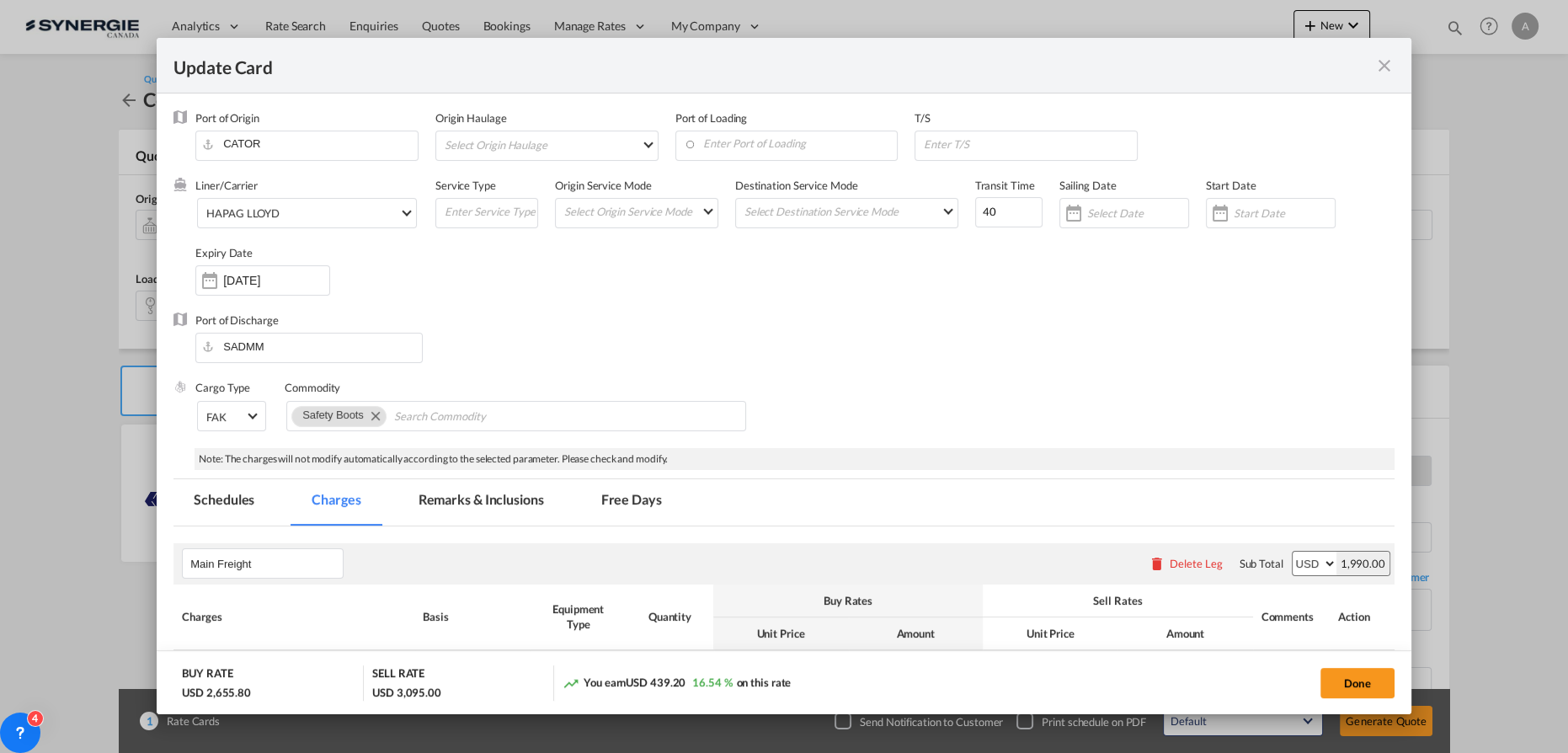
select select "per container"
select select "per B/L"
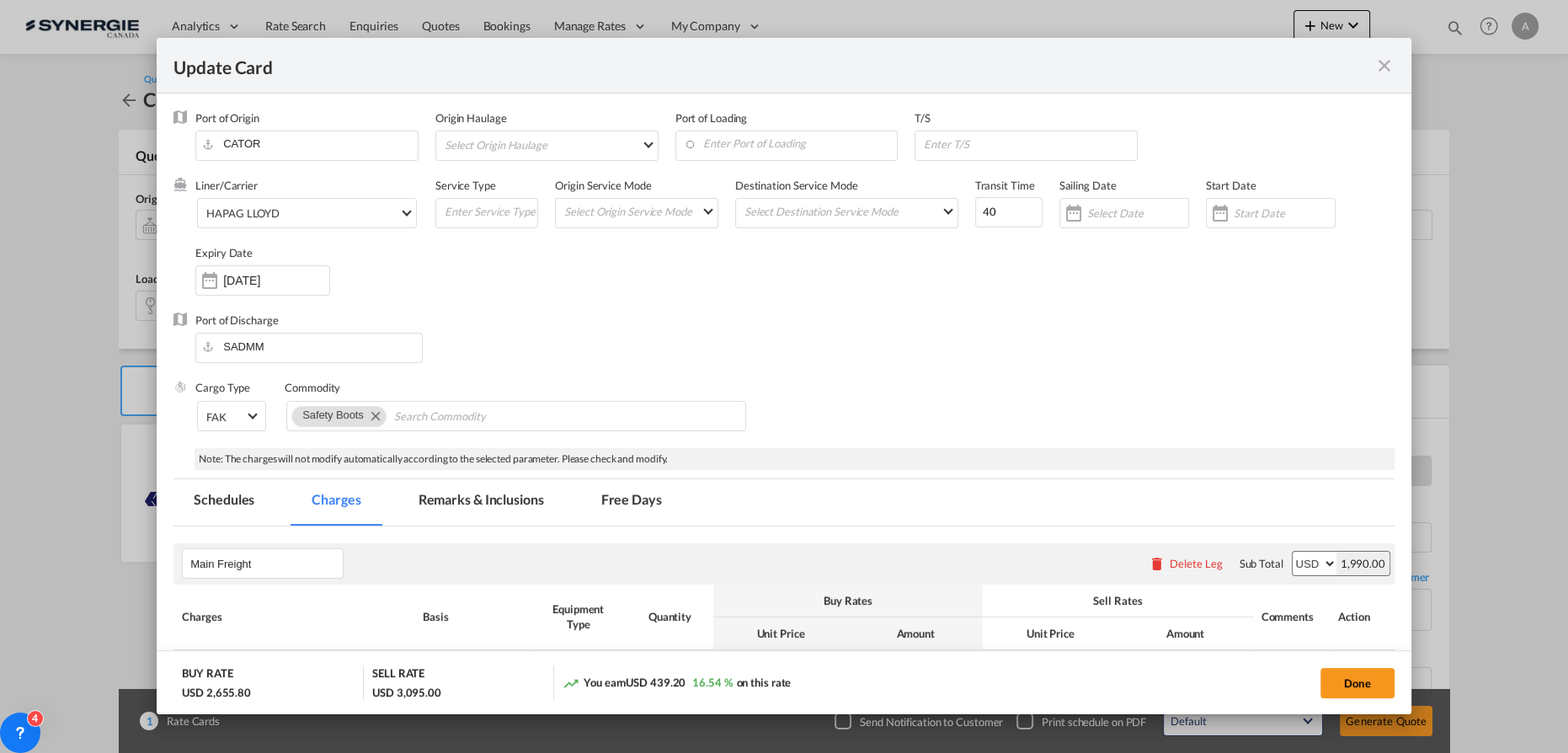
select select "per B/L"
click at [1351, 682] on button "Done" at bounding box center [1358, 683] width 74 height 30
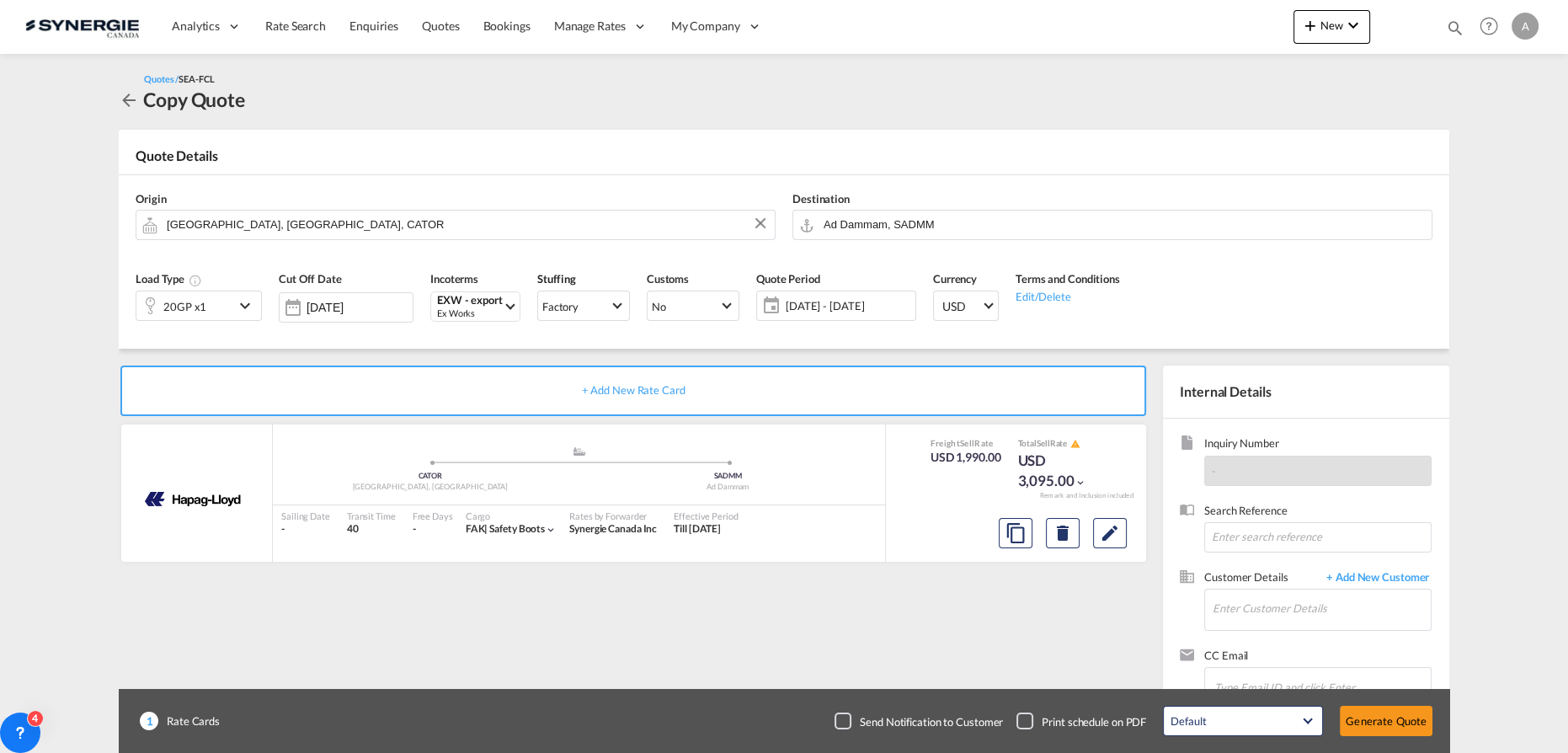
type input "[DATE]"
click at [1125, 531] on button "Edit" at bounding box center [1110, 533] width 34 height 30
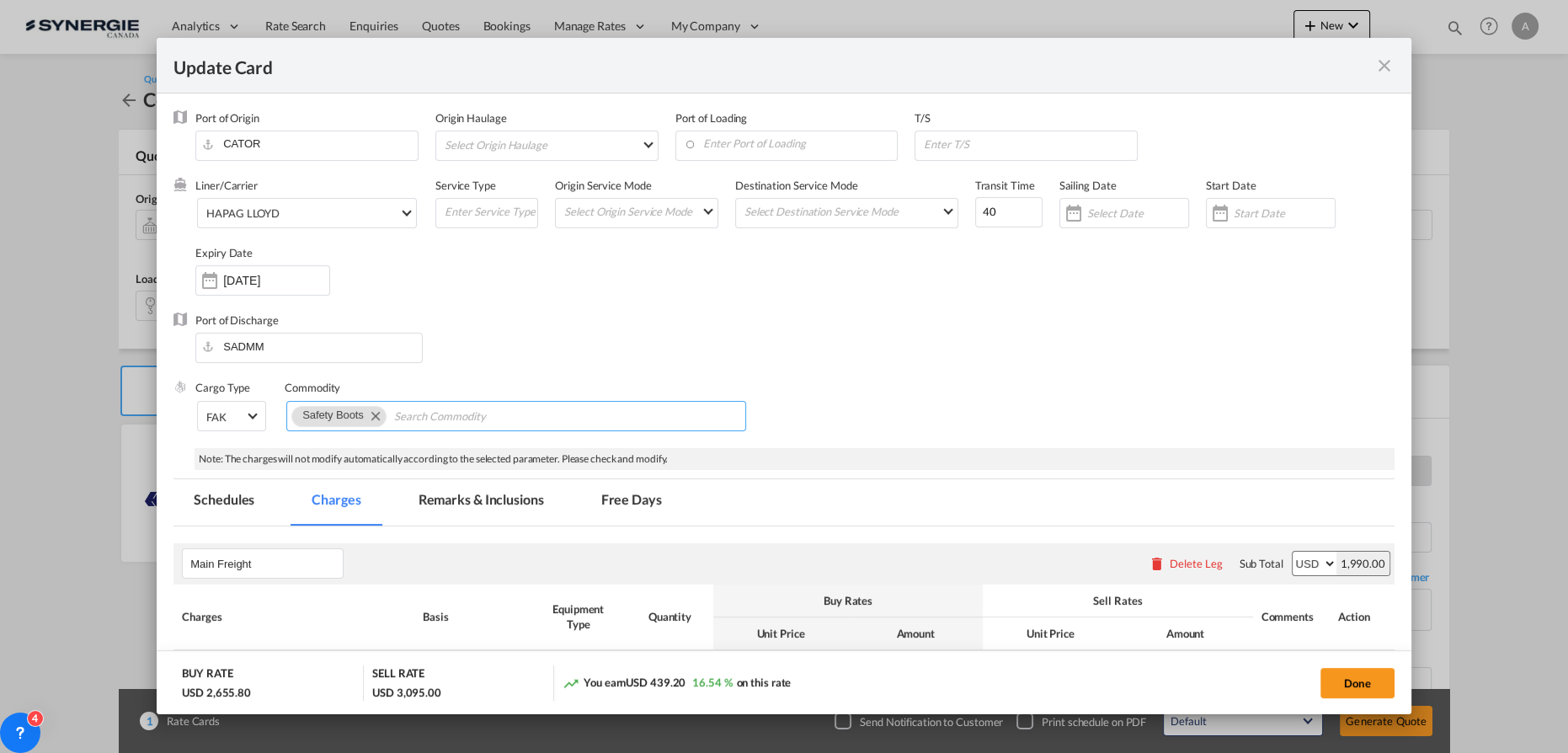
click at [377, 416] on md-icon "Remove Safety Boots" at bounding box center [374, 415] width 21 height 21
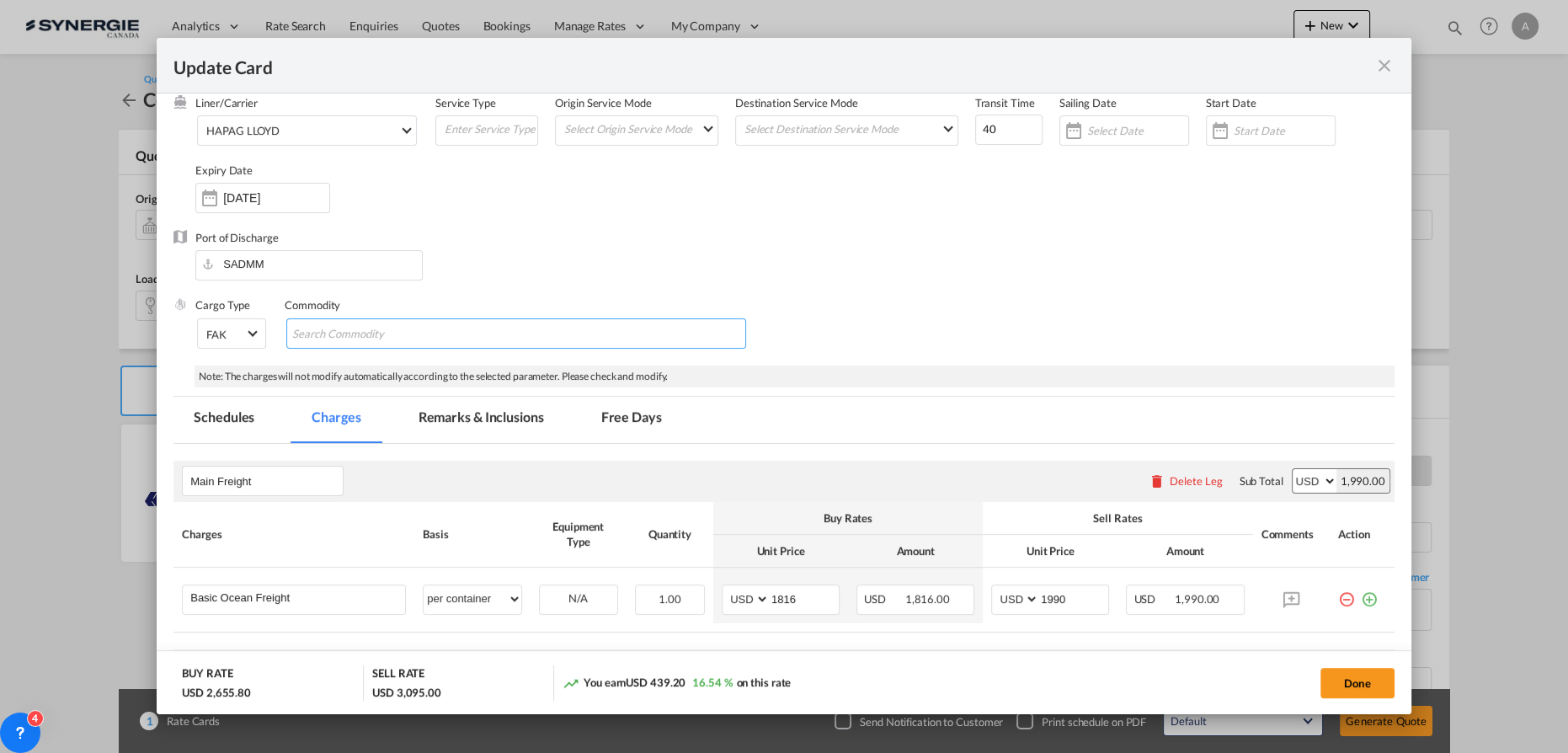
scroll to position [152, 0]
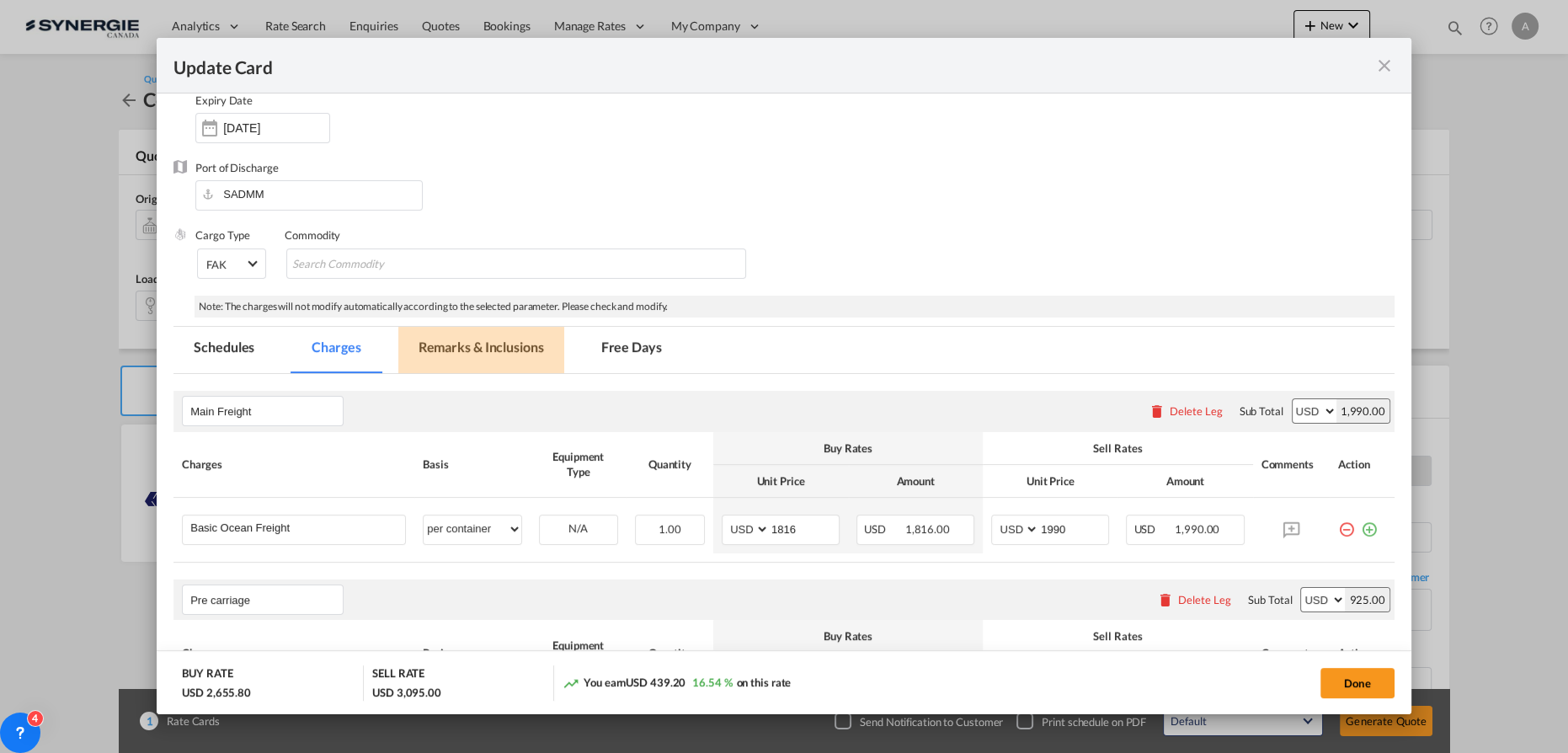
click at [482, 346] on md-tab-item "Remarks & Inclusions" at bounding box center [481, 350] width 166 height 47
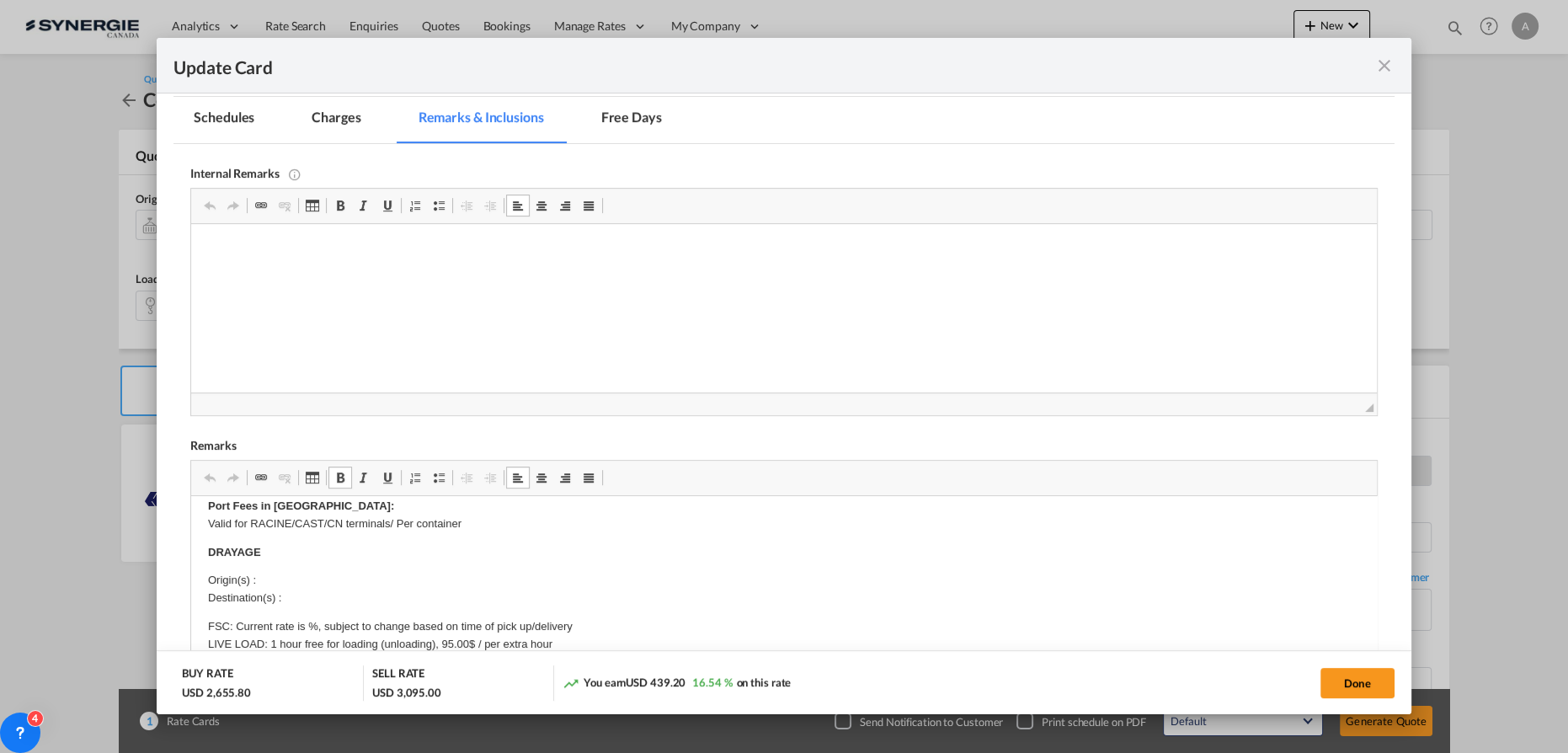
scroll to position [76, 0]
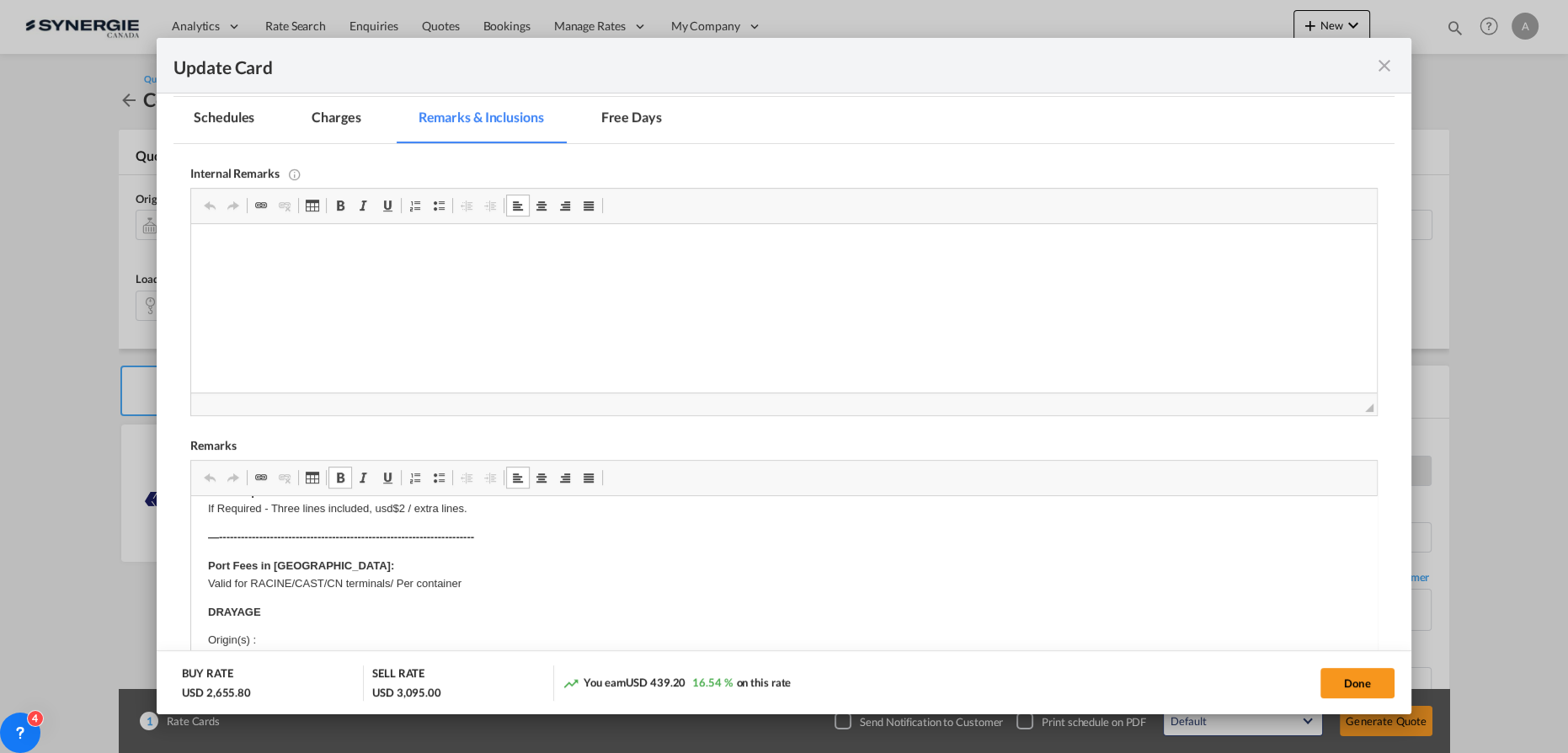
click at [279, 619] on p "DRAYAGE" at bounding box center [784, 612] width 1152 height 18
click at [279, 636] on p "Origin(s) : Destination(s) :" at bounding box center [784, 648] width 1152 height 35
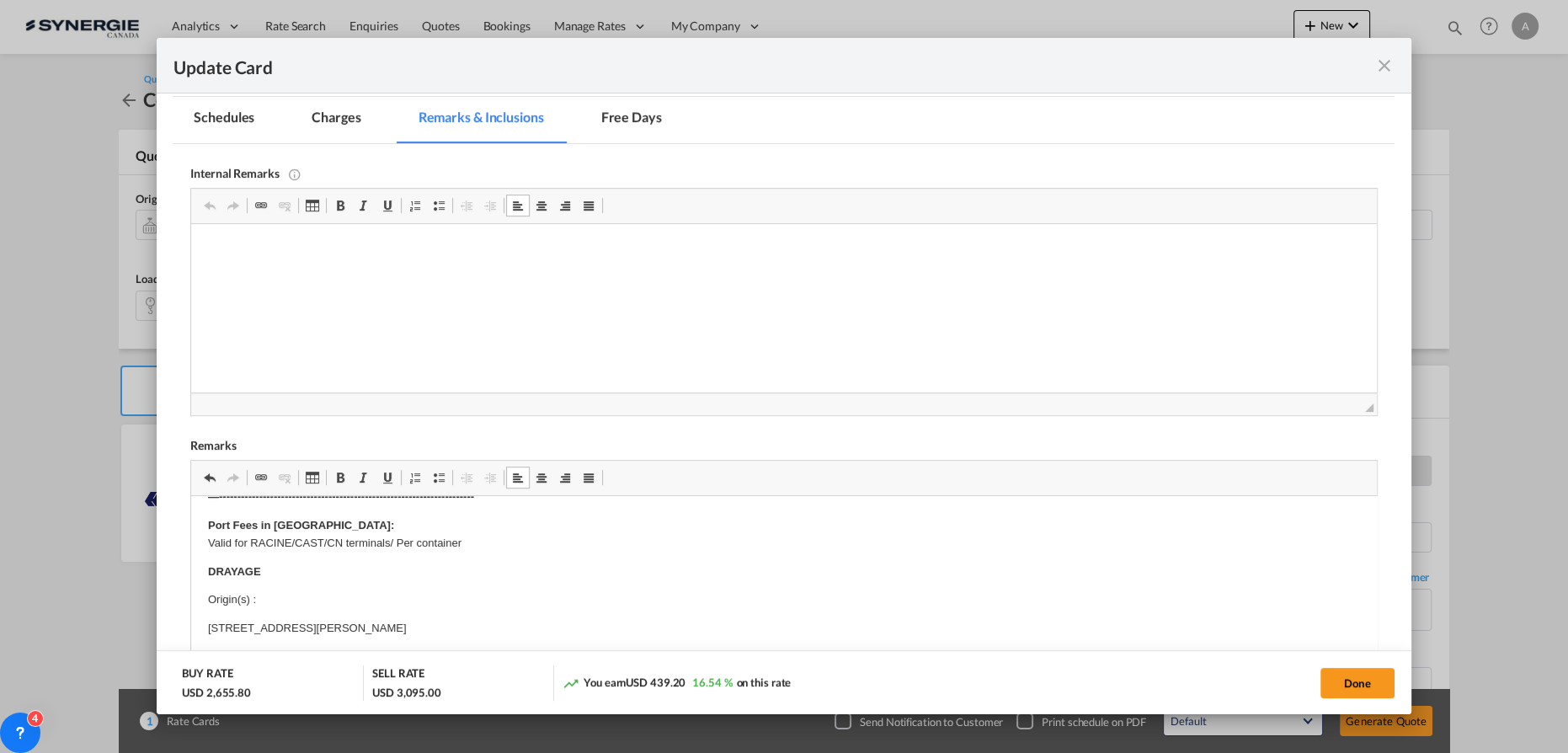
scroll to position [115, 0]
click at [332, 628] on p "[STREET_ADDRESS][PERSON_NAME]" at bounding box center [784, 630] width 1152 height 18
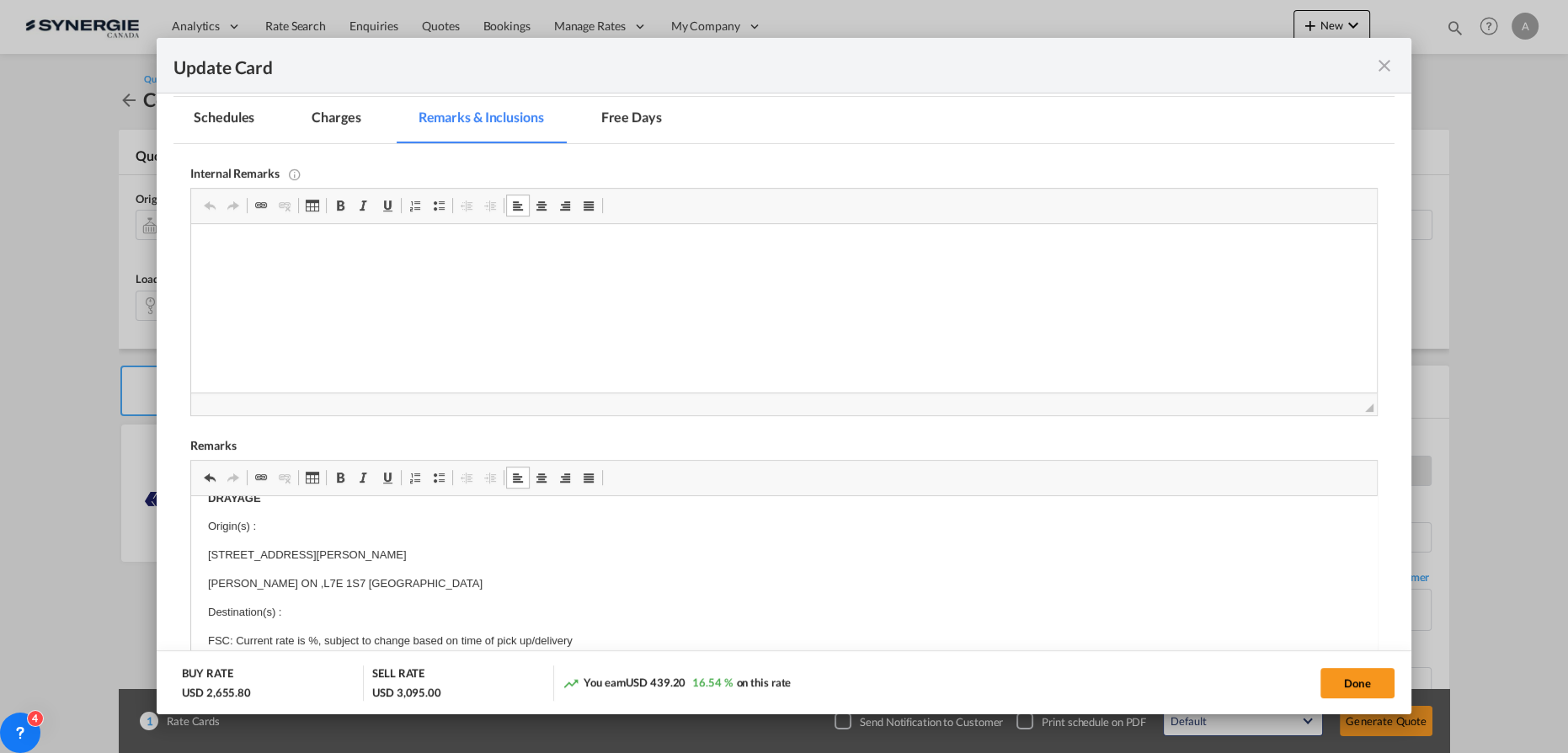
scroll to position [206, 0]
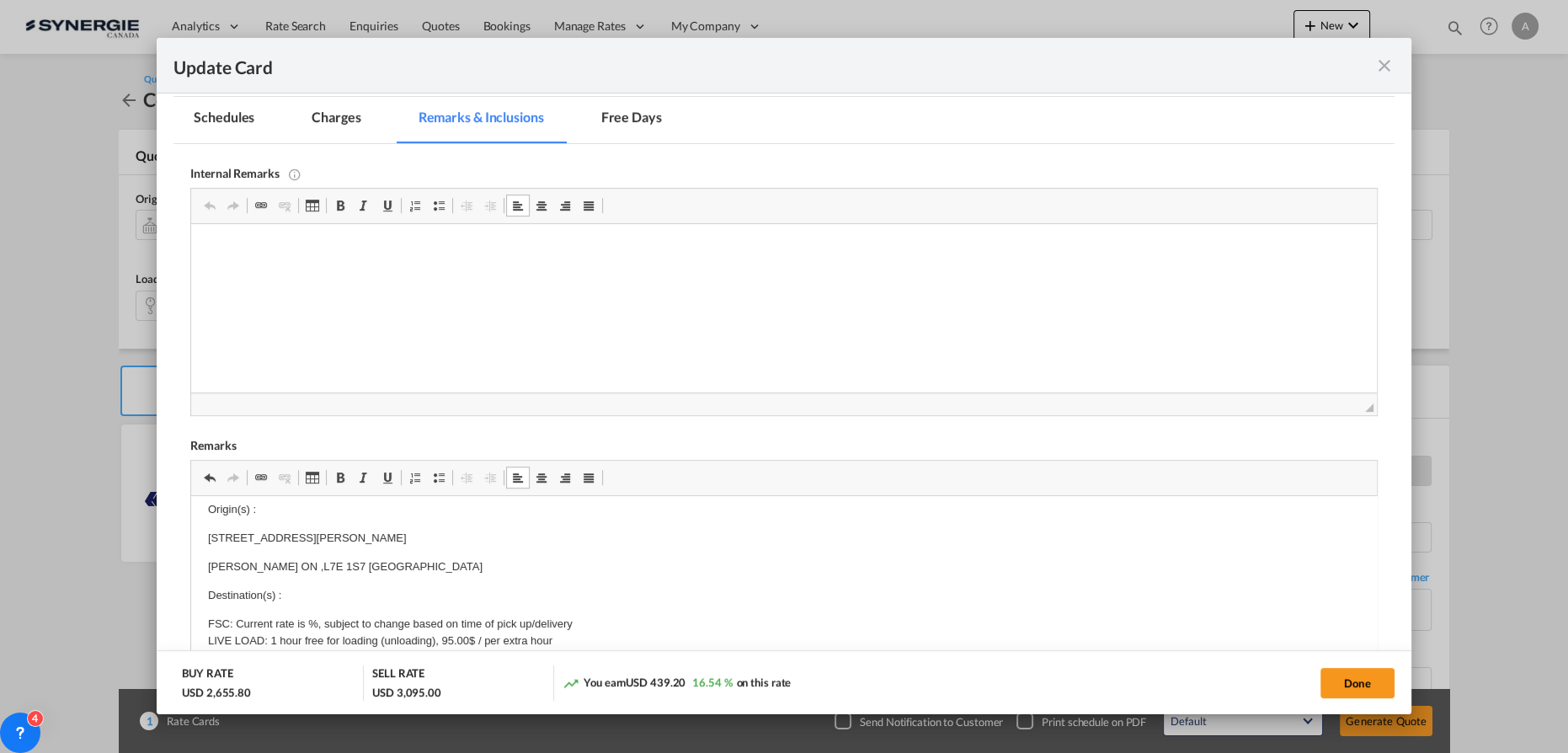
click at [393, 599] on p "Destination(s) :" at bounding box center [784, 595] width 1152 height 18
click at [1364, 684] on button "Done" at bounding box center [1358, 683] width 74 height 30
type input "[DATE]"
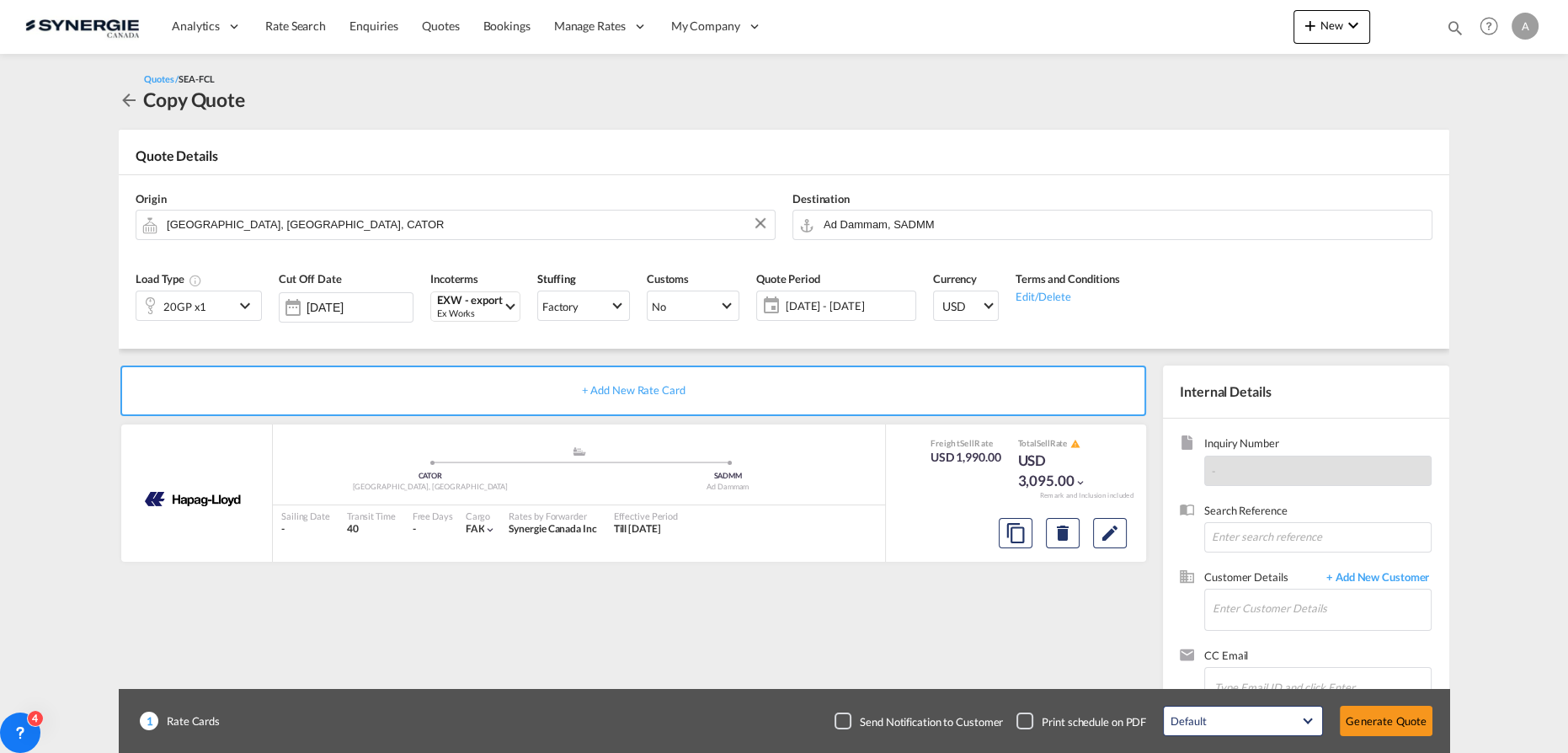
scroll to position [204, 0]
click at [1396, 581] on span "+ Add New Customer" at bounding box center [1375, 579] width 114 height 20
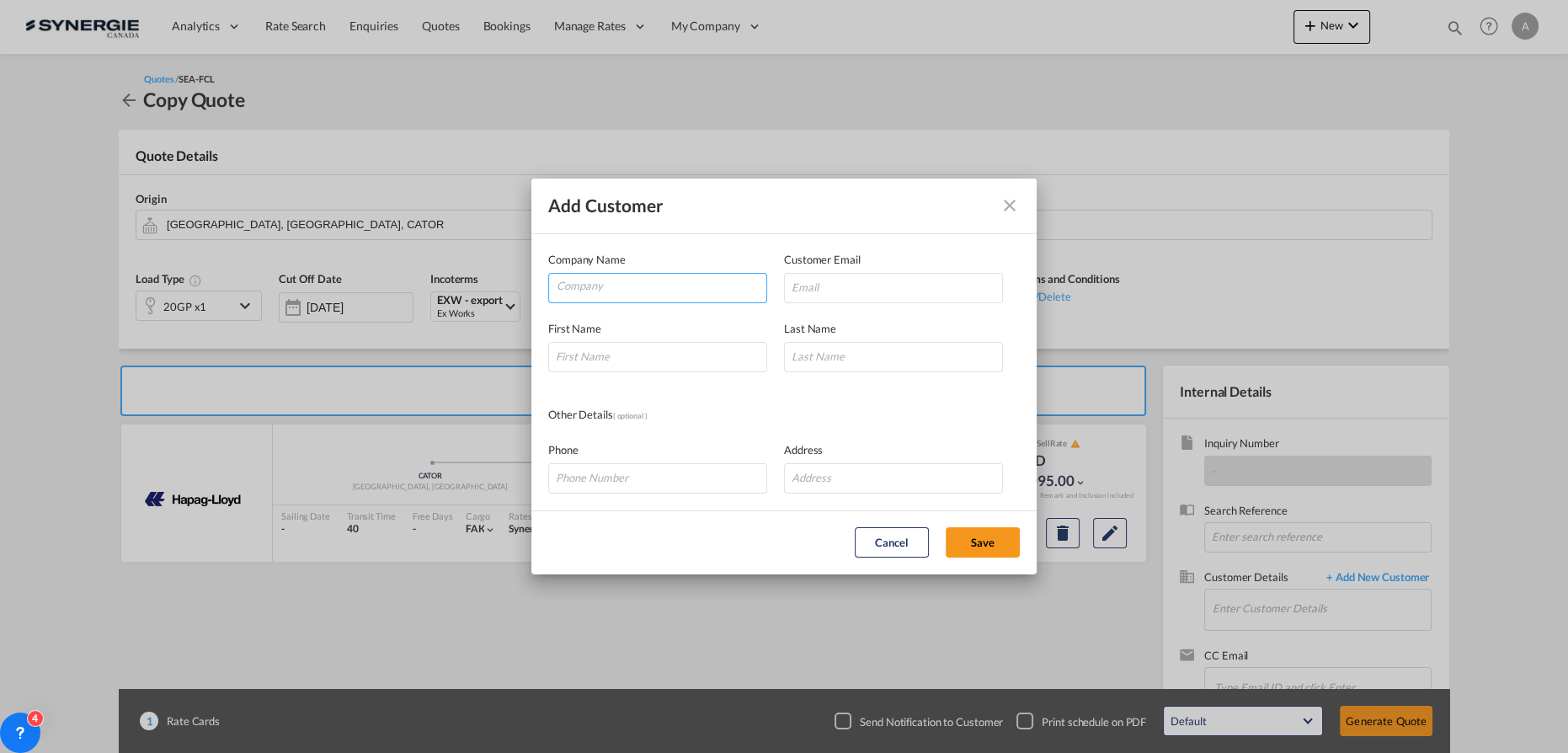
click at [607, 288] on input "Company" at bounding box center [662, 287] width 210 height 25
type input "DSL GROUP"
paste input "[EMAIL_ADDRESS][DOMAIN_NAME]"
type input "[EMAIL_ADDRESS][DOMAIN_NAME]"
type input "MARYAM"
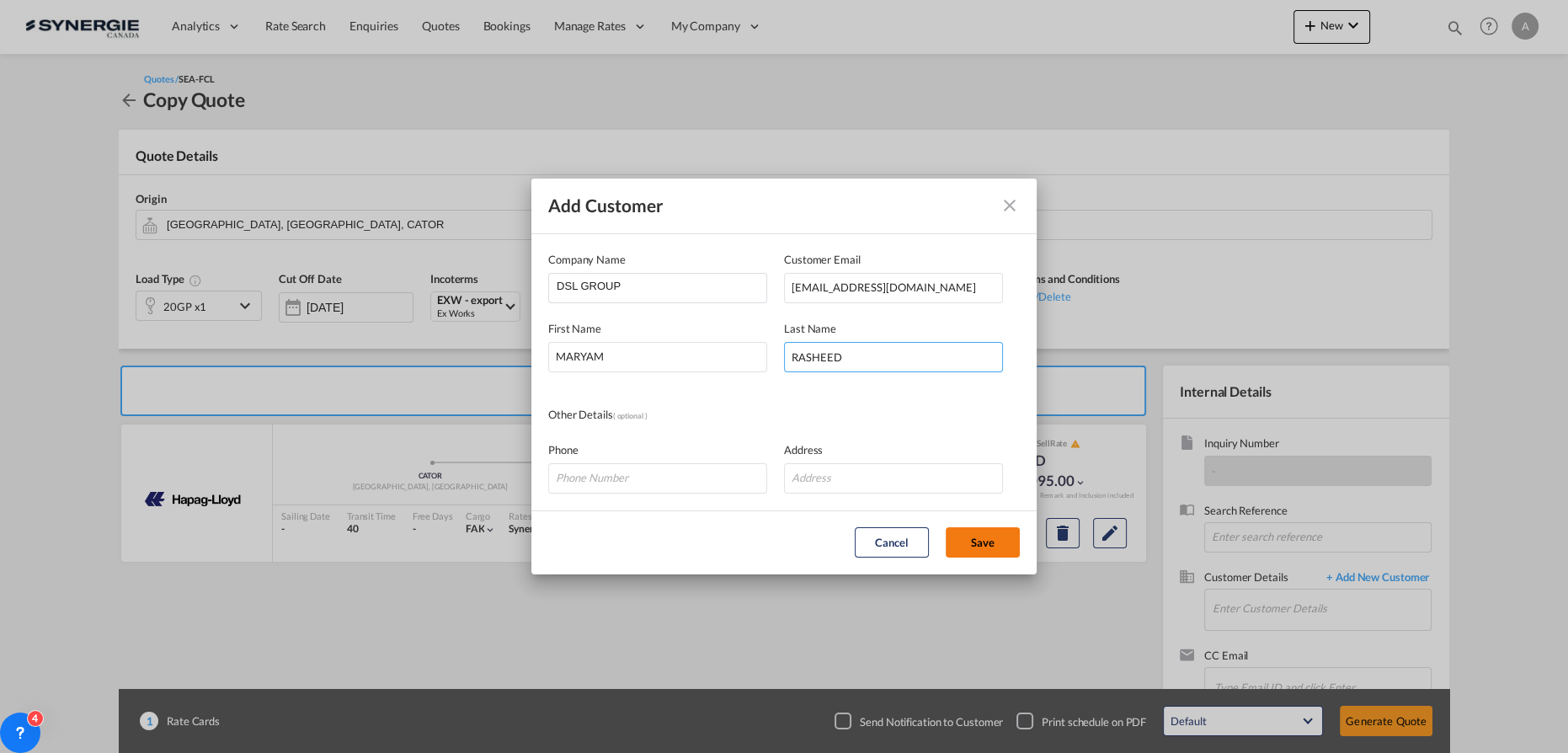
type input "RASHEED"
click at [982, 544] on button "Save" at bounding box center [982, 543] width 74 height 30
type input "DSL GROUP, MARYAM RASHEED, cs1.dmm@freightcare.com"
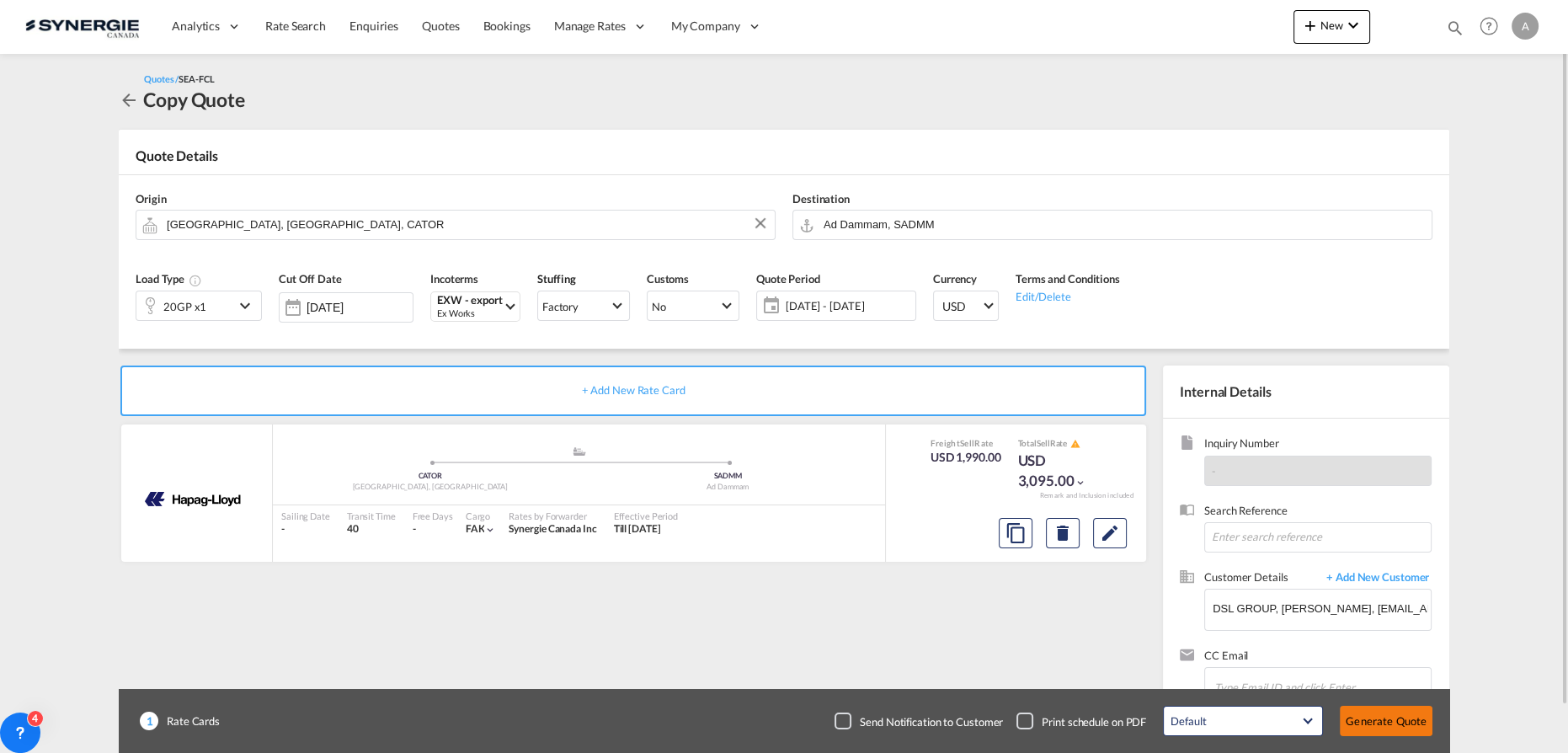
click at [1356, 723] on button "Generate Quote" at bounding box center [1385, 721] width 92 height 30
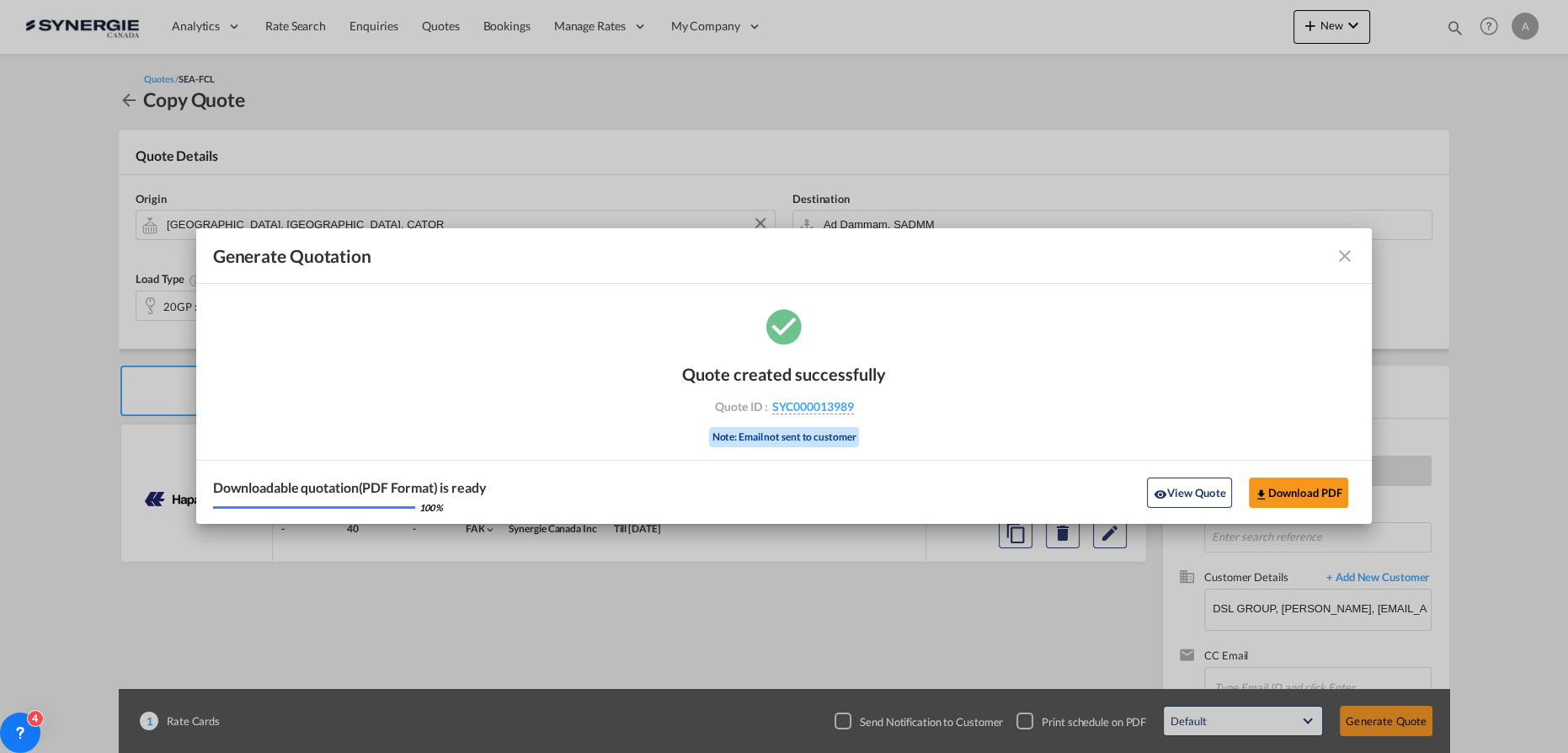
drag, startPoint x: 1161, startPoint y: 487, endPoint x: 1547, endPoint y: 483, distance: 386.0
click at [1161, 487] on md-icon "icon-eye" at bounding box center [1159, 493] width 13 height 13
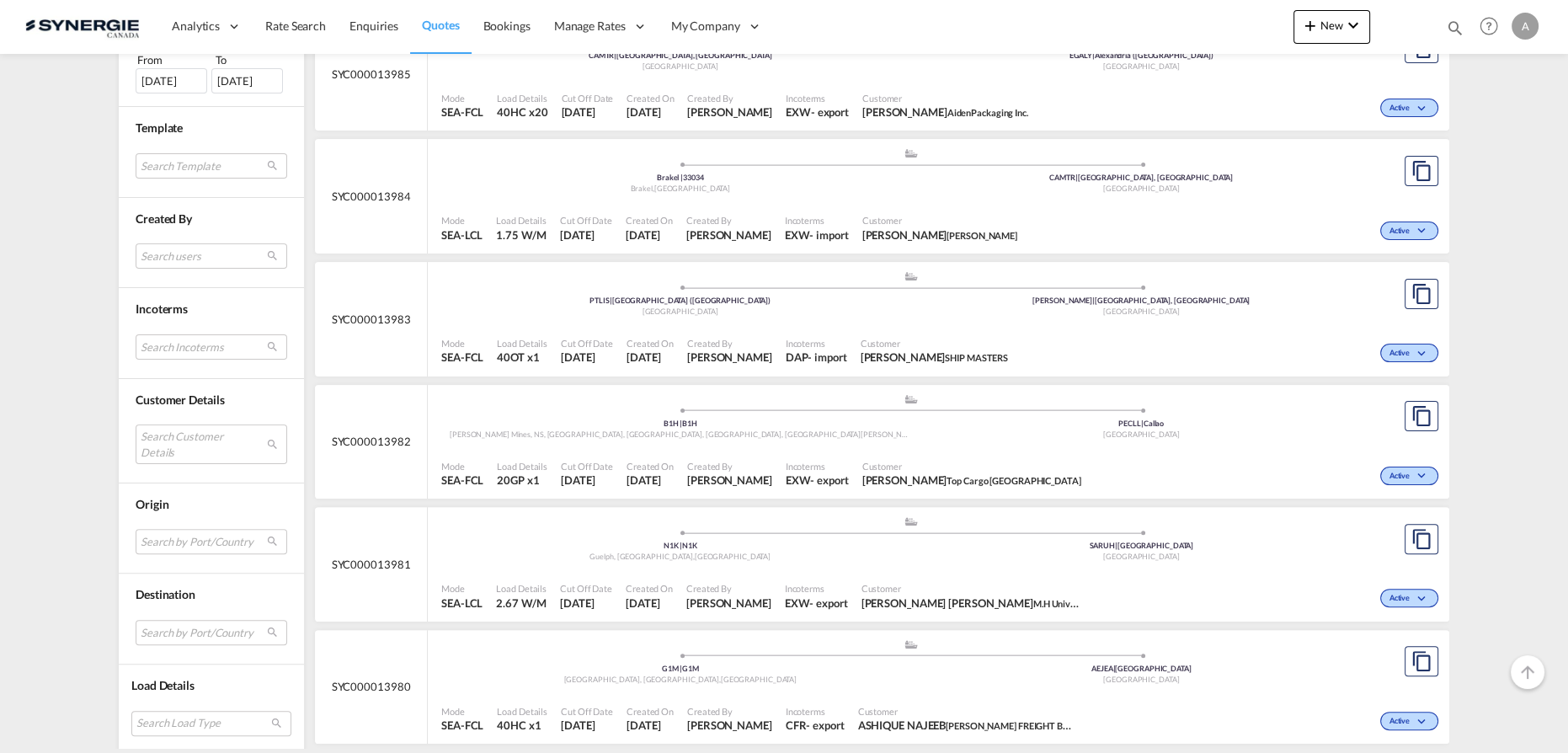
scroll to position [766, 0]
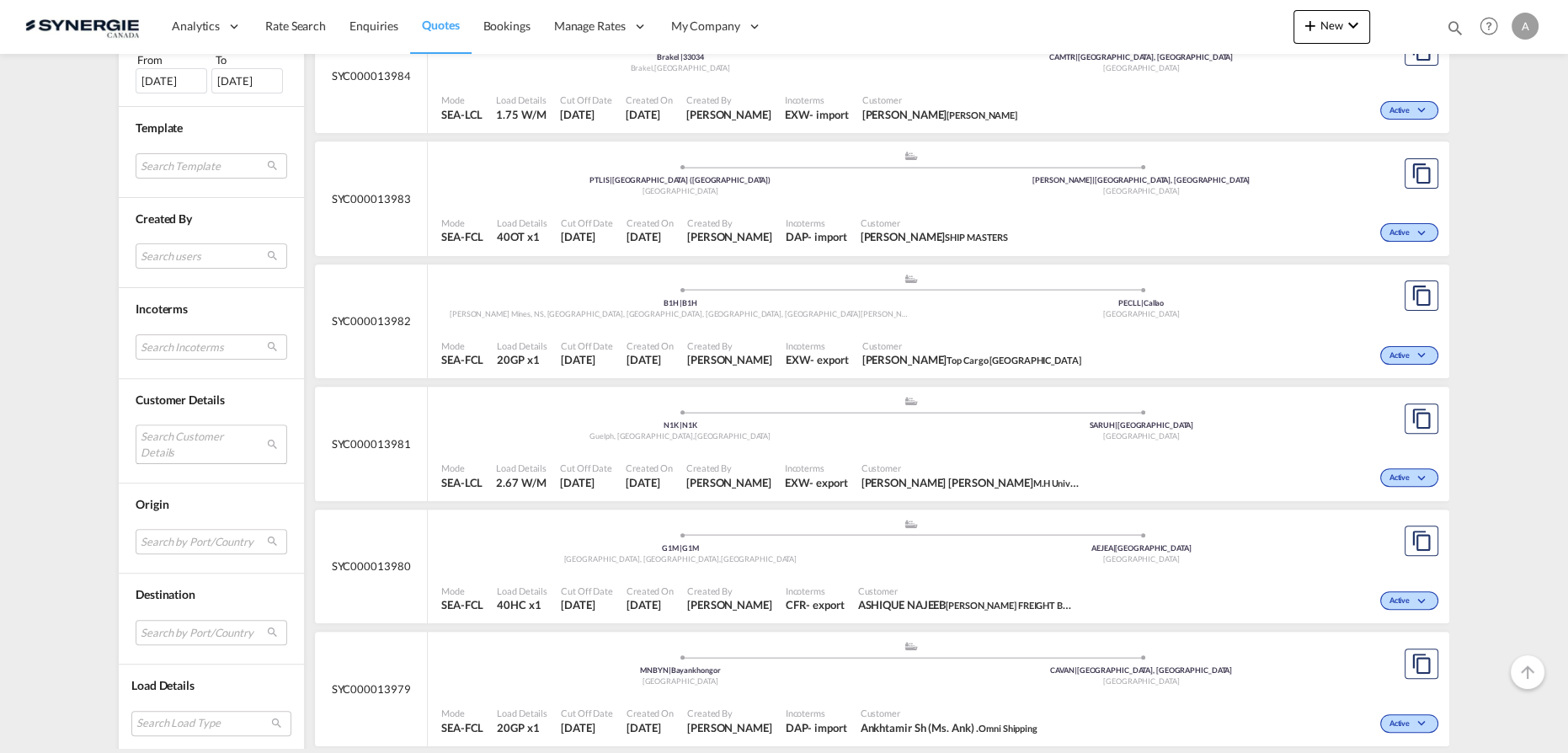
click at [189, 429] on md-select "Search Customer Details user name user maryam RASHEED cs1.dmm@freightcare.com |…" at bounding box center [210, 443] width 151 height 39
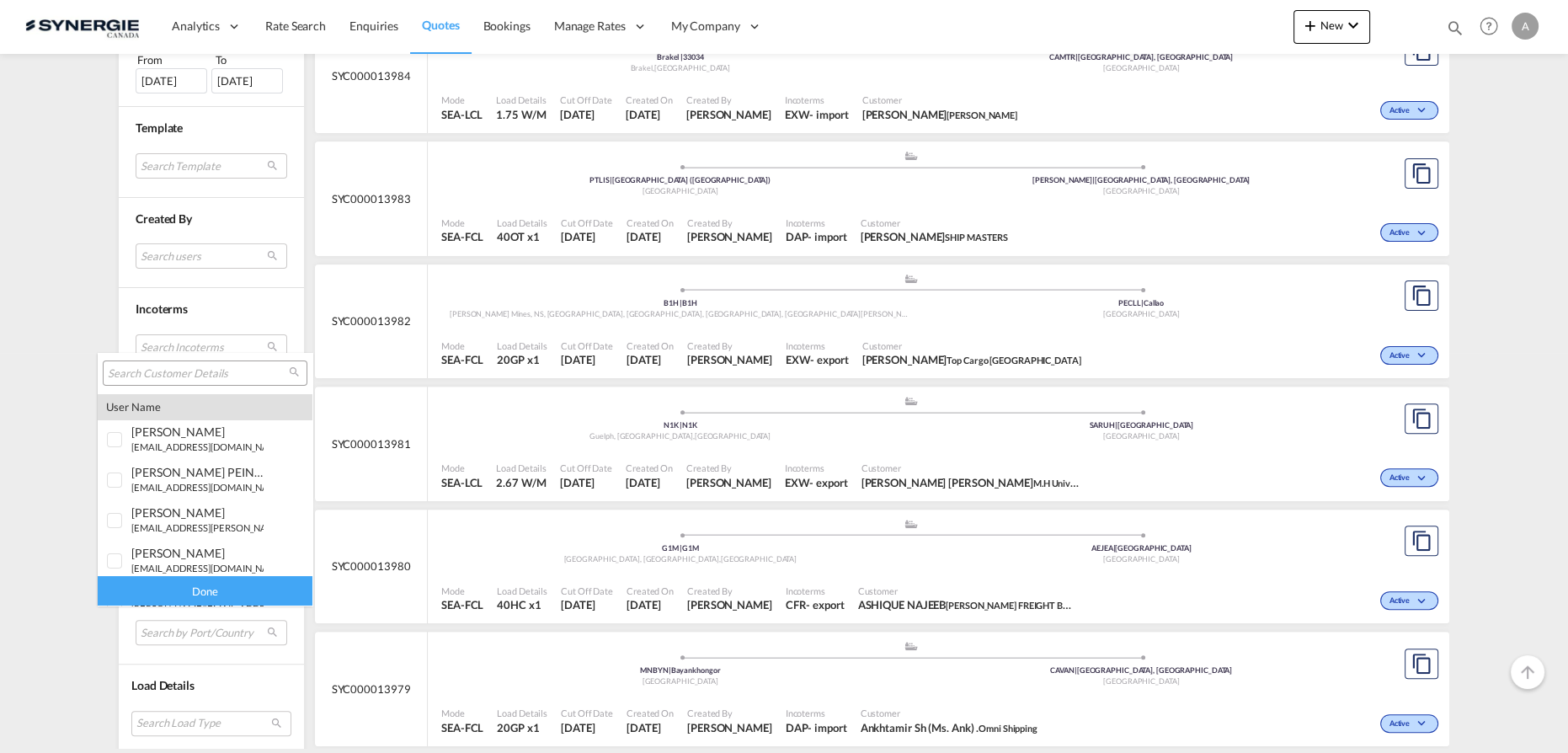
click at [214, 374] on input "search" at bounding box center [198, 373] width 181 height 15
type input "ol-usa"
click at [143, 556] on span "ol-usa" at bounding box center [199, 554] width 135 height 14
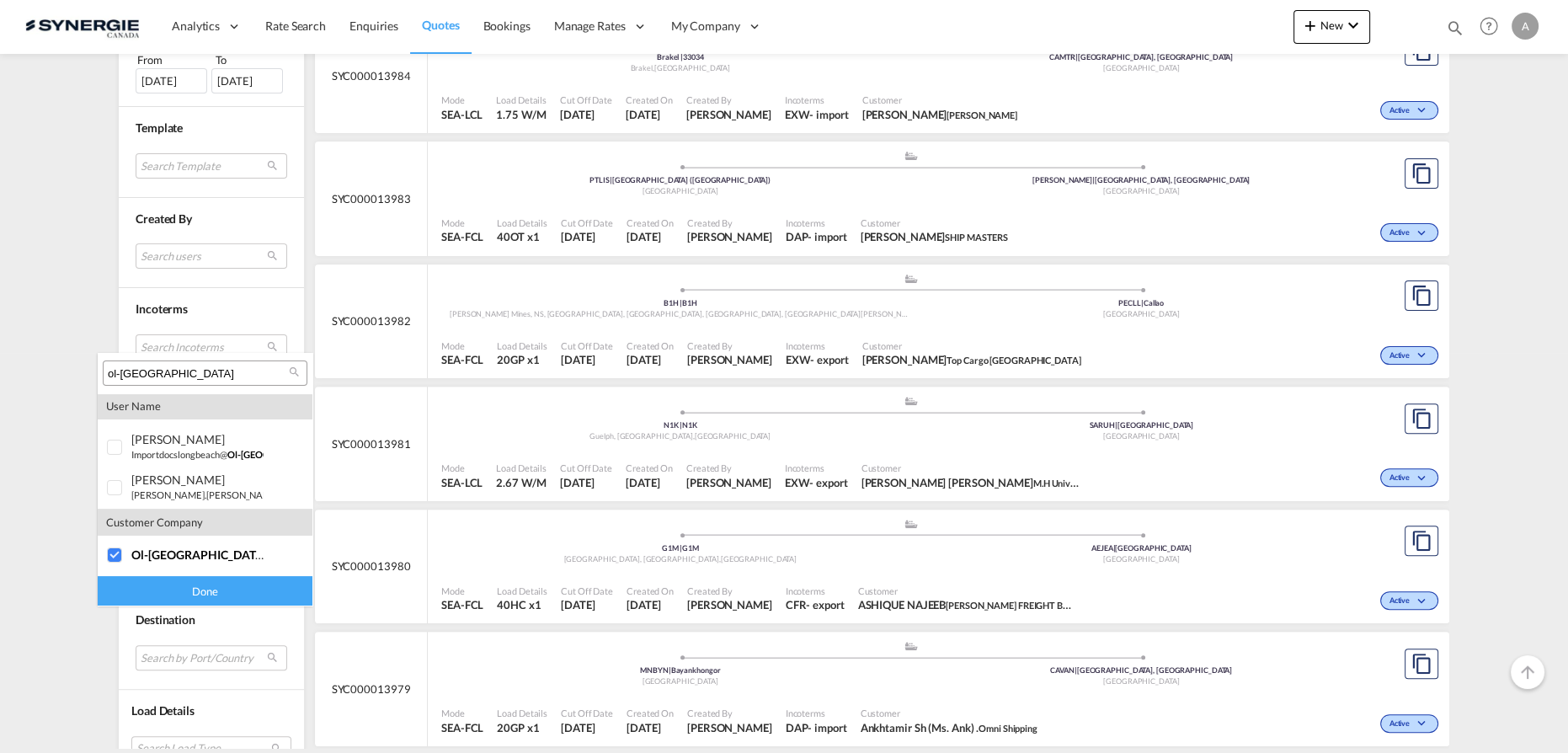
click at [149, 588] on div "Done" at bounding box center [205, 590] width 215 height 30
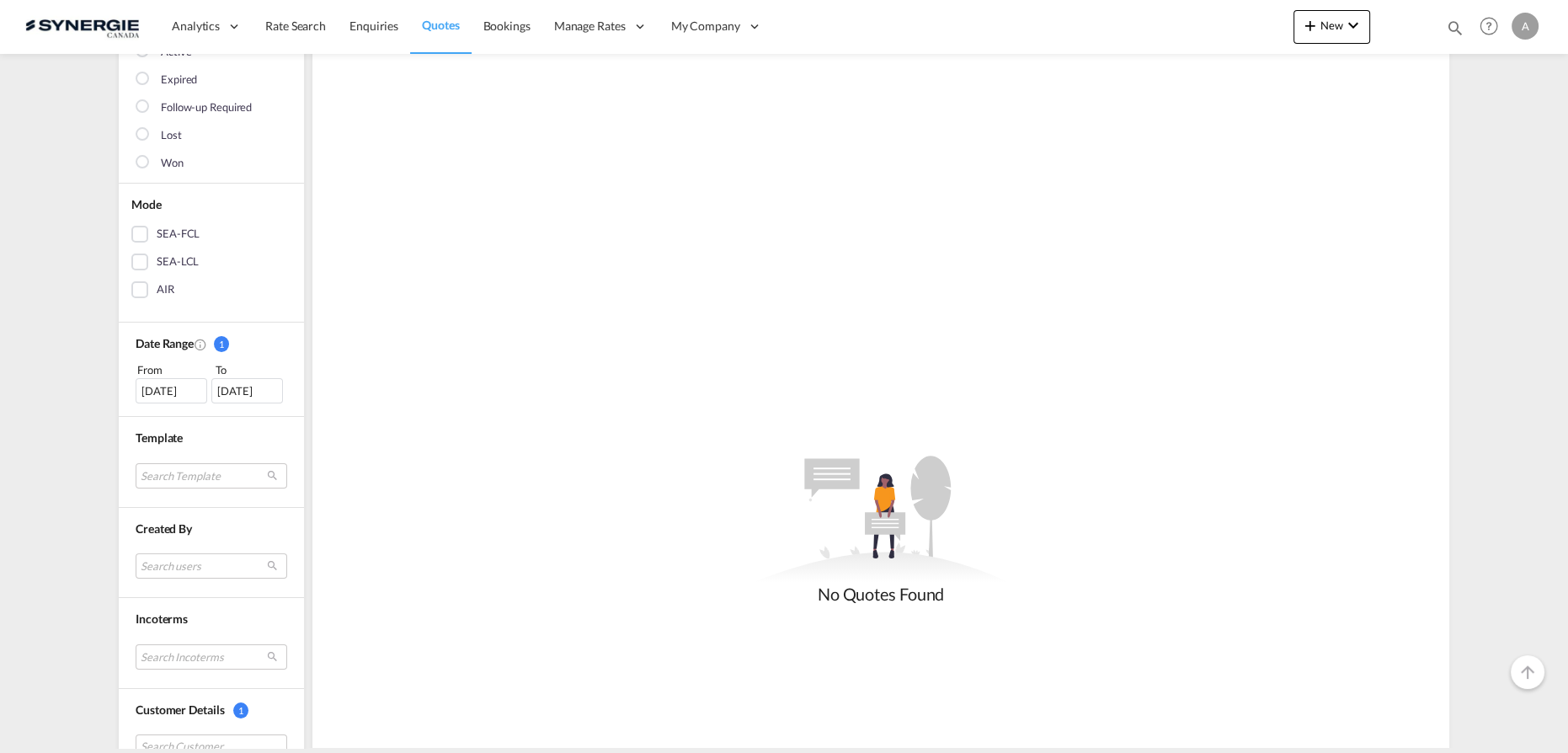
scroll to position [305, 0]
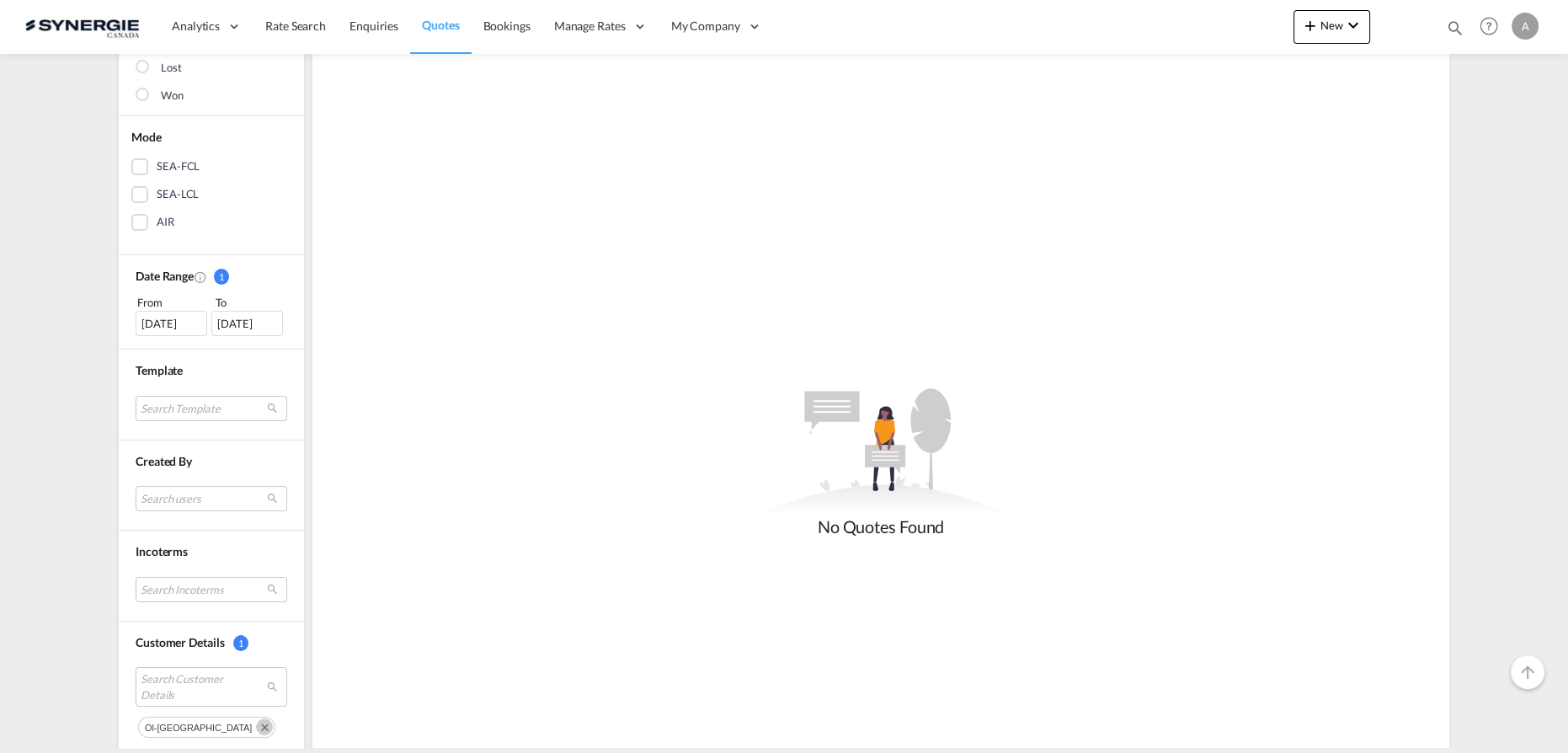
click at [176, 325] on div "[DATE]" at bounding box center [171, 323] width 72 height 25
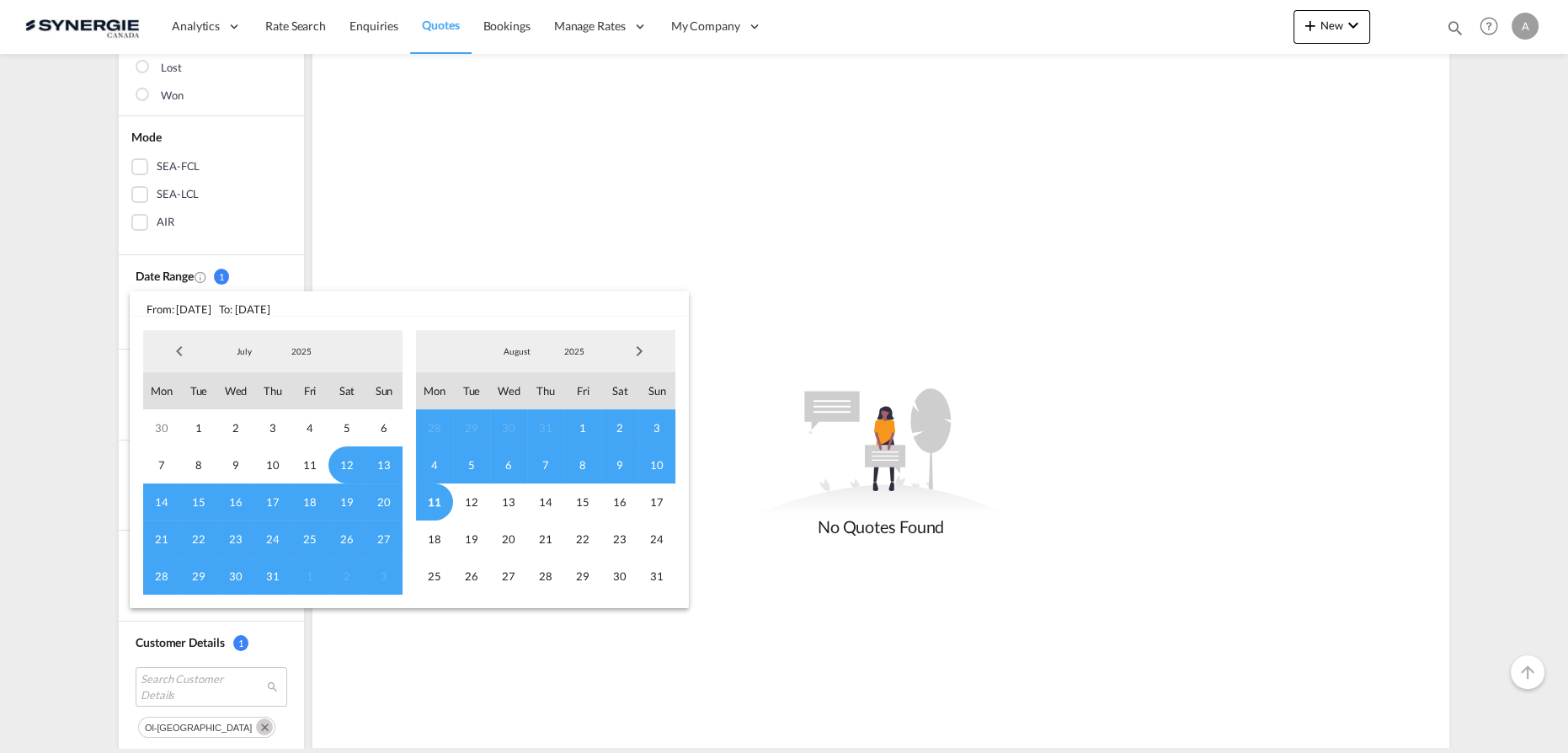
click at [298, 352] on span "2025" at bounding box center [302, 351] width 54 height 12
click at [296, 276] on md-option "2023" at bounding box center [319, 270] width 115 height 40
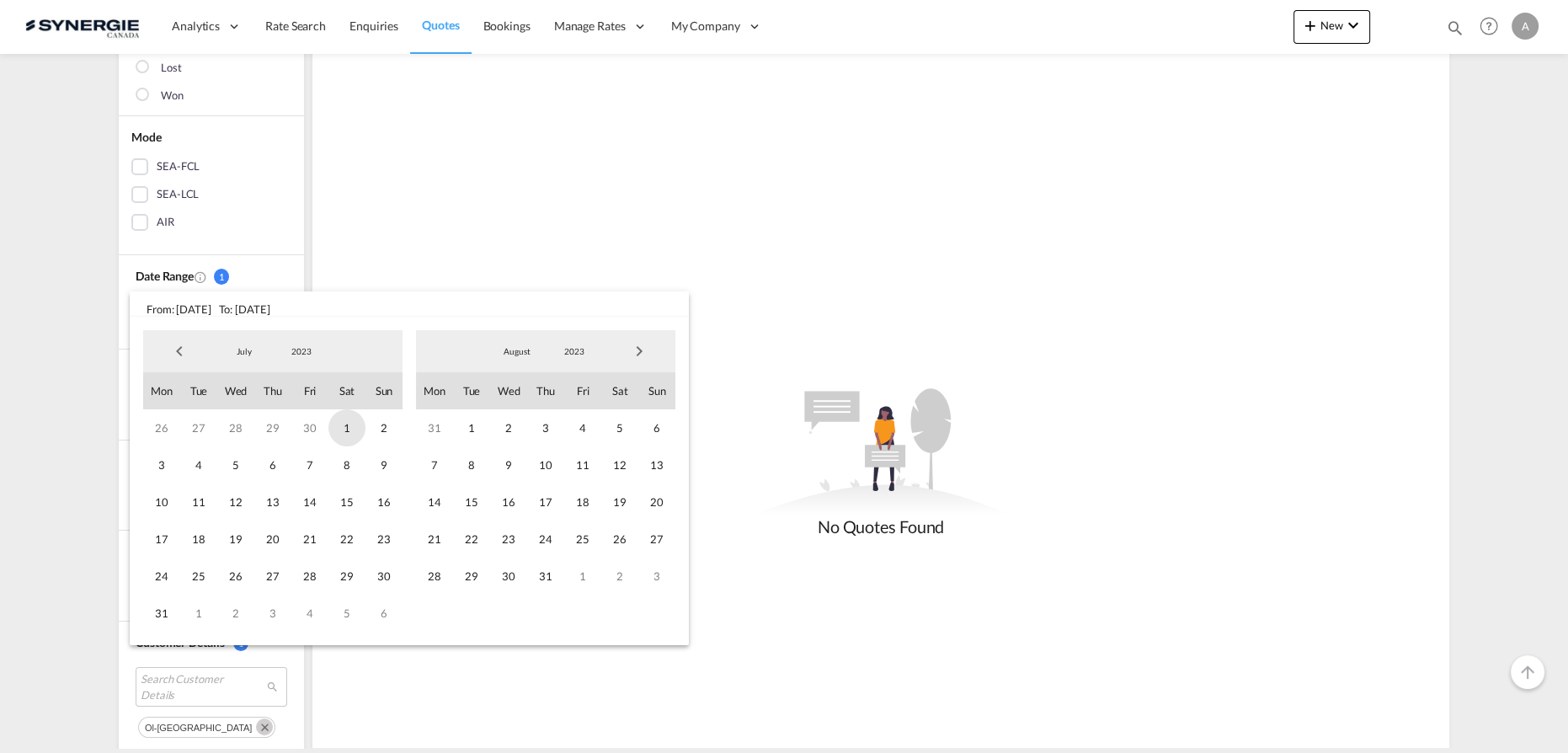
drag, startPoint x: 338, startPoint y: 428, endPoint x: 351, endPoint y: 421, distance: 14.8
click at [338, 429] on span "1" at bounding box center [347, 427] width 37 height 37
click at [580, 351] on span "2023" at bounding box center [574, 351] width 54 height 12
click at [577, 446] on md-option "2025" at bounding box center [591, 432] width 115 height 40
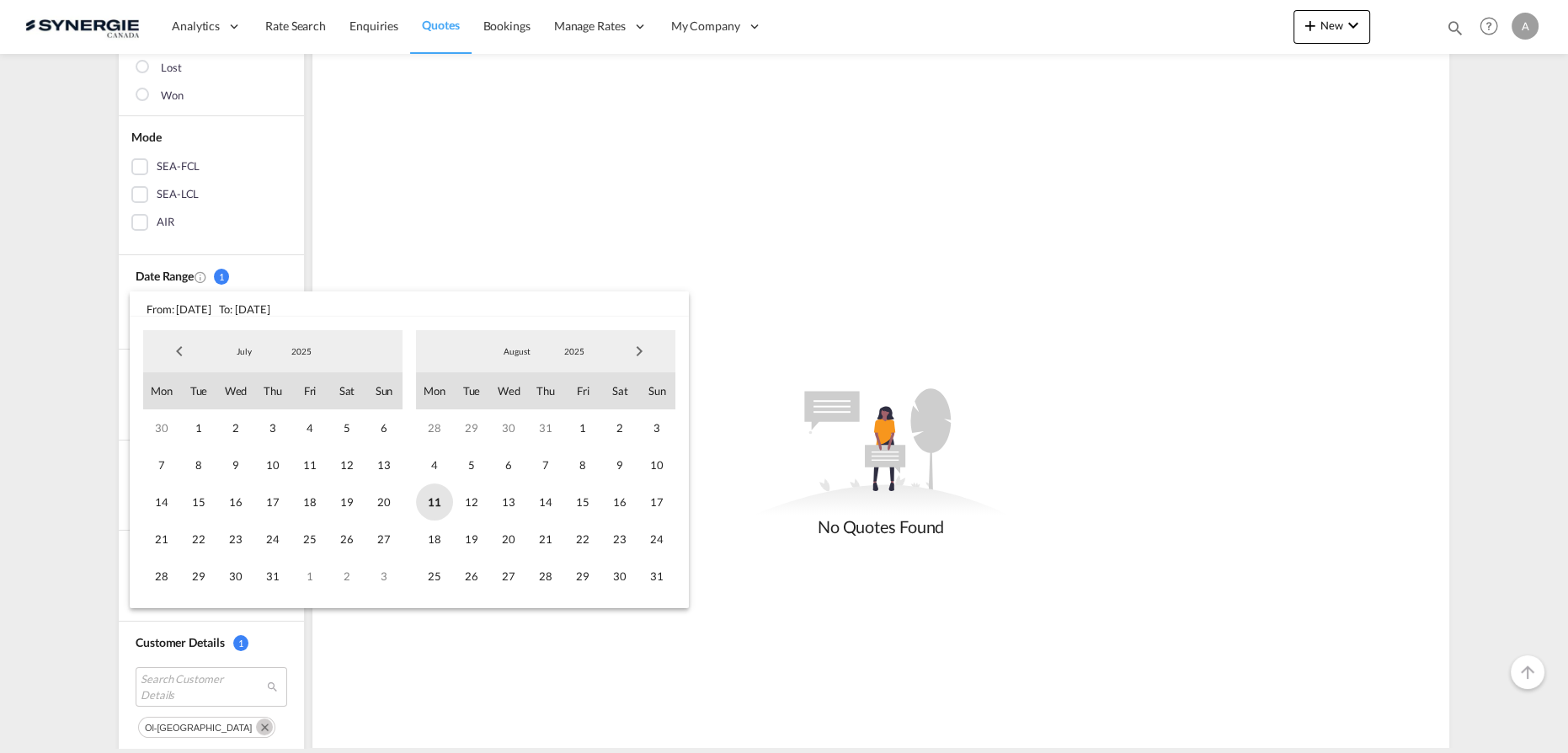
click at [446, 501] on span "11" at bounding box center [434, 501] width 37 height 37
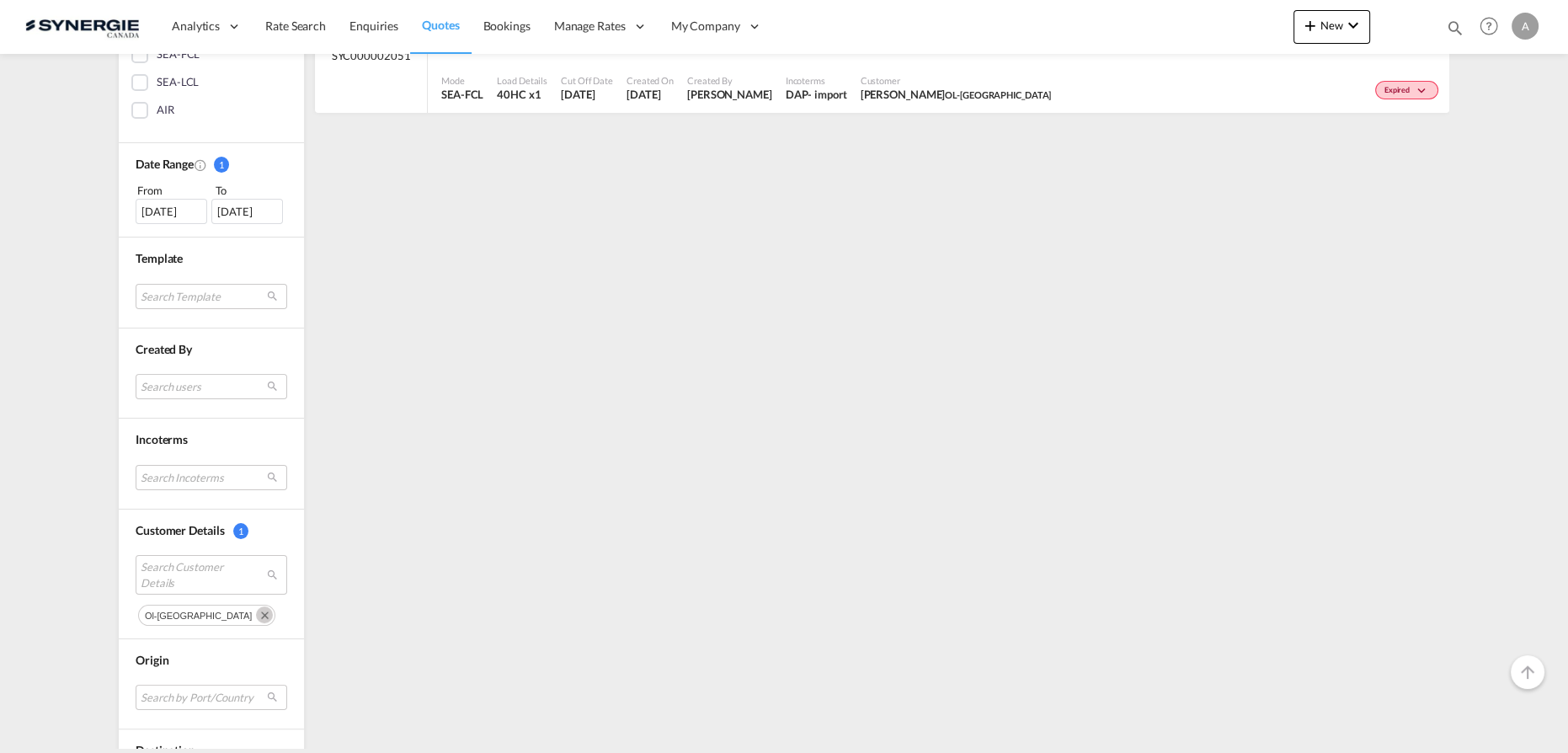
scroll to position [459, 0]
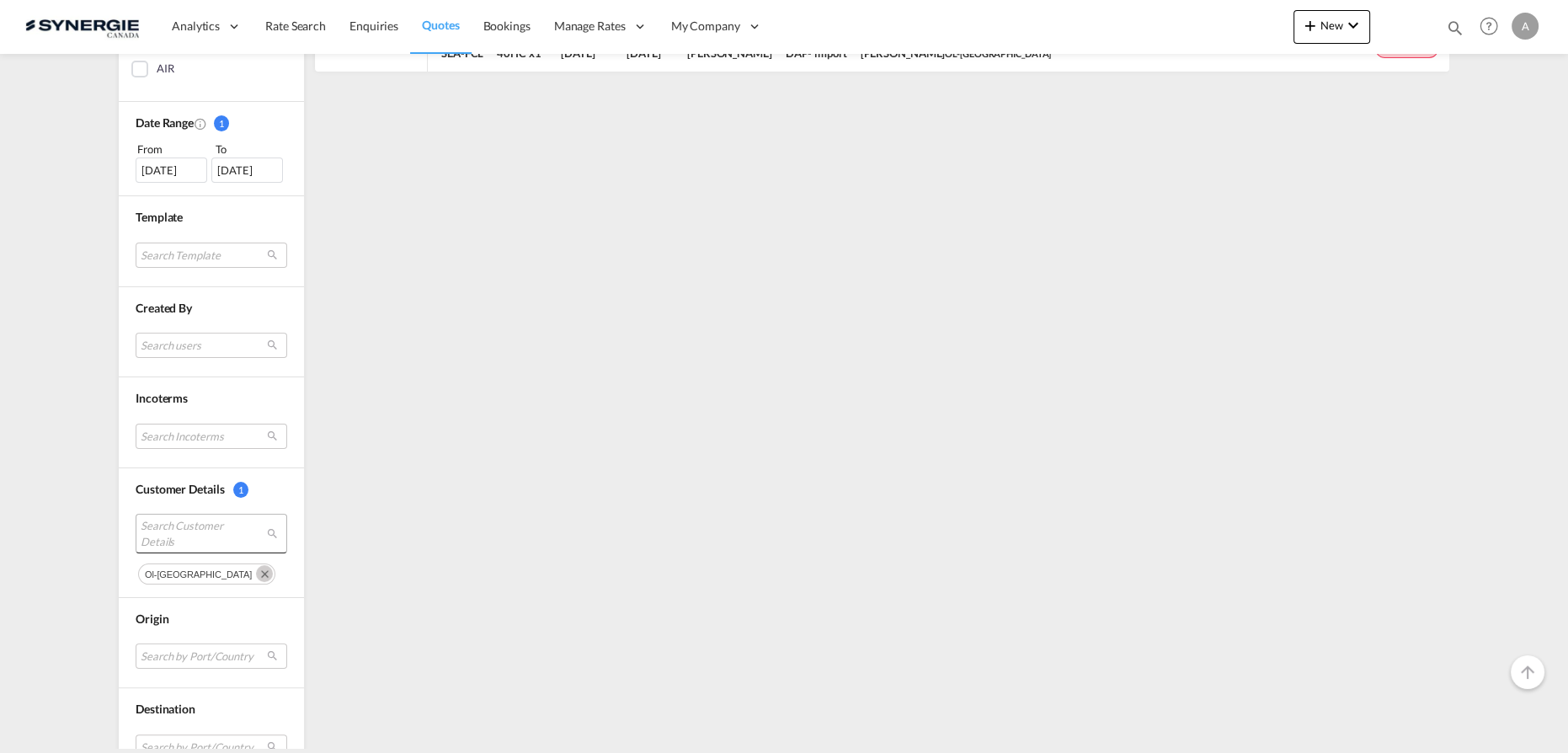
click at [151, 528] on span "Search Customer Details" at bounding box center [198, 533] width 116 height 30
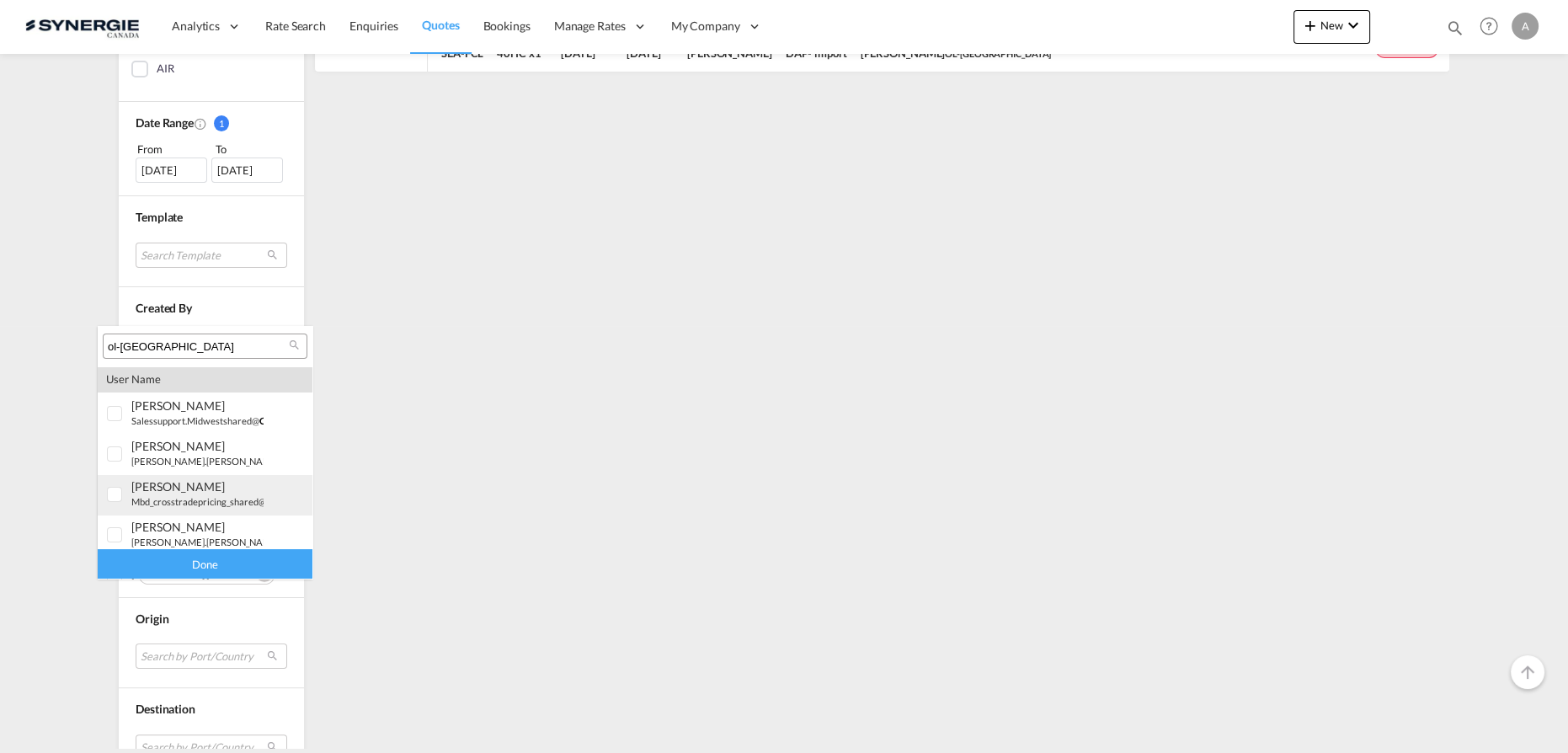
scroll to position [0, 0]
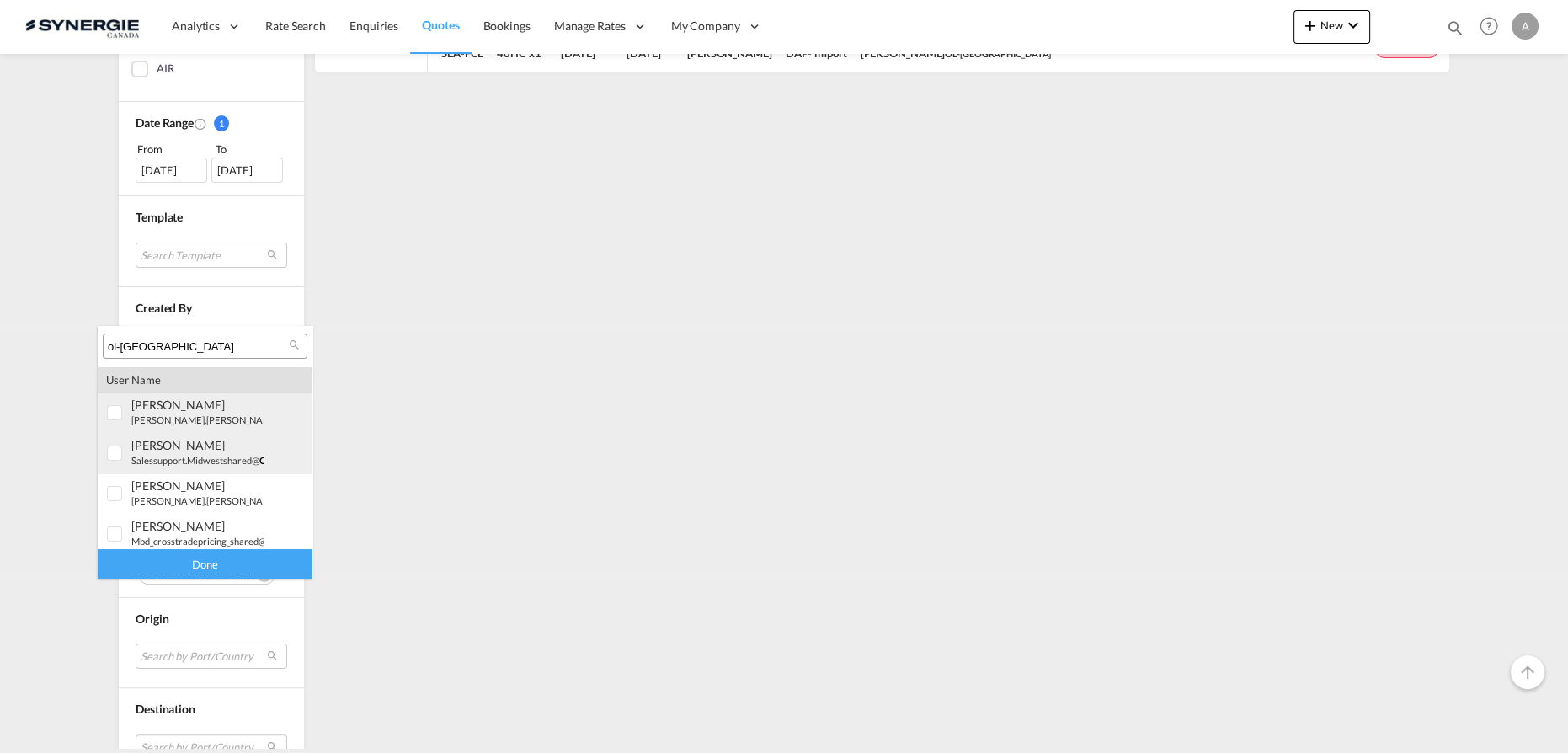
drag, startPoint x: 109, startPoint y: 415, endPoint x: 127, endPoint y: 445, distance: 35.0
click at [110, 416] on div at bounding box center [115, 413] width 17 height 17
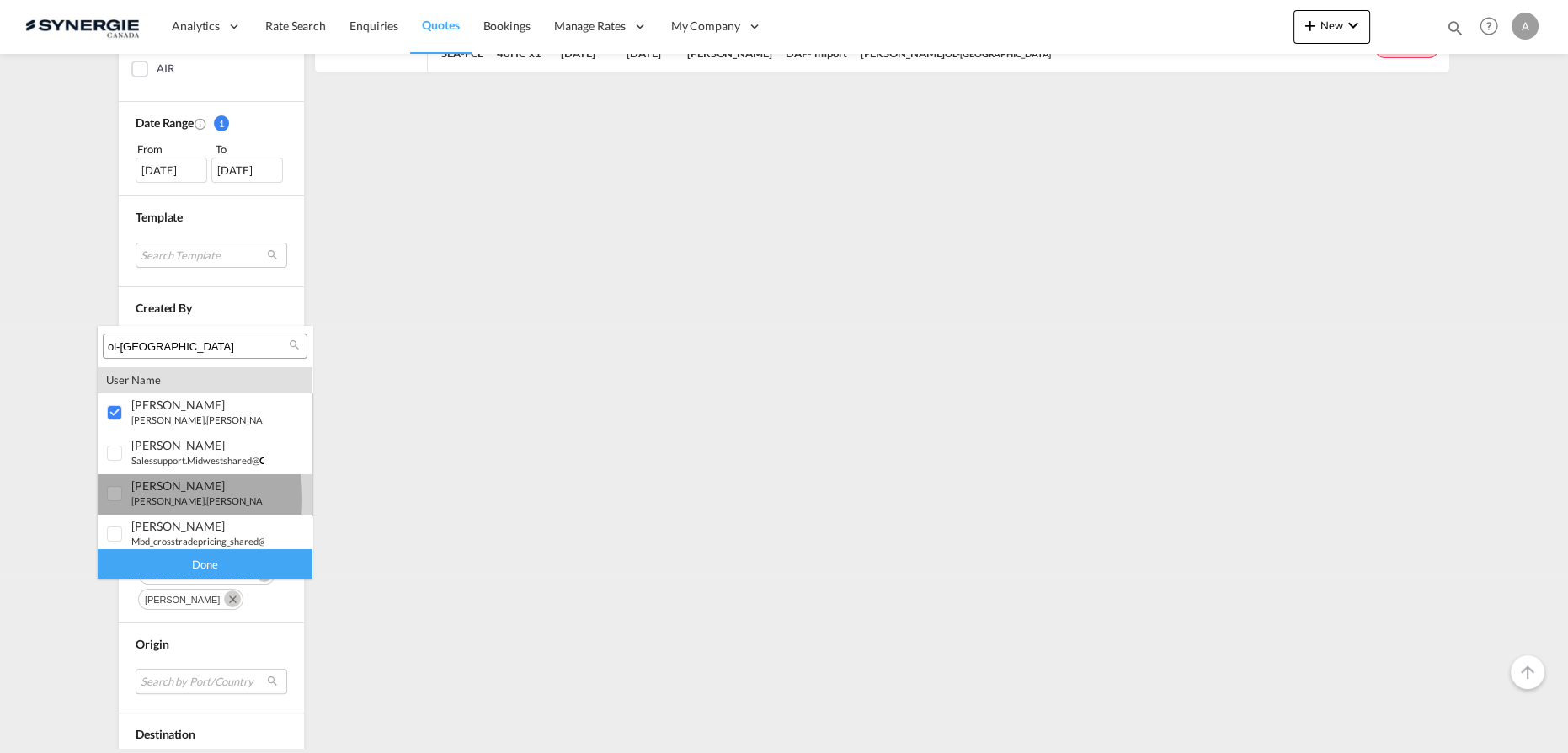
click at [124, 499] on div at bounding box center [115, 494] width 17 height 17
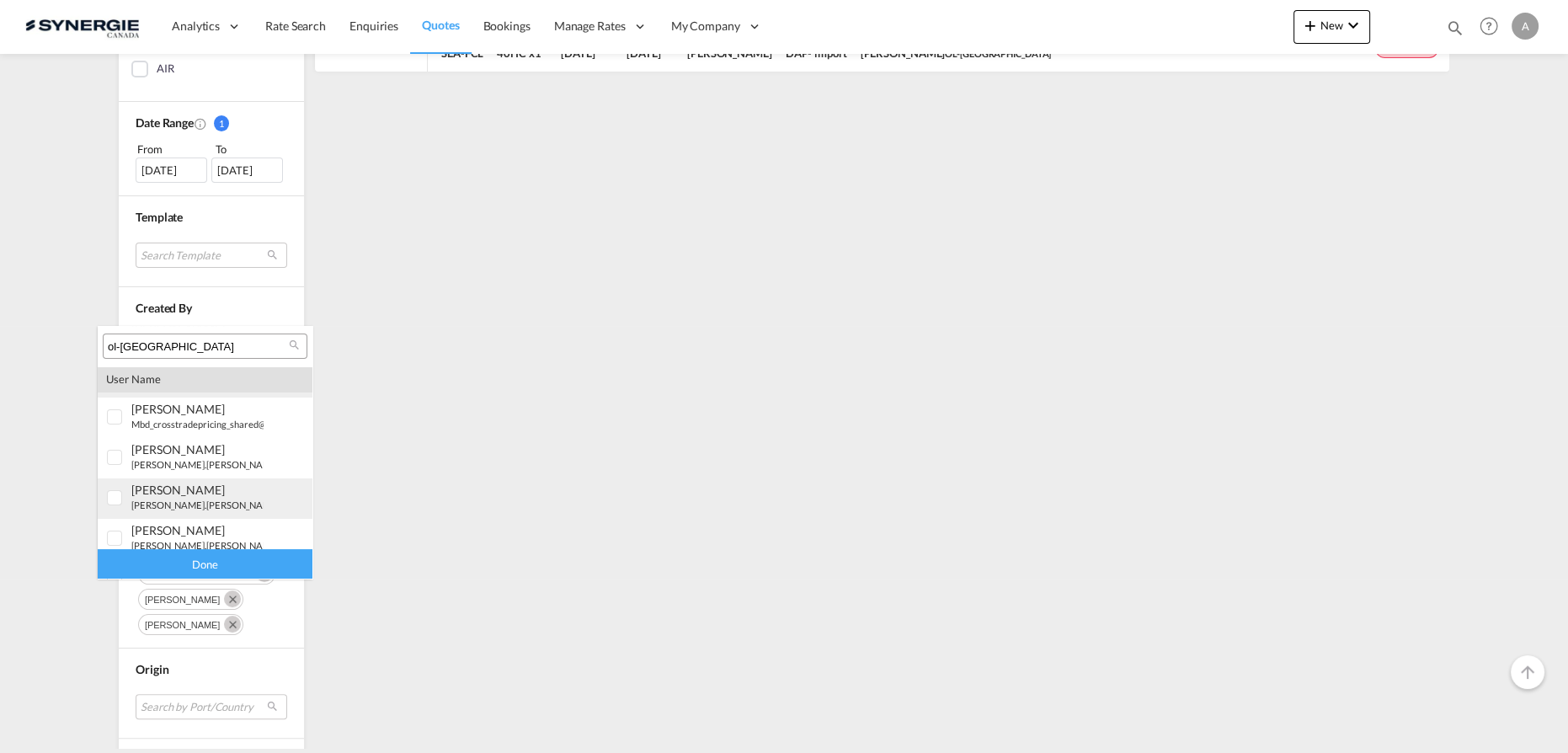
scroll to position [152, 0]
click at [113, 428] on div at bounding box center [115, 423] width 17 height 17
drag, startPoint x: 113, startPoint y: 464, endPoint x: 123, endPoint y: 505, distance: 42.2
click at [114, 463] on div at bounding box center [115, 463] width 17 height 17
click at [121, 509] on div at bounding box center [115, 503] width 17 height 17
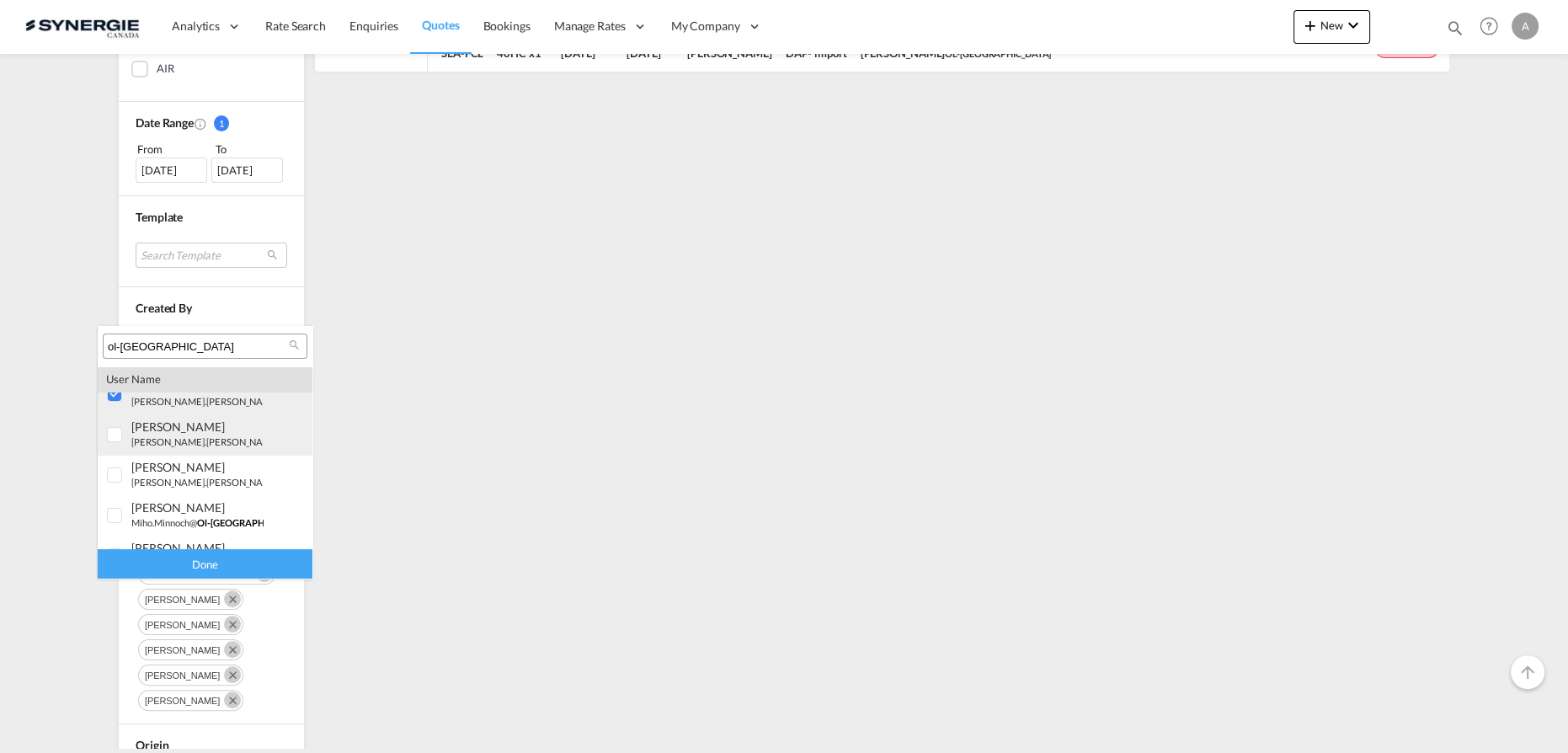
scroll to position [305, 0]
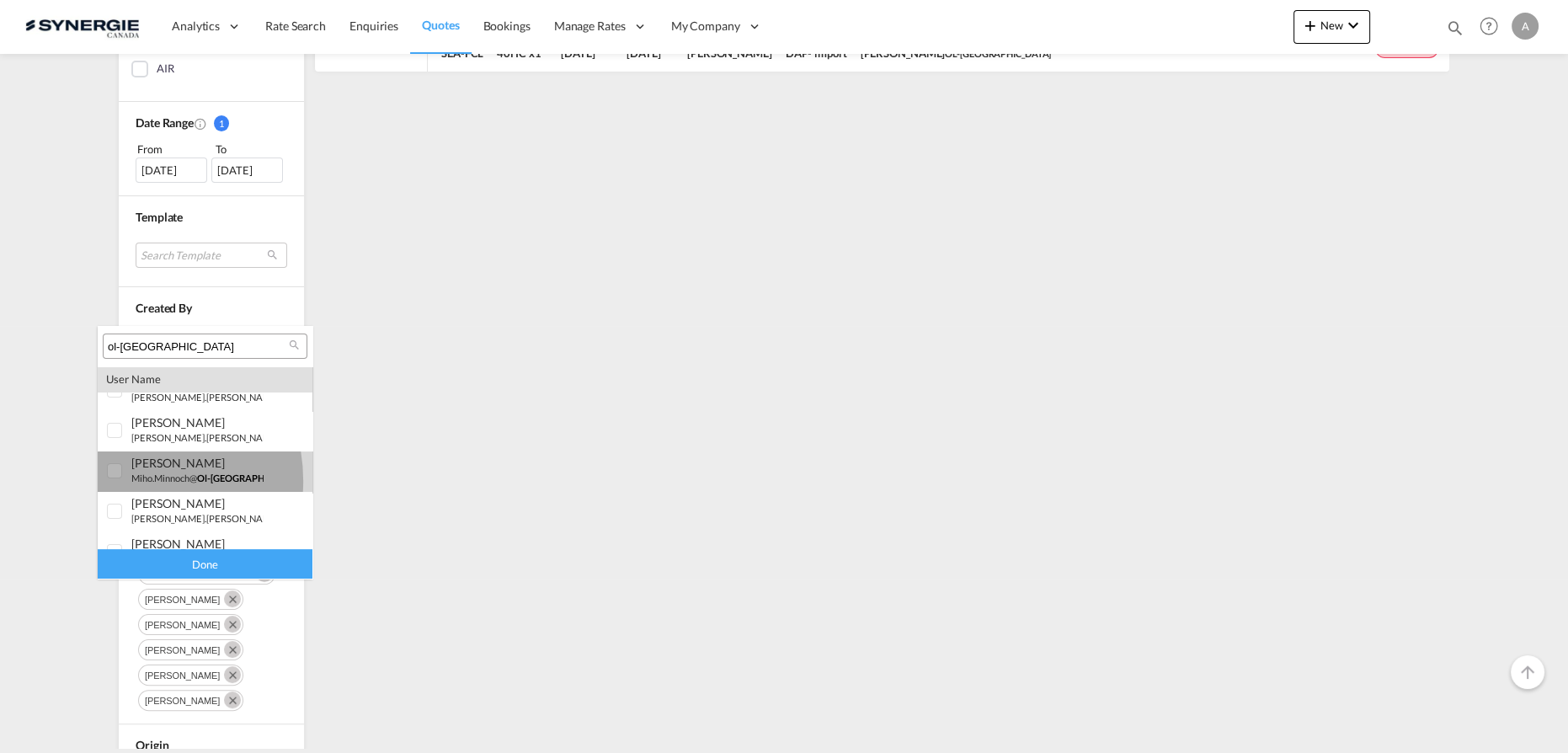
click at [124, 480] on div at bounding box center [115, 471] width 17 height 17
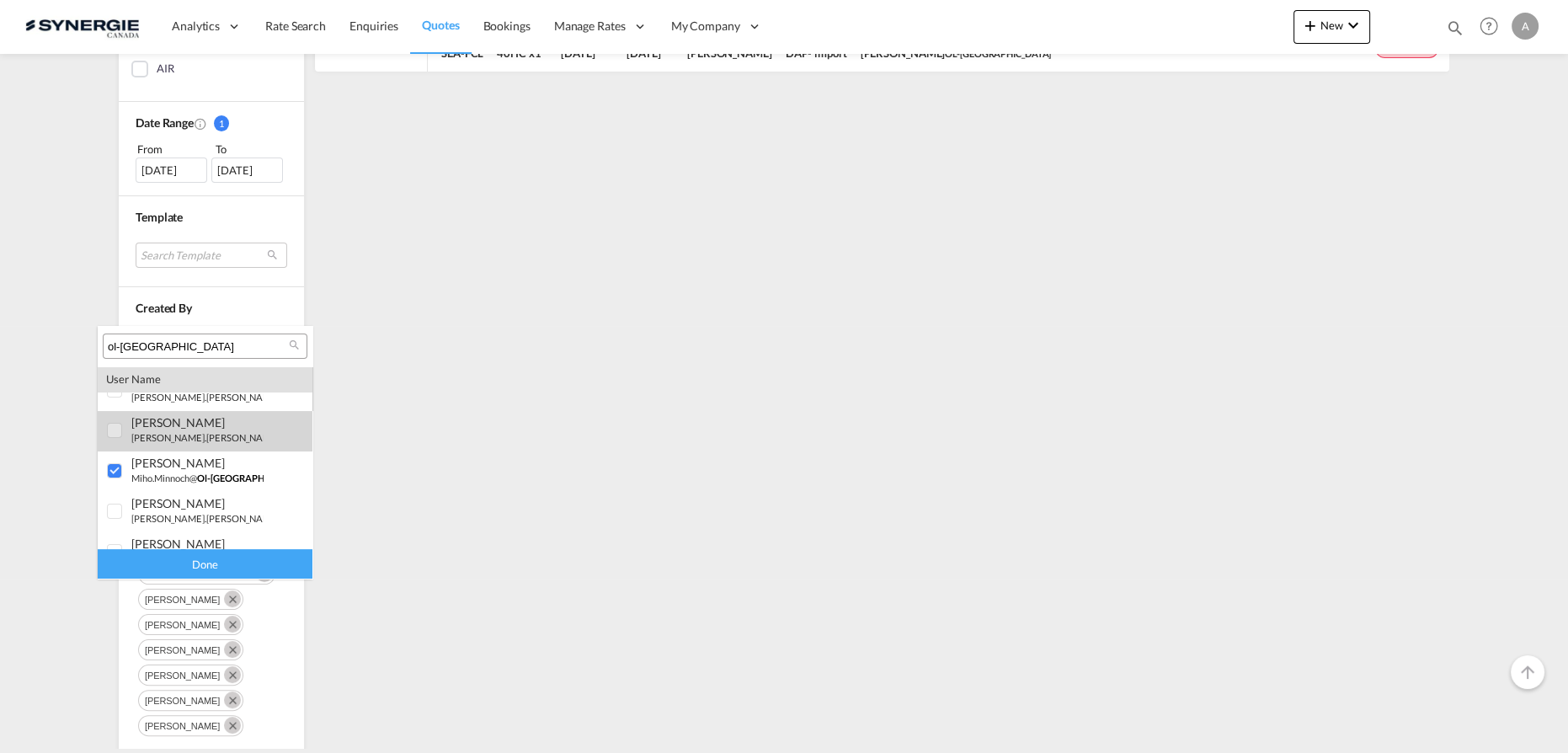
click at [115, 440] on div at bounding box center [115, 431] width 17 height 17
click at [115, 398] on div at bounding box center [115, 390] width 17 height 17
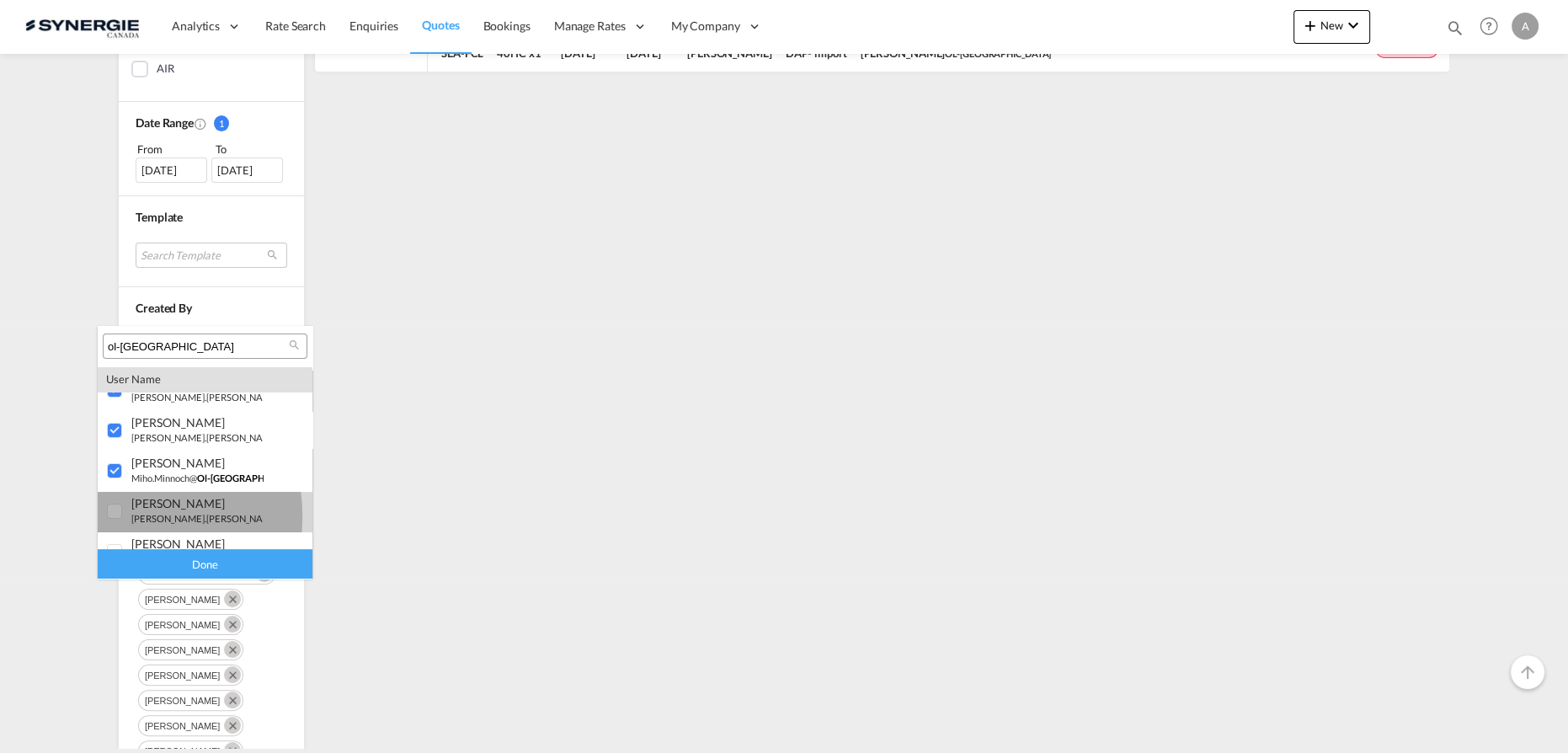
drag, startPoint x: 113, startPoint y: 516, endPoint x: 124, endPoint y: 516, distance: 11.0
click at [116, 514] on div at bounding box center [115, 511] width 17 height 17
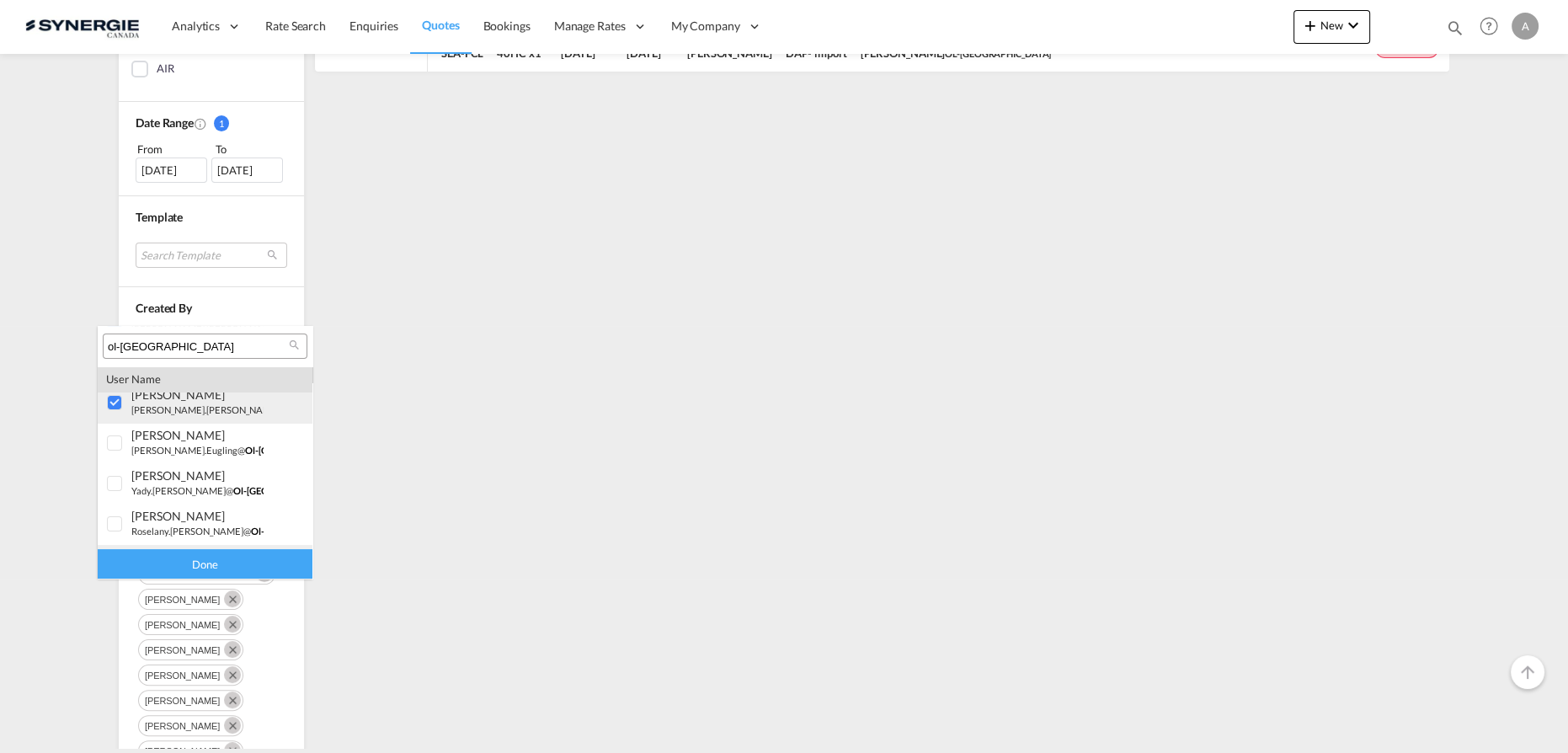
scroll to position [459, 0]
drag, startPoint x: 109, startPoint y: 446, endPoint x: 114, endPoint y: 486, distance: 40.3
click at [109, 446] on div at bounding box center [115, 439] width 17 height 17
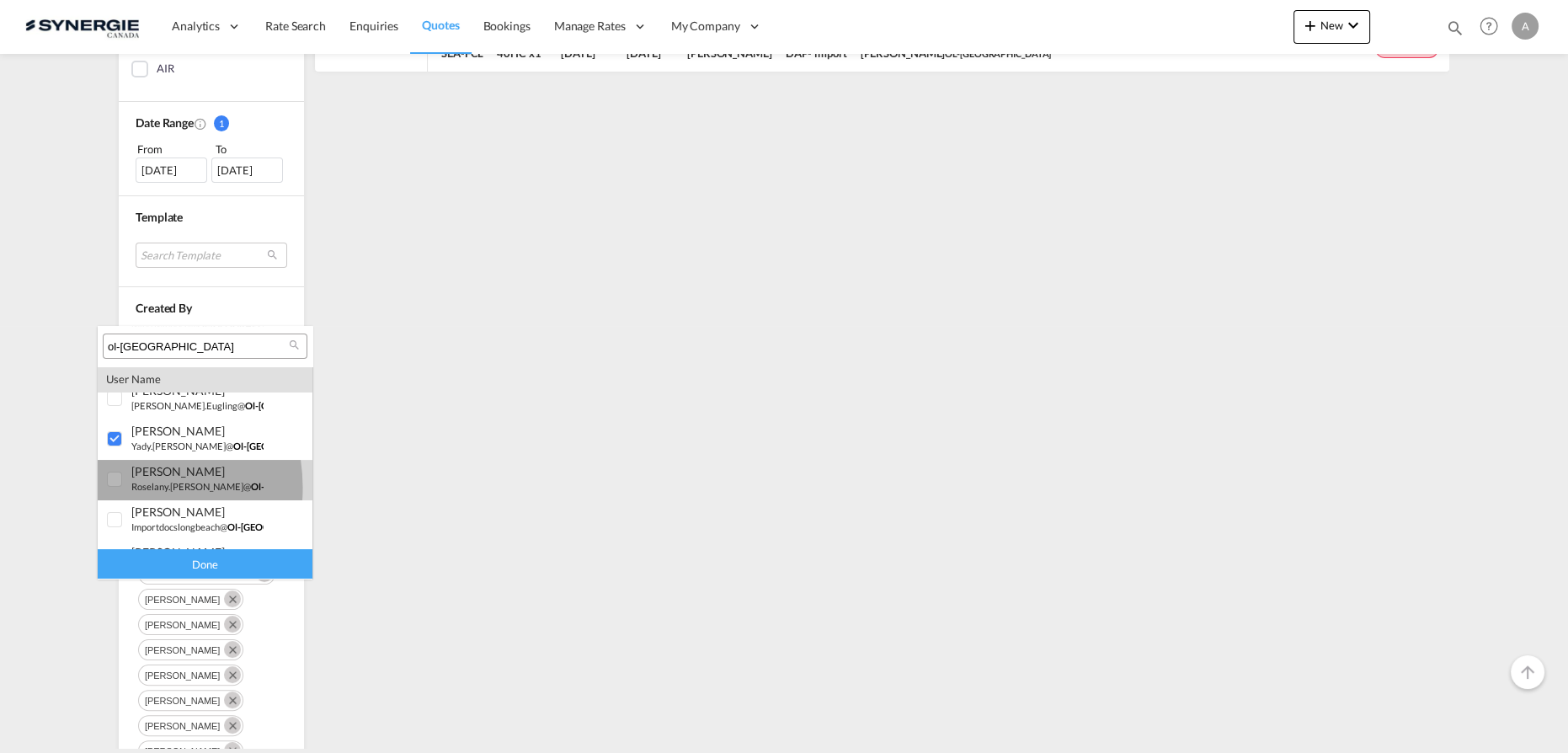
click at [114, 487] on div at bounding box center [115, 480] width 17 height 17
click at [115, 484] on div at bounding box center [115, 475] width 17 height 17
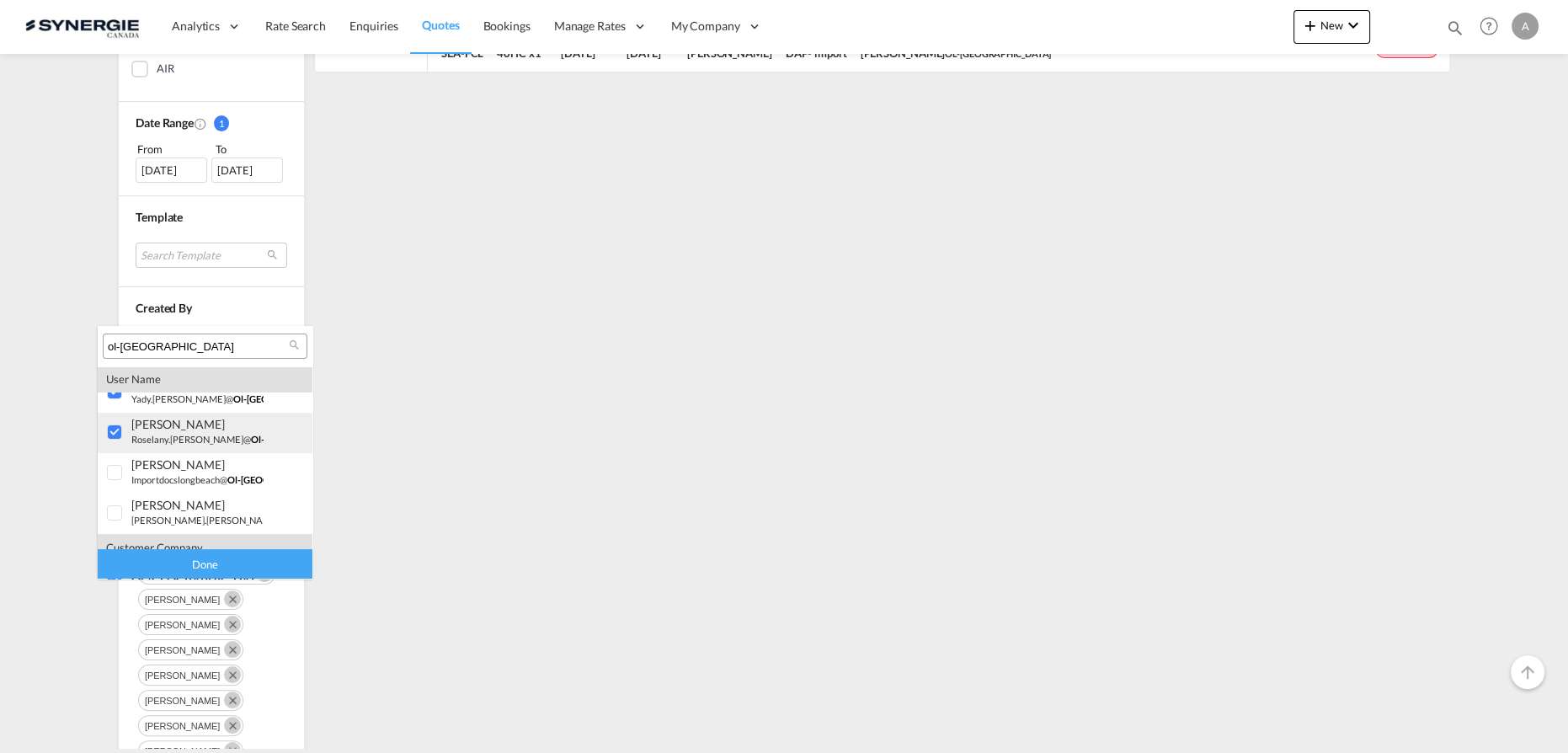
scroll to position [558, 0]
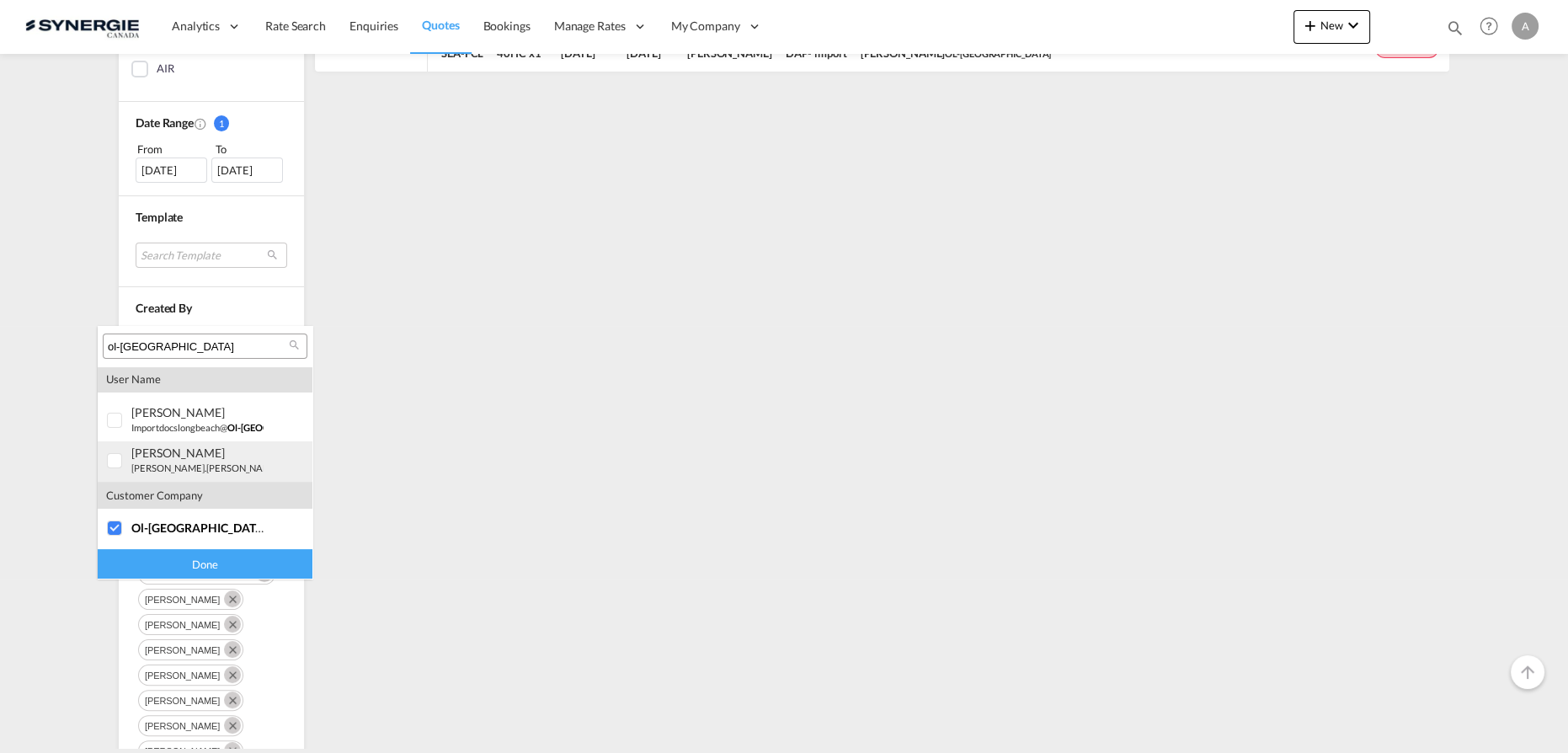
click at [107, 463] on div at bounding box center [115, 461] width 17 height 17
click at [107, 430] on div at bounding box center [115, 421] width 17 height 17
click at [167, 560] on div "Done" at bounding box center [205, 563] width 215 height 30
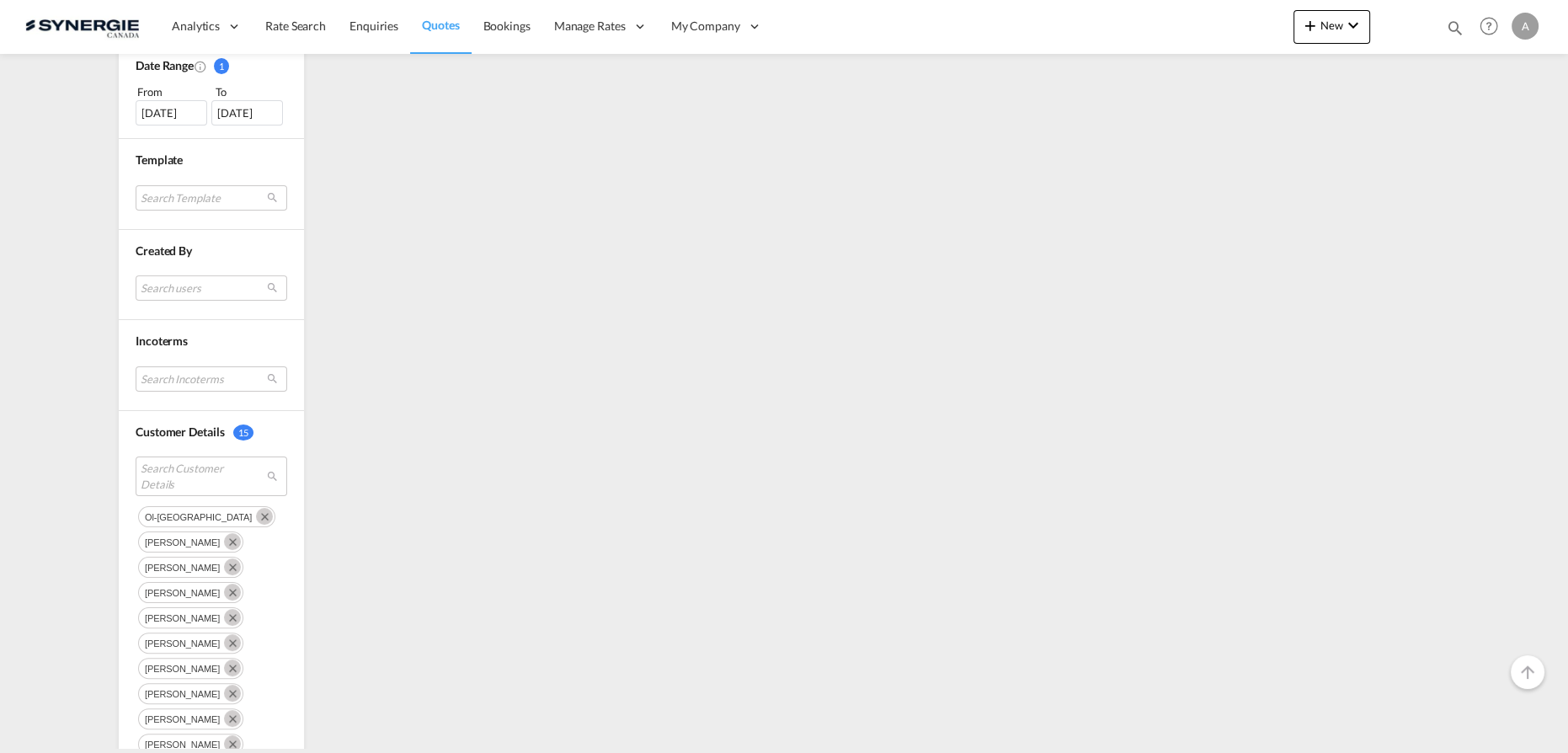
scroll to position [535, 0]
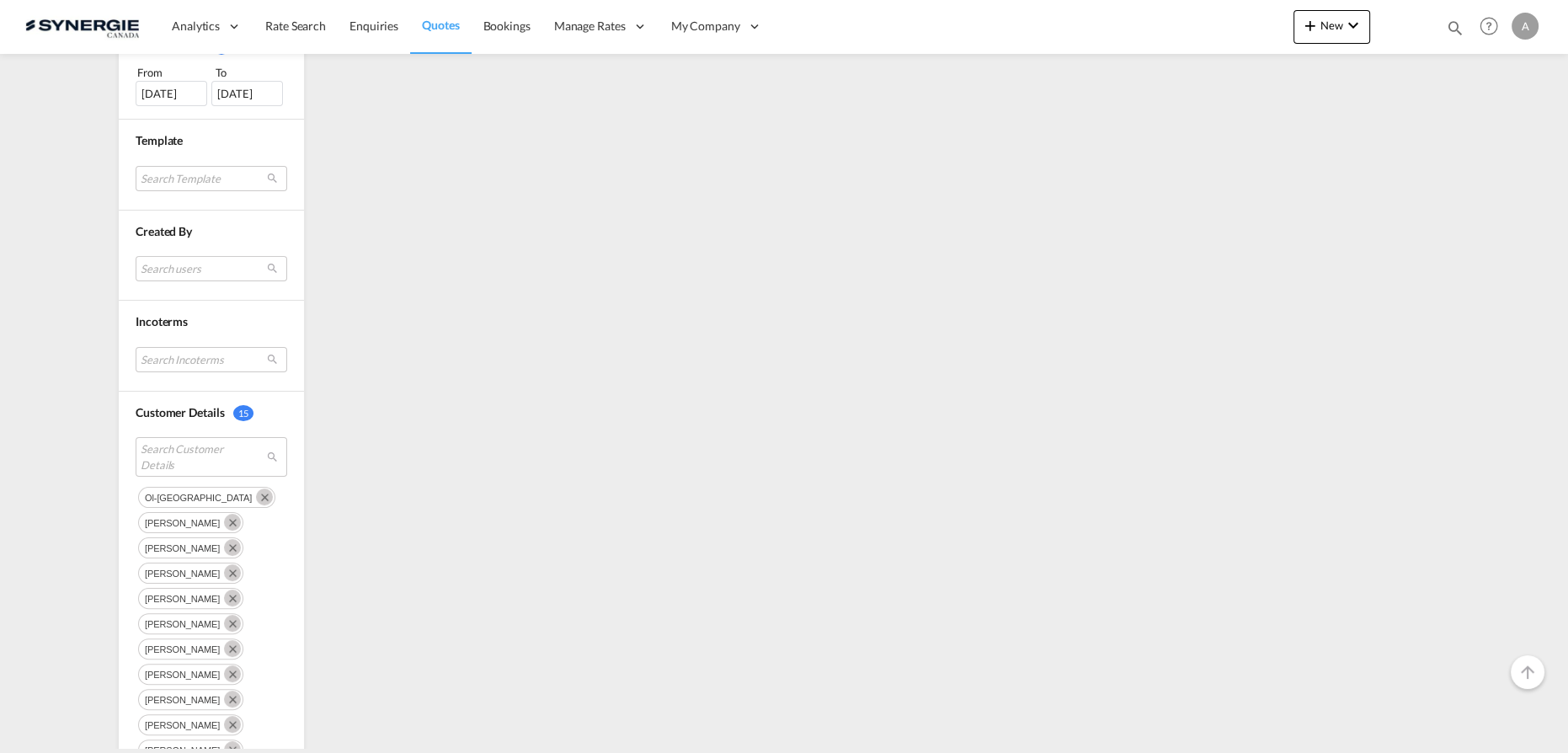
click at [256, 495] on md-icon "Remove" at bounding box center [264, 496] width 17 height 17
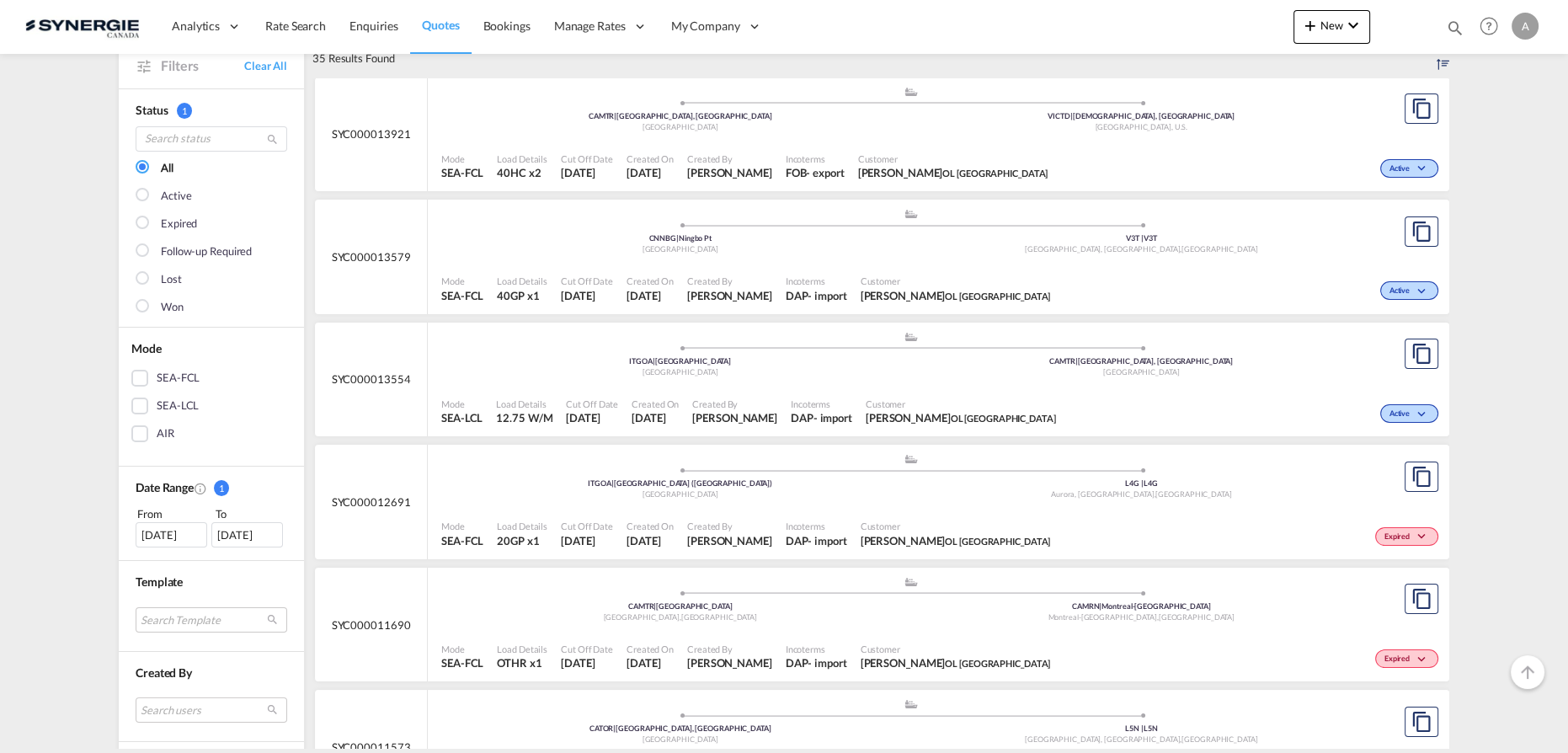
scroll to position [29, 0]
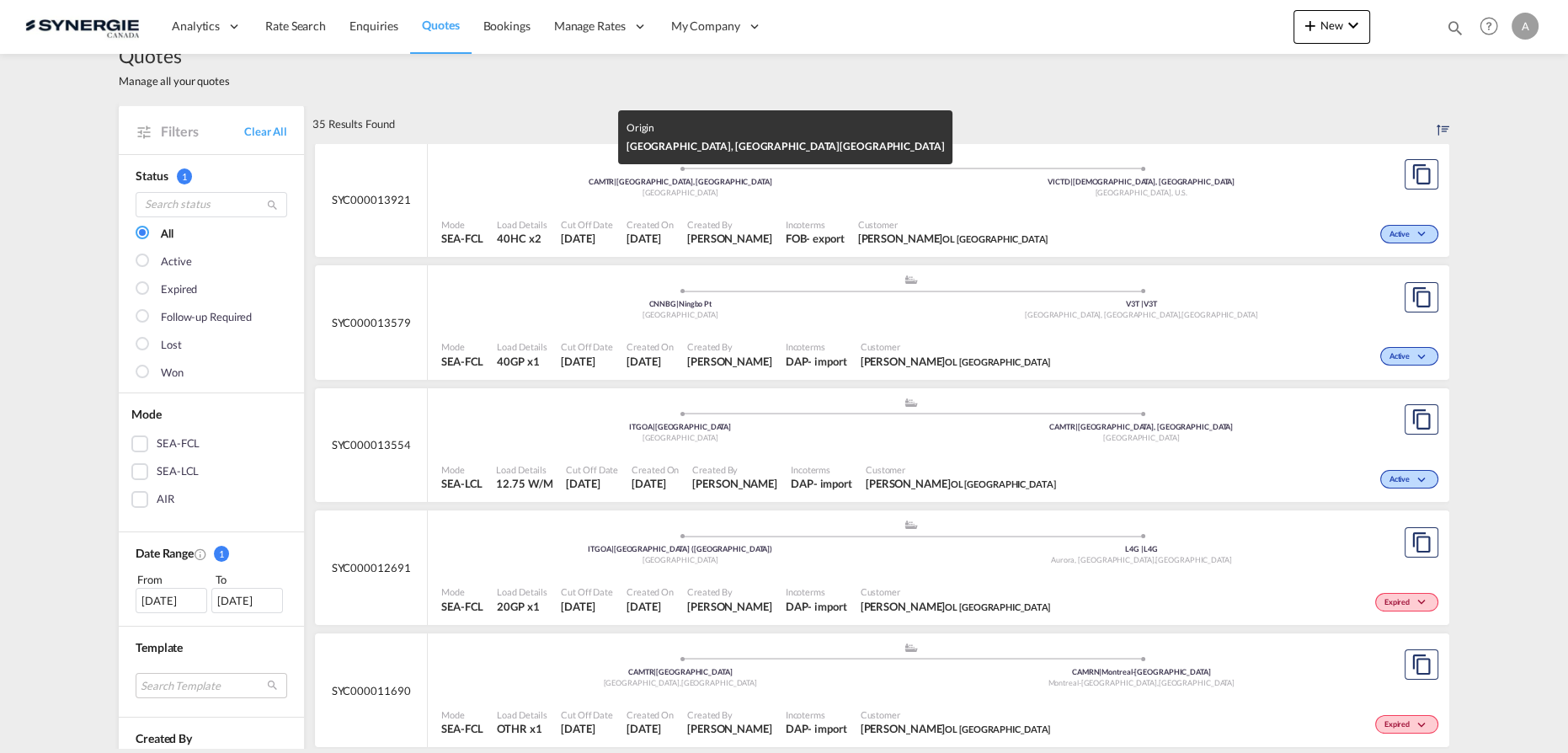
click at [800, 196] on div "Canada" at bounding box center [680, 193] width 461 height 11
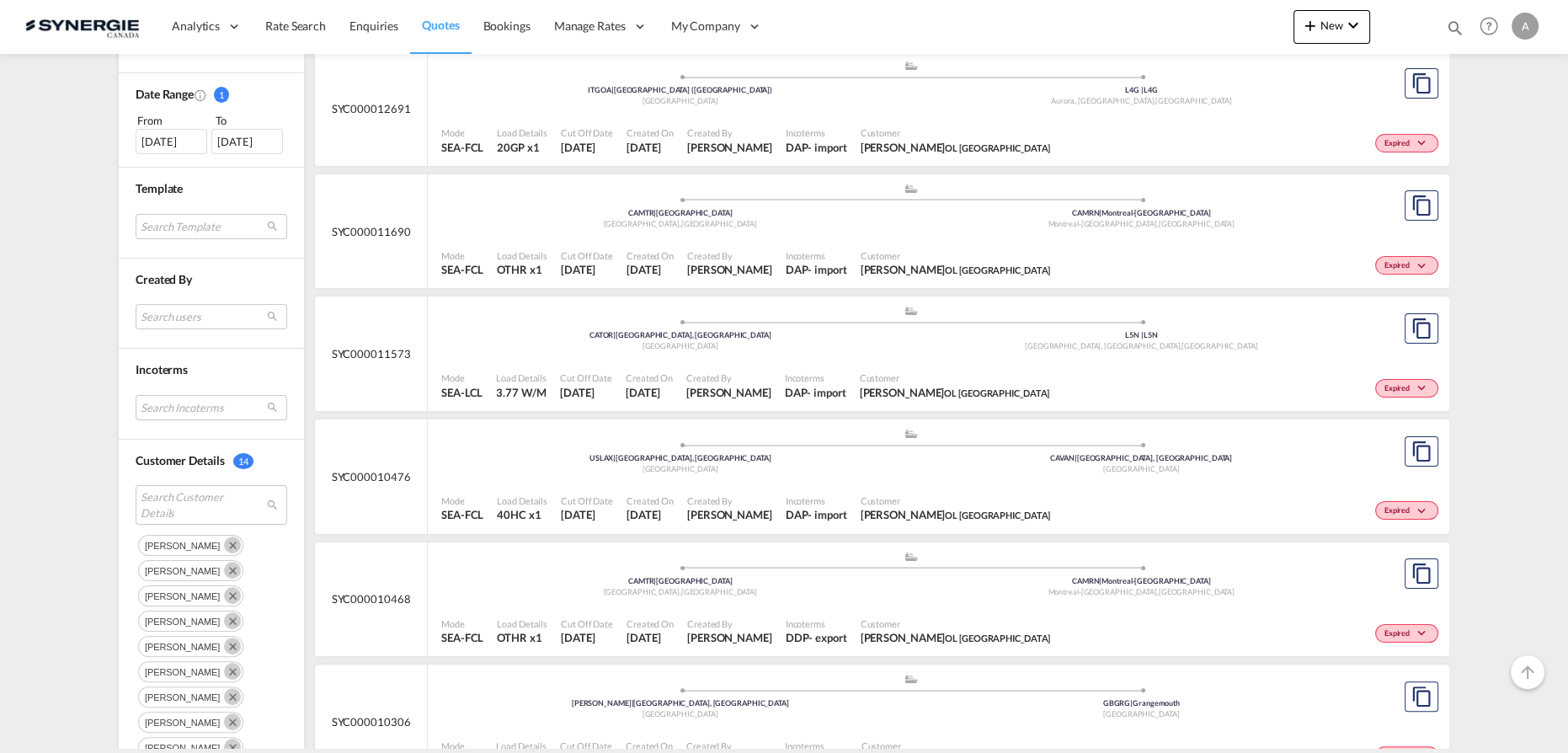
scroll to position [870, 0]
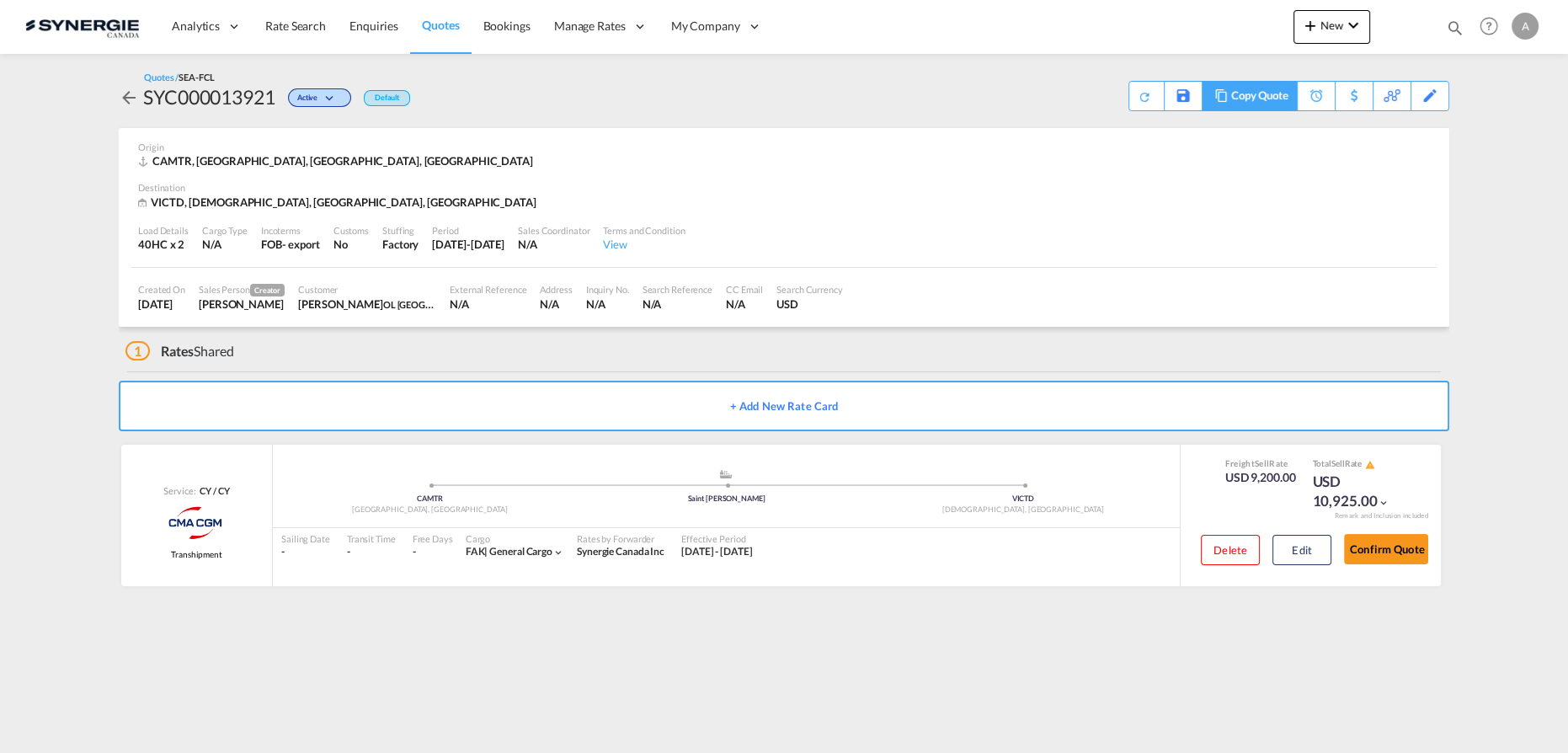
click at [1224, 97] on md-icon at bounding box center [1221, 96] width 21 height 13
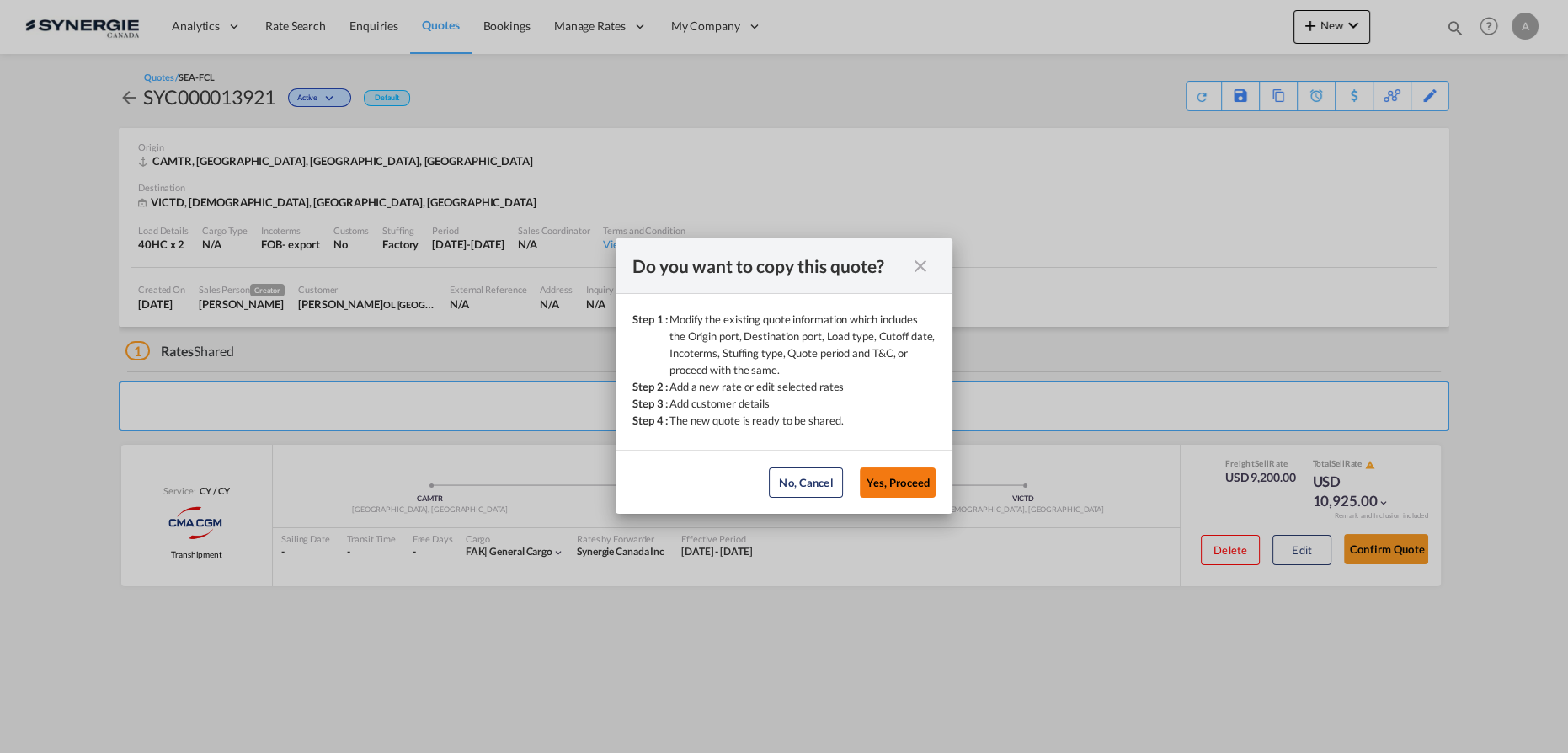
click at [918, 475] on button "Yes, Proceed" at bounding box center [897, 483] width 76 height 30
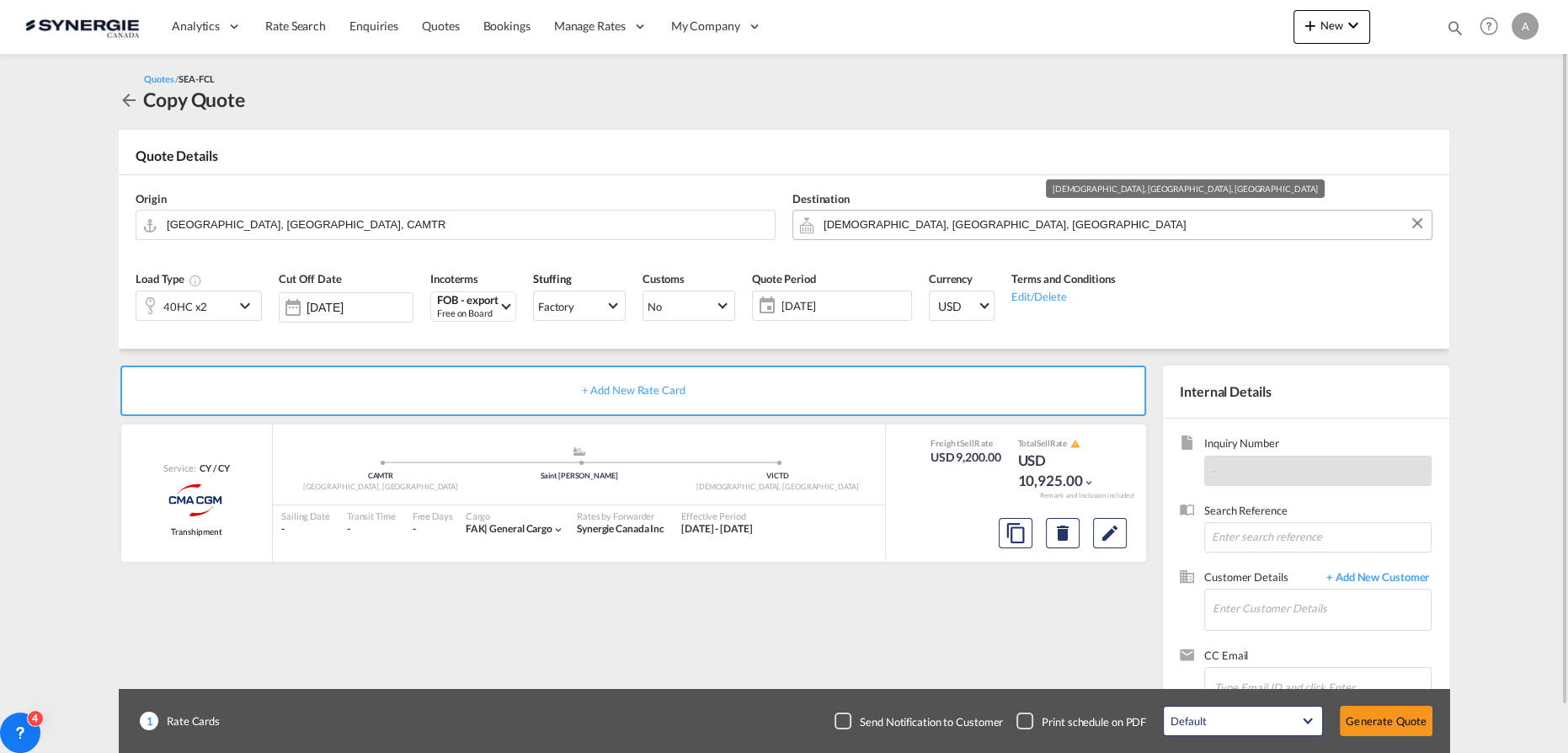
click at [987, 218] on input "[DEMOGRAPHIC_DATA], [GEOGRAPHIC_DATA], [GEOGRAPHIC_DATA]" at bounding box center [1124, 224] width 600 height 30
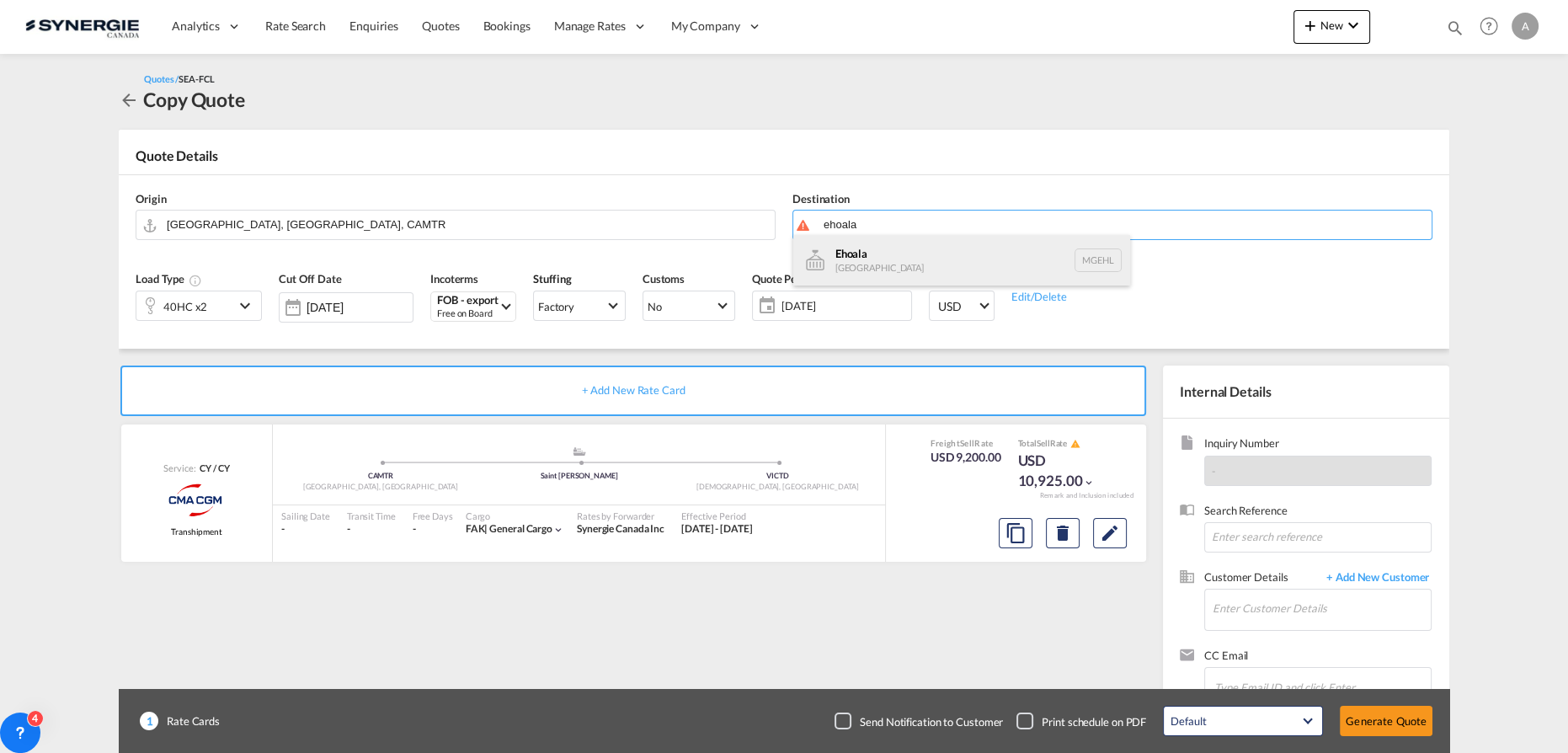
click at [869, 262] on div "Ehoala [GEOGRAPHIC_DATA] MGEHL" at bounding box center [962, 260] width 337 height 50
type input "Ehoala, MGEHL"
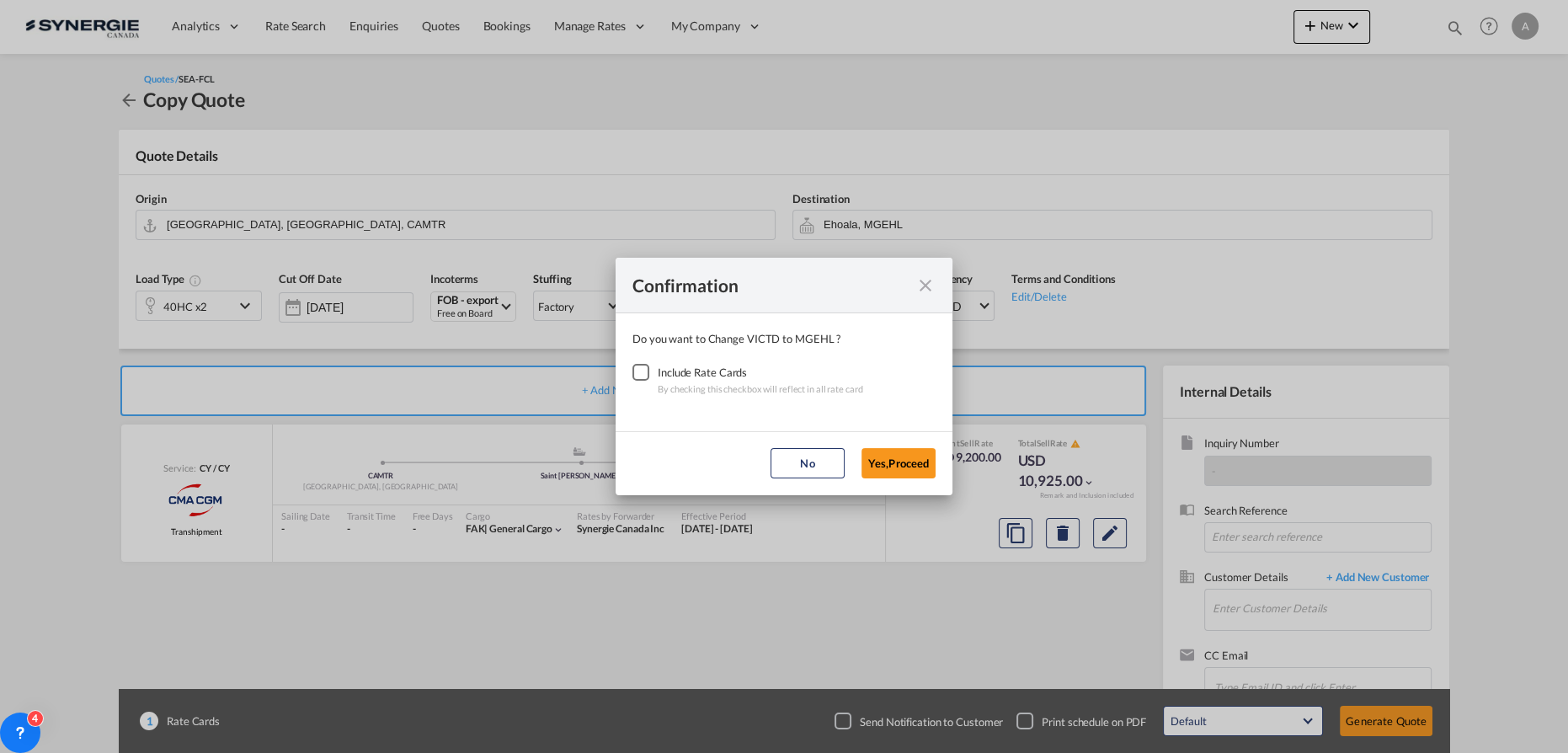
click at [632, 367] on div "Checkbox No Ink" at bounding box center [640, 372] width 17 height 17
drag, startPoint x: 869, startPoint y: 451, endPoint x: 793, endPoint y: 450, distance: 76.0
click at [869, 450] on button "Yes,Proceed" at bounding box center [898, 463] width 74 height 30
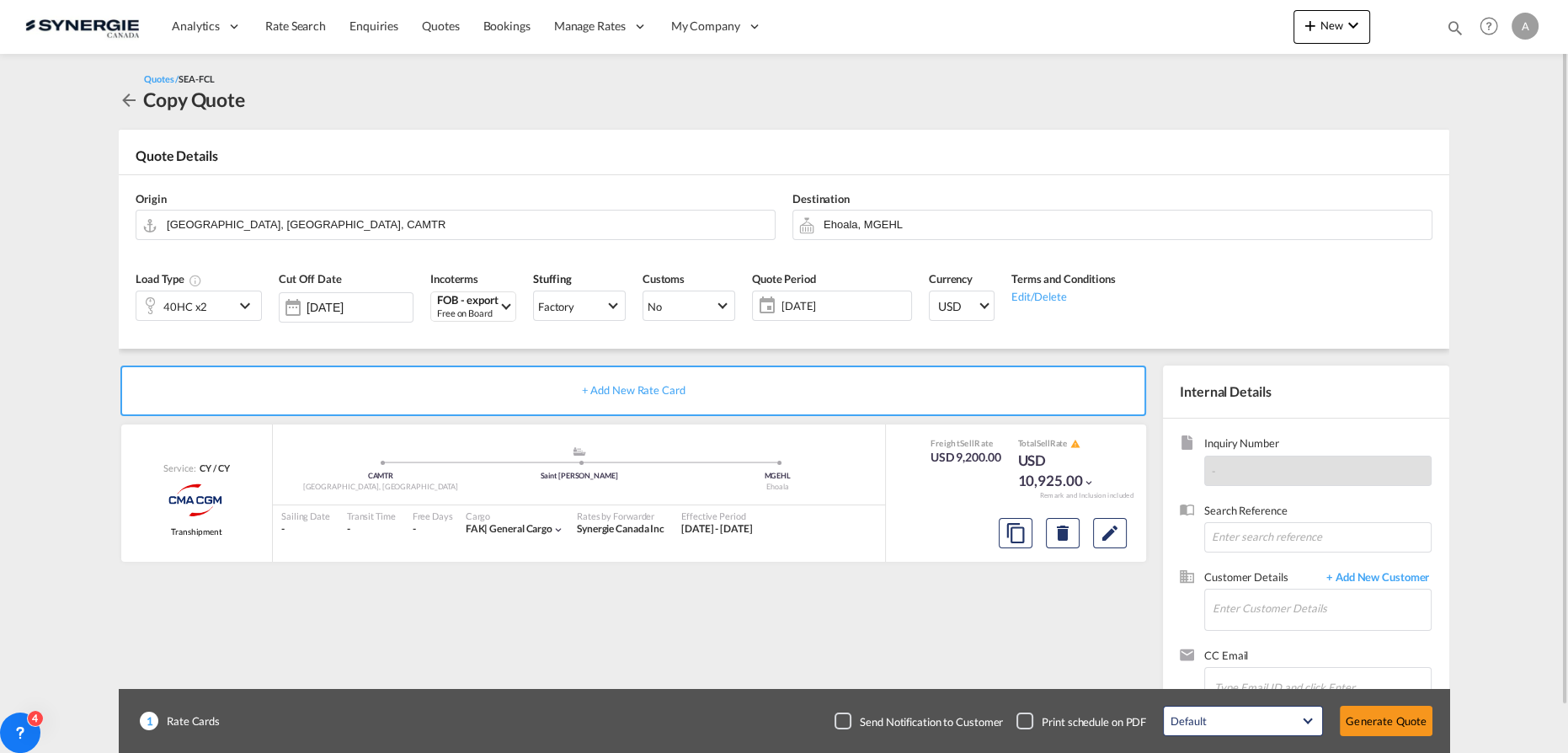
drag, startPoint x: 210, startPoint y: 295, endPoint x: 218, endPoint y: 312, distance: 18.8
click at [212, 297] on div "40HC x2" at bounding box center [184, 305] width 98 height 29
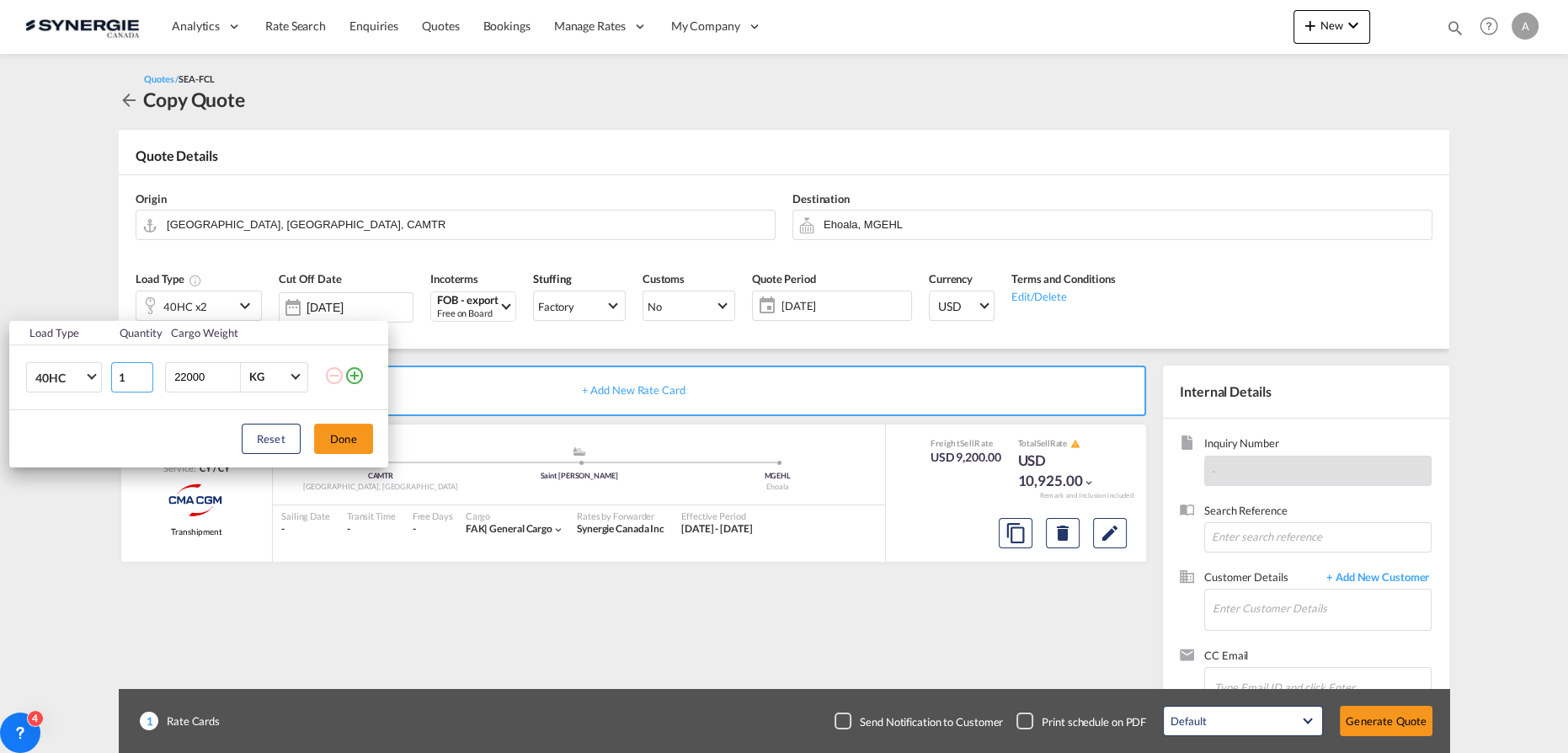
type input "1"
click at [142, 383] on input "1" at bounding box center [132, 377] width 42 height 30
click at [325, 432] on button "Done" at bounding box center [344, 439] width 59 height 30
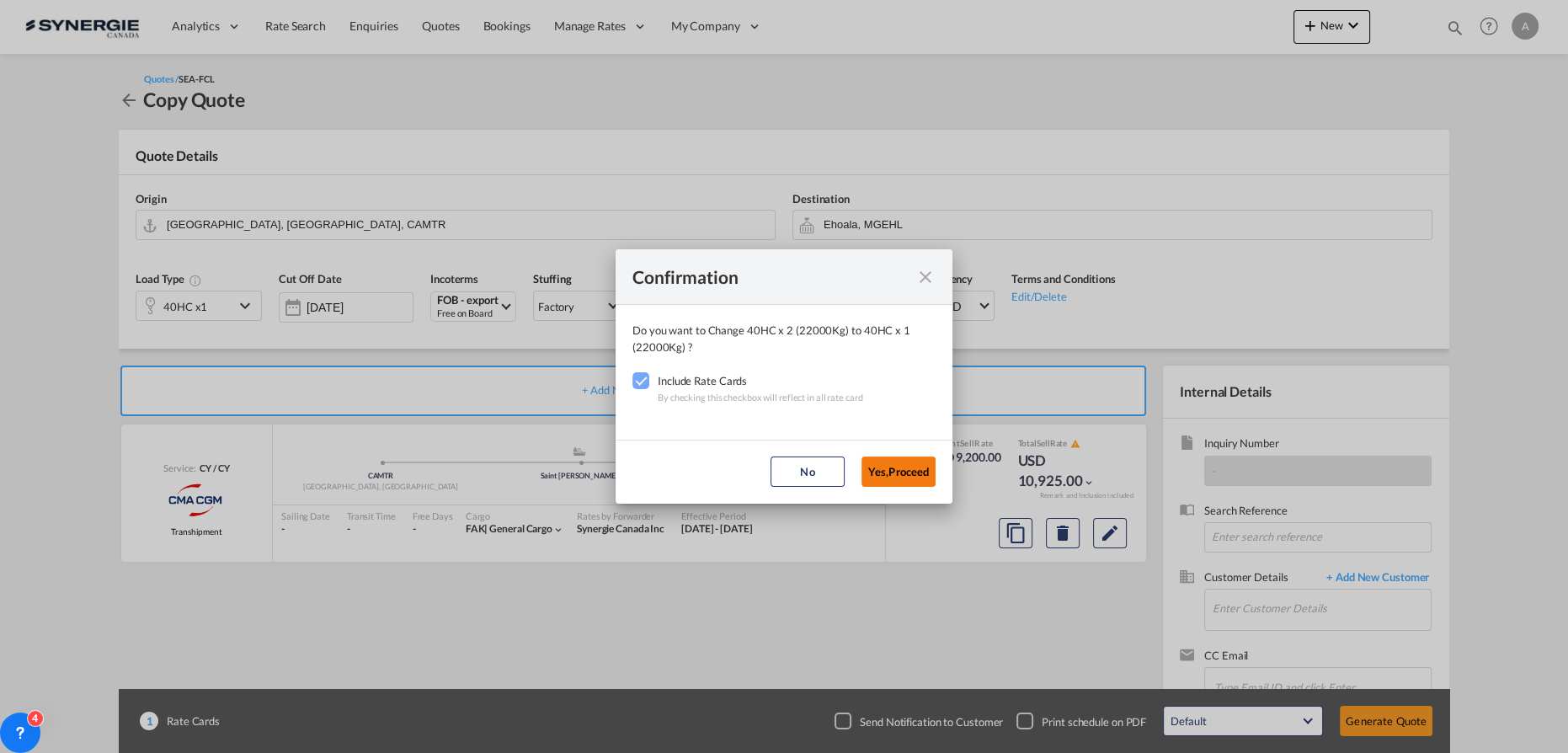
click at [899, 473] on button "Yes,Proceed" at bounding box center [898, 472] width 74 height 30
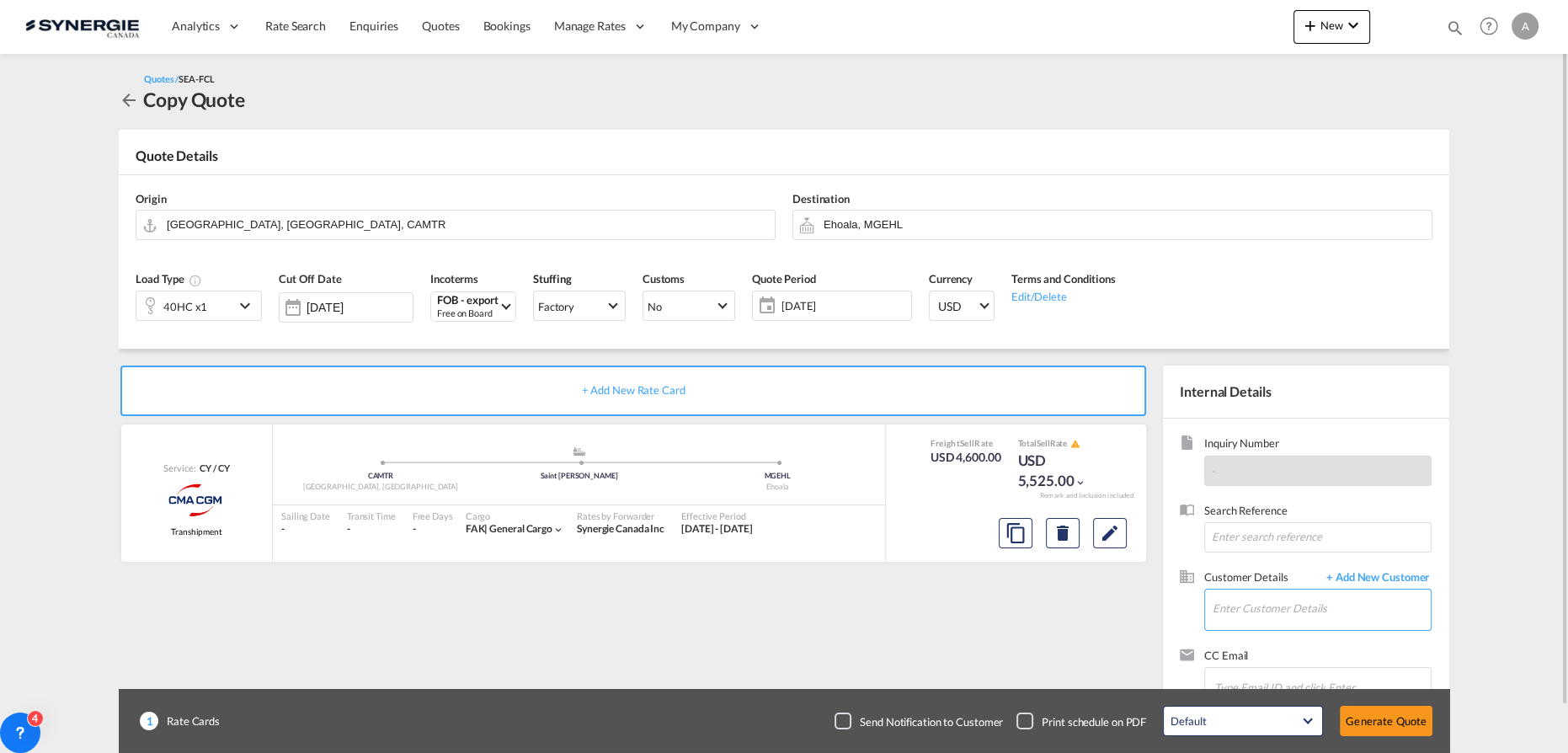
click at [1324, 605] on input "Enter Customer Details" at bounding box center [1322, 608] width 218 height 38
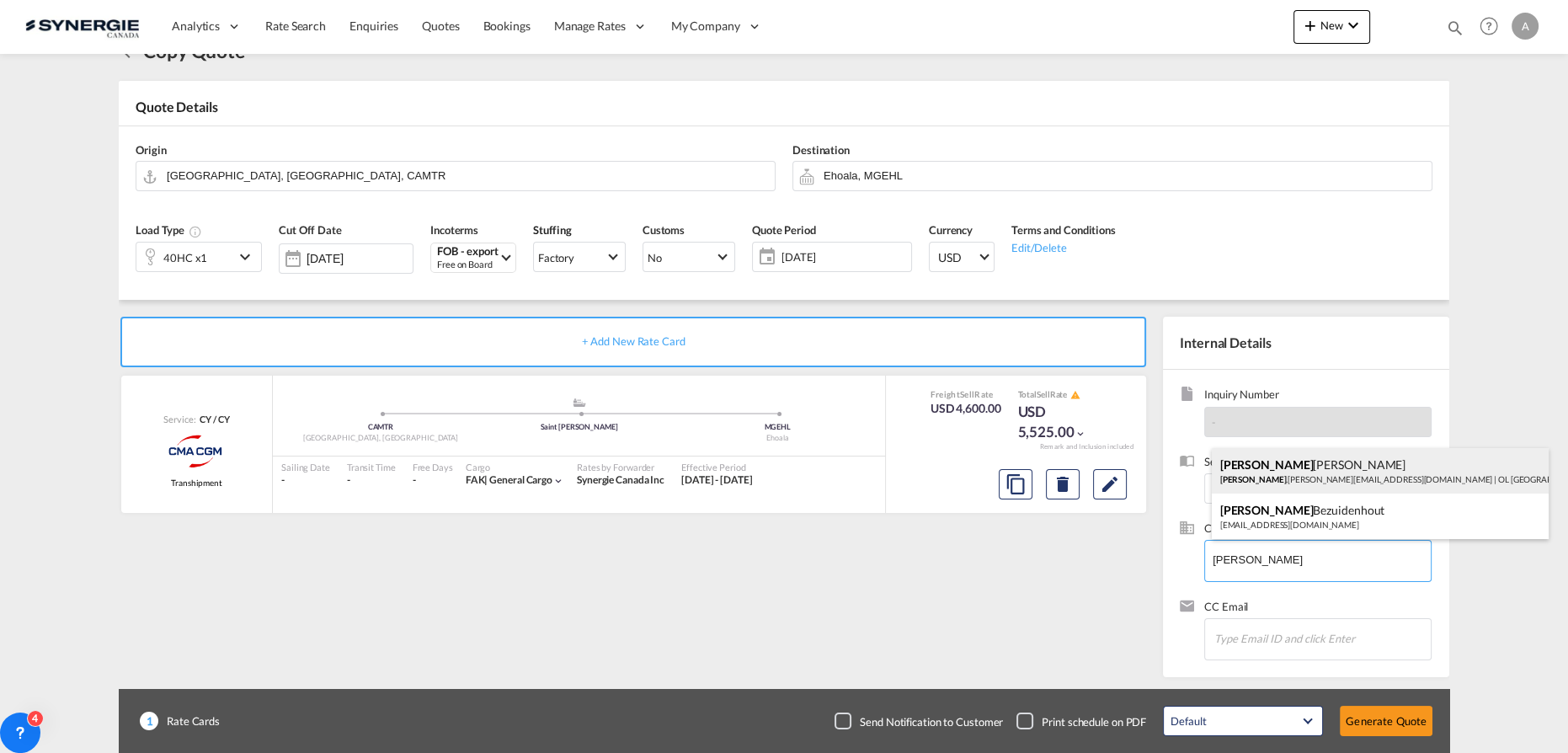
click at [1344, 481] on div "[PERSON_NAME] [PERSON_NAME] .[PERSON_NAME][EMAIL_ADDRESS][DOMAIN_NAME] | OL [GE…" at bounding box center [1380, 470] width 337 height 46
type input "OL USA, [PERSON_NAME], [PERSON_NAME][EMAIL_ADDRESS][PERSON_NAME][DOMAIN_NAME]"
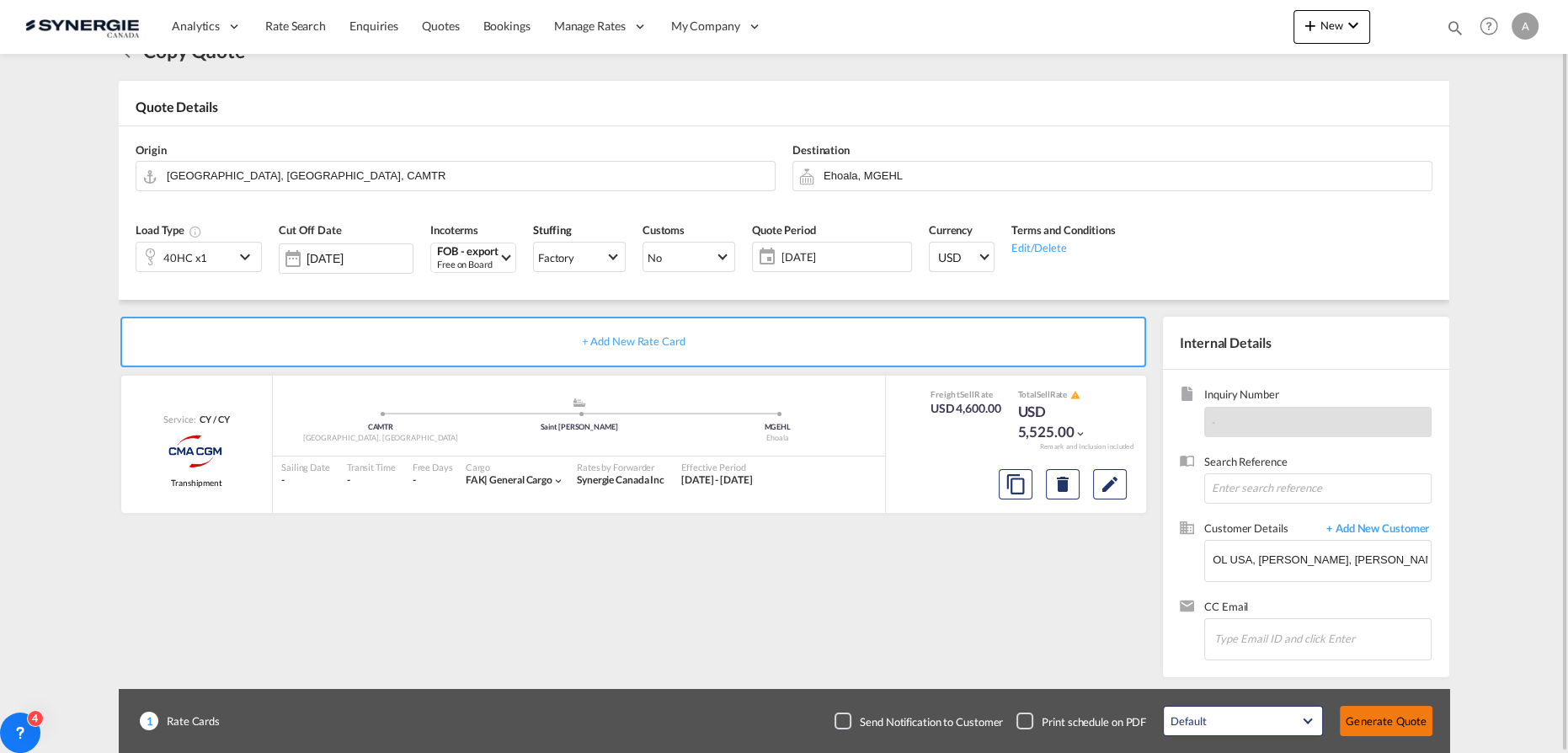
click at [1367, 721] on button "Generate Quote" at bounding box center [1385, 721] width 92 height 30
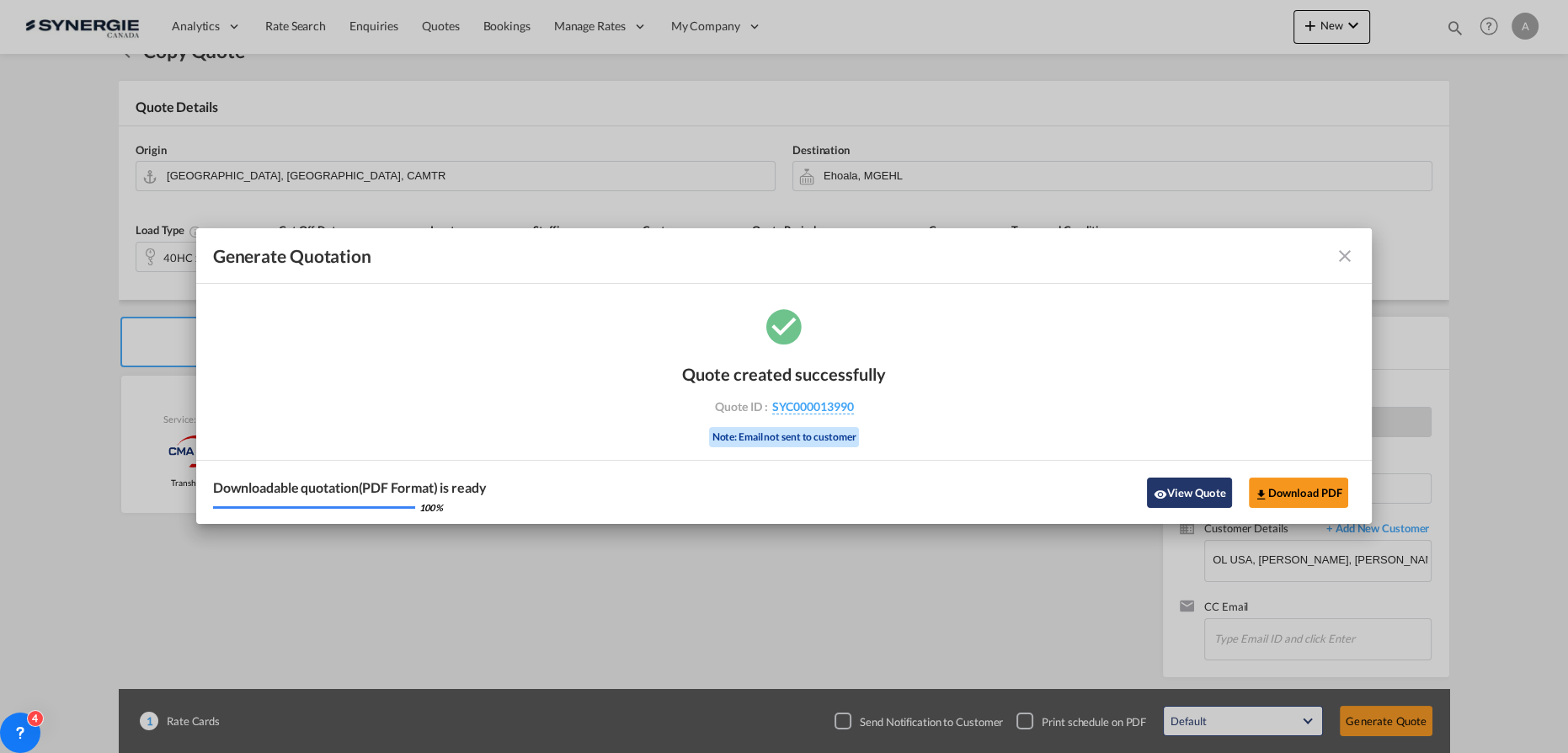
drag, startPoint x: 1194, startPoint y: 503, endPoint x: 1195, endPoint y: 483, distance: 20.0
click at [1195, 501] on button "View Quote" at bounding box center [1189, 492] width 84 height 30
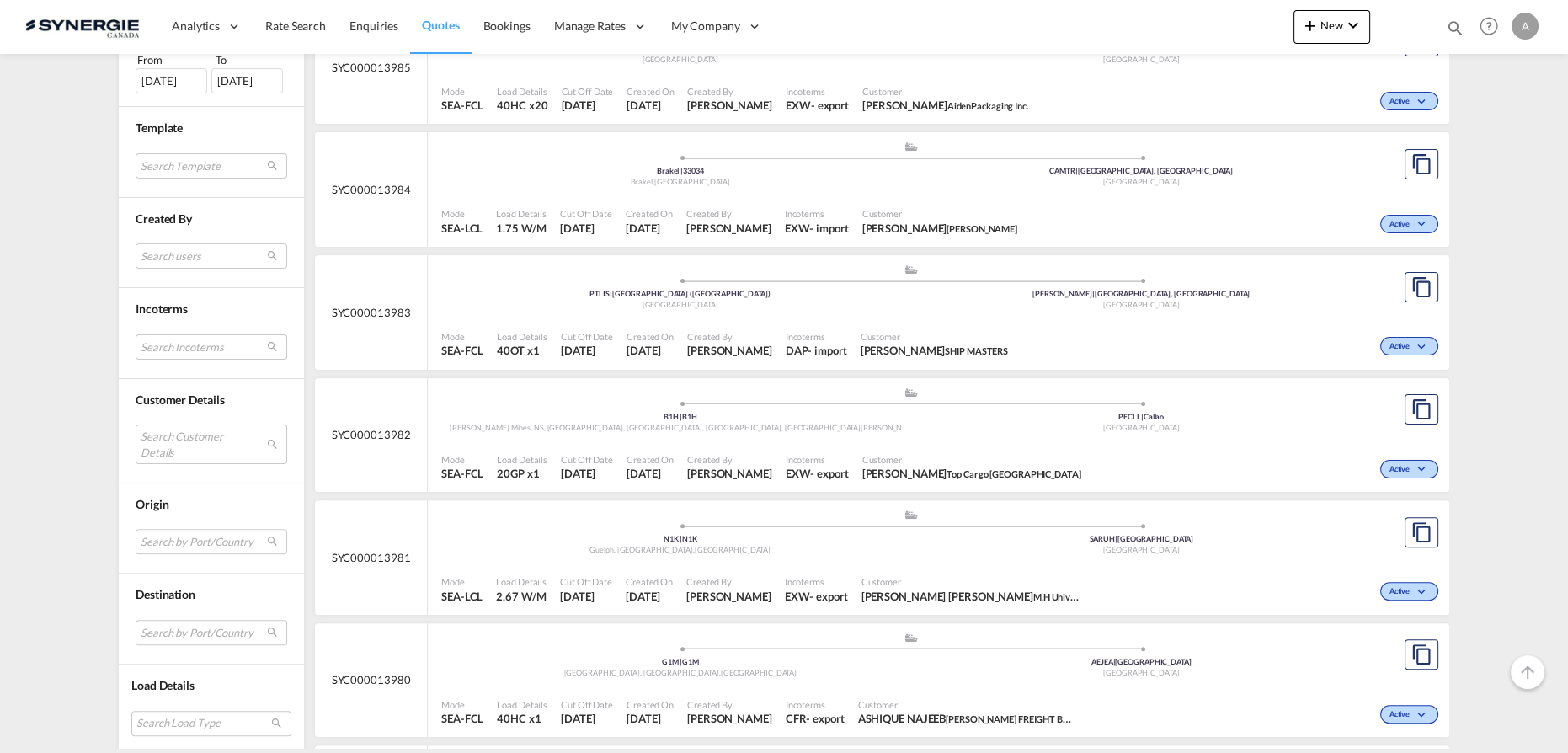
scroll to position [689, 0]
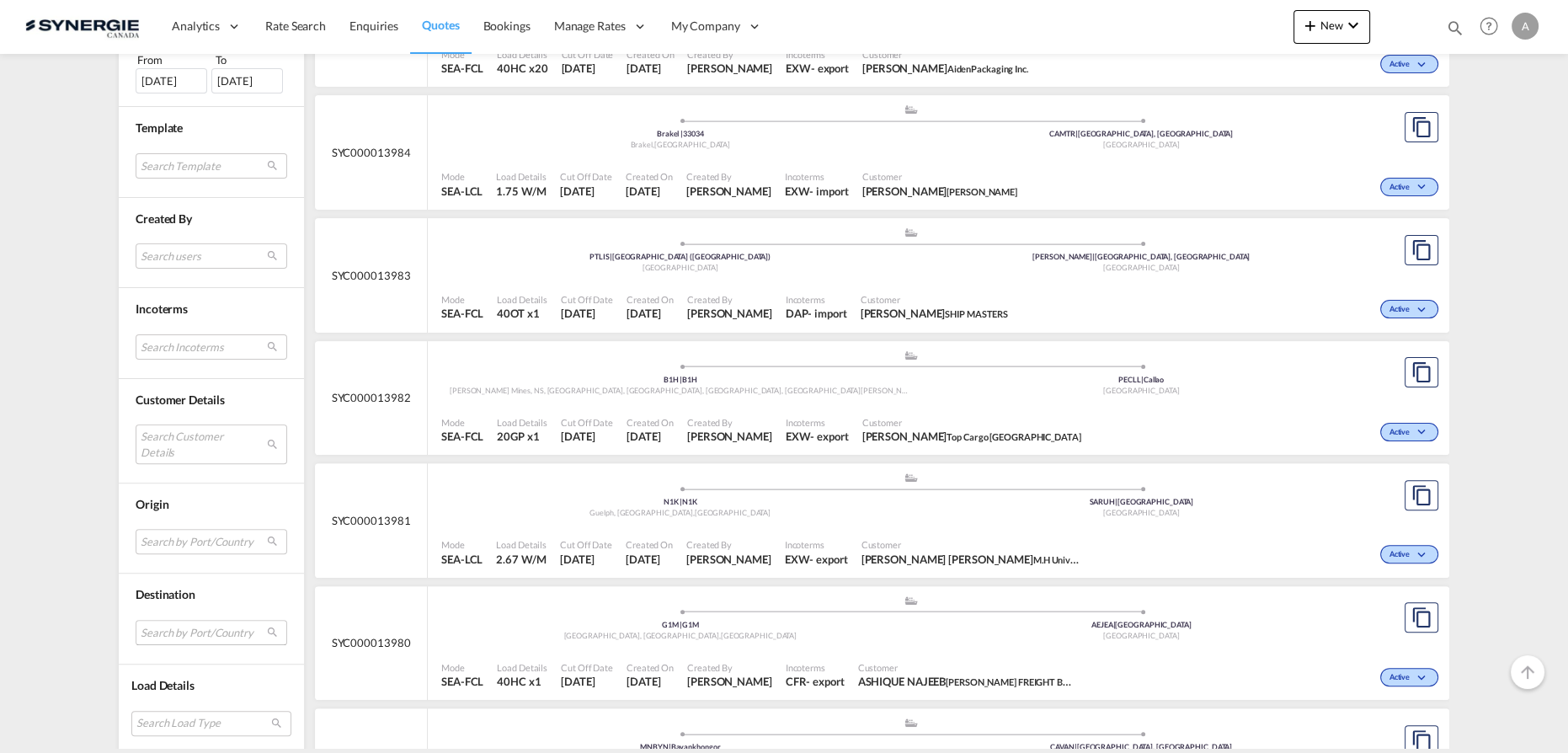
click at [165, 620] on md-select "Search by Port/Country JPNIC nichinan [GEOGRAPHIC_DATA] AEAMF mussafah [GEOGRAP…" at bounding box center [210, 632] width 151 height 25
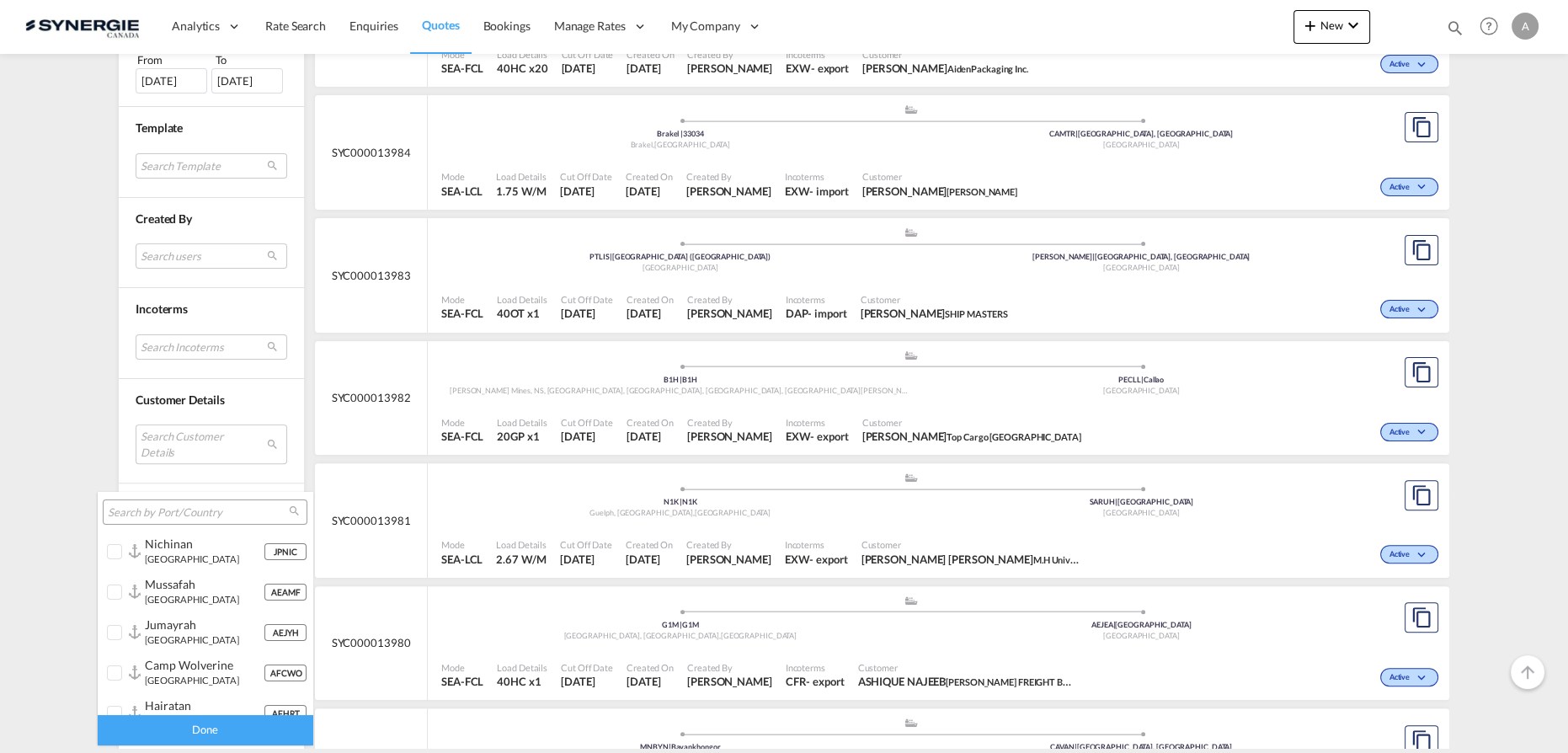
click at [167, 506] on input "search" at bounding box center [198, 512] width 181 height 15
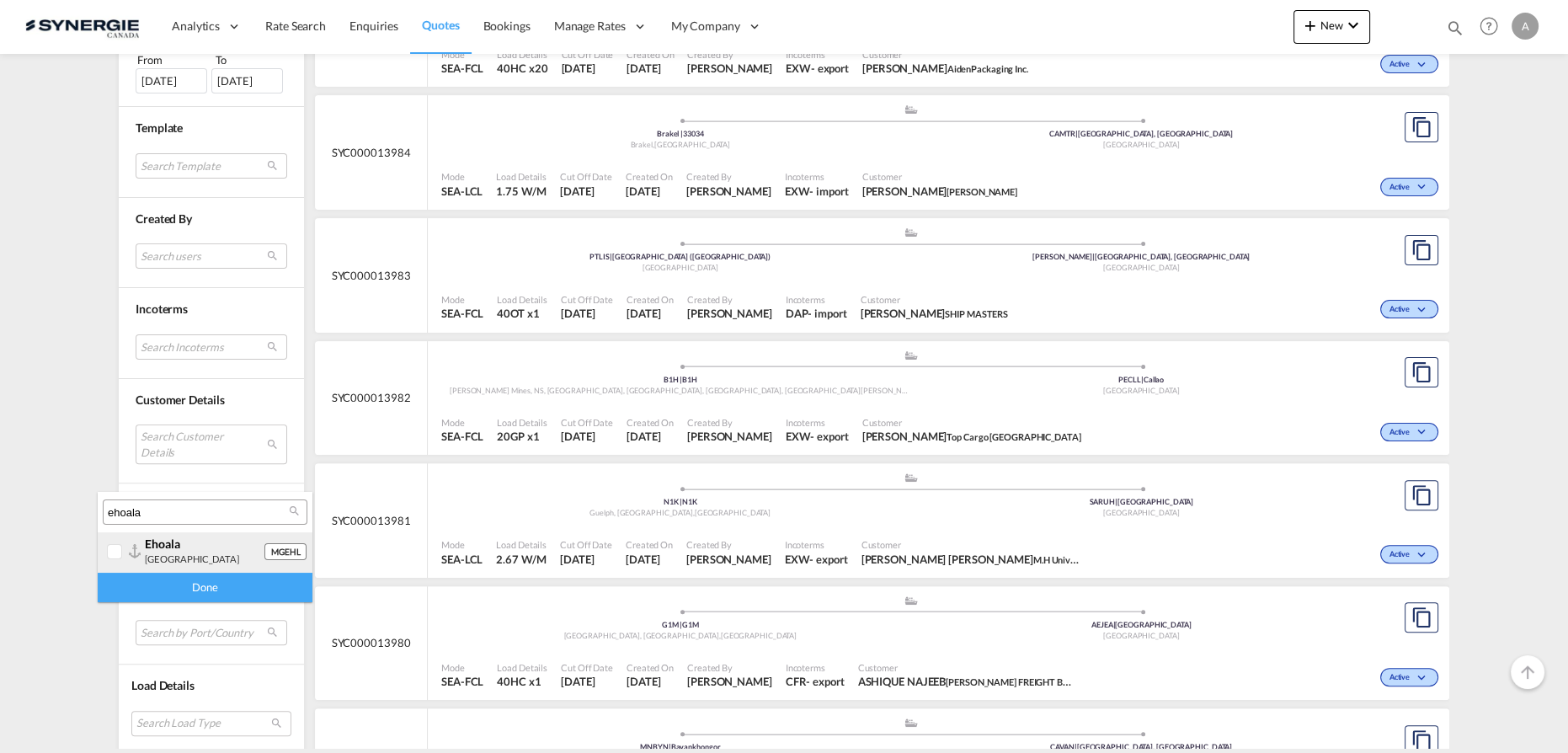
type input "ehoala"
click at [210, 543] on div "ehoala" at bounding box center [204, 543] width 119 height 14
click at [204, 599] on div "Done" at bounding box center [205, 586] width 215 height 30
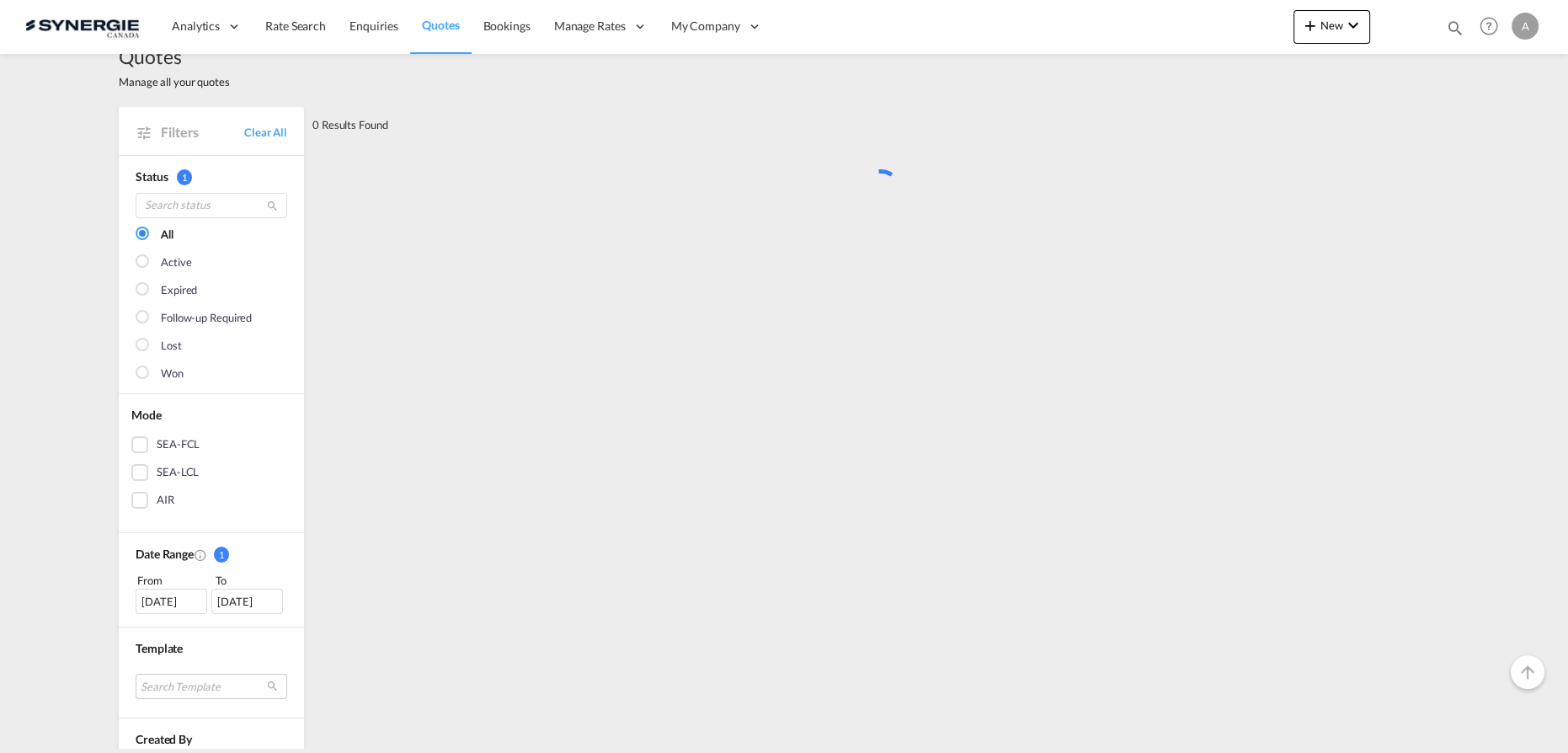
scroll to position [0, 0]
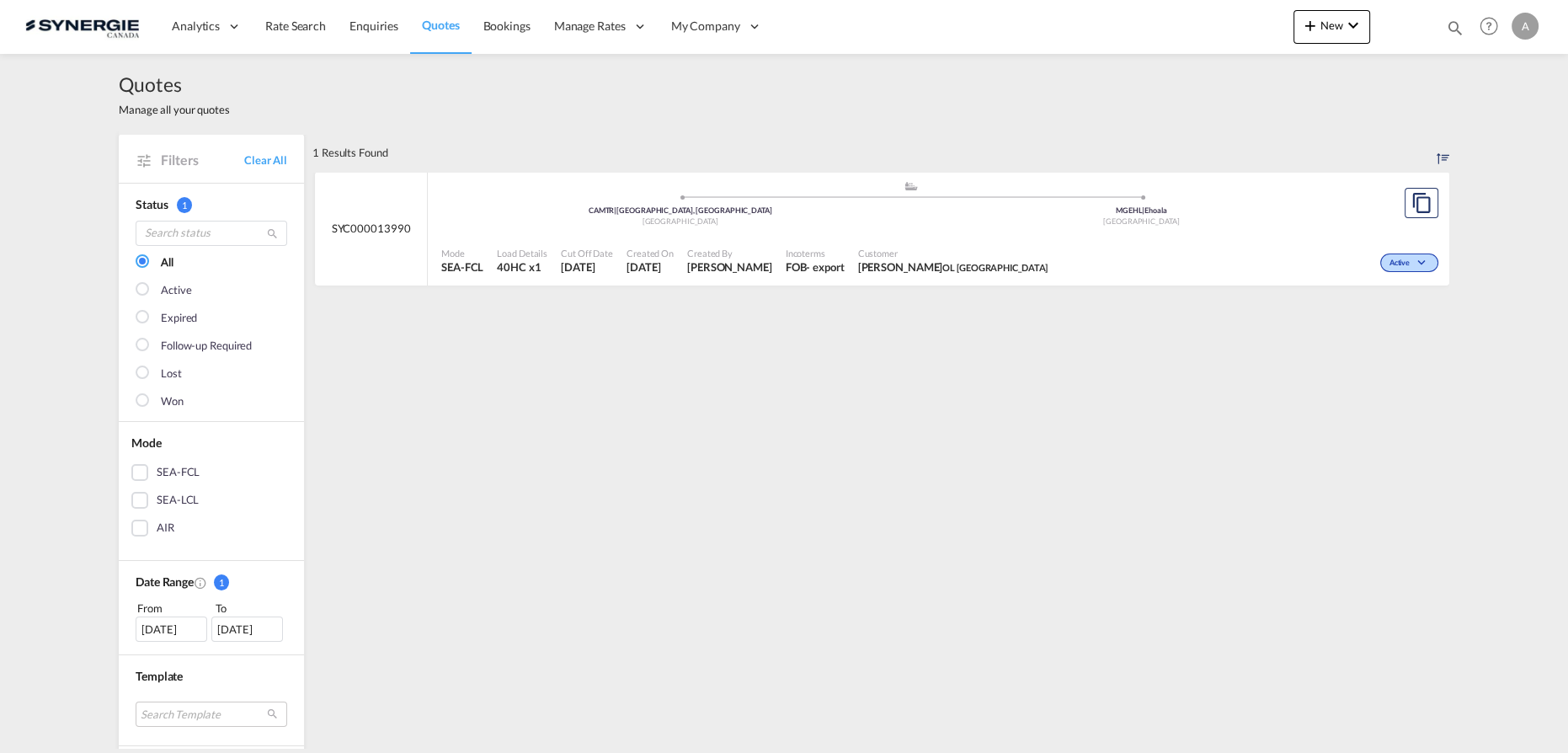
click at [147, 621] on div "[DATE]" at bounding box center [171, 629] width 72 height 25
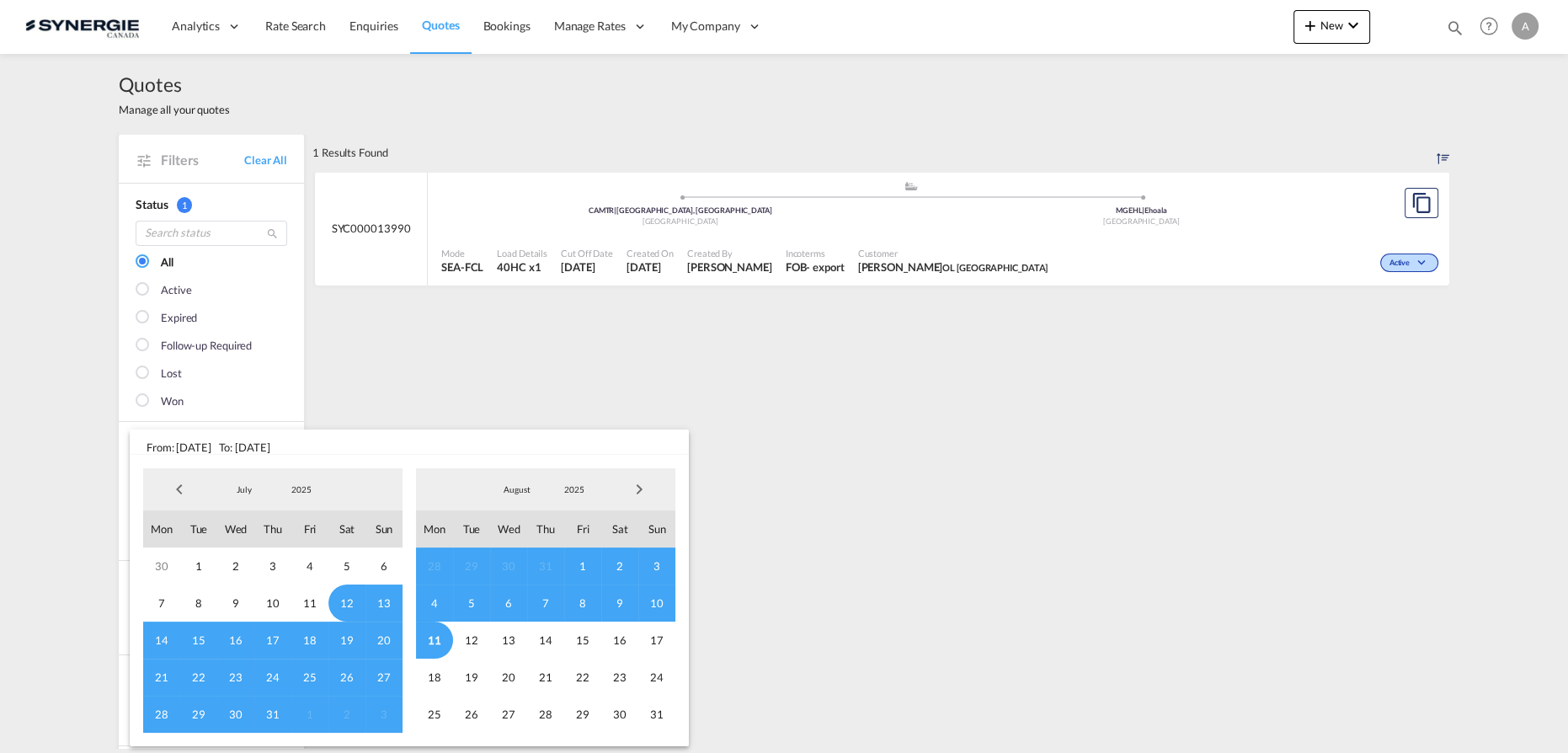
click at [285, 484] on span "2025" at bounding box center [302, 489] width 54 height 12
click at [304, 398] on md-option "2023" at bounding box center [319, 408] width 115 height 40
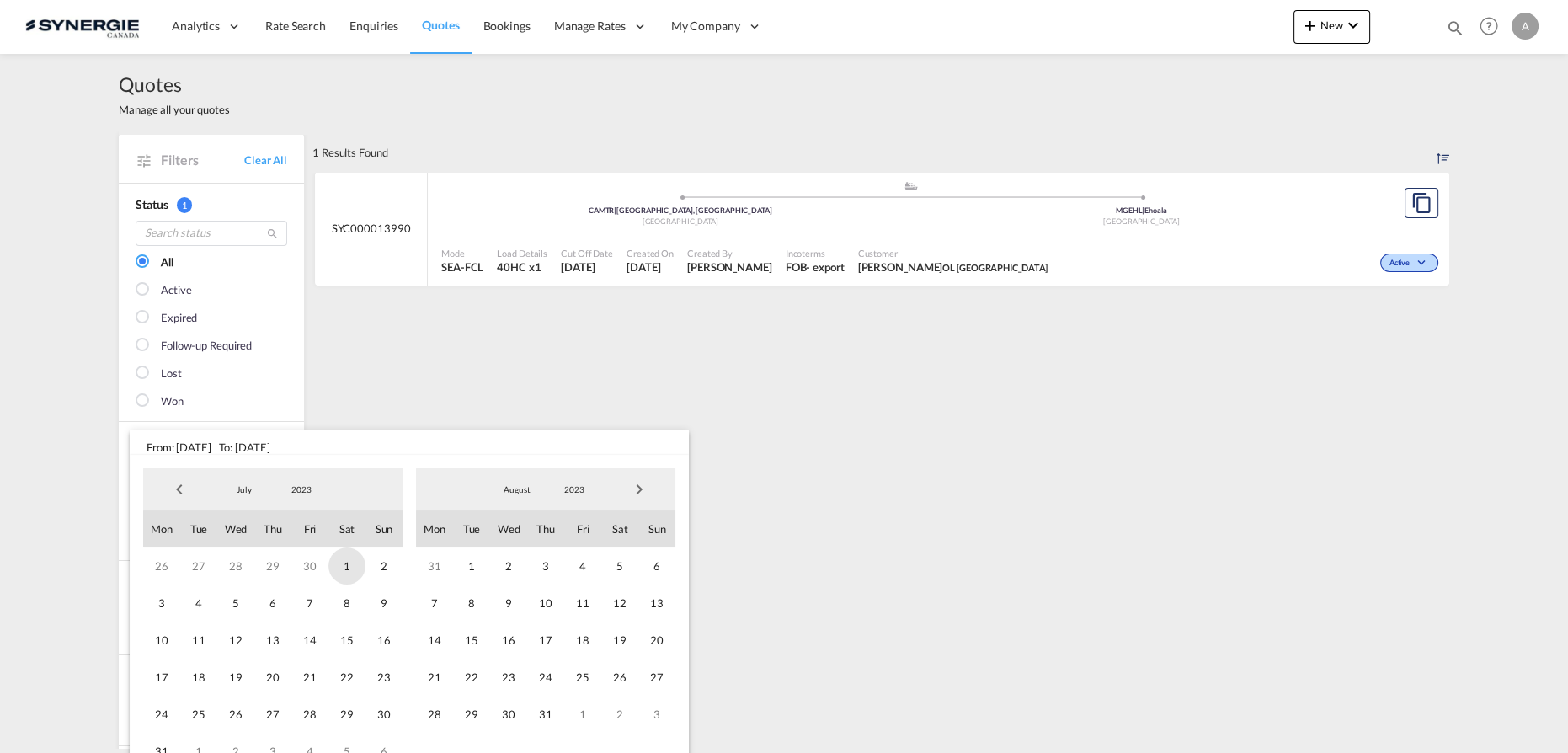
click at [350, 571] on span "1" at bounding box center [347, 565] width 37 height 37
click at [566, 488] on span "2023" at bounding box center [574, 489] width 54 height 12
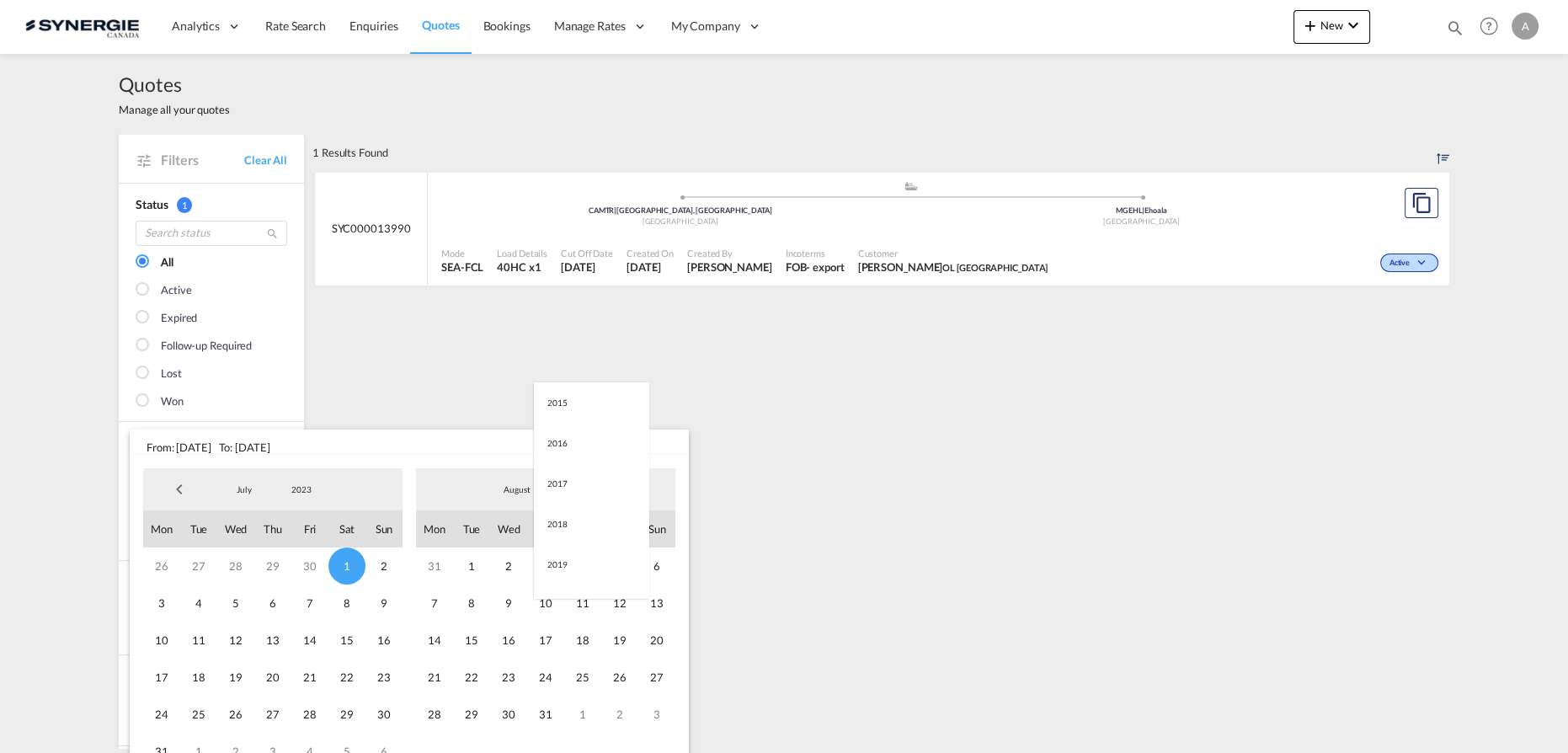
scroll to position [235, 0]
drag, startPoint x: 568, startPoint y: 573, endPoint x: 566, endPoint y: 564, distance: 9.2
click at [568, 571] on md-option "2025" at bounding box center [591, 570] width 115 height 40
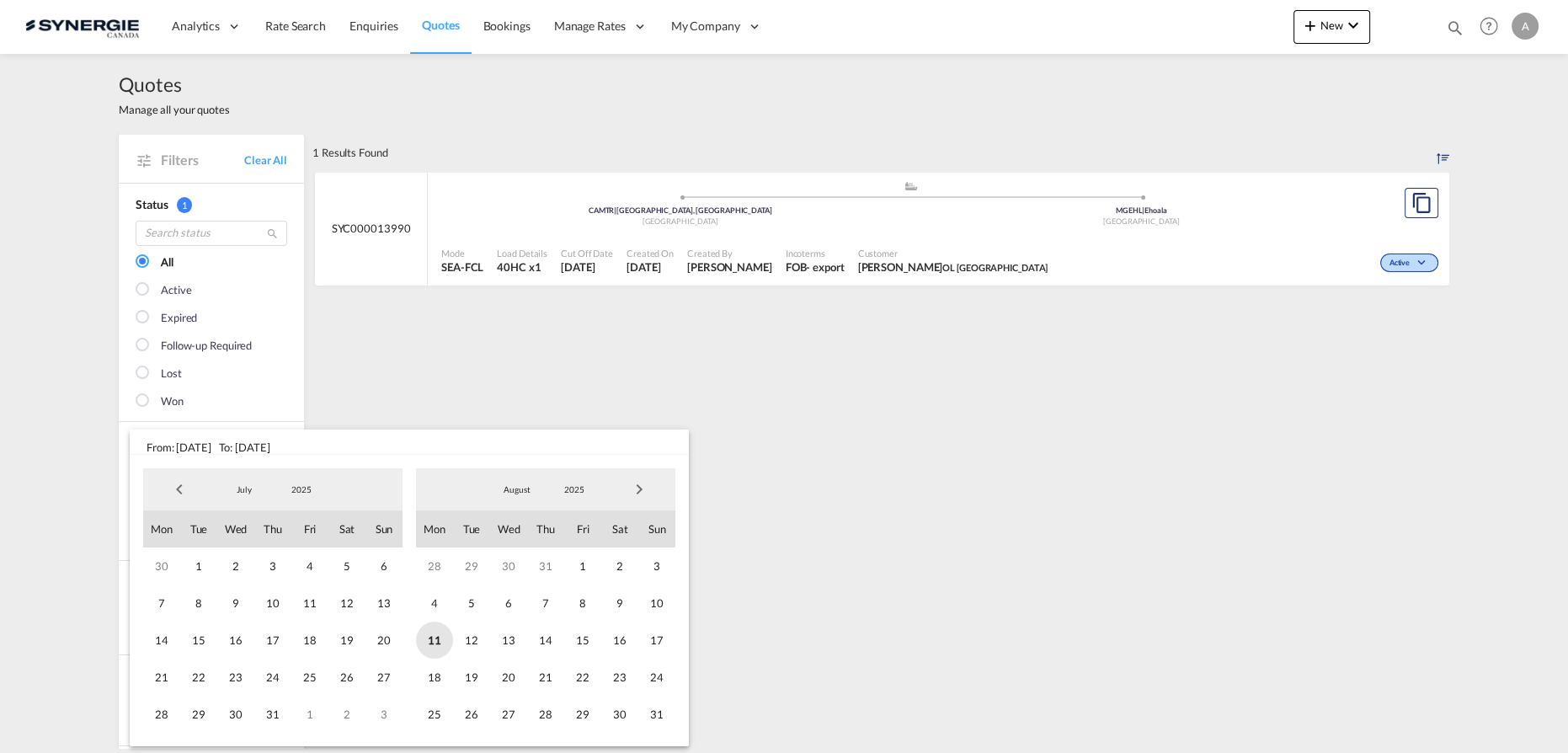
click at [436, 644] on span "11" at bounding box center [434, 639] width 37 height 37
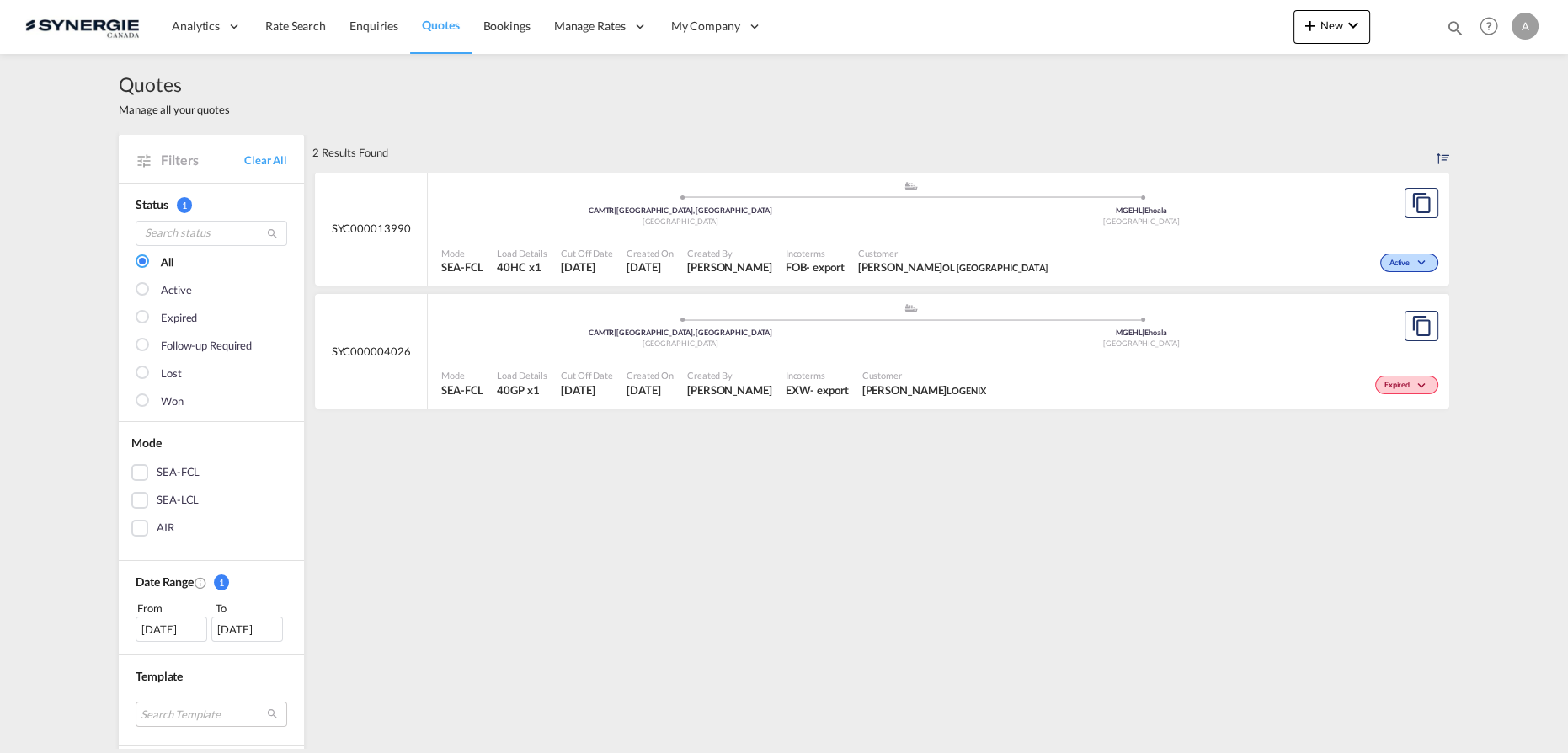
click at [869, 358] on div "Mode SEA-FCL Load Details 40GP x1 Cut Off Date [DATE] Created On [DATE] Created…" at bounding box center [938, 383] width 1022 height 50
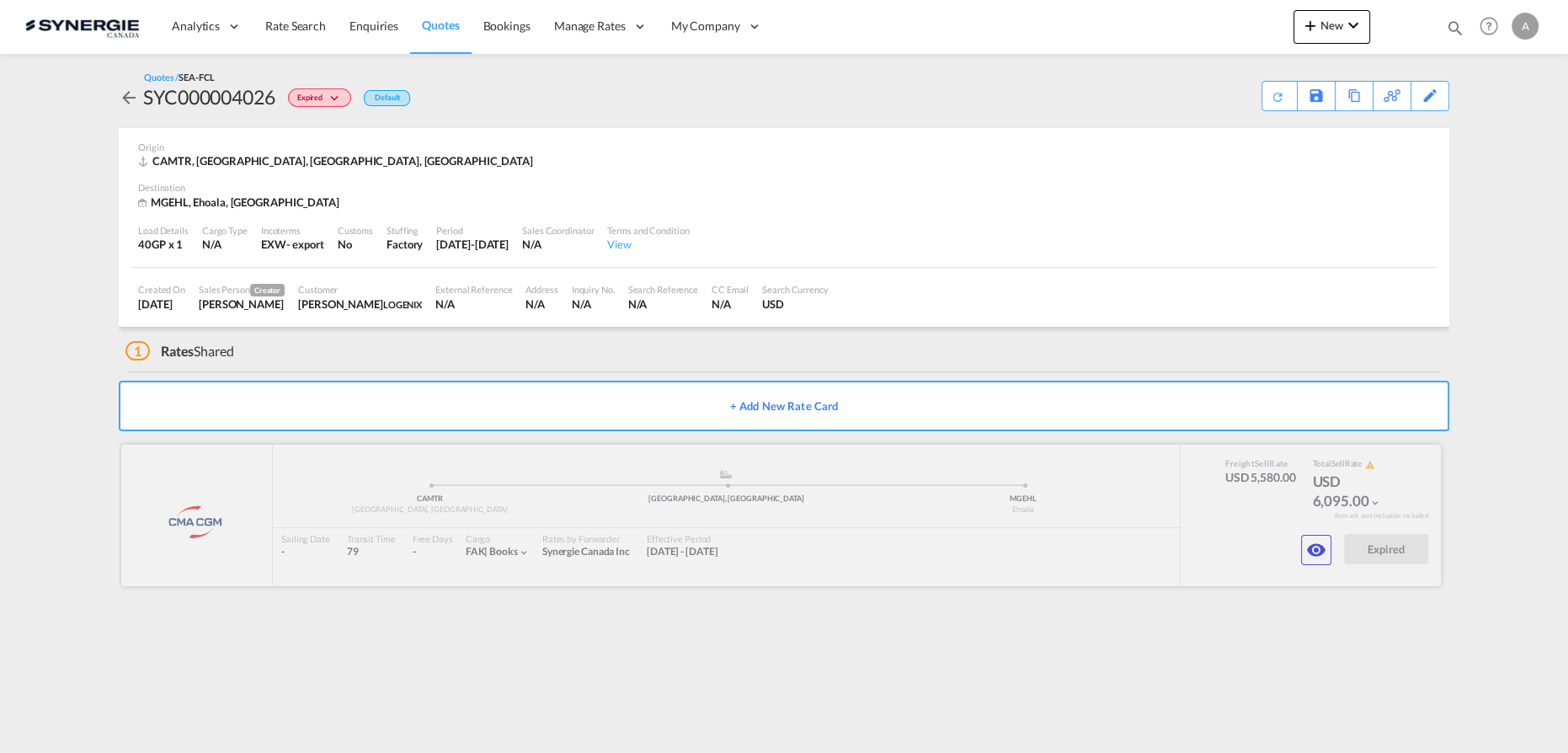
click at [1325, 569] on div at bounding box center [781, 516] width 1320 height 141
click at [1319, 554] on md-icon "icon-eye" at bounding box center [1316, 550] width 21 height 21
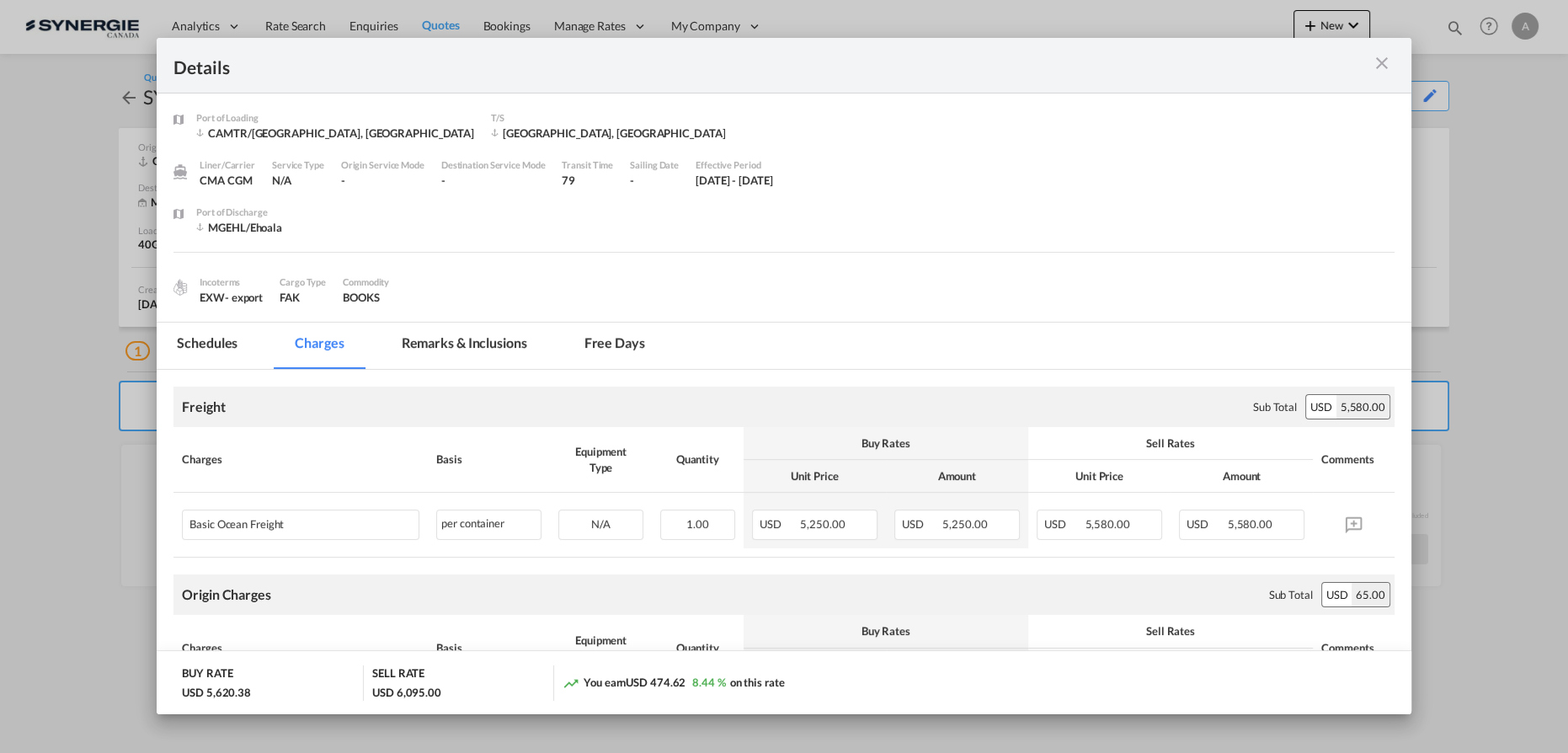
click at [487, 354] on md-tab-item "Remarks & Inclusions" at bounding box center [464, 346] width 166 height 47
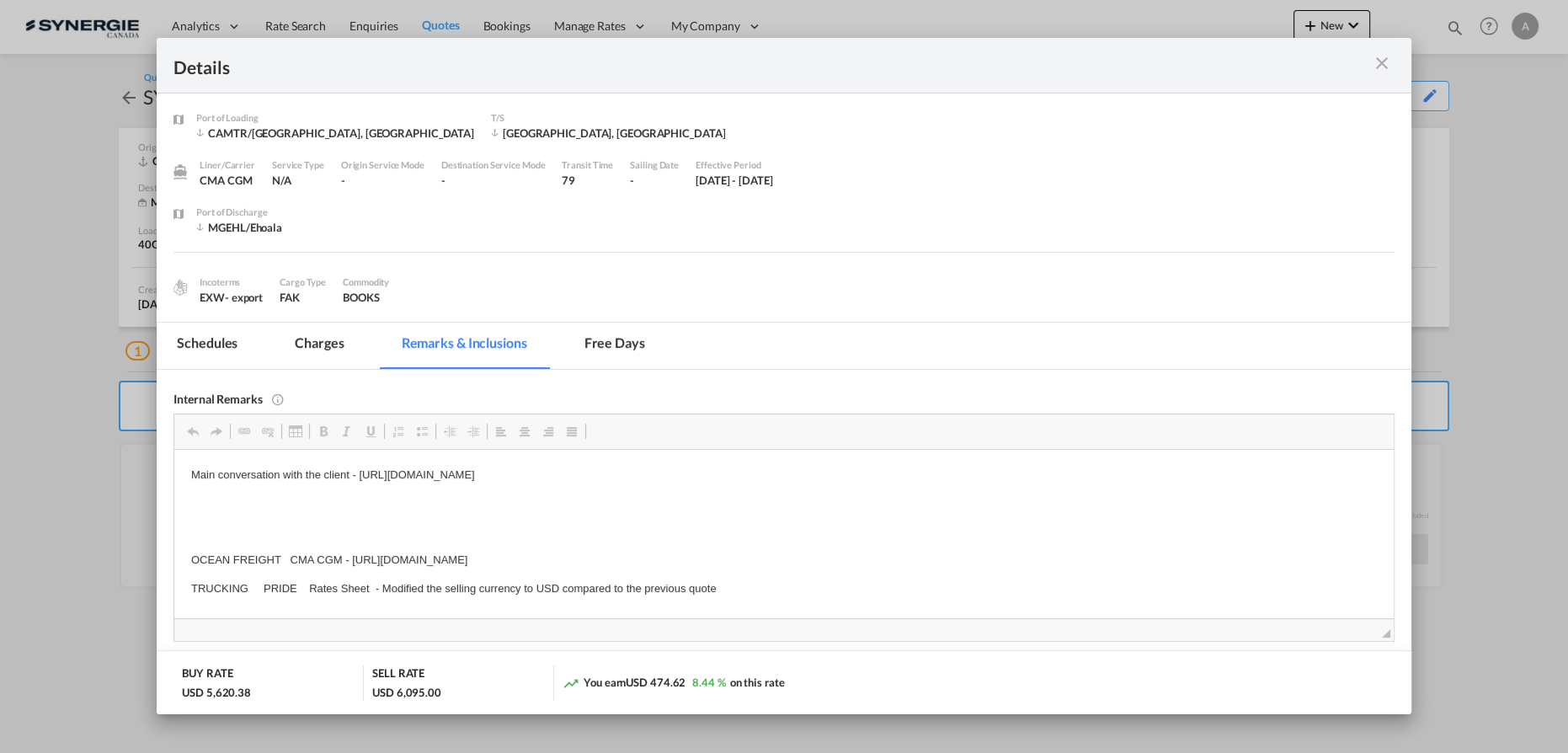
click at [1381, 63] on md-icon "icon-close m-3 fg-AAA8AD cursor" at bounding box center [1382, 63] width 21 height 21
